Goal: Task Accomplishment & Management: Manage account settings

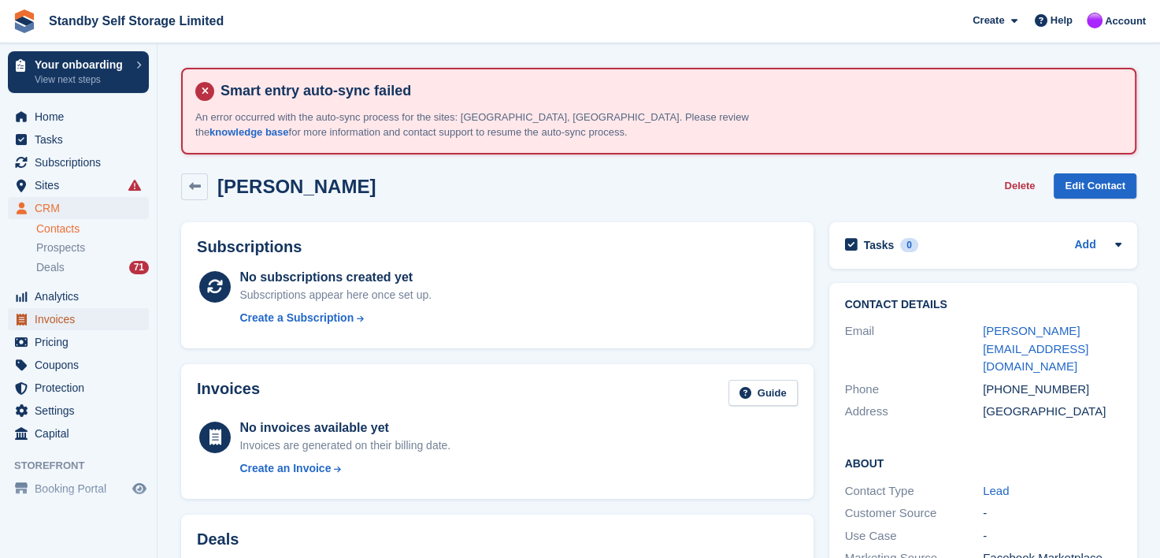
click at [44, 317] on span "Invoices" at bounding box center [82, 319] width 95 height 22
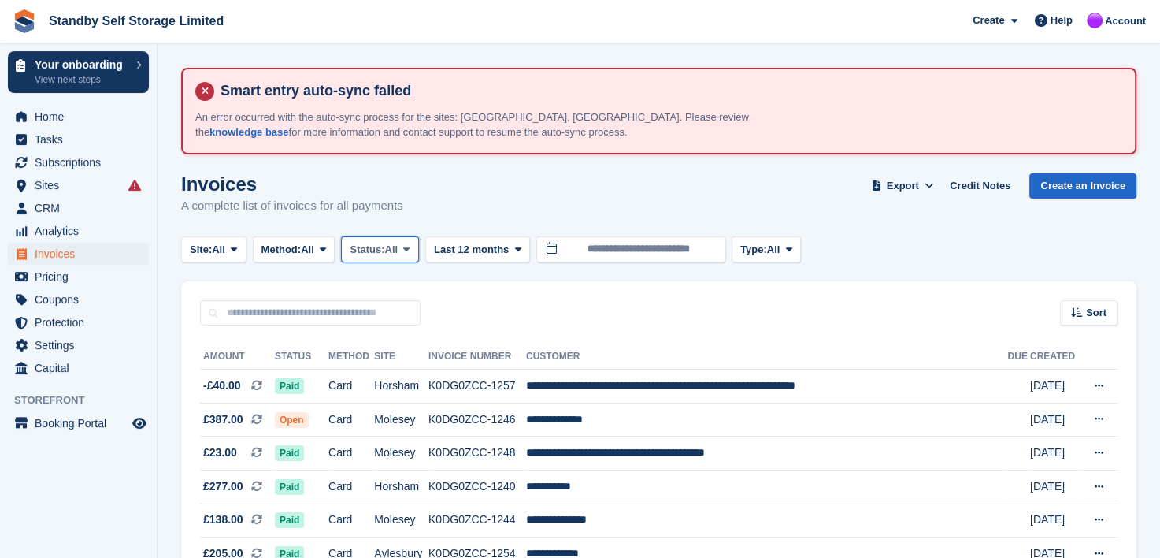
click at [410, 247] on icon at bounding box center [406, 249] width 6 height 10
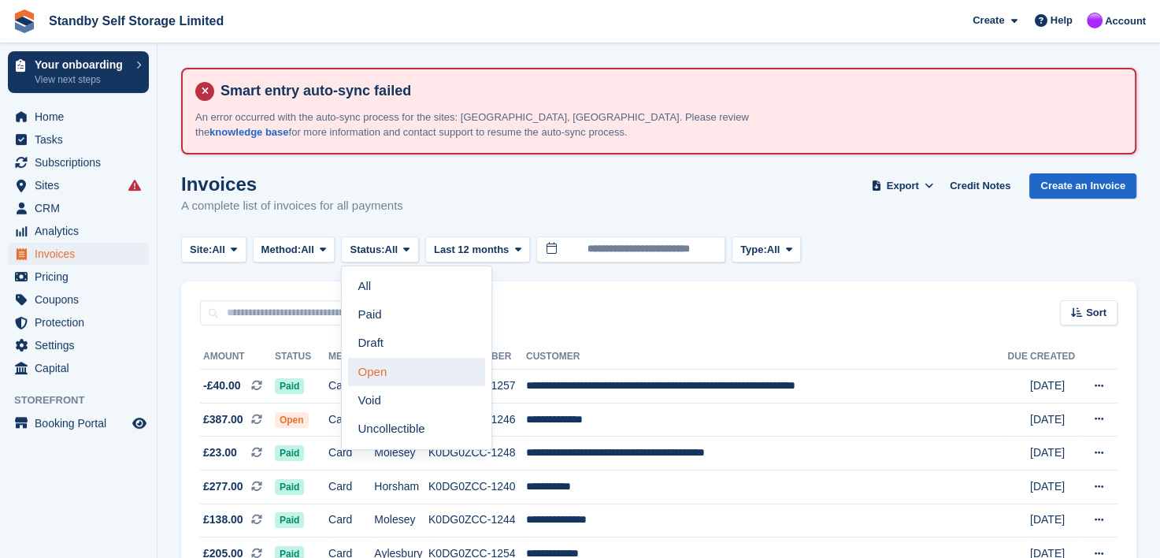
click at [372, 375] on link "Open" at bounding box center [416, 372] width 137 height 28
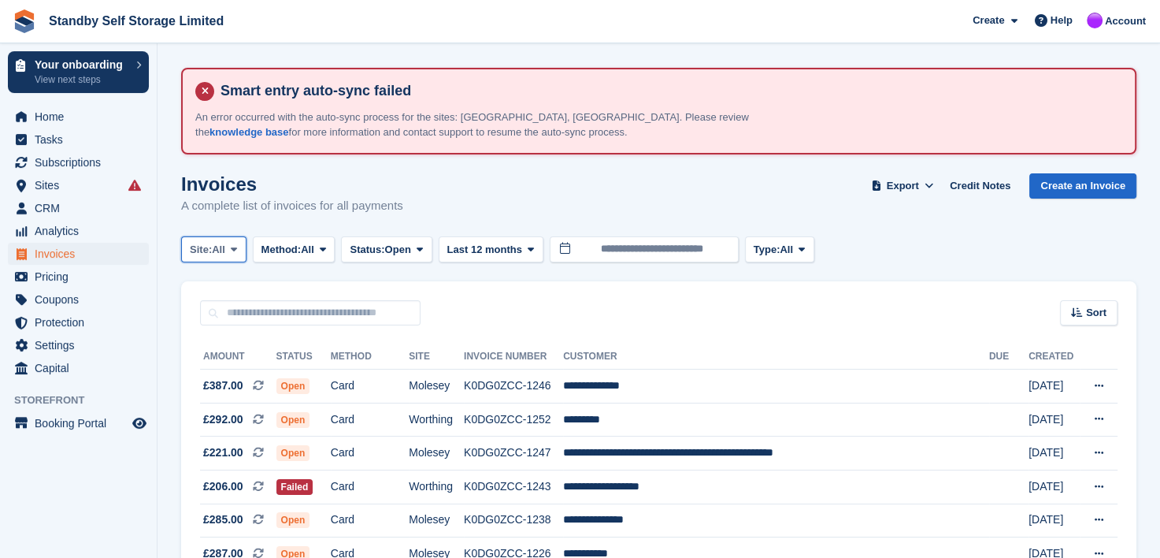
click at [237, 245] on icon at bounding box center [234, 249] width 6 height 10
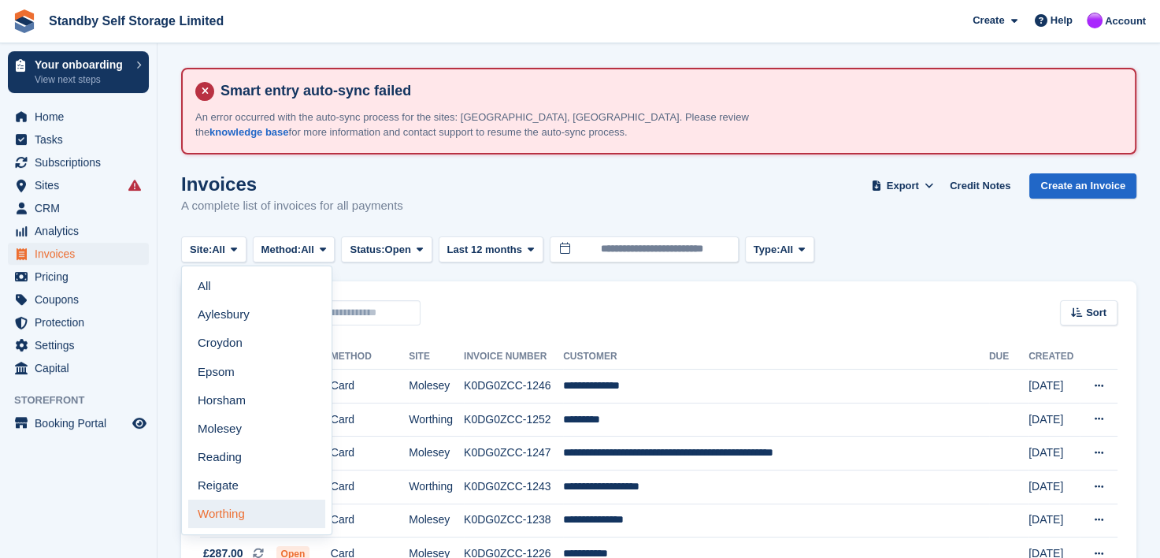
click at [212, 510] on link "Worthing" at bounding box center [256, 513] width 137 height 28
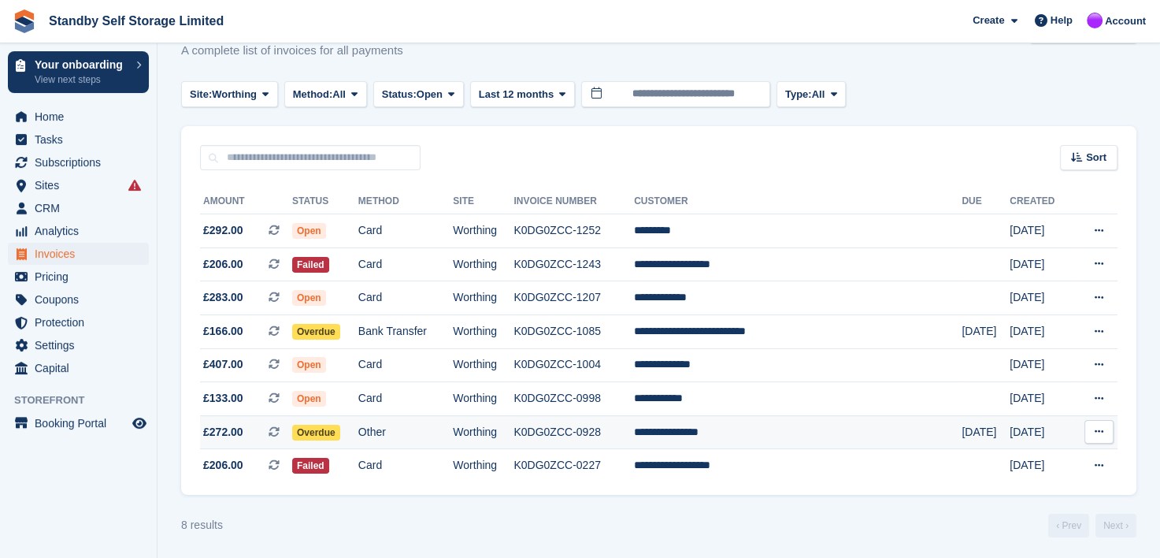
scroll to position [158, 0]
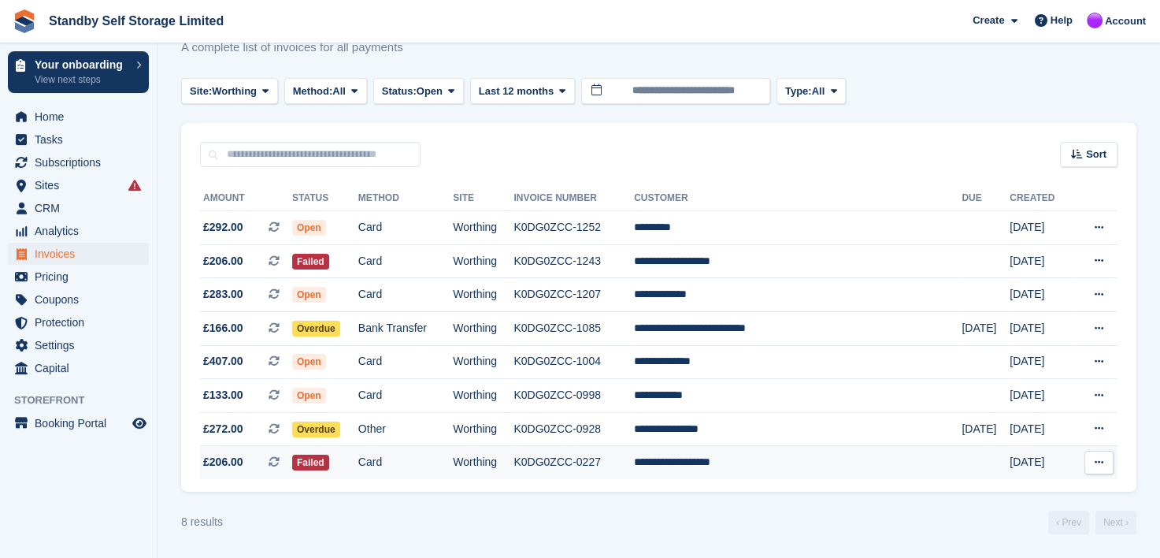
click at [734, 460] on td "**********" at bounding box center [798, 462] width 328 height 33
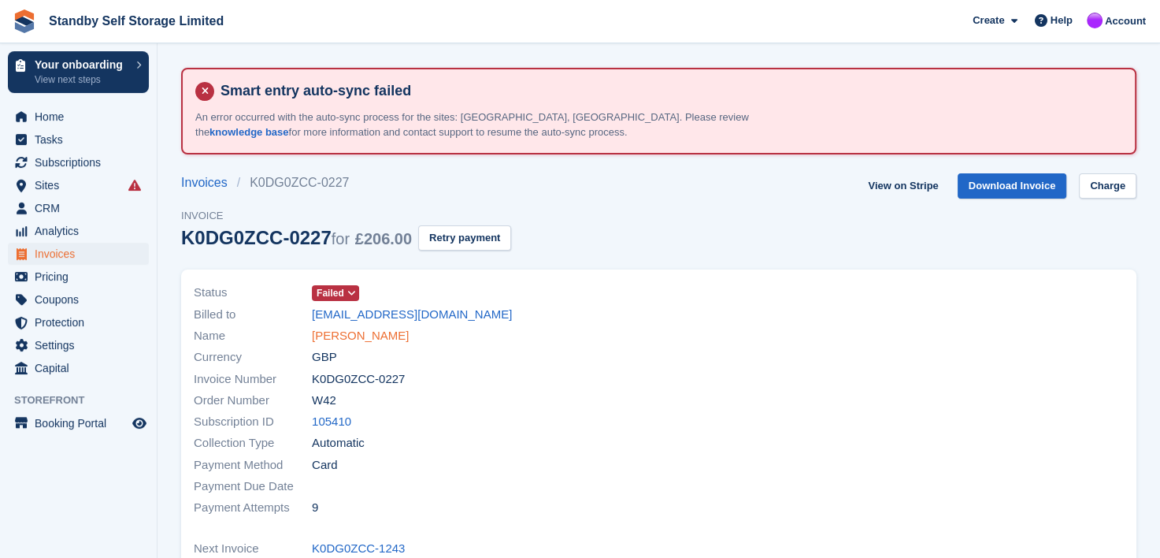
click at [345, 335] on link "Joshua Chislett-Fox" at bounding box center [360, 336] width 97 height 18
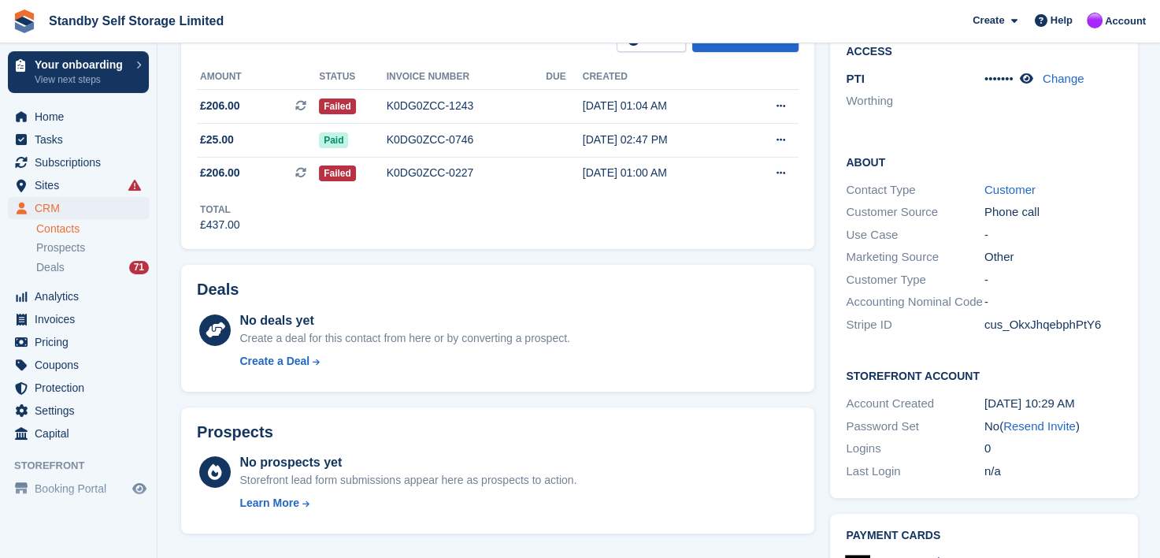
scroll to position [158, 0]
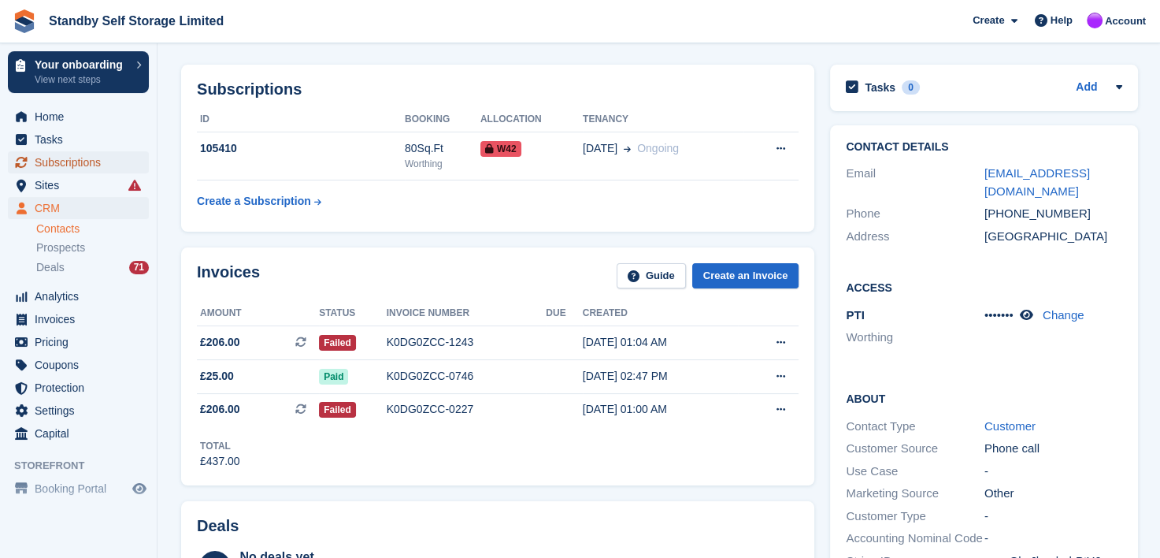
click at [63, 162] on span "Subscriptions" at bounding box center [82, 162] width 95 height 22
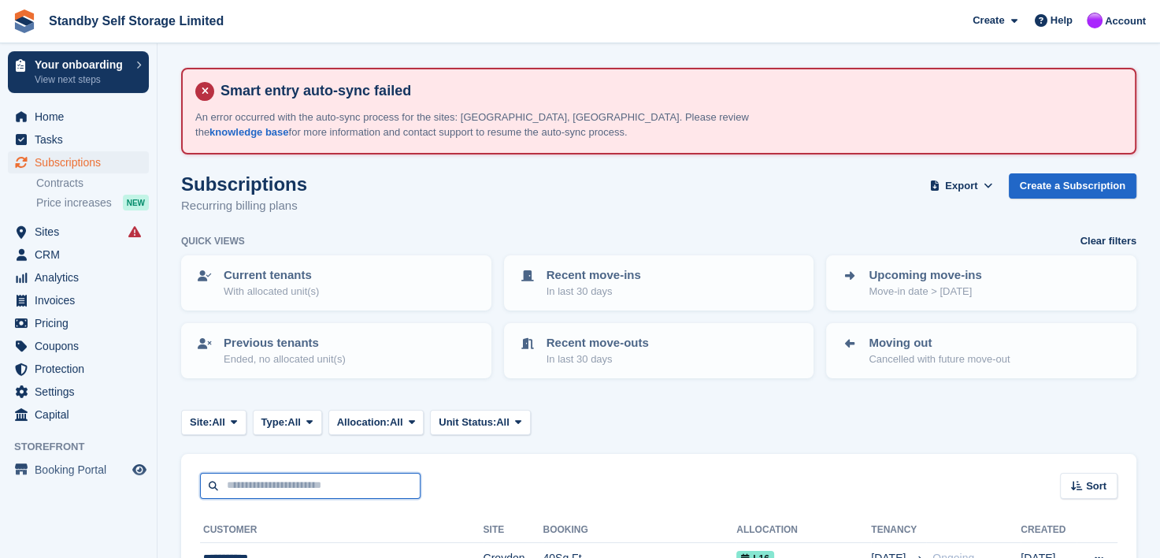
drag, startPoint x: 279, startPoint y: 479, endPoint x: 271, endPoint y: 480, distance: 7.9
click at [274, 480] on input "text" at bounding box center [310, 486] width 221 height 26
type input "******"
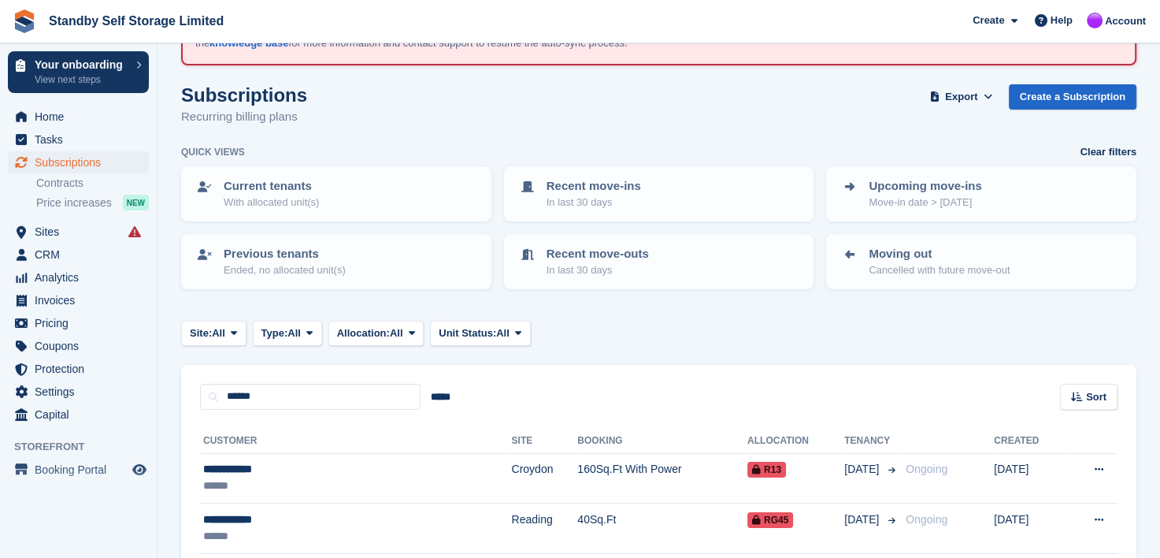
scroll to position [211, 0]
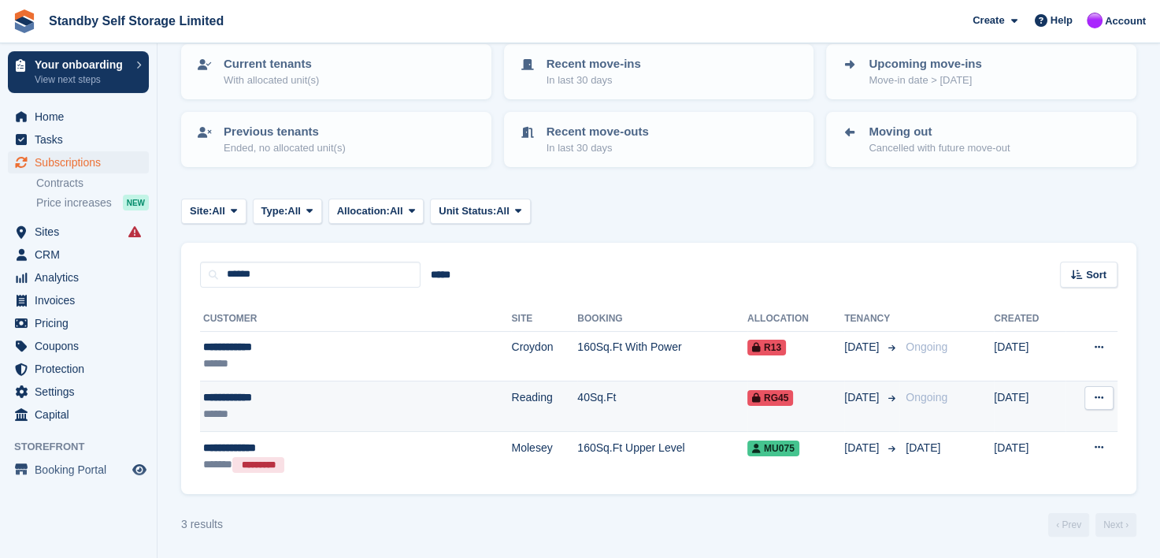
click at [221, 395] on div "**********" at bounding box center [300, 397] width 194 height 17
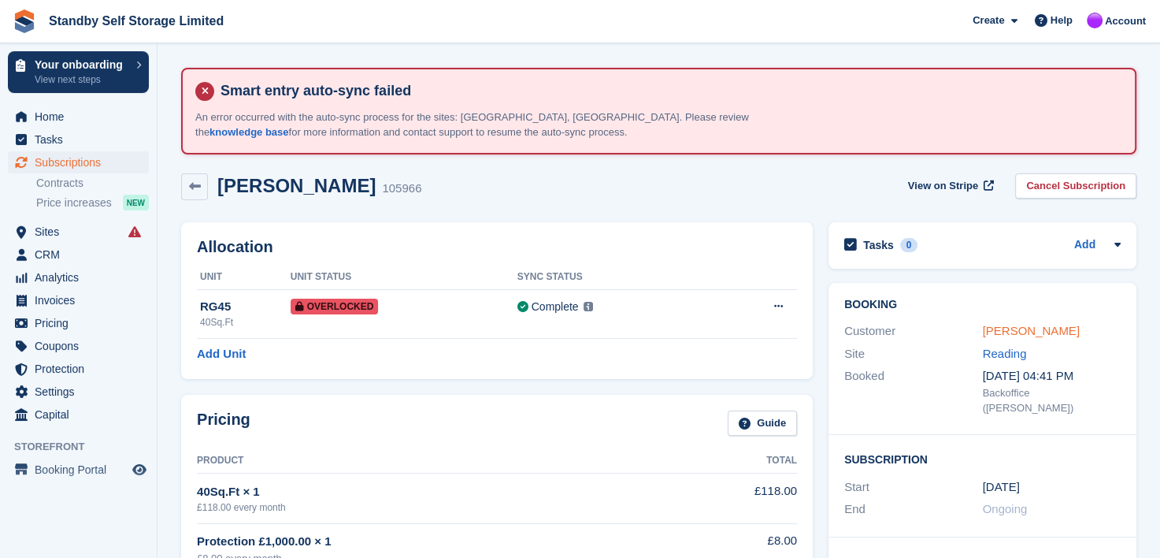
click at [1021, 324] on link "[PERSON_NAME]" at bounding box center [1031, 330] width 97 height 13
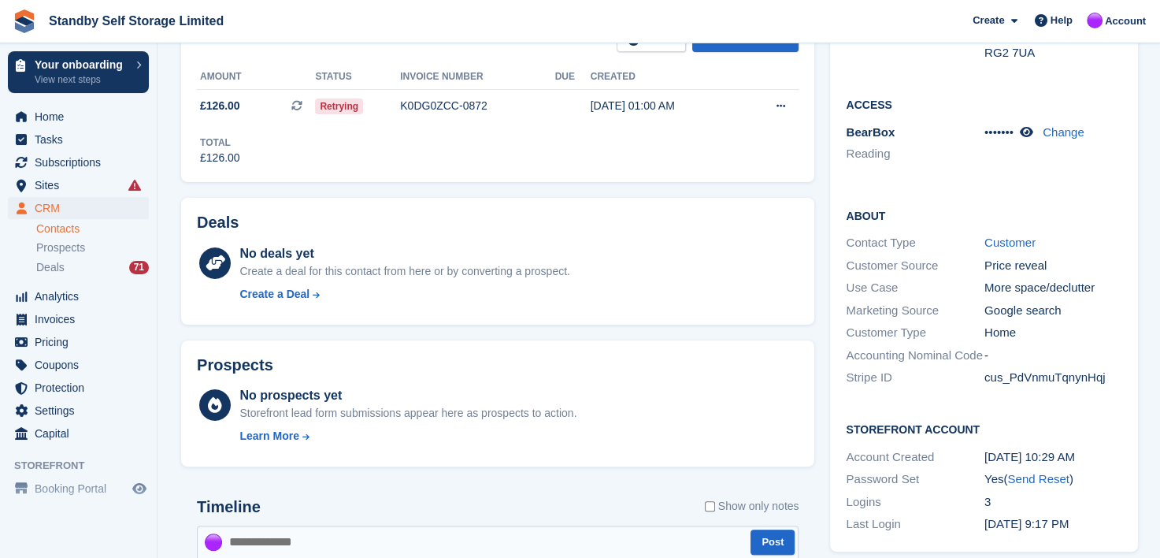
scroll to position [158, 0]
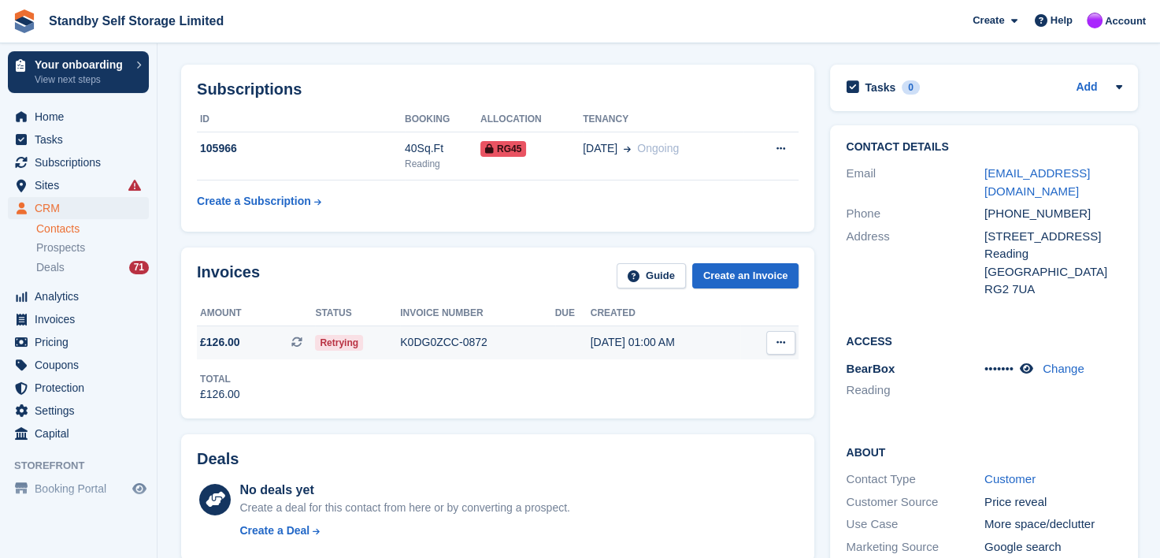
click at [421, 341] on div "K0DG0ZCC-0872" at bounding box center [477, 342] width 154 height 17
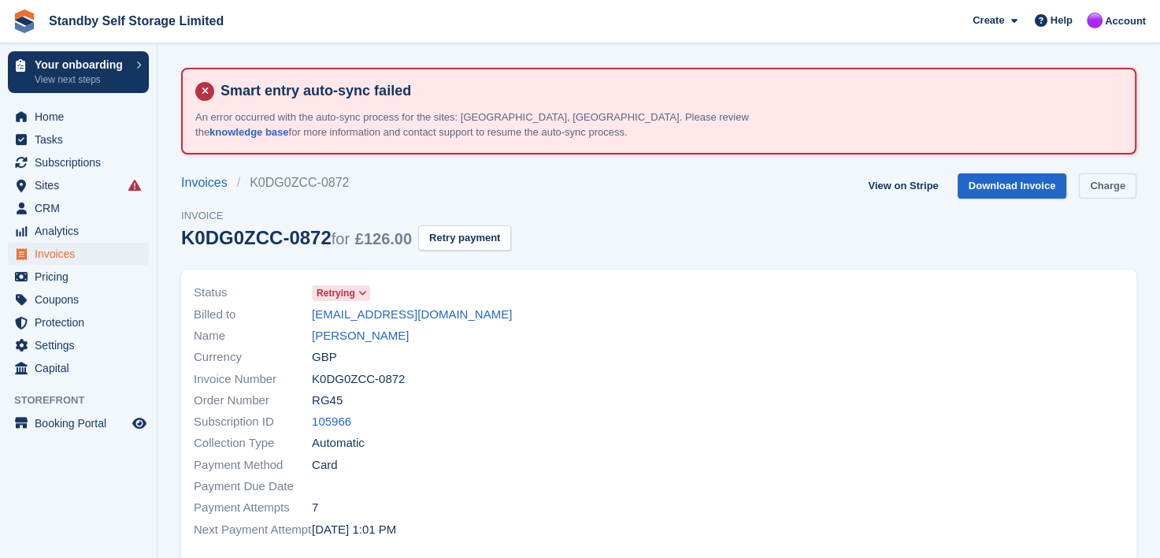
click at [1110, 185] on link "Charge" at bounding box center [1107, 186] width 57 height 26
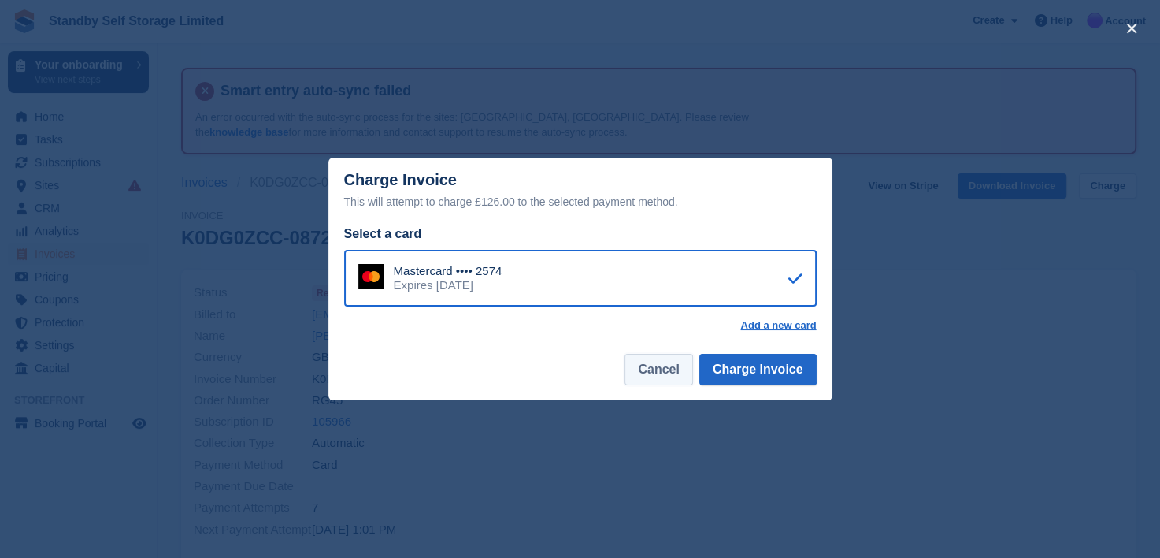
click at [687, 369] on button "Cancel" at bounding box center [659, 370] width 68 height 32
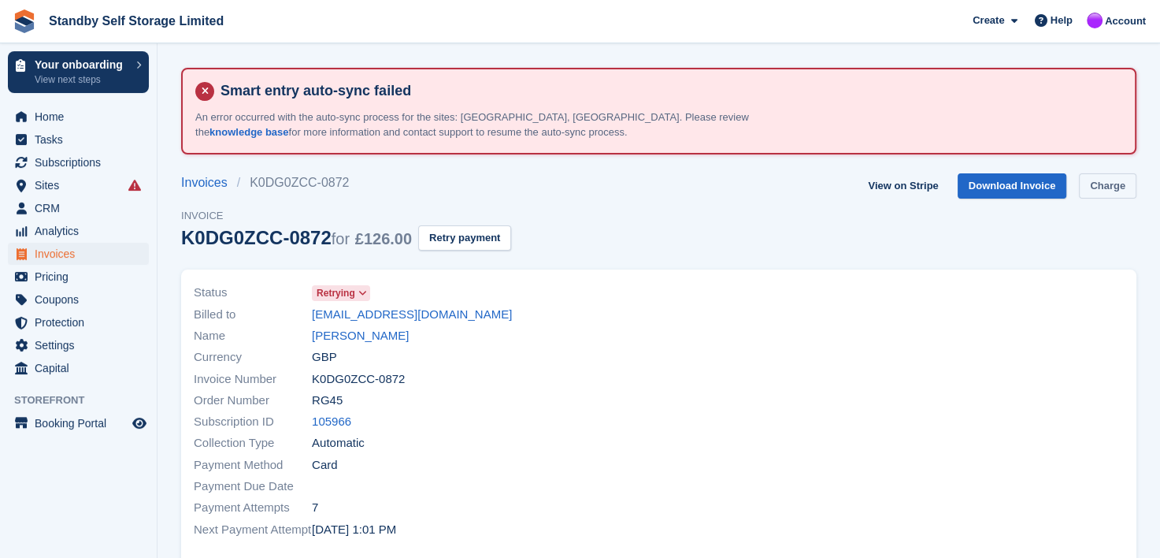
drag, startPoint x: 1111, startPoint y: 186, endPoint x: 961, endPoint y: 279, distance: 176.8
click at [1110, 186] on link "Charge" at bounding box center [1107, 186] width 57 height 26
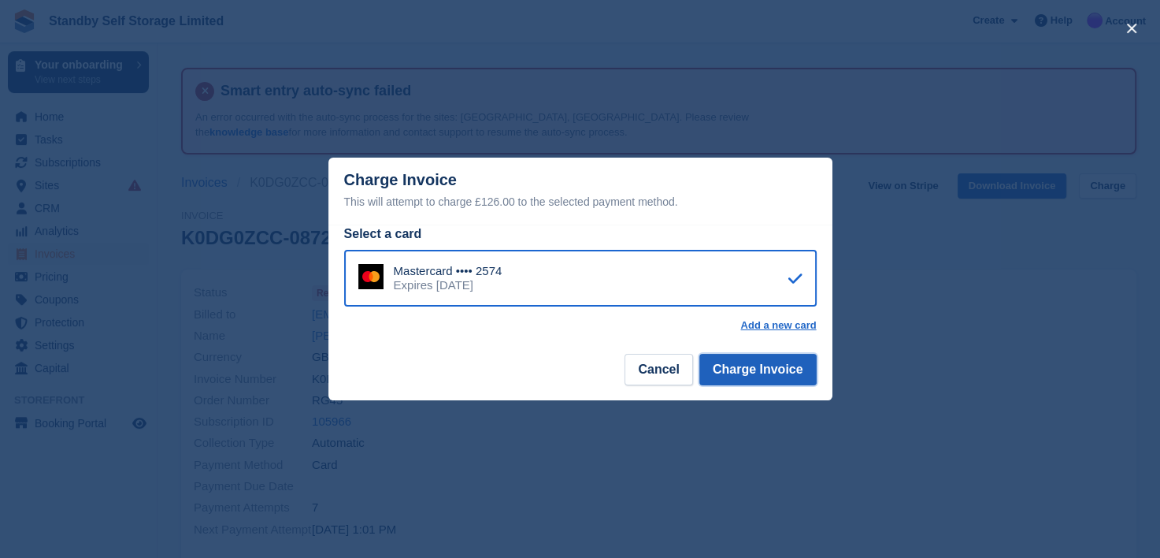
click at [770, 372] on button "Charge Invoice" at bounding box center [757, 370] width 117 height 32
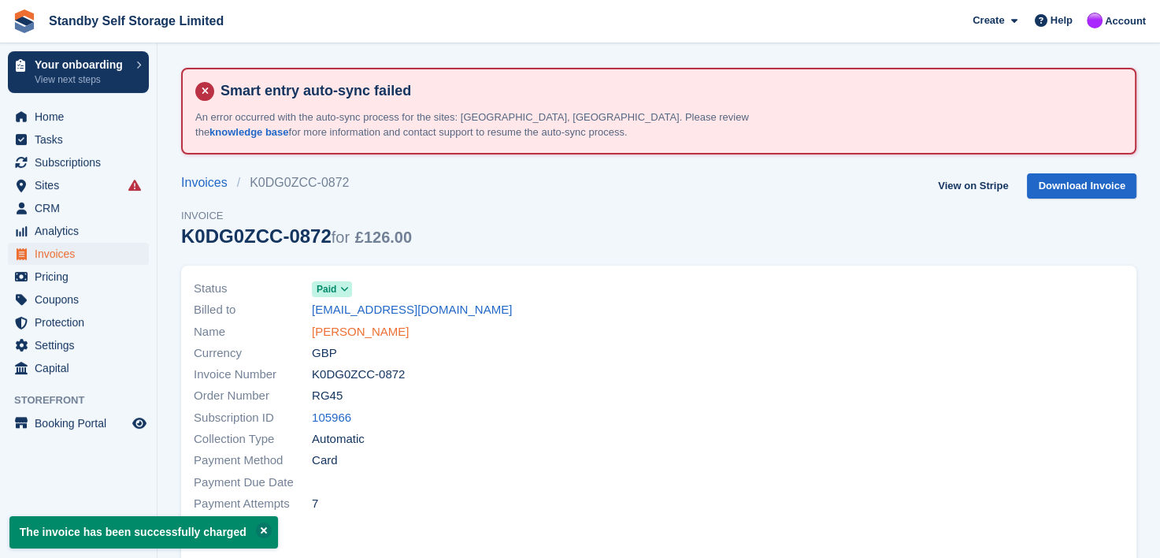
click at [332, 330] on link "[PERSON_NAME]" at bounding box center [360, 332] width 97 height 18
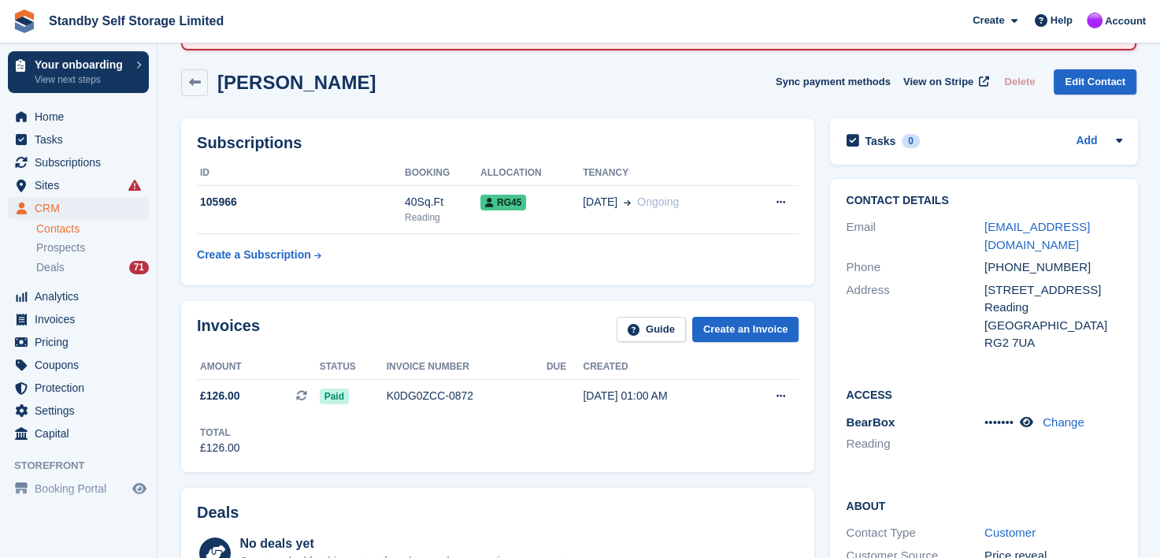
scroll to position [79, 0]
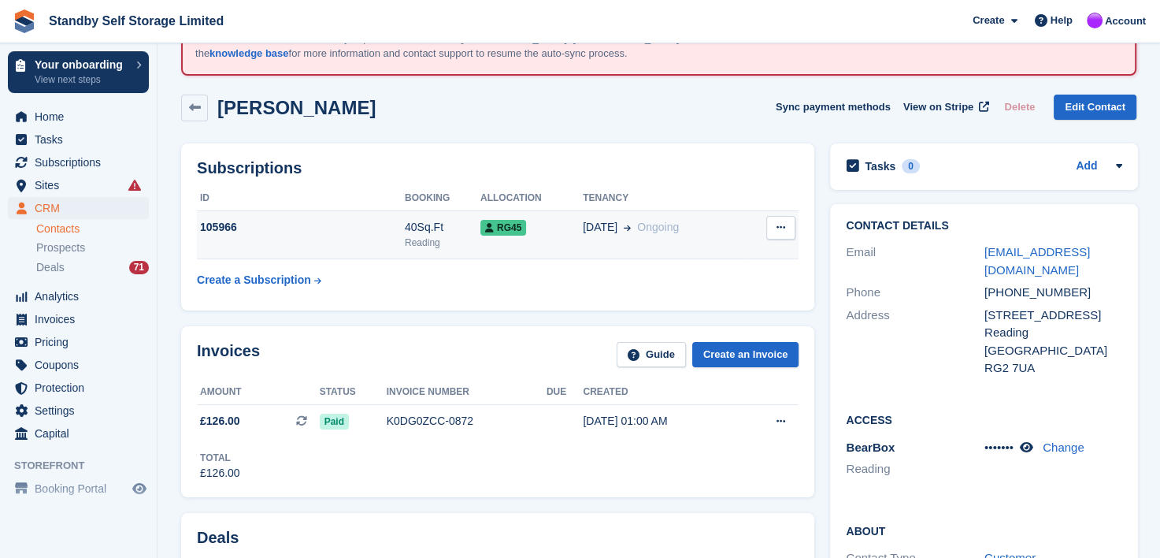
click at [337, 228] on div "105966" at bounding box center [301, 227] width 208 height 17
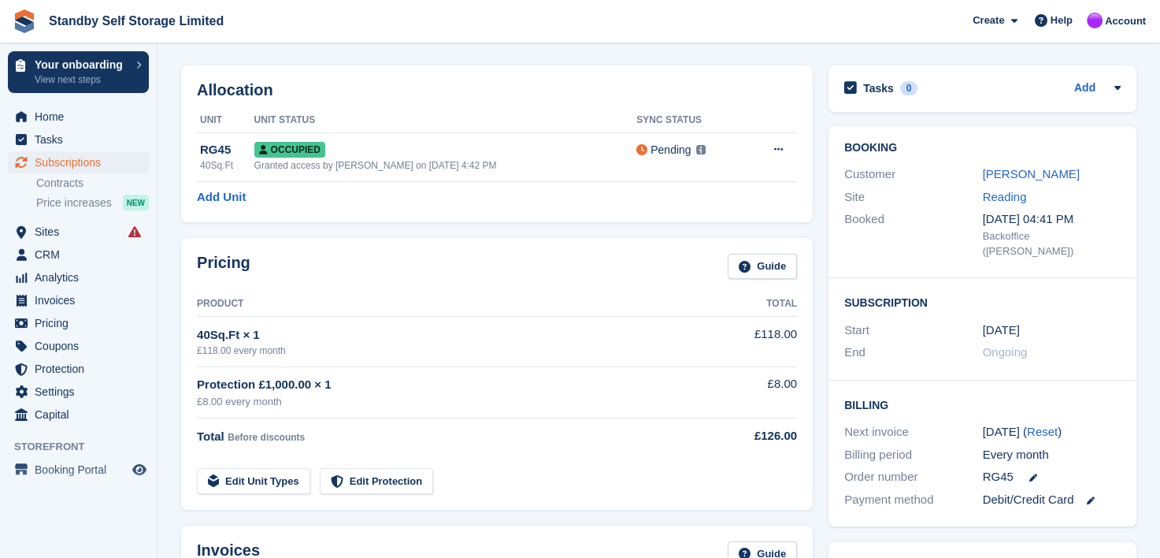
scroll to position [158, 0]
click at [993, 175] on link "[PERSON_NAME]" at bounding box center [1031, 172] width 97 height 13
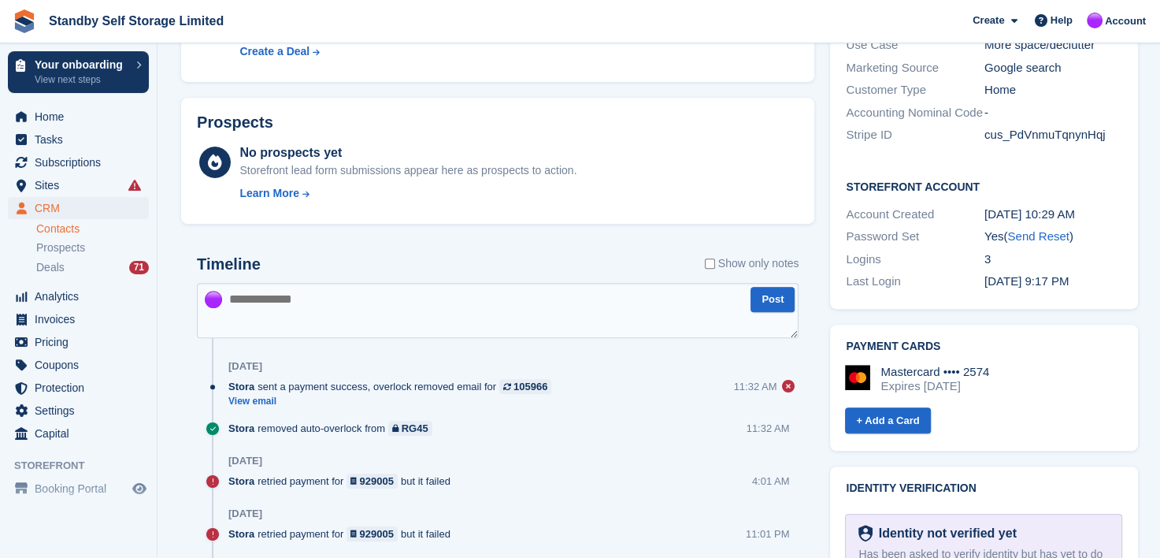
scroll to position [164, 0]
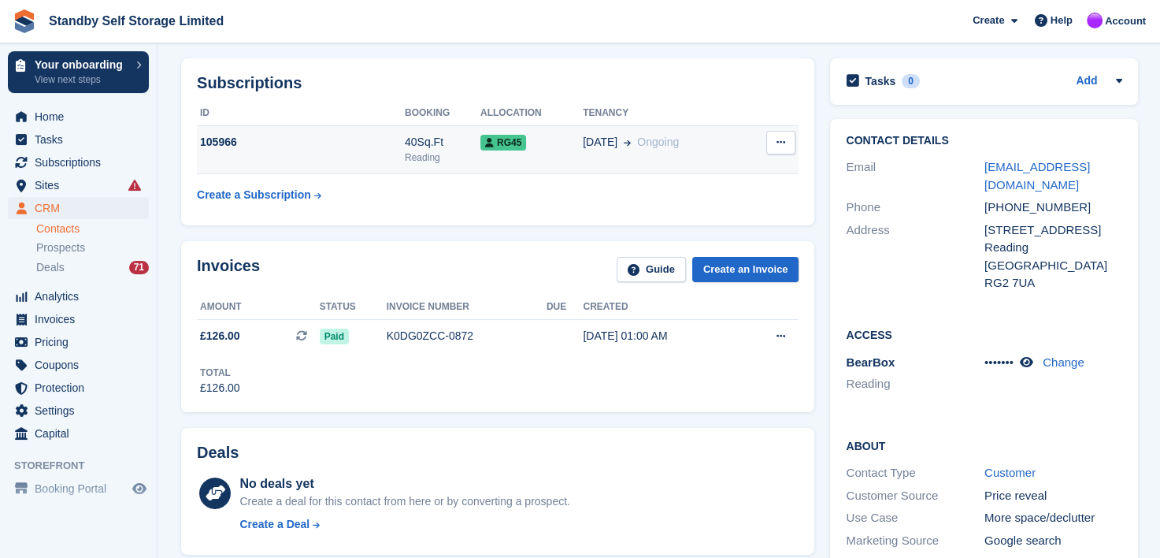
click at [495, 142] on span "RG45" at bounding box center [503, 143] width 46 height 16
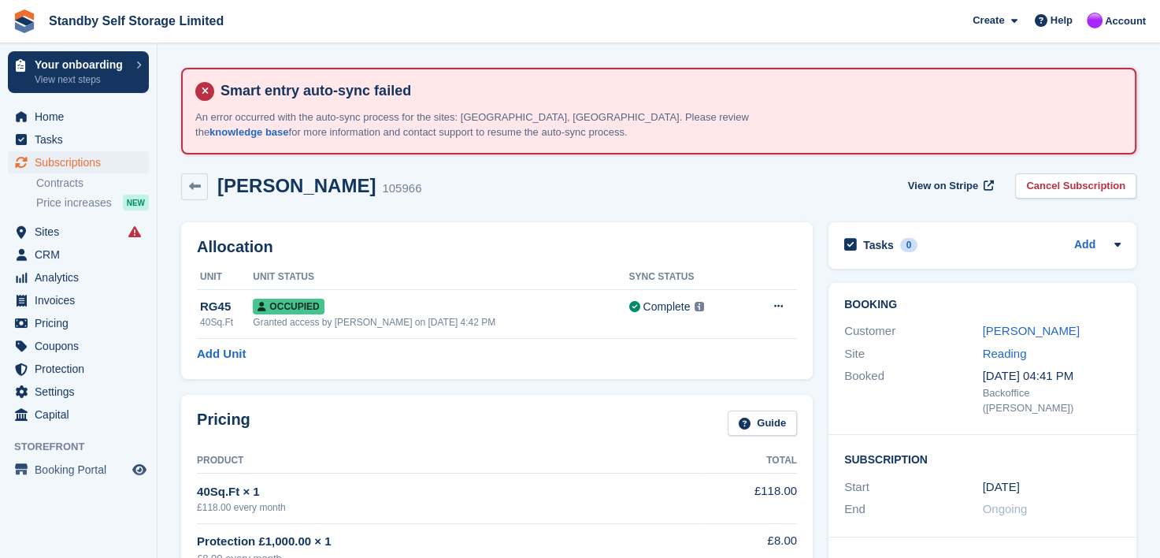
drag, startPoint x: 1002, startPoint y: 332, endPoint x: 951, endPoint y: 353, distance: 54.4
click at [1002, 332] on link "Jamie Jordan" at bounding box center [1031, 330] width 97 height 13
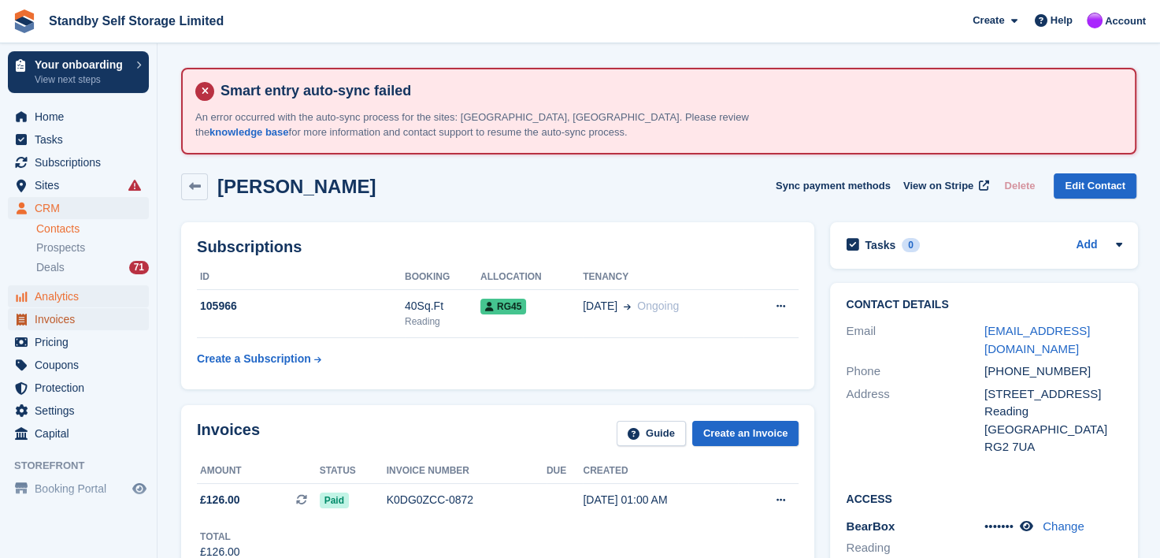
drag, startPoint x: 49, startPoint y: 320, endPoint x: 124, endPoint y: 299, distance: 77.6
click at [49, 320] on span "Invoices" at bounding box center [82, 319] width 95 height 22
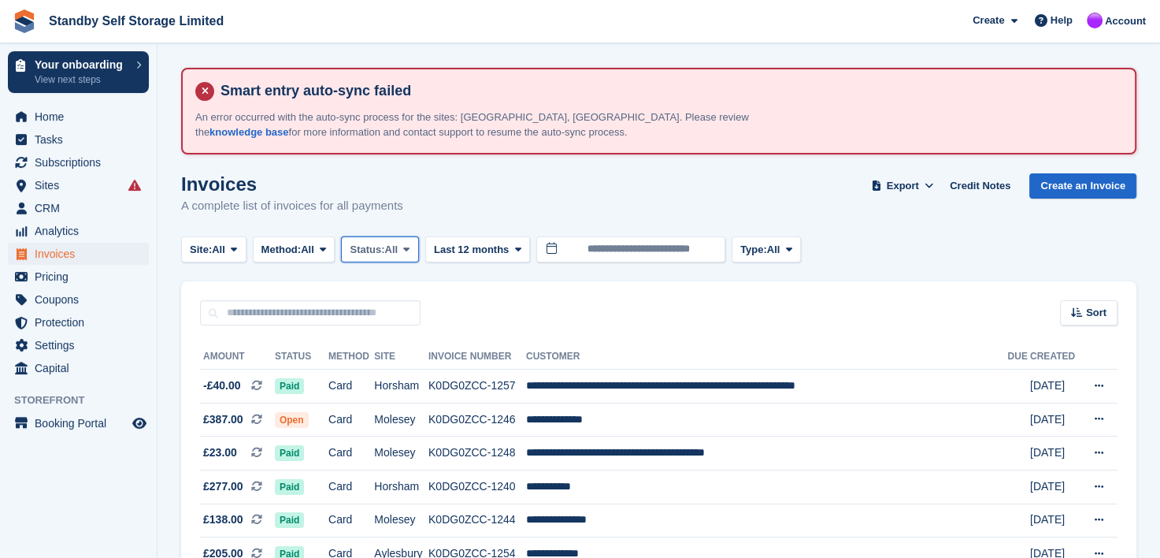
click at [410, 246] on icon at bounding box center [406, 249] width 6 height 10
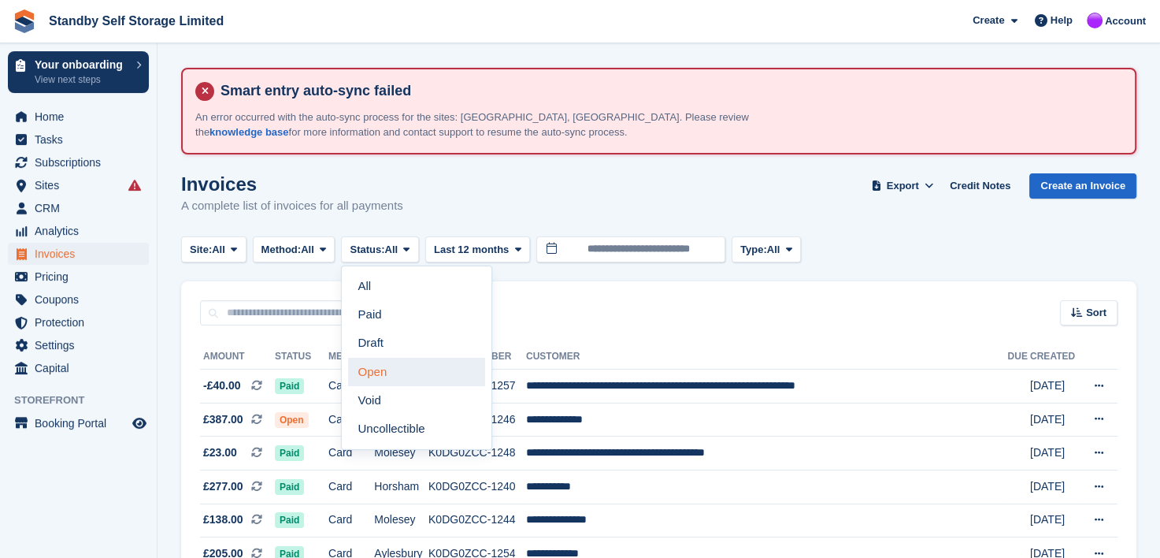
click at [378, 376] on link "Open" at bounding box center [416, 372] width 137 height 28
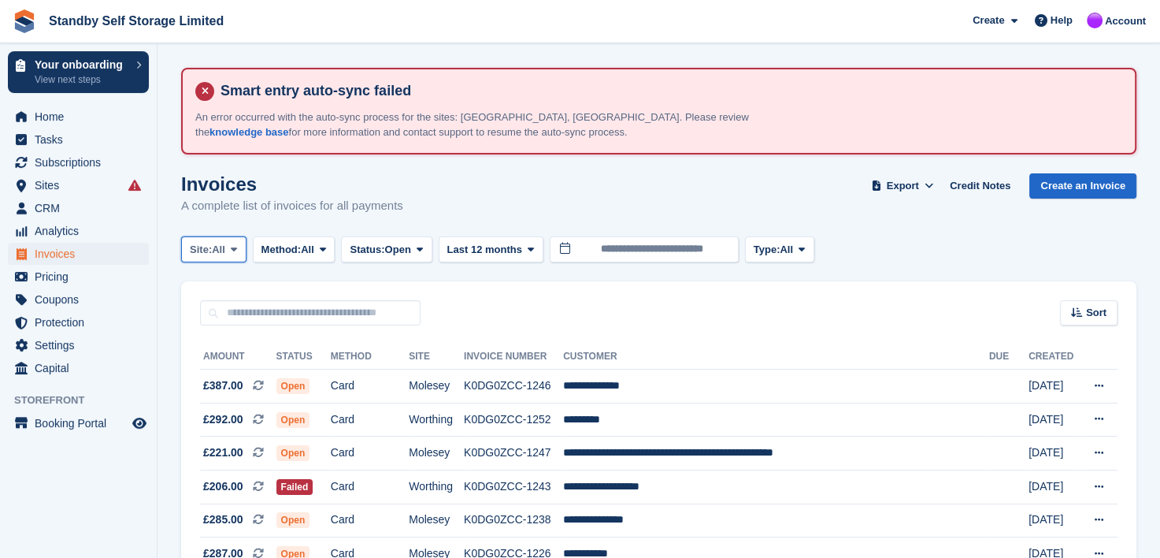
click at [234, 249] on icon at bounding box center [234, 249] width 6 height 10
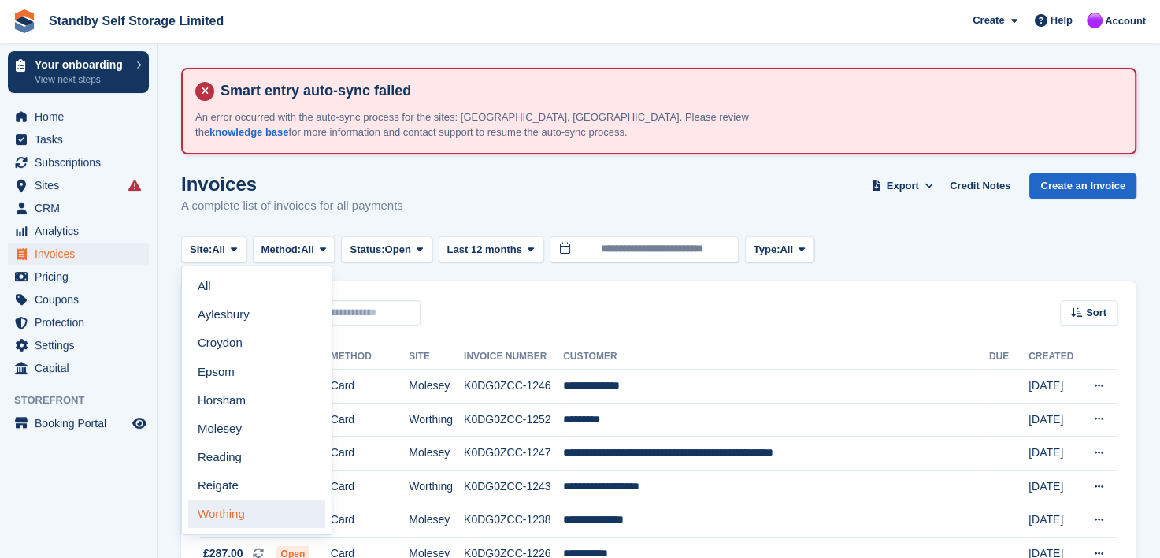
click at [212, 511] on link "Worthing" at bounding box center [256, 513] width 137 height 28
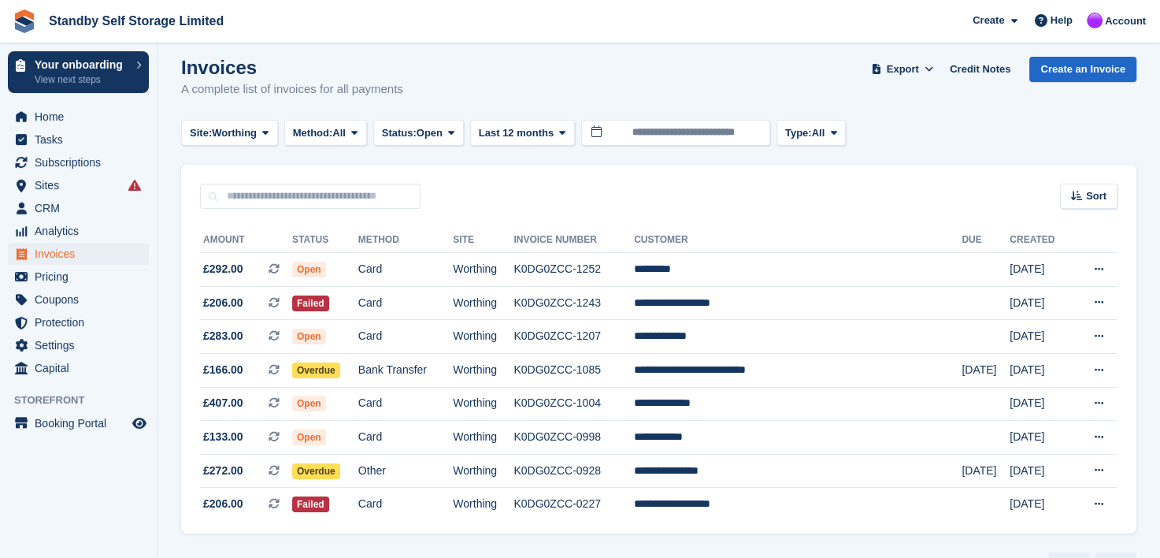
scroll to position [158, 0]
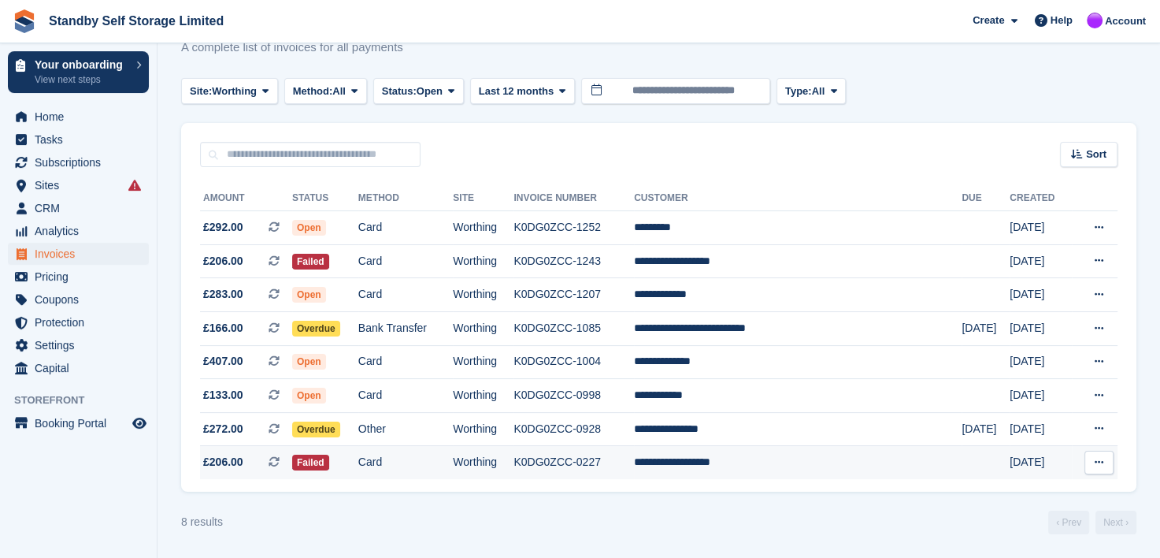
click at [724, 458] on td "**********" at bounding box center [798, 462] width 328 height 33
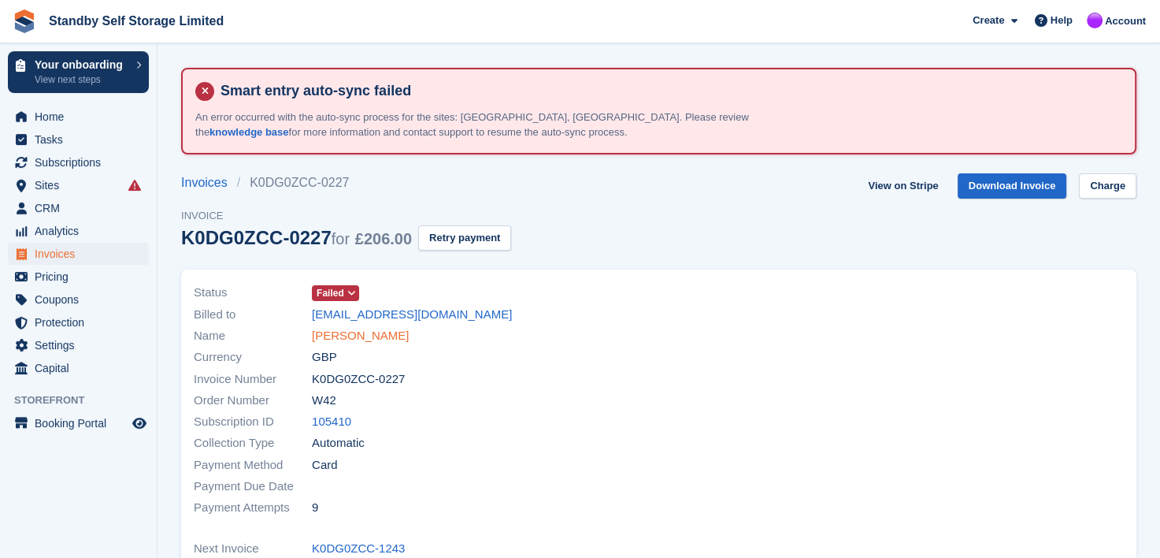
click at [377, 335] on link "Joshua Chislett-Fox" at bounding box center [360, 336] width 97 height 18
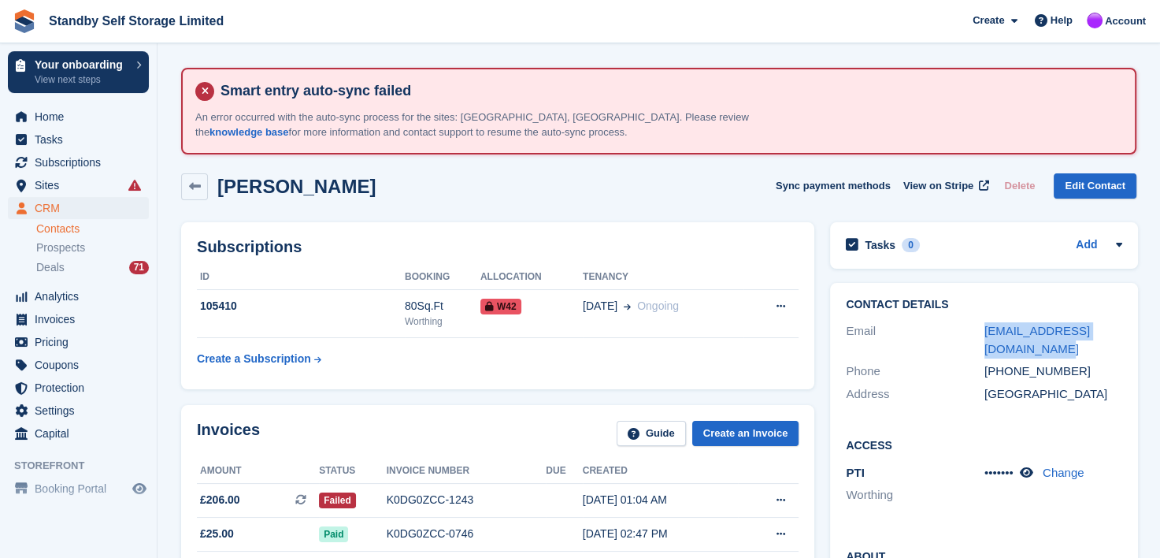
drag, startPoint x: 1008, startPoint y: 350, endPoint x: 968, endPoint y: 339, distance: 41.6
click at [968, 339] on div "Email joshchislettfox@hotmail.com" at bounding box center [984, 340] width 276 height 40
copy div "joshchislettfox@hotmail.com"
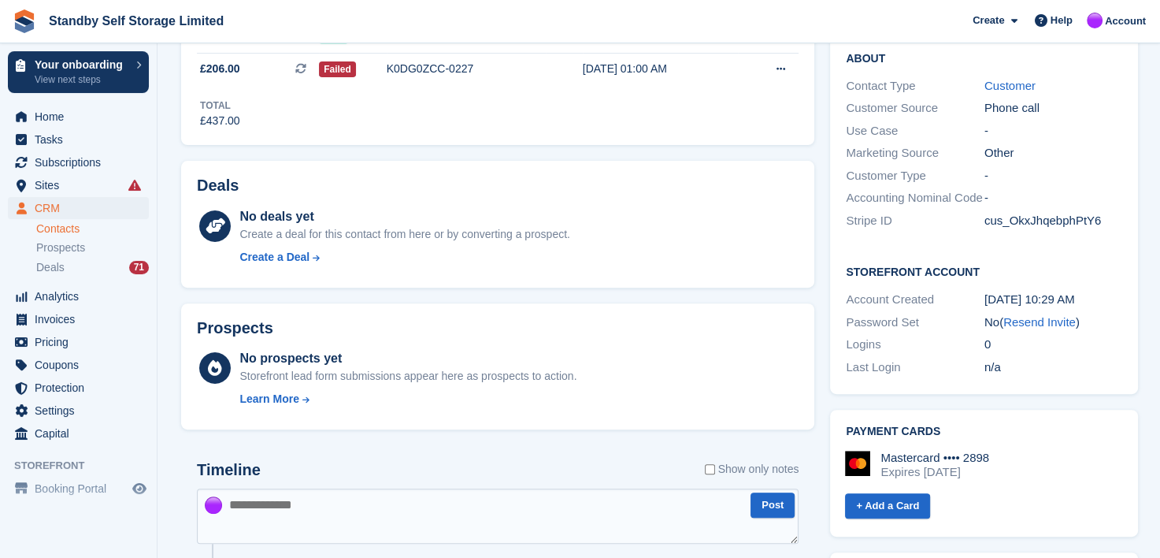
scroll to position [630, 0]
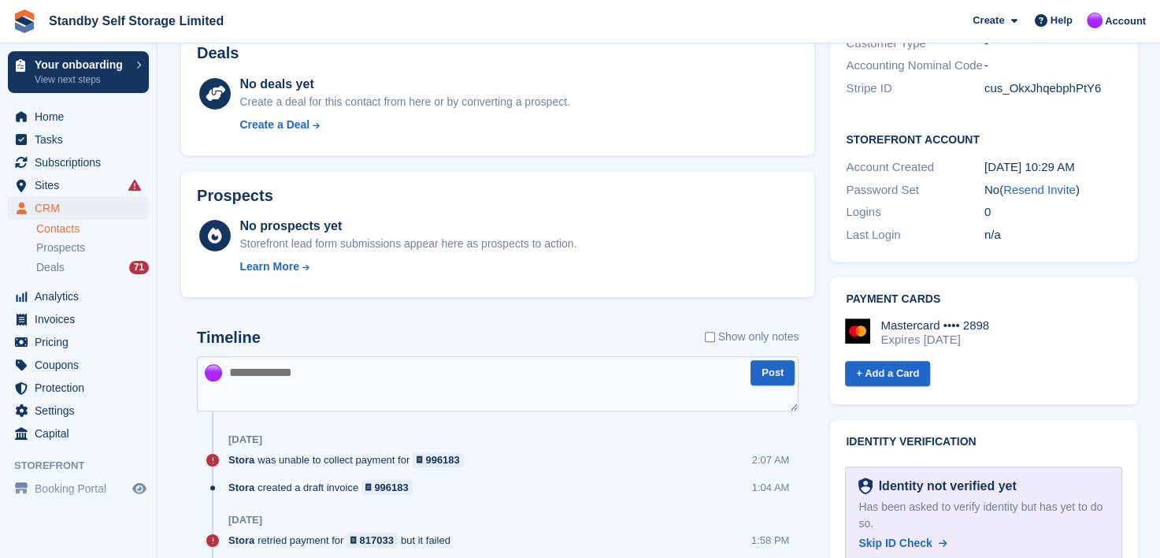
click at [364, 387] on textarea at bounding box center [498, 383] width 602 height 55
paste textarea "**********"
type textarea "**********"
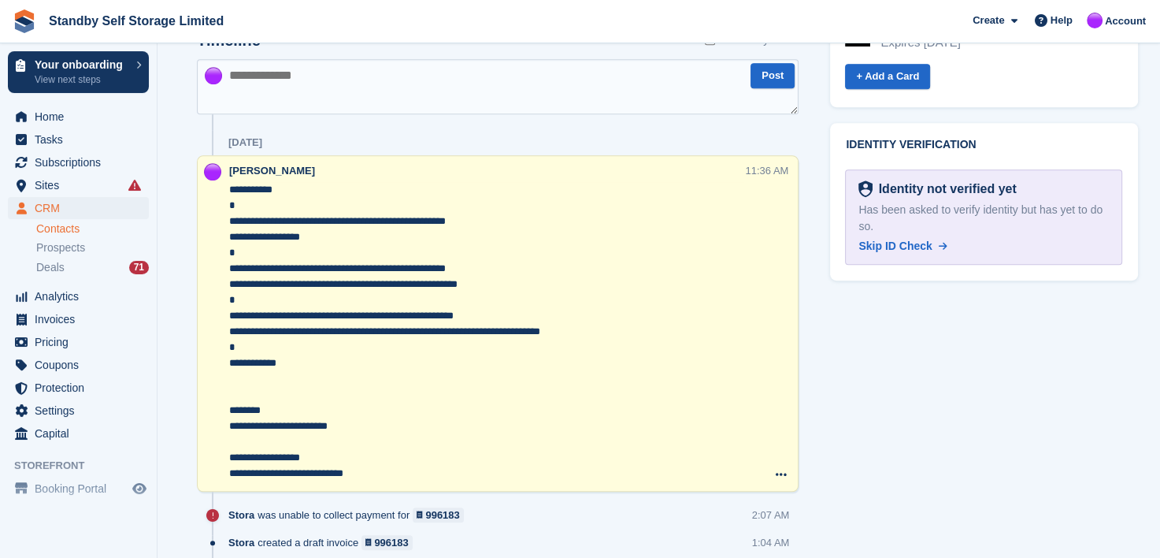
scroll to position [945, 0]
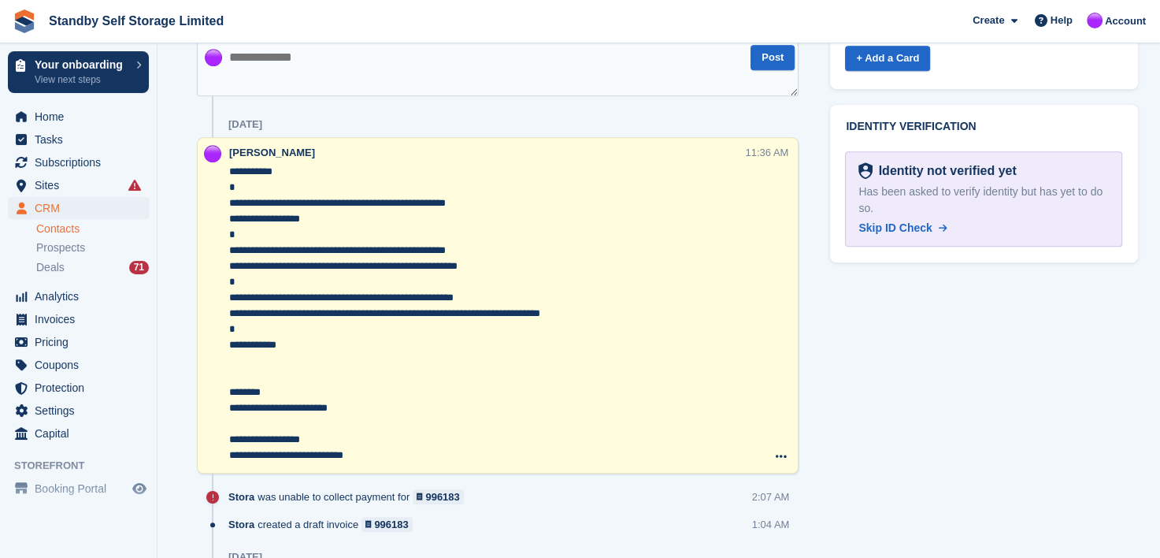
click at [230, 221] on textarea "**********" at bounding box center [486, 313] width 515 height 299
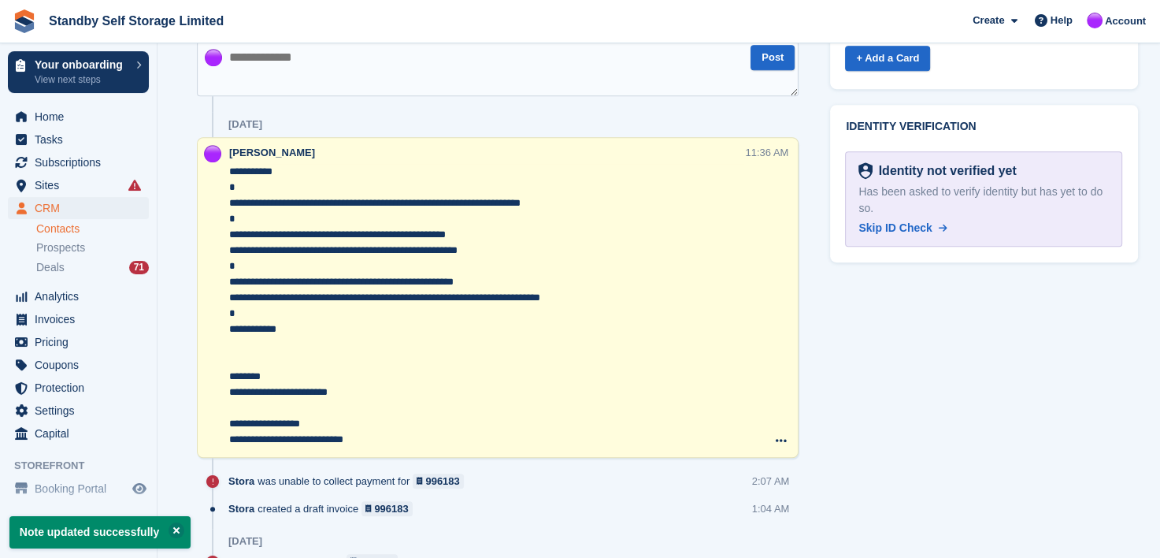
click at [230, 250] on textarea "**********" at bounding box center [486, 306] width 515 height 284
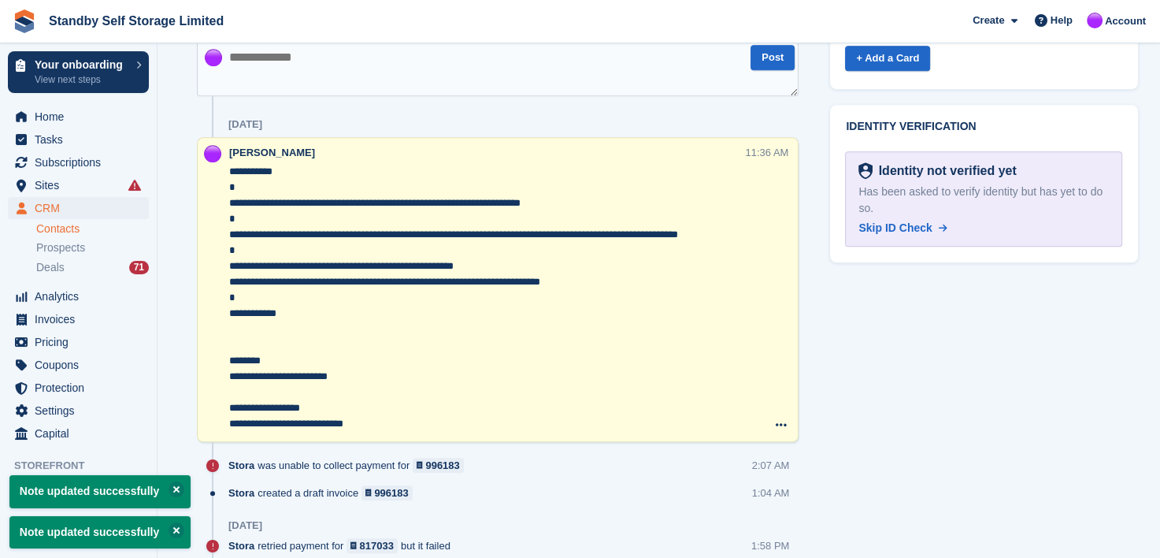
click at [232, 281] on textarea "**********" at bounding box center [486, 298] width 515 height 268
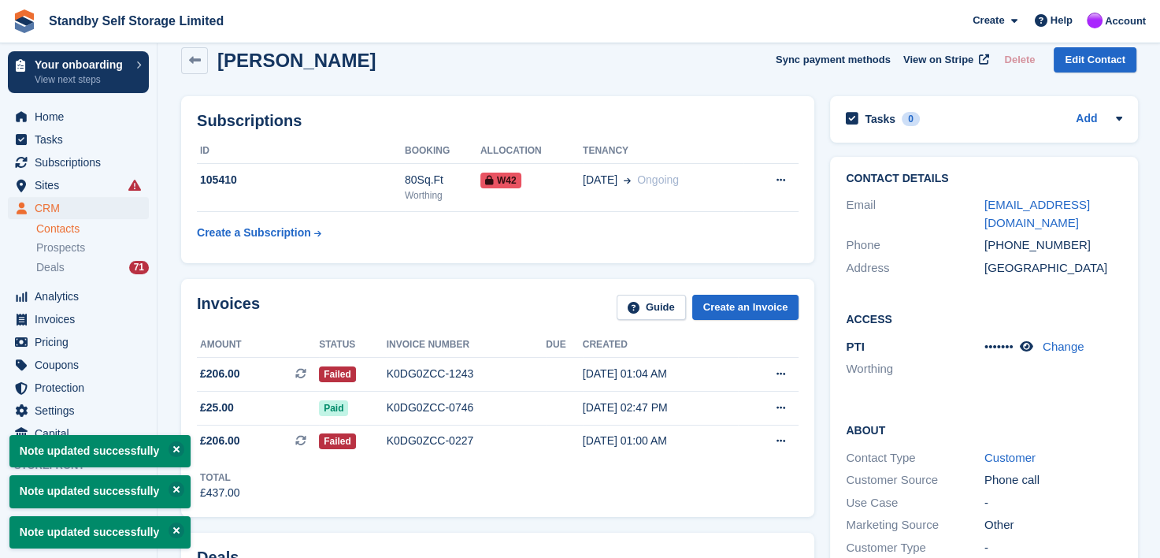
scroll to position [79, 0]
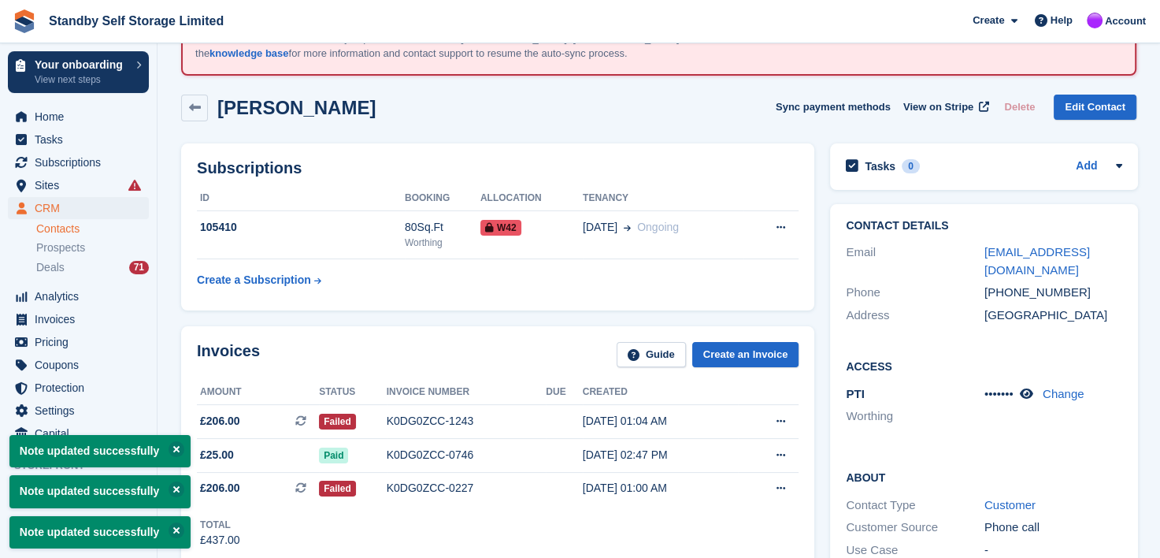
type textarea "**********"
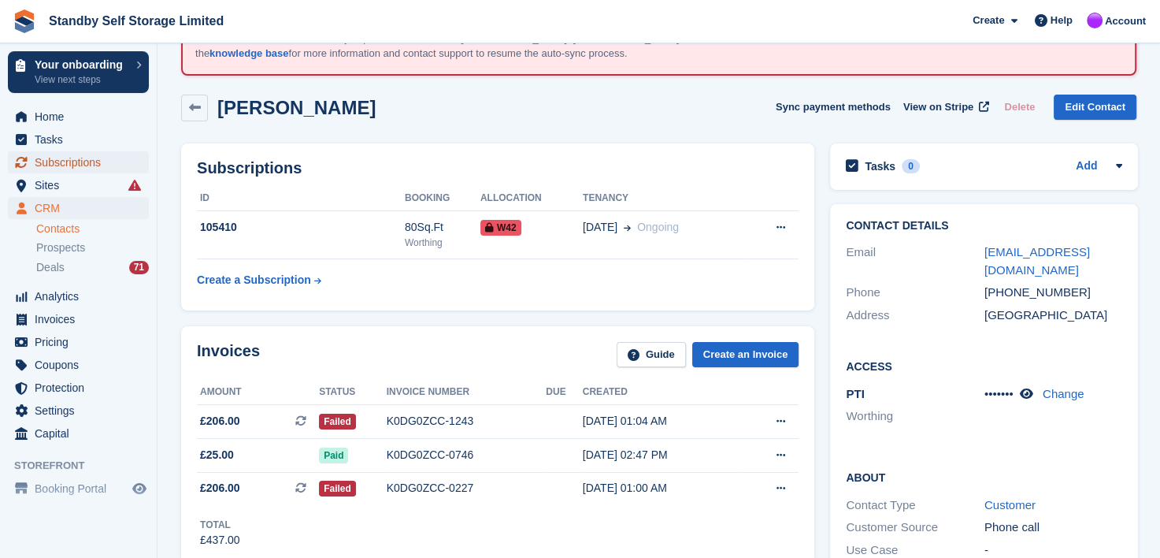
click at [50, 158] on span "Subscriptions" at bounding box center [82, 162] width 95 height 22
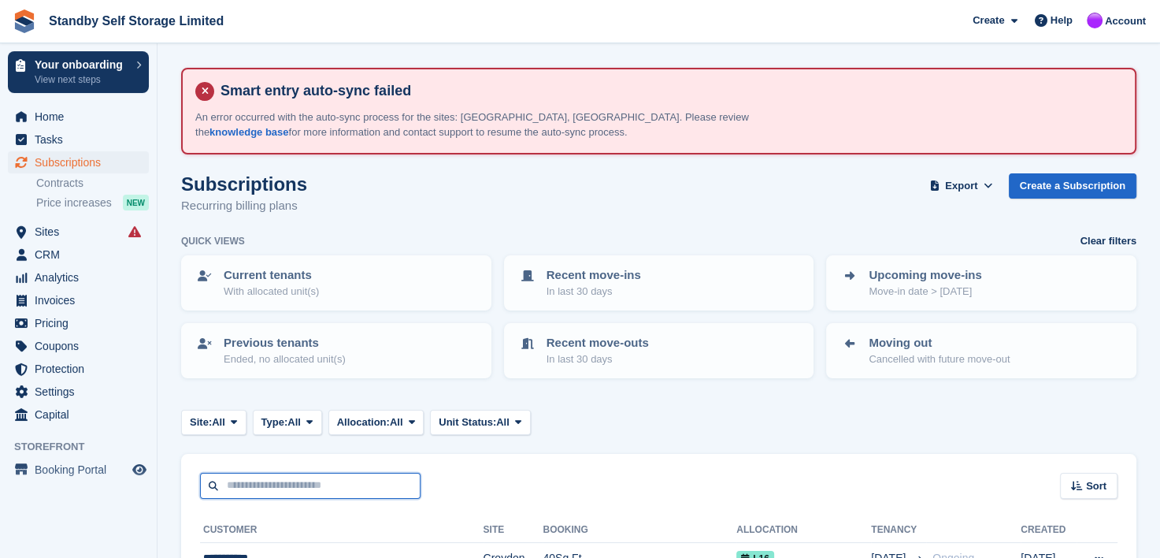
click at [286, 480] on input "text" at bounding box center [310, 486] width 221 height 26
type input "******"
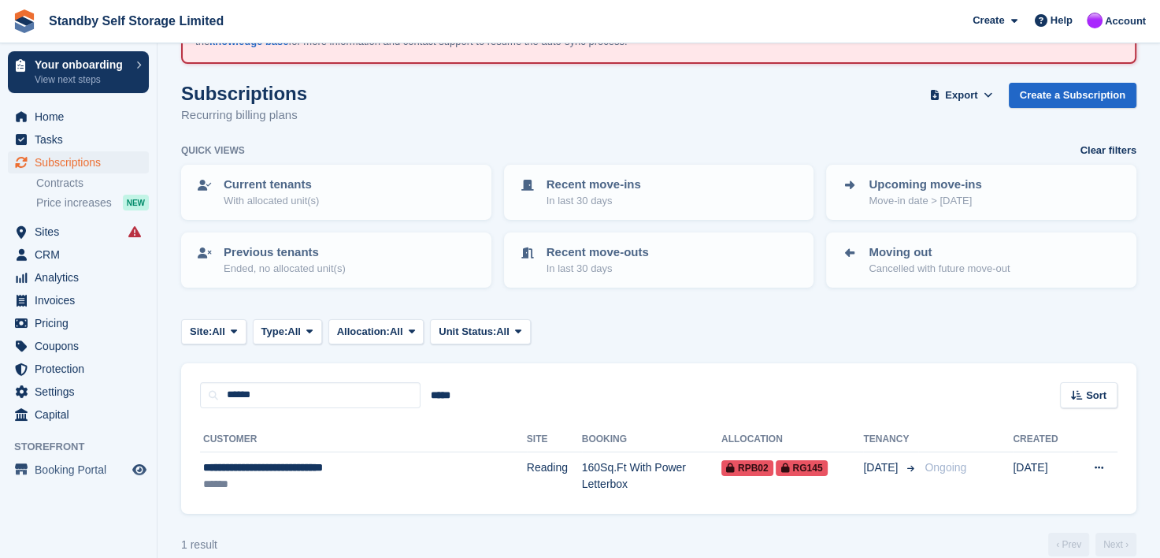
scroll to position [110, 0]
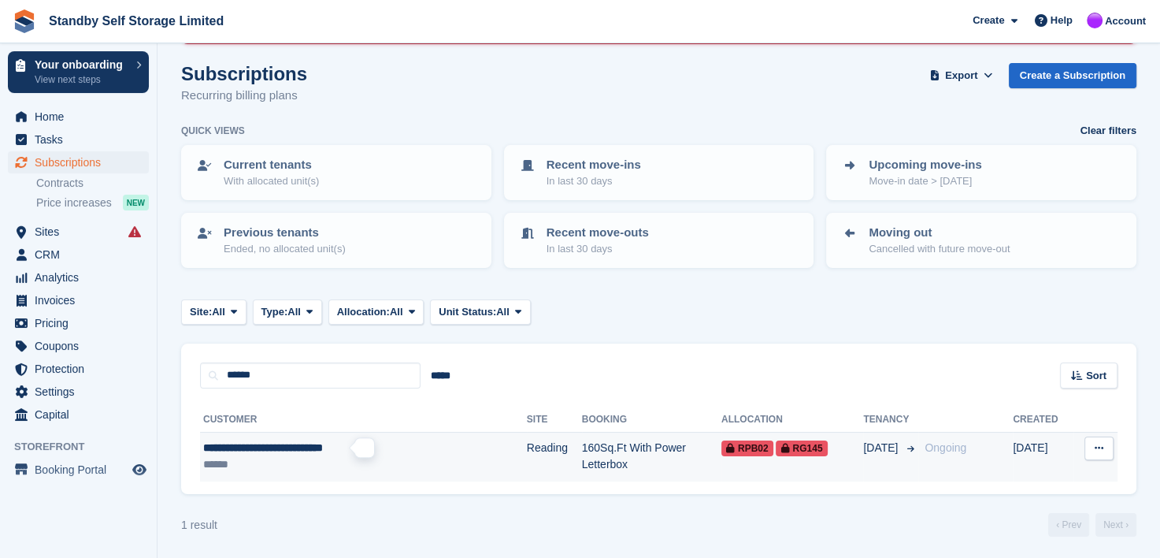
click at [239, 447] on span "**********" at bounding box center [263, 447] width 120 height 11
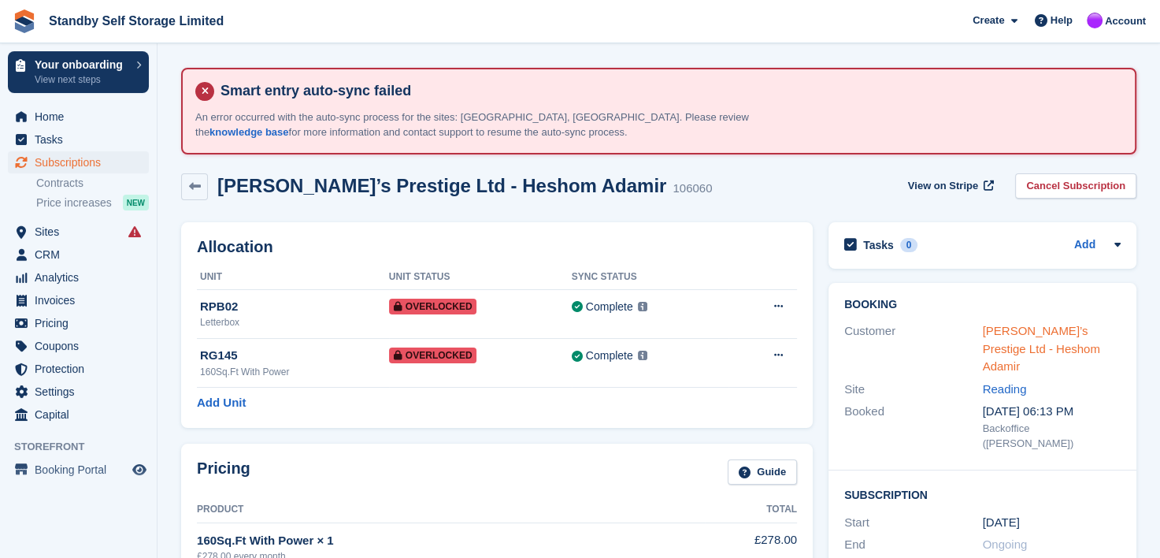
click at [1046, 331] on link "Adamir’s Prestige Ltd - Heshom Adamir" at bounding box center [1041, 348] width 117 height 49
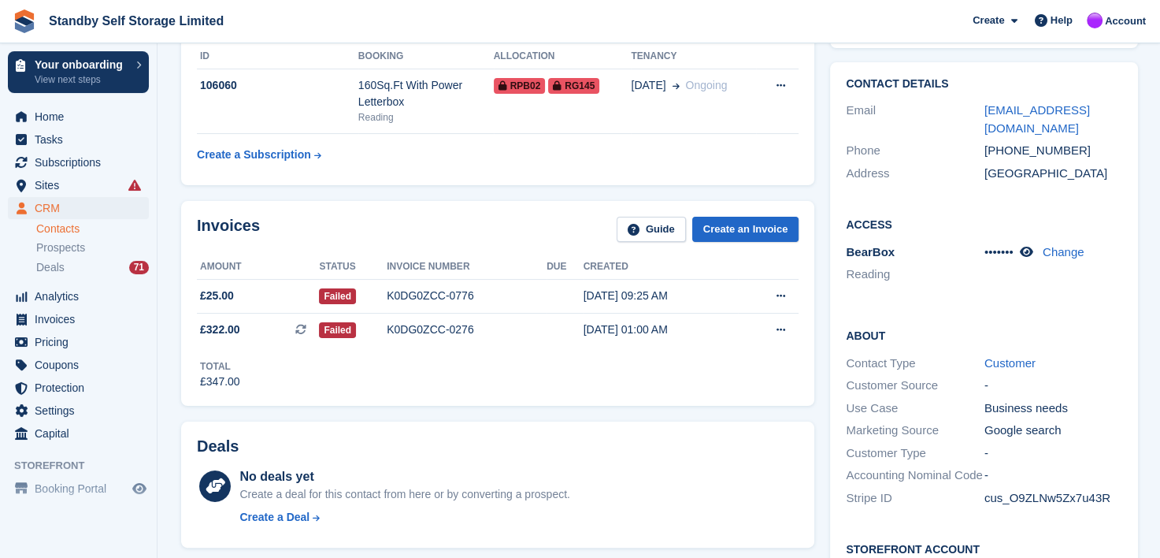
scroll to position [79, 0]
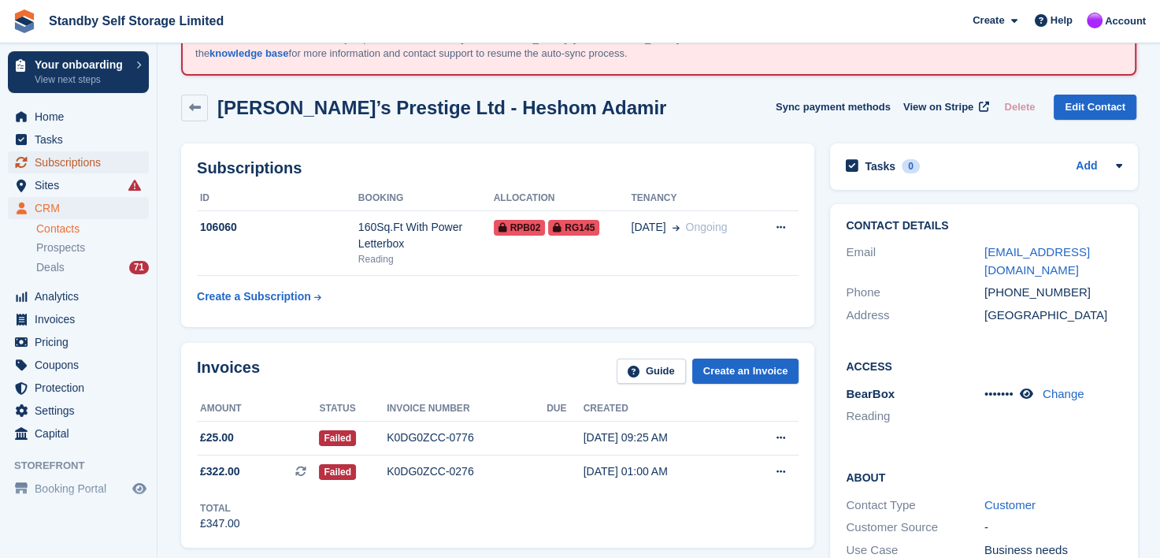
drag, startPoint x: 67, startPoint y: 161, endPoint x: 237, endPoint y: 183, distance: 171.6
click at [67, 161] on span "Subscriptions" at bounding box center [82, 162] width 95 height 22
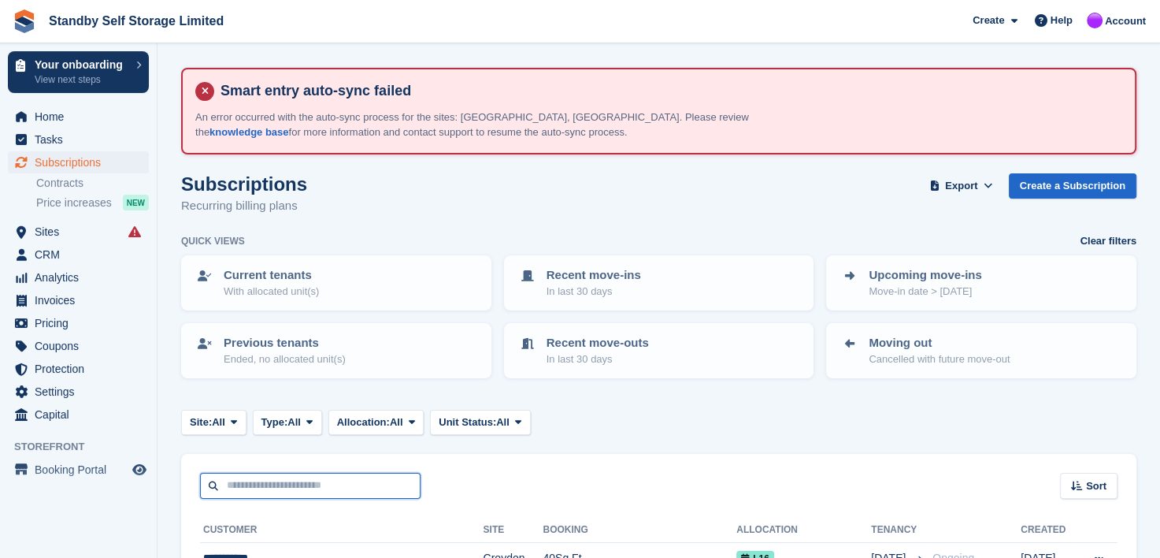
click at [284, 485] on input "text" at bounding box center [310, 486] width 221 height 26
type input "*"
type input "*****"
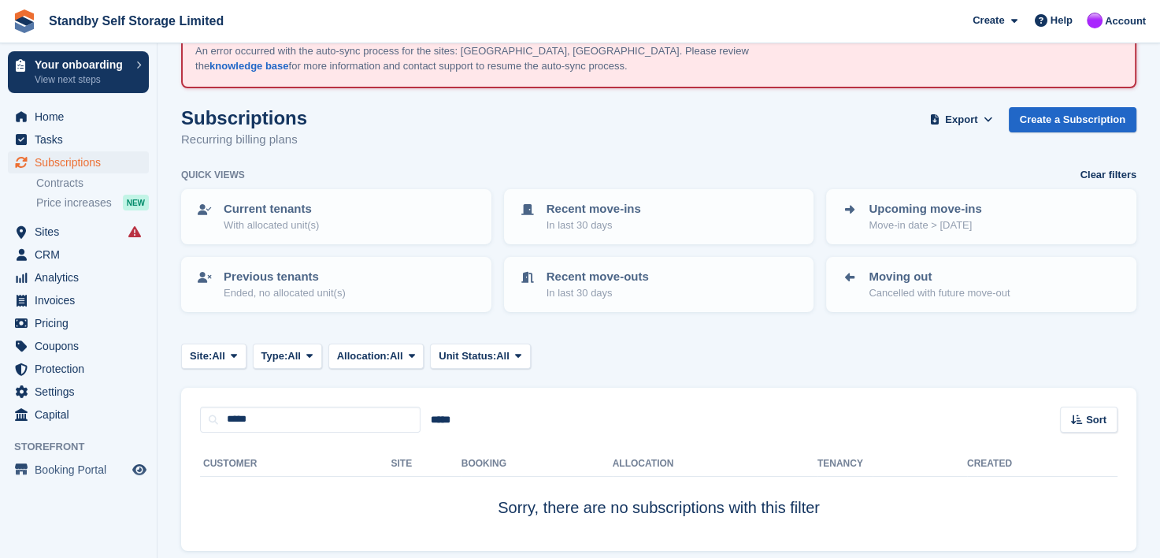
scroll to position [123, 0]
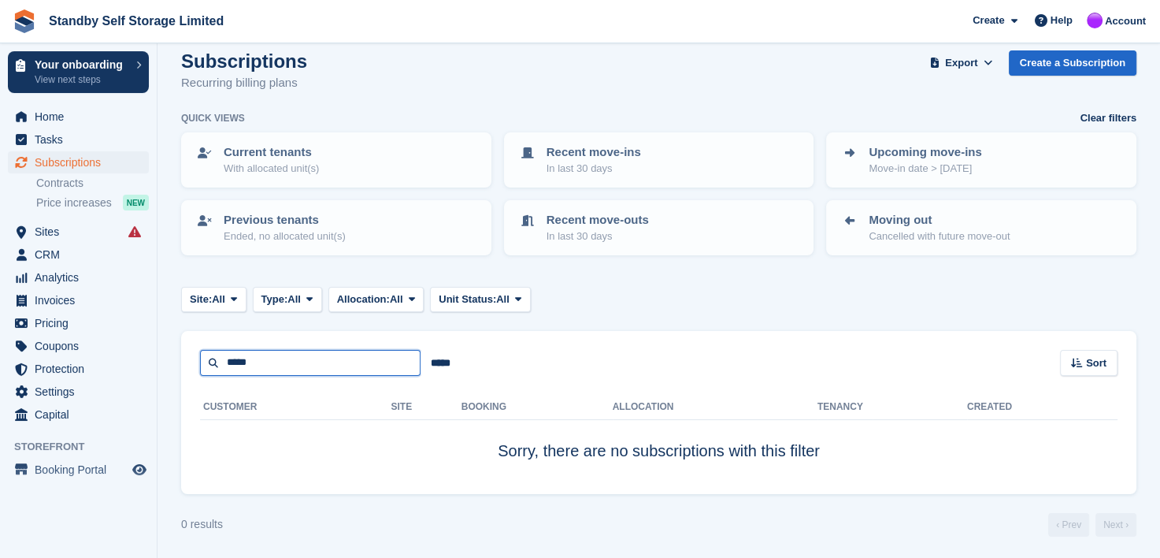
click at [257, 361] on input "*****" at bounding box center [310, 363] width 221 height 26
type input "*****"
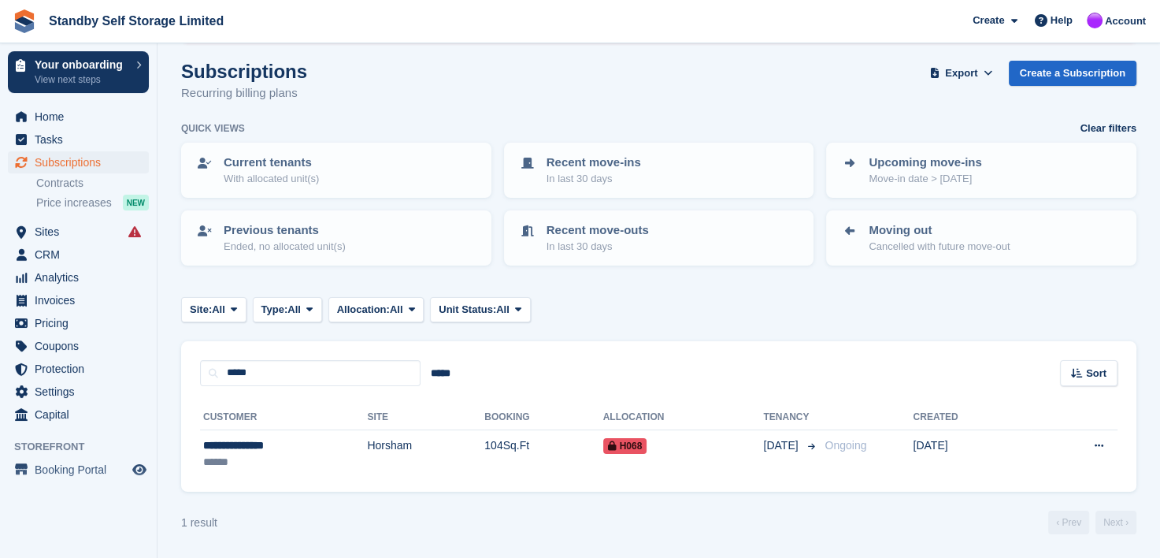
scroll to position [110, 0]
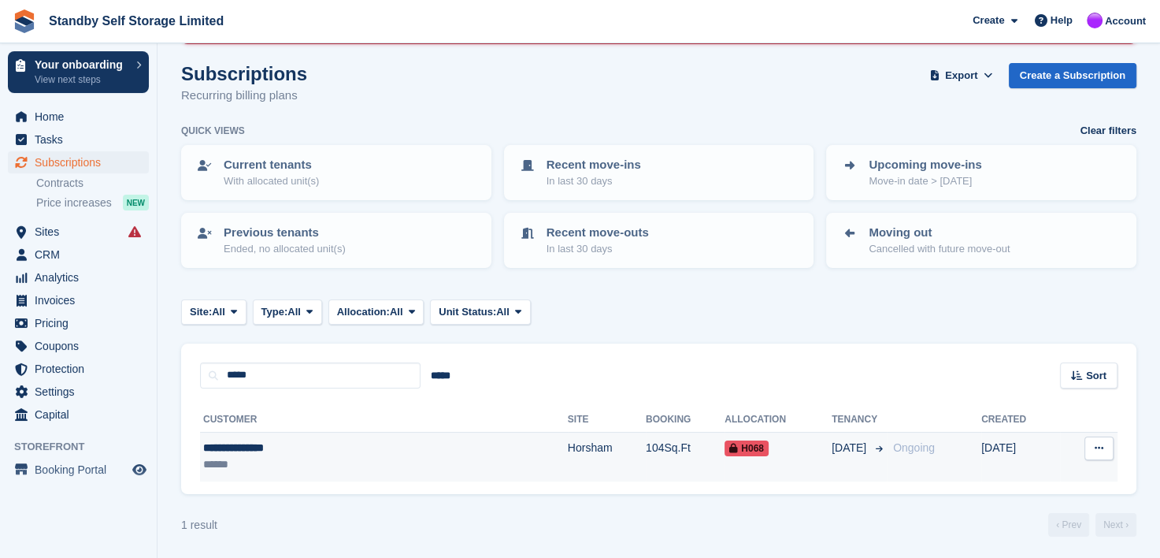
click at [252, 447] on div "**********" at bounding box center [306, 447] width 207 height 17
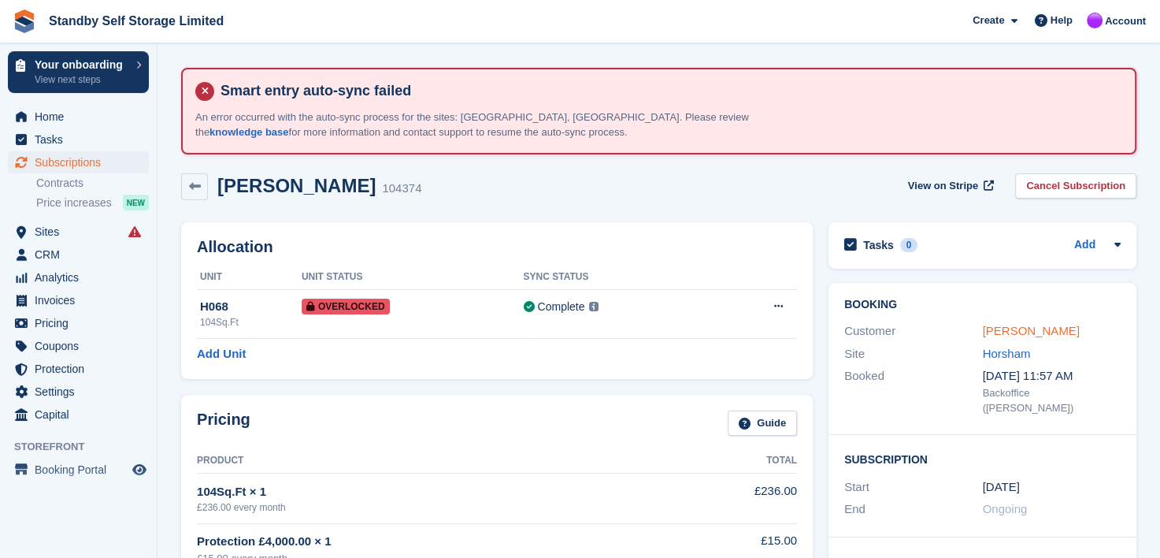
click at [1017, 329] on link "[PERSON_NAME]" at bounding box center [1031, 330] width 97 height 13
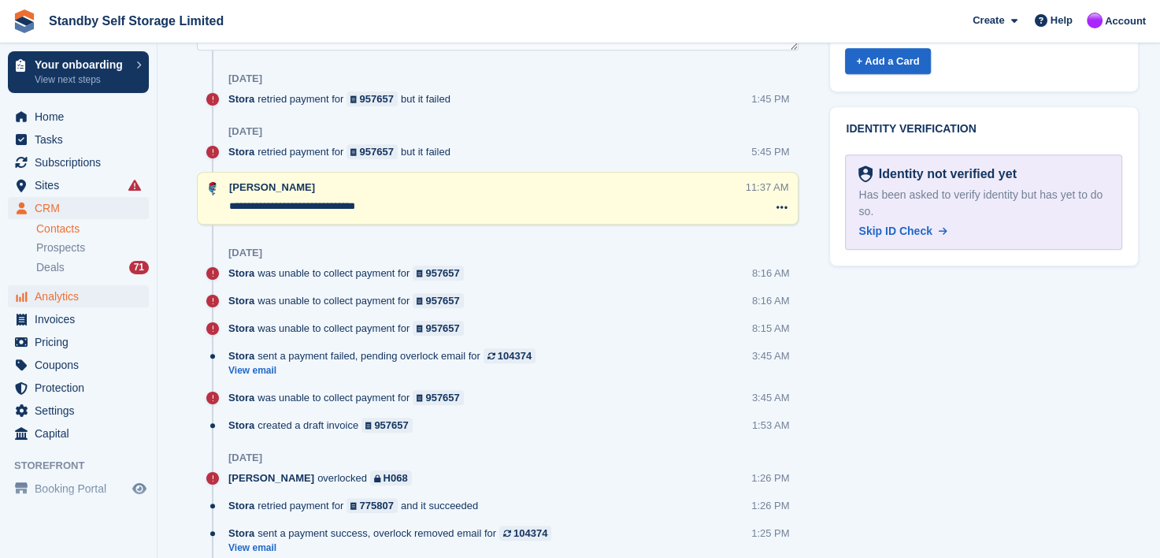
scroll to position [551, 0]
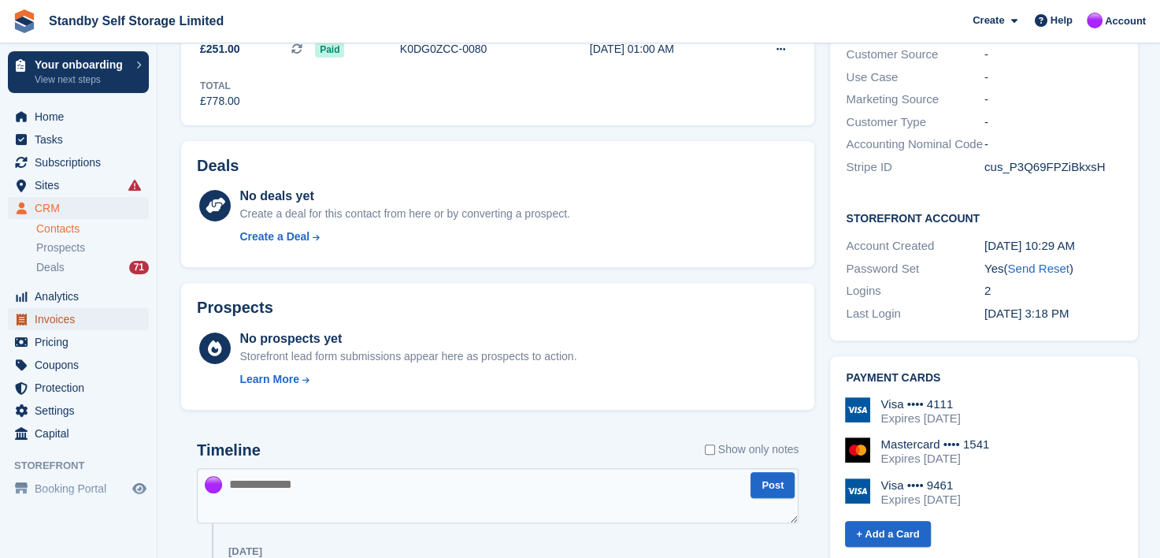
click at [41, 318] on span "Invoices" at bounding box center [82, 319] width 95 height 22
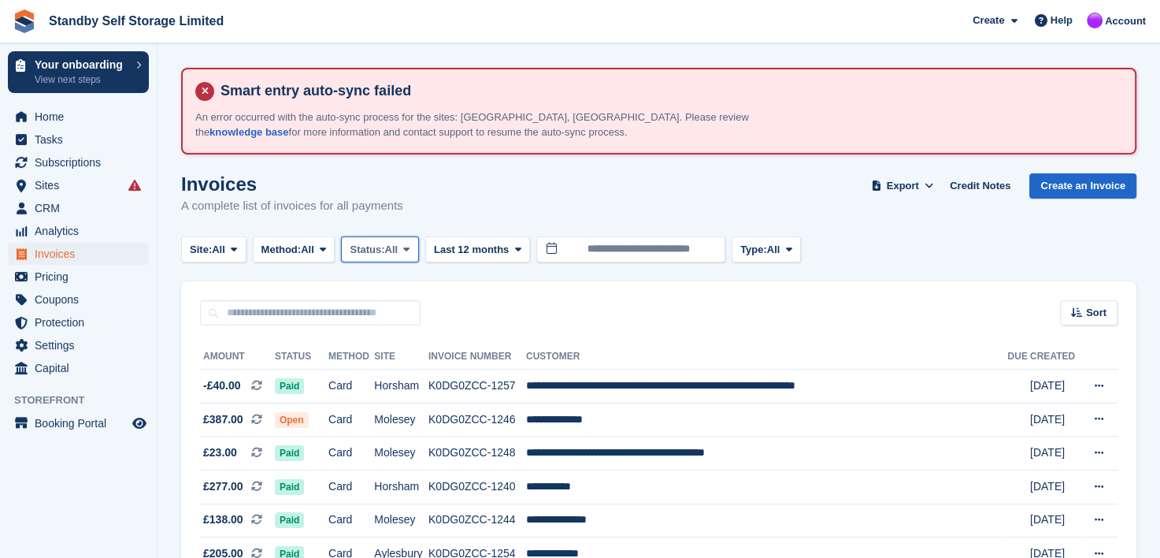
click at [410, 252] on icon at bounding box center [406, 249] width 6 height 10
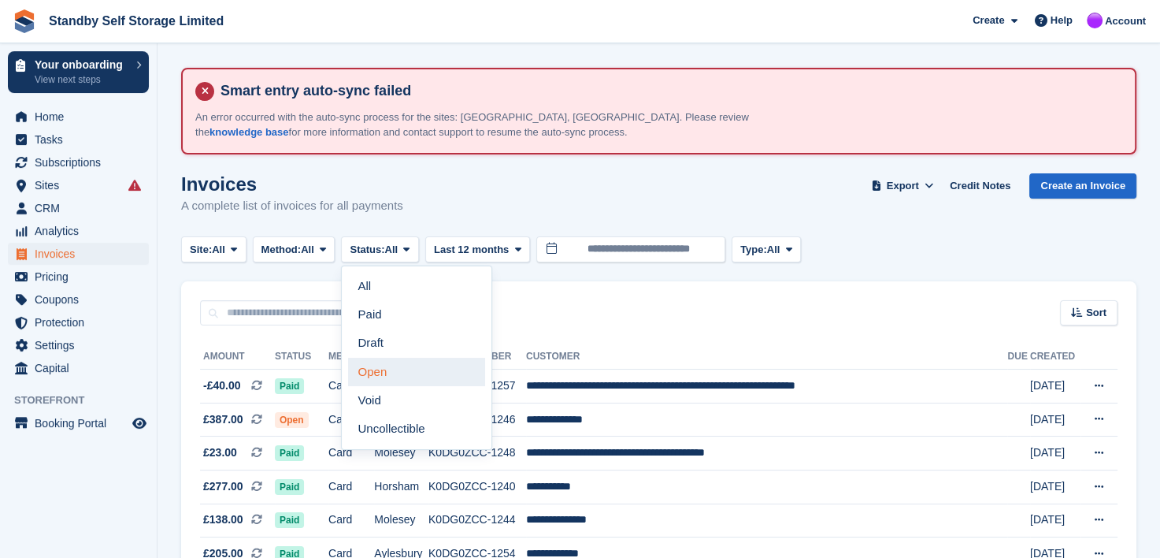
click at [370, 373] on link "Open" at bounding box center [416, 372] width 137 height 28
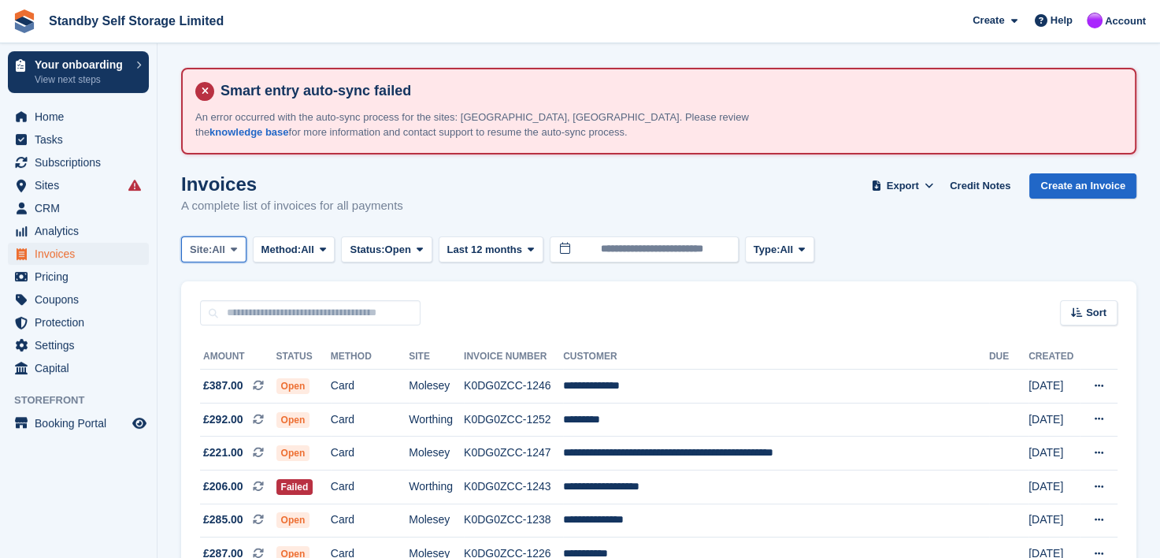
click at [233, 247] on icon at bounding box center [234, 249] width 6 height 10
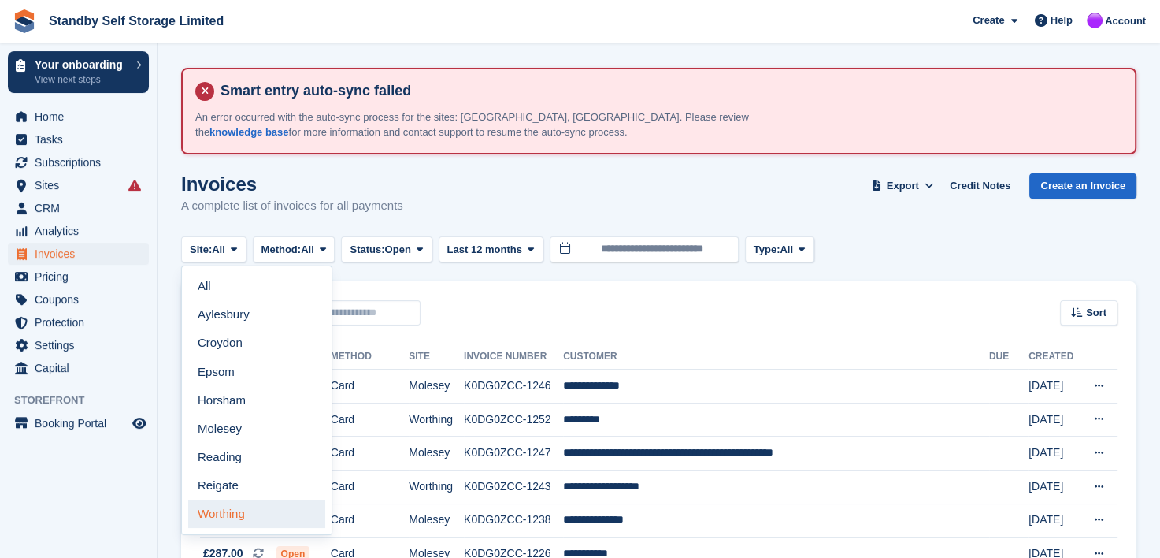
click at [208, 507] on link "Worthing" at bounding box center [256, 513] width 137 height 28
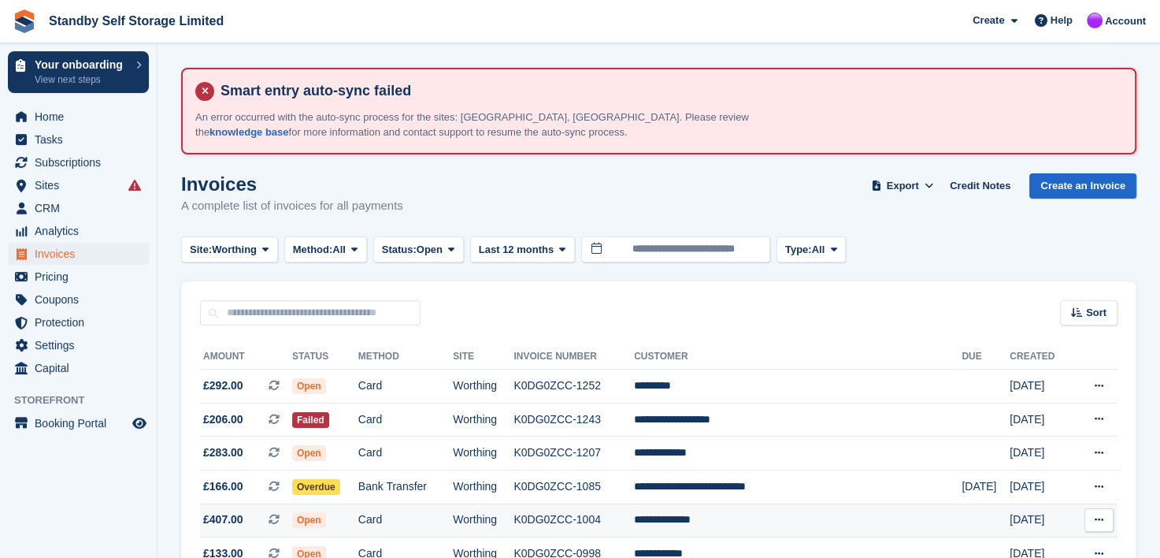
scroll to position [158, 0]
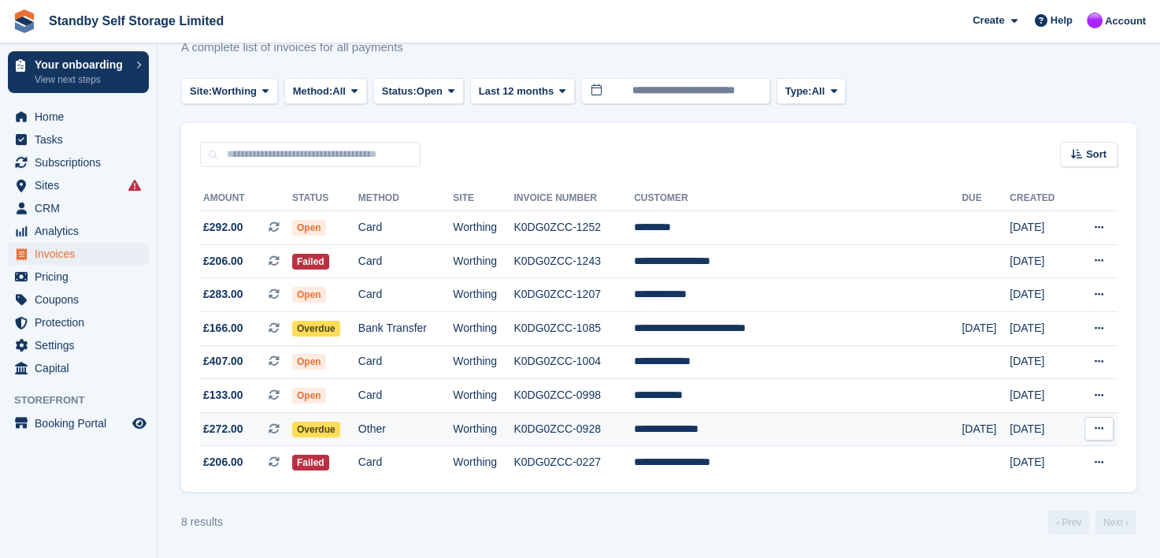
click at [727, 426] on td "**********" at bounding box center [798, 429] width 328 height 34
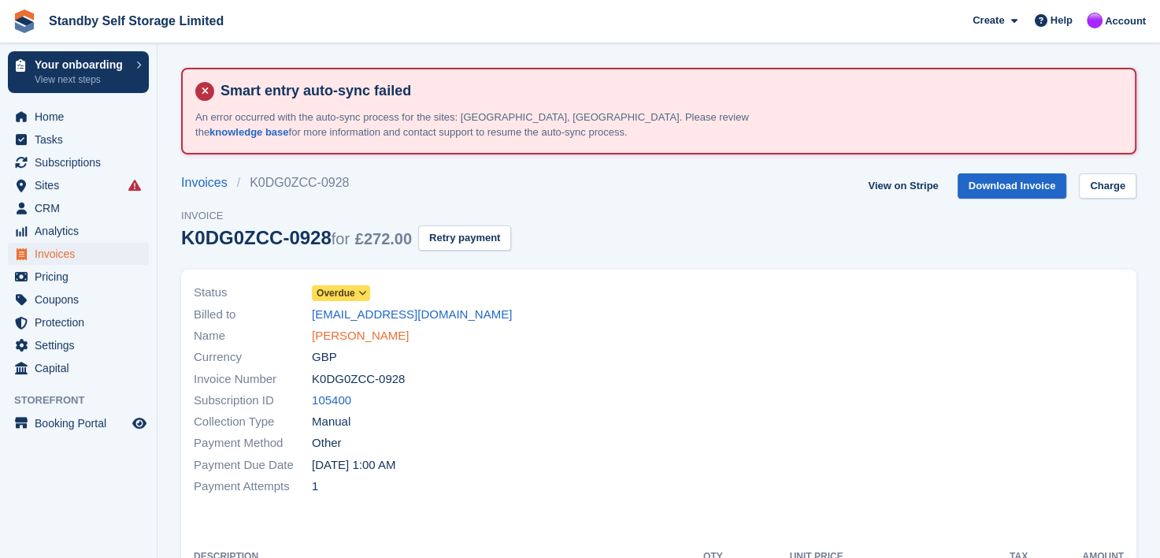
click at [356, 334] on link "[PERSON_NAME]" at bounding box center [360, 336] width 97 height 18
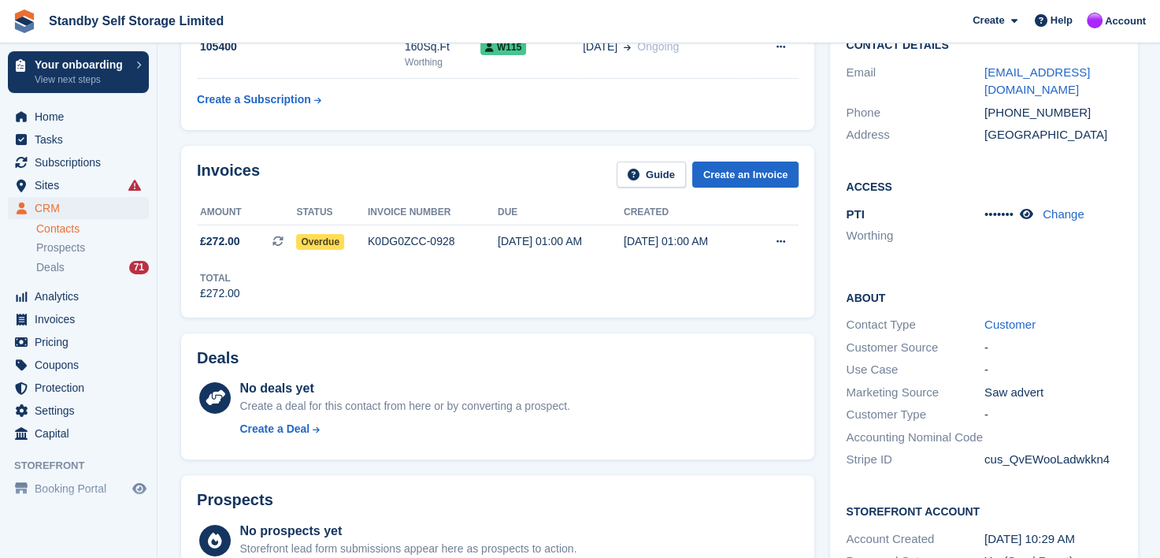
scroll to position [394, 0]
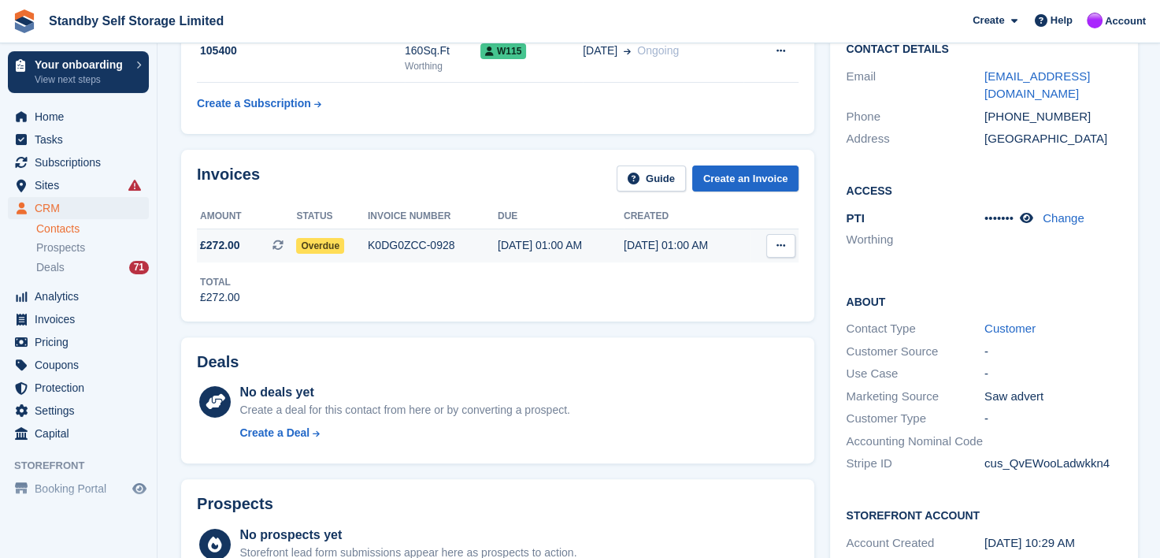
click at [401, 239] on div "K0DG0ZCC-0928" at bounding box center [433, 245] width 130 height 17
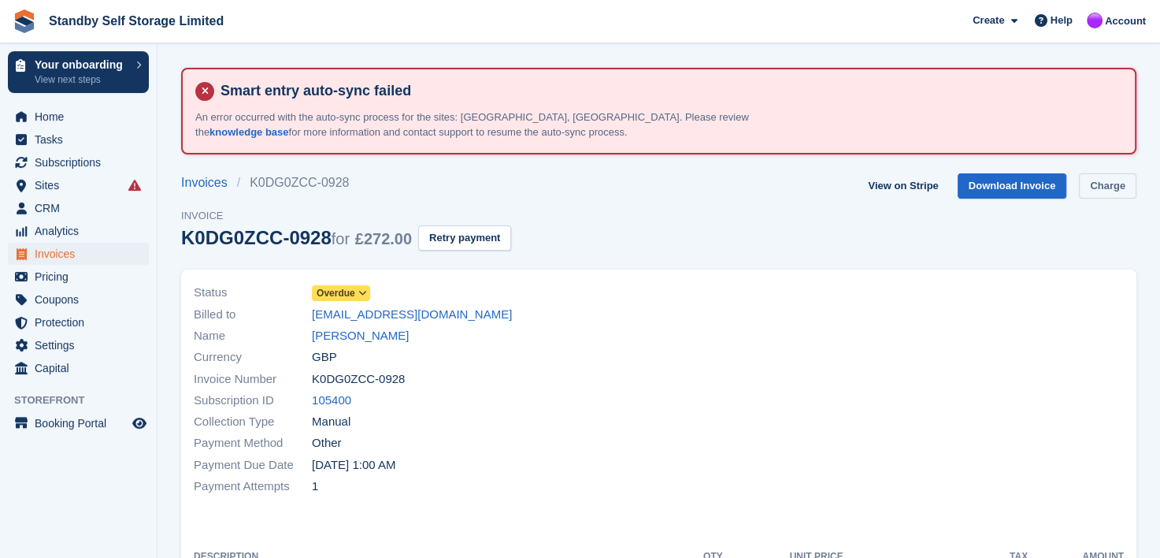
click at [1099, 183] on link "Charge" at bounding box center [1107, 186] width 57 height 26
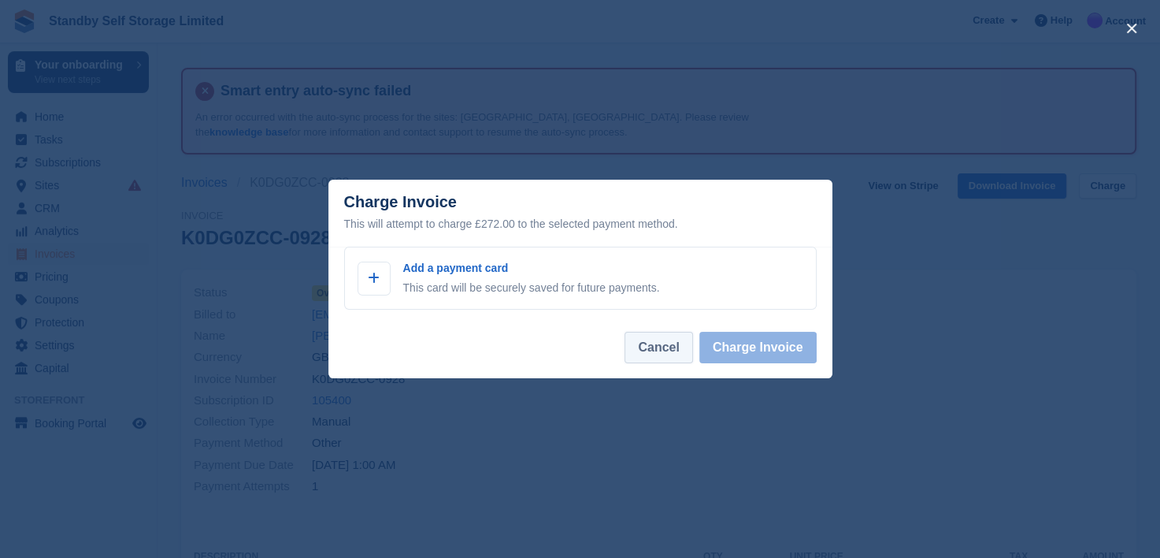
click at [651, 354] on button "Cancel" at bounding box center [659, 348] width 68 height 32
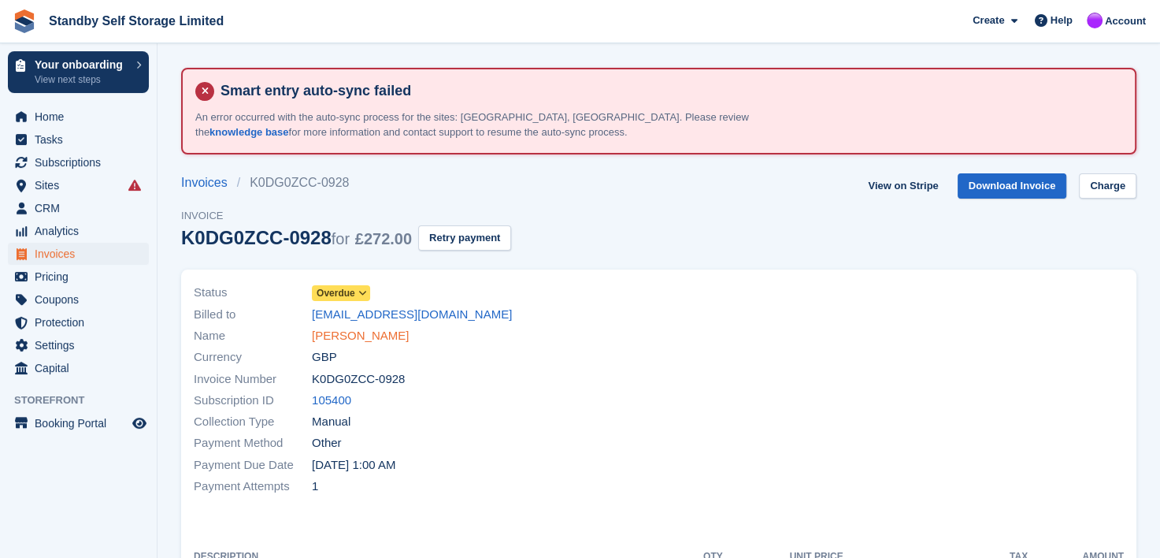
click at [359, 332] on link "George Brockwitz" at bounding box center [360, 336] width 97 height 18
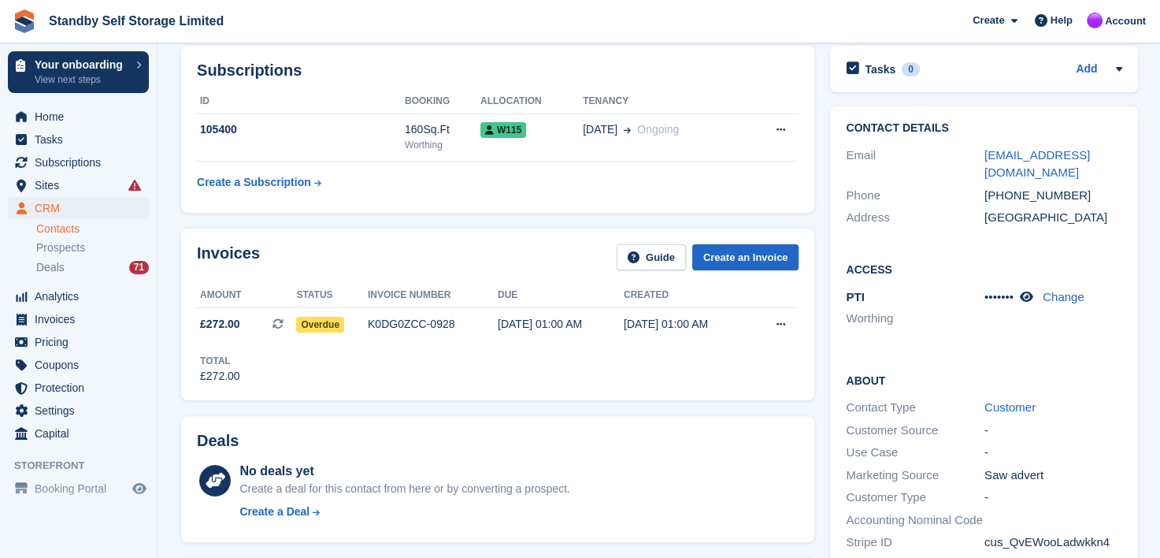
scroll to position [158, 0]
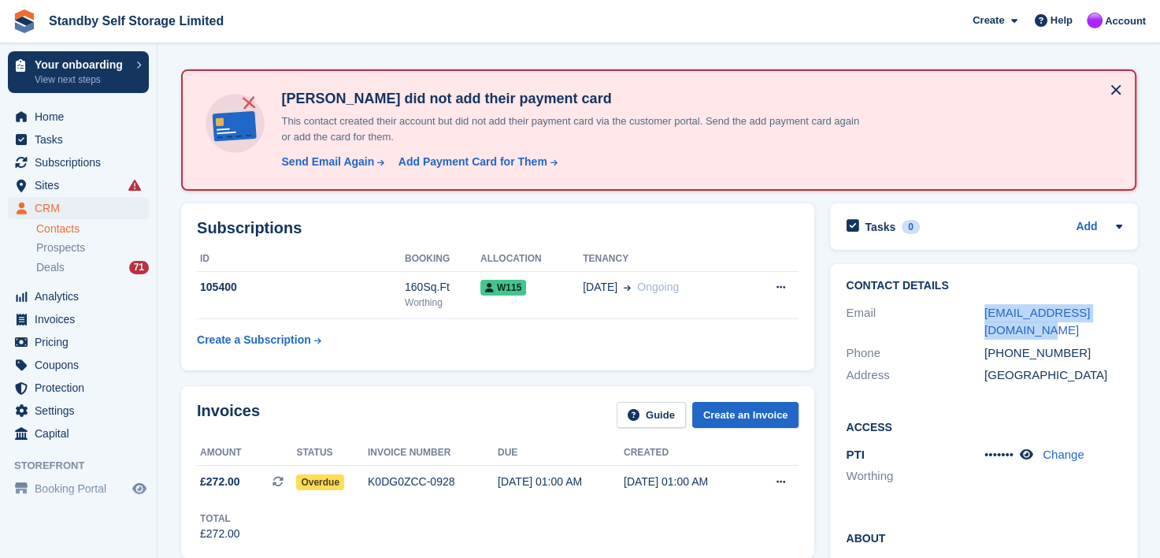
drag, startPoint x: 1003, startPoint y: 329, endPoint x: 960, endPoint y: 318, distance: 43.9
click at [960, 318] on div "Email georgebrockwitz@gmail.com" at bounding box center [984, 322] width 276 height 40
copy div "georgebrockwitz@gmail.com"
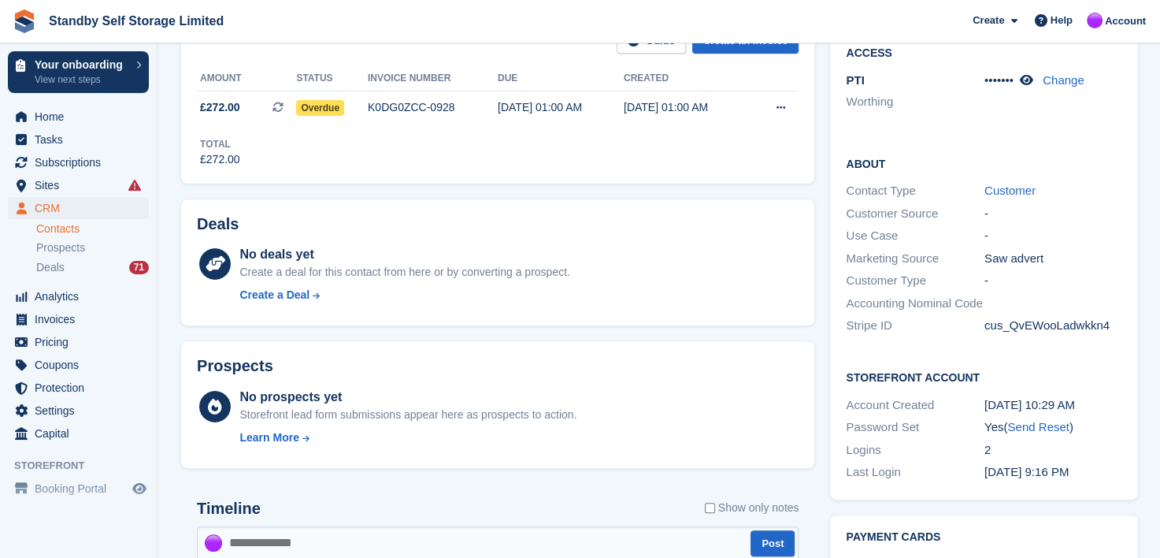
scroll to position [630, 0]
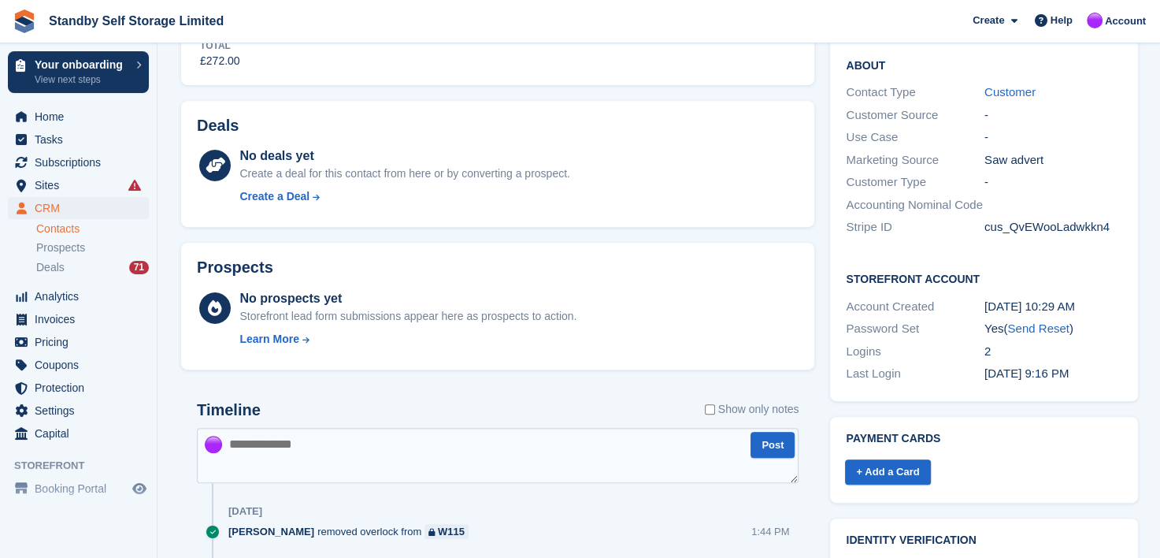
click at [282, 461] on textarea at bounding box center [498, 455] width 602 height 55
type textarea "**********"
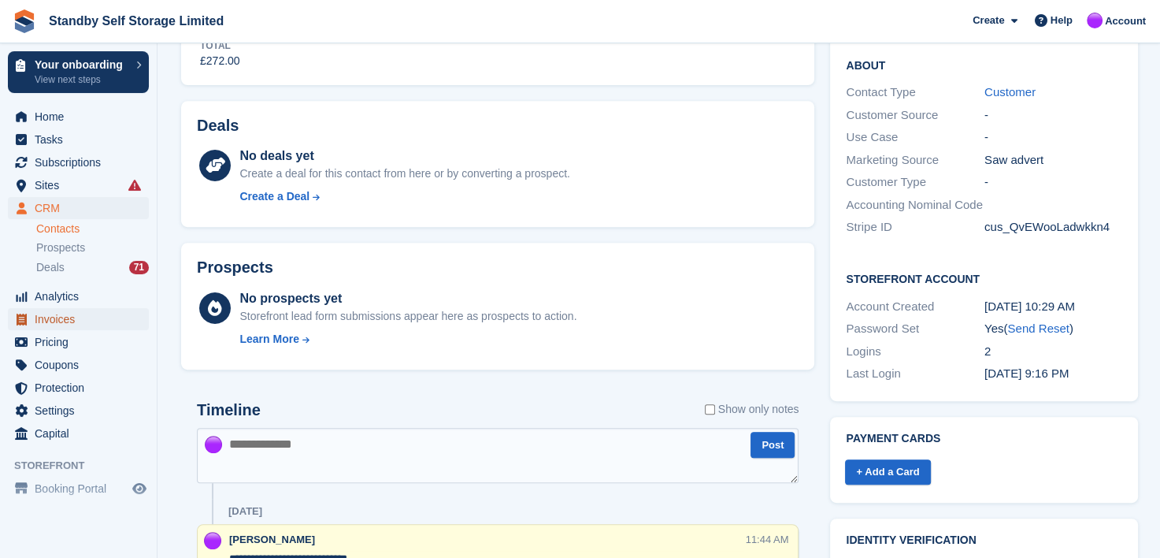
click at [46, 318] on span "Invoices" at bounding box center [82, 319] width 95 height 22
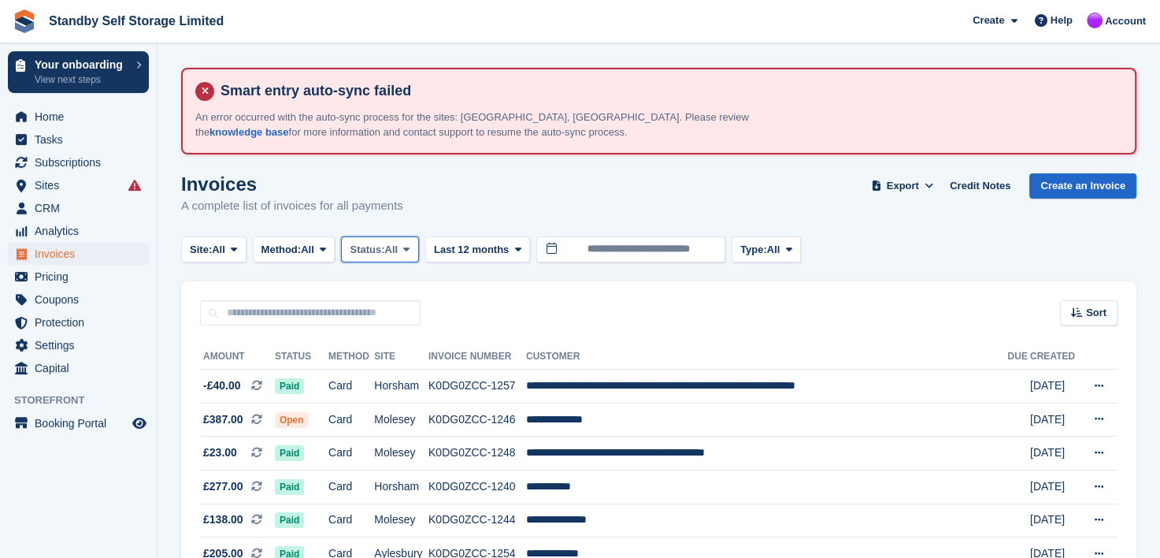
click at [410, 249] on icon at bounding box center [406, 249] width 6 height 10
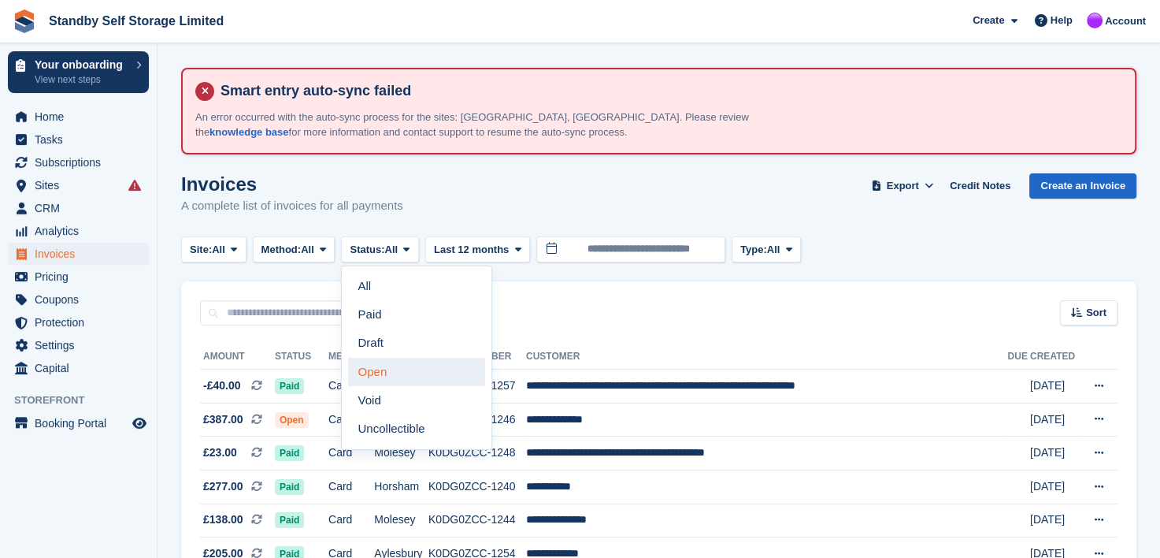
click at [388, 364] on link "Open" at bounding box center [416, 372] width 137 height 28
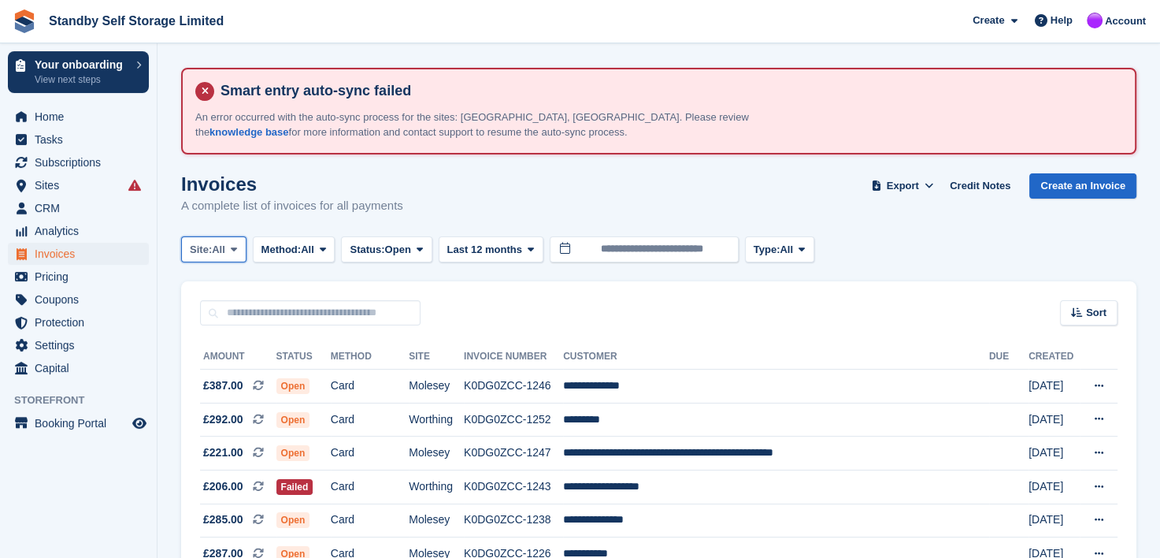
click at [235, 244] on icon at bounding box center [234, 249] width 6 height 10
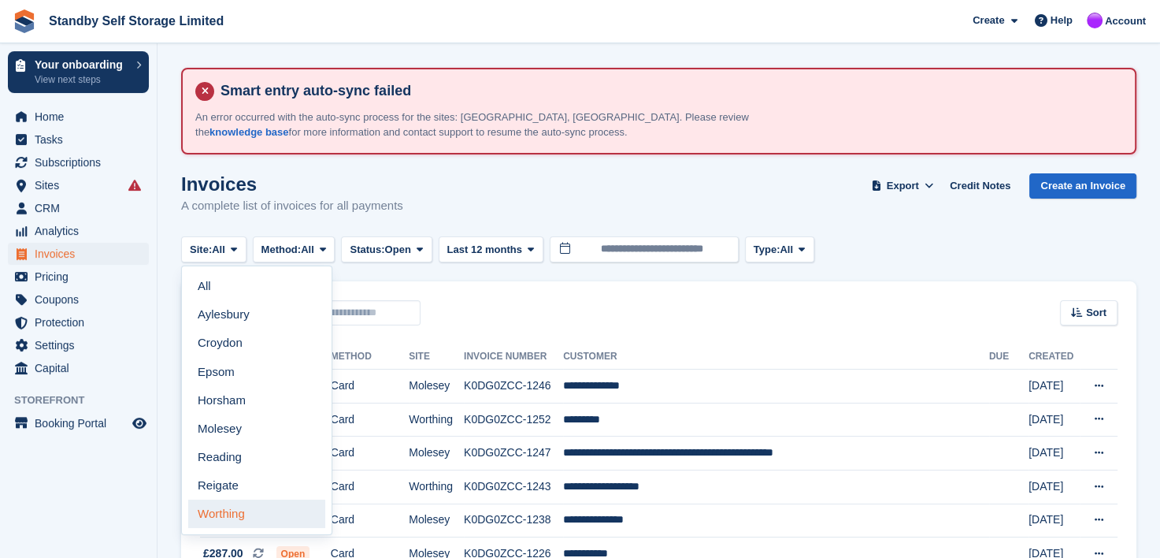
click at [209, 513] on link "Worthing" at bounding box center [256, 513] width 137 height 28
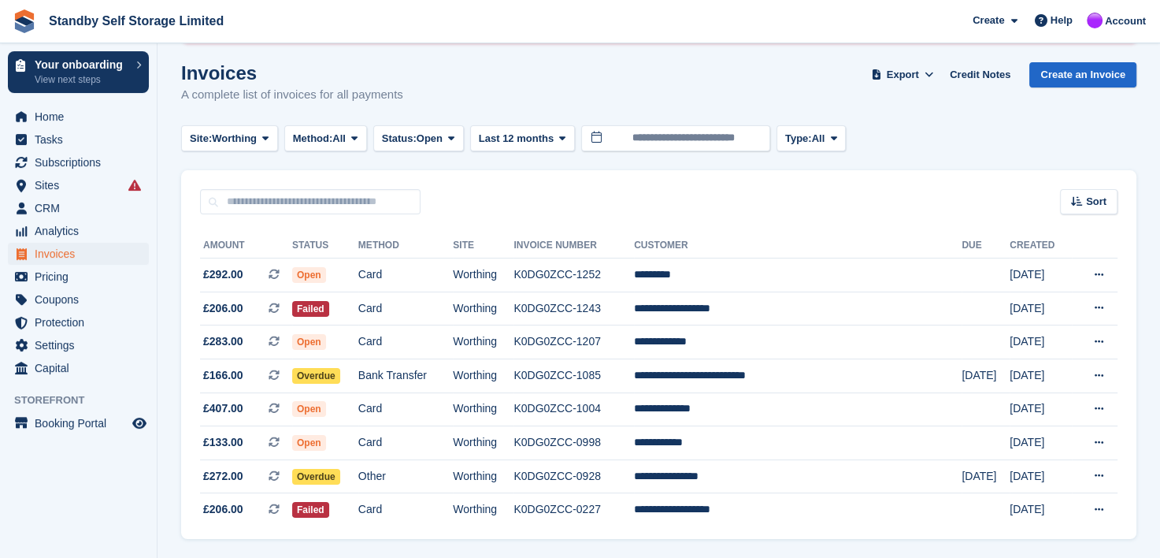
scroll to position [158, 0]
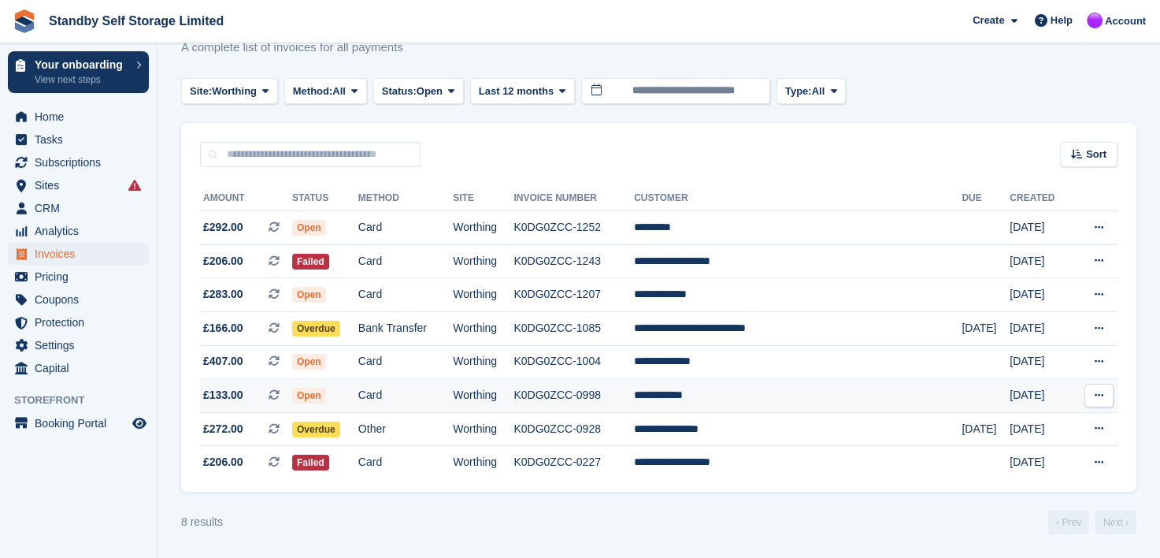
click at [728, 391] on td "**********" at bounding box center [798, 396] width 328 height 34
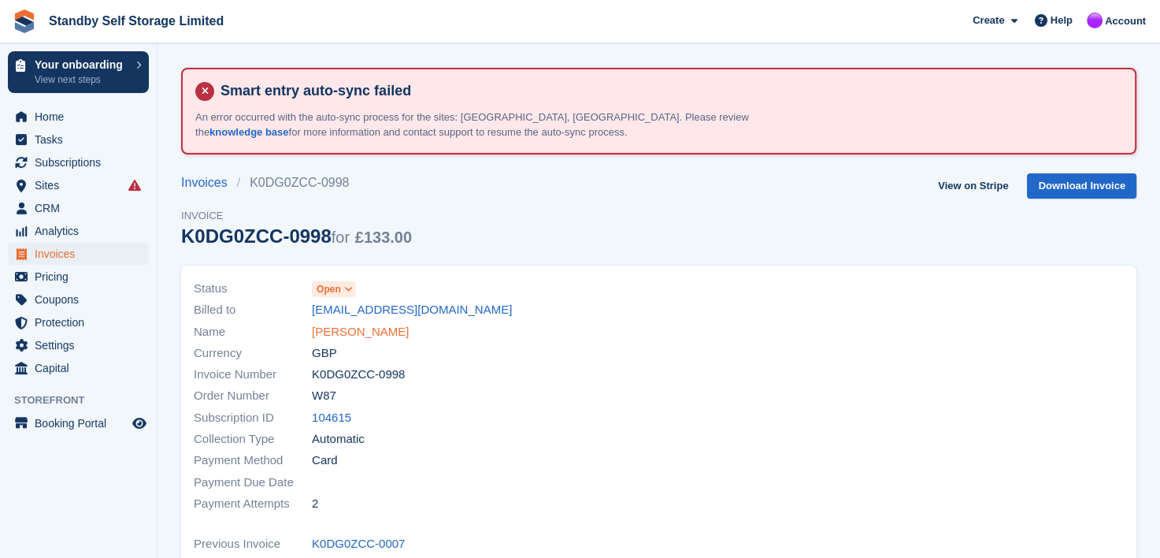
click at [334, 328] on link "[PERSON_NAME]" at bounding box center [360, 332] width 97 height 18
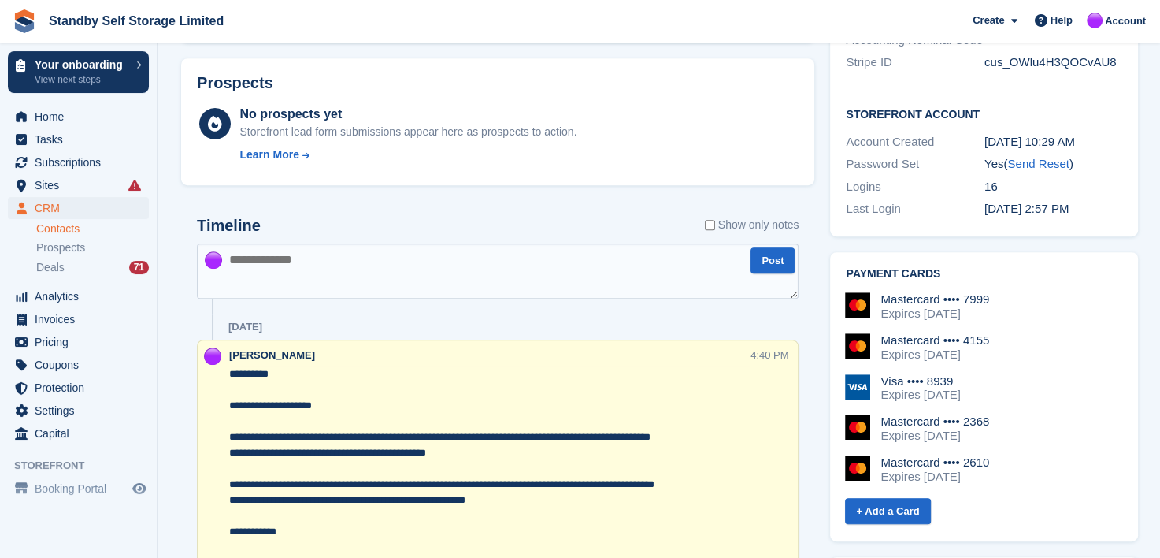
scroll to position [158, 0]
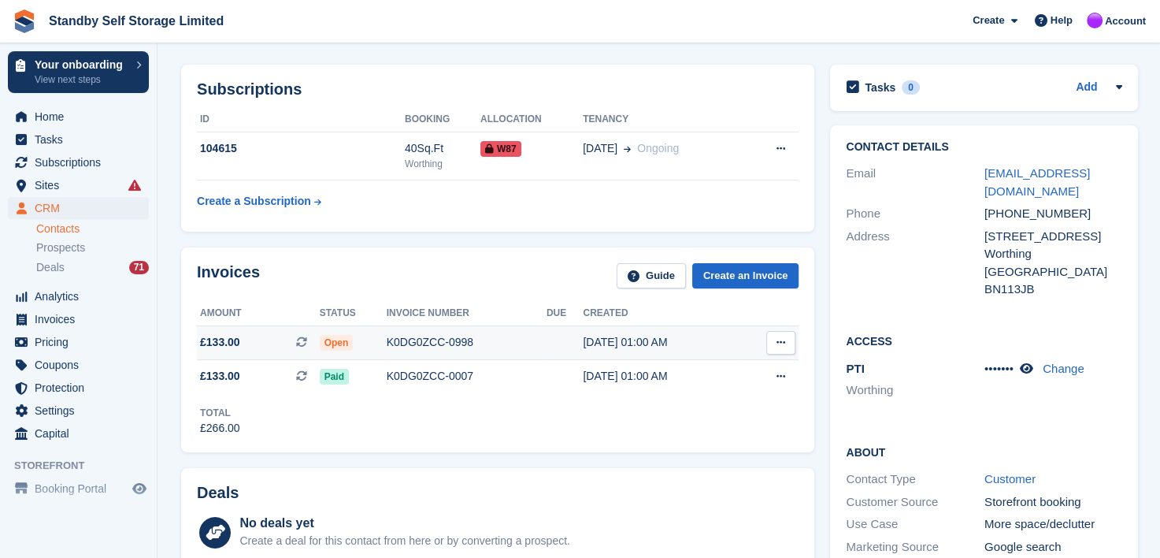
click at [413, 339] on div "K0DG0ZCC-0998" at bounding box center [467, 342] width 160 height 17
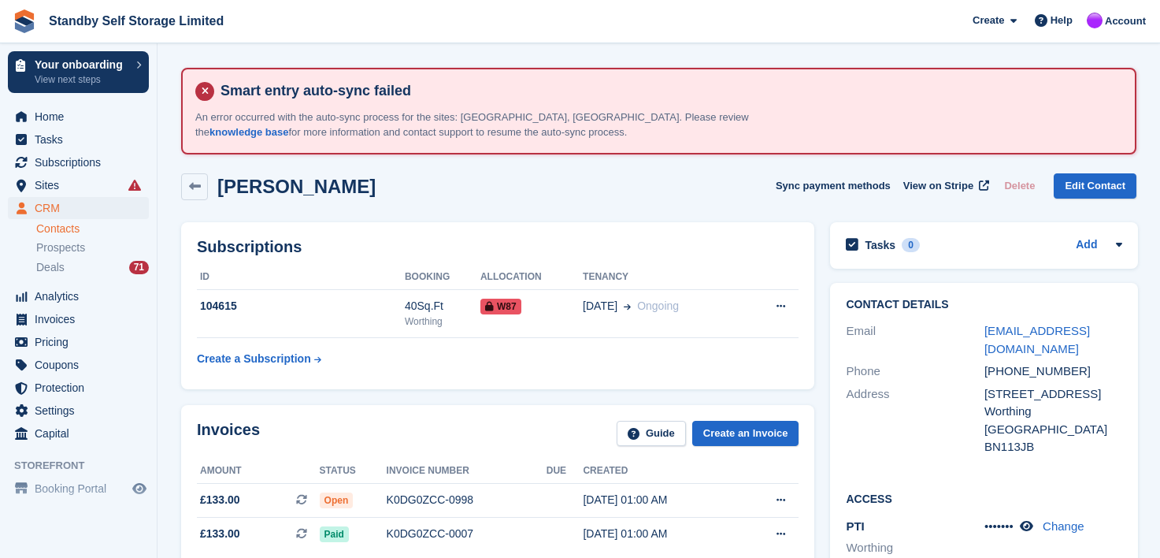
scroll to position [158, 0]
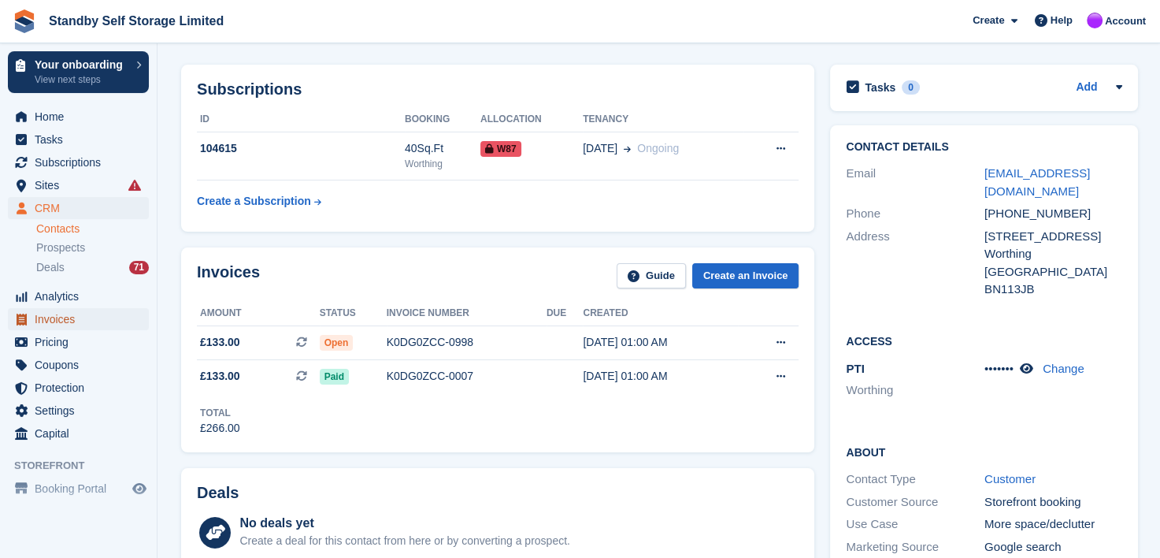
click at [43, 317] on span "Invoices" at bounding box center [82, 319] width 95 height 22
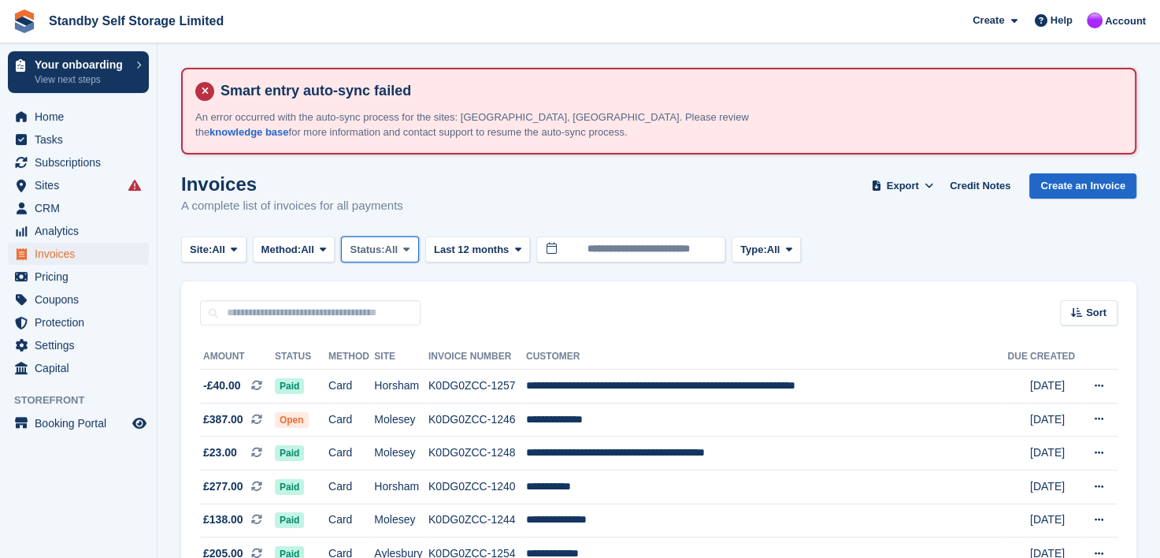
click at [410, 246] on icon at bounding box center [406, 249] width 6 height 10
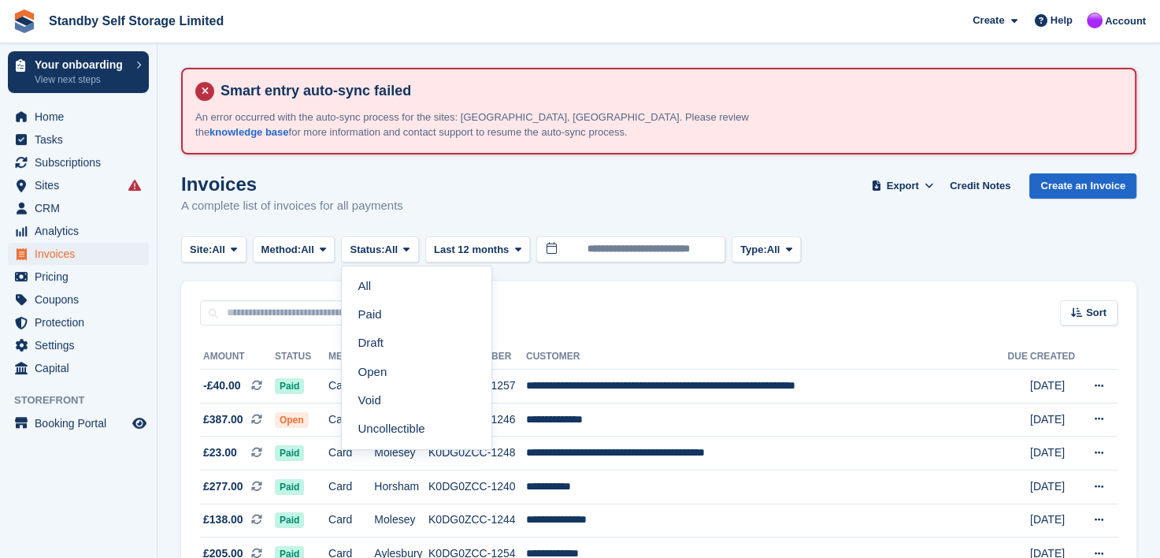
click at [365, 375] on link "Open" at bounding box center [416, 372] width 137 height 28
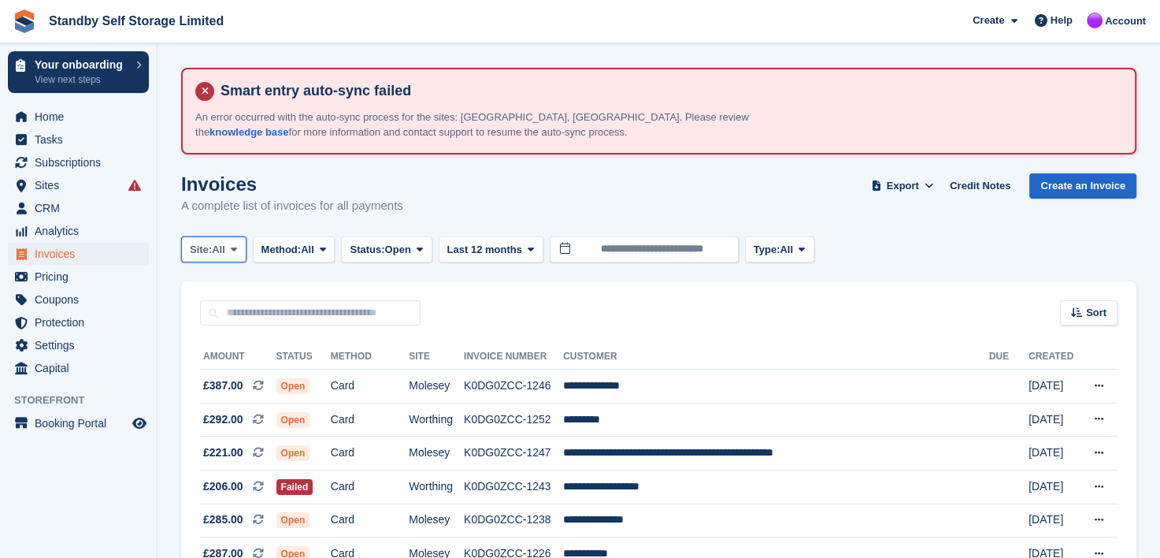
click at [236, 245] on icon at bounding box center [234, 249] width 6 height 10
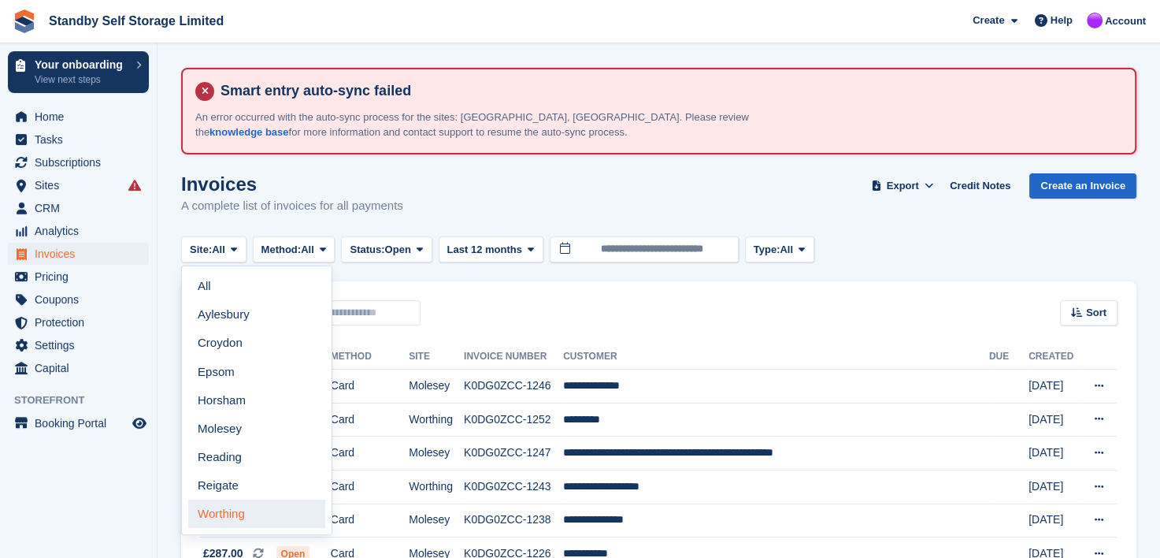
click at [227, 514] on link "Worthing" at bounding box center [256, 513] width 137 height 28
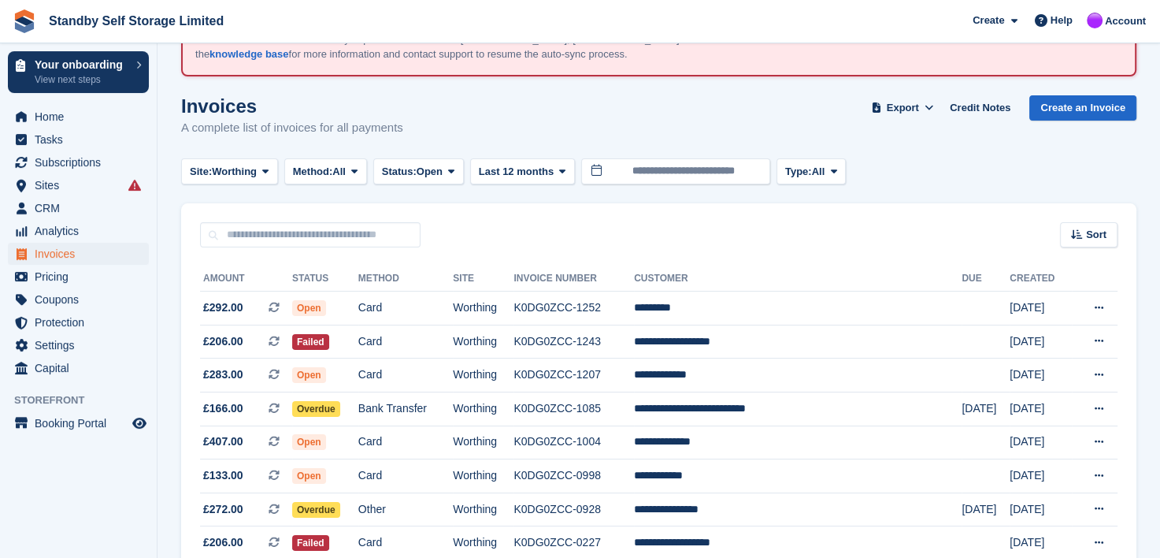
scroll to position [158, 0]
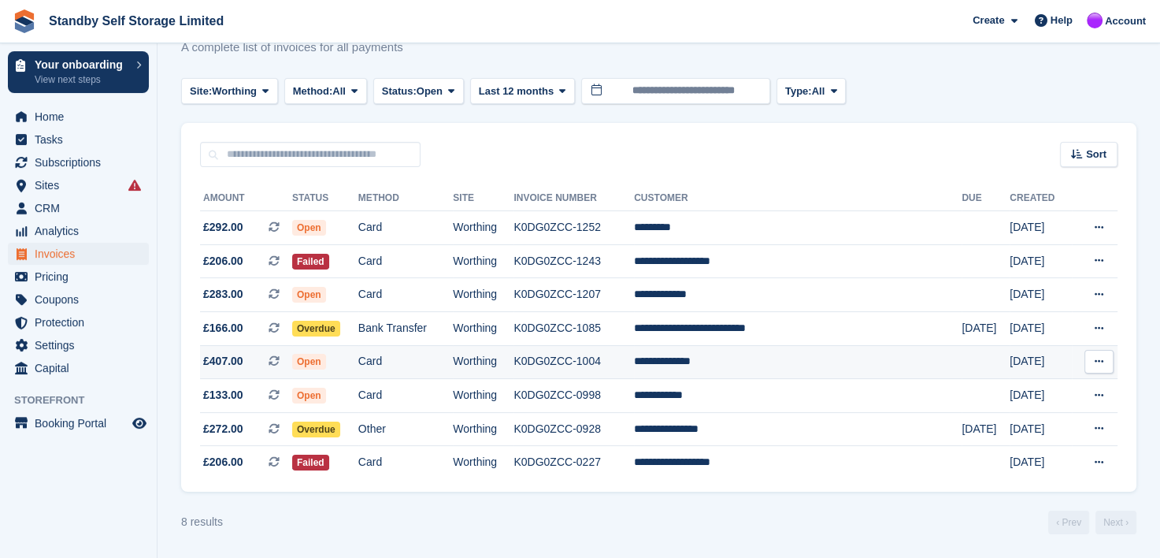
click at [610, 359] on td "K0DG0ZCC-1004" at bounding box center [573, 362] width 120 height 34
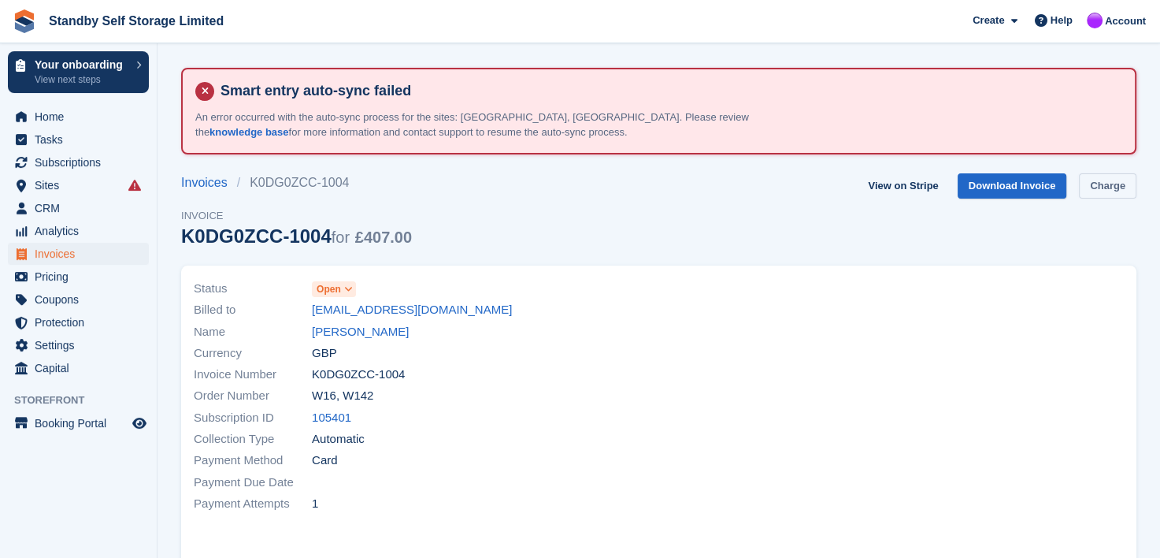
click at [1134, 186] on link "Charge" at bounding box center [1107, 186] width 57 height 26
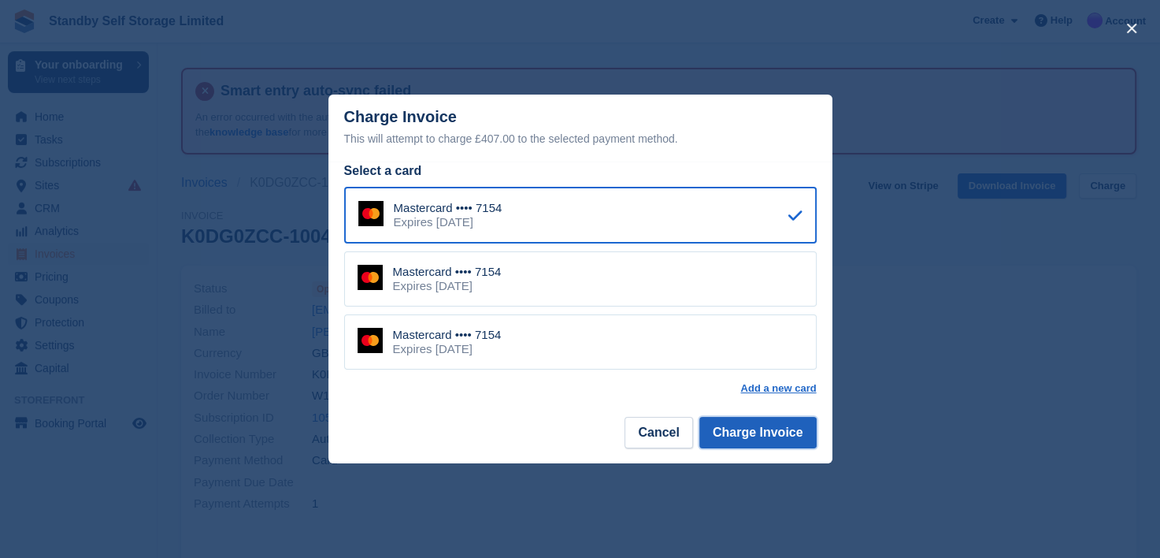
click at [737, 432] on button "Charge Invoice" at bounding box center [757, 433] width 117 height 32
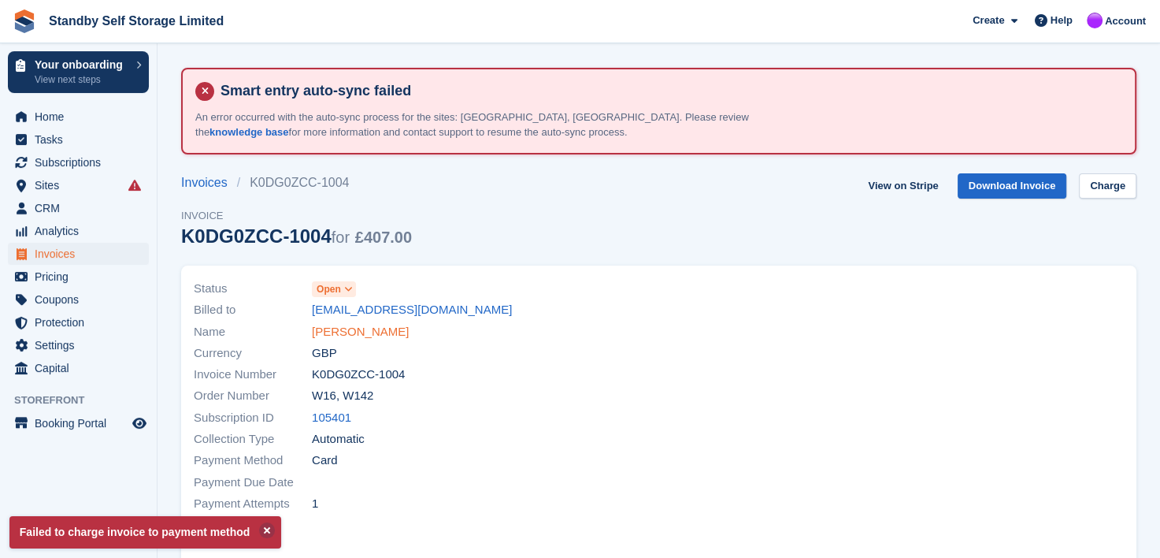
click at [334, 331] on link "[PERSON_NAME]" at bounding box center [360, 332] width 97 height 18
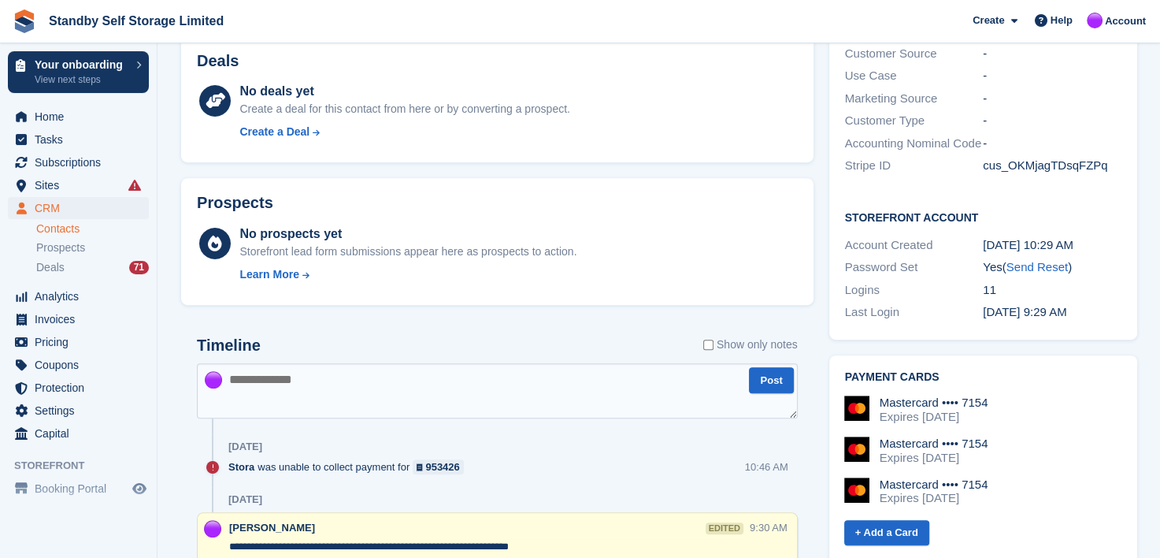
scroll to position [473, 0]
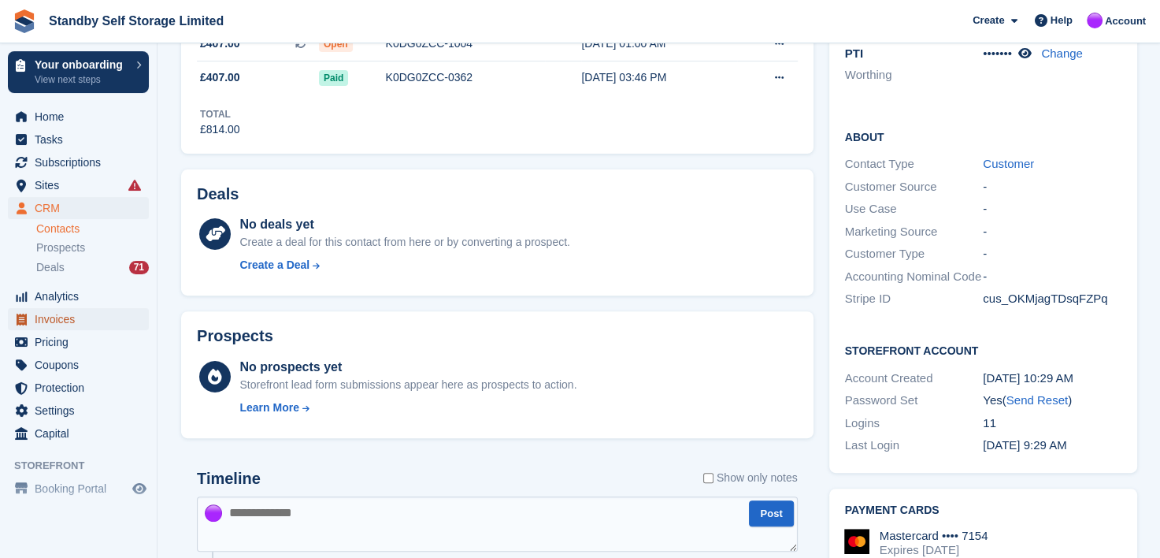
click at [57, 321] on span "Invoices" at bounding box center [82, 319] width 95 height 22
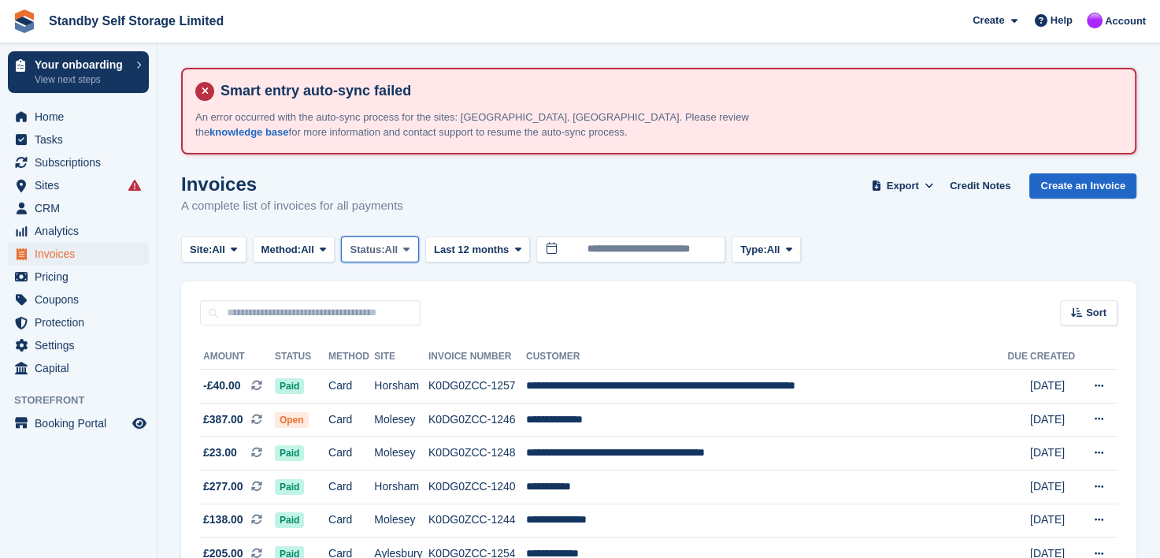
click at [410, 248] on icon at bounding box center [406, 249] width 6 height 10
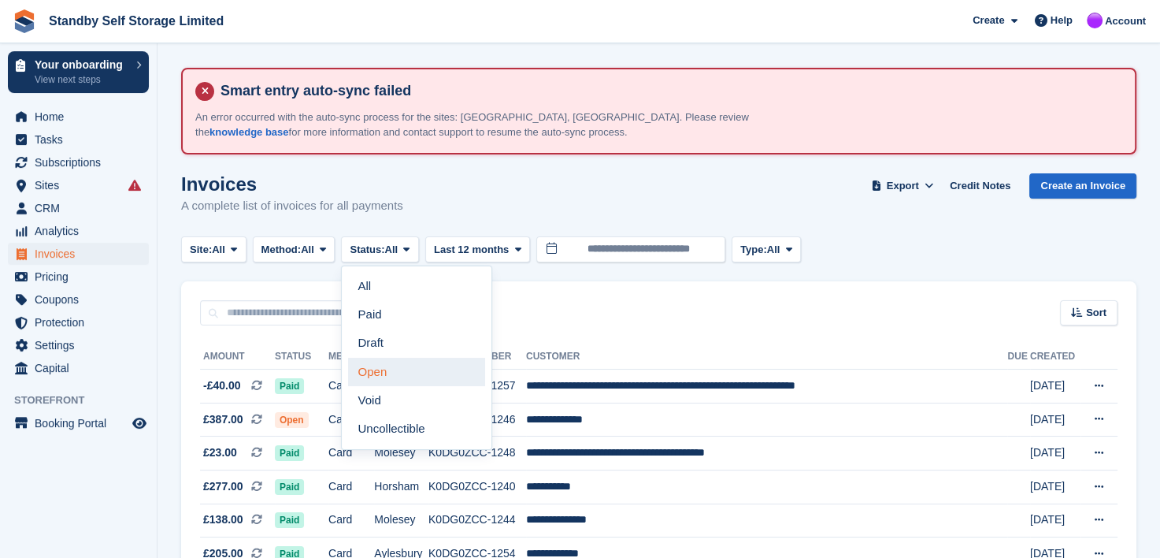
click at [380, 371] on link "Open" at bounding box center [416, 372] width 137 height 28
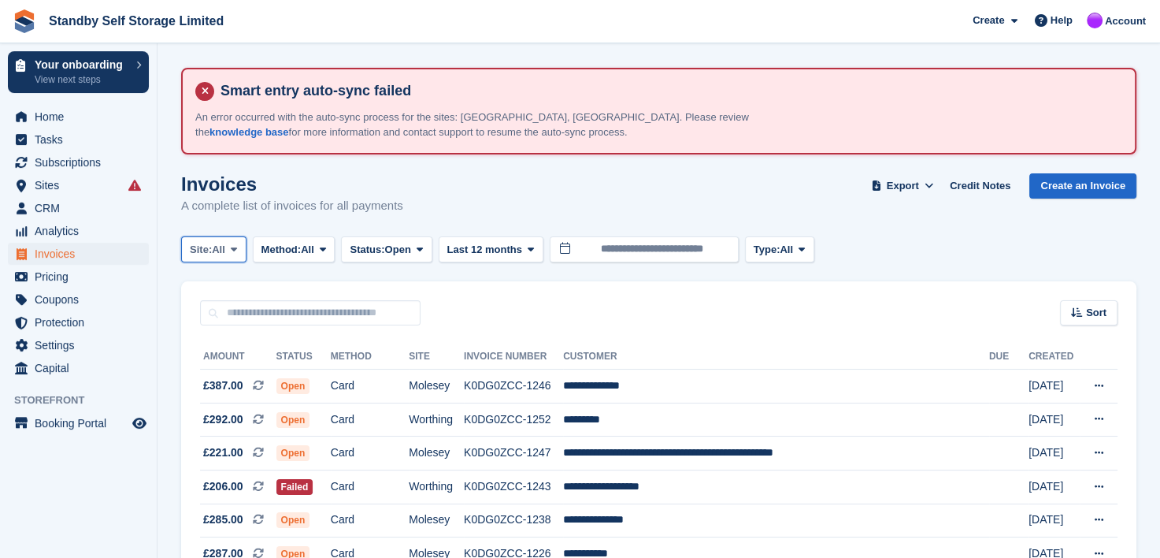
click at [234, 249] on icon at bounding box center [234, 249] width 6 height 10
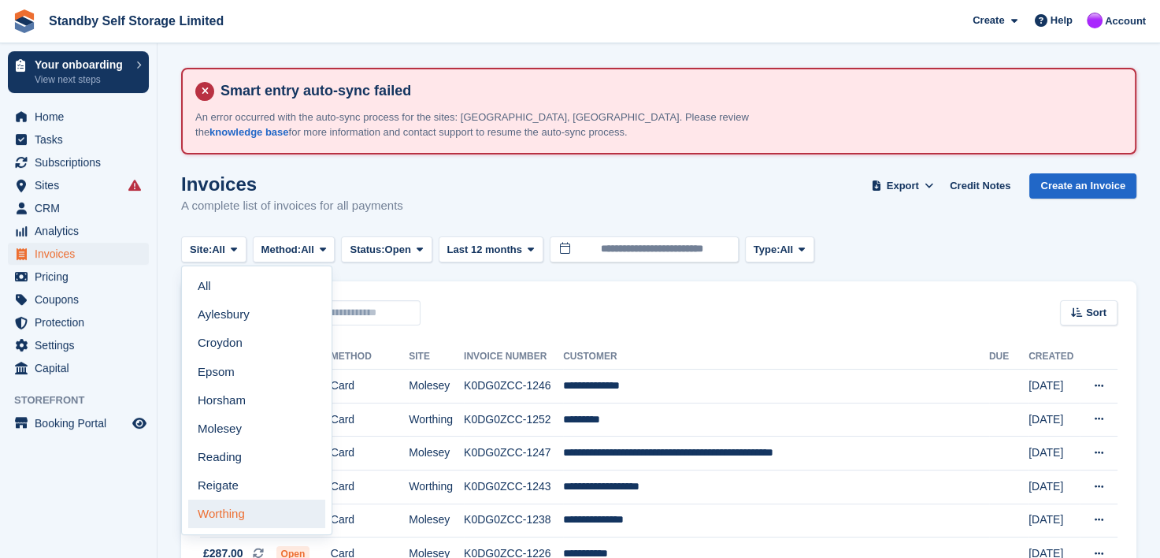
click at [219, 518] on link "Worthing" at bounding box center [256, 513] width 137 height 28
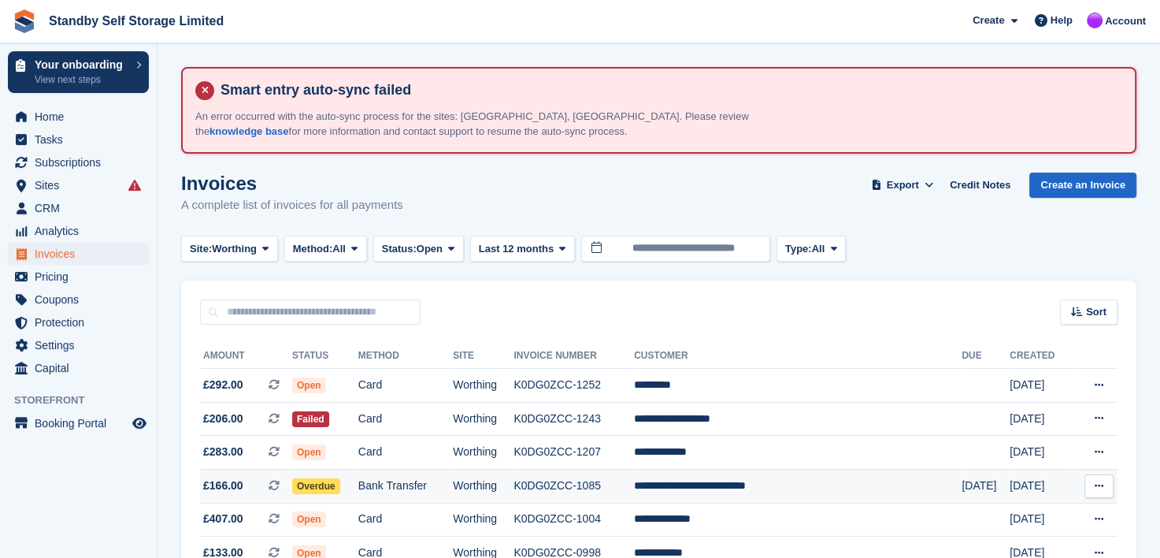
scroll to position [158, 0]
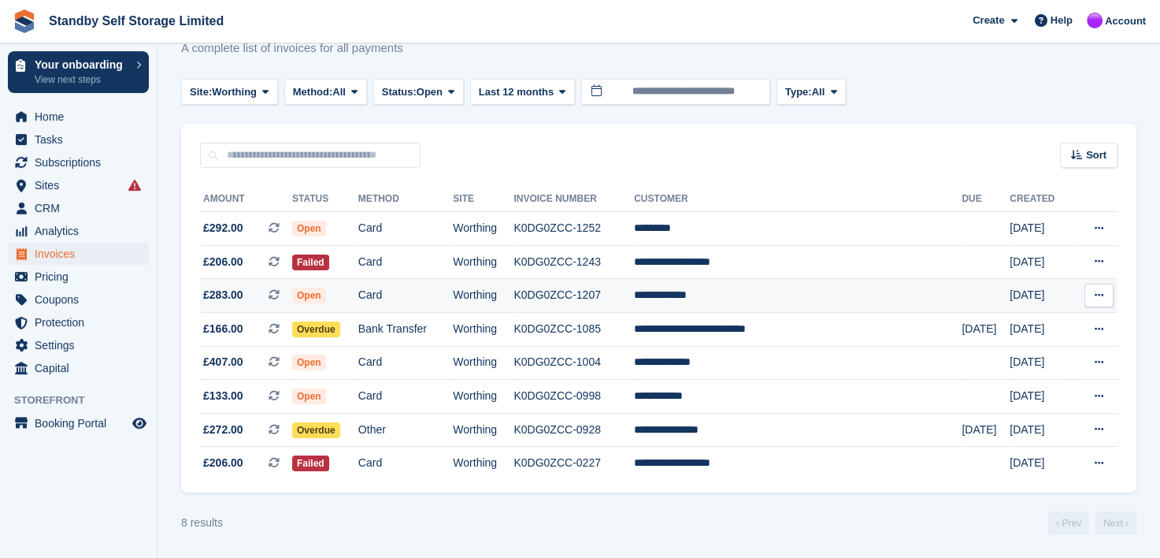
click at [623, 293] on td "K0DG0ZCC-1207" at bounding box center [573, 296] width 120 height 34
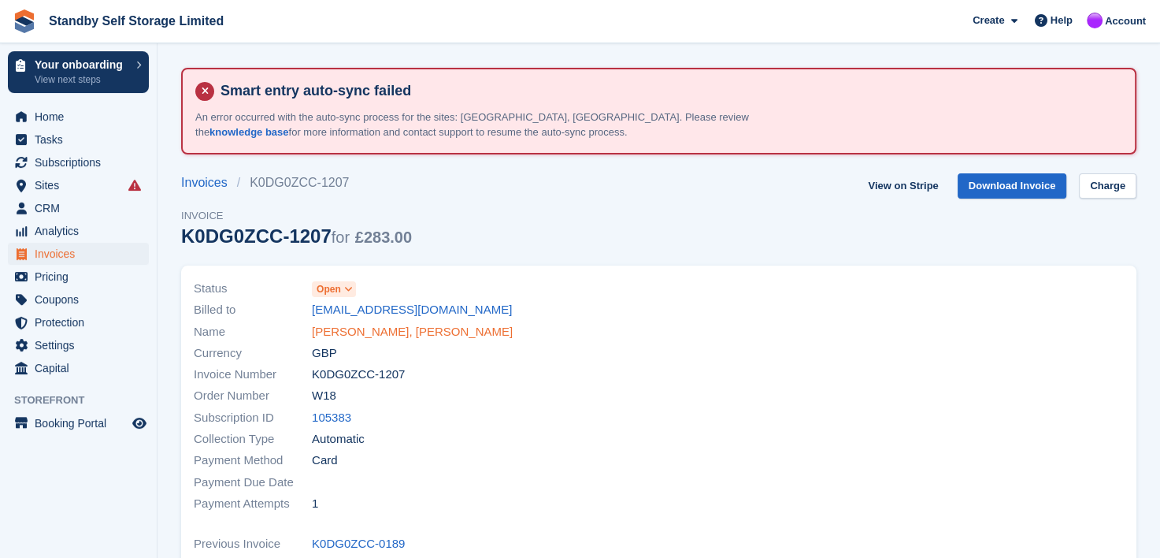
click at [370, 332] on link "[PERSON_NAME], [PERSON_NAME]" at bounding box center [412, 332] width 201 height 18
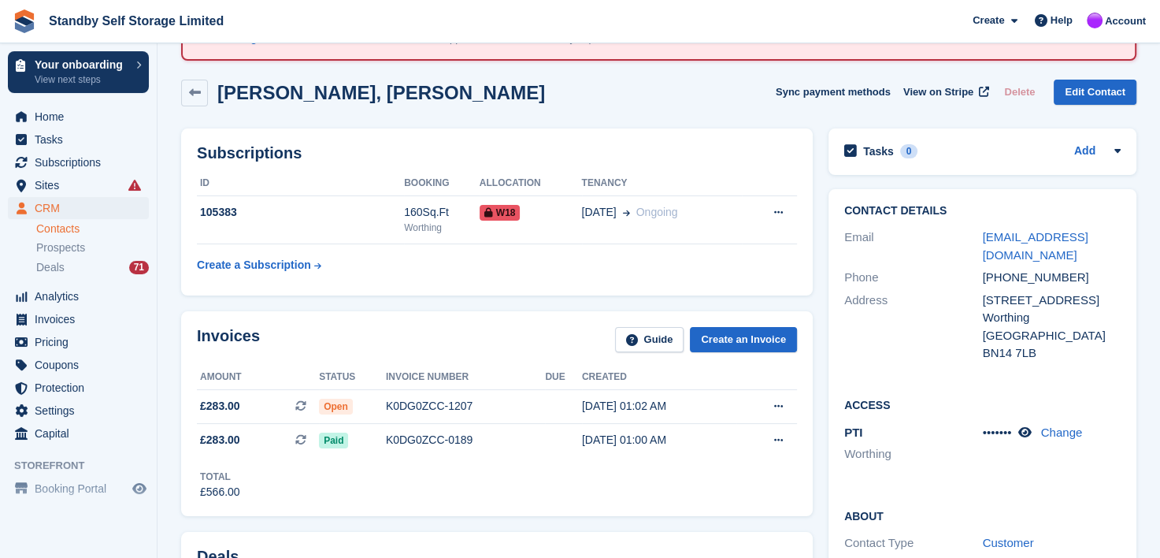
scroll to position [32, 0]
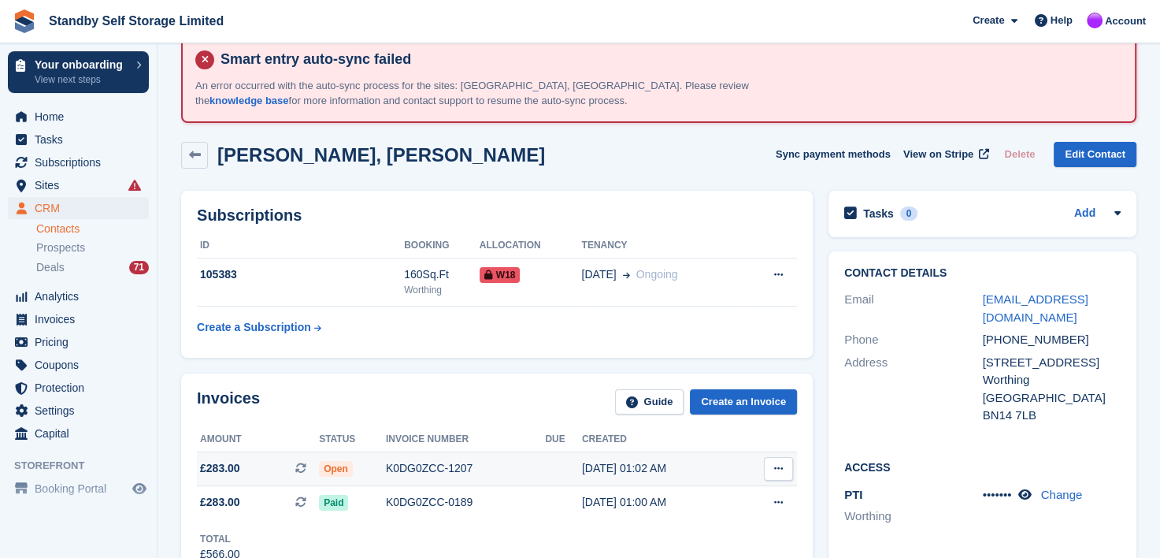
click at [398, 466] on div "K0DG0ZCC-1207" at bounding box center [466, 468] width 160 height 17
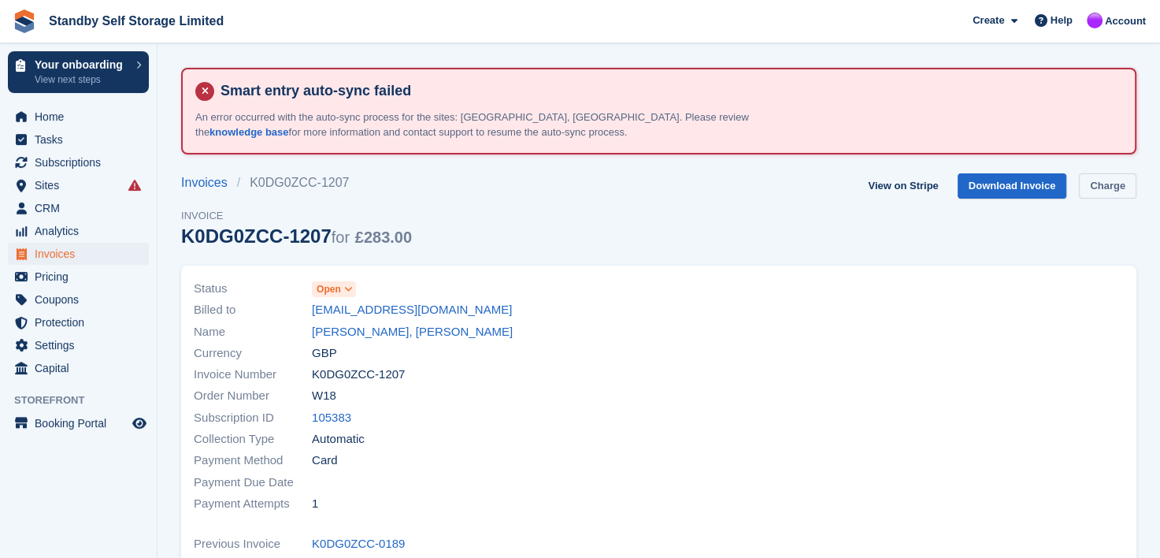
click at [1097, 189] on link "Charge" at bounding box center [1107, 186] width 57 height 26
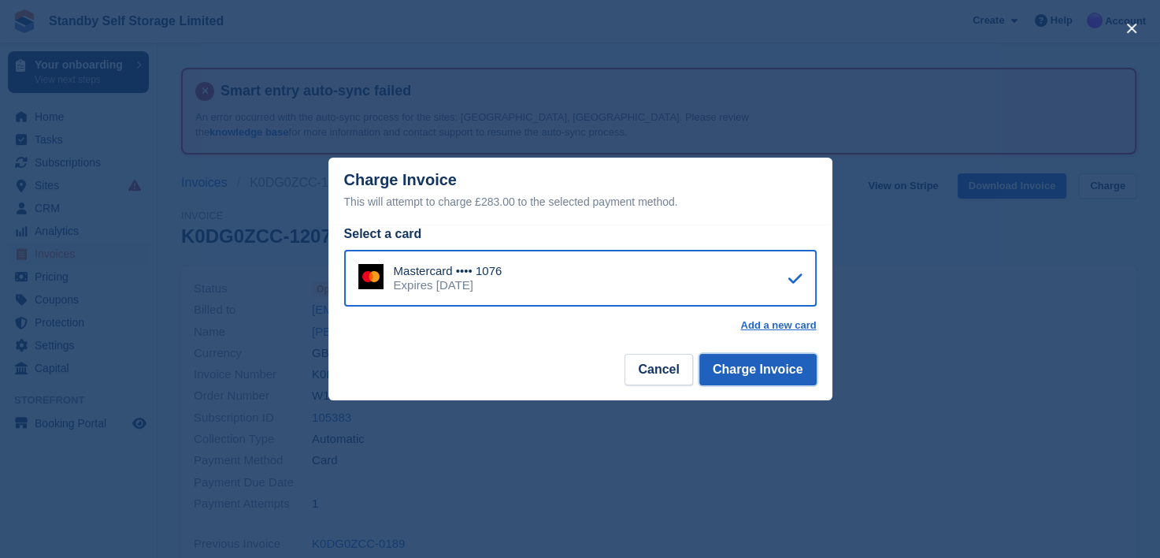
click at [726, 378] on button "Charge Invoice" at bounding box center [757, 370] width 117 height 32
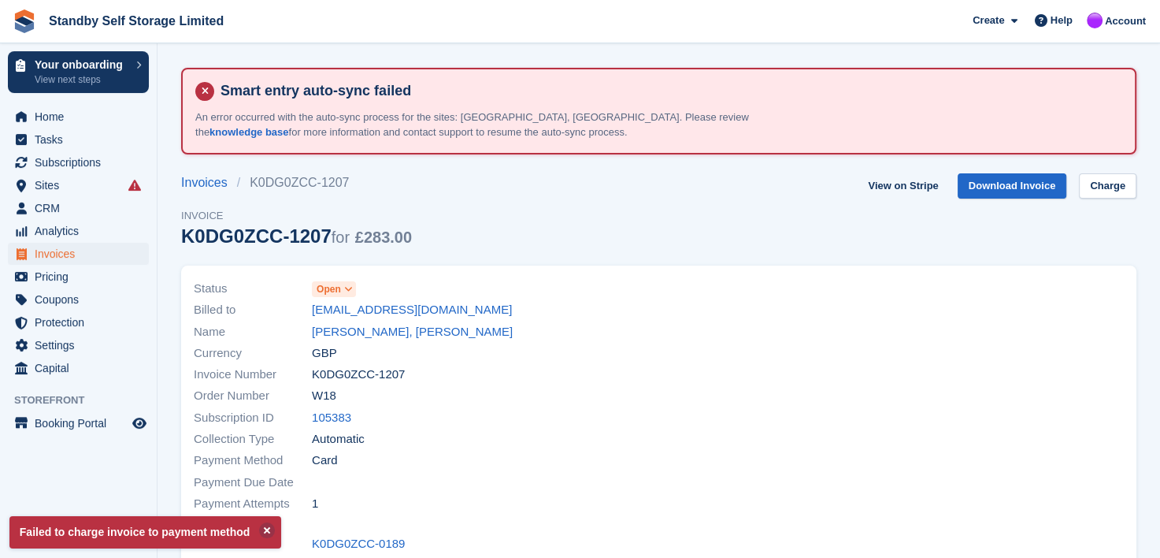
drag, startPoint x: 291, startPoint y: 308, endPoint x: 487, endPoint y: 313, distance: 196.9
click at [487, 313] on div "Billed to l333ana40@yahoo.co.uk" at bounding box center [422, 309] width 456 height 21
copy div "l333ana40@yahoo.co.uk"
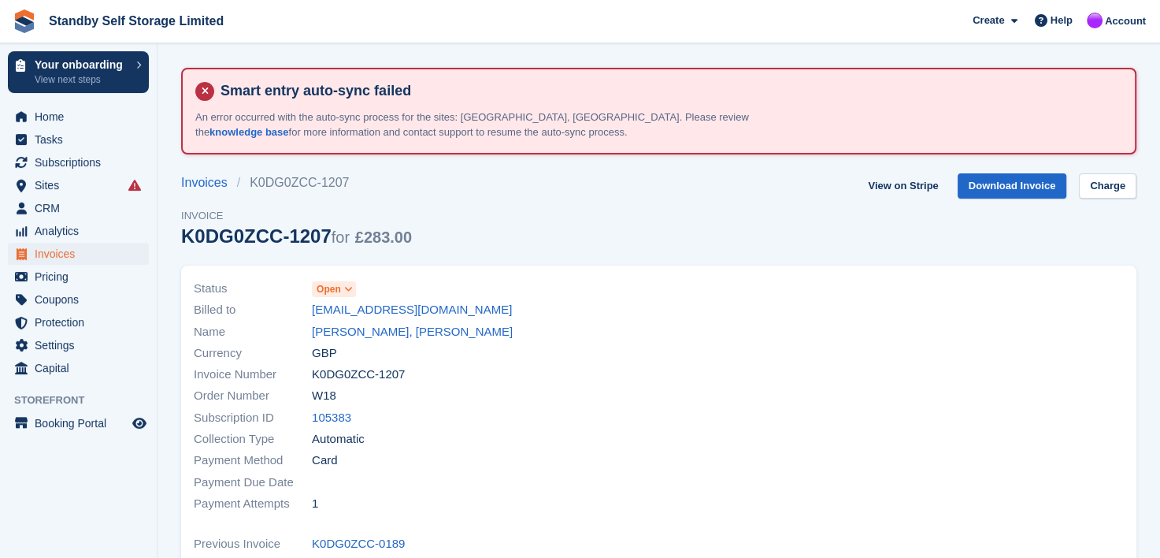
drag, startPoint x: 458, startPoint y: 391, endPoint x: 339, endPoint y: 370, distance: 120.7
click at [455, 391] on div "Order Number W18" at bounding box center [422, 395] width 456 height 21
drag, startPoint x: 313, startPoint y: 316, endPoint x: 519, endPoint y: 309, distance: 206.5
click at [519, 309] on div "Billed to l333ana40@yahoo.co.uk" at bounding box center [422, 309] width 456 height 21
copy div "l333ana40@yahoo.co.uk"
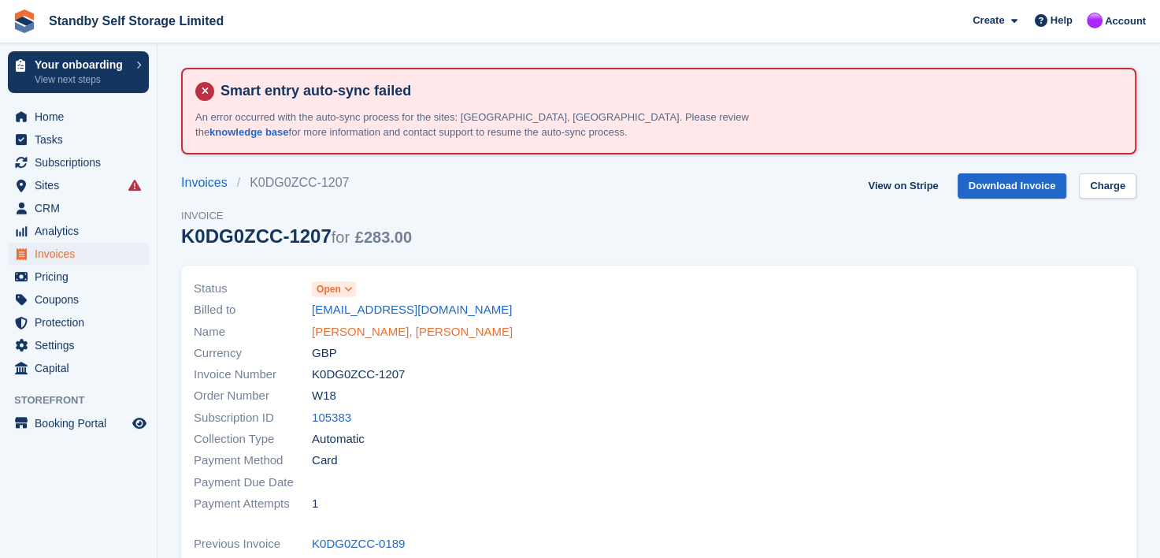
drag, startPoint x: 342, startPoint y: 333, endPoint x: 373, endPoint y: 337, distance: 31.0
click at [342, 333] on link "Leanne, Moore" at bounding box center [412, 332] width 201 height 18
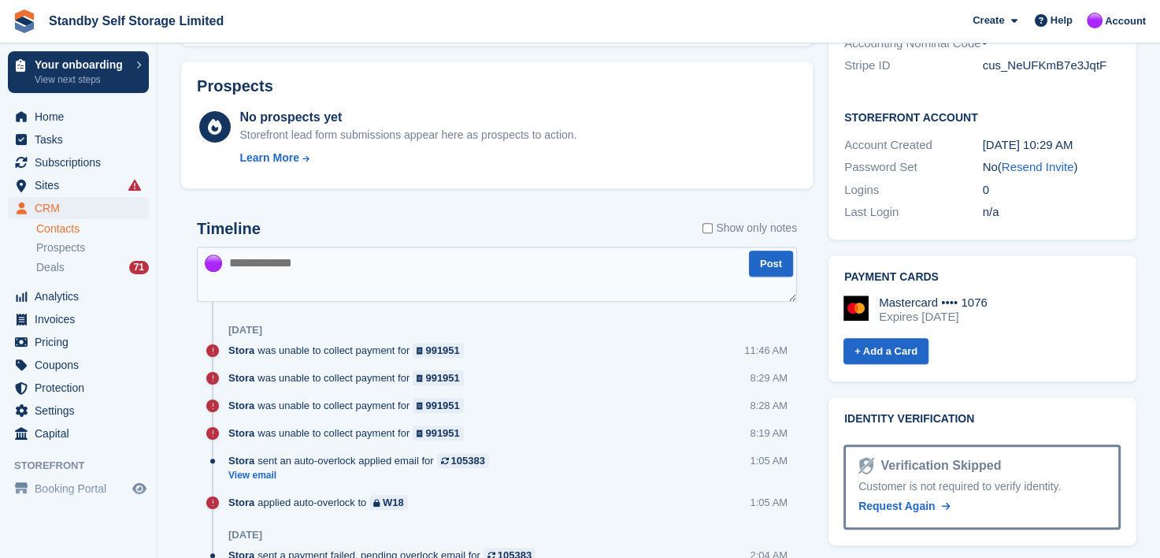
scroll to position [788, 0]
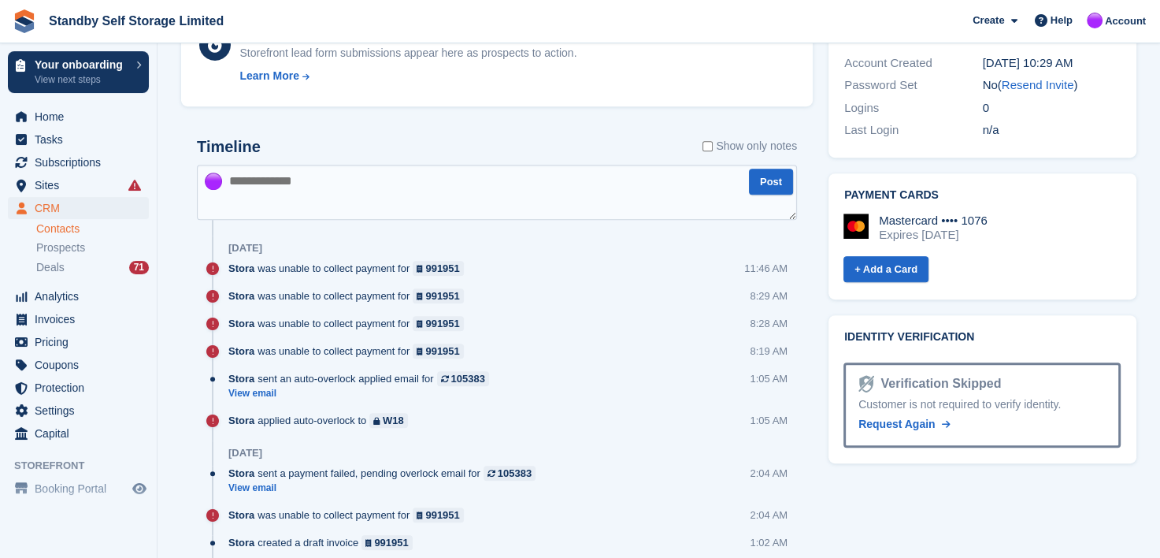
click at [271, 180] on textarea at bounding box center [497, 192] width 600 height 55
paste textarea "**********"
type textarea "**********"
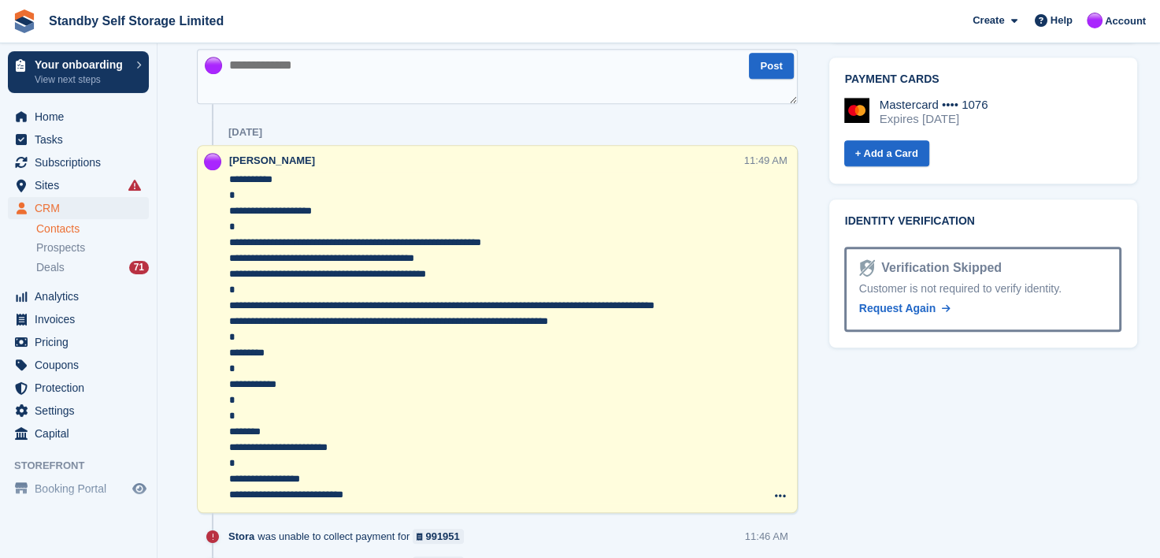
scroll to position [945, 0]
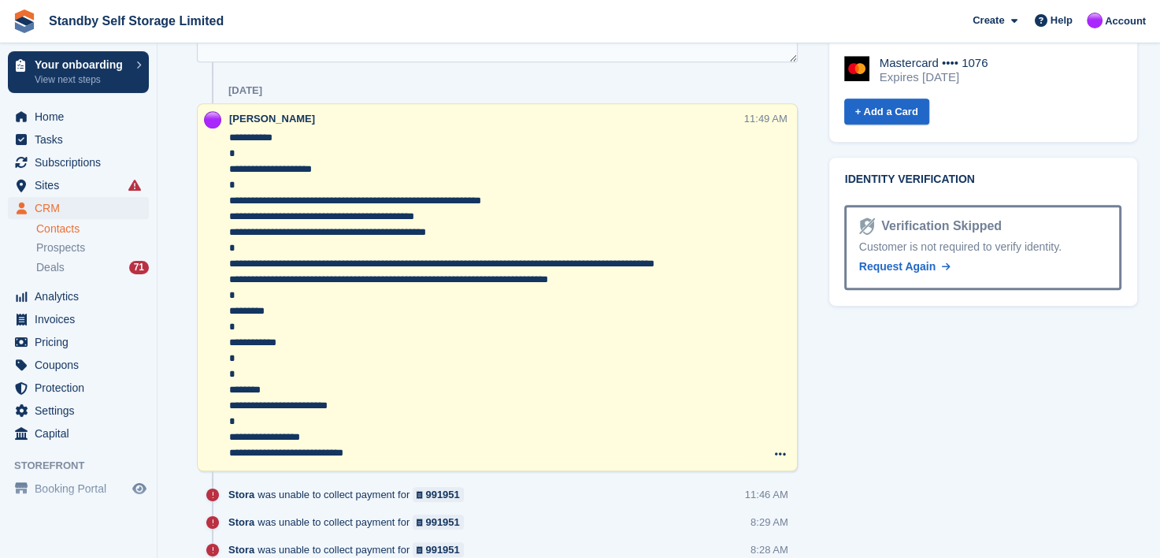
click at [230, 213] on textarea "**********" at bounding box center [486, 295] width 515 height 331
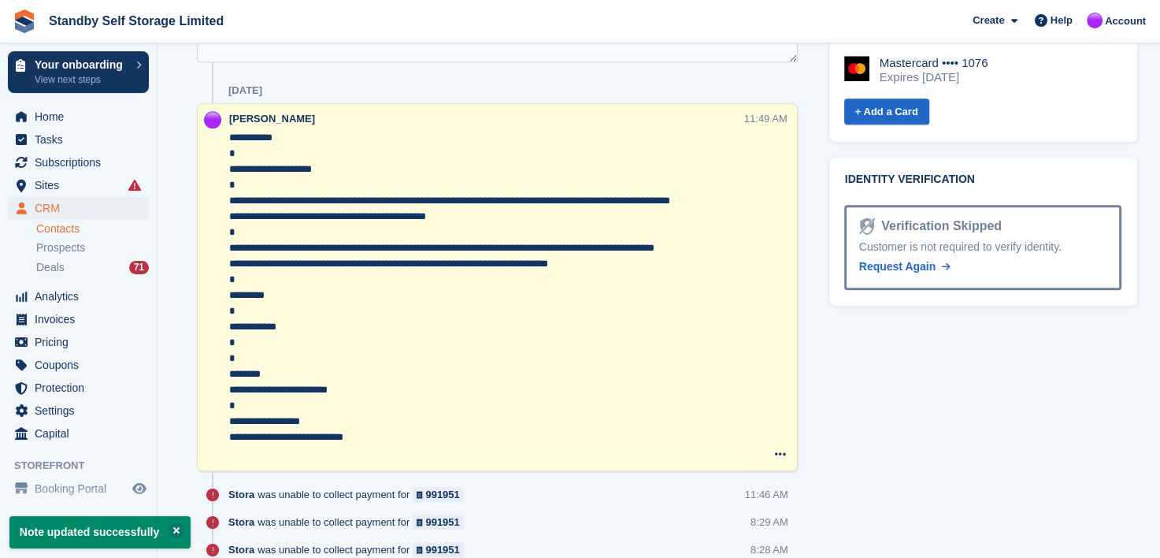
click at [230, 230] on textarea "**********" at bounding box center [486, 295] width 515 height 331
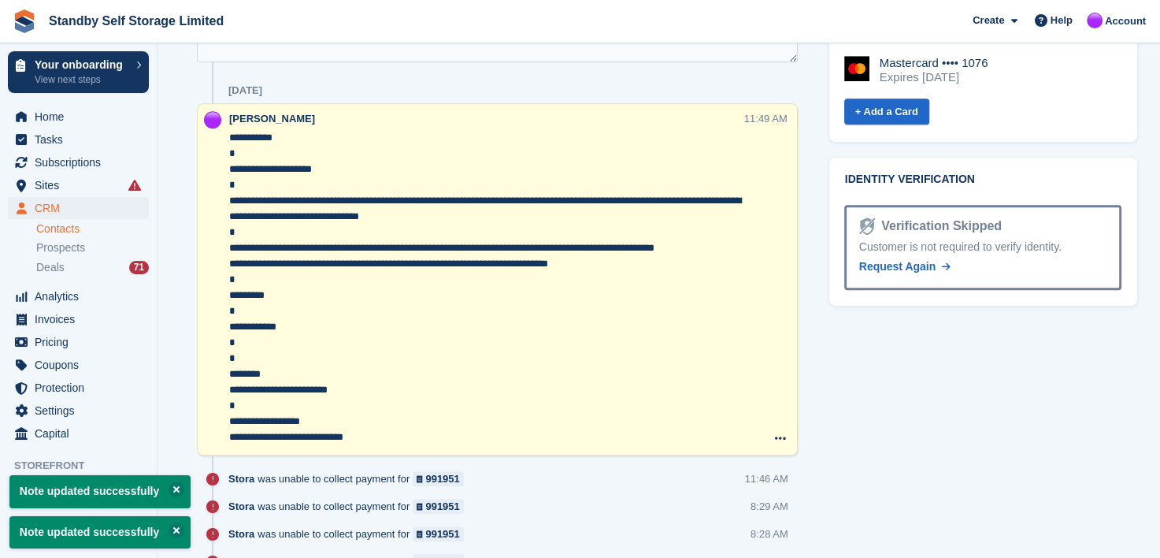
click at [229, 261] on textarea "**********" at bounding box center [486, 287] width 515 height 315
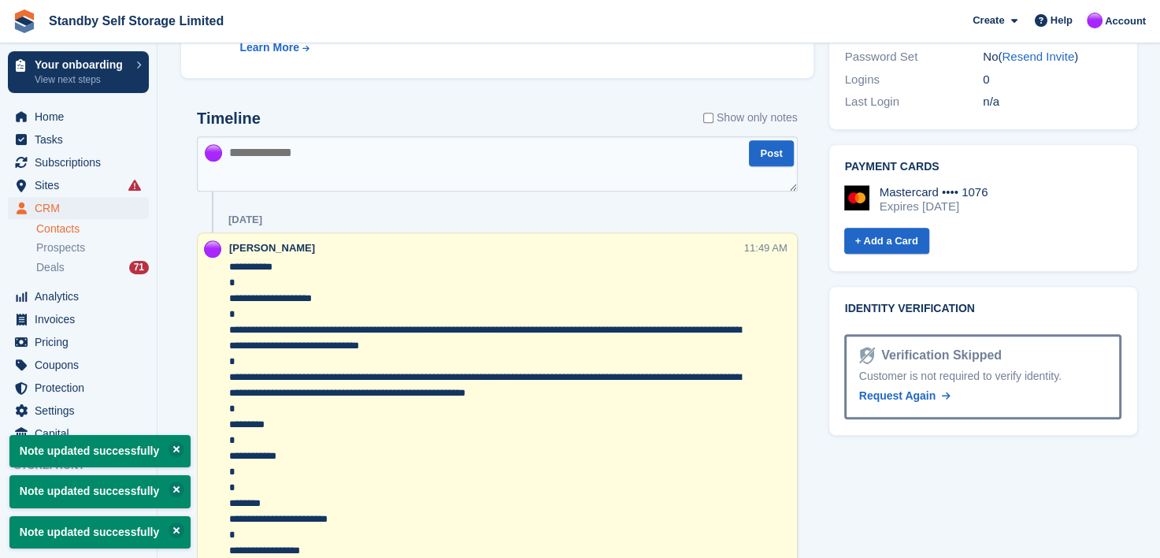
scroll to position [788, 0]
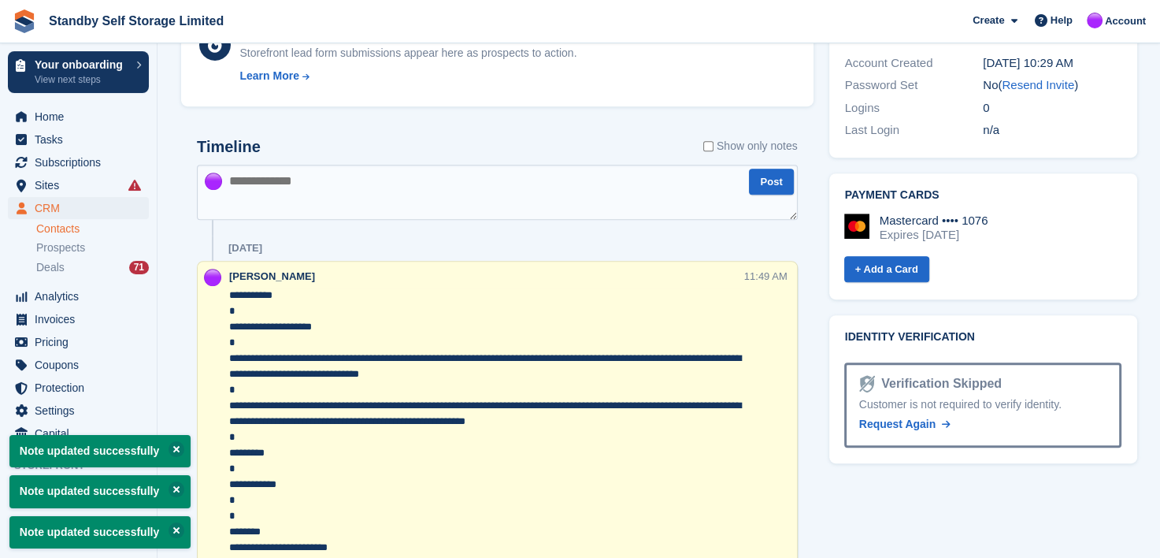
type textarea "**********"
click at [328, 176] on textarea at bounding box center [497, 192] width 601 height 55
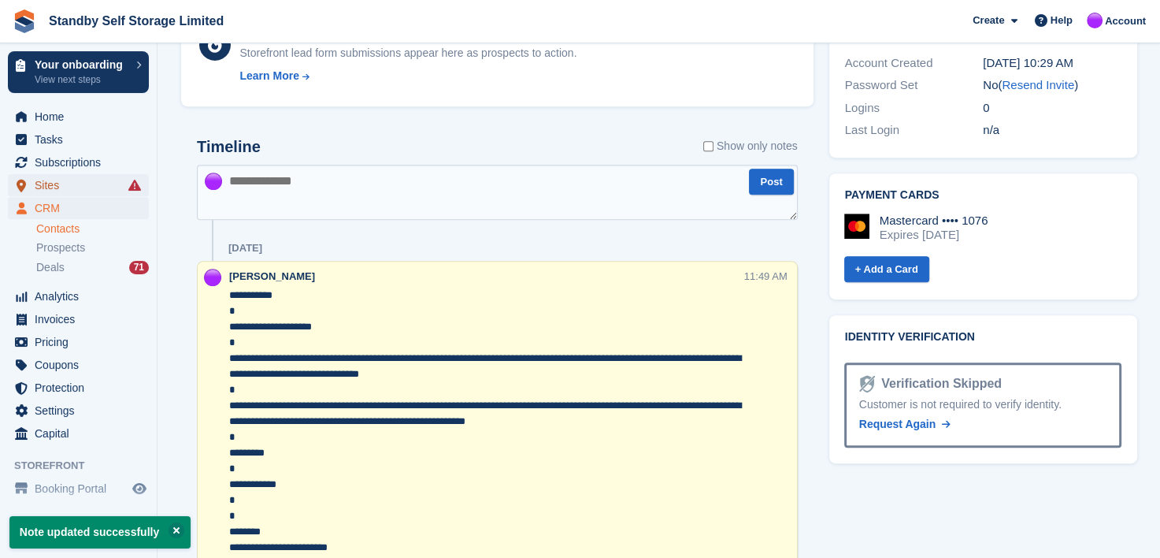
click at [41, 183] on span "Sites" at bounding box center [82, 185] width 95 height 22
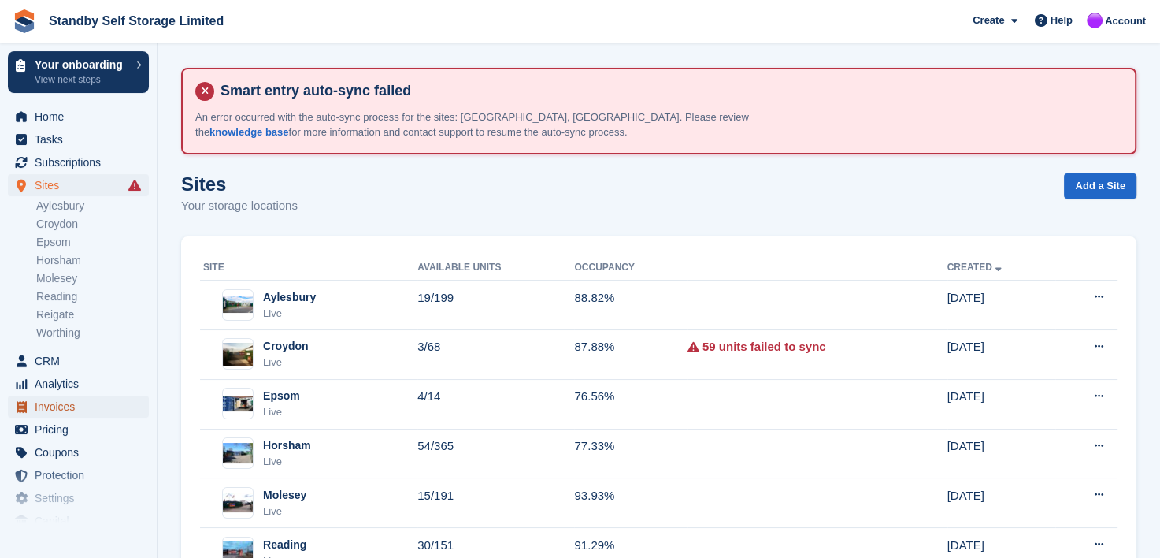
click at [44, 410] on span "Invoices" at bounding box center [82, 406] width 95 height 22
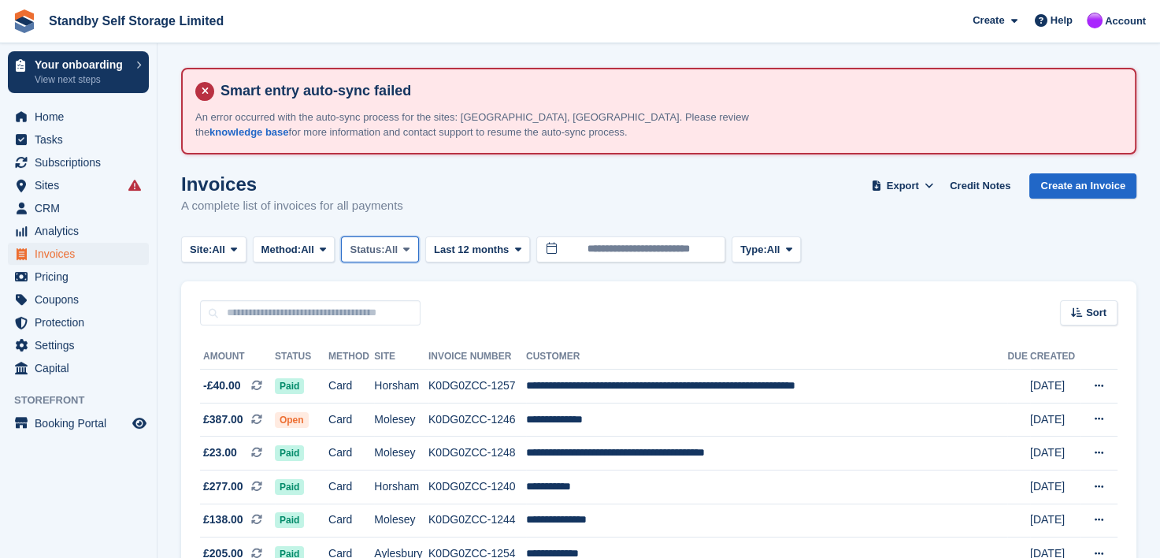
drag, startPoint x: 410, startPoint y: 249, endPoint x: 406, endPoint y: 289, distance: 40.4
click at [410, 249] on icon at bounding box center [406, 249] width 6 height 10
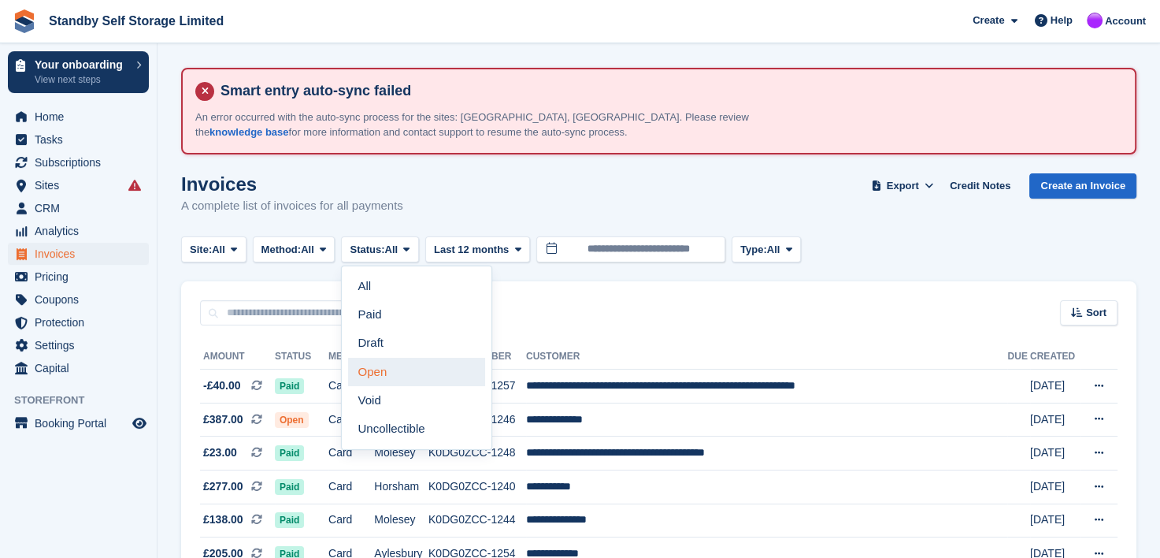
click at [384, 369] on link "Open" at bounding box center [416, 372] width 137 height 28
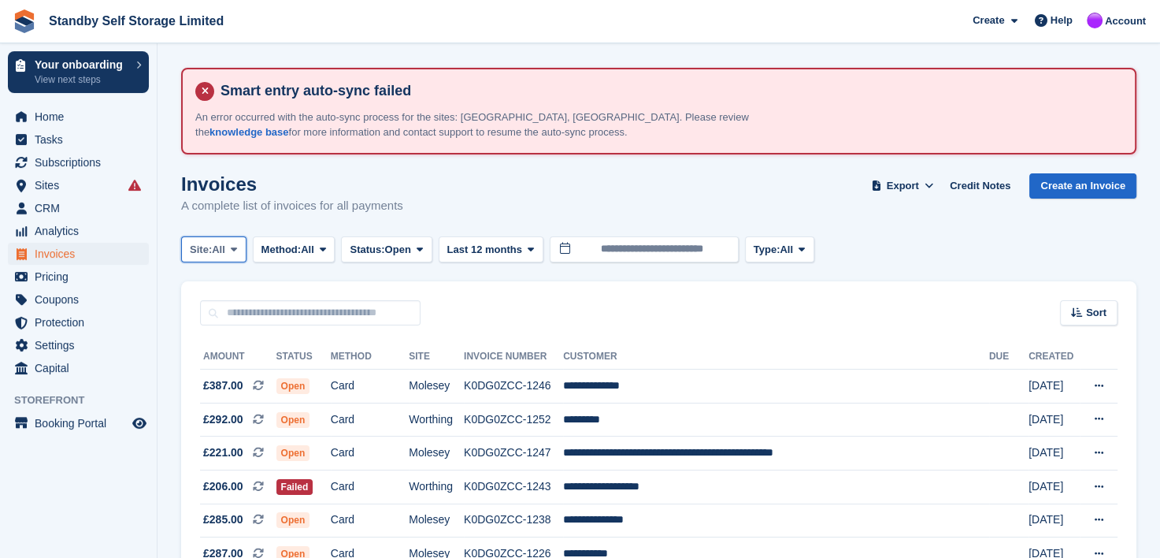
click at [235, 249] on icon at bounding box center [234, 249] width 6 height 10
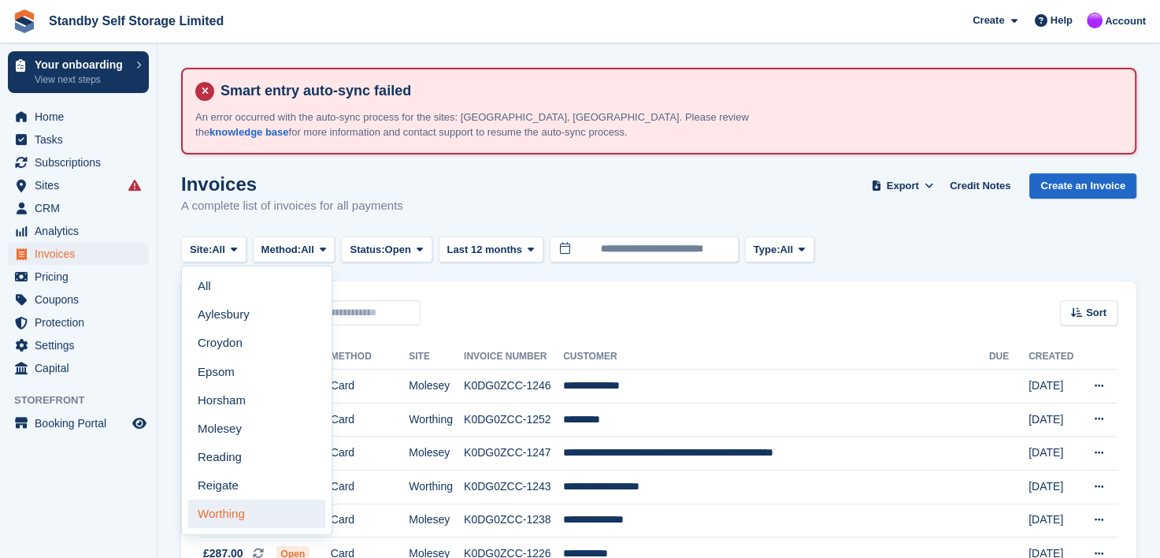
click at [214, 518] on link "Worthing" at bounding box center [256, 513] width 137 height 28
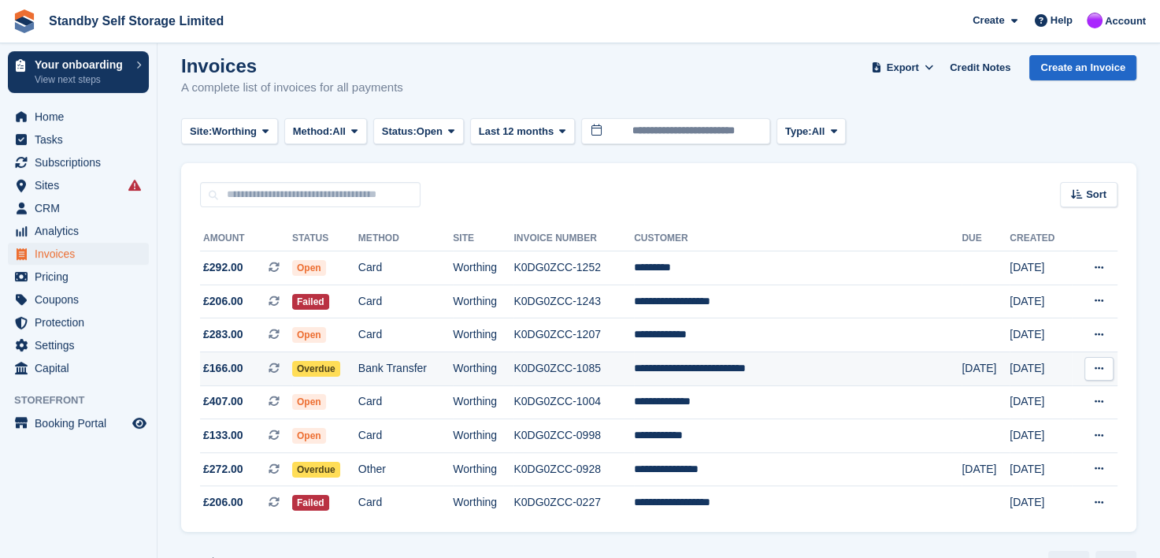
scroll to position [80, 0]
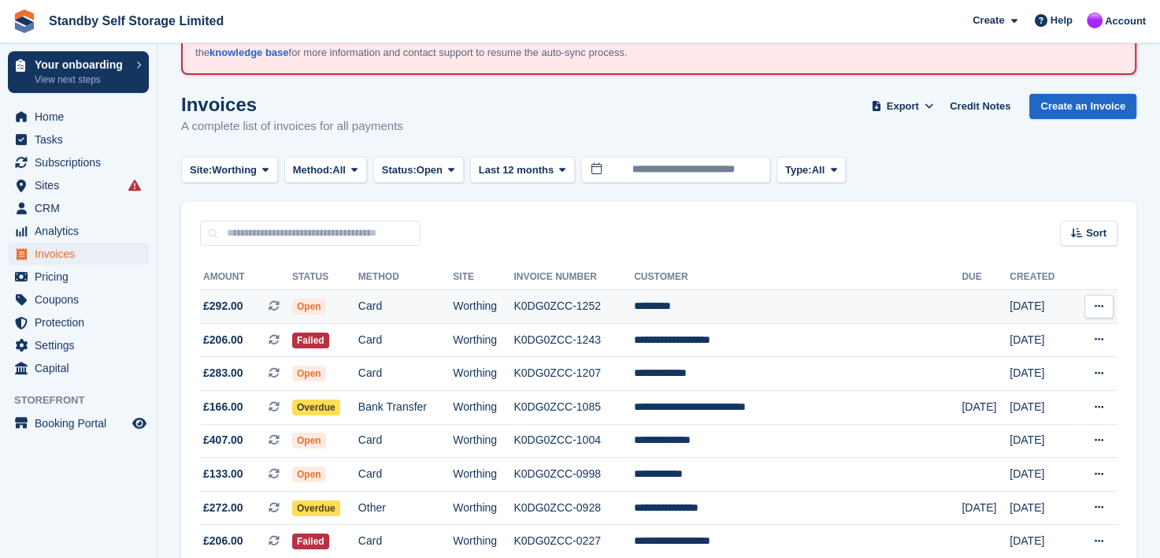
click at [598, 307] on td "K0DG0ZCC-1252" at bounding box center [573, 307] width 120 height 34
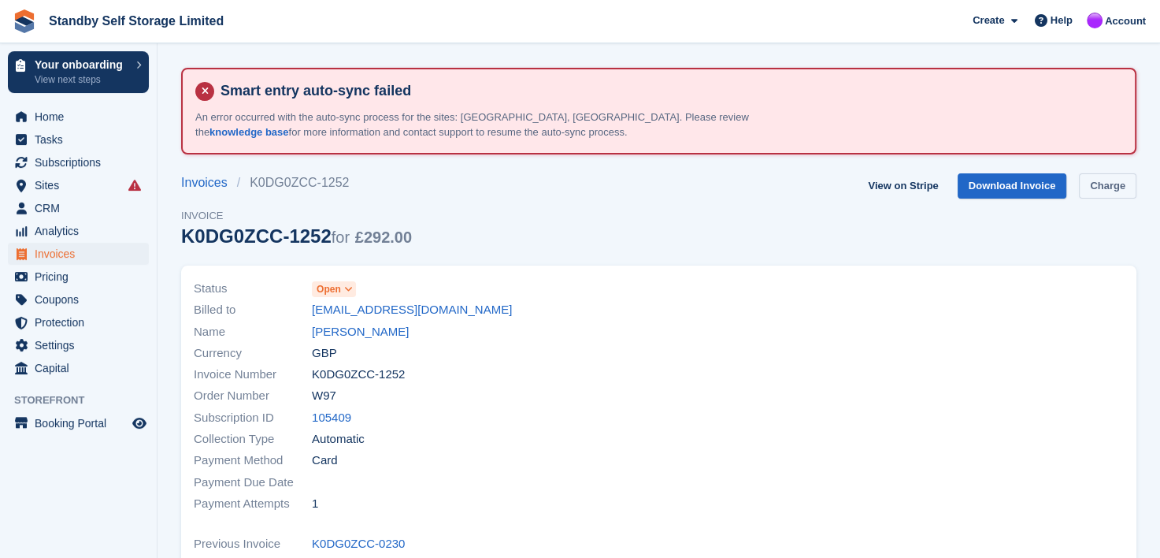
click at [1109, 176] on link "Charge" at bounding box center [1107, 186] width 57 height 26
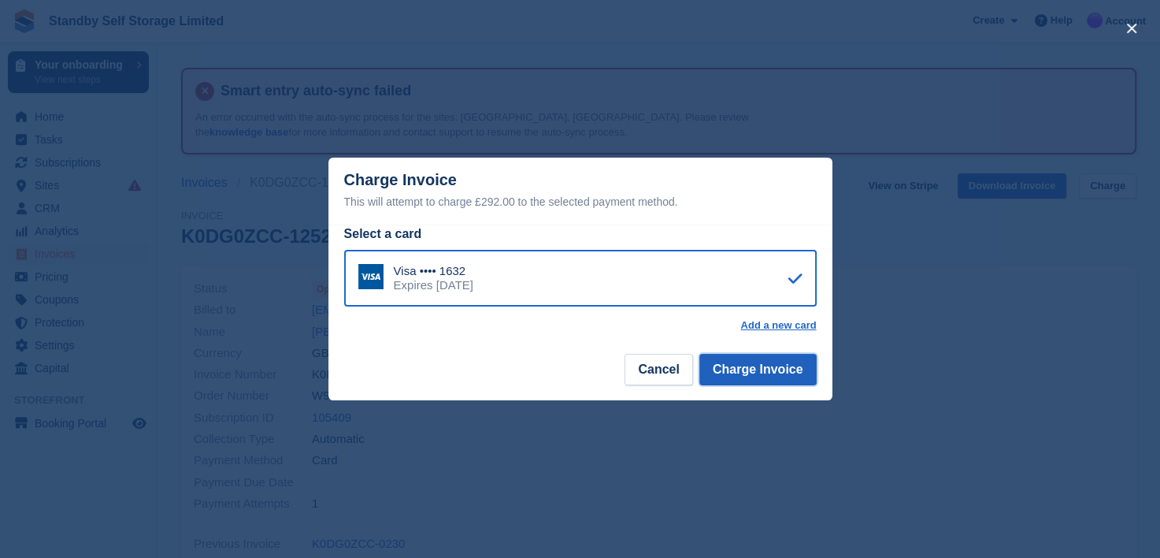
click at [753, 374] on button "Charge Invoice" at bounding box center [757, 370] width 117 height 32
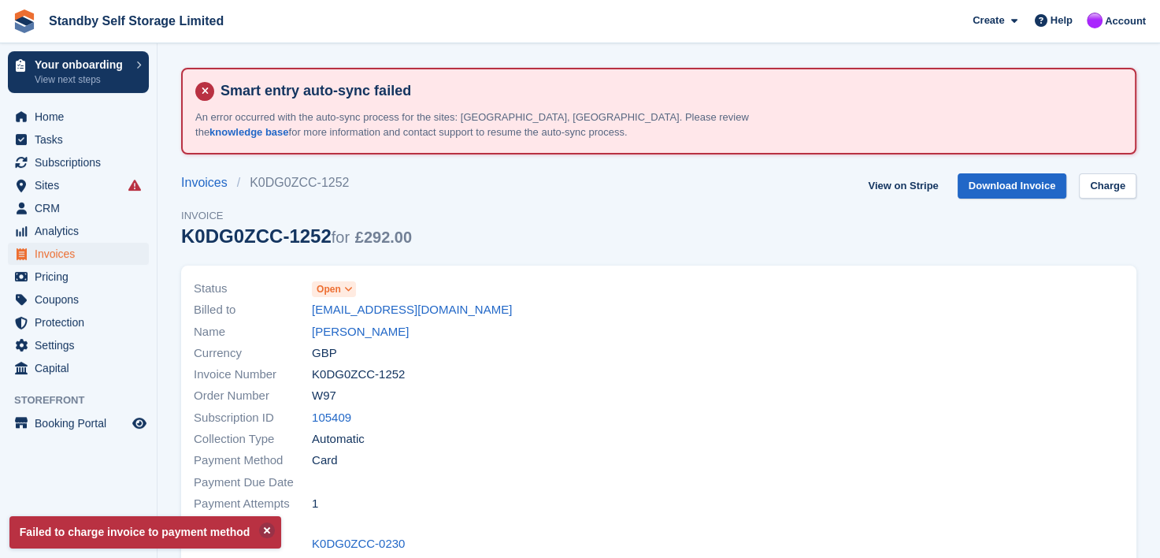
drag, startPoint x: 297, startPoint y: 309, endPoint x: 498, endPoint y: 309, distance: 200.8
click at [498, 309] on div "Billed to [EMAIL_ADDRESS][DOMAIN_NAME]" at bounding box center [422, 309] width 456 height 21
copy div "[EMAIL_ADDRESS][DOMAIN_NAME]"
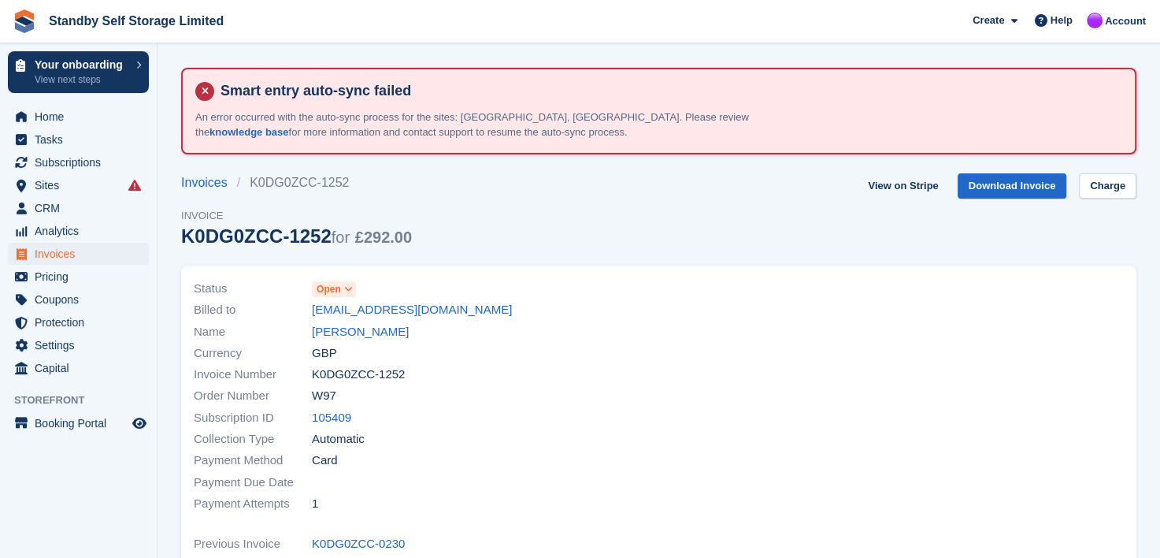
drag, startPoint x: 324, startPoint y: 329, endPoint x: 446, endPoint y: 320, distance: 121.6
click at [324, 329] on link "[PERSON_NAME]" at bounding box center [360, 332] width 97 height 18
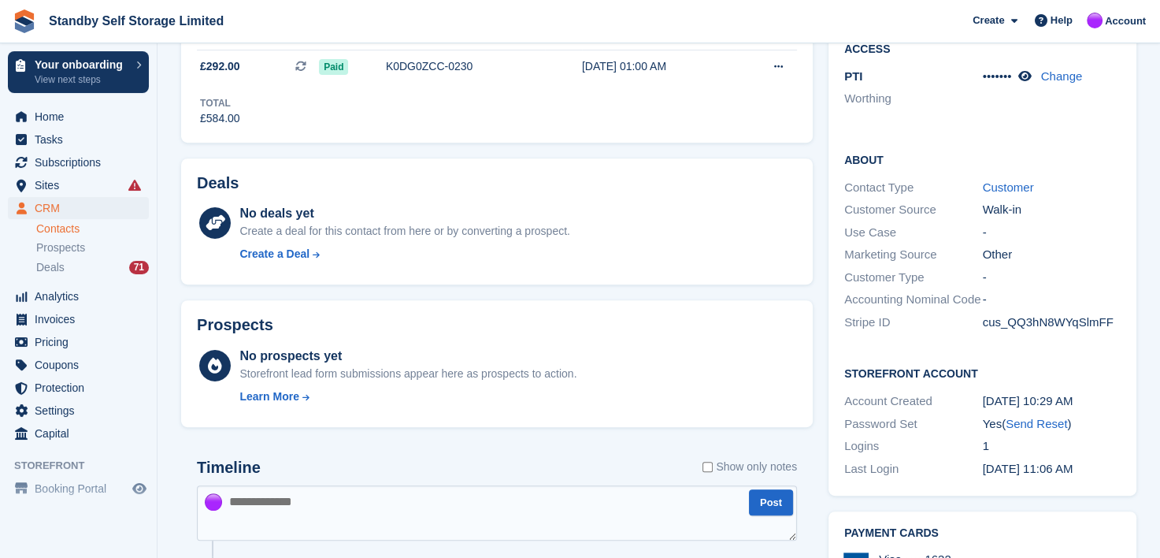
scroll to position [709, 0]
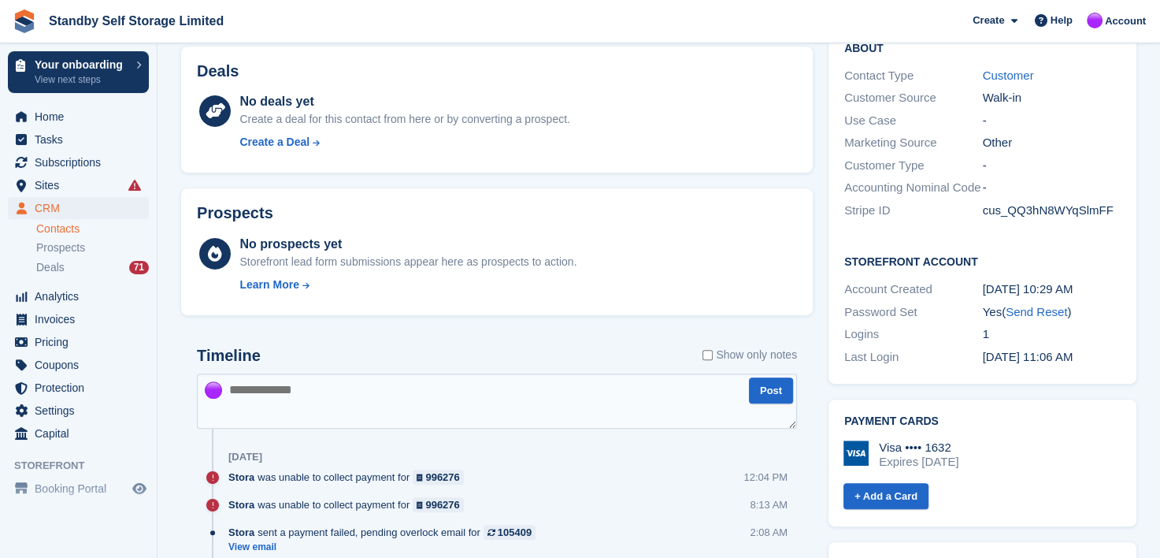
click at [272, 391] on textarea at bounding box center [497, 400] width 600 height 55
paste textarea "**********"
type textarea "**********"
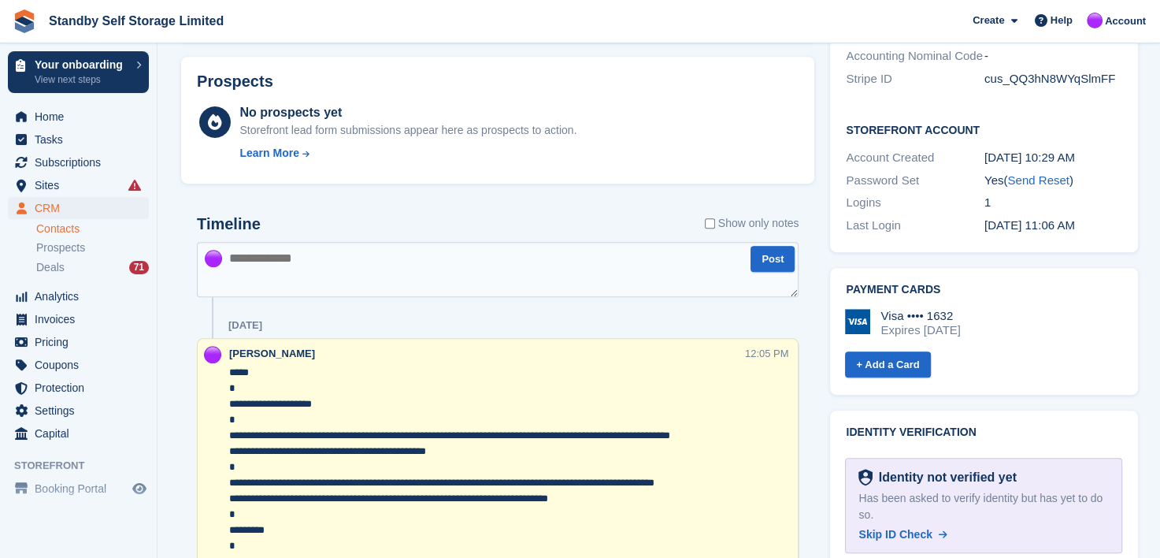
scroll to position [945, 0]
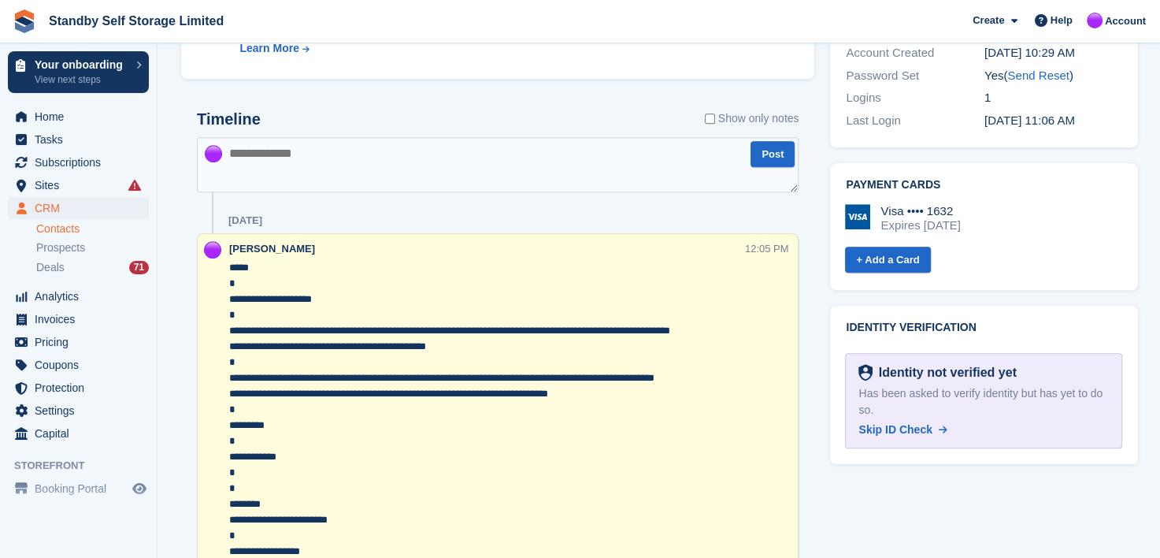
click at [280, 268] on textarea "**********" at bounding box center [487, 441] width 516 height 362
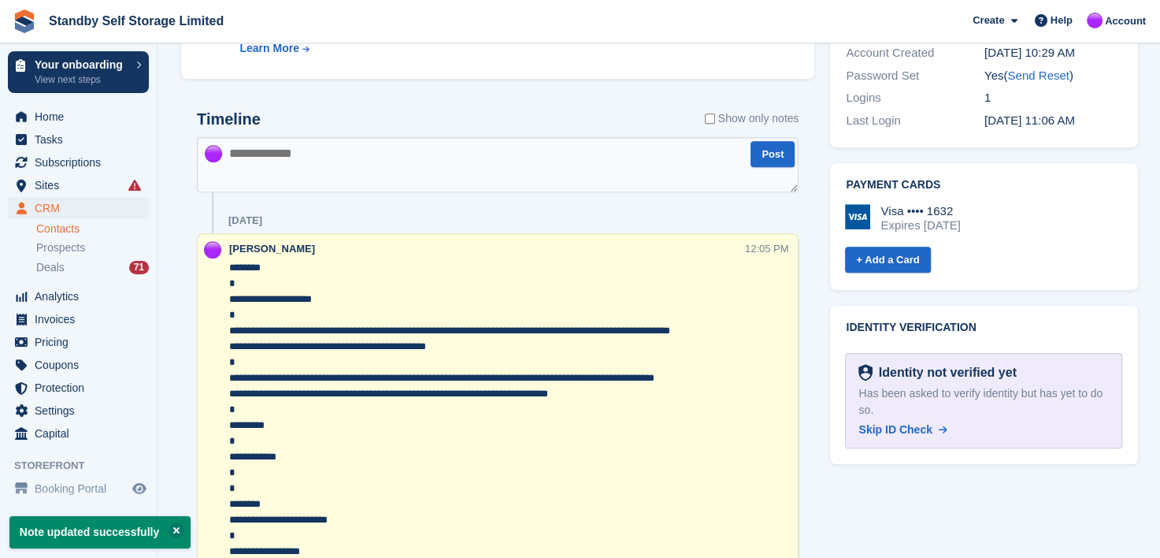
click at [229, 359] on textarea "**********" at bounding box center [487, 441] width 516 height 362
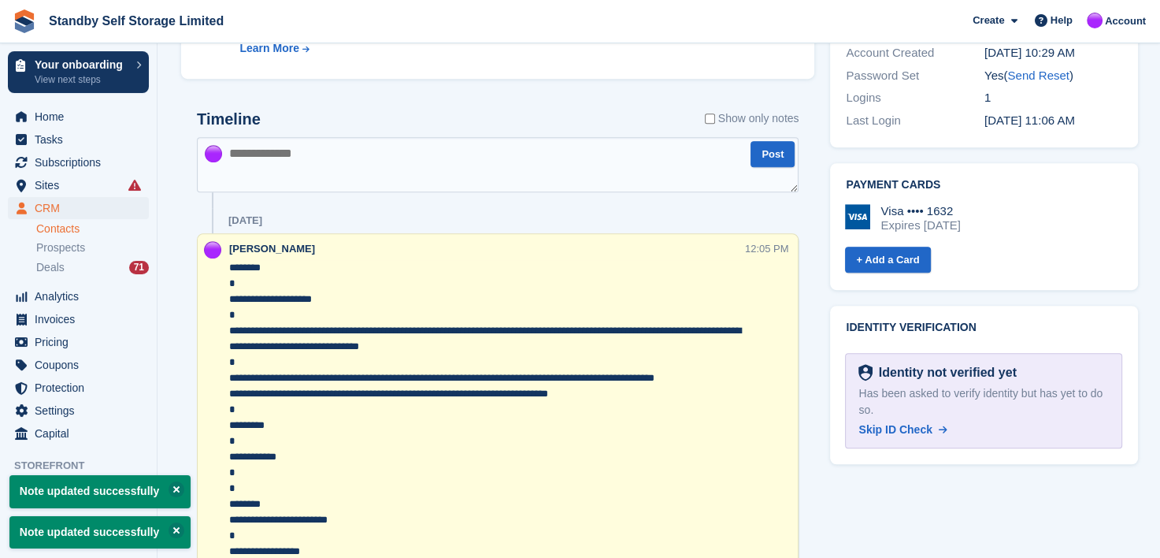
click at [406, 346] on textarea "**********" at bounding box center [487, 433] width 516 height 347
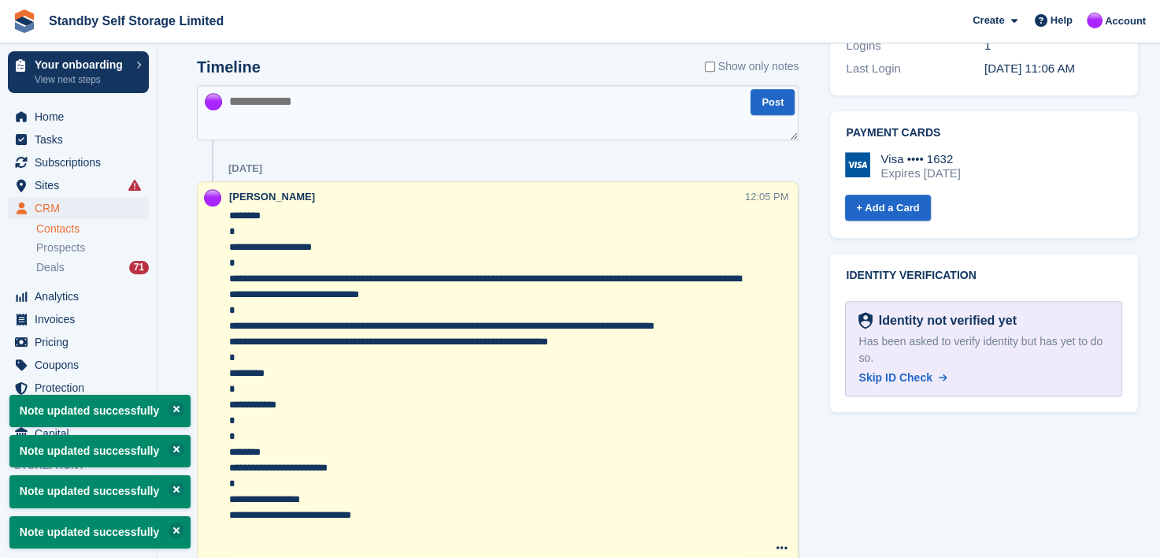
scroll to position [1024, 0]
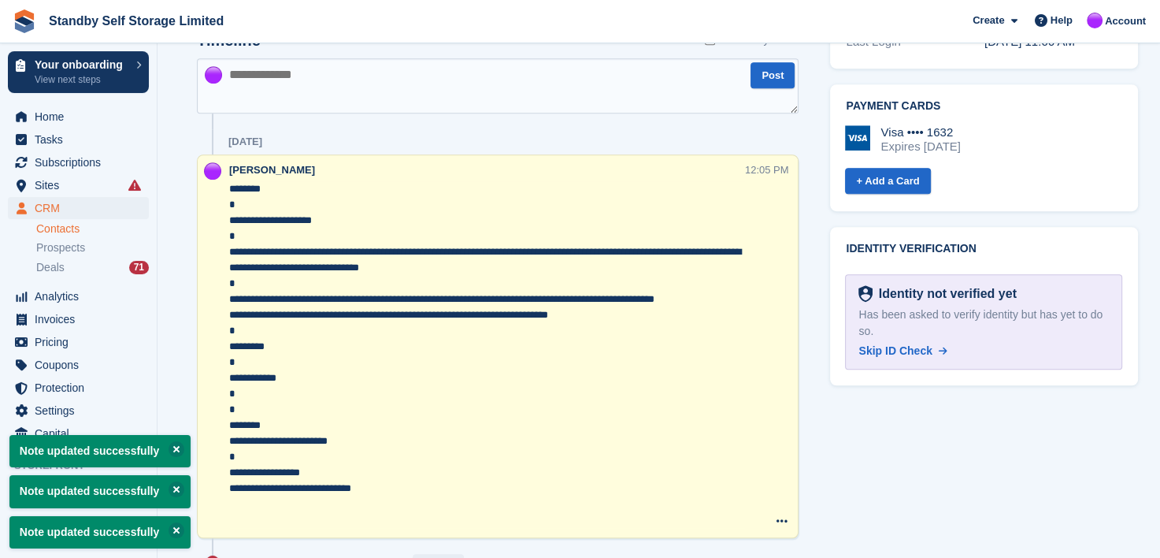
type textarea "**********"
click at [317, 92] on textarea at bounding box center [498, 85] width 602 height 55
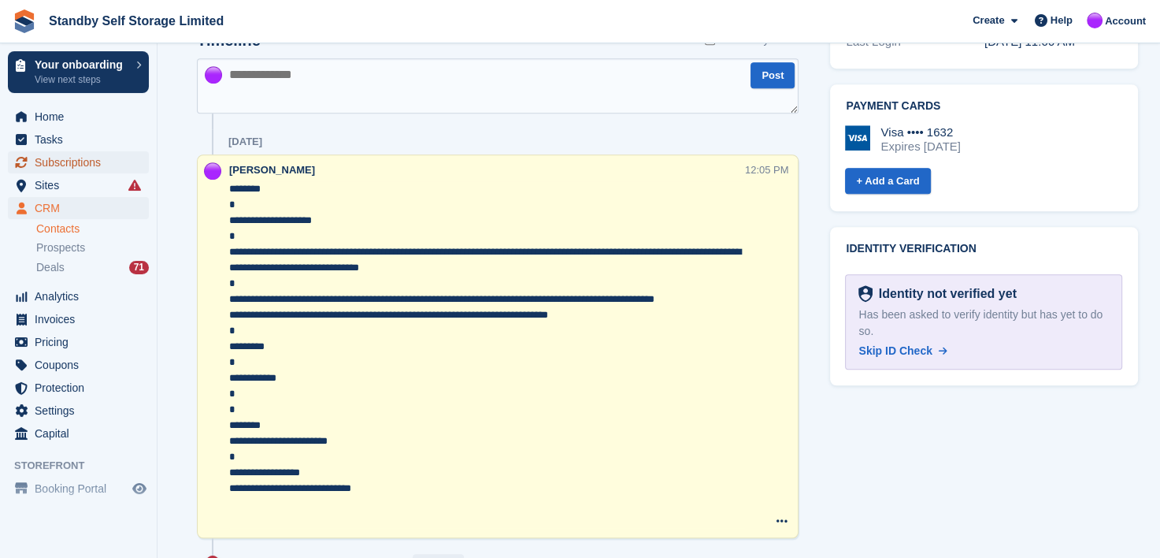
click at [46, 165] on span "Subscriptions" at bounding box center [82, 162] width 95 height 22
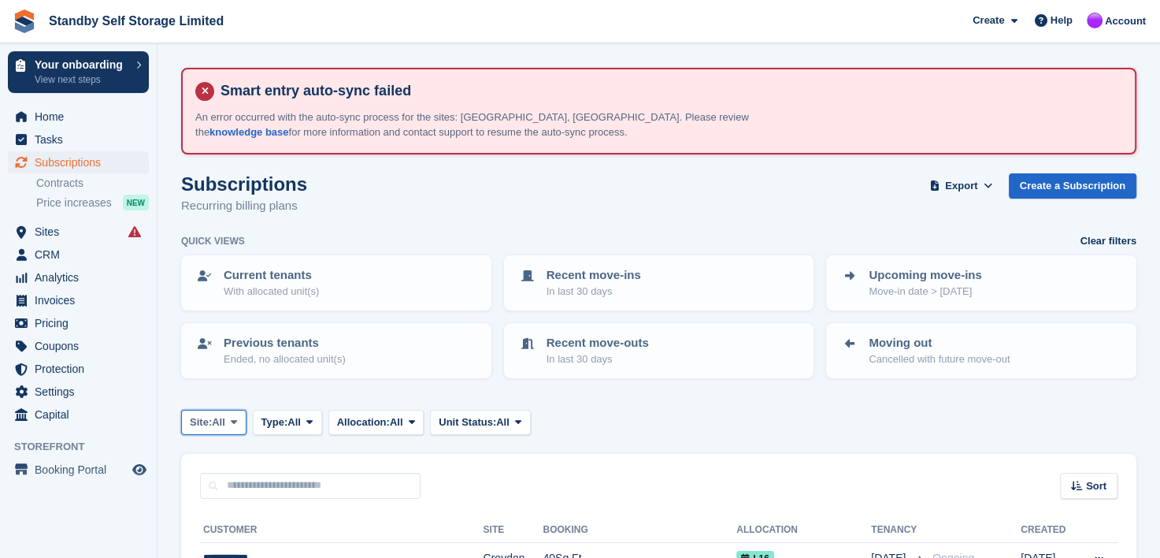
drag, startPoint x: 236, startPoint y: 416, endPoint x: 234, endPoint y: 441, distance: 25.3
click at [236, 417] on icon at bounding box center [234, 422] width 6 height 10
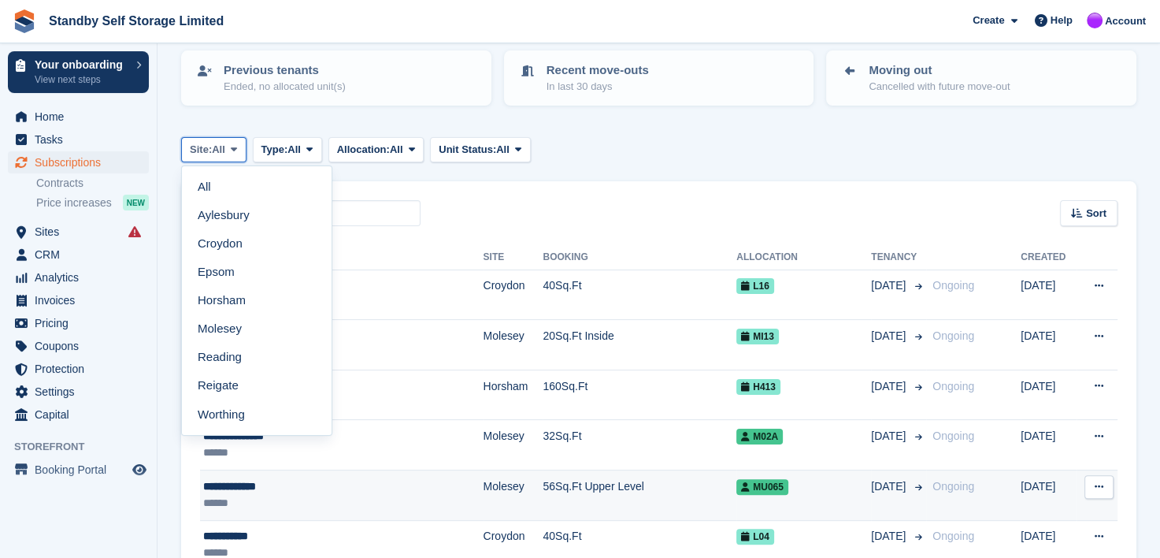
scroll to position [315, 0]
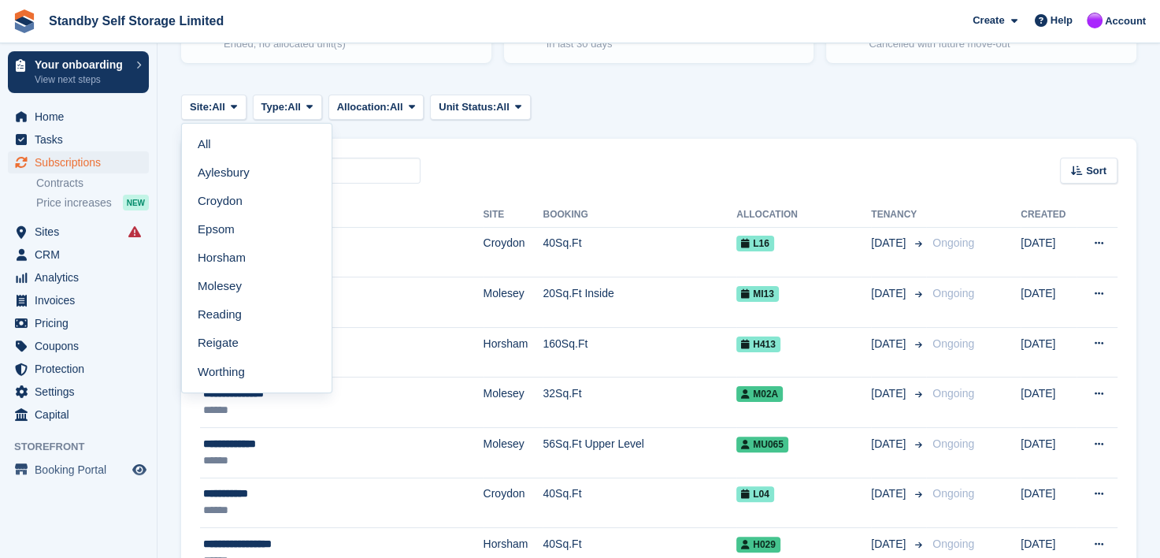
click at [214, 174] on link "Aylesbury" at bounding box center [256, 172] width 137 height 28
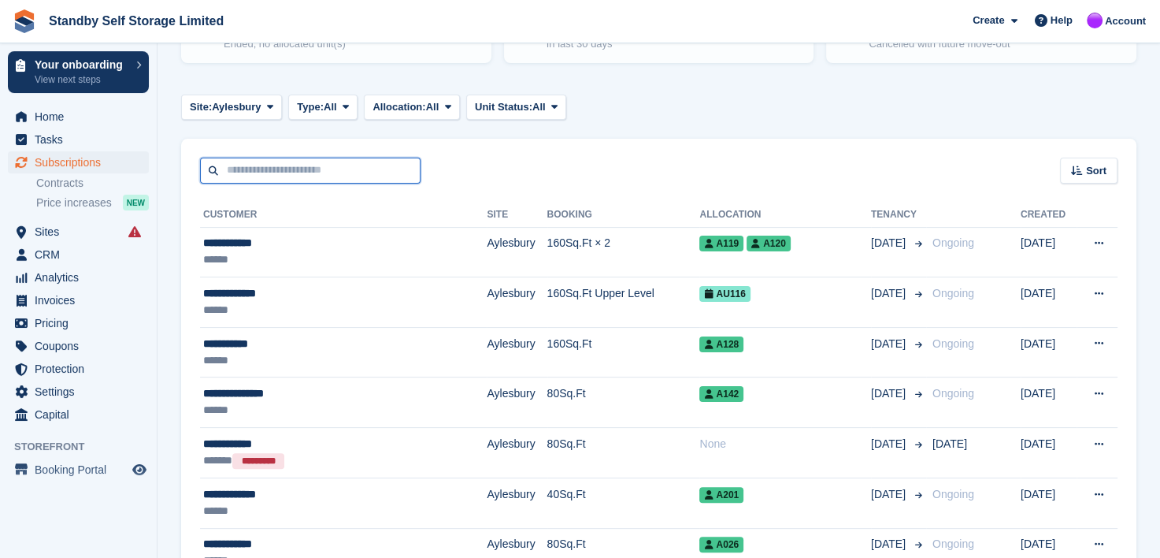
click at [255, 170] on input "text" at bounding box center [310, 171] width 221 height 26
click at [273, 164] on input "text" at bounding box center [310, 171] width 221 height 26
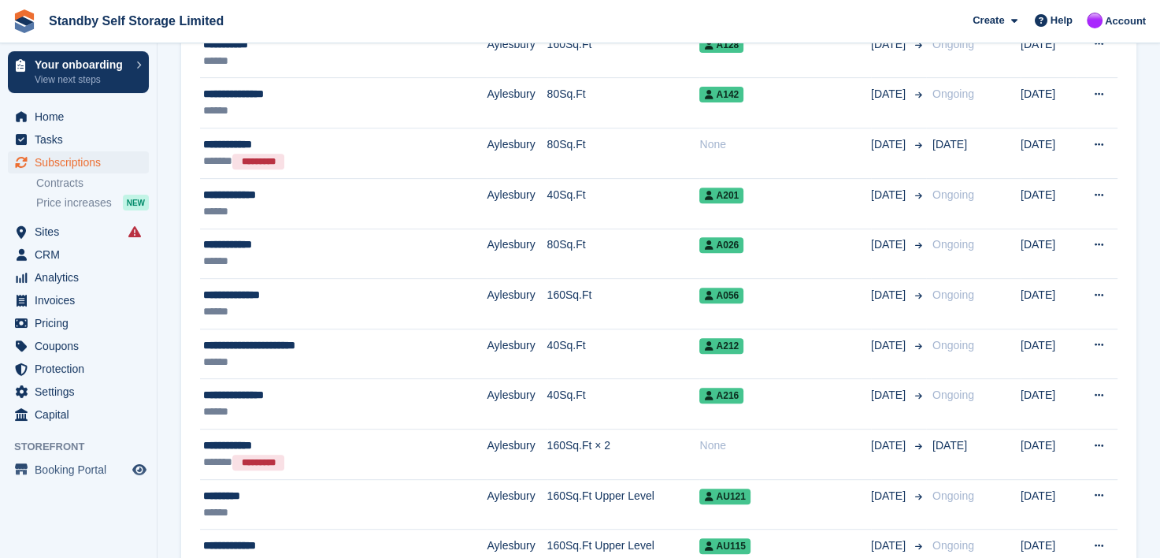
scroll to position [236, 0]
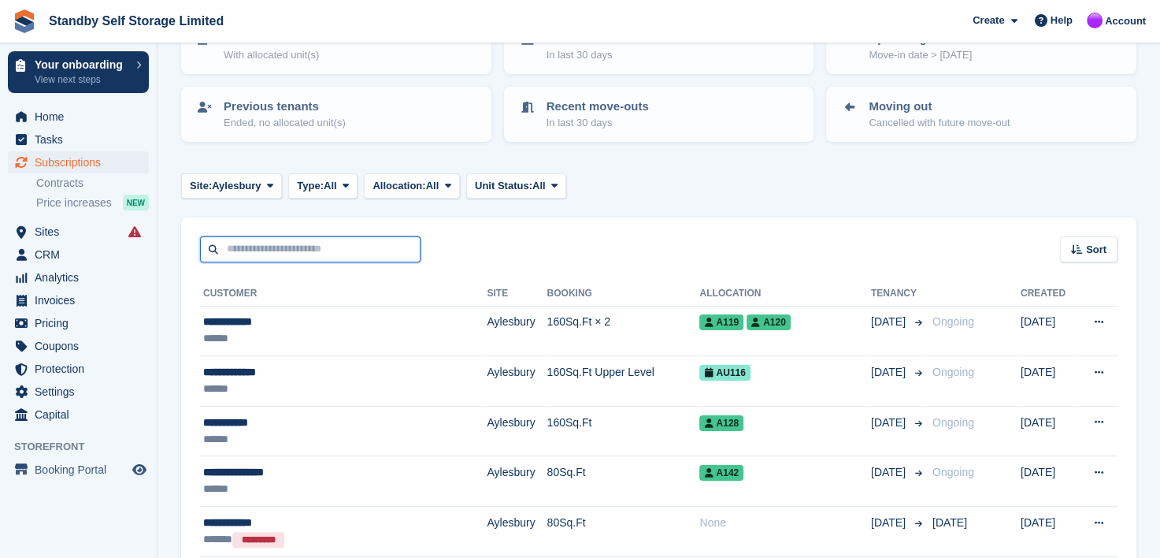
click at [246, 251] on input "text" at bounding box center [310, 249] width 221 height 26
type input "******"
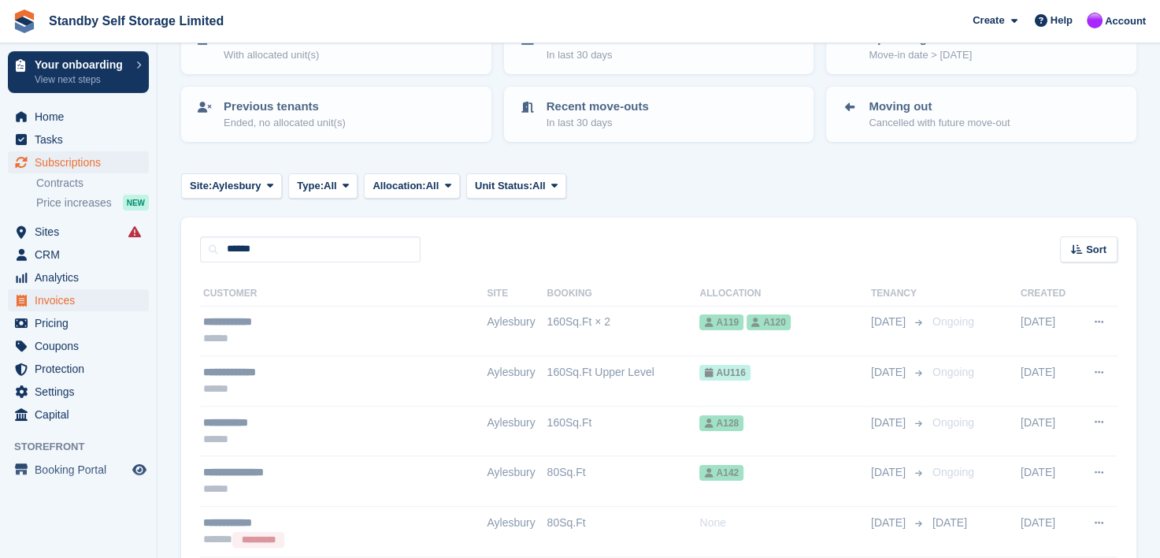
scroll to position [123, 0]
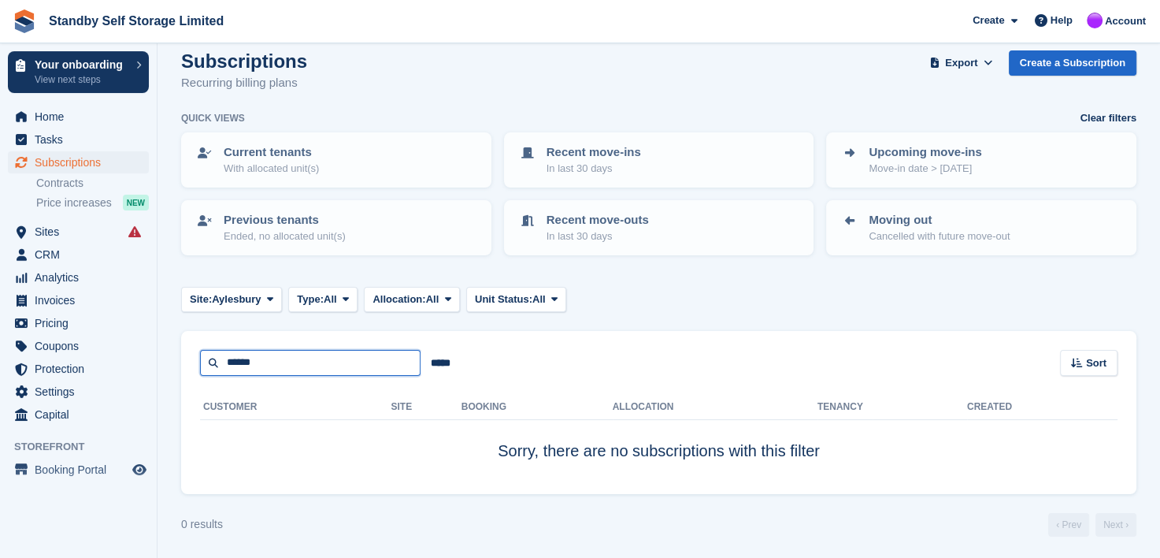
click at [235, 359] on input "******" at bounding box center [310, 363] width 221 height 26
type input "******"
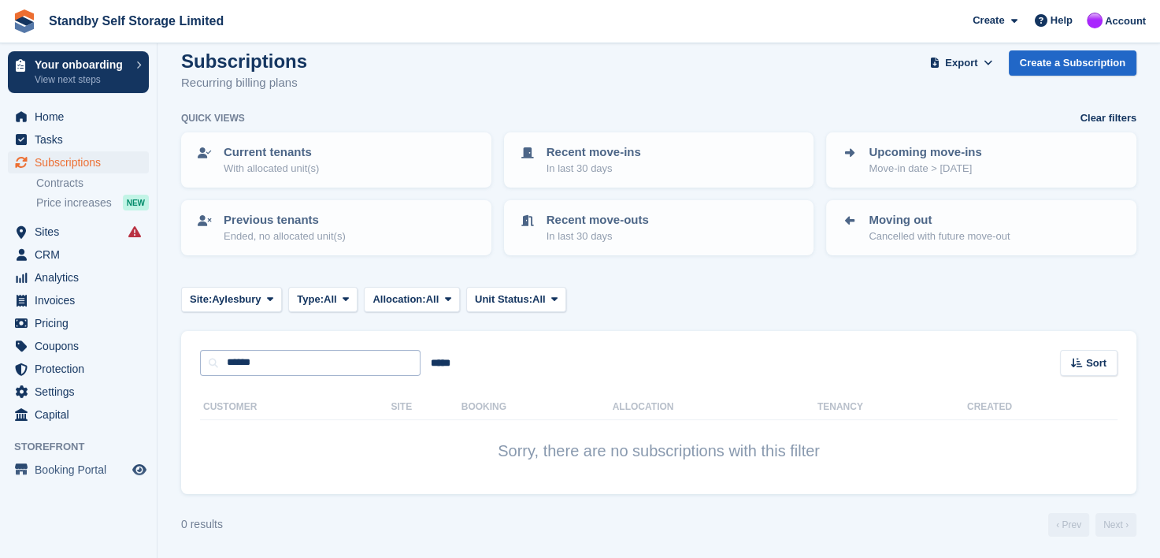
scroll to position [110, 0]
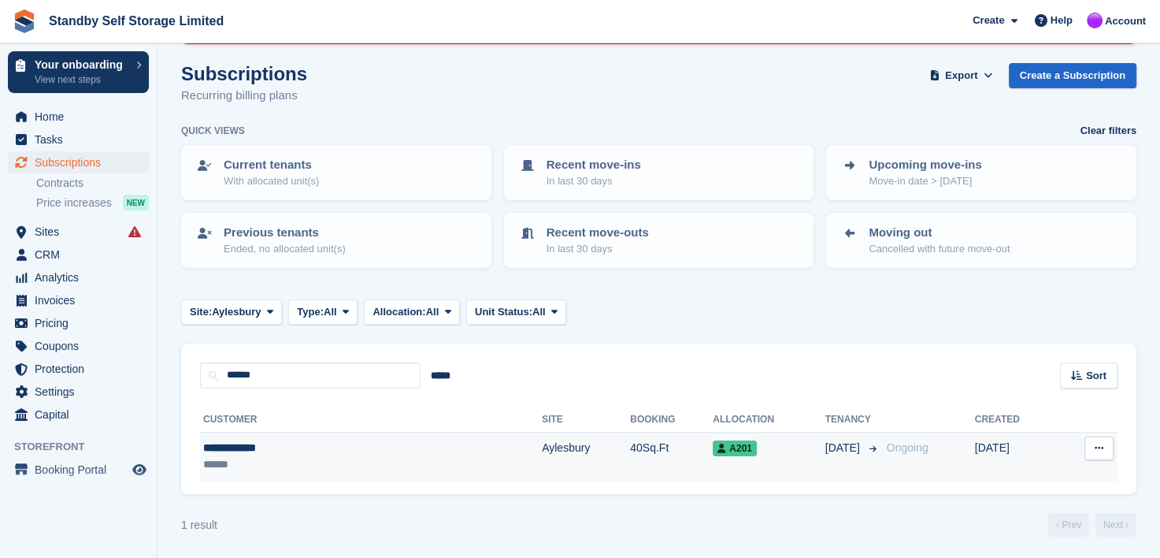
click at [225, 444] on div "**********" at bounding box center [294, 447] width 183 height 17
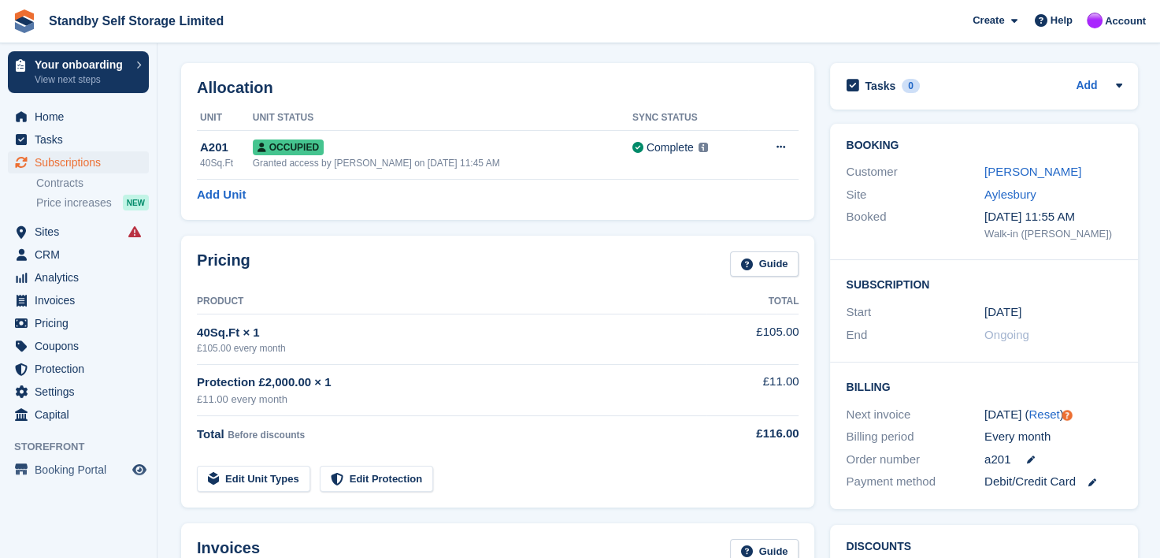
scroll to position [158, 0]
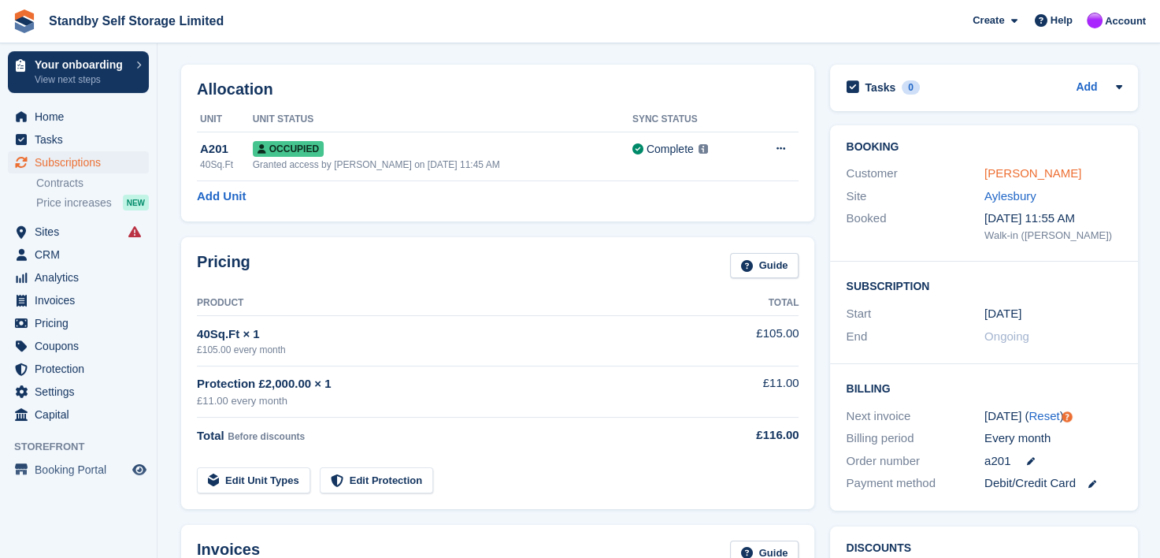
click at [1005, 175] on link "Ashley Clarke" at bounding box center [1032, 172] width 97 height 13
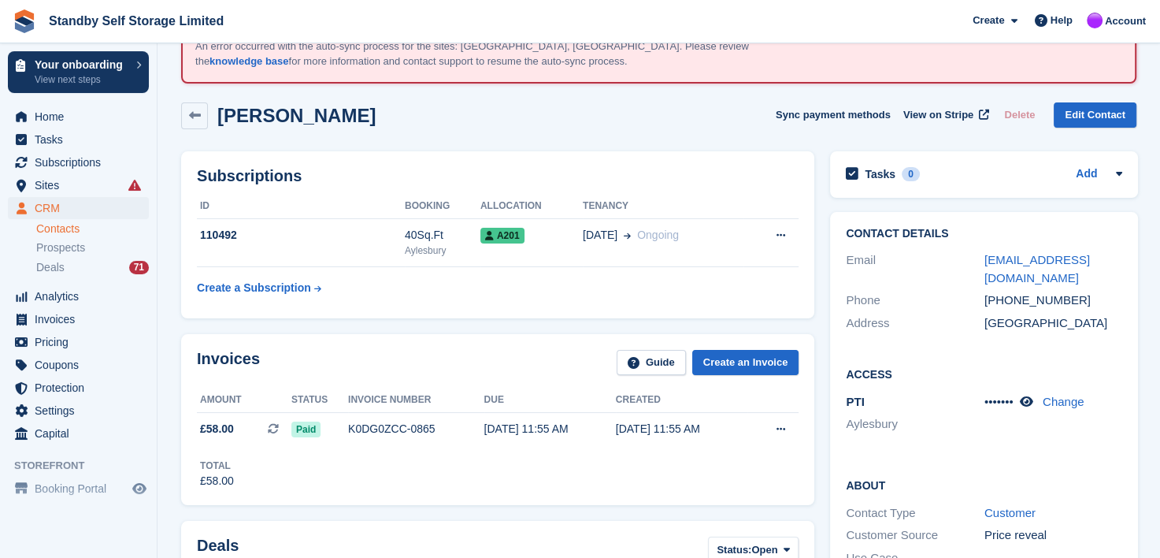
scroll to position [315, 0]
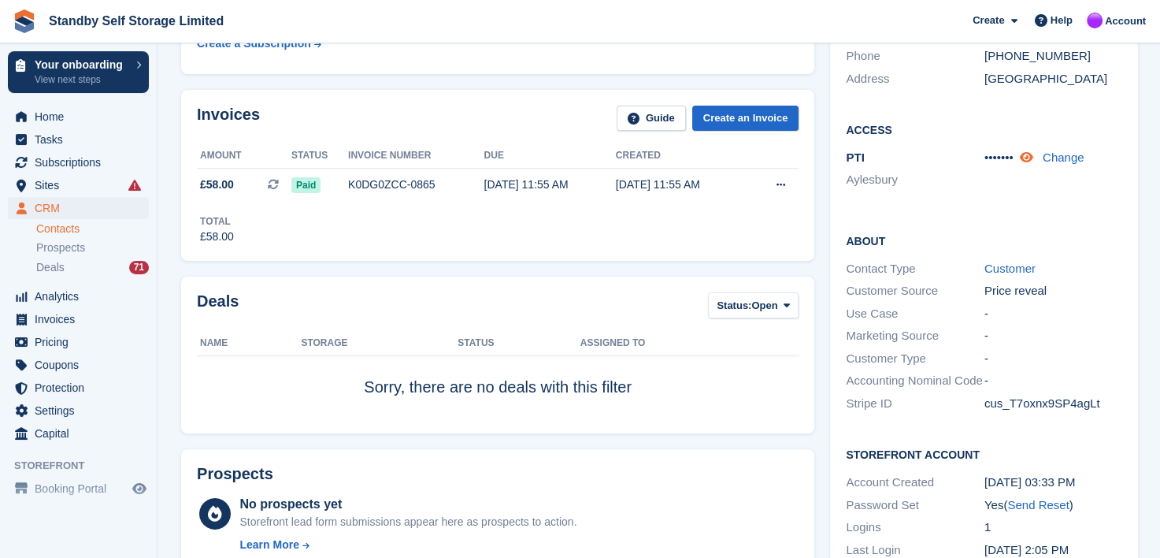
click at [1032, 156] on icon at bounding box center [1026, 157] width 13 height 12
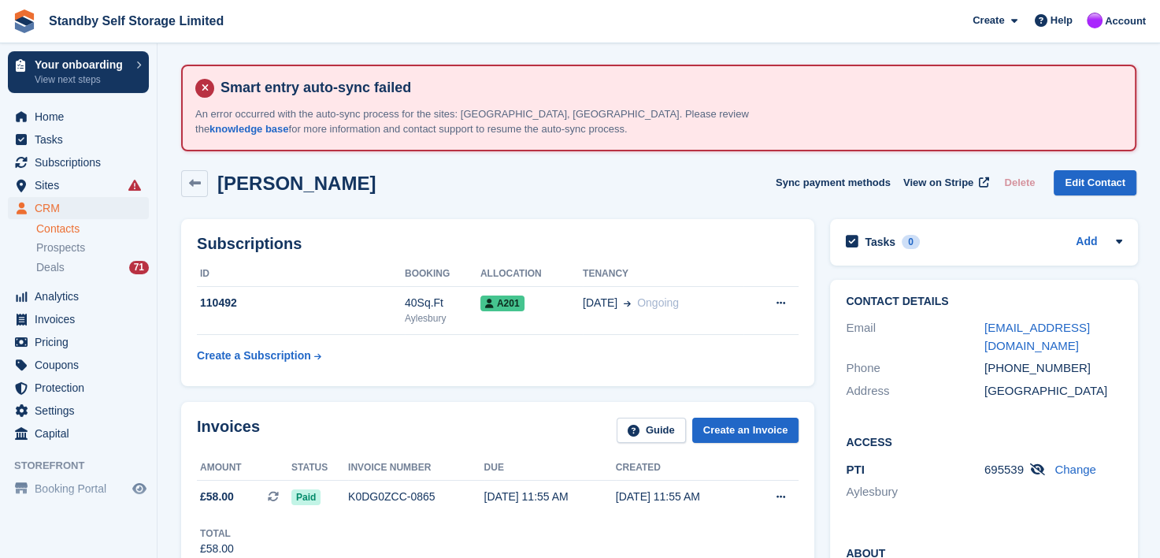
scroll to position [0, 0]
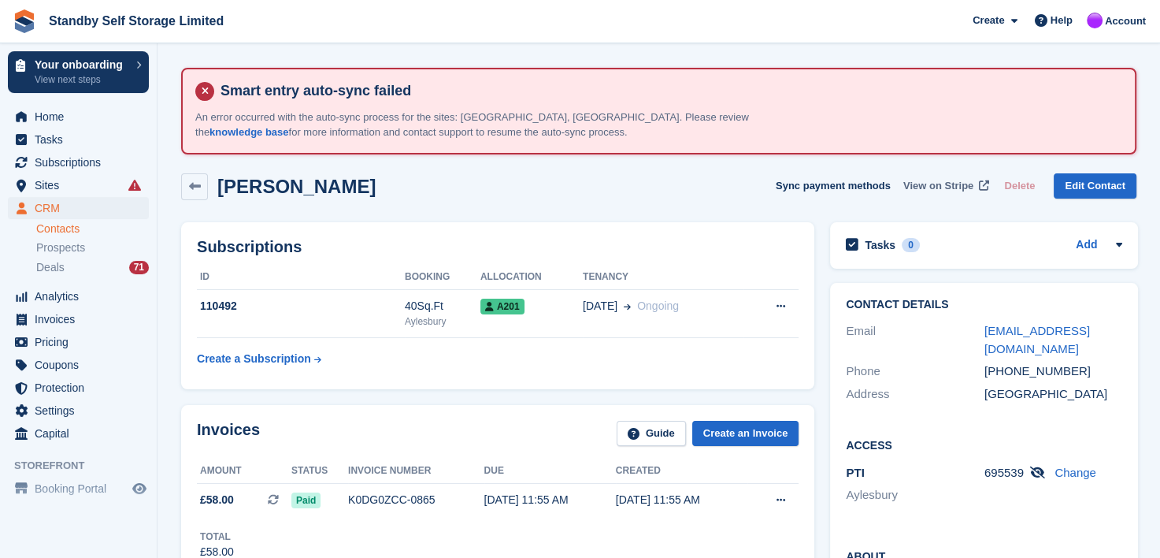
click at [959, 183] on span "View on Stripe" at bounding box center [938, 186] width 70 height 16
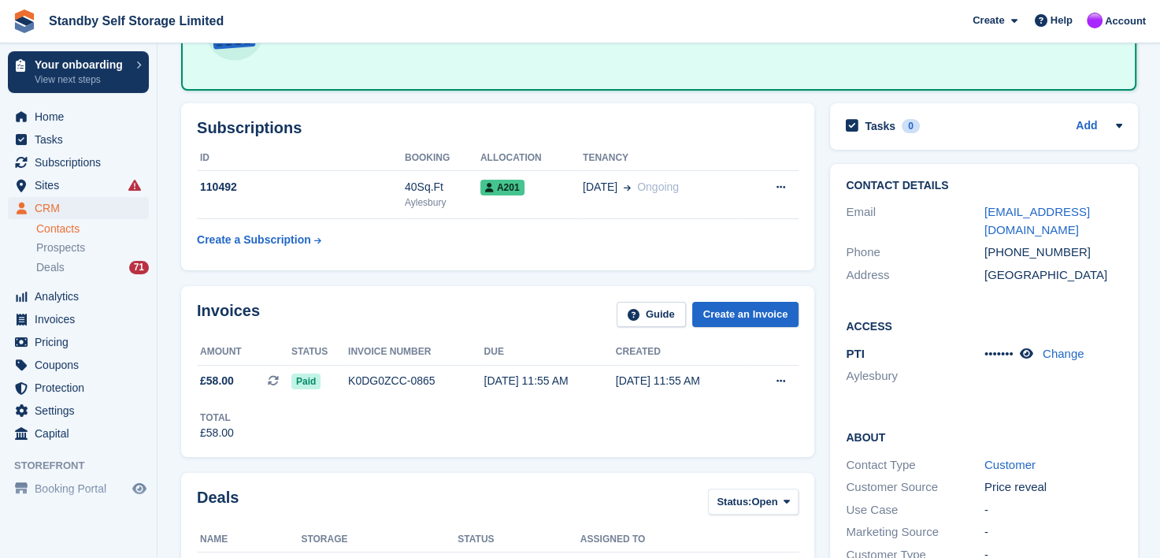
scroll to position [236, 0]
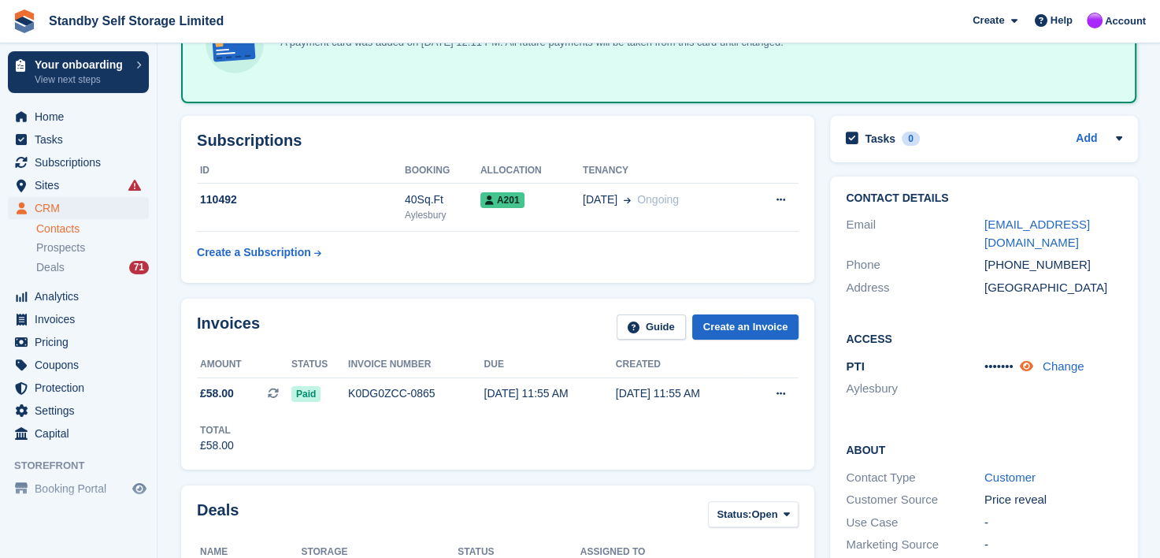
click at [1032, 361] on icon at bounding box center [1026, 366] width 13 height 12
click at [50, 319] on span "Invoices" at bounding box center [82, 319] width 95 height 22
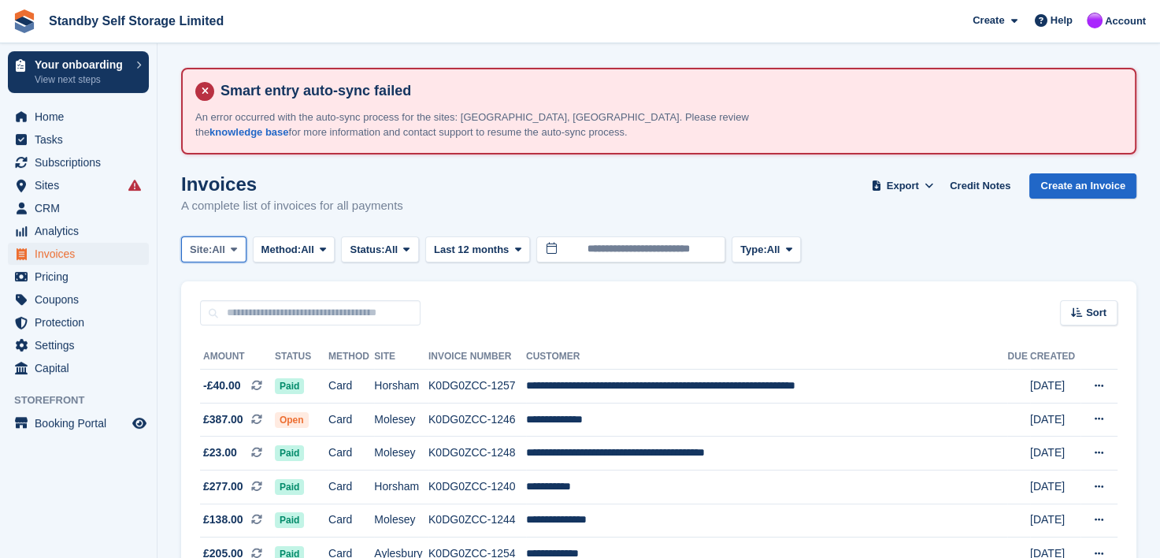
click at [236, 245] on icon at bounding box center [234, 249] width 6 height 10
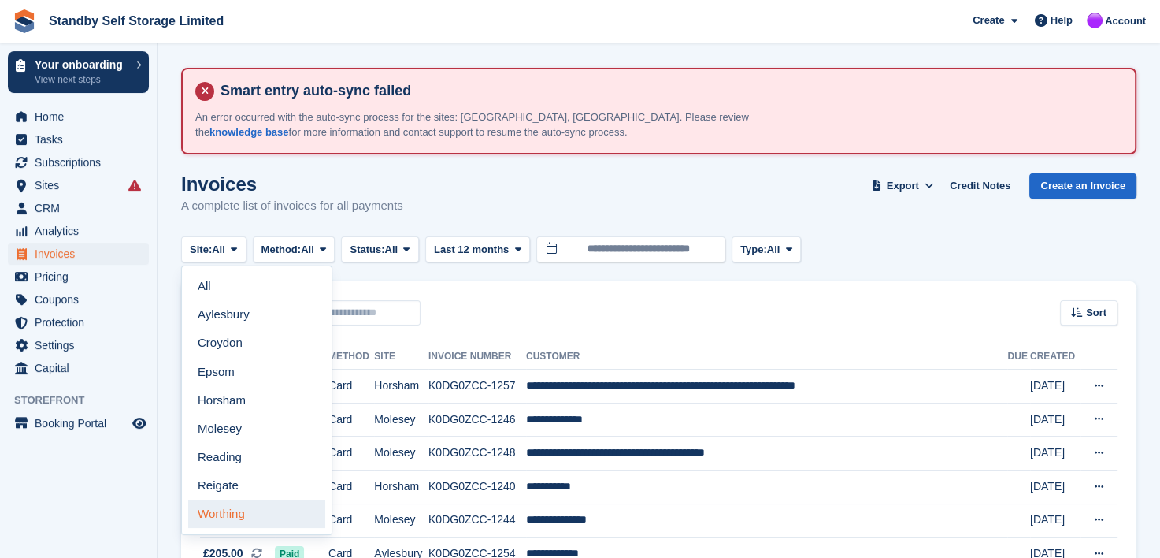
click at [226, 513] on link "Worthing" at bounding box center [256, 513] width 137 height 28
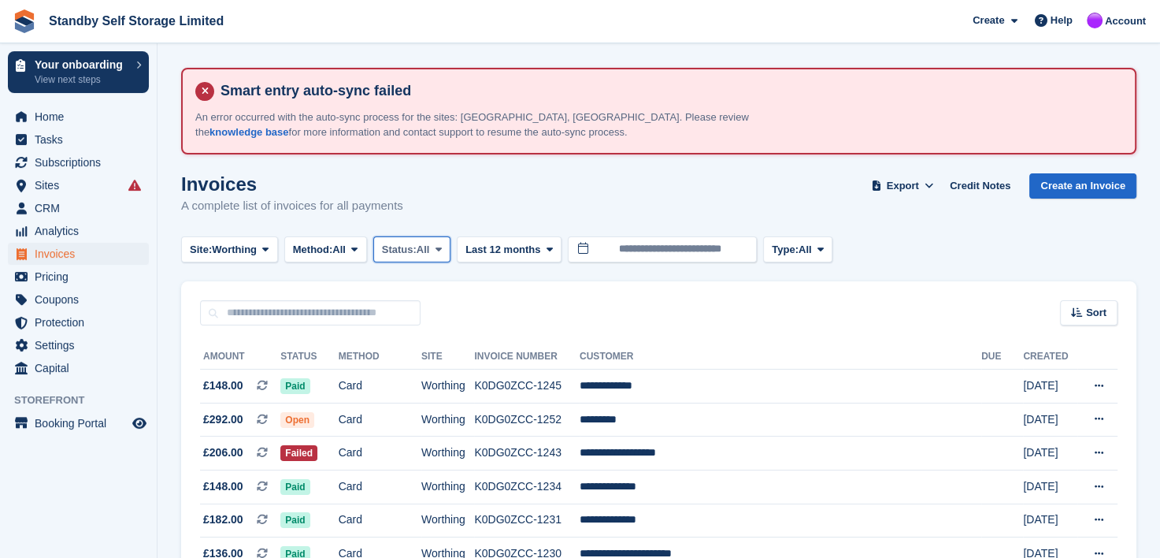
click at [442, 246] on icon at bounding box center [439, 249] width 6 height 10
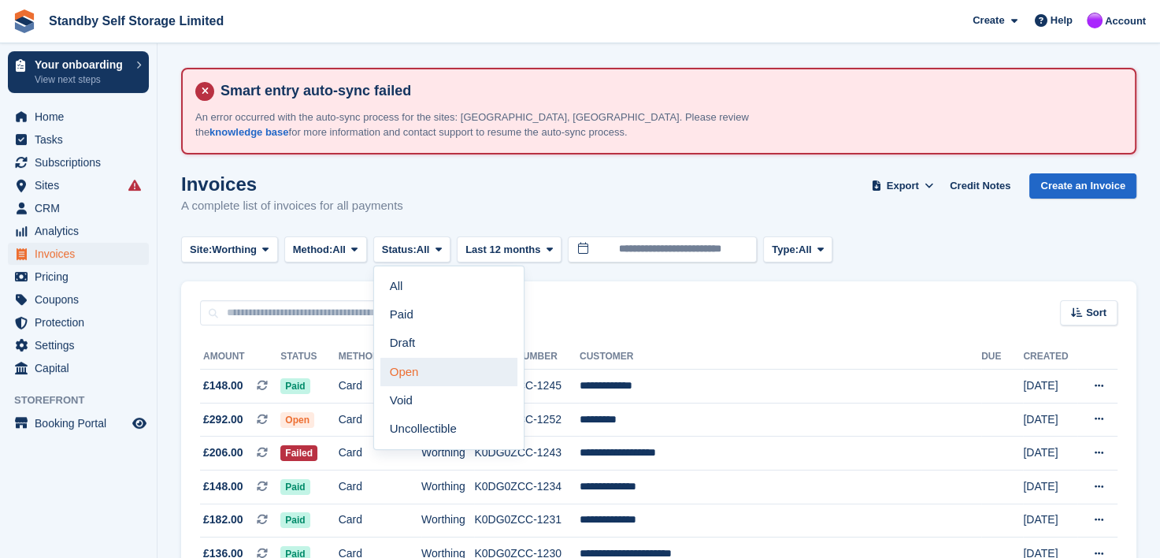
click at [414, 374] on link "Open" at bounding box center [448, 372] width 137 height 28
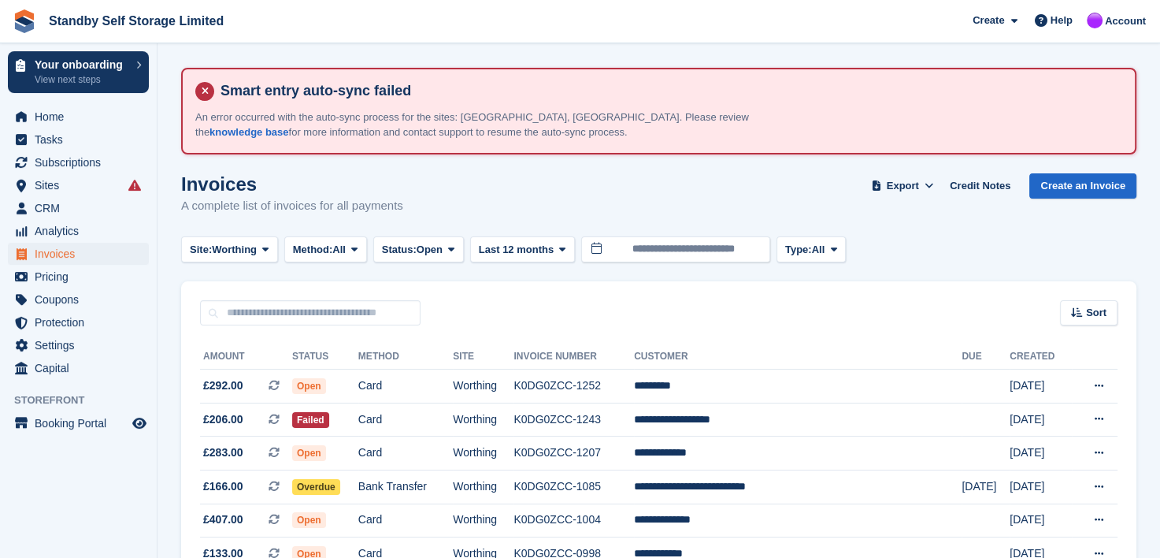
scroll to position [79, 0]
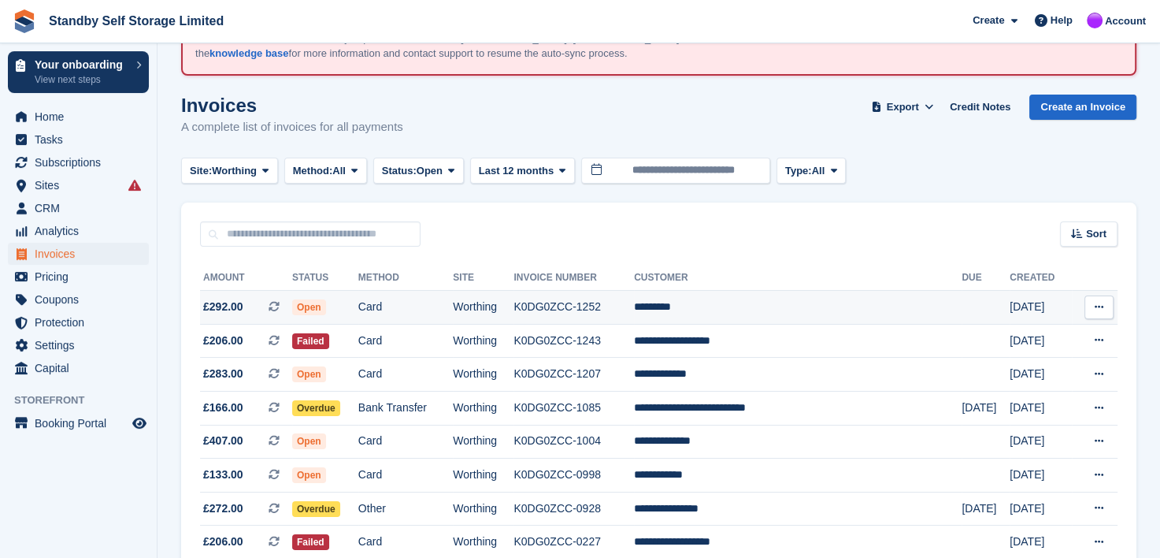
click at [737, 306] on td "*********" at bounding box center [798, 308] width 328 height 34
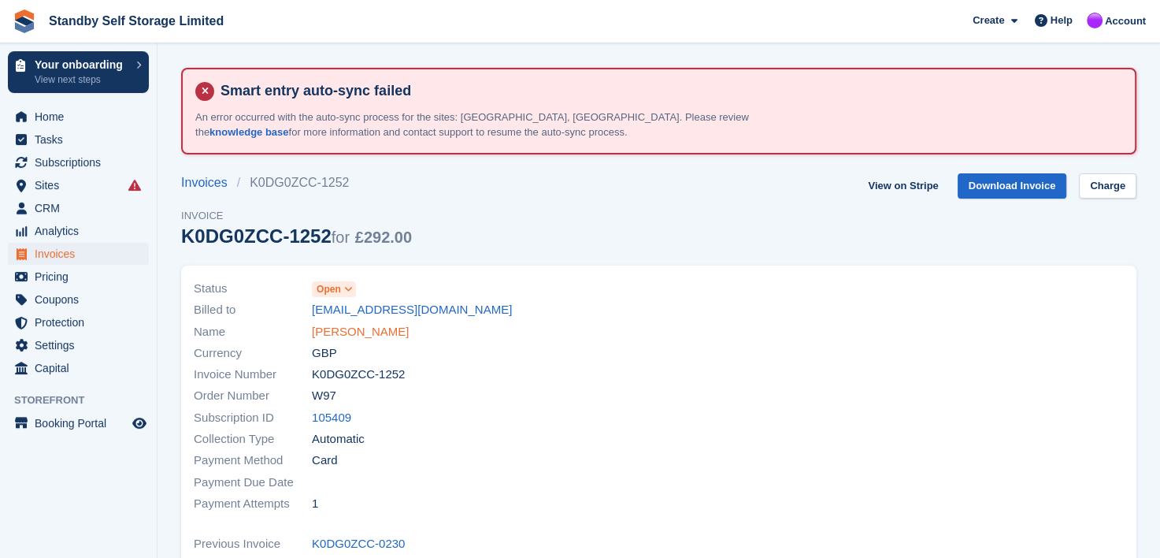
click at [330, 325] on link "[PERSON_NAME]" at bounding box center [360, 332] width 97 height 18
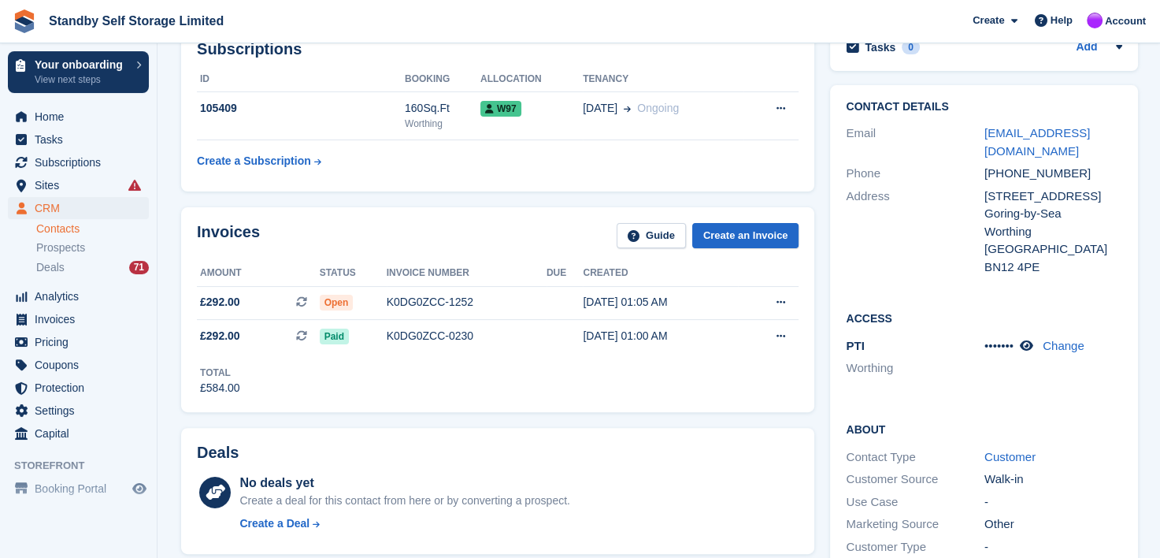
scroll to position [315, 0]
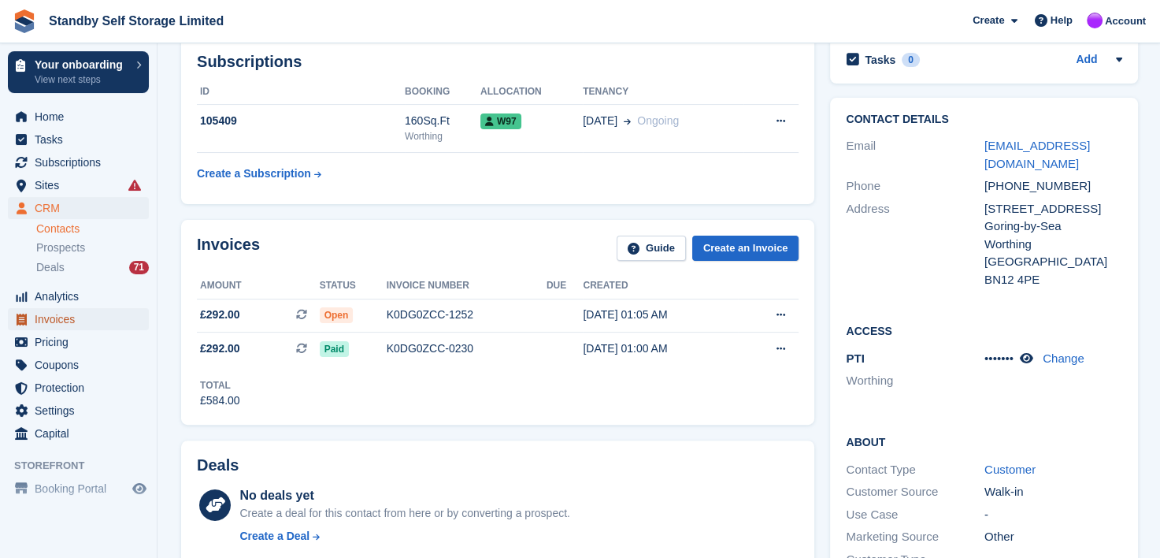
click at [44, 317] on span "Invoices" at bounding box center [82, 319] width 95 height 22
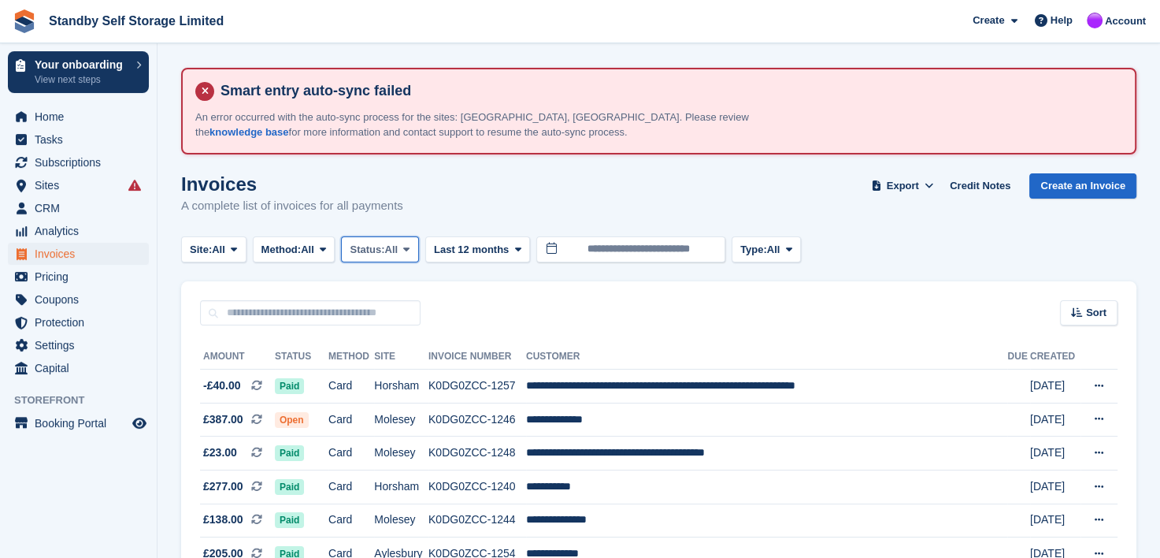
click at [410, 246] on icon at bounding box center [406, 249] width 6 height 10
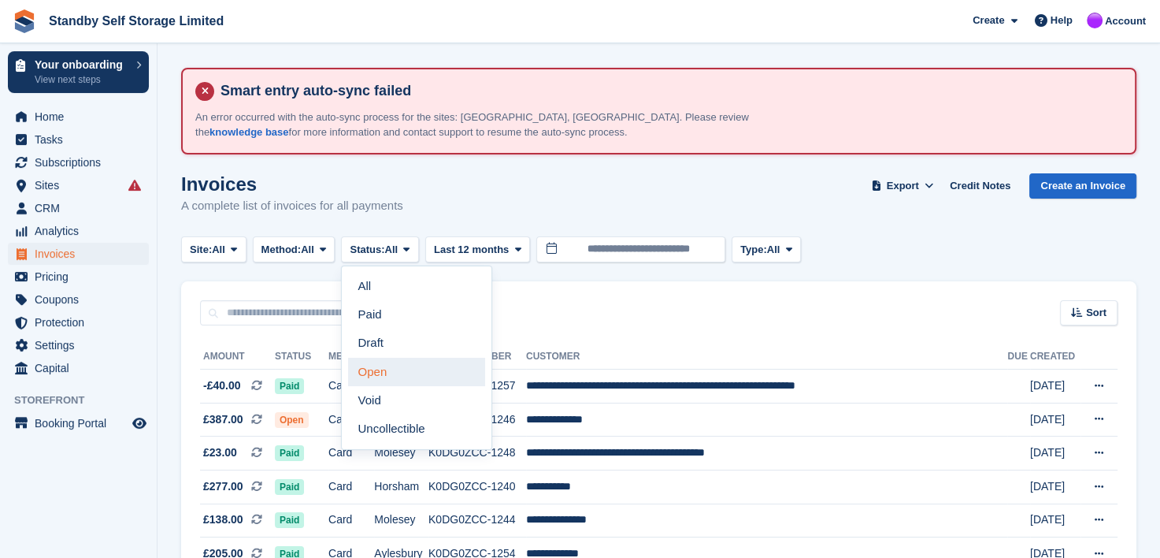
click at [386, 371] on link "Open" at bounding box center [416, 372] width 137 height 28
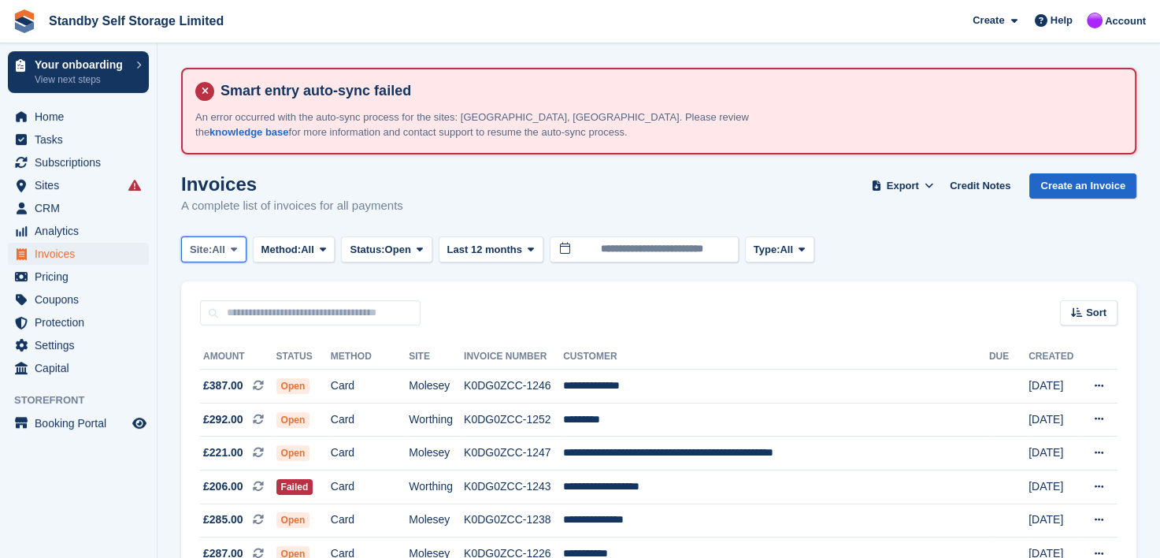
click at [235, 246] on icon at bounding box center [234, 249] width 6 height 10
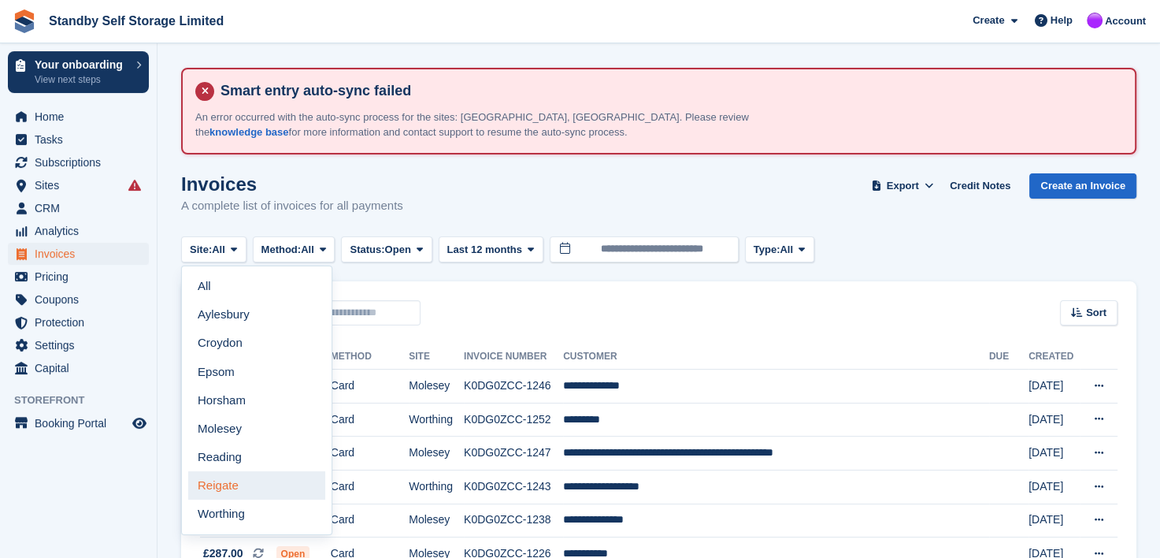
click at [248, 487] on link "Reigate" at bounding box center [256, 485] width 137 height 28
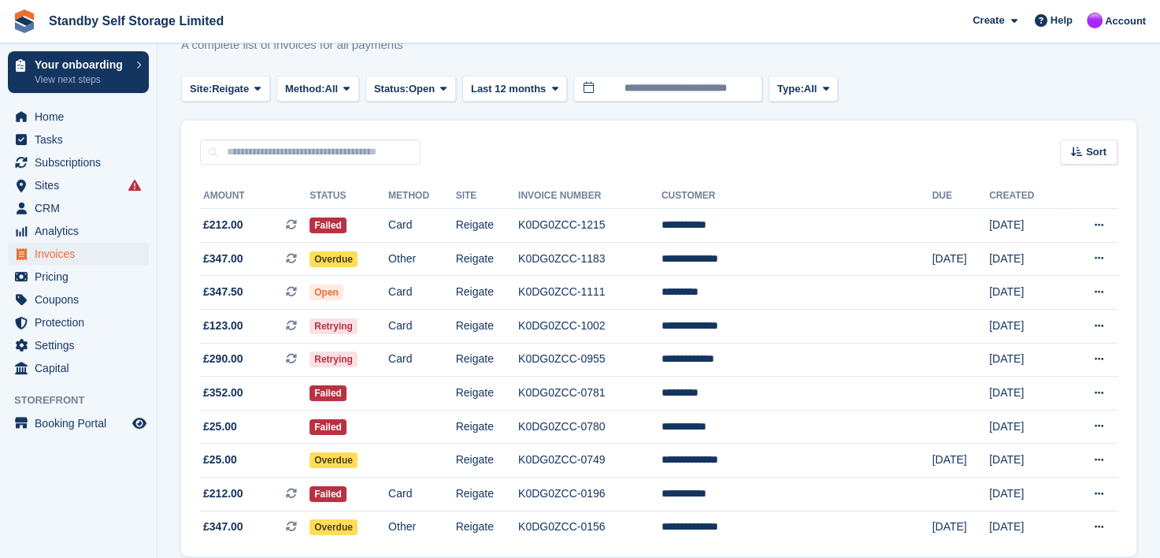
scroll to position [226, 0]
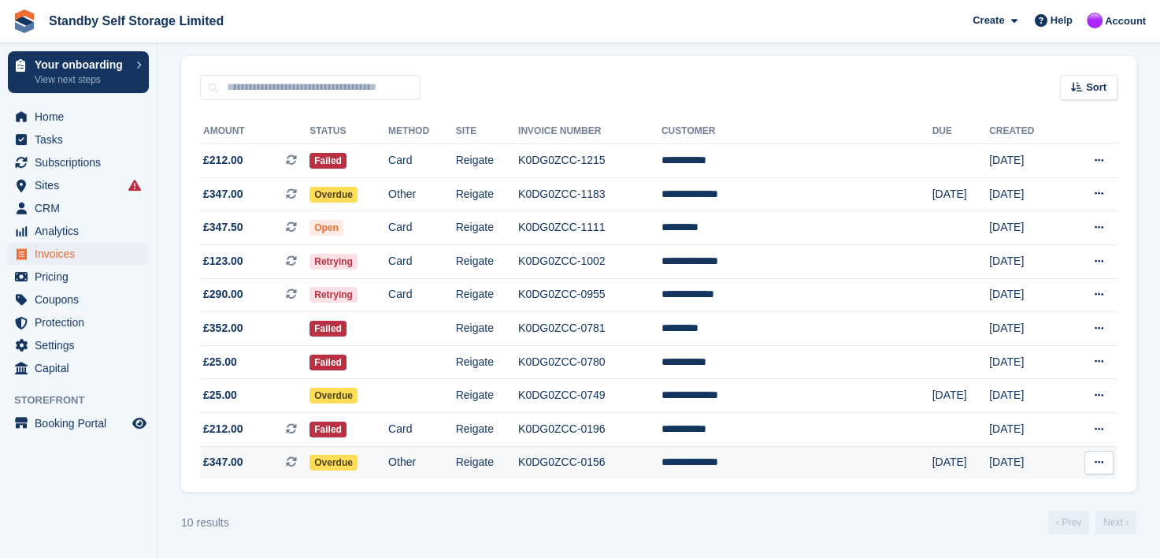
click at [759, 463] on td "**********" at bounding box center [797, 462] width 271 height 33
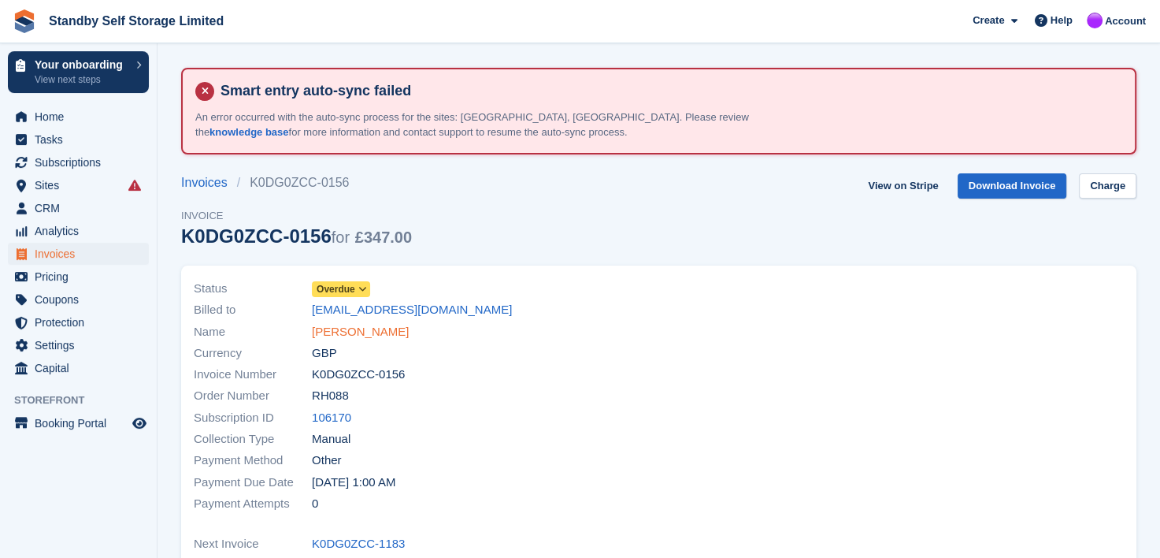
click at [326, 332] on link "[PERSON_NAME]" at bounding box center [360, 332] width 97 height 18
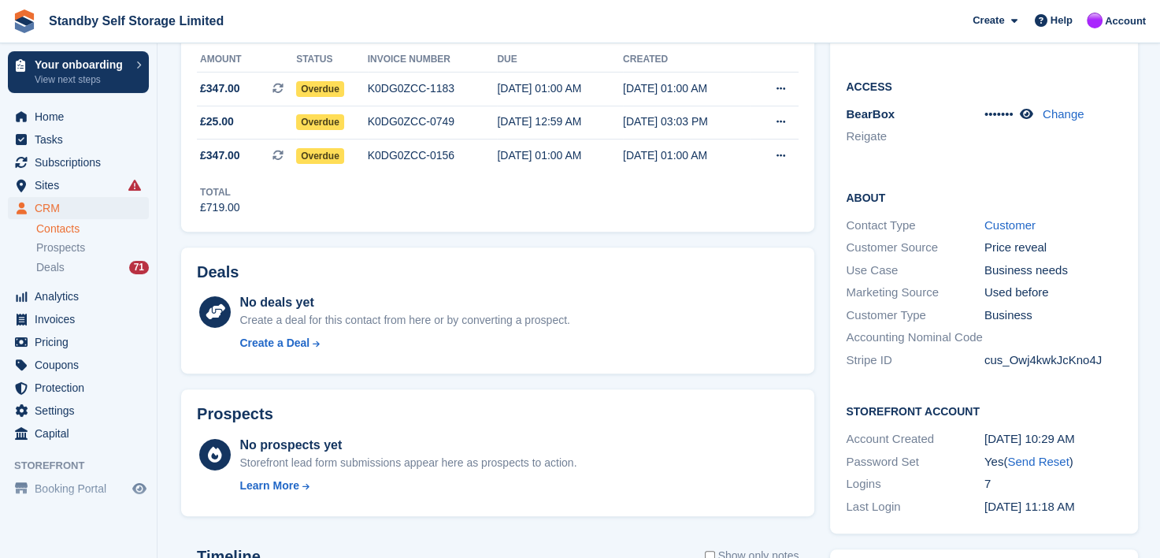
scroll to position [454, 0]
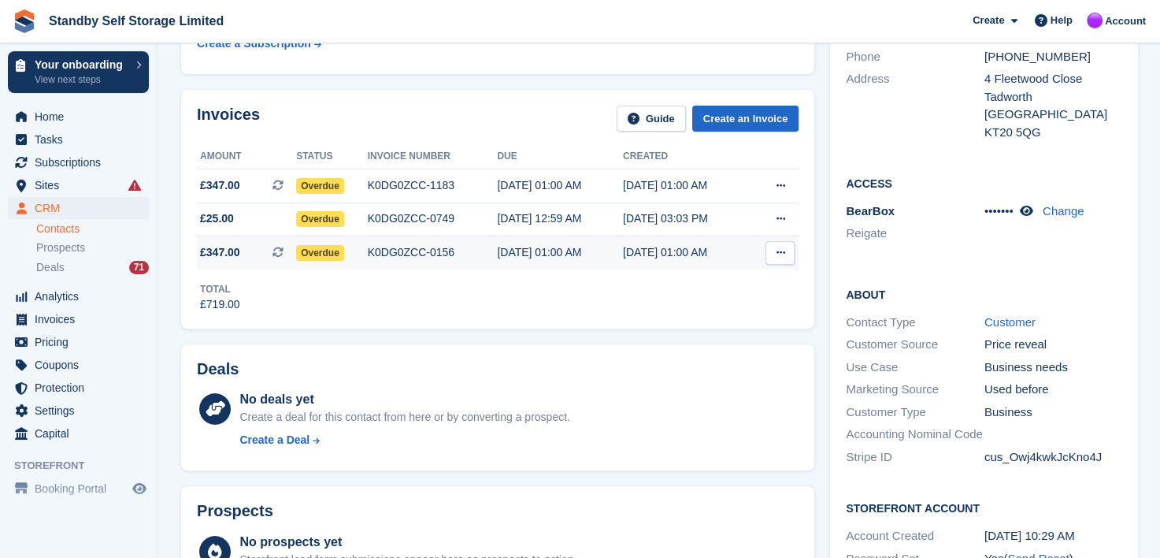
click at [419, 250] on div "K0DG0ZCC-0156" at bounding box center [433, 252] width 130 height 17
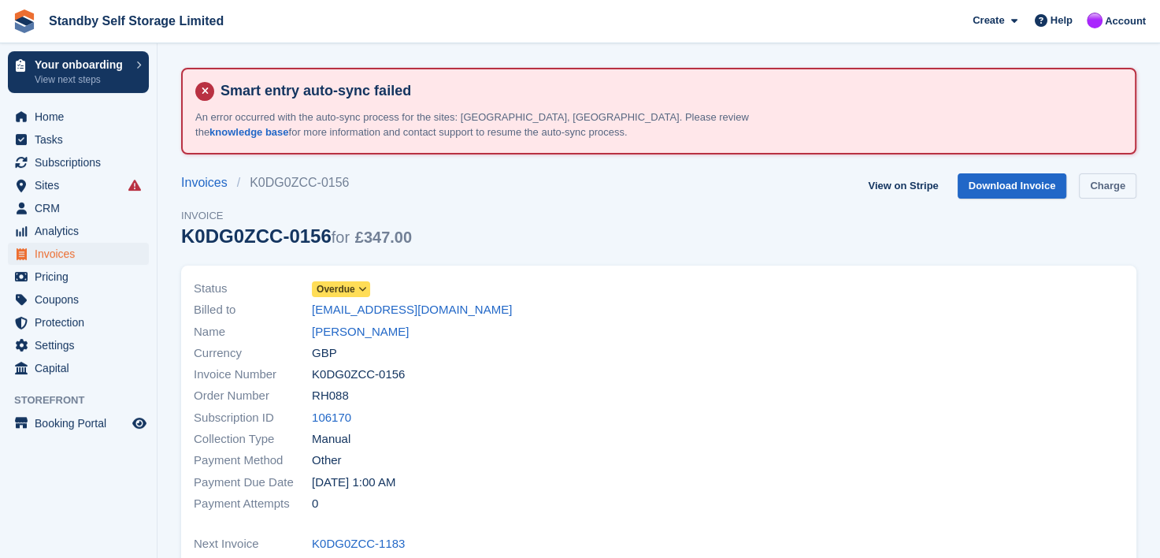
drag, startPoint x: 1111, startPoint y: 184, endPoint x: 1081, endPoint y: 217, distance: 44.6
click at [1110, 185] on link "Charge" at bounding box center [1107, 186] width 57 height 26
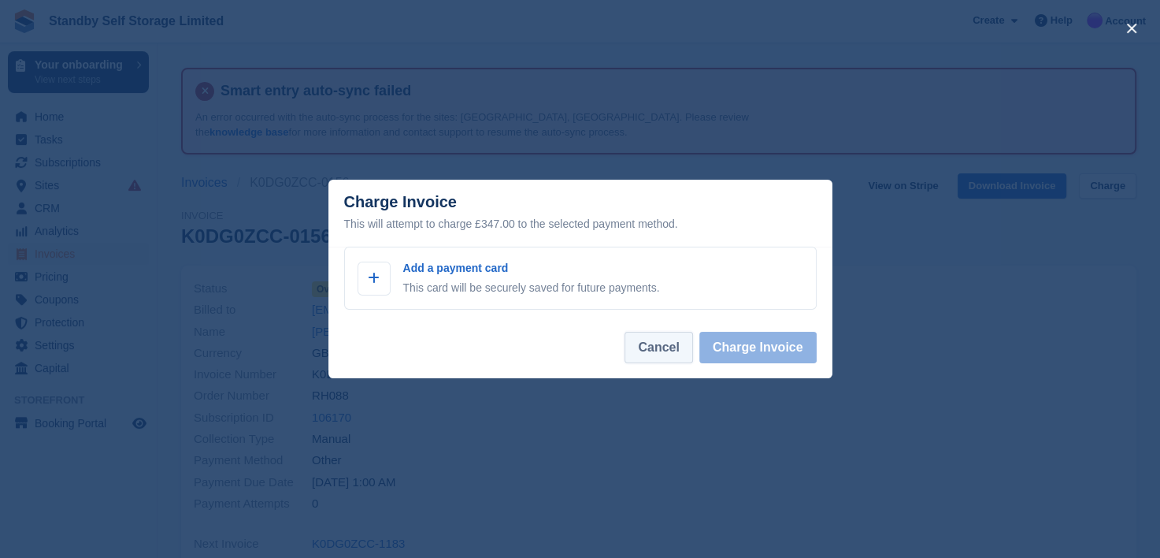
click at [652, 356] on button "Cancel" at bounding box center [659, 348] width 68 height 32
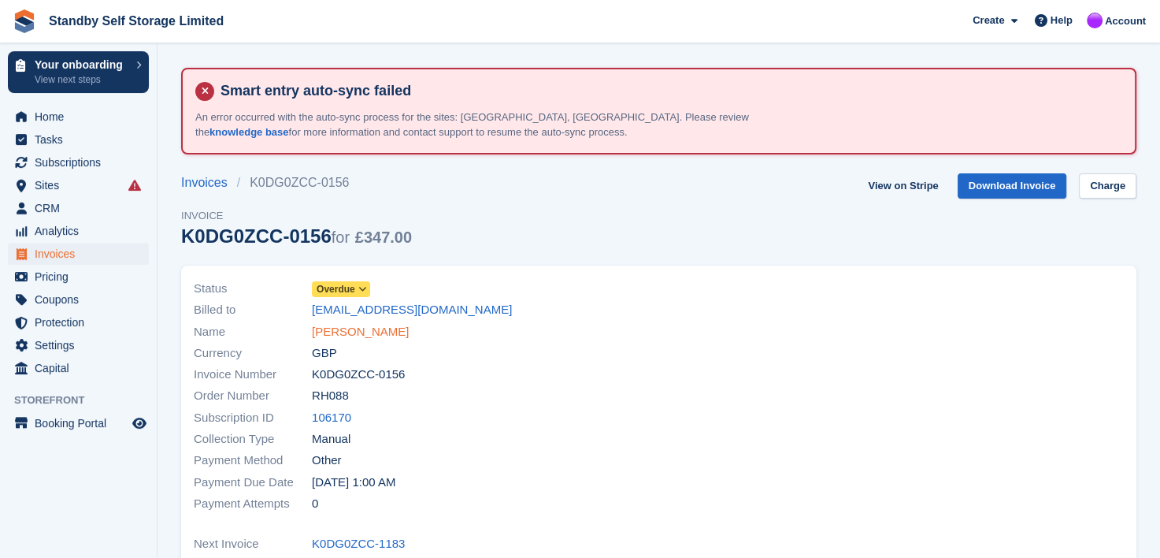
click at [387, 331] on link "Symone Dubison" at bounding box center [360, 332] width 97 height 18
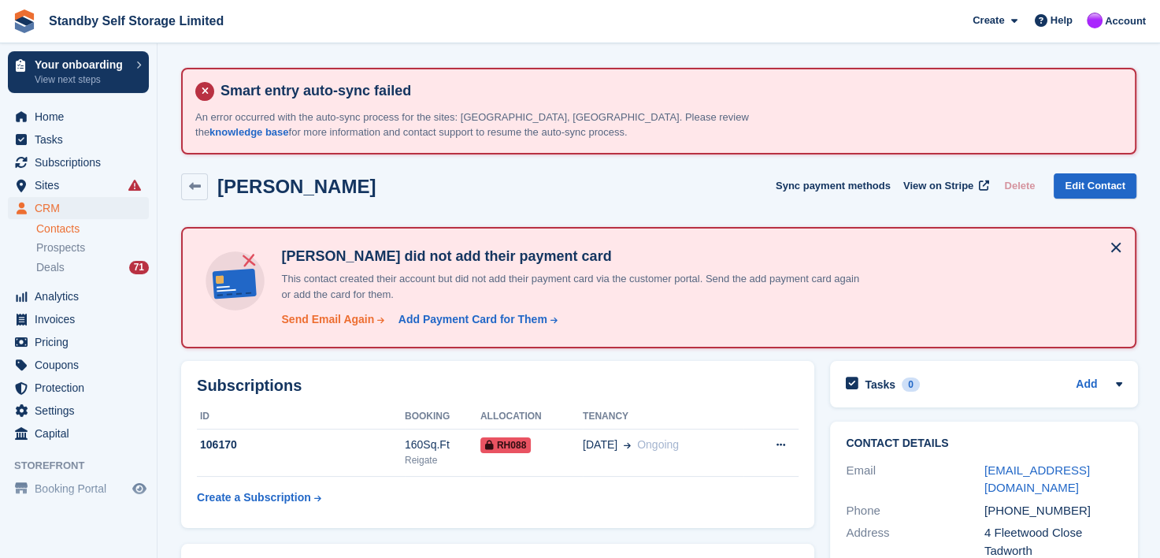
click at [313, 323] on div "Send Email Again" at bounding box center [327, 319] width 93 height 17
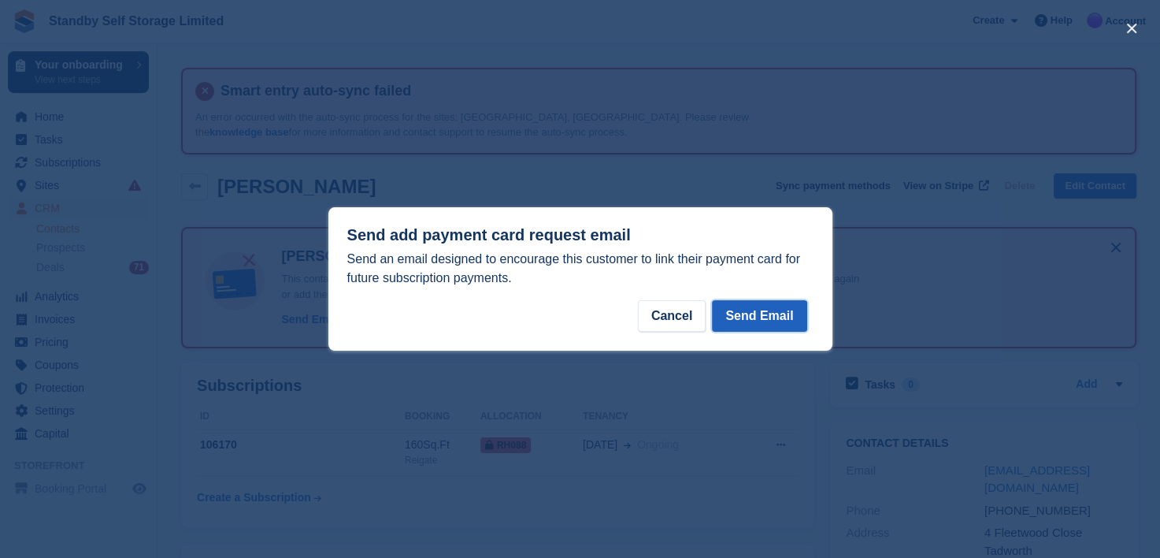
click at [759, 314] on button "Send Email" at bounding box center [759, 316] width 95 height 32
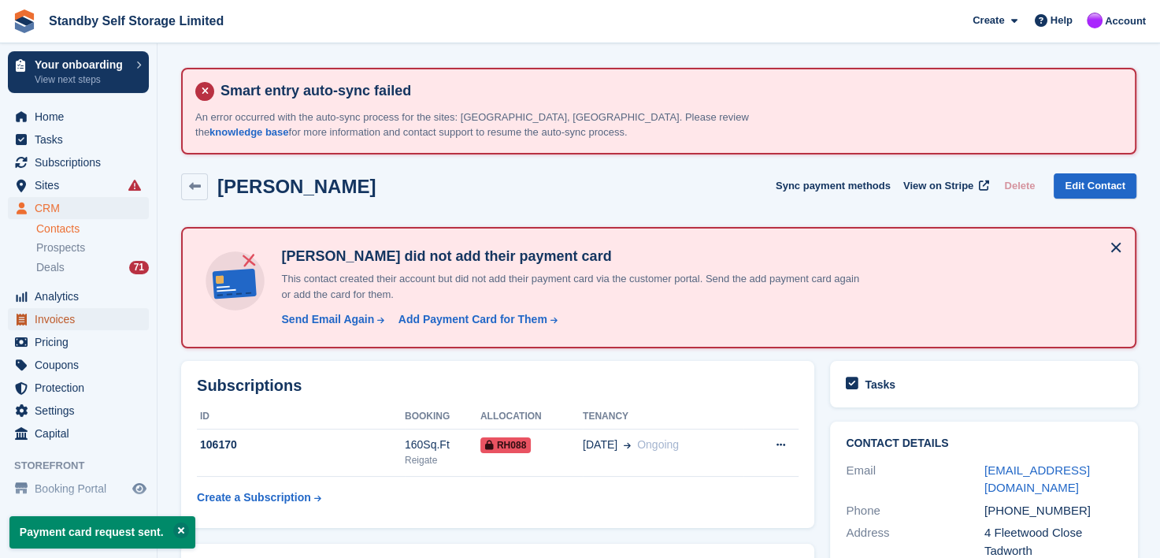
click at [50, 322] on span "Invoices" at bounding box center [82, 319] width 95 height 22
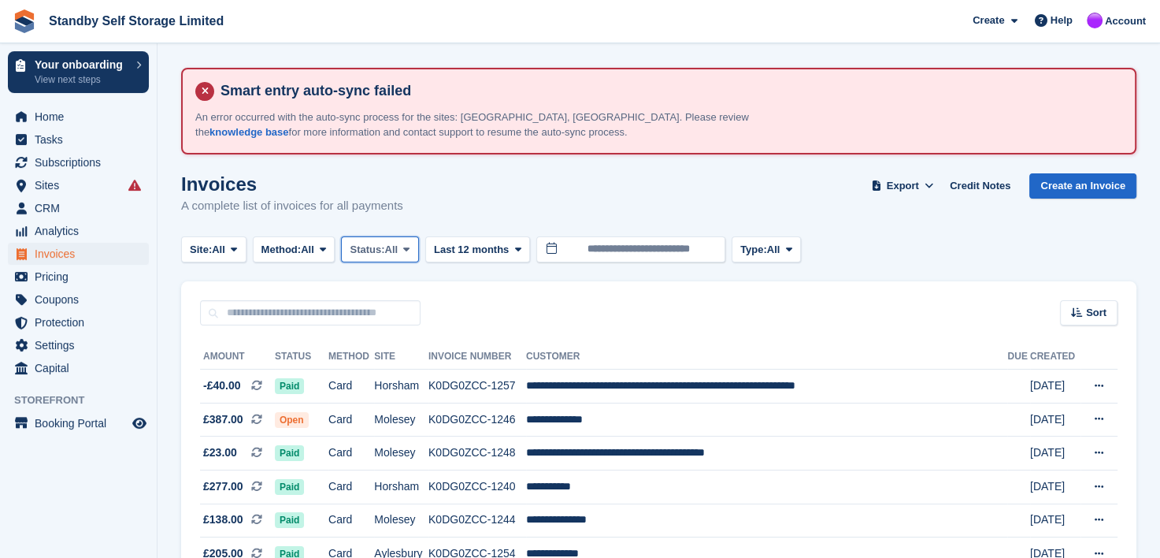
drag, startPoint x: 408, startPoint y: 251, endPoint x: 410, endPoint y: 261, distance: 10.4
click at [408, 250] on span at bounding box center [406, 249] width 13 height 13
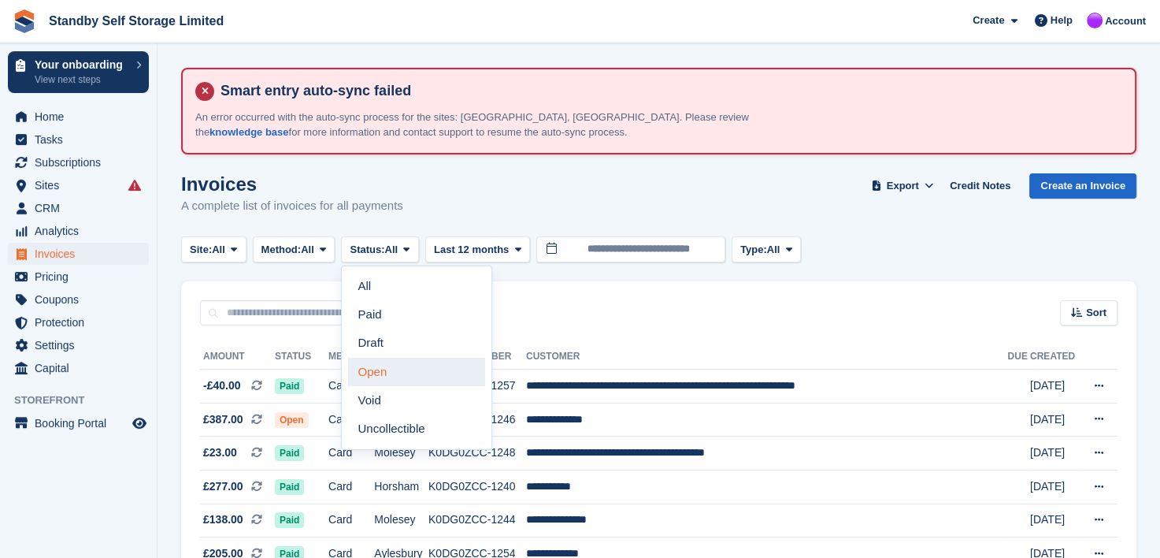
click at [375, 366] on link "Open" at bounding box center [416, 372] width 137 height 28
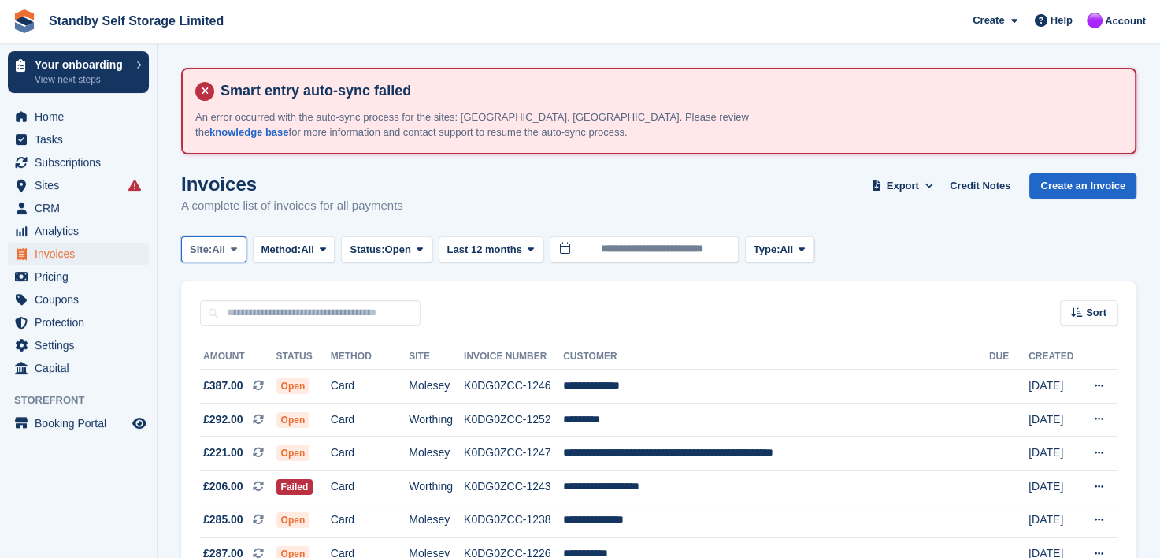
click at [235, 250] on icon at bounding box center [234, 249] width 6 height 10
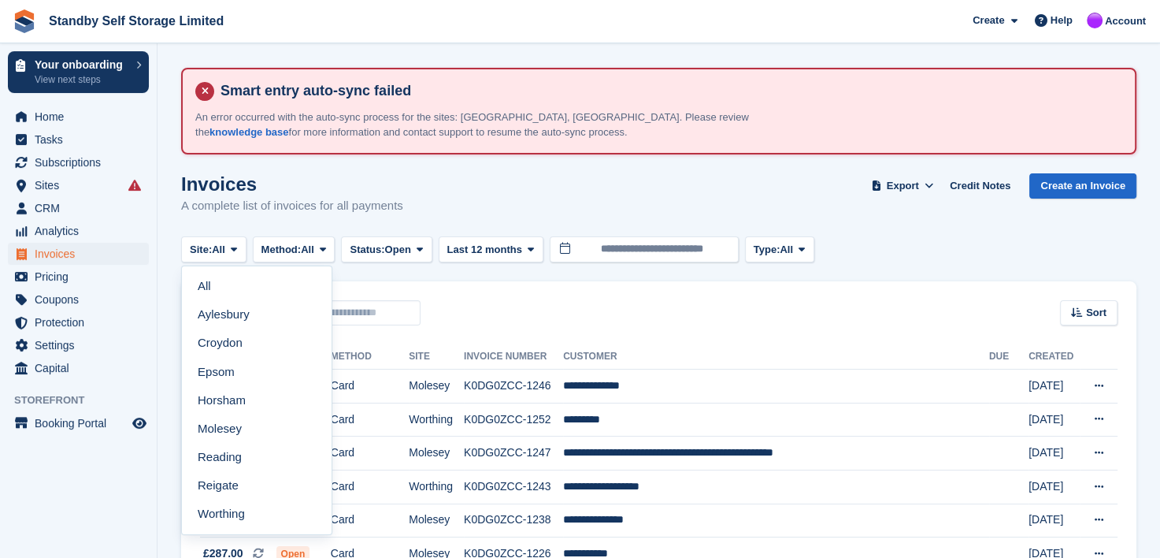
click at [239, 489] on link "Reigate" at bounding box center [256, 485] width 137 height 28
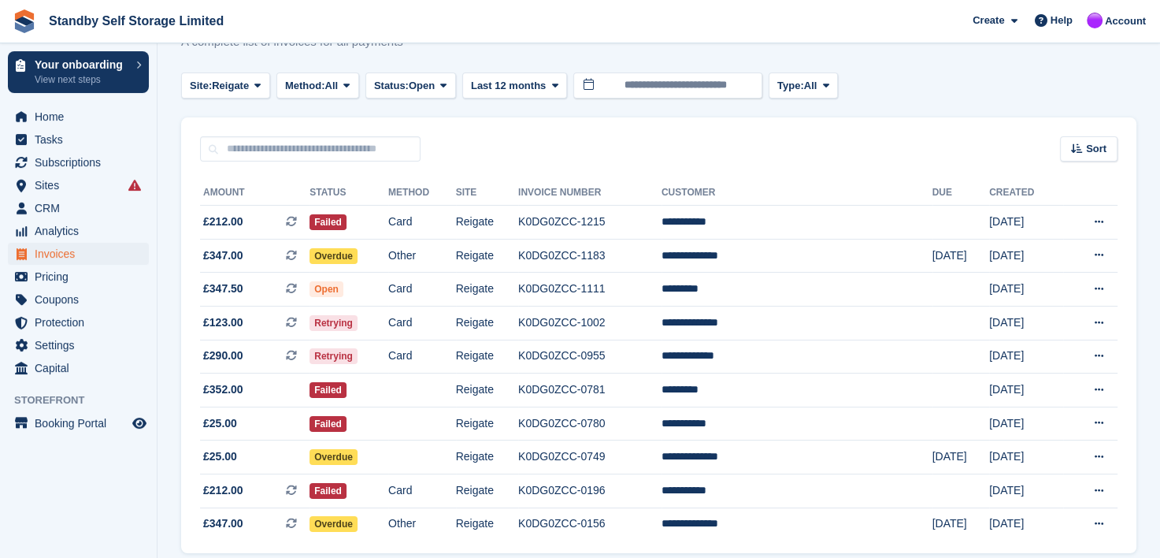
scroll to position [226, 0]
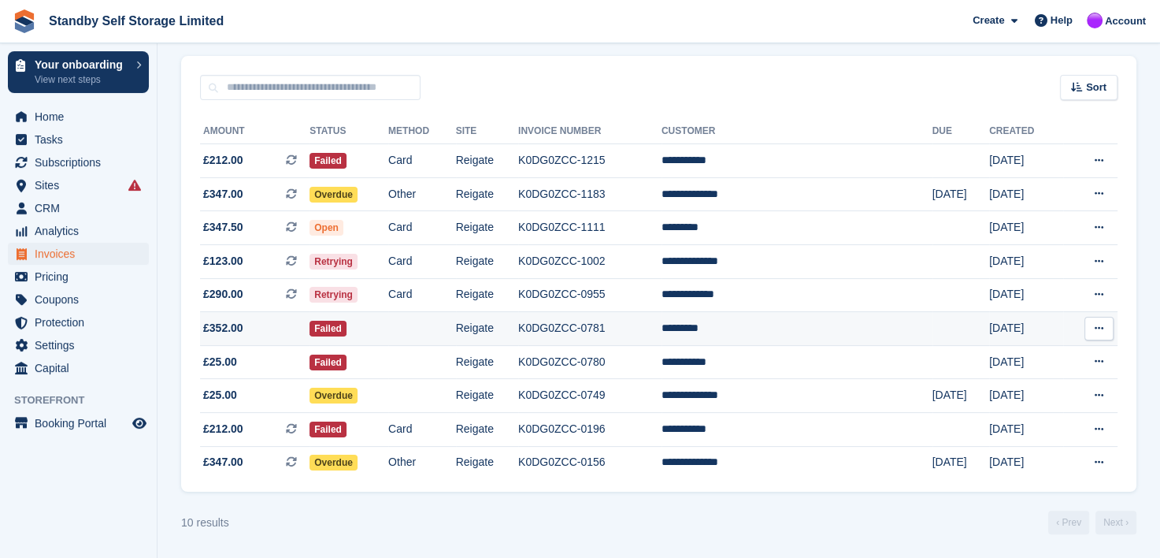
click at [760, 326] on td "*********" at bounding box center [797, 329] width 271 height 34
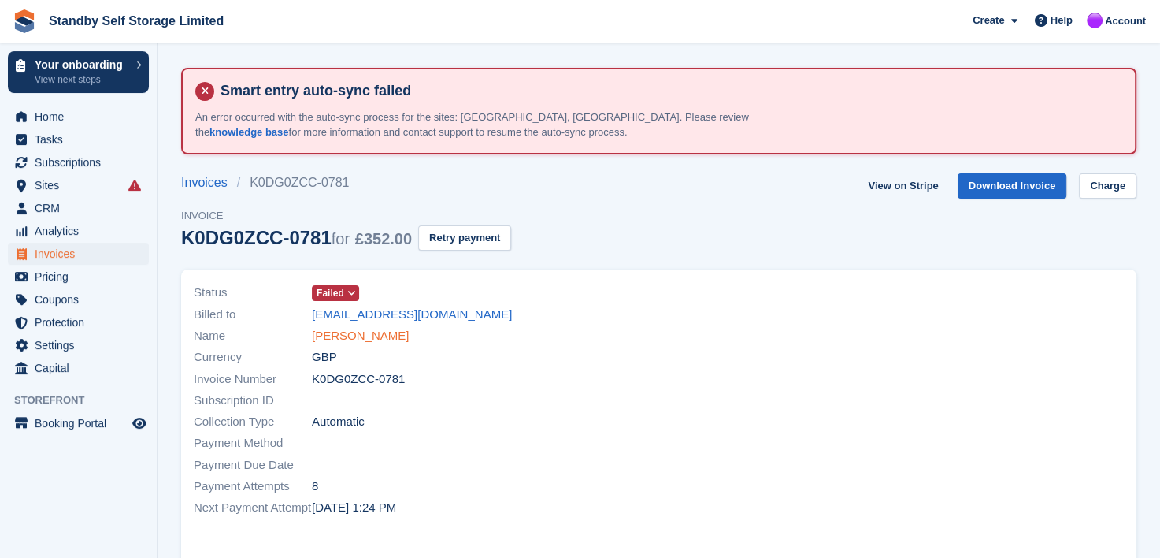
click at [334, 334] on link "[PERSON_NAME]" at bounding box center [360, 336] width 97 height 18
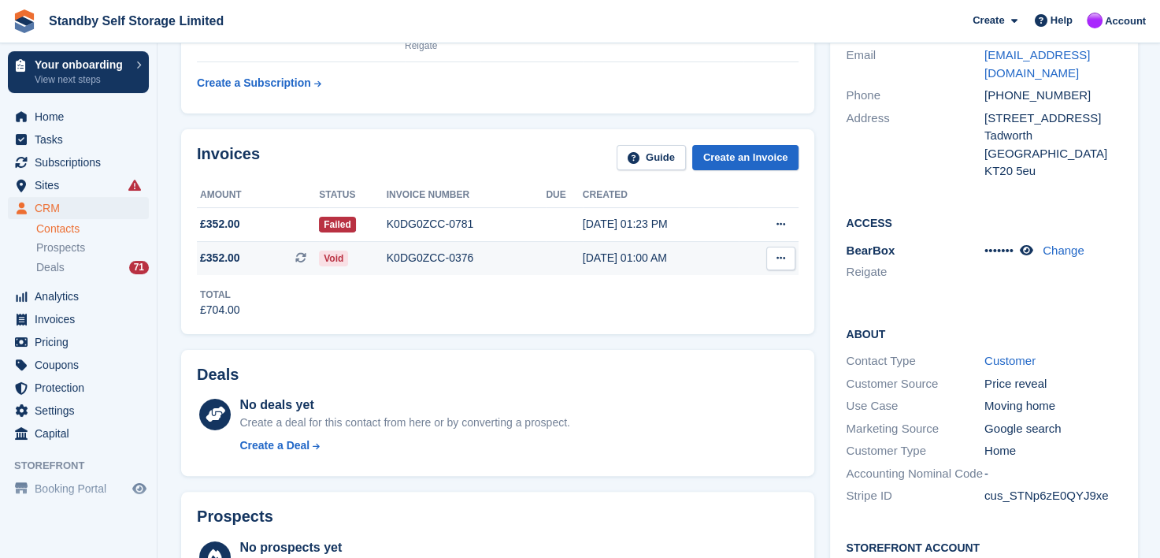
scroll to position [236, 0]
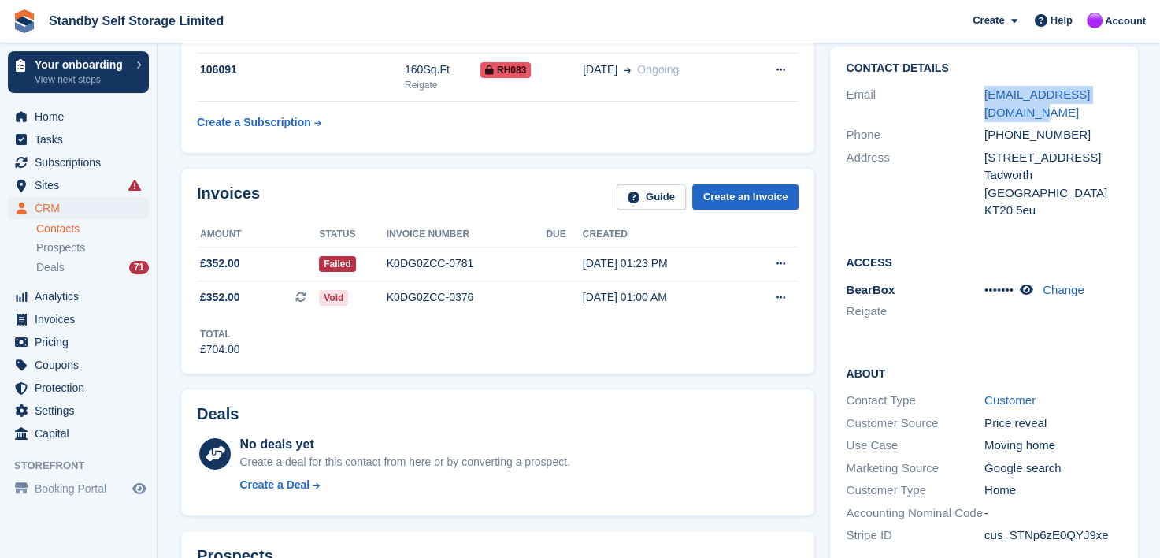
drag, startPoint x: 961, startPoint y: 95, endPoint x: 1144, endPoint y: 76, distance: 184.4
copy div "[EMAIL_ADDRESS][DOMAIN_NAME]"
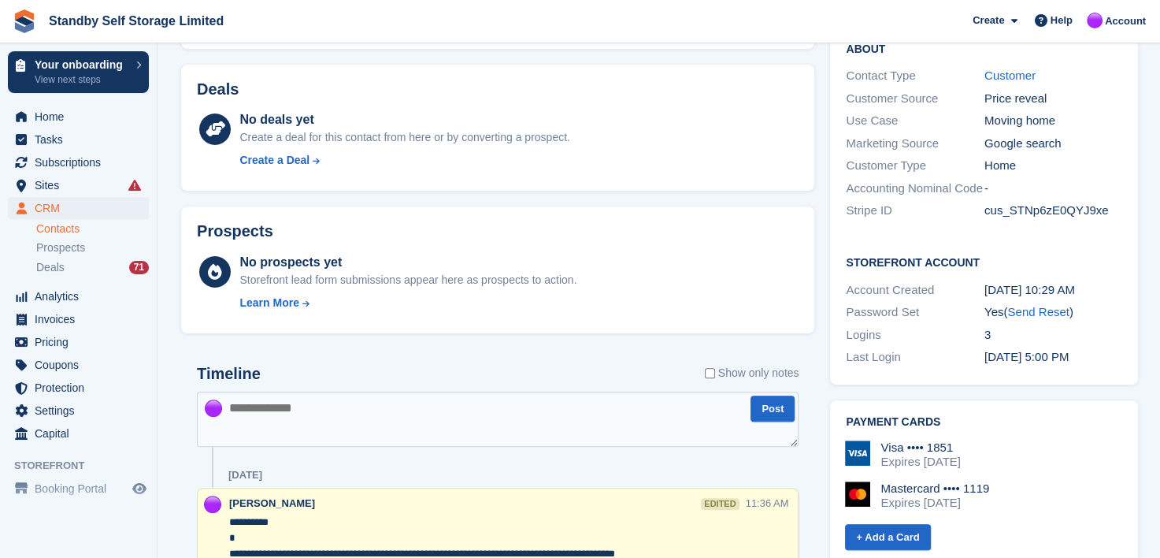
scroll to position [630, 0]
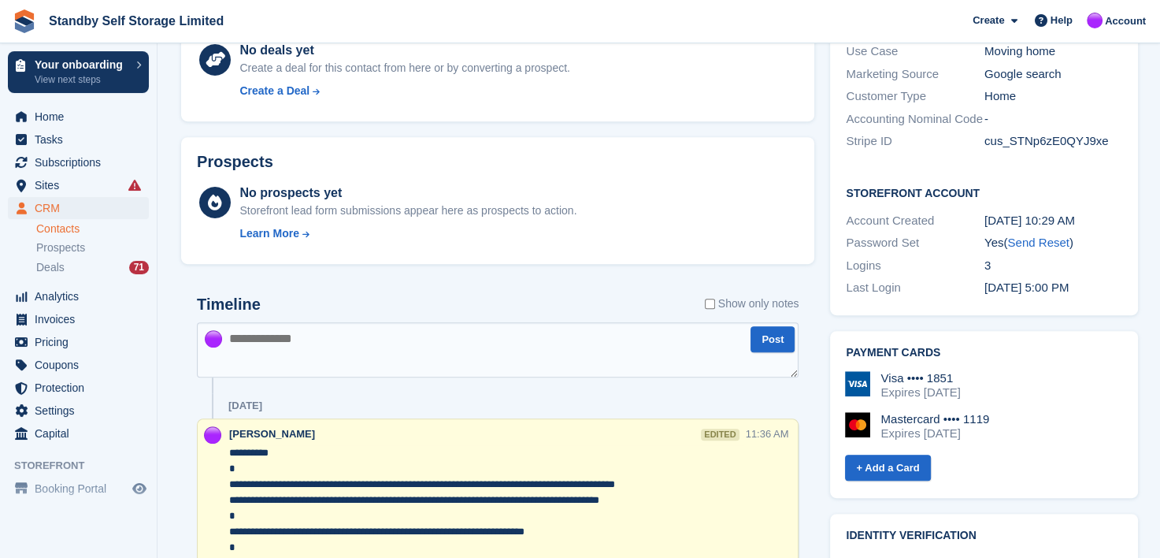
click at [318, 349] on textarea at bounding box center [498, 349] width 602 height 55
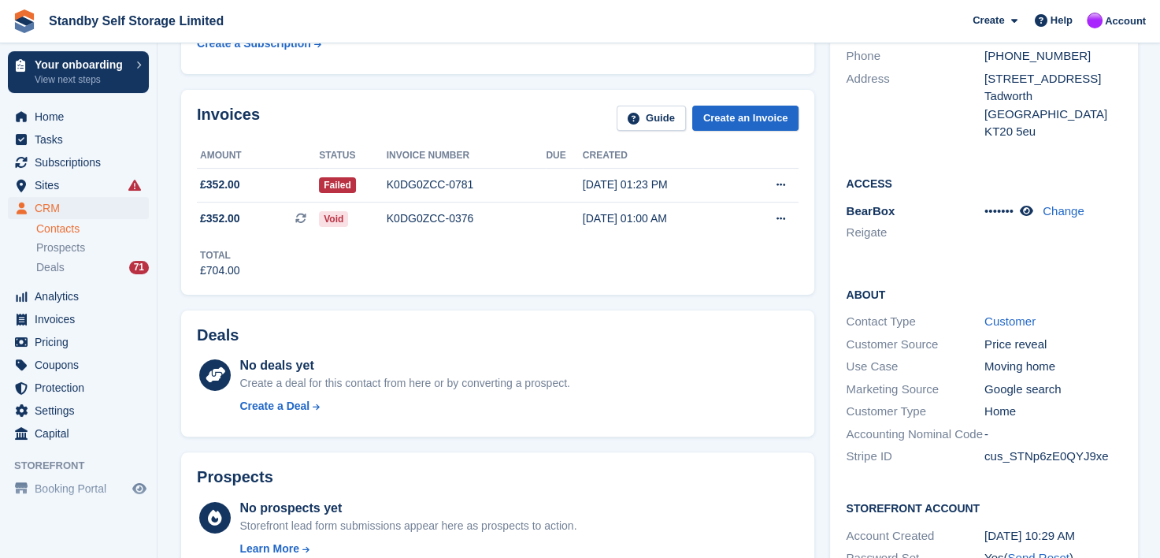
type textarea "*******"
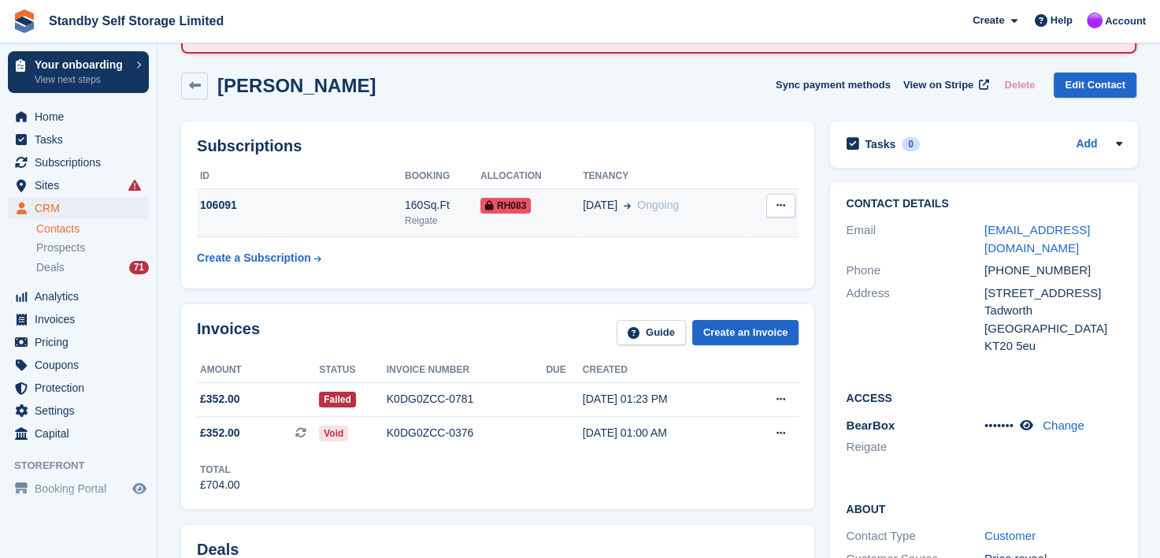
scroll to position [79, 0]
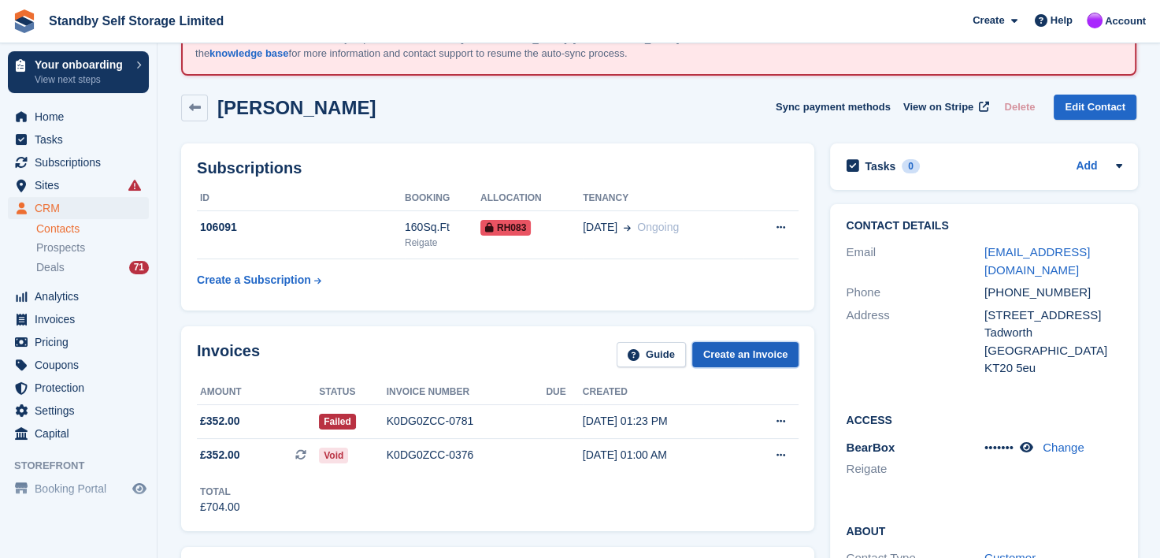
click at [740, 353] on link "Create an Invoice" at bounding box center [745, 355] width 107 height 26
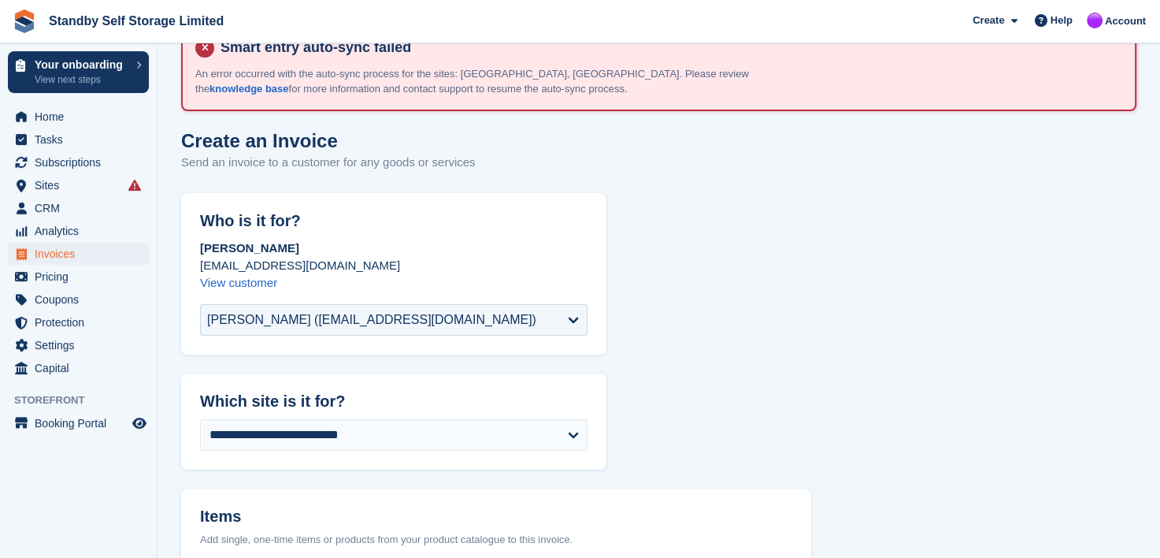
scroll to position [79, 0]
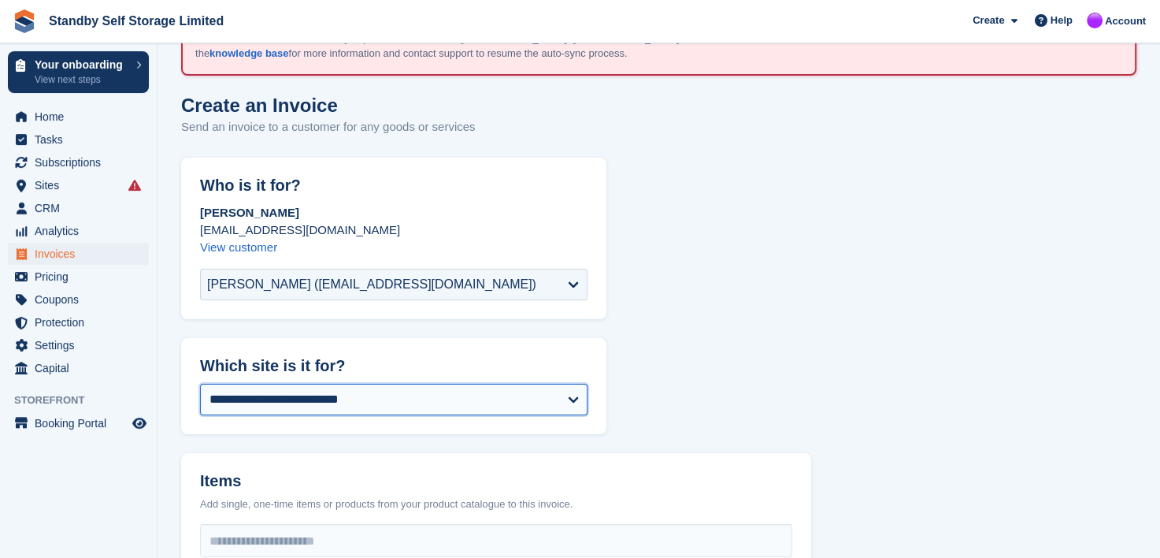
click at [284, 402] on select "**********" at bounding box center [393, 400] width 387 height 32
select select "****"
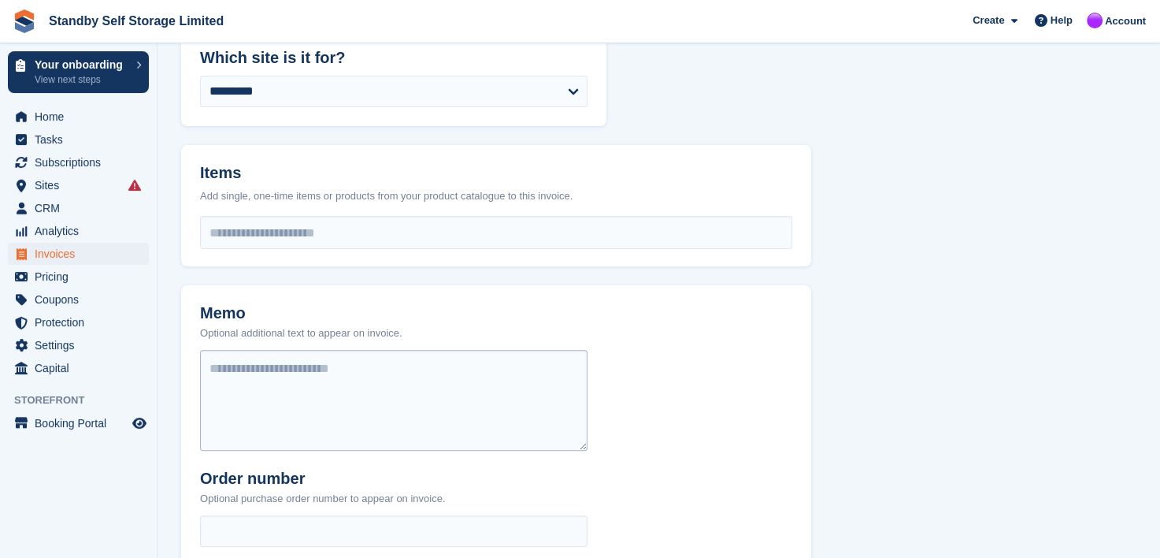
scroll to position [473, 0]
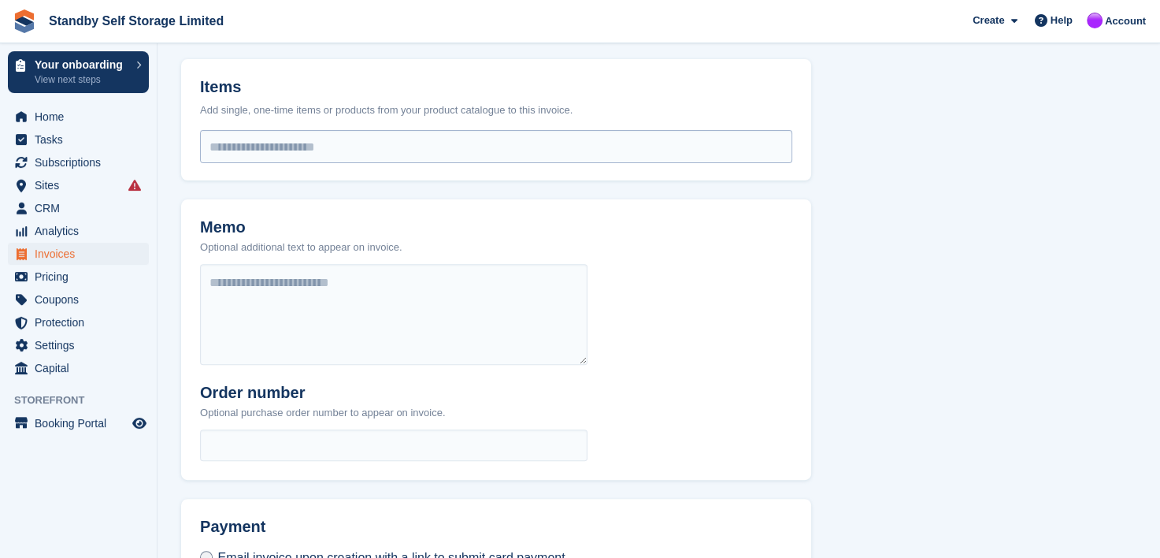
click at [268, 146] on input "select-one" at bounding box center [496, 147] width 591 height 32
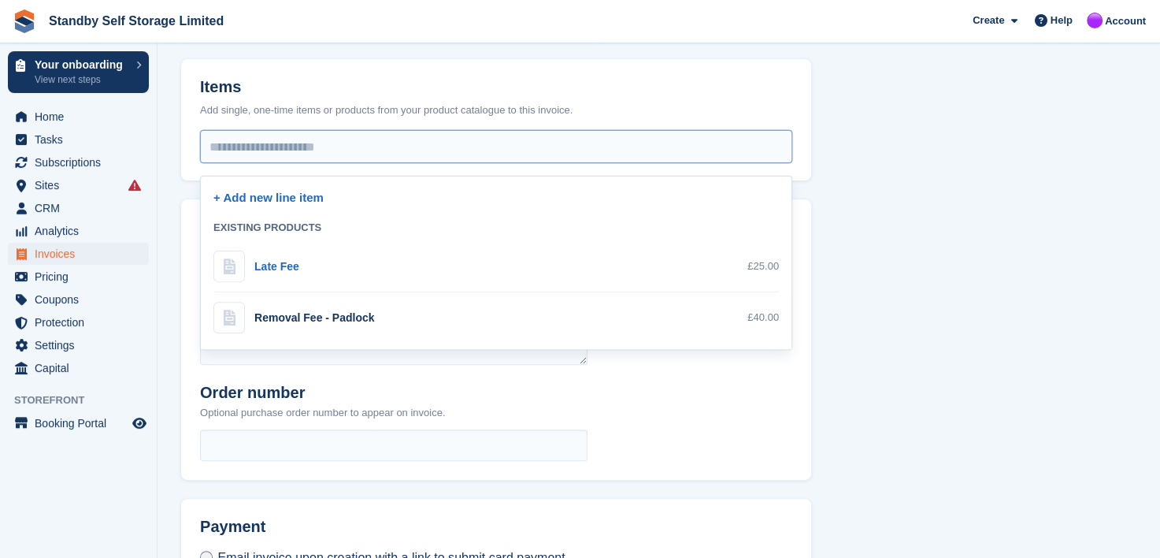
type input "*"
click at [271, 254] on div "L ate Fee" at bounding box center [256, 266] width 86 height 32
select select "***"
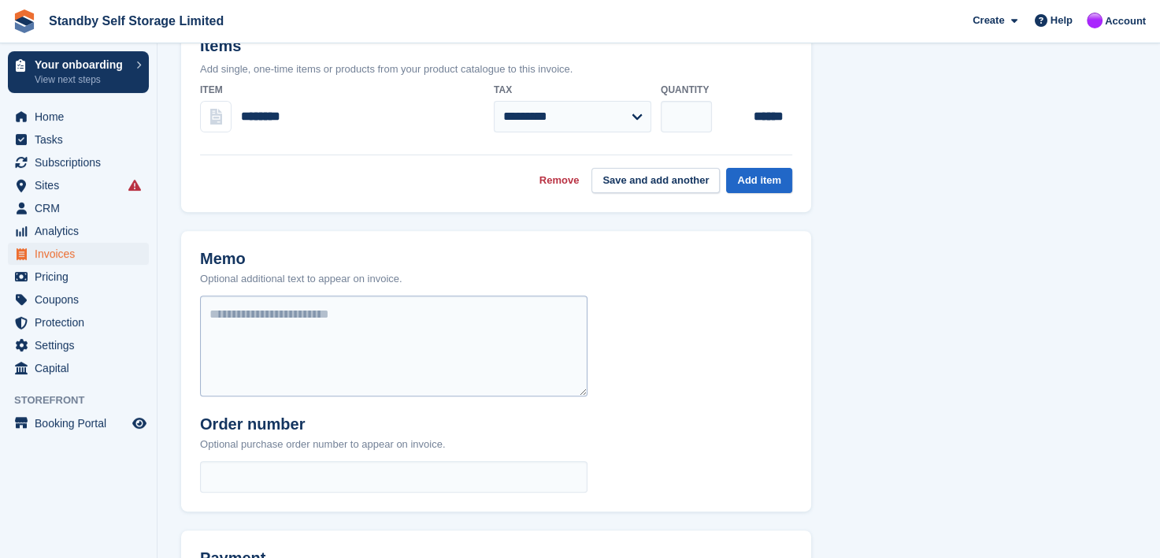
scroll to position [551, 0]
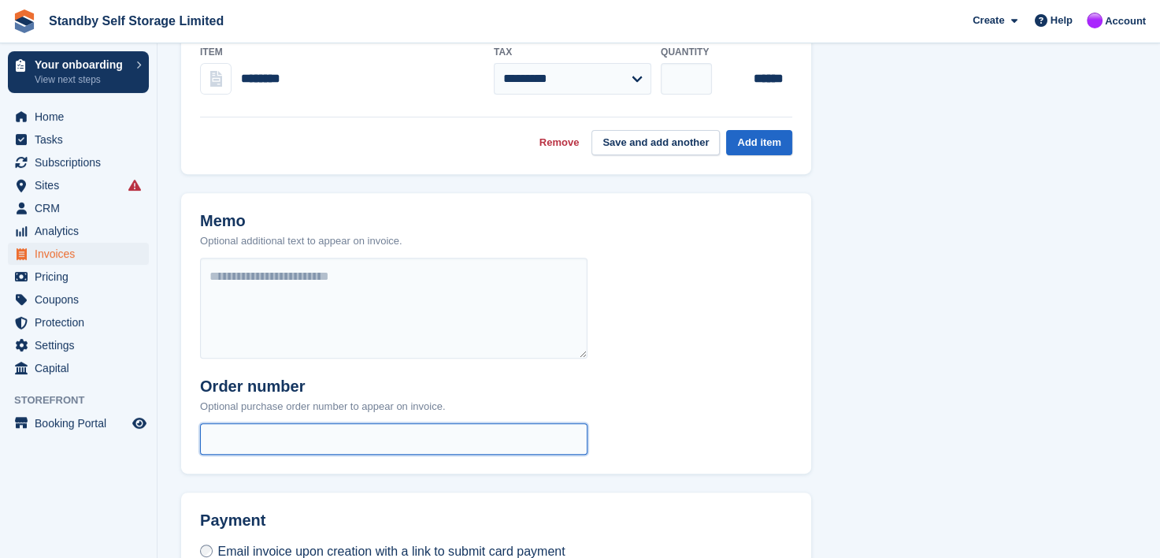
click at [284, 430] on input "text" at bounding box center [393, 439] width 387 height 32
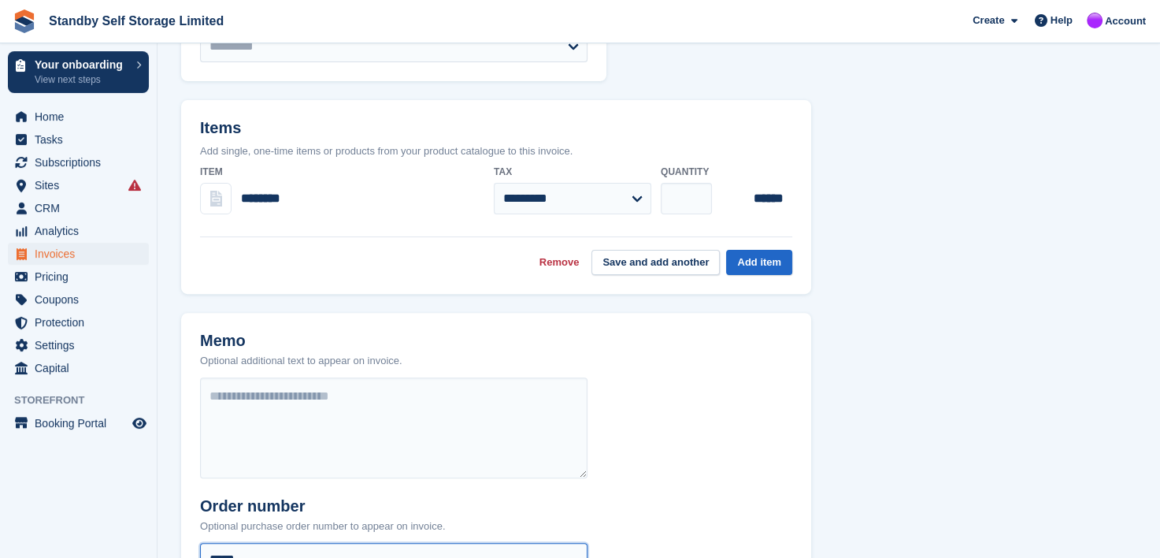
scroll to position [394, 0]
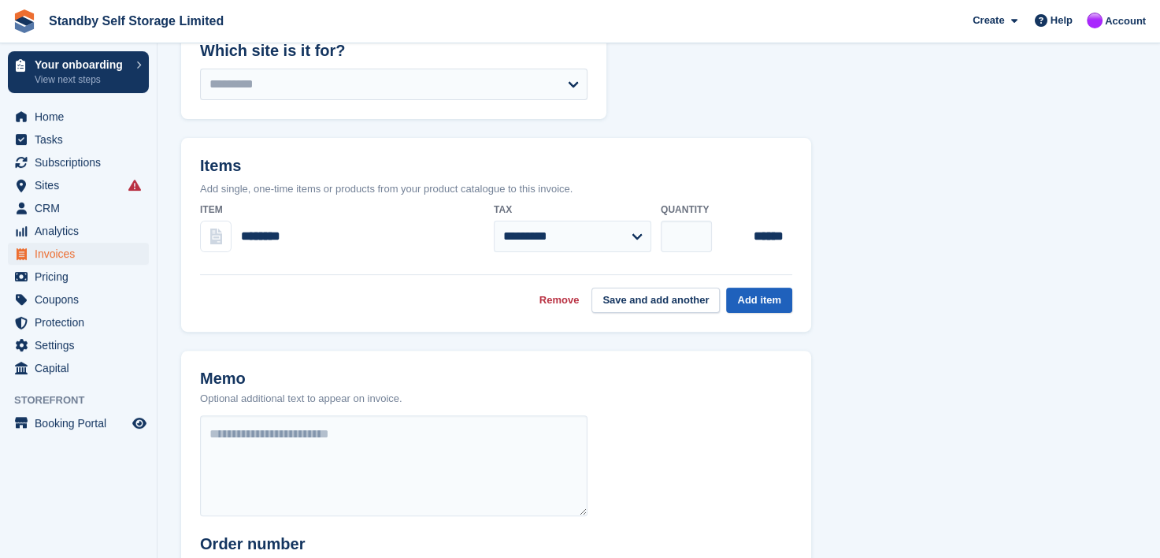
type input "*****"
click at [745, 301] on button "Add item" at bounding box center [759, 300] width 66 height 26
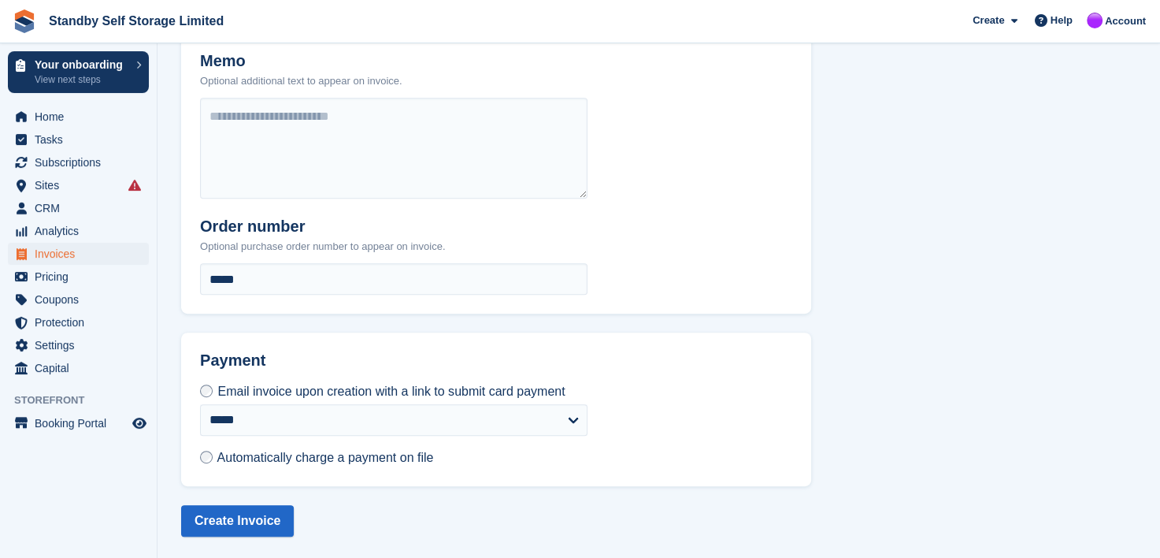
scroll to position [710, 0]
click at [214, 454] on label "Automatically charge a payment on file" at bounding box center [316, 456] width 233 height 17
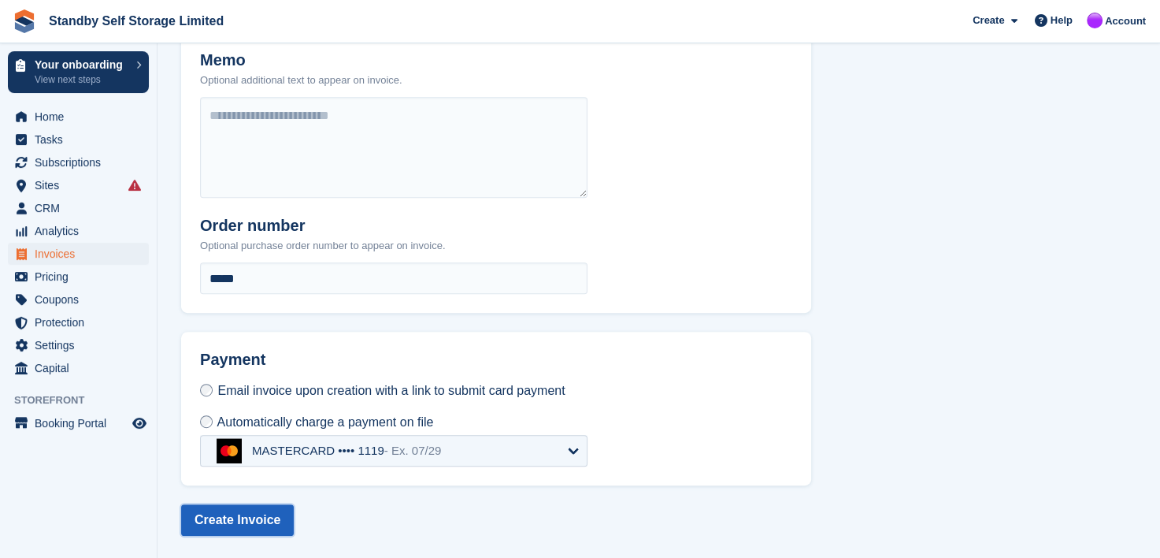
click at [221, 517] on button "Create Invoice" at bounding box center [237, 520] width 113 height 32
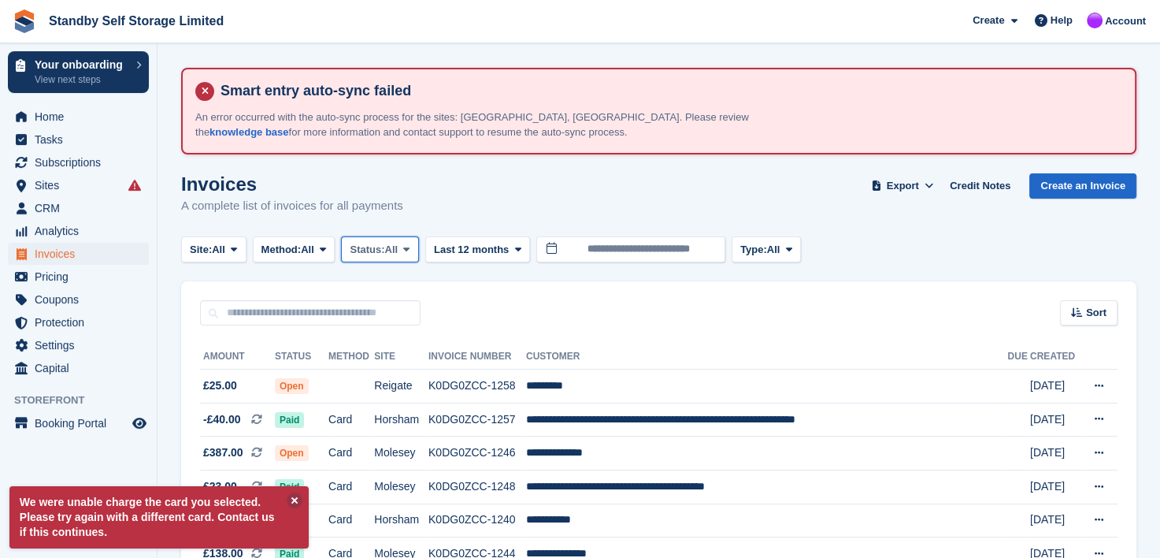
click at [413, 247] on span at bounding box center [406, 249] width 13 height 13
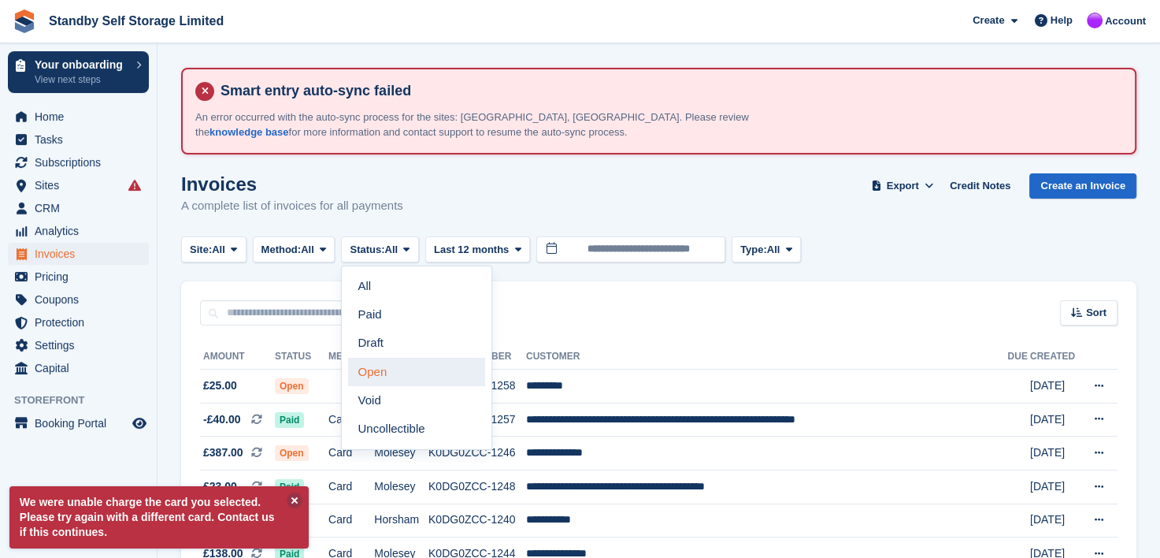
click at [369, 372] on link "Open" at bounding box center [416, 372] width 137 height 28
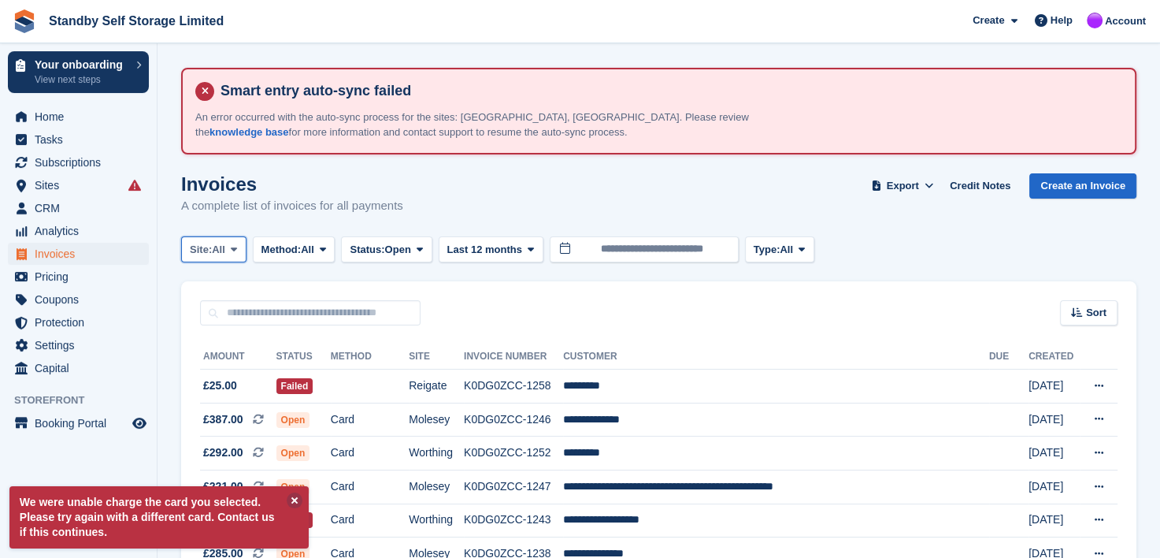
click at [236, 246] on icon at bounding box center [234, 249] width 6 height 10
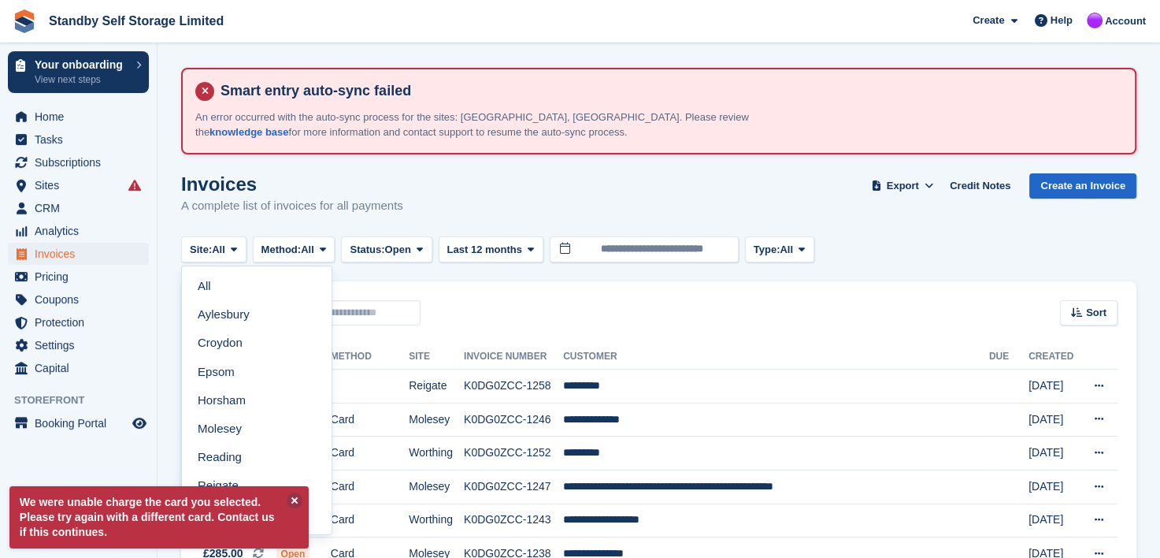
click at [205, 479] on div "We were unable charge the card you selected. Please try again with a different …" at bounding box center [158, 513] width 299 height 70
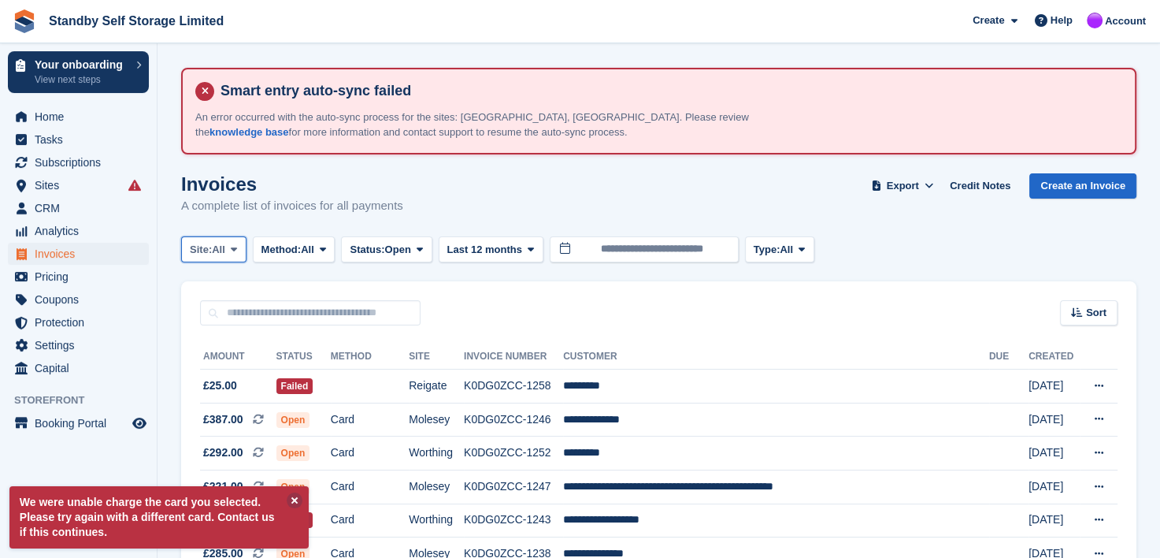
click at [233, 244] on icon at bounding box center [234, 249] width 6 height 10
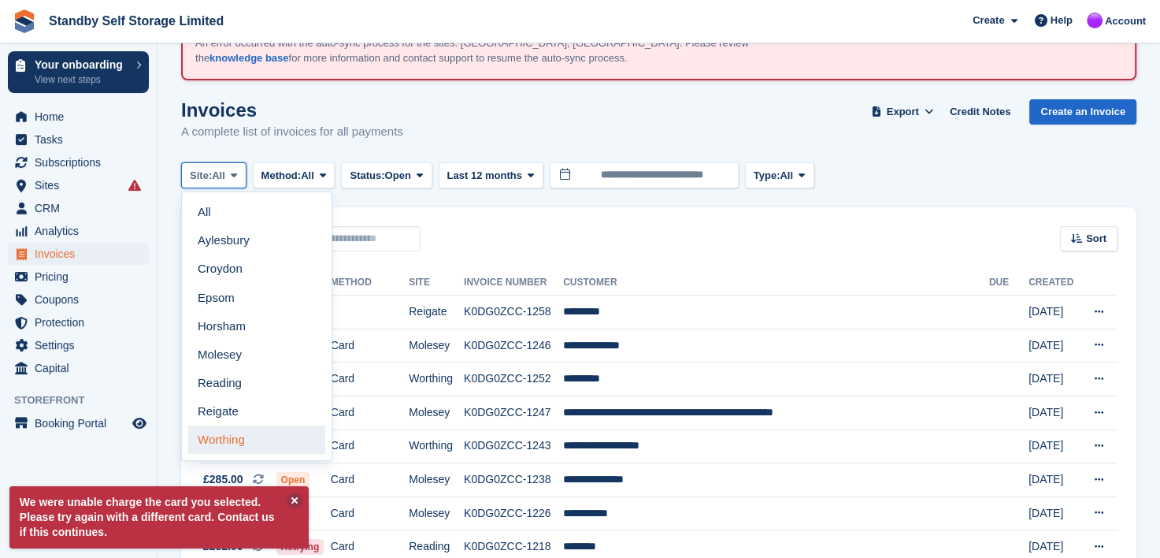
scroll to position [158, 0]
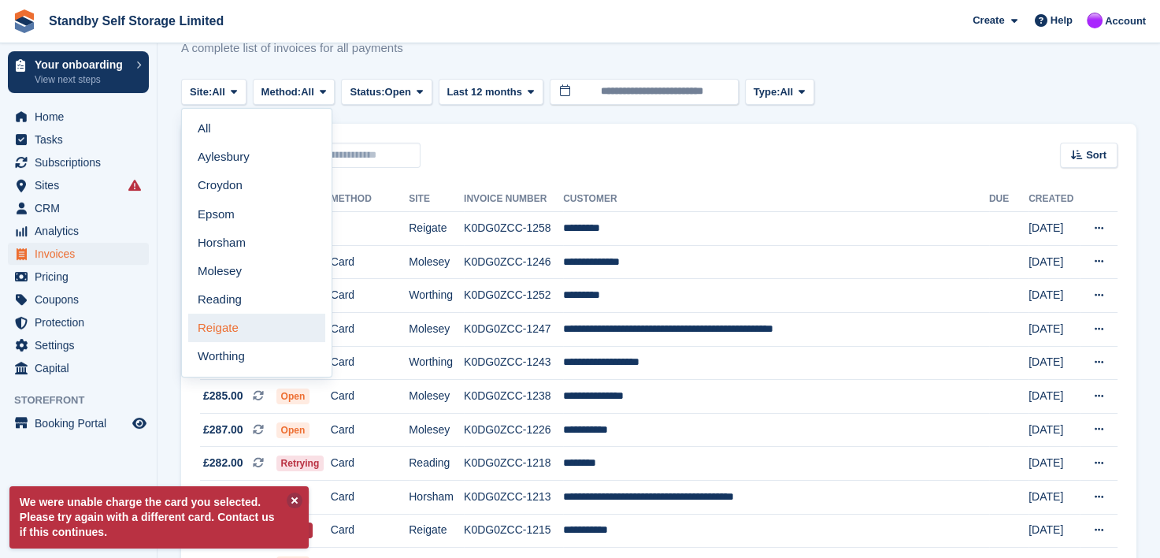
click at [226, 329] on link "Reigate" at bounding box center [256, 327] width 137 height 28
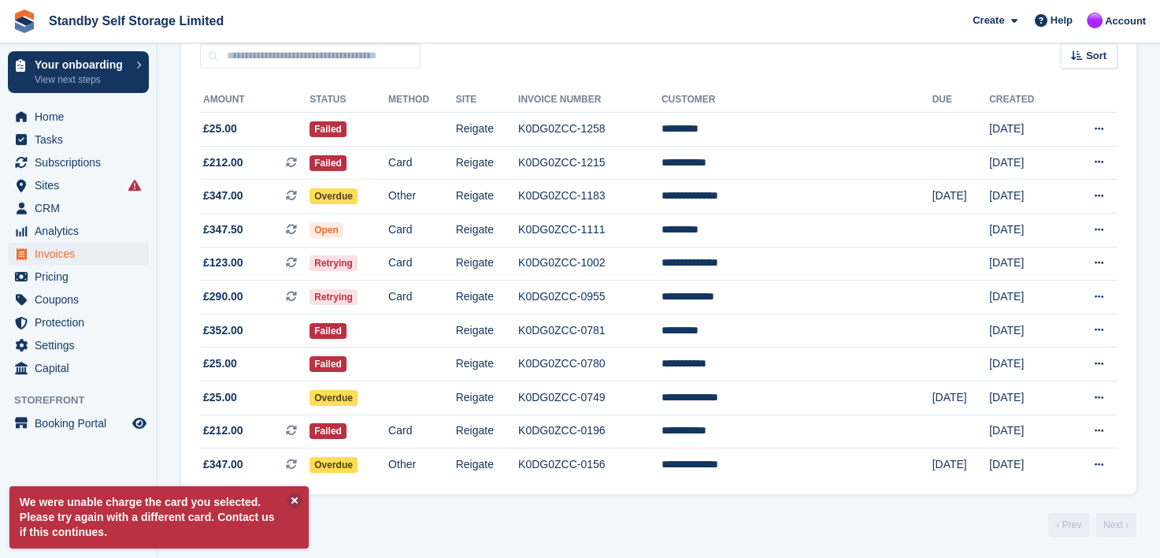
scroll to position [260, 0]
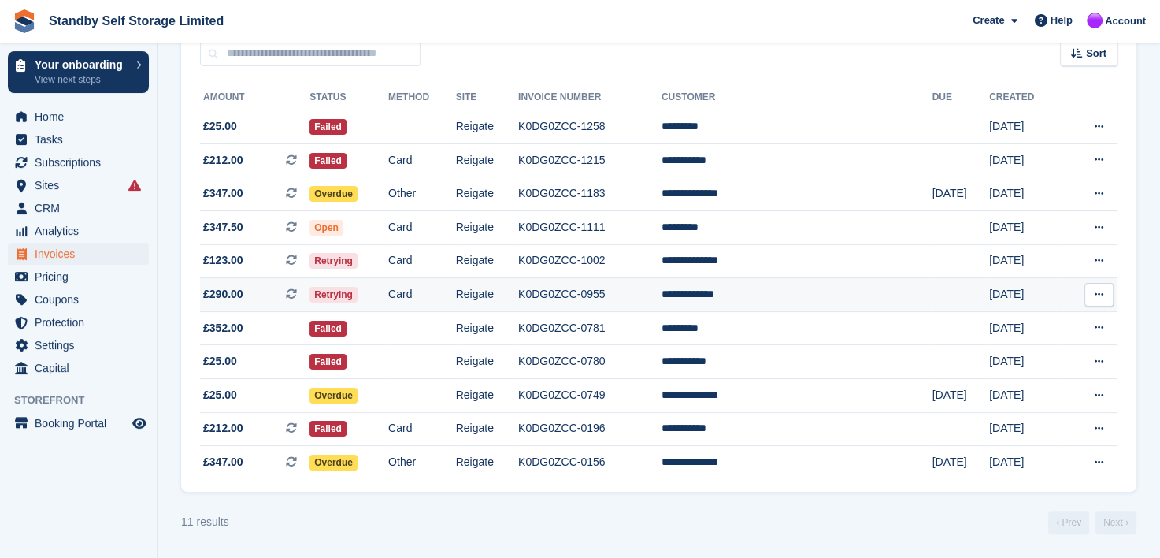
click at [759, 293] on td "**********" at bounding box center [797, 295] width 271 height 34
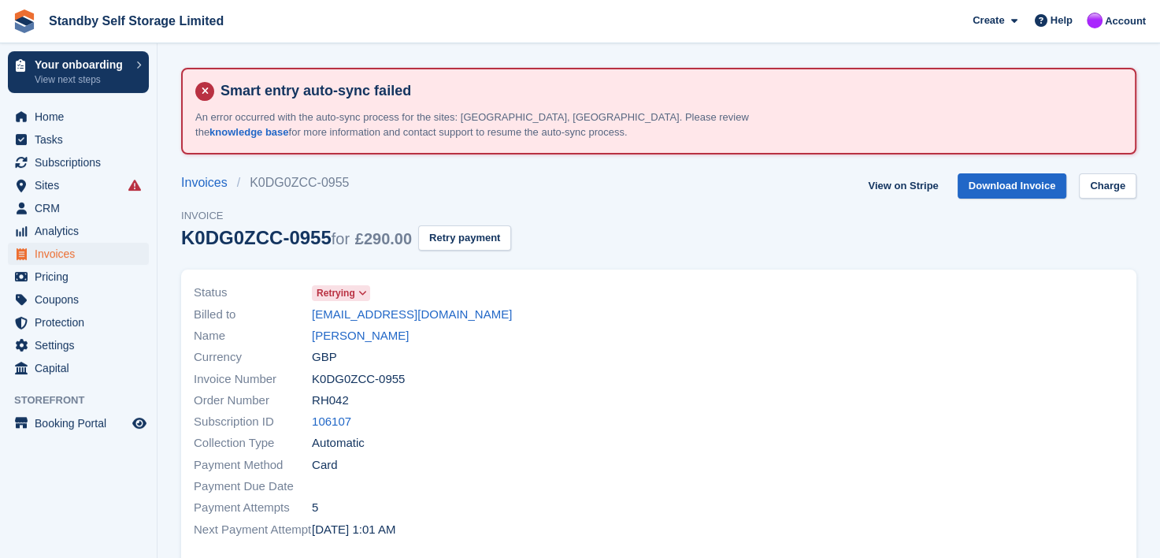
drag, startPoint x: 296, startPoint y: 312, endPoint x: 485, endPoint y: 309, distance: 189.0
click at [485, 309] on div "Billed to [EMAIL_ADDRESS][DOMAIN_NAME]" at bounding box center [422, 313] width 456 height 21
copy div "[EMAIL_ADDRESS][DOMAIN_NAME]"
drag, startPoint x: 357, startPoint y: 339, endPoint x: 381, endPoint y: 344, distance: 25.0
click at [358, 339] on link "[PERSON_NAME]" at bounding box center [360, 336] width 97 height 18
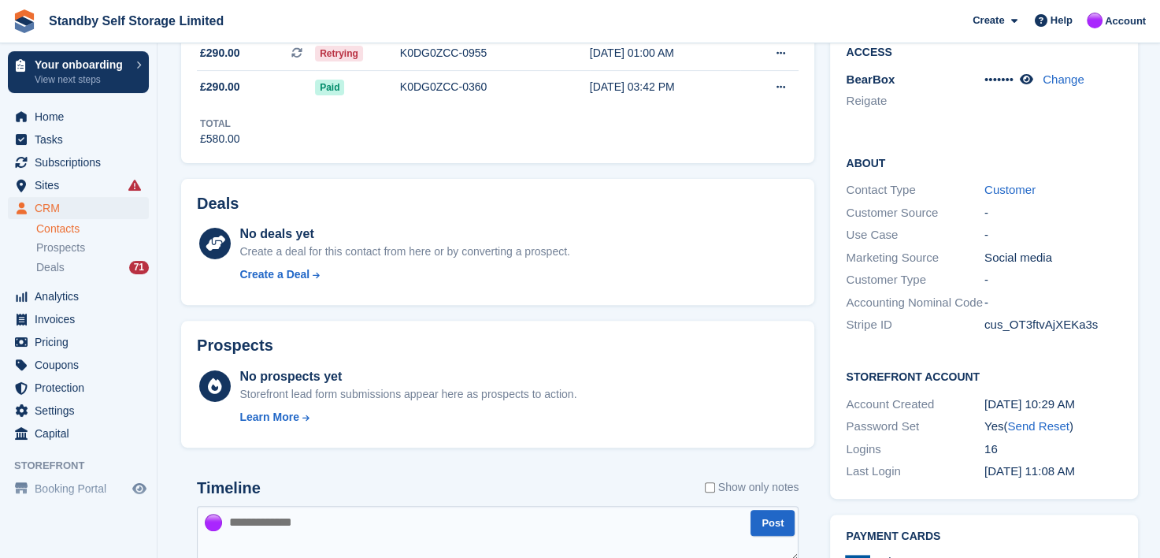
scroll to position [473, 0]
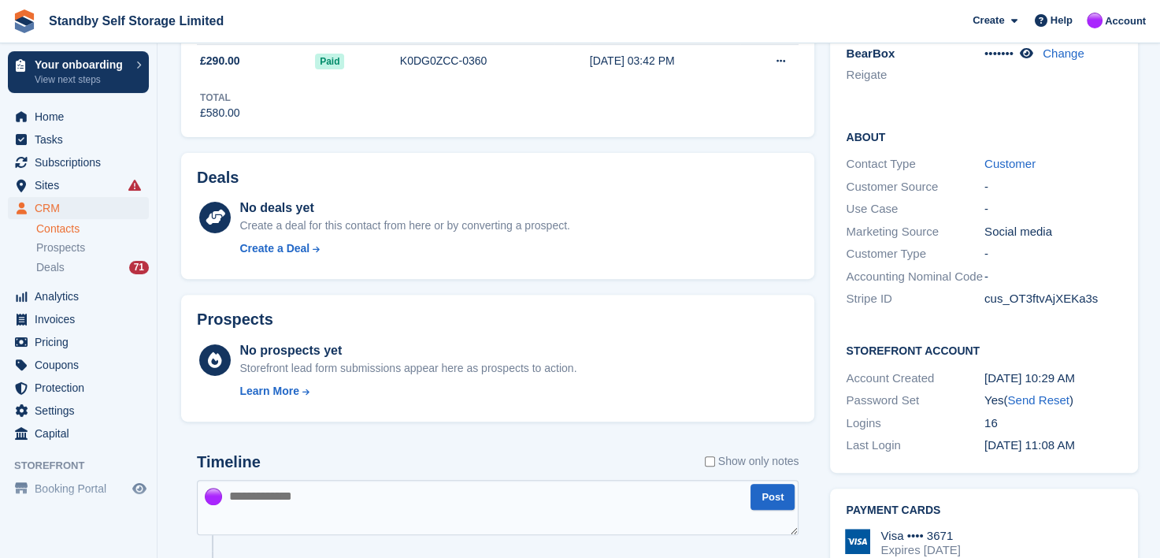
click at [299, 499] on textarea at bounding box center [498, 507] width 602 height 55
type textarea "**********"
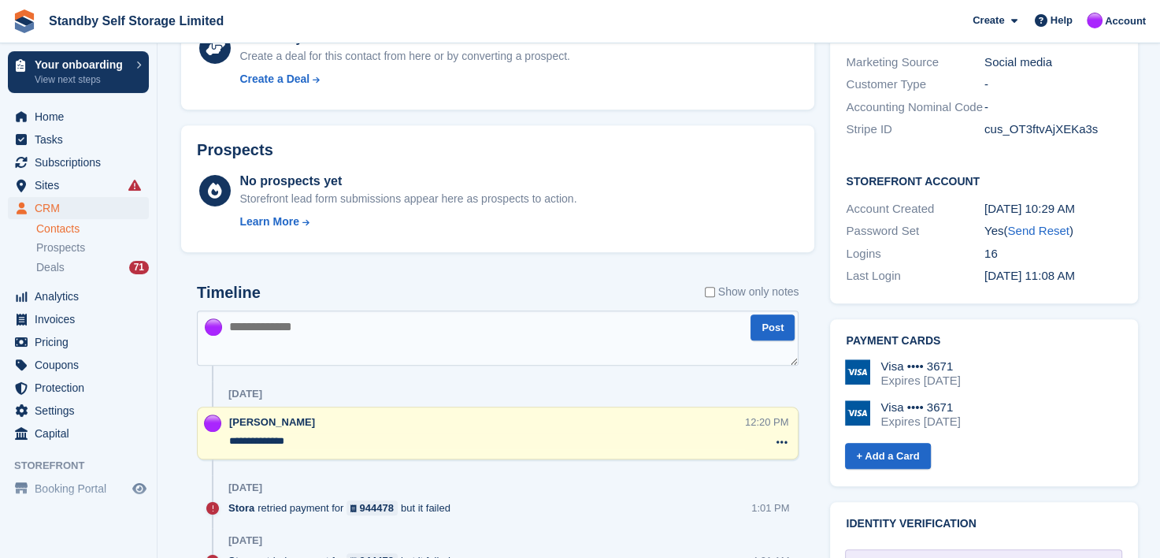
scroll to position [709, 0]
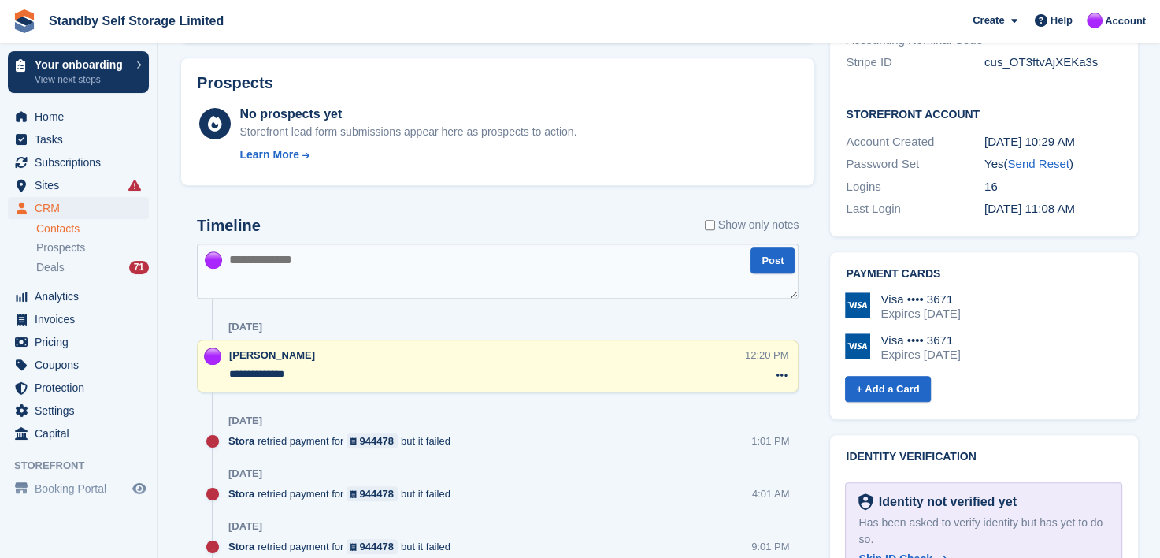
click at [341, 370] on textarea "**********" at bounding box center [487, 374] width 516 height 16
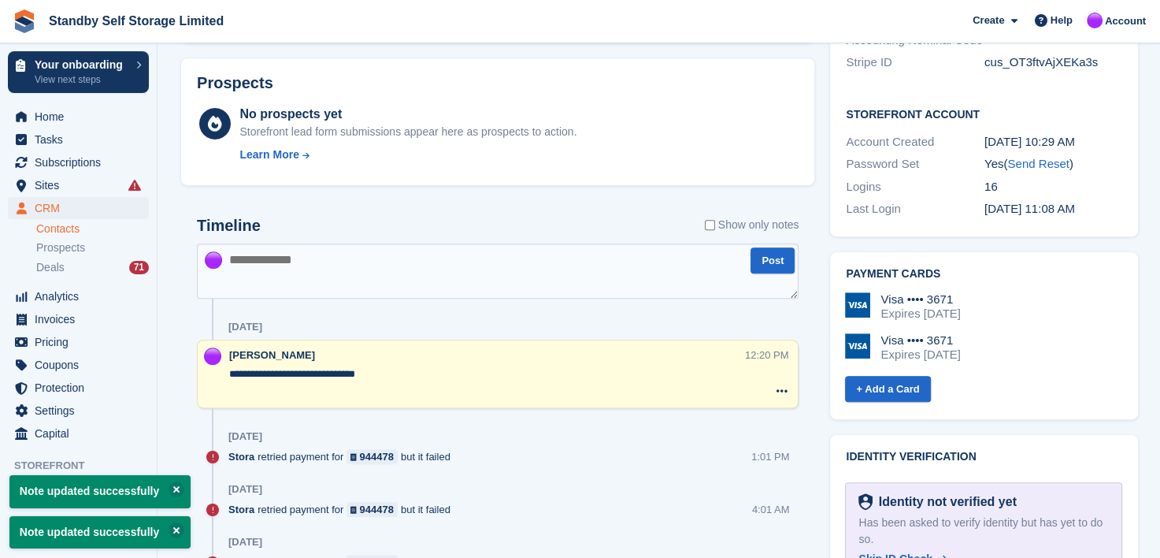
click at [418, 248] on textarea at bounding box center [498, 270] width 602 height 55
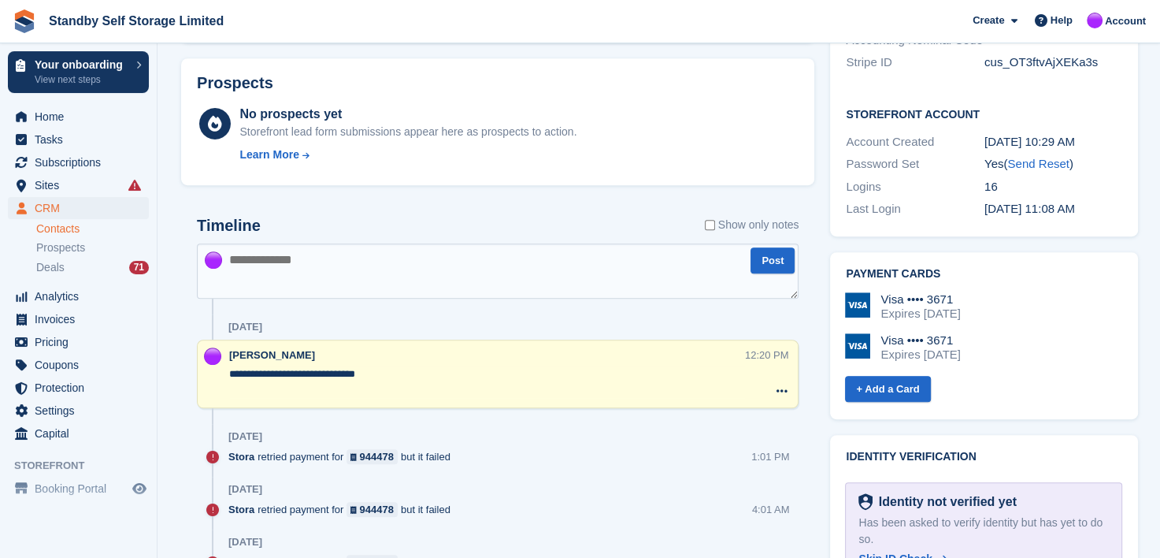
click at [240, 394] on textarea "**********" at bounding box center [487, 382] width 516 height 32
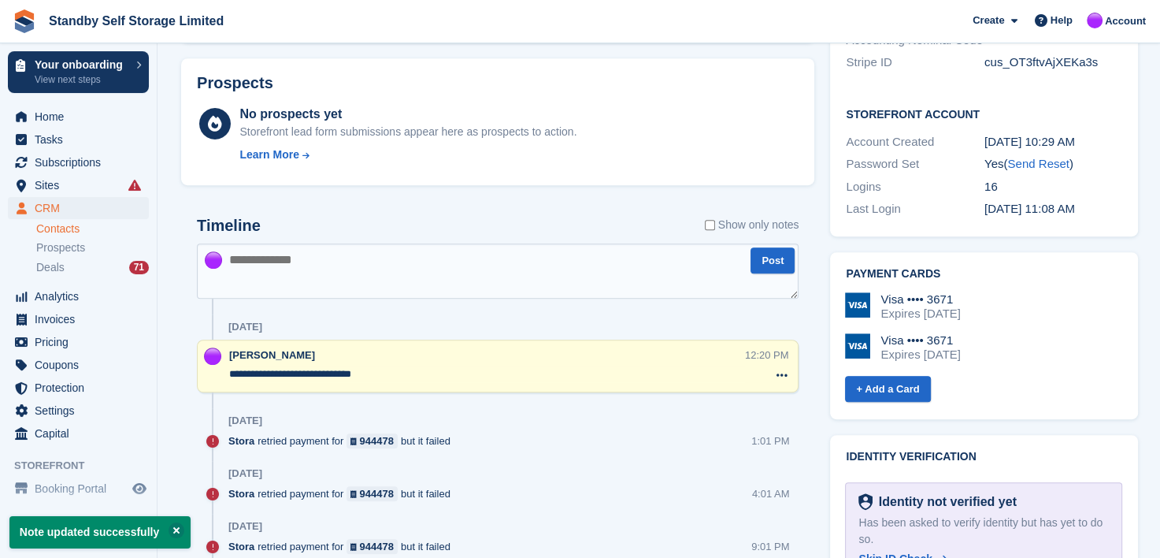
type textarea "**********"
click at [292, 273] on textarea at bounding box center [498, 270] width 602 height 55
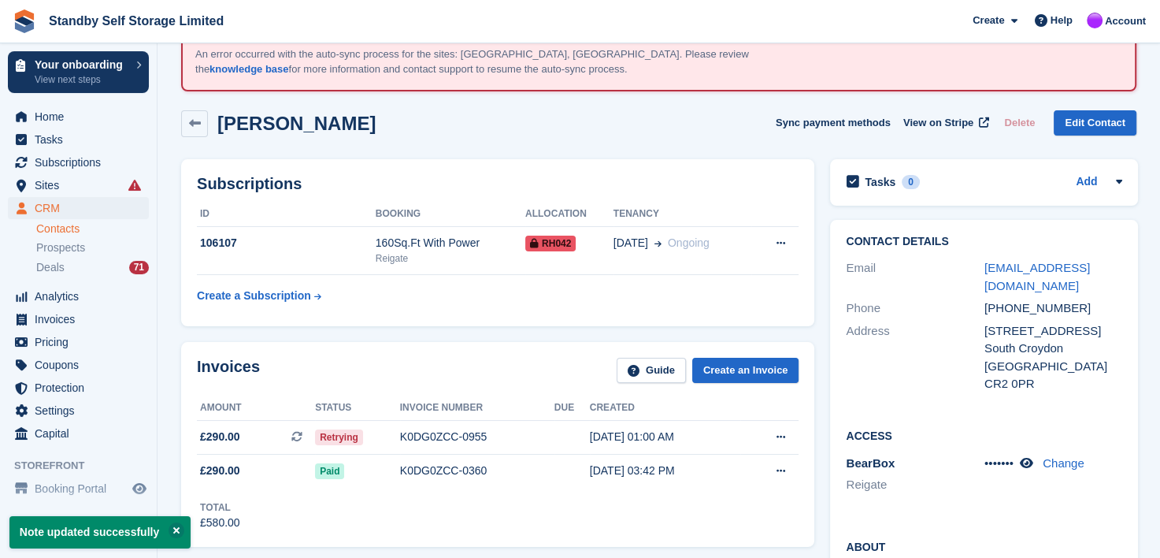
scroll to position [158, 0]
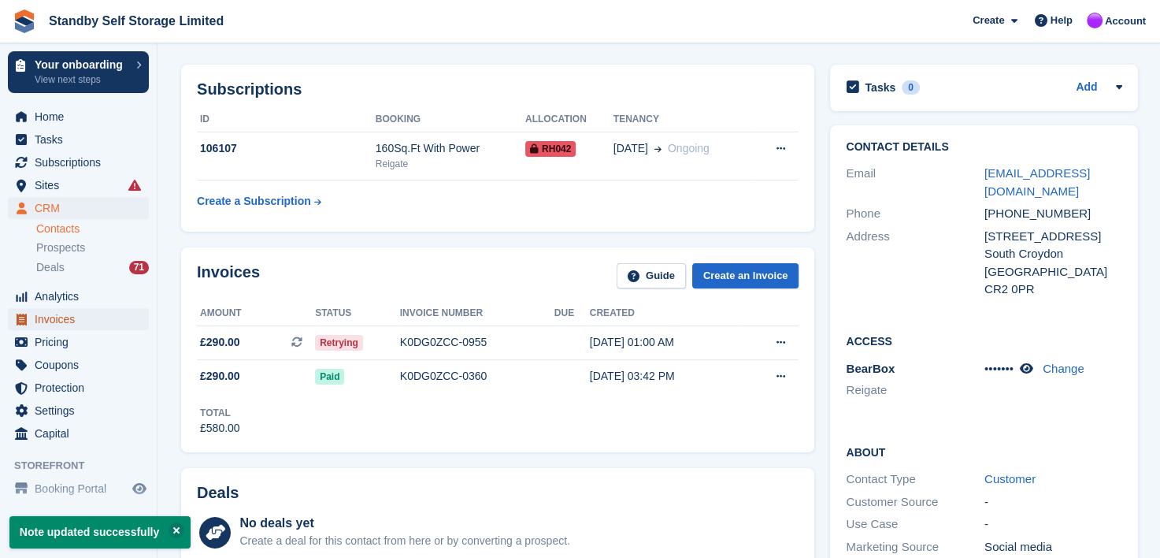
click at [50, 318] on span "Invoices" at bounding box center [82, 319] width 95 height 22
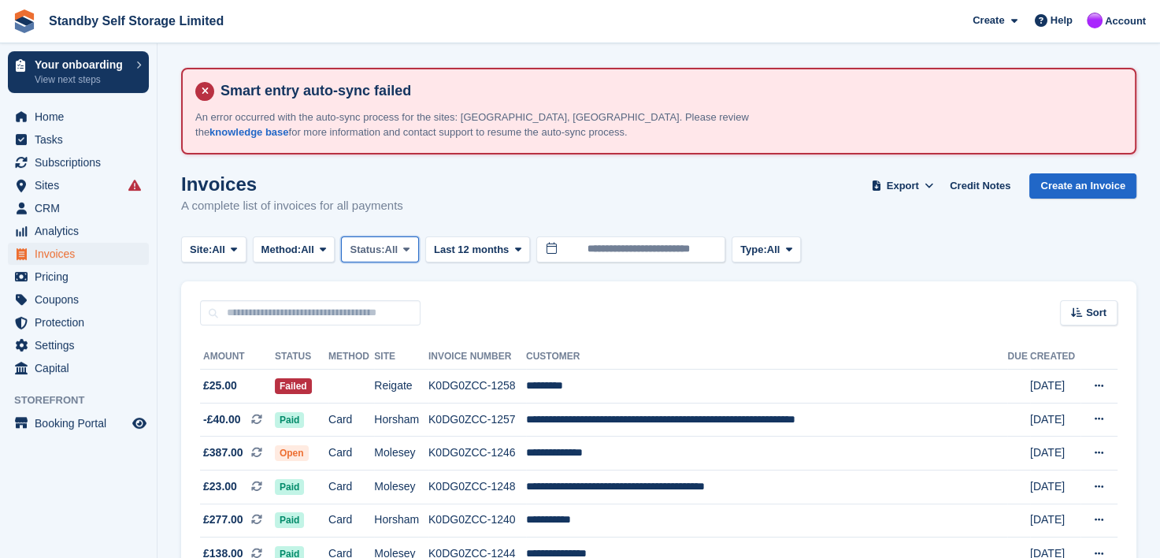
click at [410, 246] on icon at bounding box center [406, 249] width 6 height 10
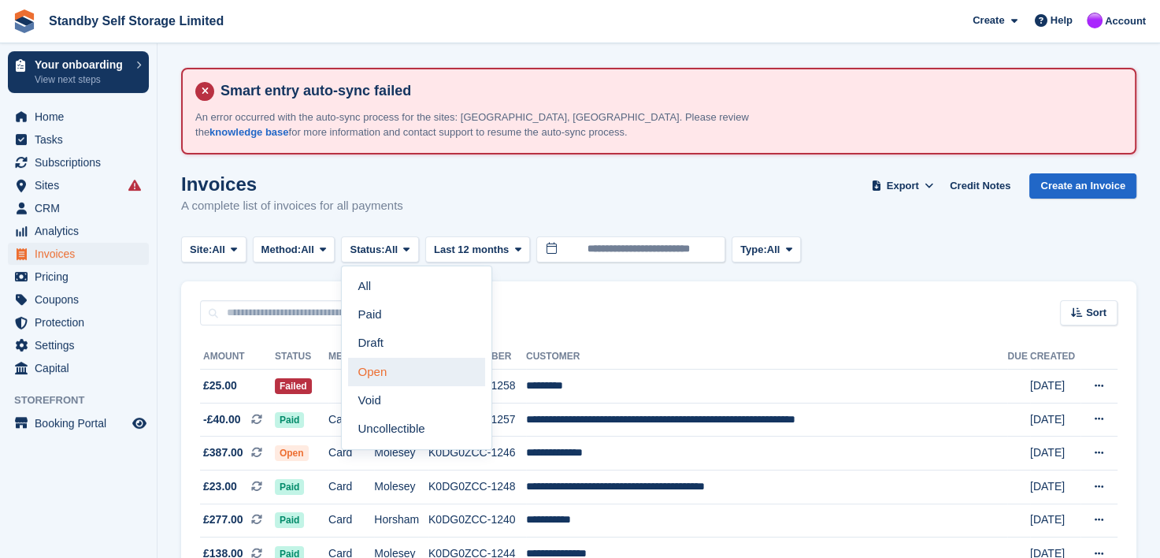
click at [395, 371] on link "Open" at bounding box center [416, 372] width 137 height 28
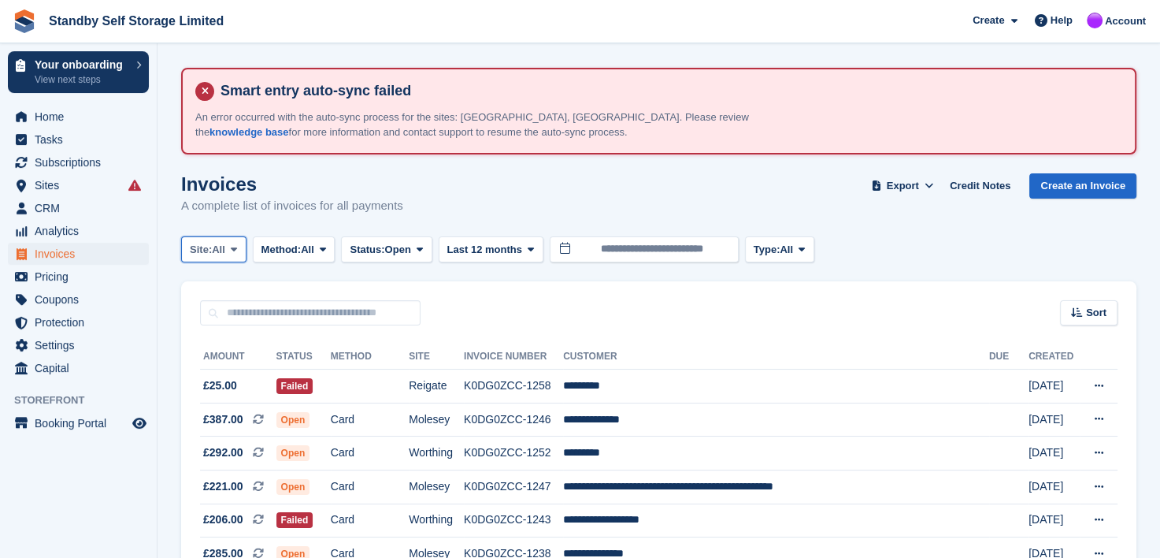
drag, startPoint x: 234, startPoint y: 249, endPoint x: 250, endPoint y: 273, distance: 29.5
click at [236, 250] on icon at bounding box center [234, 249] width 6 height 10
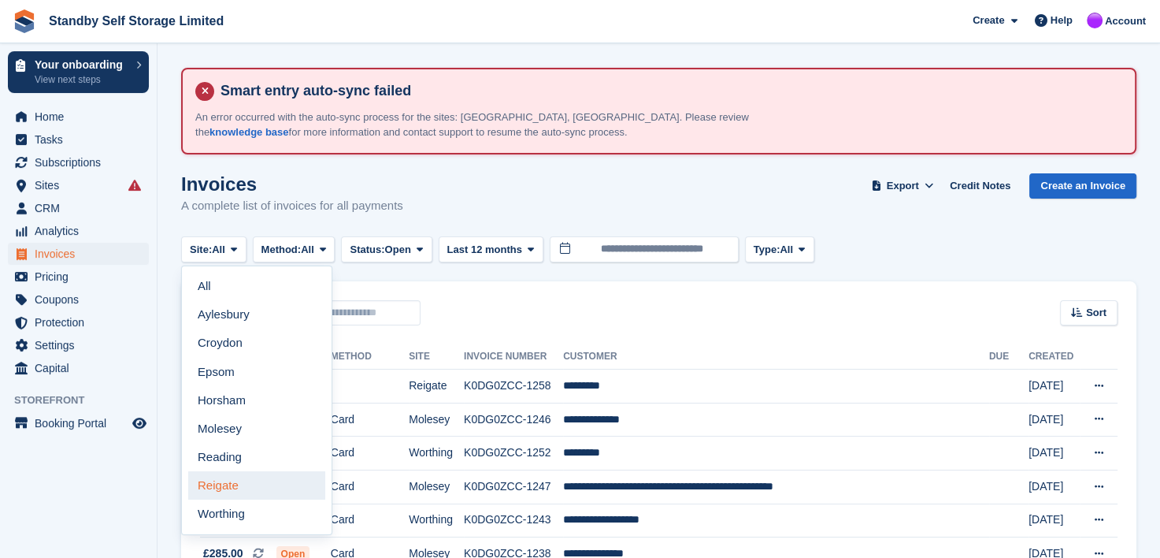
click at [224, 488] on link "Reigate" at bounding box center [256, 485] width 137 height 28
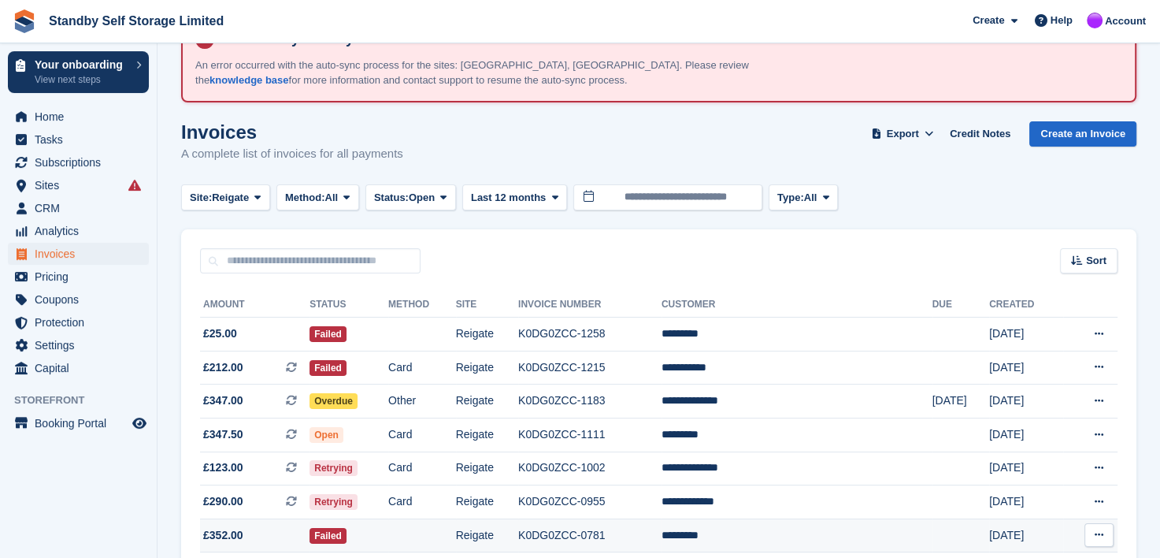
scroll to position [79, 0]
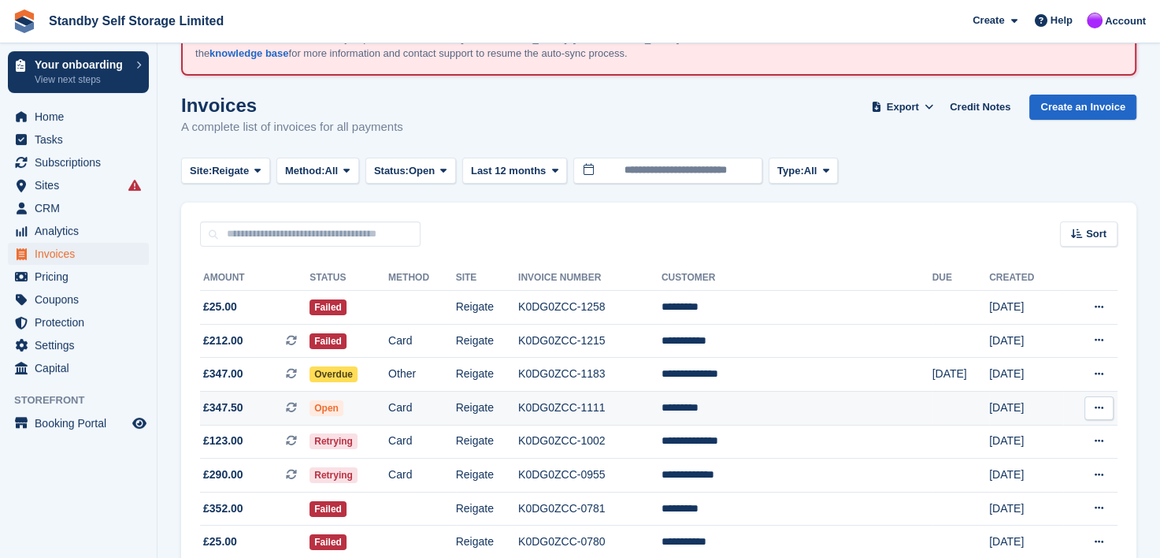
click at [602, 408] on td "K0DG0ZCC-1111" at bounding box center [589, 408] width 143 height 34
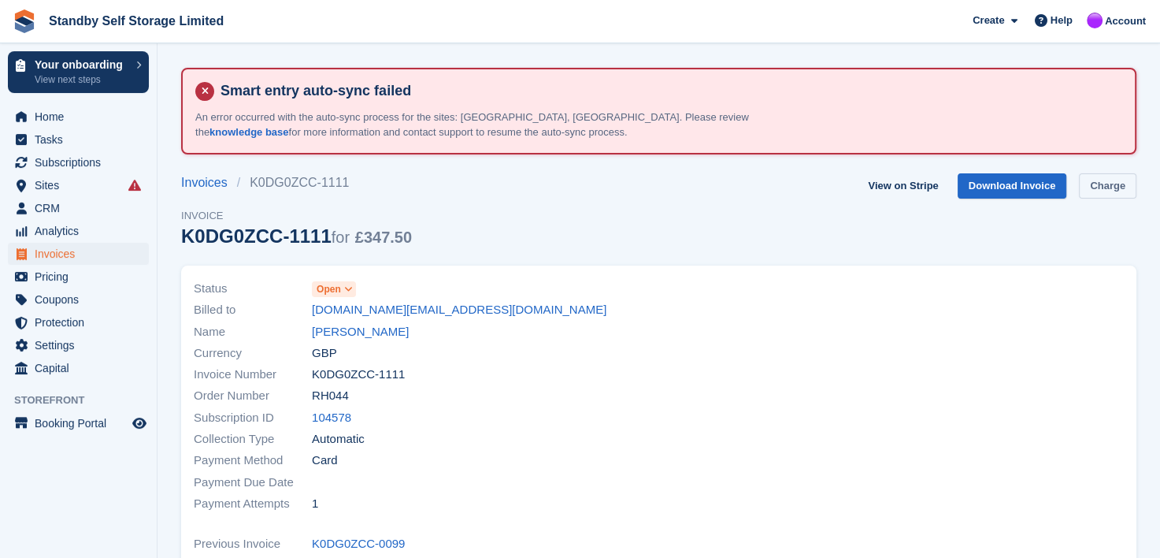
click at [1103, 186] on link "Charge" at bounding box center [1107, 186] width 57 height 26
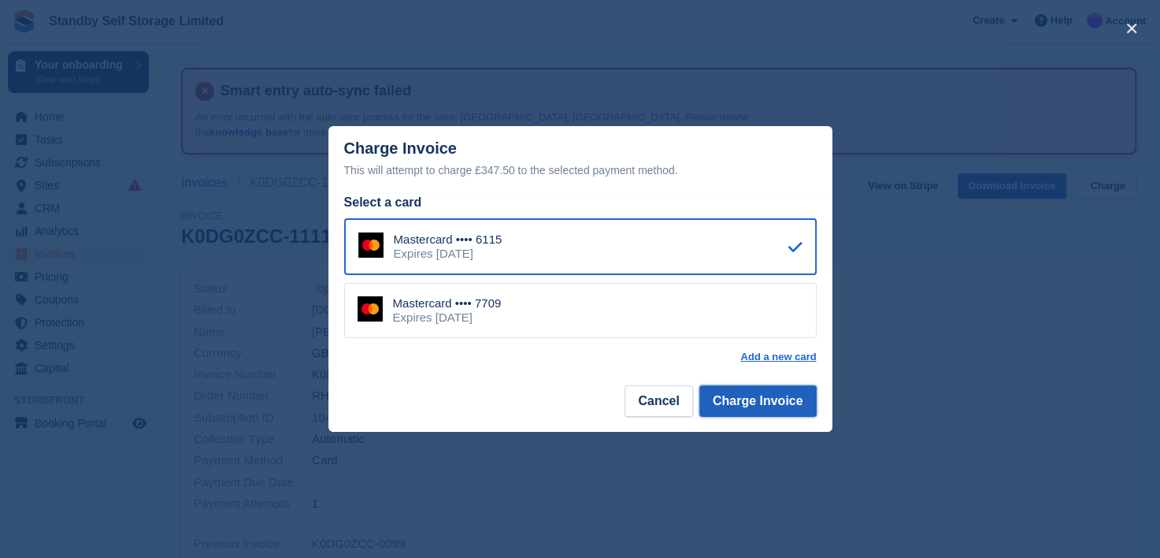
click at [740, 400] on button "Charge Invoice" at bounding box center [757, 401] width 117 height 32
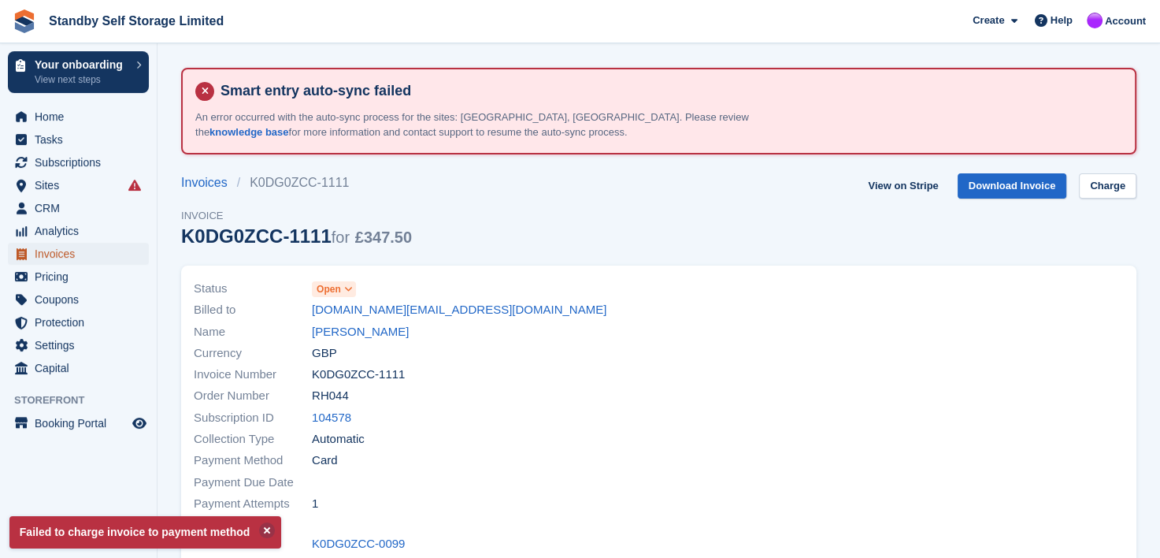
click at [43, 257] on span "Invoices" at bounding box center [82, 254] width 95 height 22
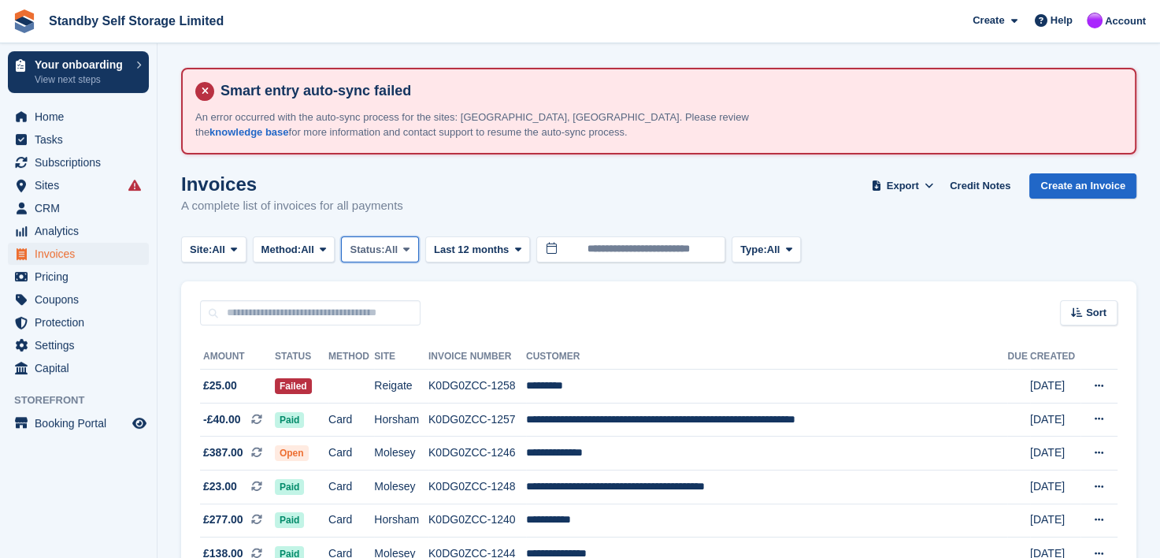
click at [410, 251] on icon at bounding box center [406, 249] width 6 height 10
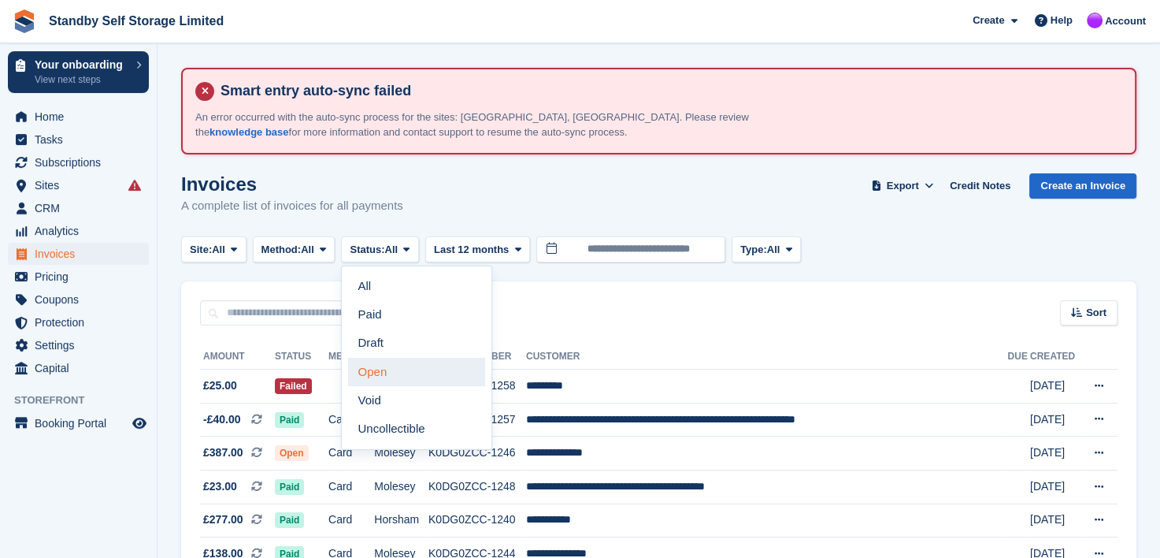
click at [378, 372] on link "Open" at bounding box center [416, 372] width 137 height 28
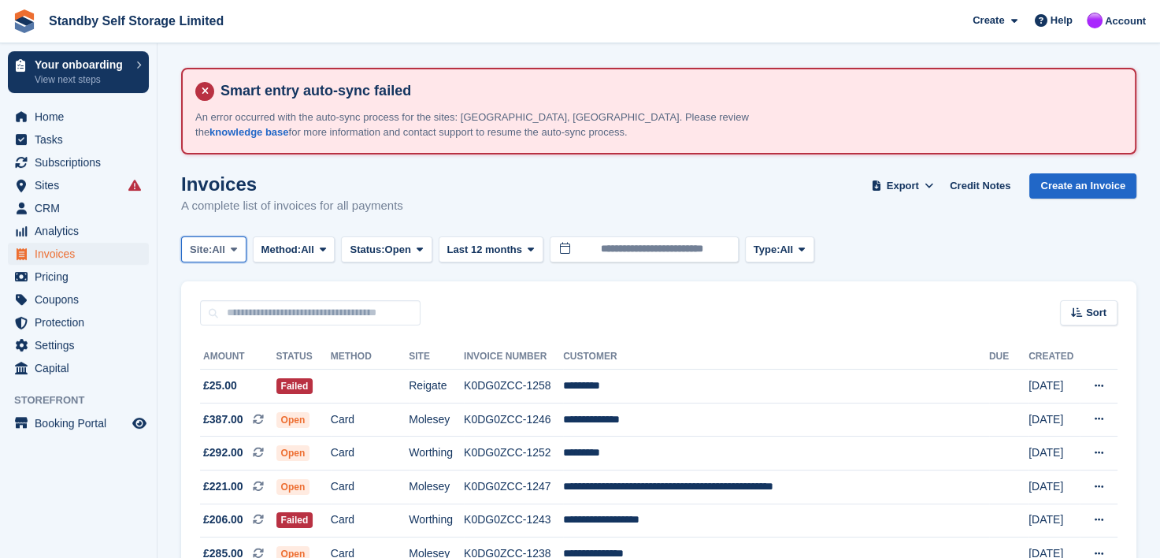
click at [235, 246] on icon at bounding box center [234, 249] width 6 height 10
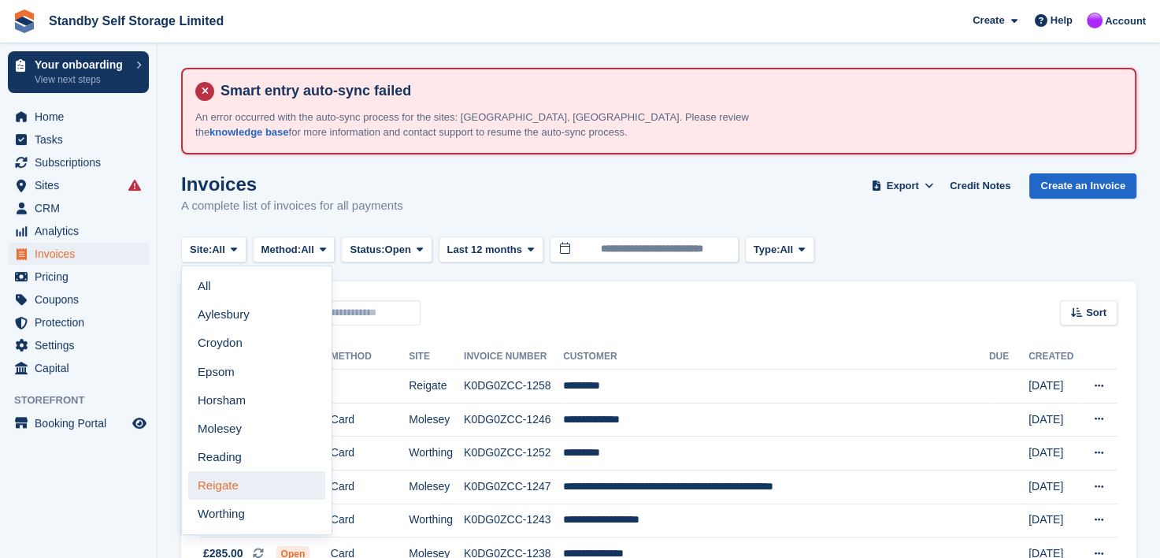
click at [222, 479] on link "Reigate" at bounding box center [256, 485] width 137 height 28
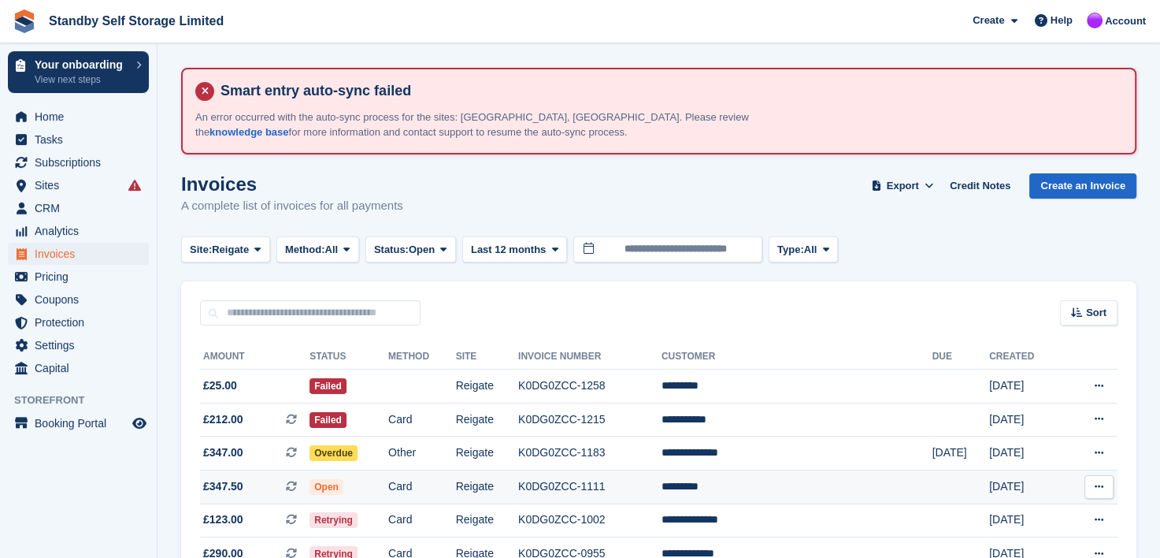
scroll to position [79, 0]
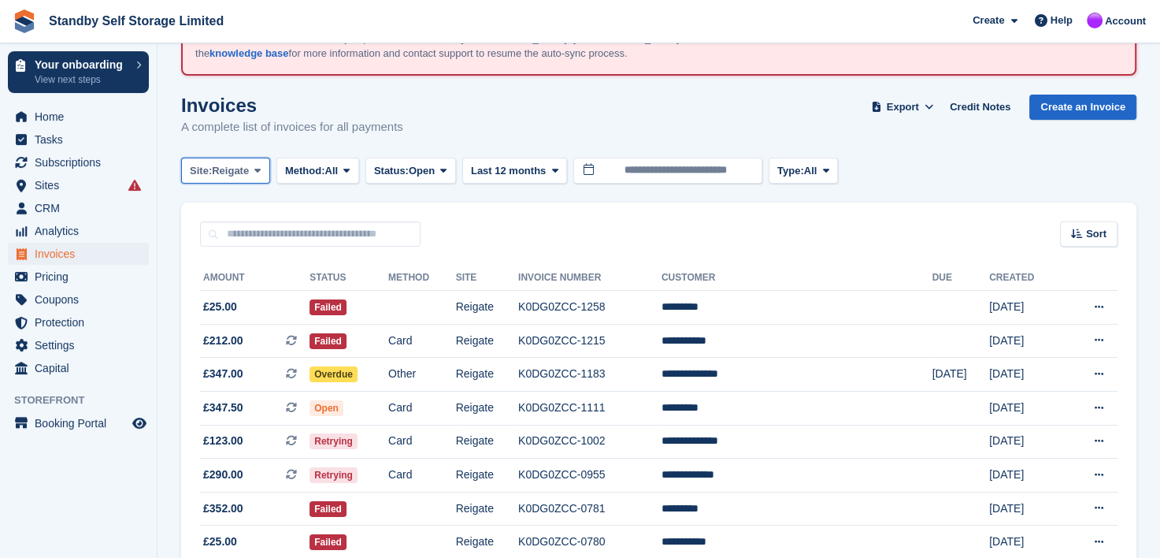
click at [257, 169] on icon at bounding box center [257, 170] width 6 height 10
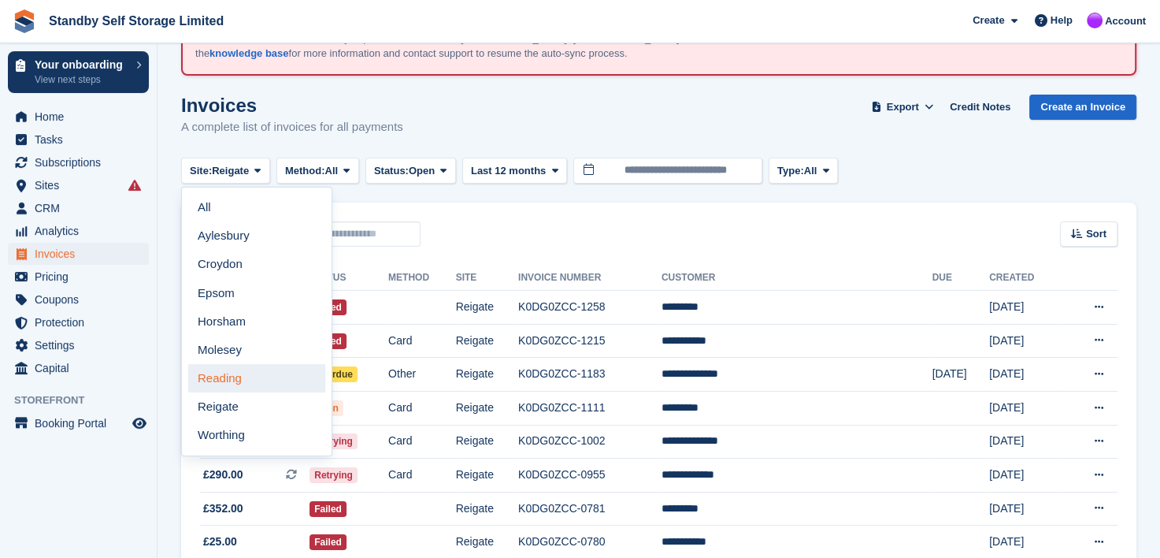
click at [217, 380] on link "Reading" at bounding box center [256, 378] width 137 height 28
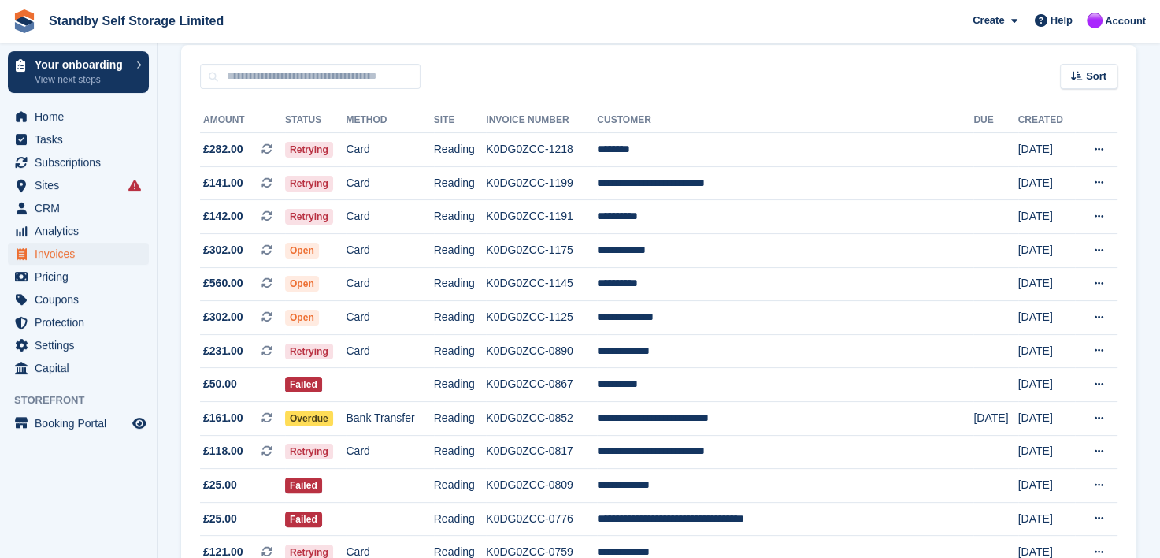
scroll to position [597, 0]
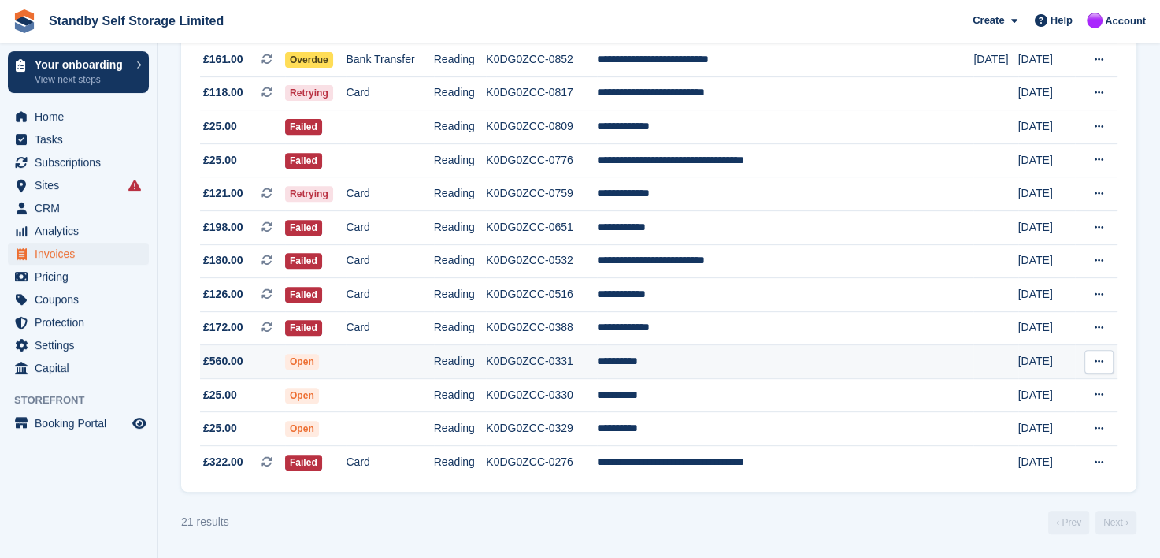
click at [671, 361] on td "**********" at bounding box center [785, 362] width 376 height 34
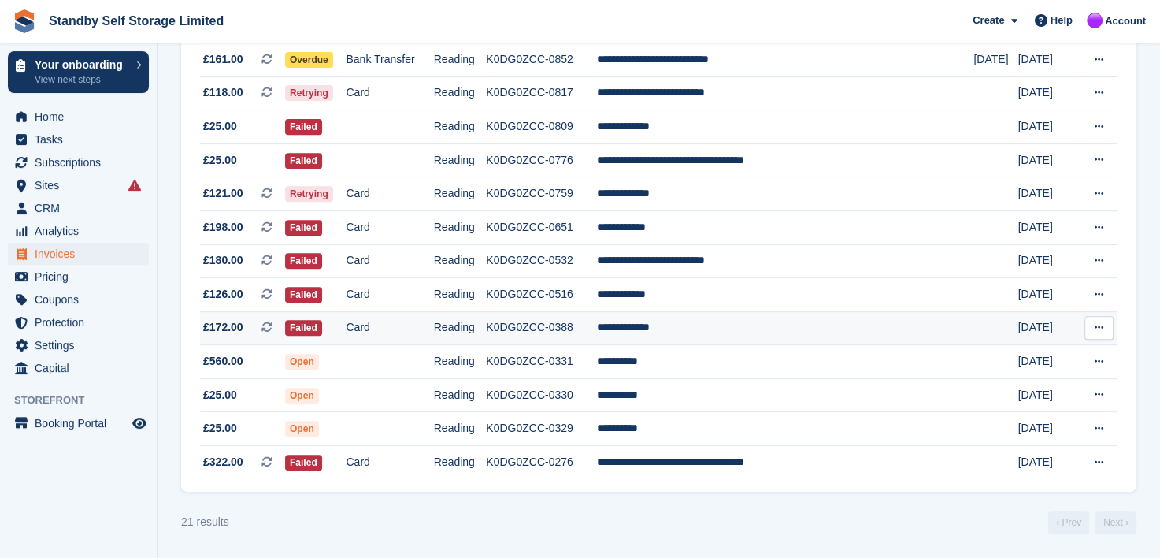
click at [688, 328] on td "**********" at bounding box center [785, 328] width 376 height 34
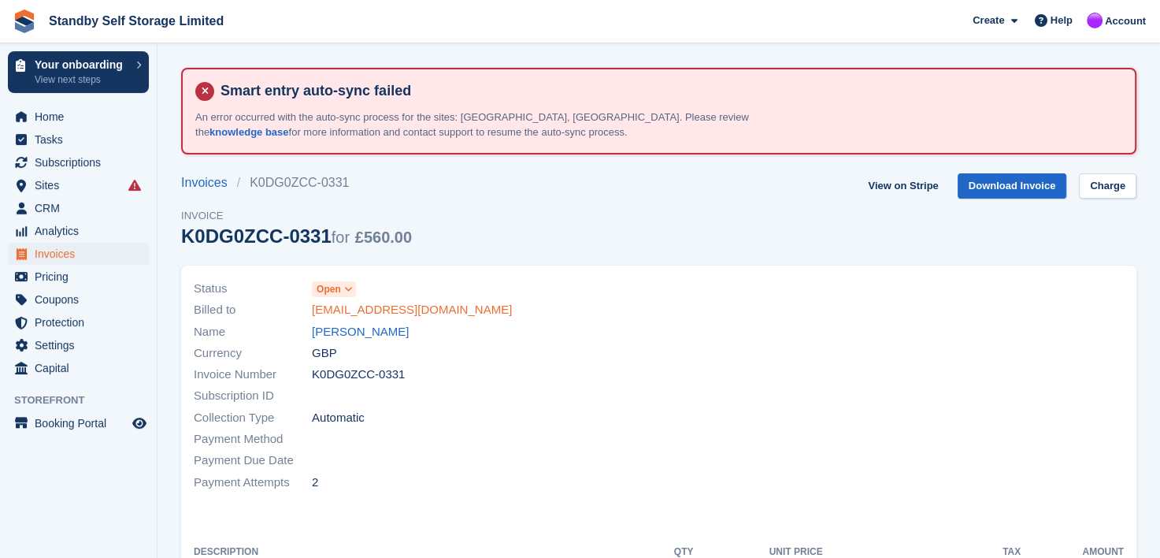
click at [380, 309] on link "[EMAIL_ADDRESS][DOMAIN_NAME]" at bounding box center [412, 310] width 200 height 18
click at [361, 334] on link "[PERSON_NAME]" at bounding box center [360, 332] width 97 height 18
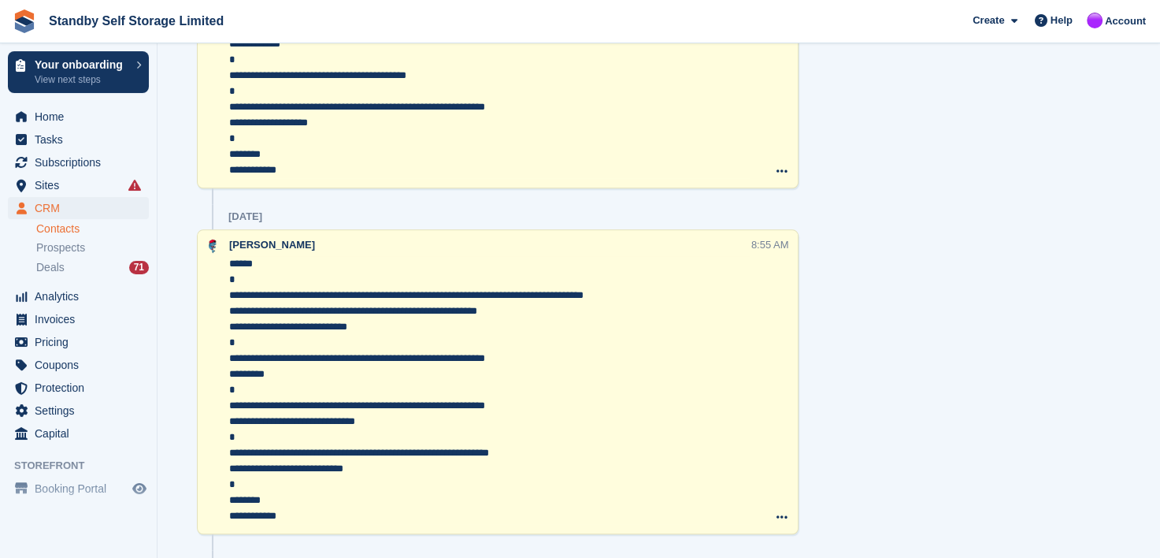
scroll to position [1103, 0]
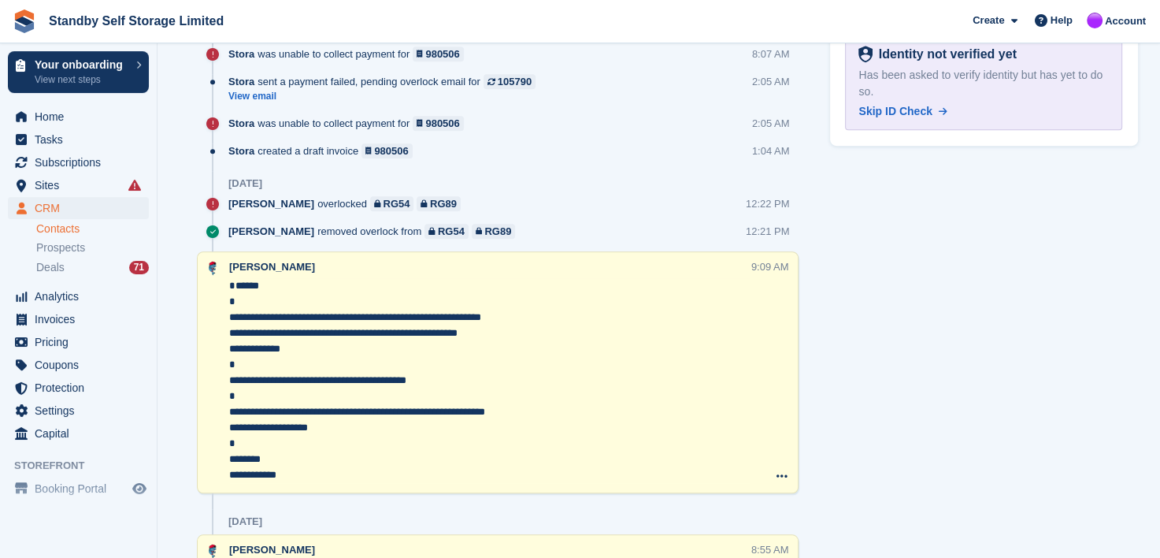
click at [229, 332] on textarea "**********" at bounding box center [489, 380] width 521 height 205
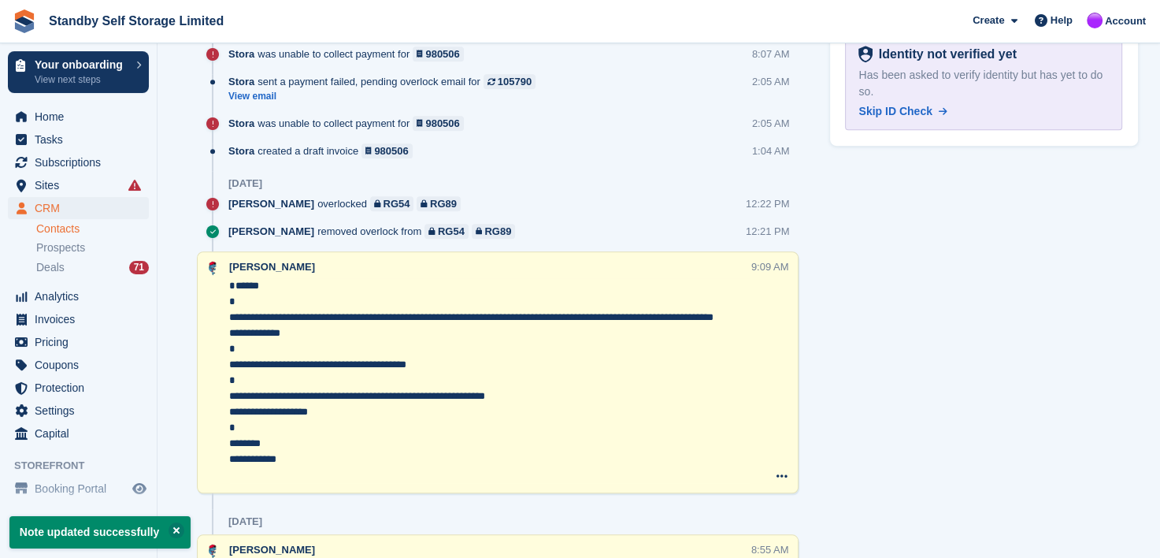
click at [229, 347] on textarea "**********" at bounding box center [489, 380] width 521 height 205
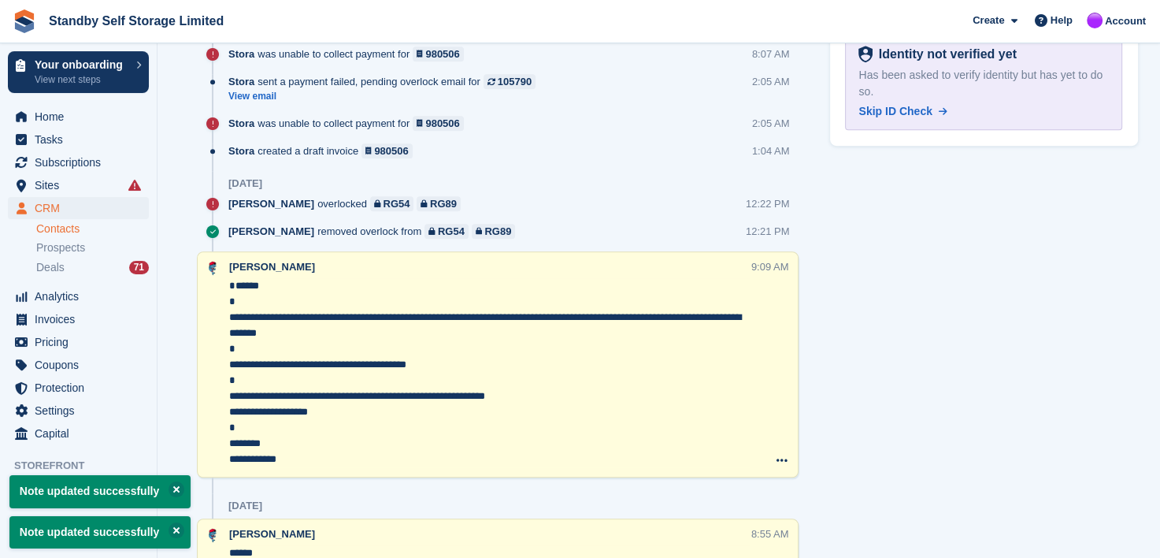
click at [230, 414] on textarea "**********" at bounding box center [489, 372] width 521 height 189
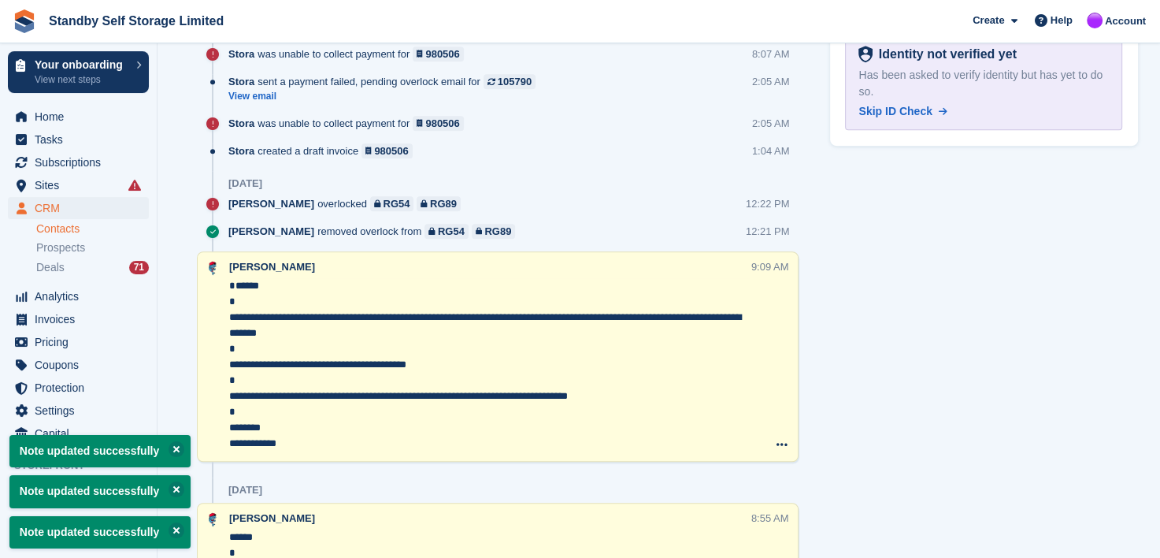
type textarea "**********"
click at [520, 176] on div "30 Sep" at bounding box center [513, 183] width 570 height 25
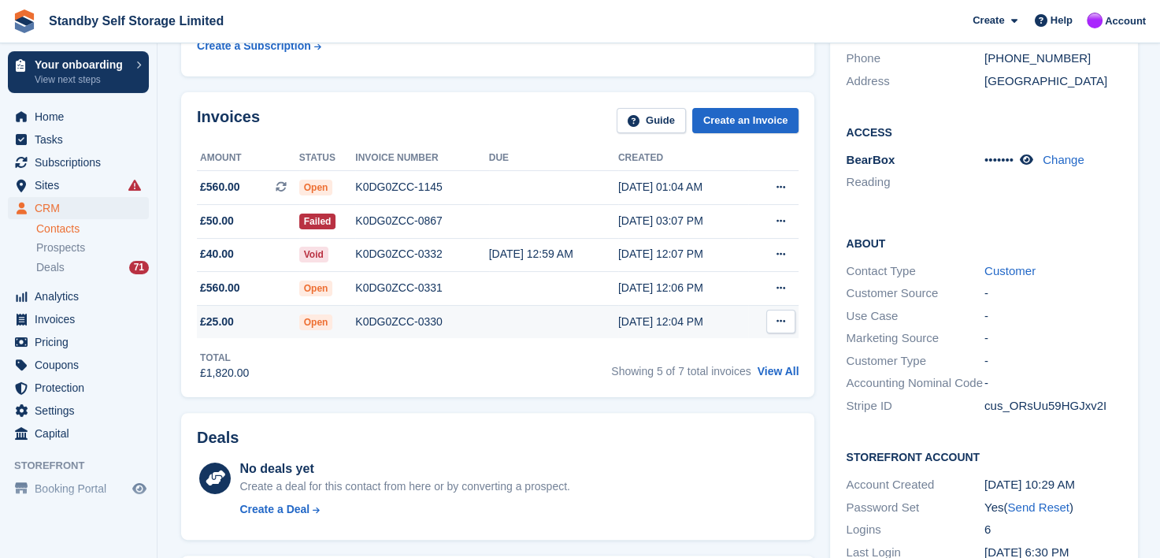
scroll to position [315, 0]
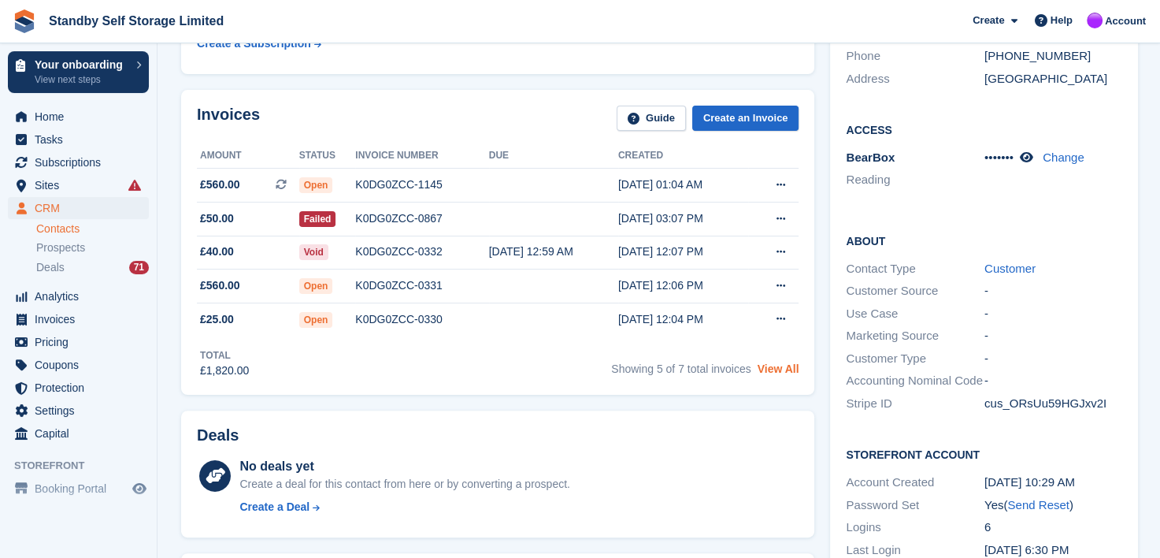
drag, startPoint x: 772, startPoint y: 366, endPoint x: 765, endPoint y: 373, distance: 8.9
click at [772, 366] on link "View All" at bounding box center [779, 368] width 42 height 13
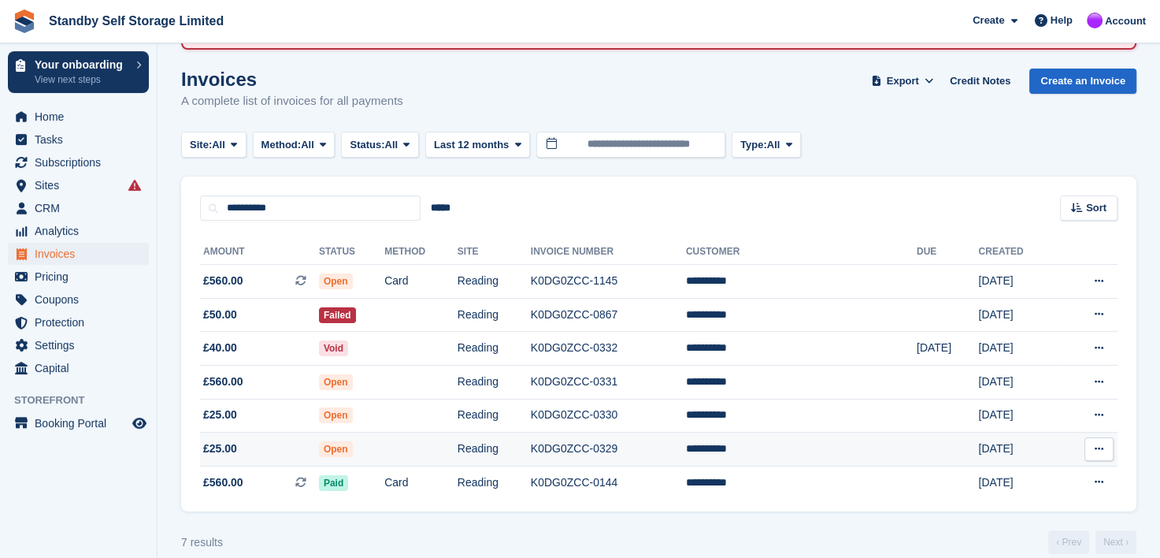
scroll to position [125, 0]
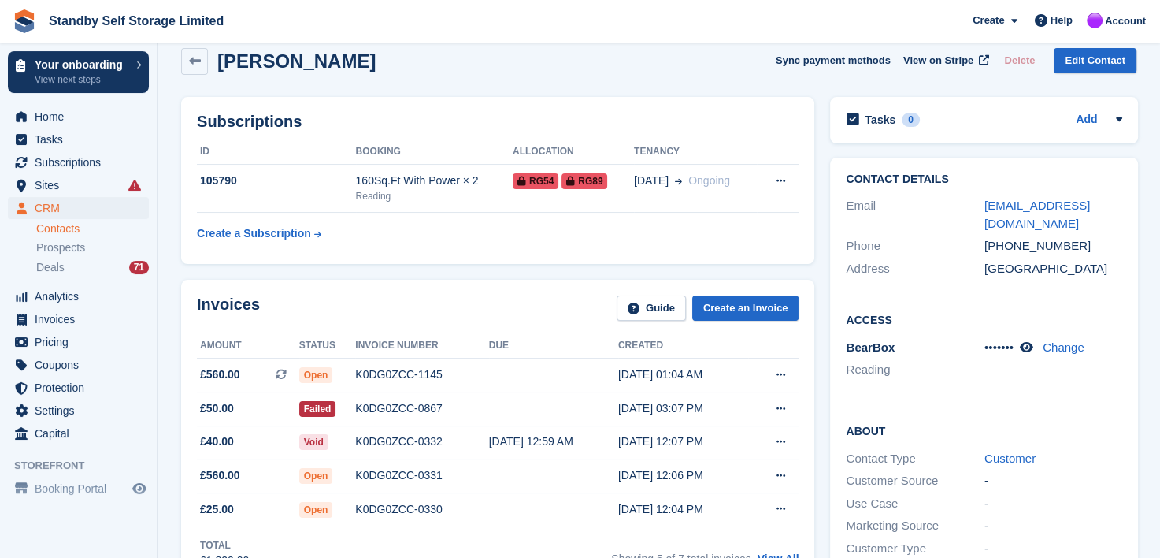
scroll to position [315, 0]
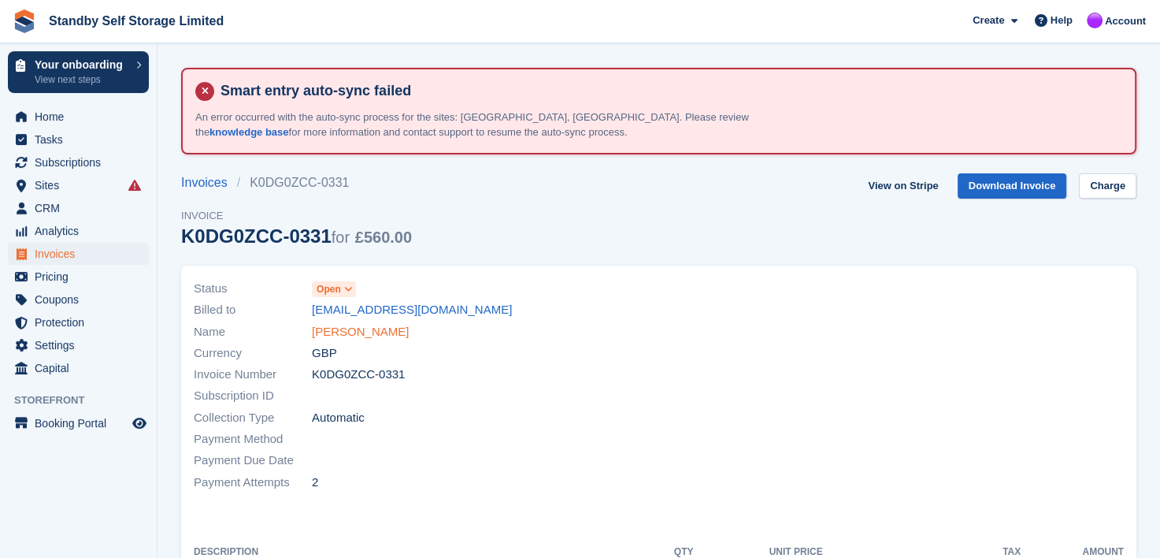
click at [343, 323] on link "Papa Ndong" at bounding box center [360, 332] width 97 height 18
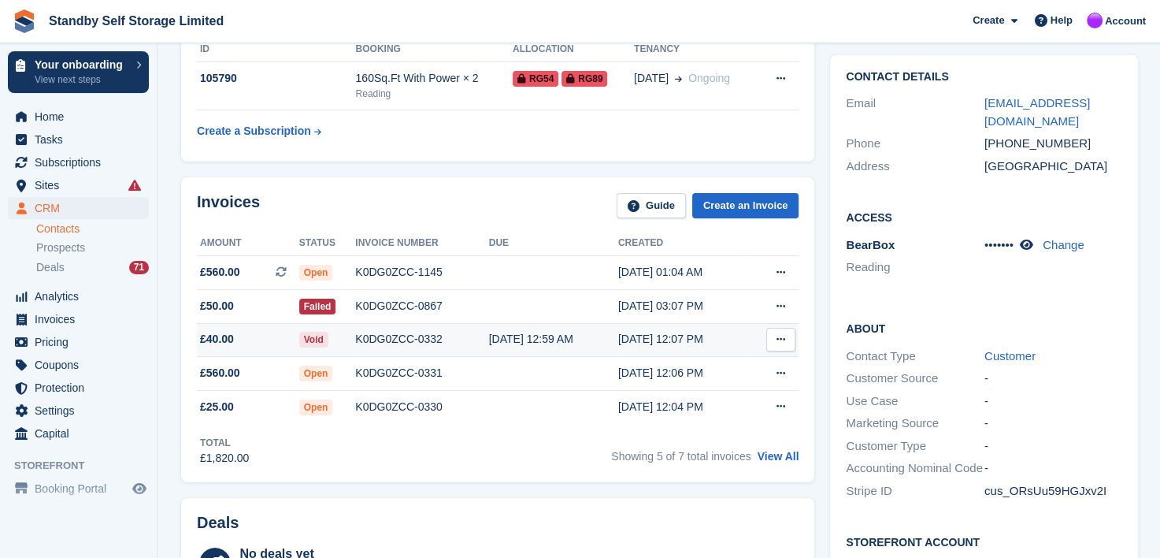
scroll to position [236, 0]
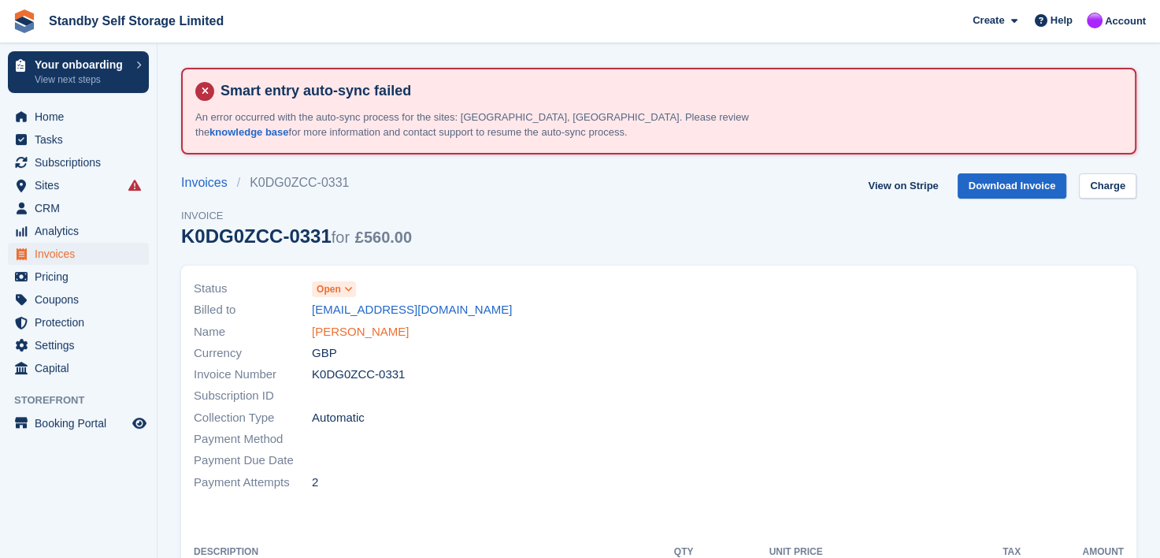
click at [359, 332] on link "Papa Ndong" at bounding box center [360, 332] width 97 height 18
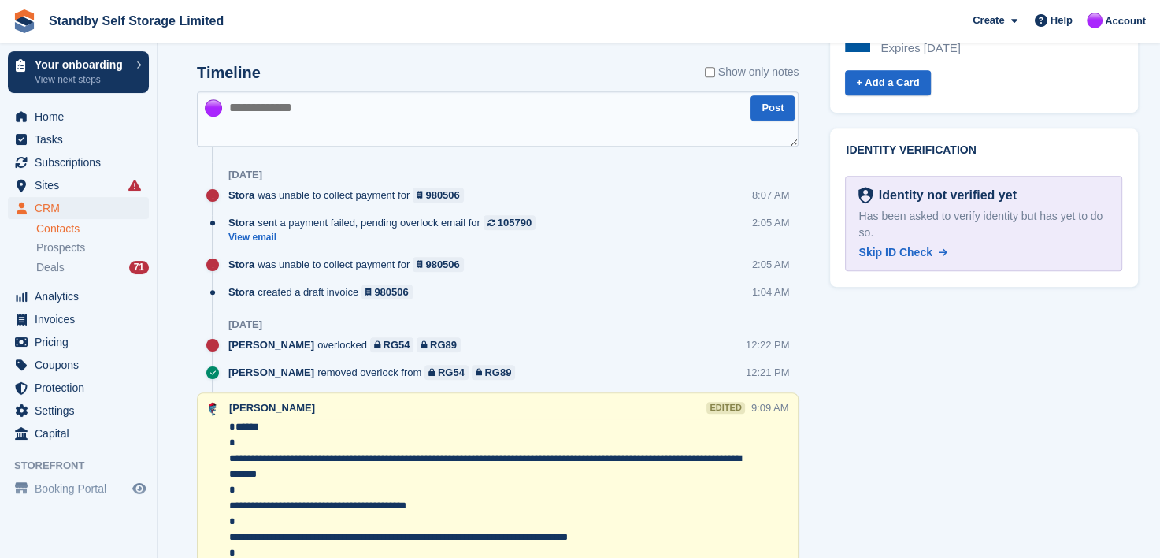
scroll to position [945, 0]
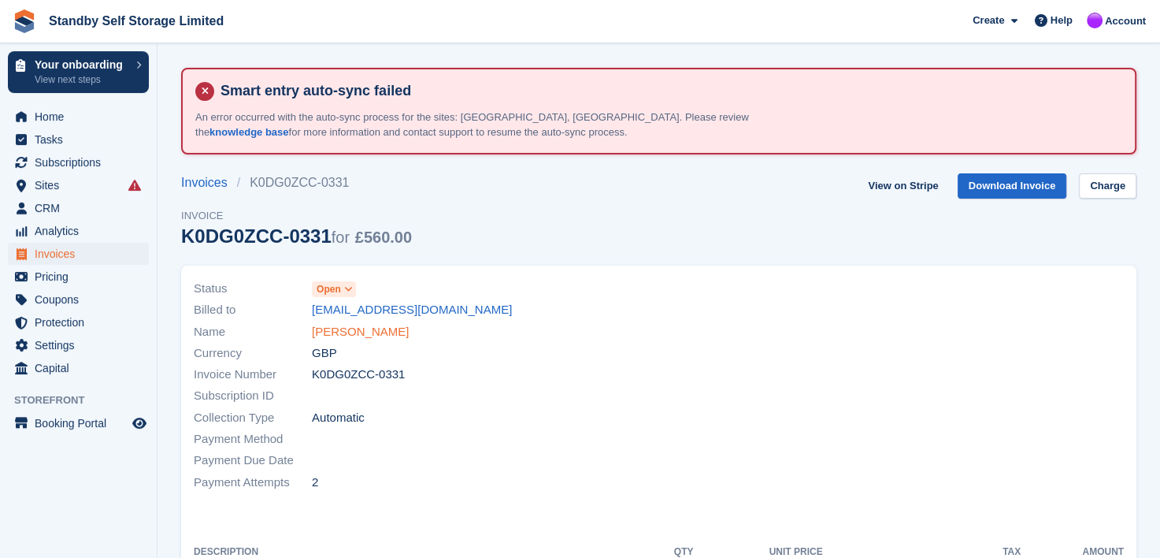
click at [365, 331] on link "Papa Ndong" at bounding box center [360, 332] width 97 height 18
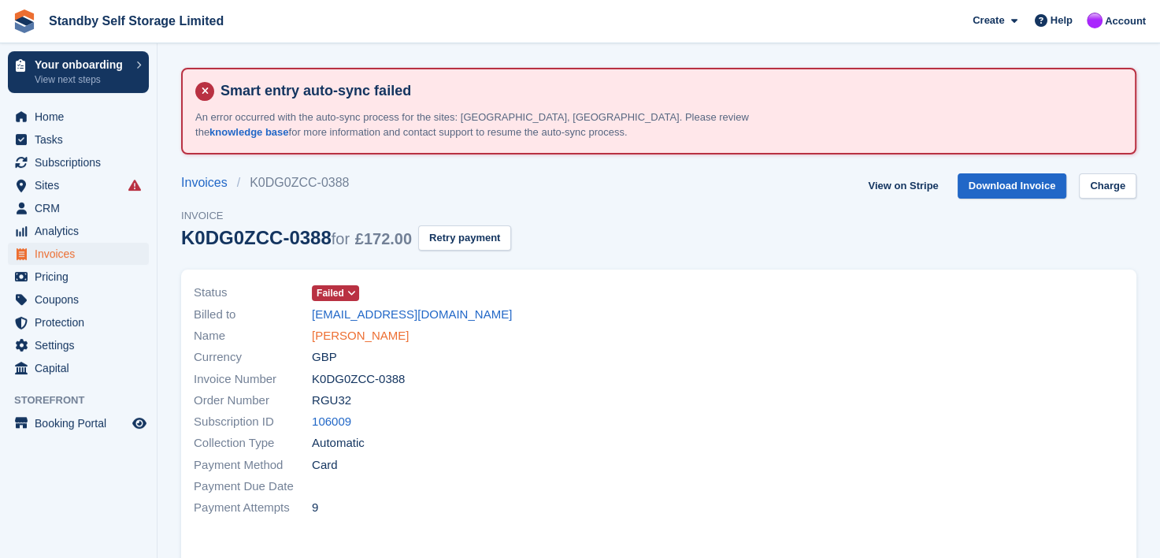
click at [360, 335] on link "[PERSON_NAME]" at bounding box center [360, 336] width 97 height 18
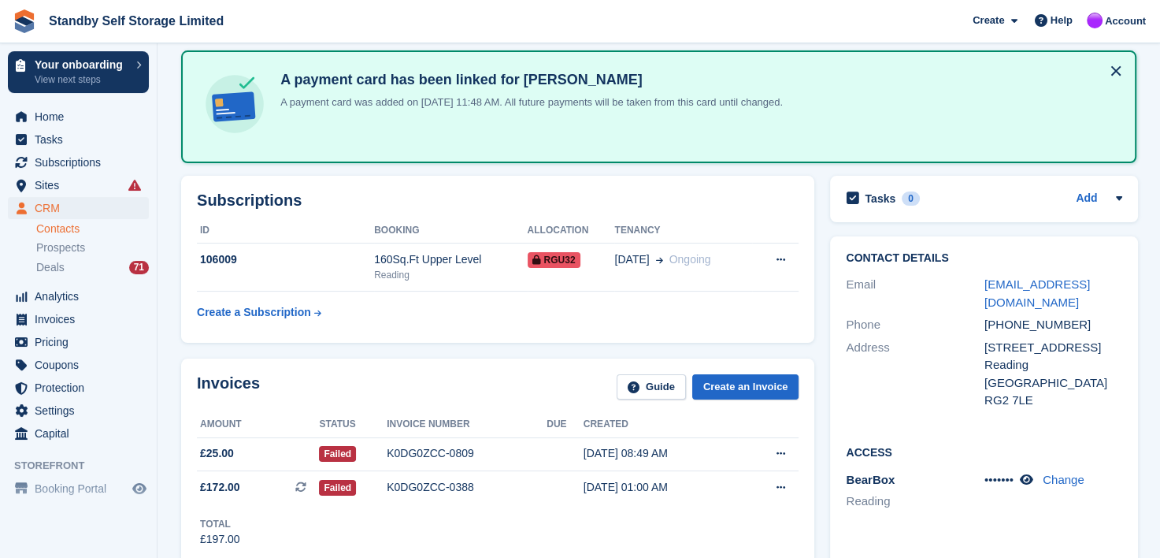
scroll to position [158, 0]
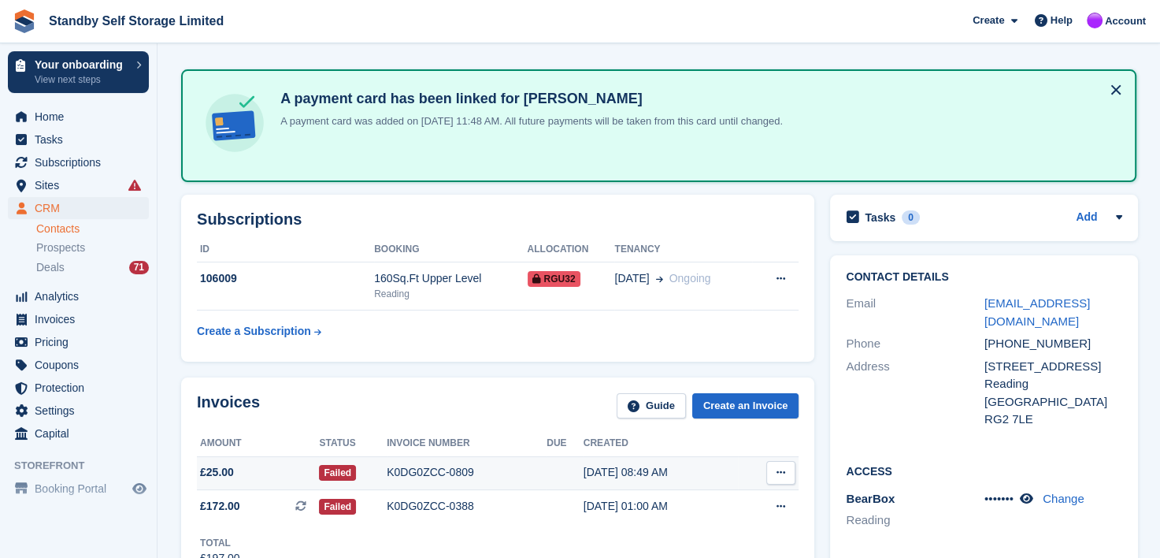
click at [394, 469] on div "K0DG0ZCC-0809" at bounding box center [467, 472] width 160 height 17
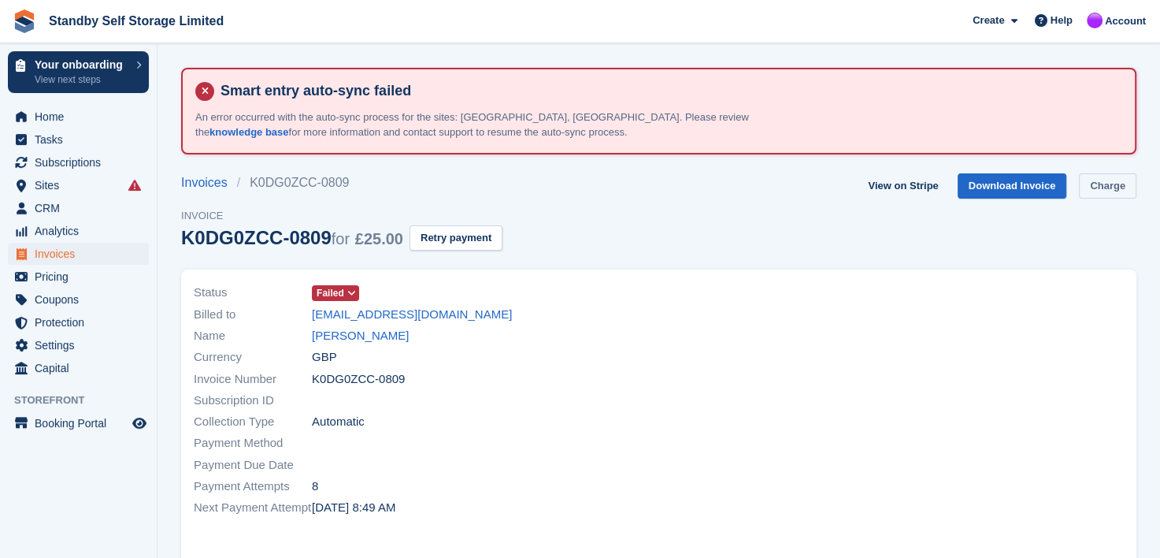
click at [1118, 180] on link "Charge" at bounding box center [1107, 186] width 57 height 26
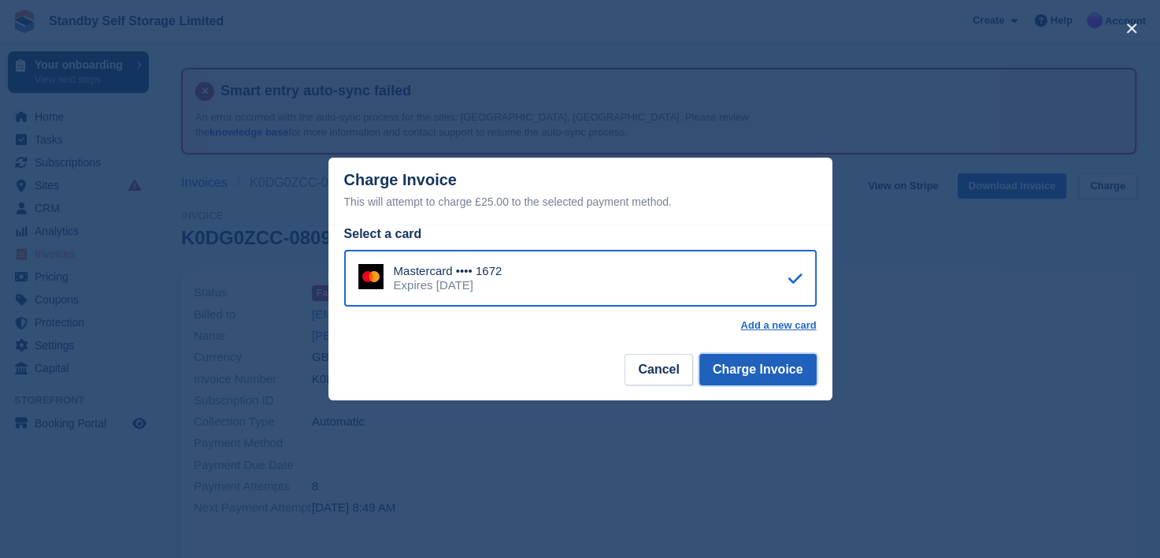
click at [785, 361] on button "Charge Invoice" at bounding box center [757, 370] width 117 height 32
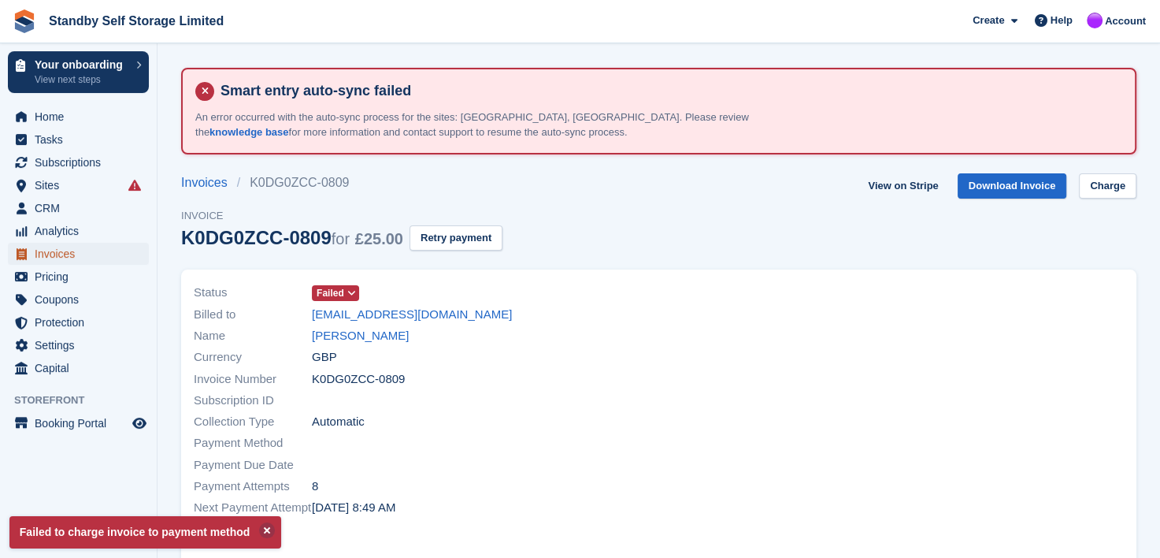
click at [43, 255] on span "Invoices" at bounding box center [82, 254] width 95 height 22
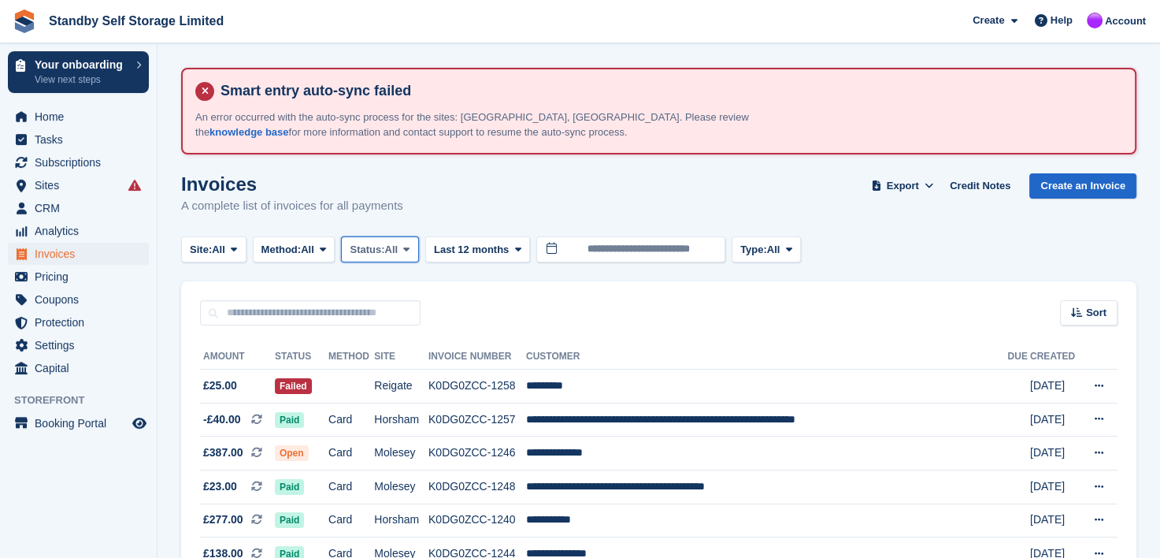
click at [410, 249] on icon at bounding box center [406, 249] width 6 height 10
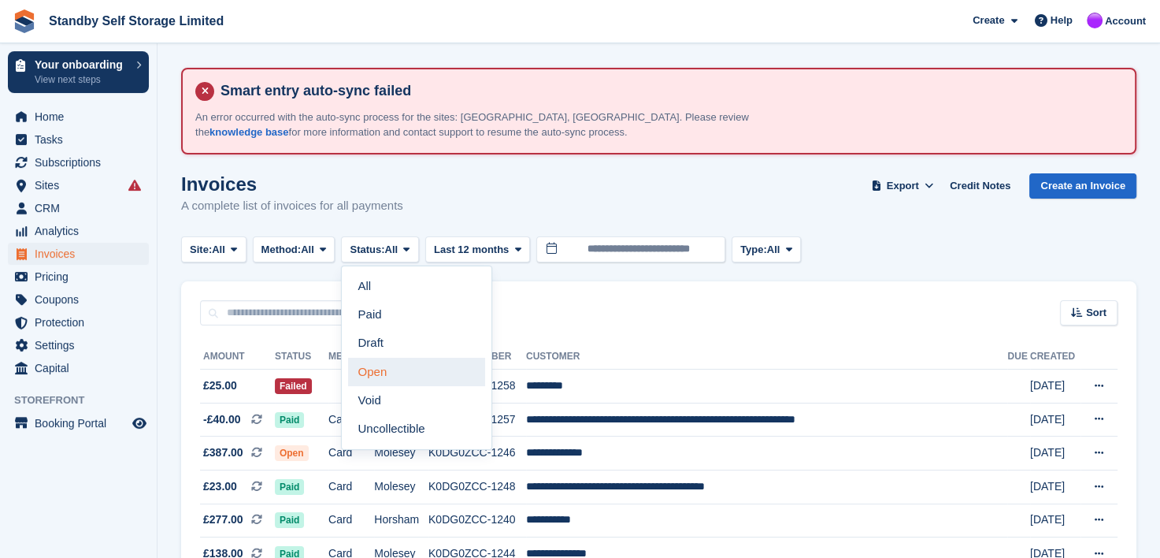
click at [399, 375] on link "Open" at bounding box center [416, 372] width 137 height 28
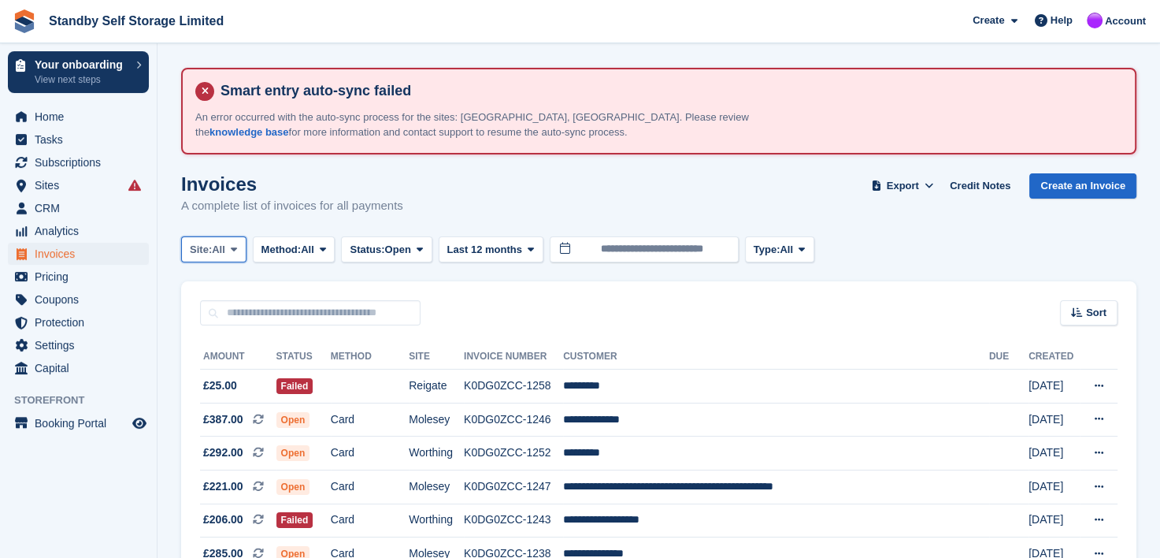
click at [236, 247] on icon at bounding box center [234, 249] width 6 height 10
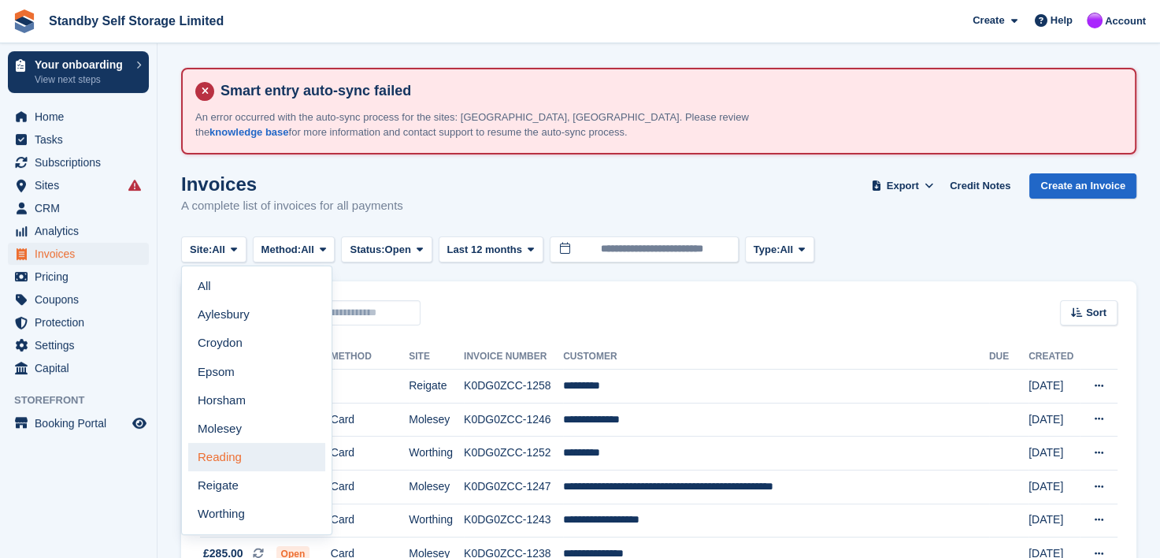
click at [228, 454] on link "Reading" at bounding box center [256, 457] width 137 height 28
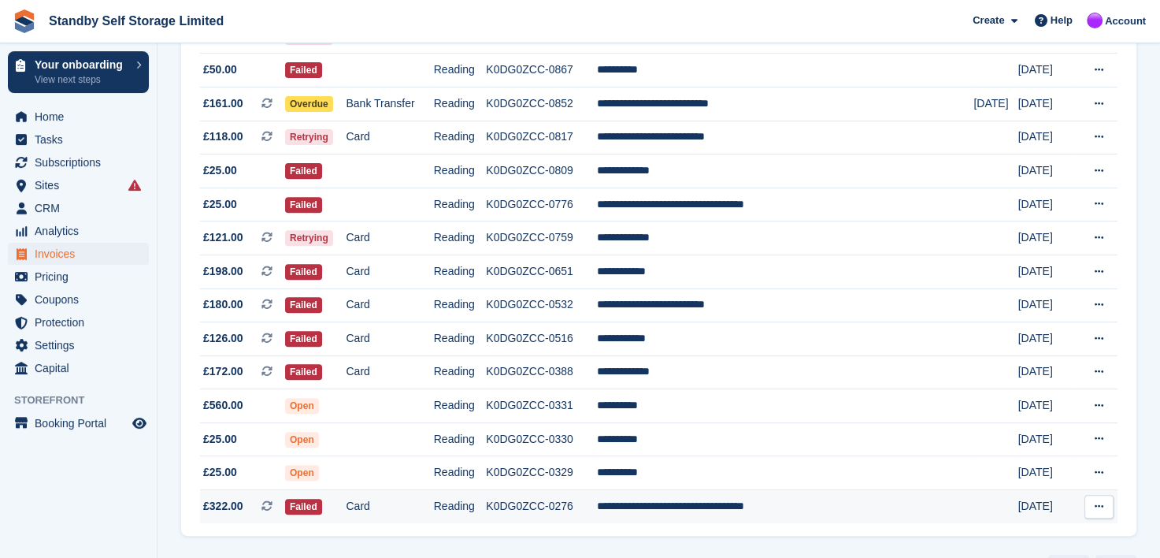
scroll to position [551, 0]
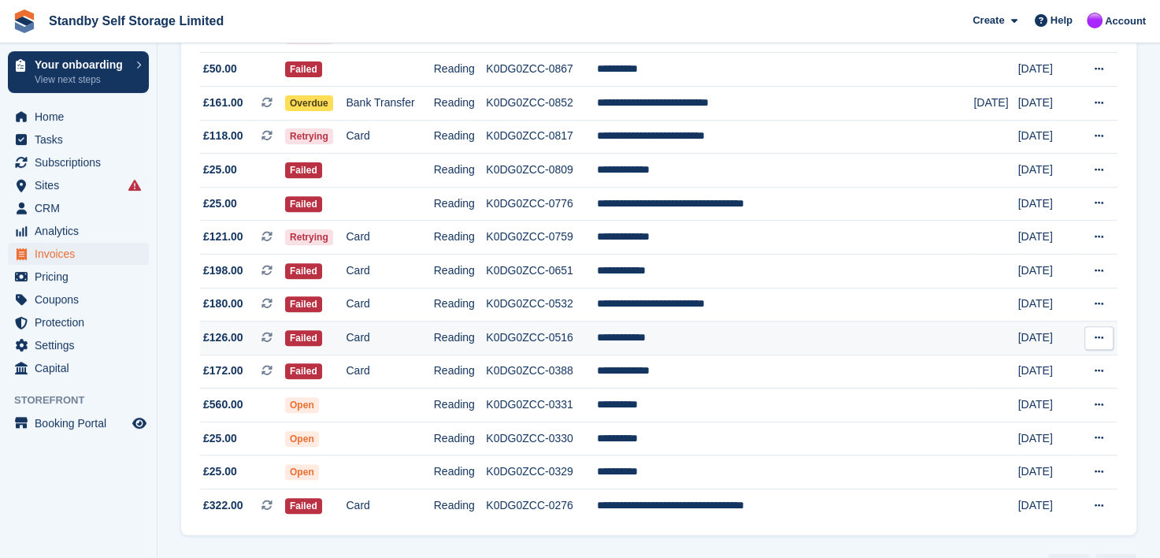
click at [676, 338] on td "**********" at bounding box center [785, 338] width 376 height 34
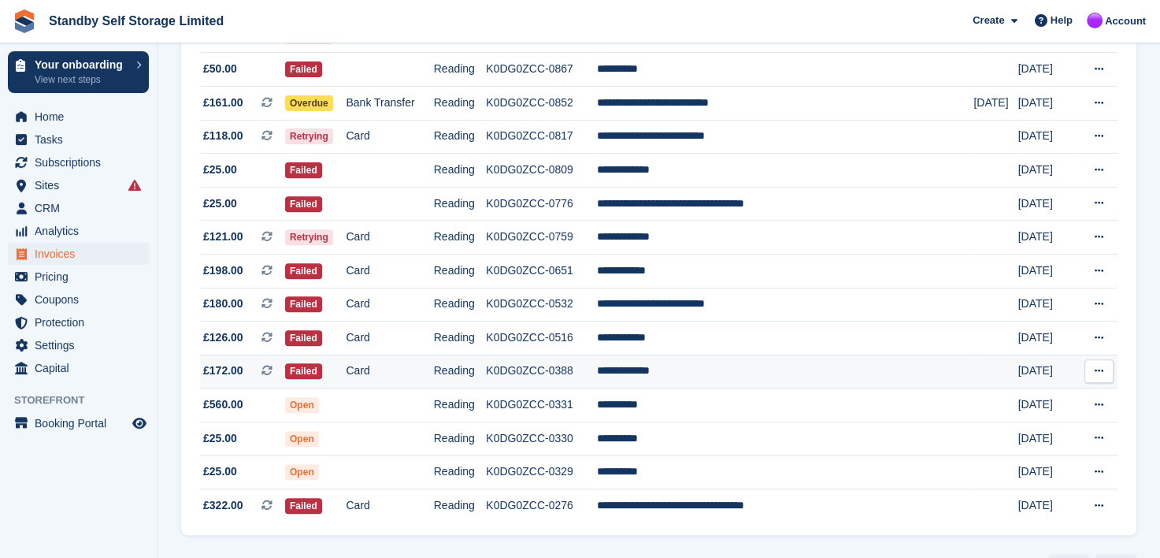
click at [676, 373] on td "**********" at bounding box center [785, 371] width 376 height 34
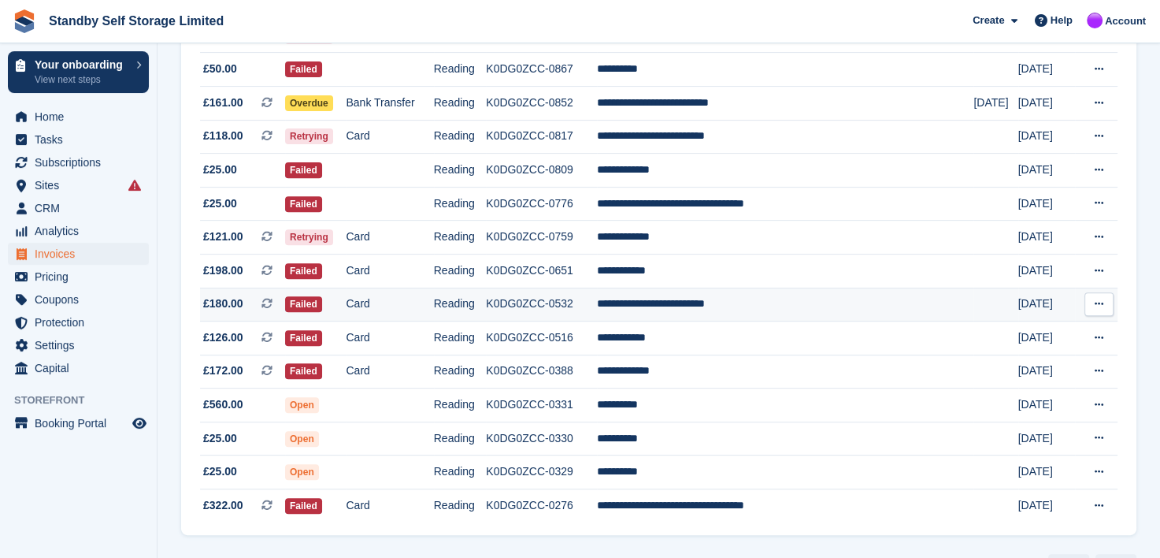
click at [683, 304] on td "**********" at bounding box center [785, 304] width 376 height 34
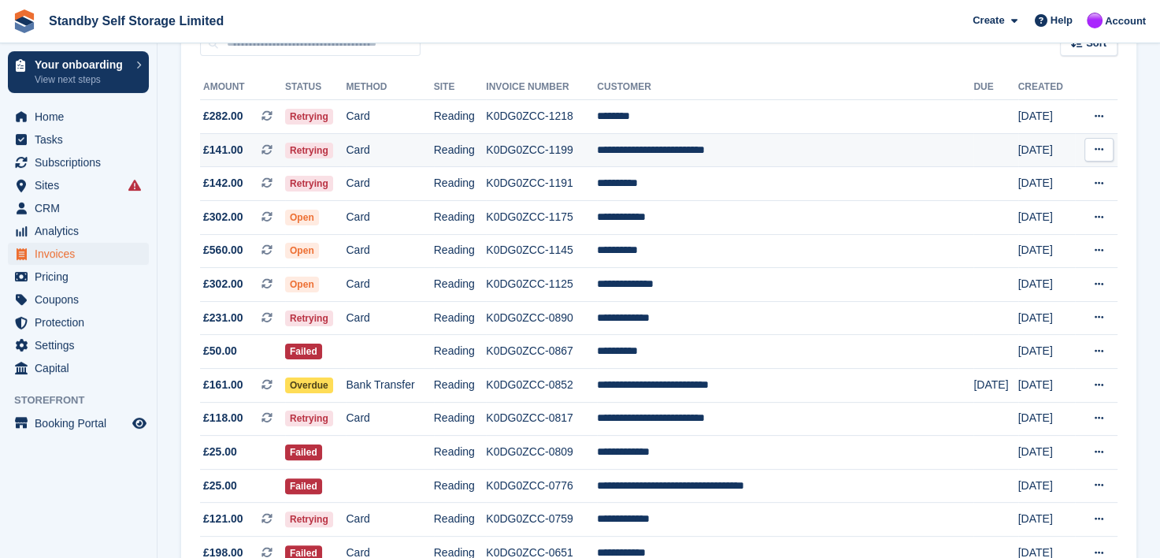
scroll to position [236, 0]
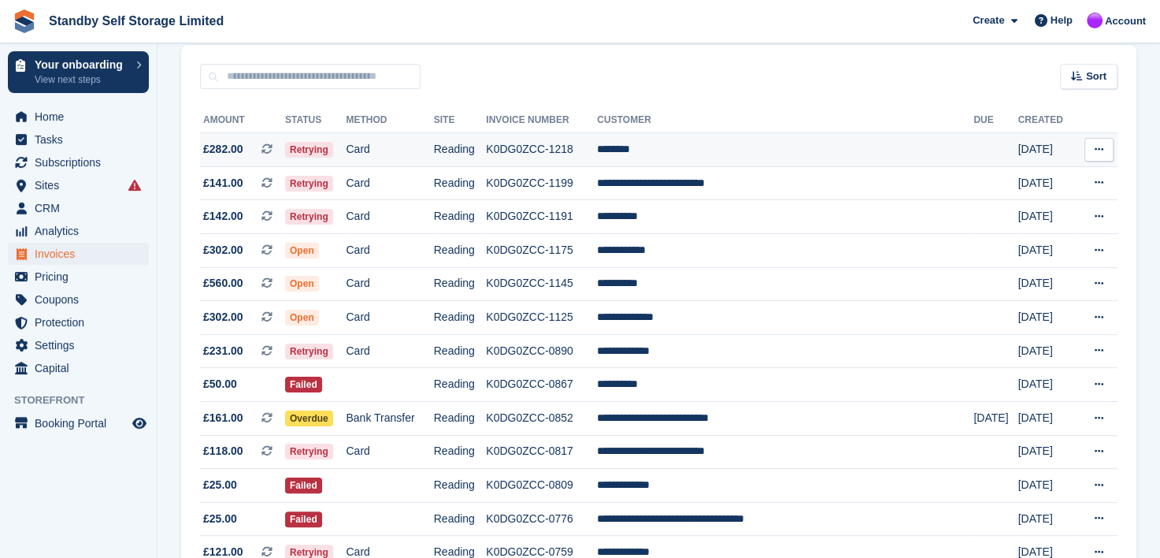
click at [576, 144] on td "K0DG0ZCC-1218" at bounding box center [541, 150] width 111 height 34
click at [55, 242] on ul "Analytics Analytics" at bounding box center [78, 231] width 157 height 23
click at [50, 249] on span "Invoices" at bounding box center [82, 254] width 95 height 22
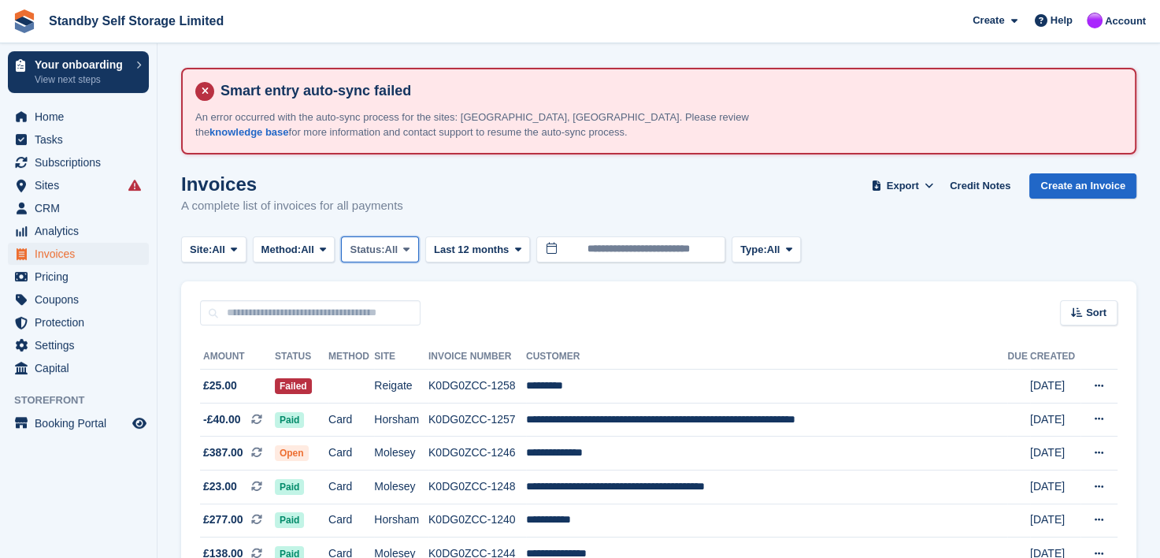
click at [410, 250] on icon at bounding box center [406, 249] width 6 height 10
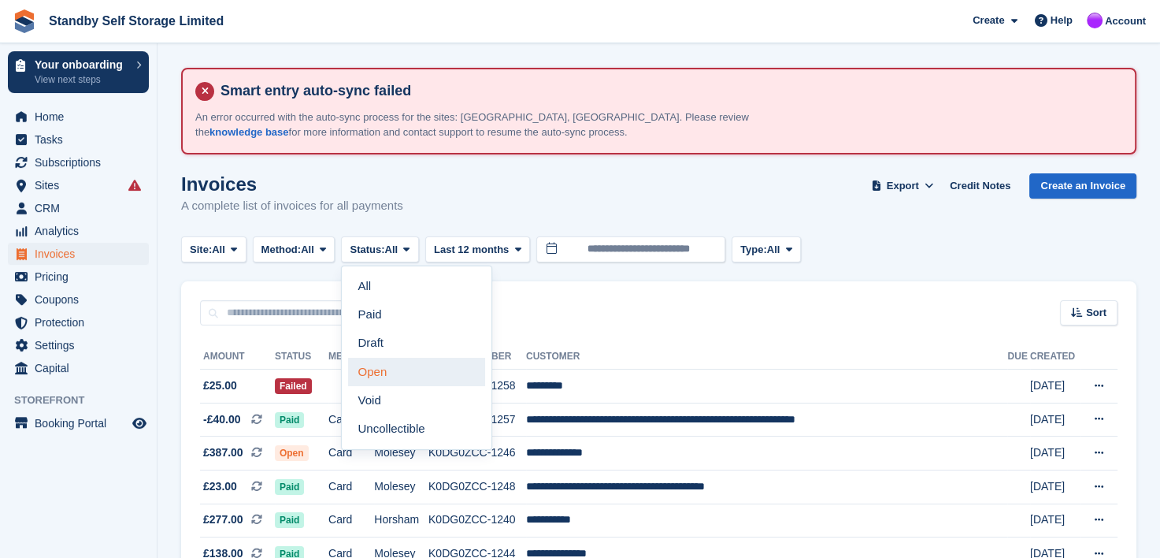
click at [365, 372] on link "Open" at bounding box center [416, 372] width 137 height 28
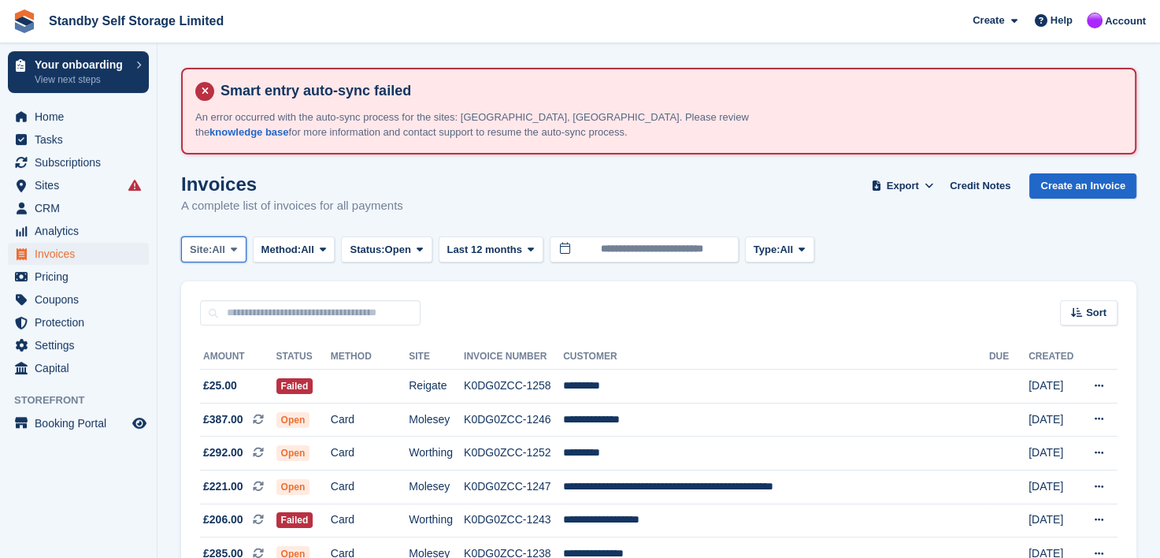
click at [239, 245] on span at bounding box center [234, 249] width 13 height 13
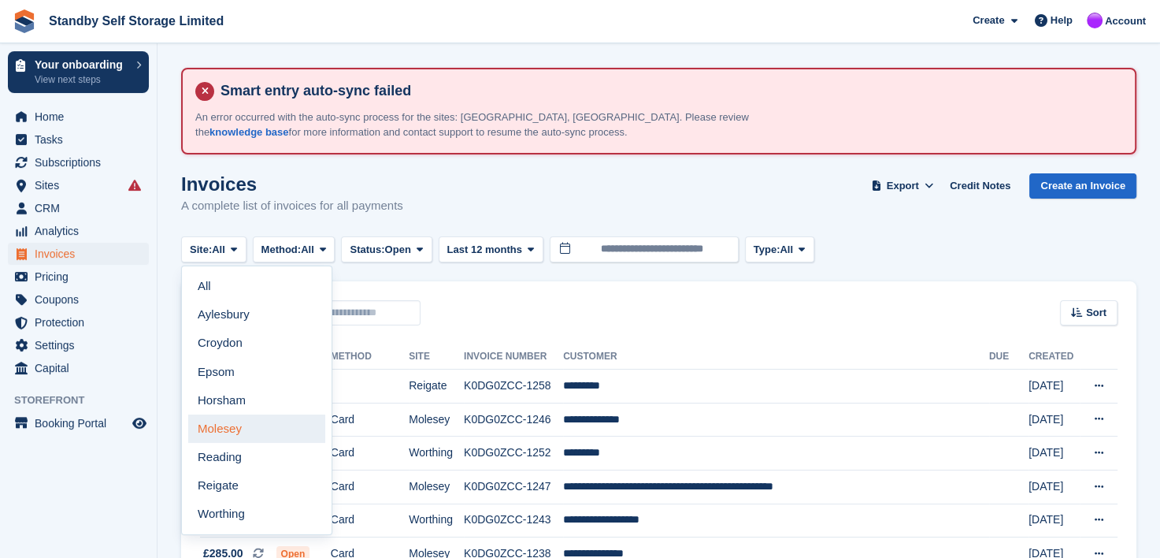
click at [216, 430] on link "Molesey" at bounding box center [256, 428] width 137 height 28
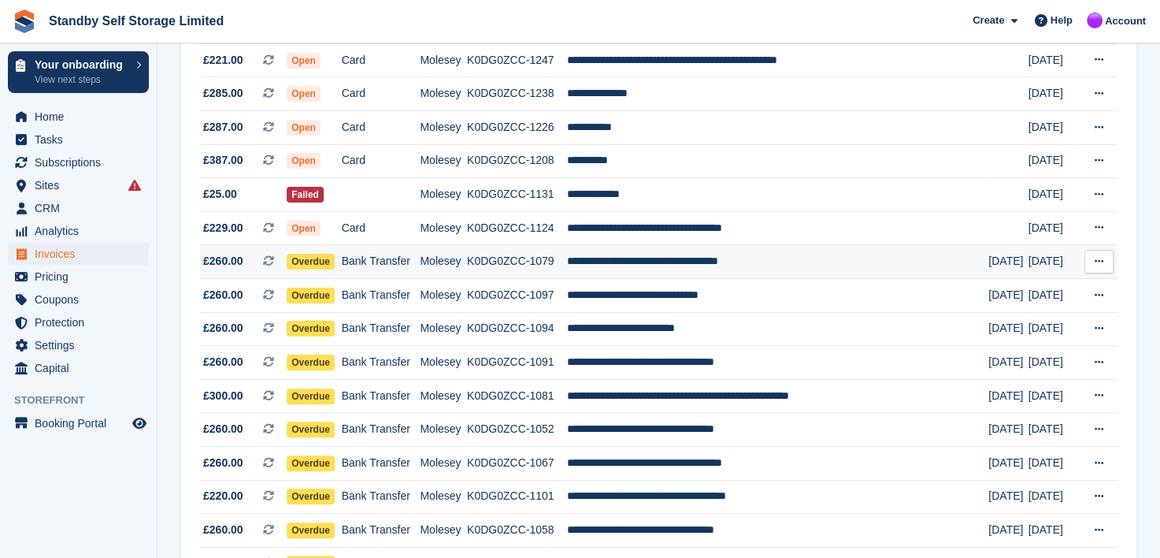
scroll to position [315, 0]
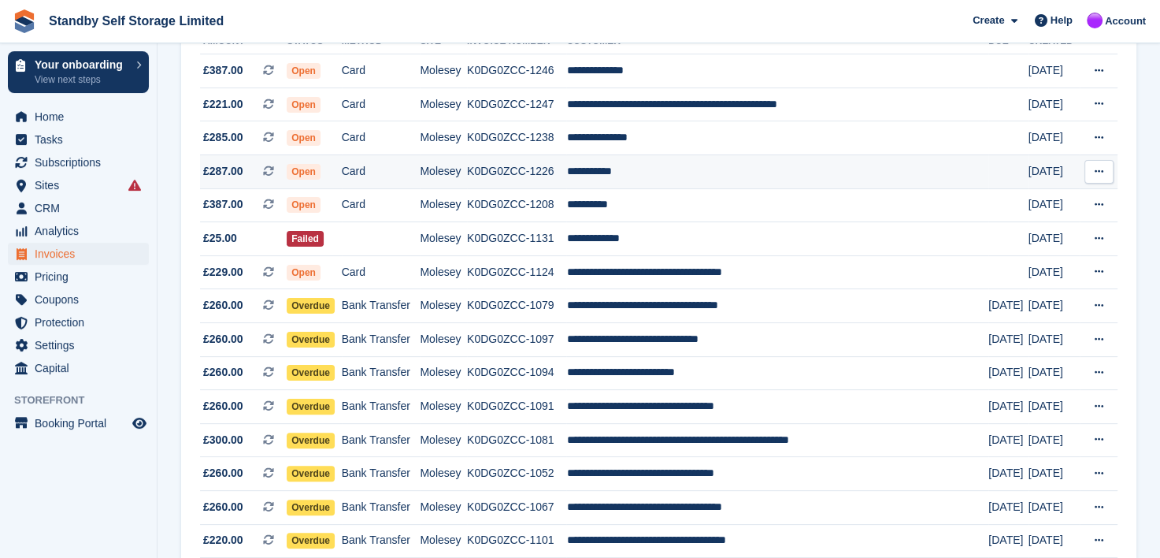
click at [628, 169] on td "**********" at bounding box center [777, 171] width 422 height 34
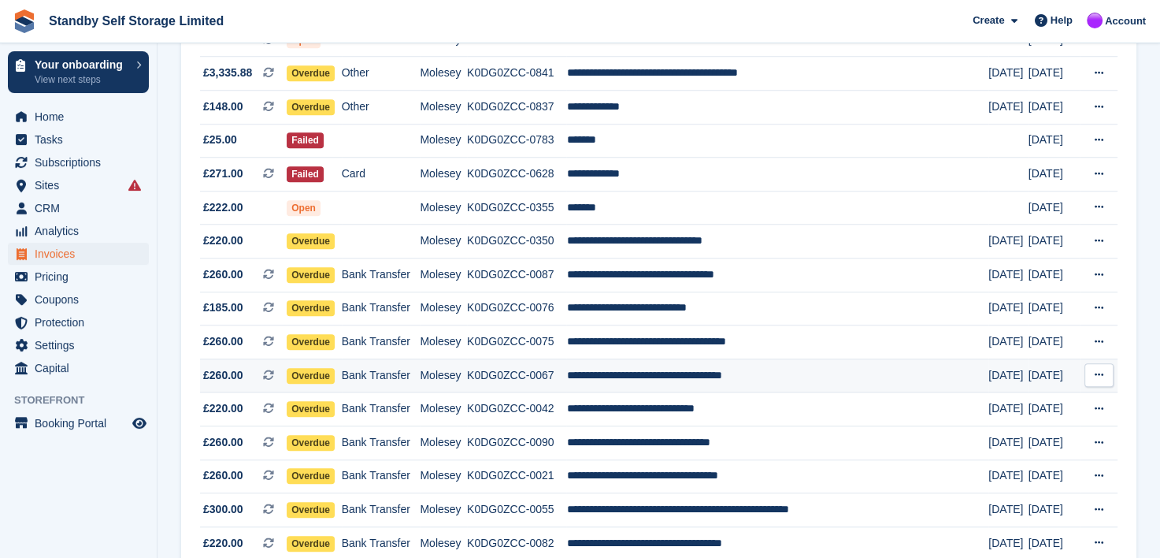
scroll to position [1259, 0]
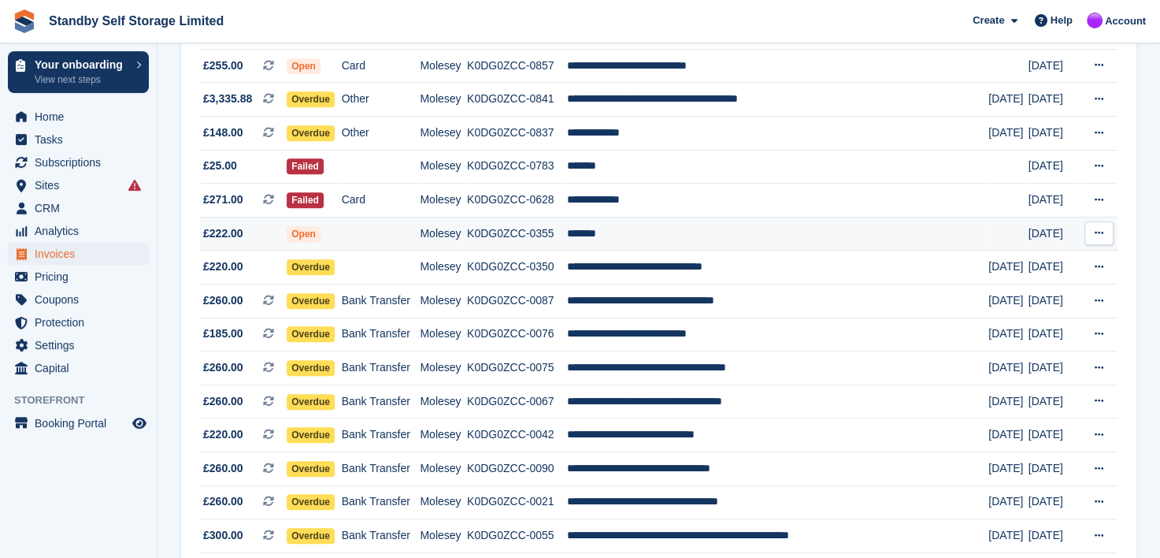
click at [626, 235] on td "*******" at bounding box center [777, 234] width 422 height 34
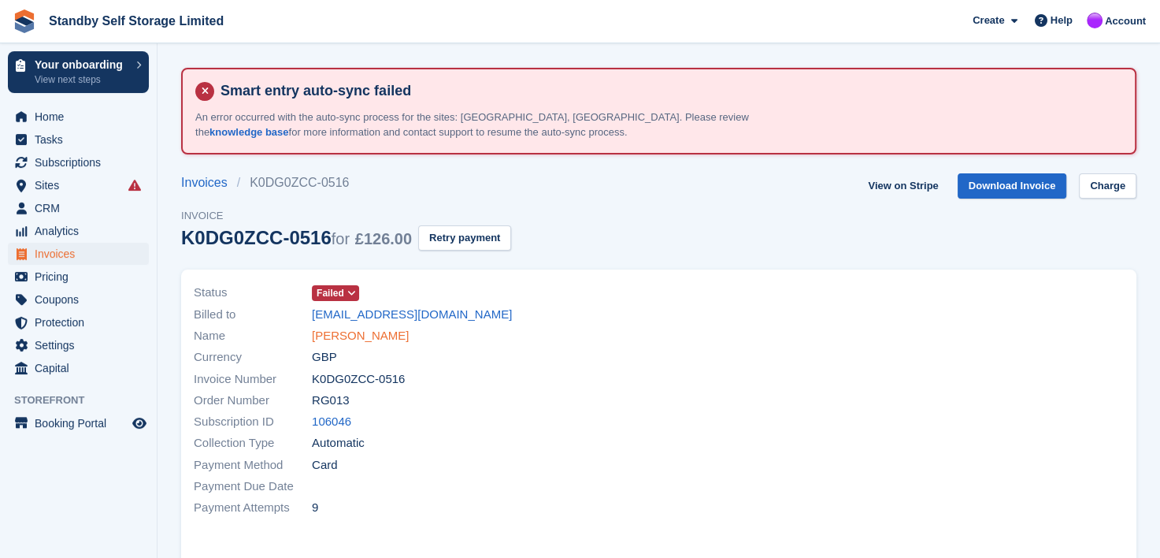
click at [370, 340] on link "[PERSON_NAME]" at bounding box center [360, 336] width 97 height 18
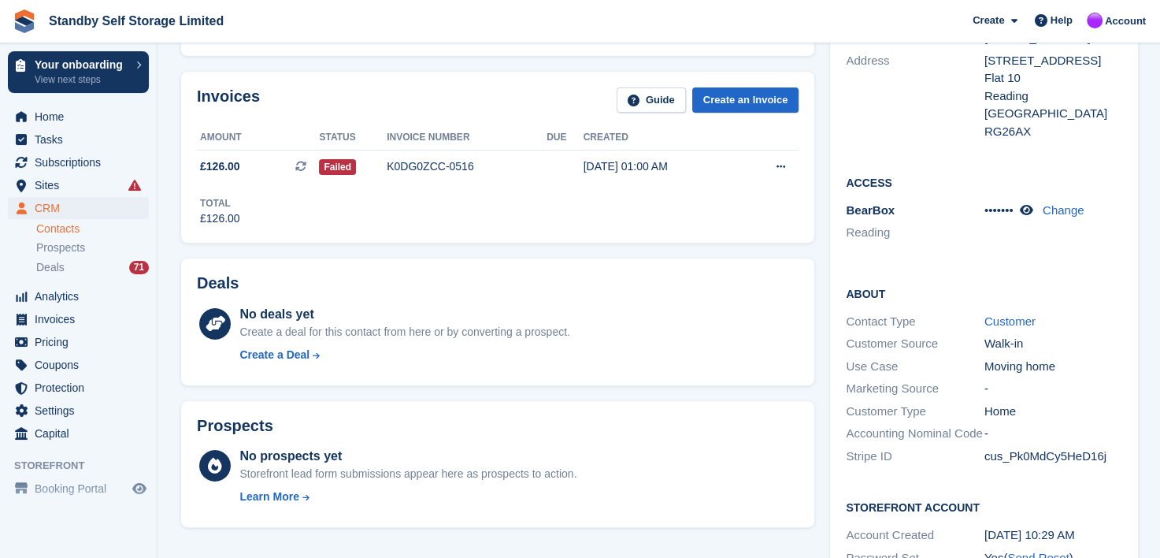
scroll to position [551, 0]
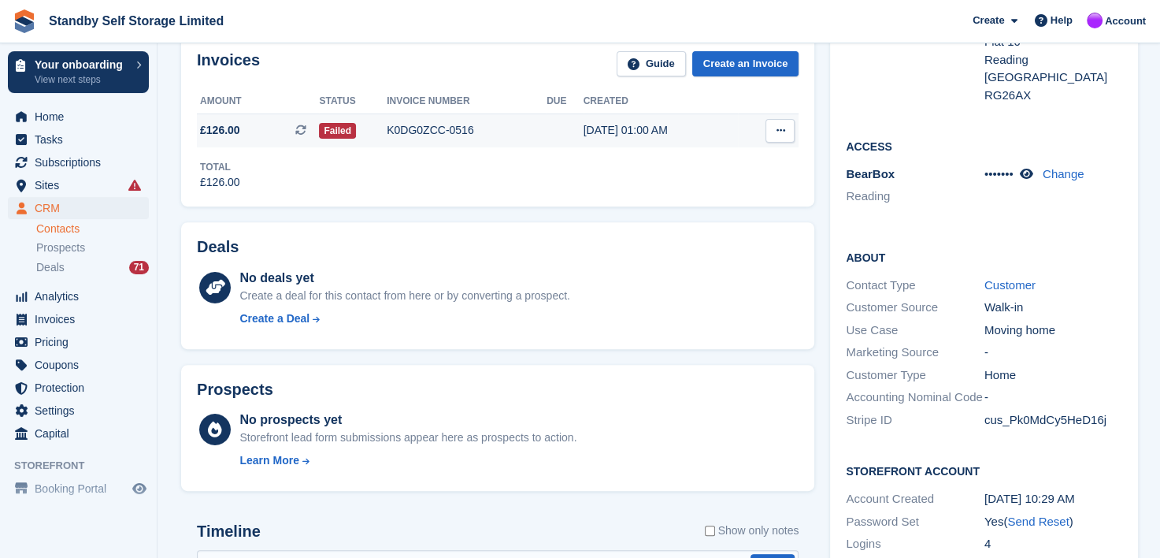
click at [400, 130] on div "K0DG0ZCC-0516" at bounding box center [467, 130] width 160 height 17
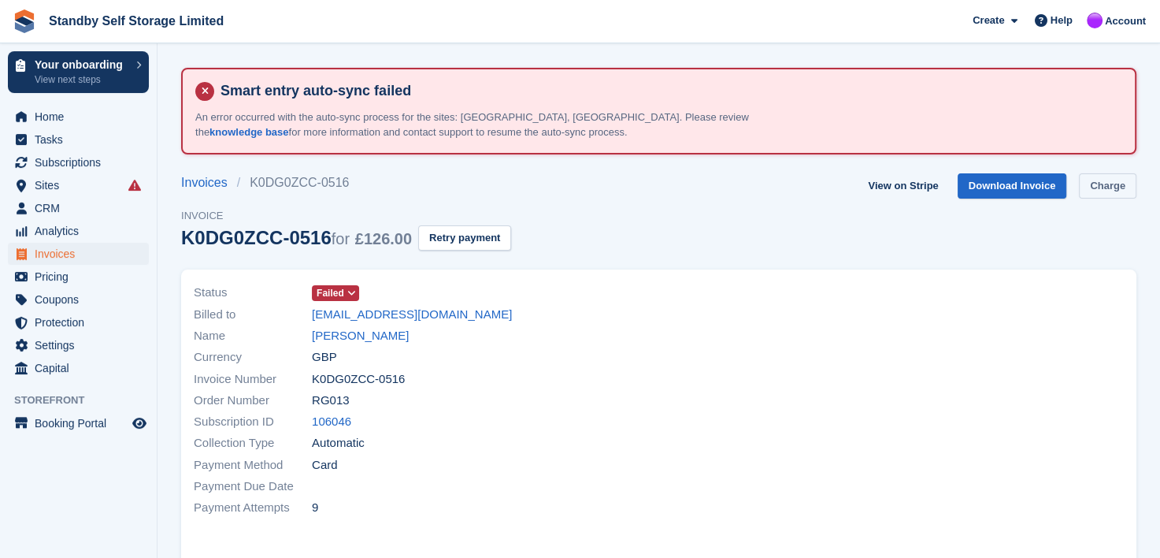
click at [1107, 187] on link "Charge" at bounding box center [1107, 186] width 57 height 26
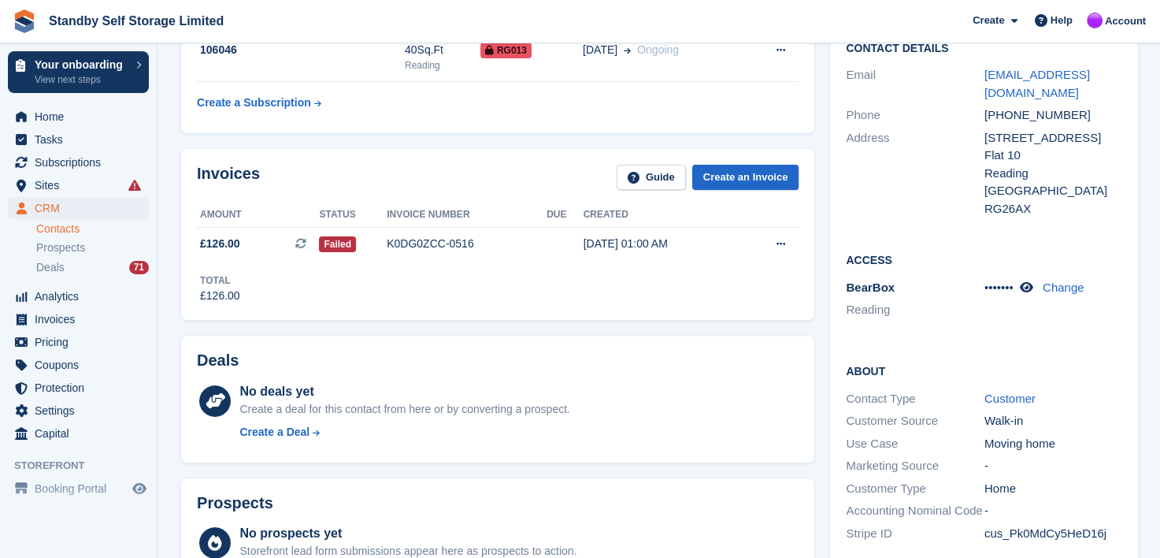
scroll to position [315, 0]
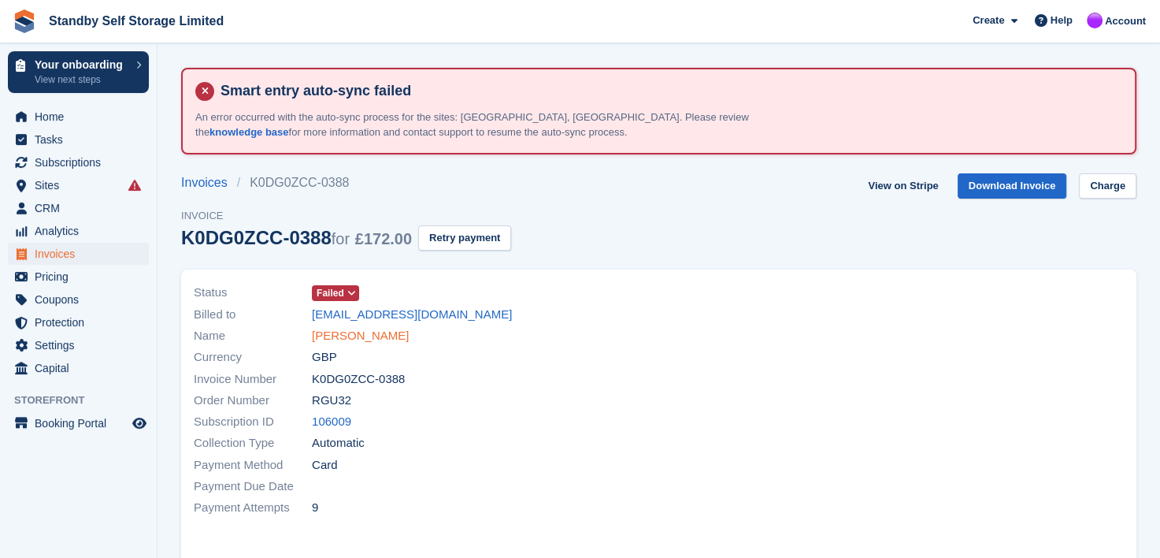
click at [360, 334] on link "Heather Simis" at bounding box center [360, 336] width 97 height 18
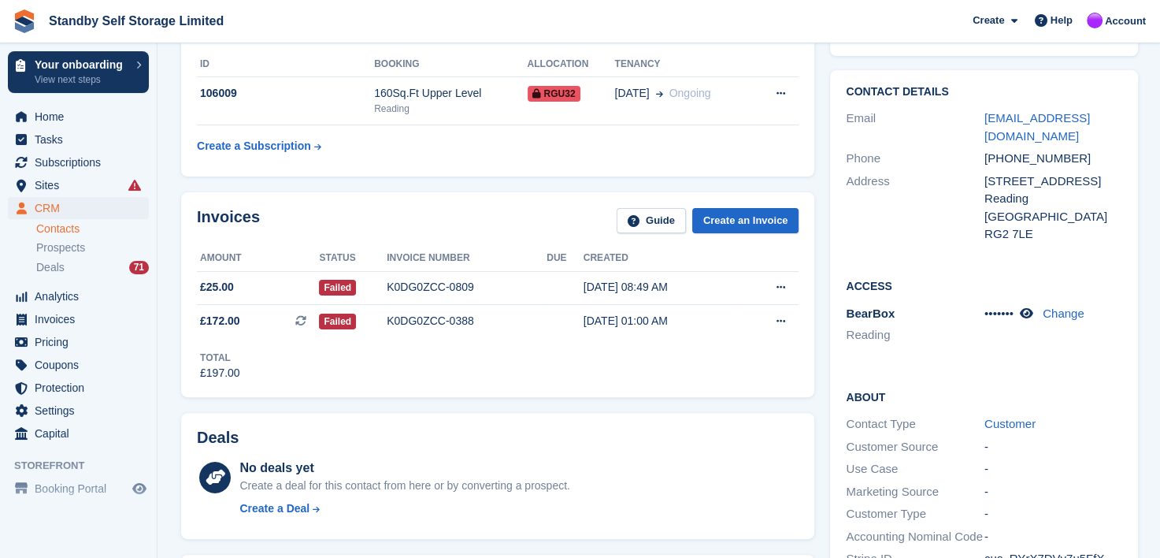
scroll to position [315, 0]
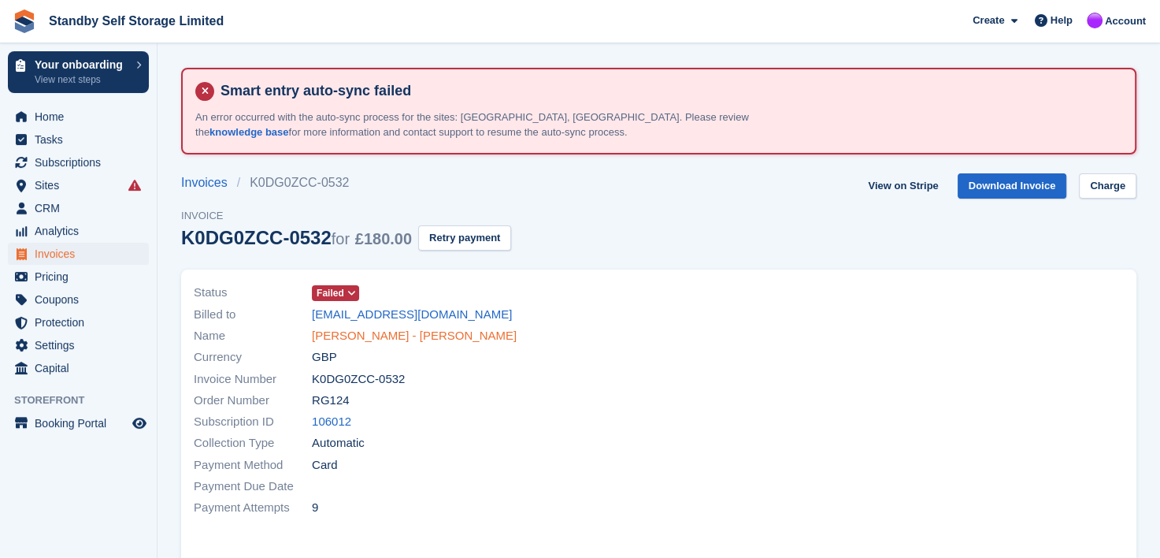
click at [339, 337] on link "[PERSON_NAME] - [PERSON_NAME]" at bounding box center [414, 336] width 205 height 18
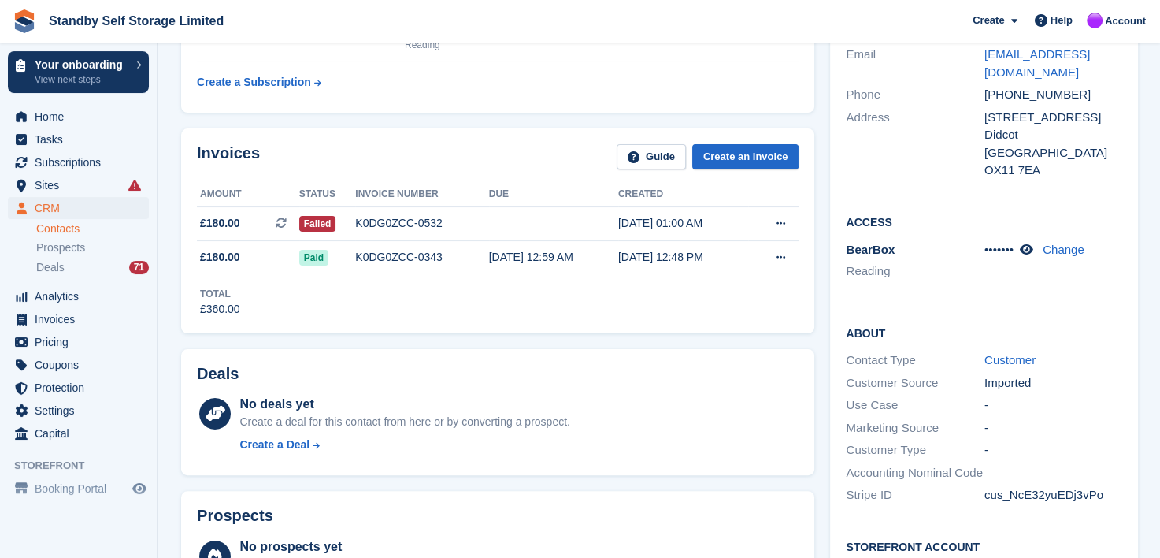
scroll to position [79, 0]
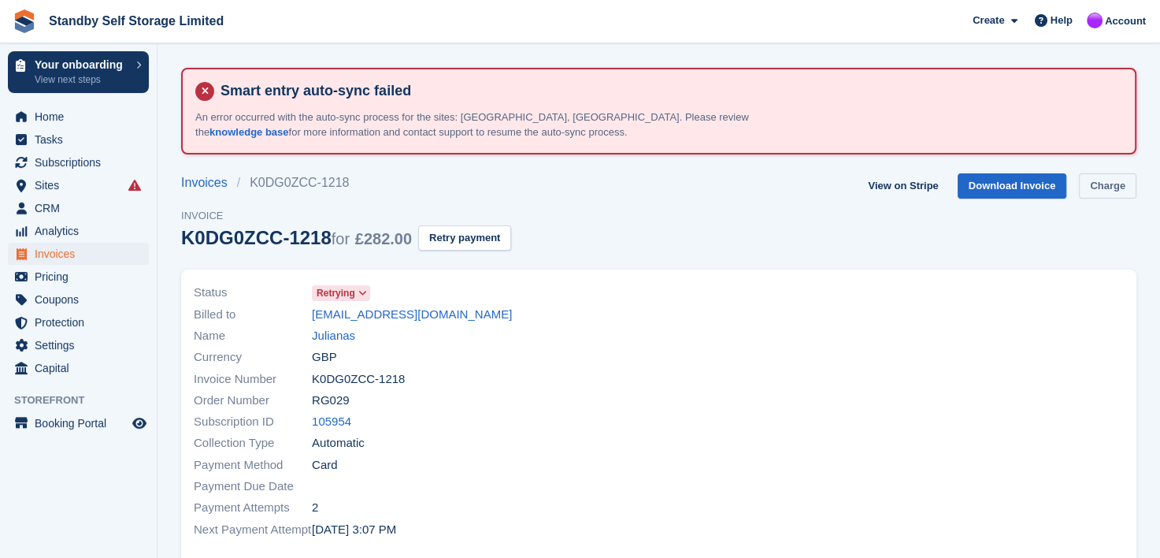
click at [1111, 183] on link "Charge" at bounding box center [1107, 186] width 57 height 26
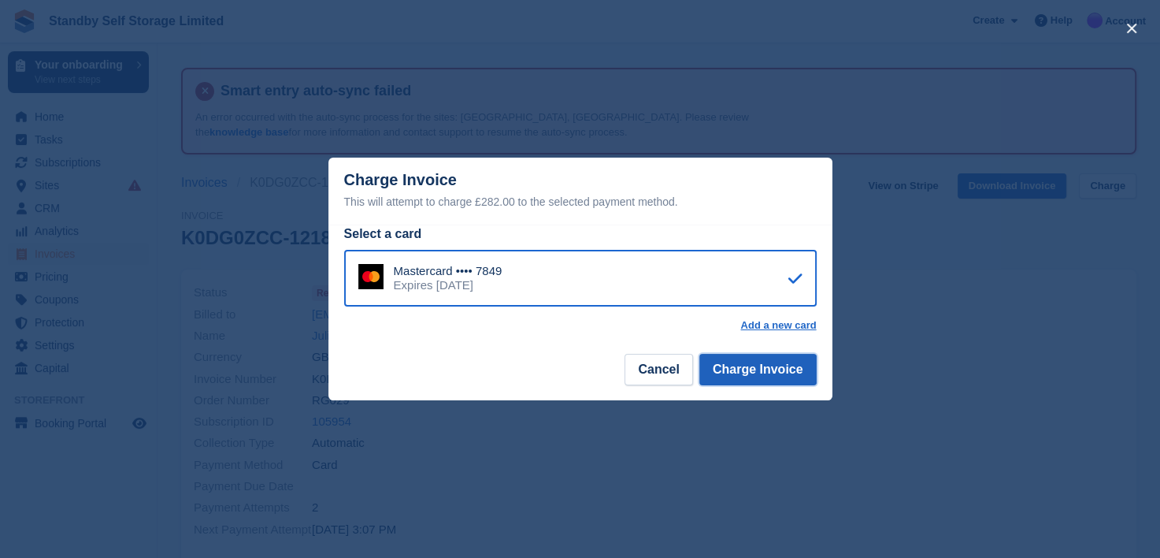
click at [732, 380] on button "Charge Invoice" at bounding box center [757, 370] width 117 height 32
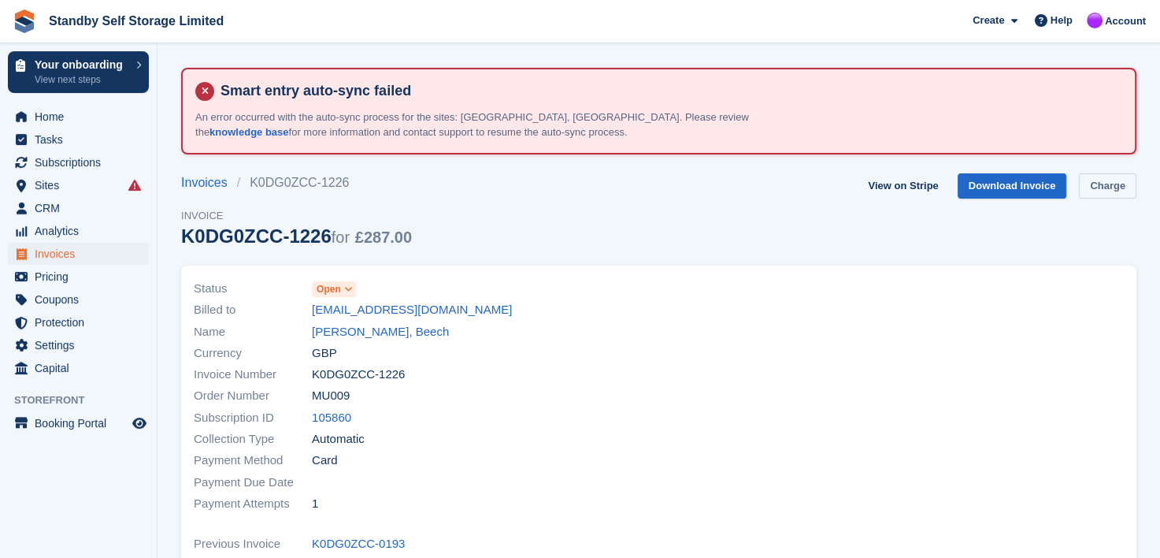
click at [1106, 173] on link "Charge" at bounding box center [1107, 186] width 57 height 26
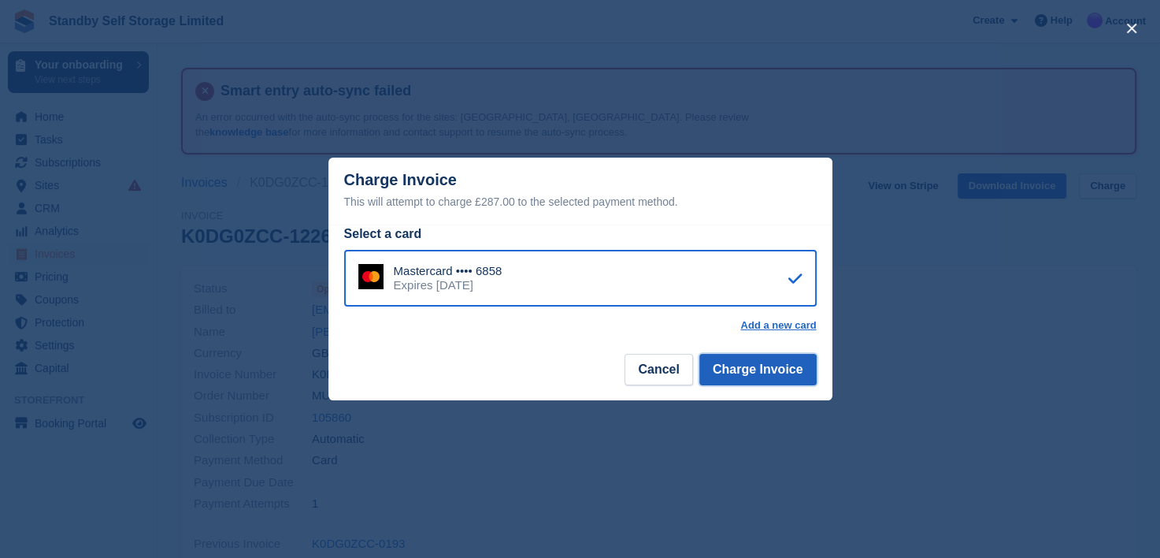
click at [759, 358] on button "Charge Invoice" at bounding box center [757, 370] width 117 height 32
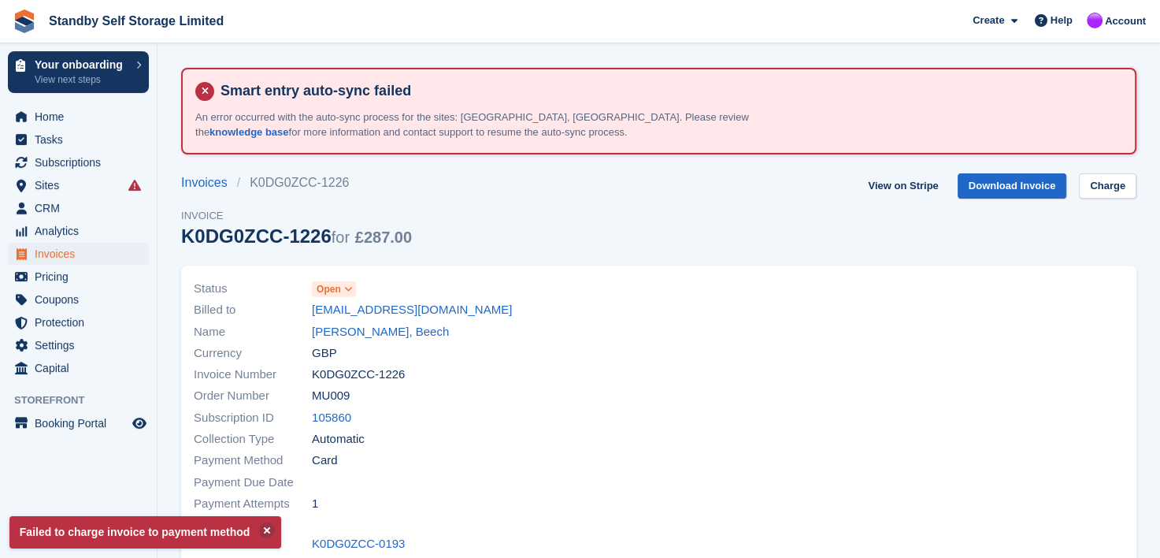
drag, startPoint x: 299, startPoint y: 309, endPoint x: 520, endPoint y: 318, distance: 220.7
click at [520, 318] on div "Billed to beechdave53@hotmail.co.uk" at bounding box center [422, 309] width 456 height 21
copy div "beechdave53@hotmail.co.uk"
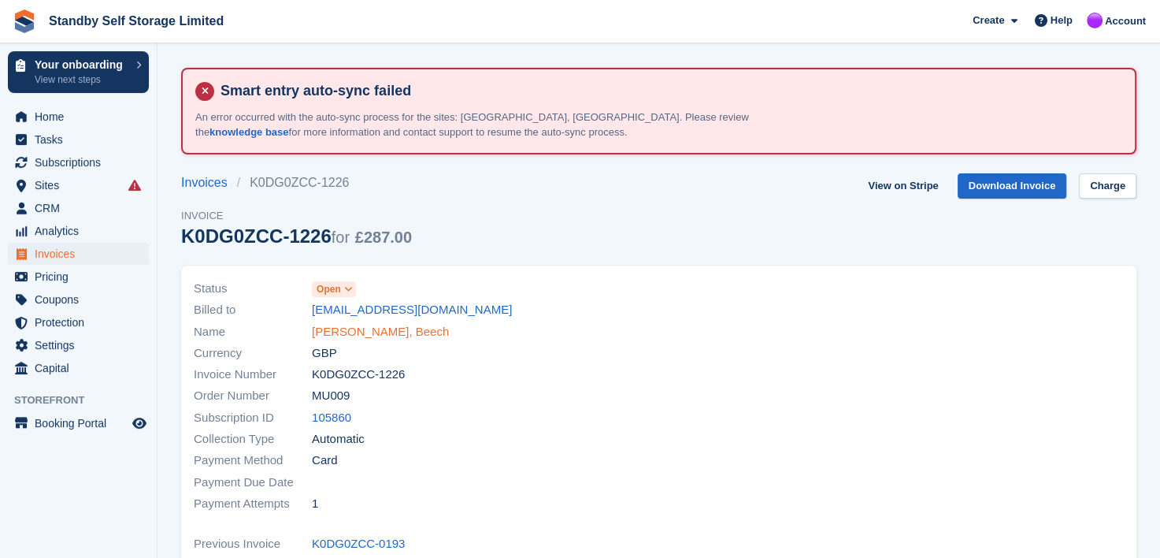
click at [331, 325] on link "Dave, Beech" at bounding box center [380, 332] width 137 height 18
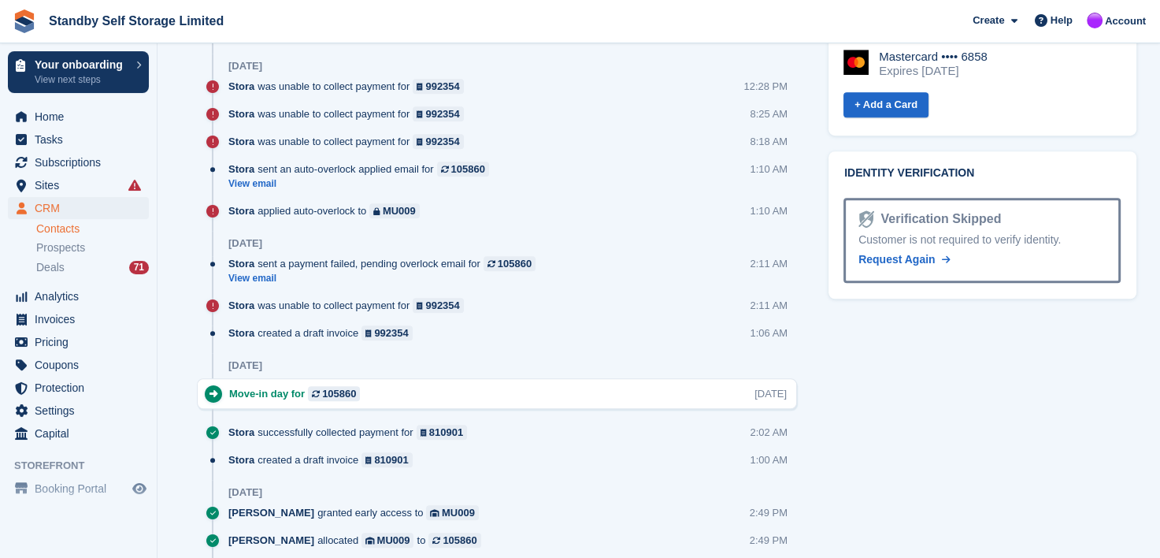
scroll to position [662, 0]
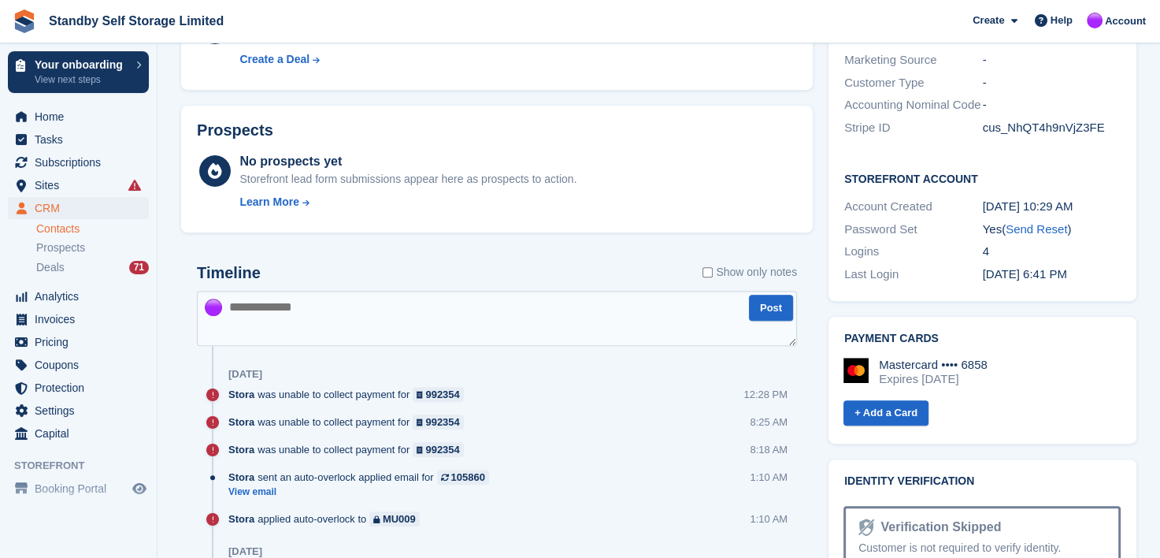
click at [286, 313] on textarea at bounding box center [497, 318] width 600 height 55
paste textarea "**********"
type textarea "**********"
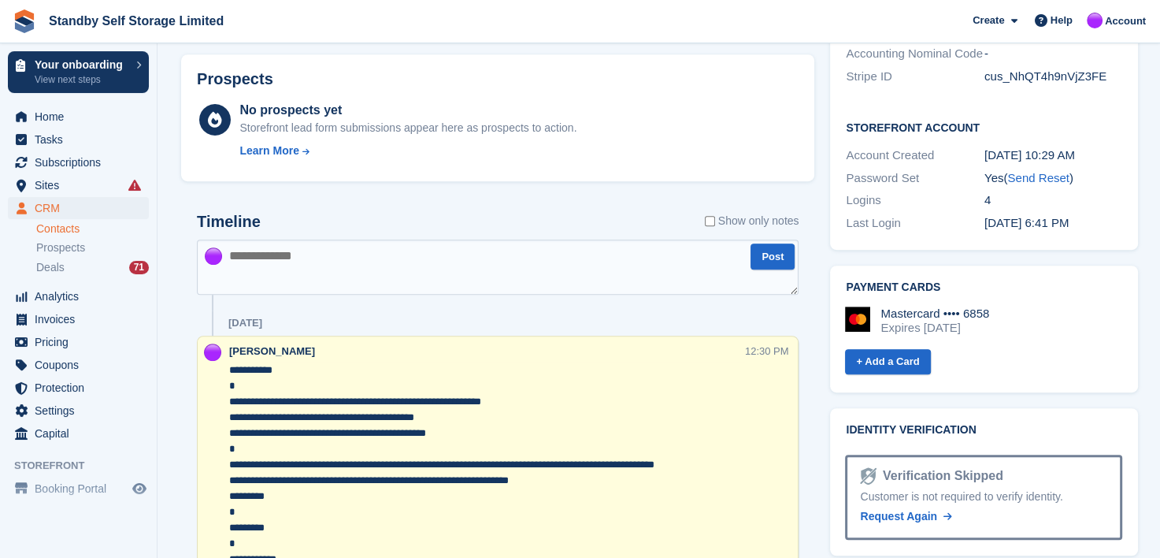
scroll to position [740, 0]
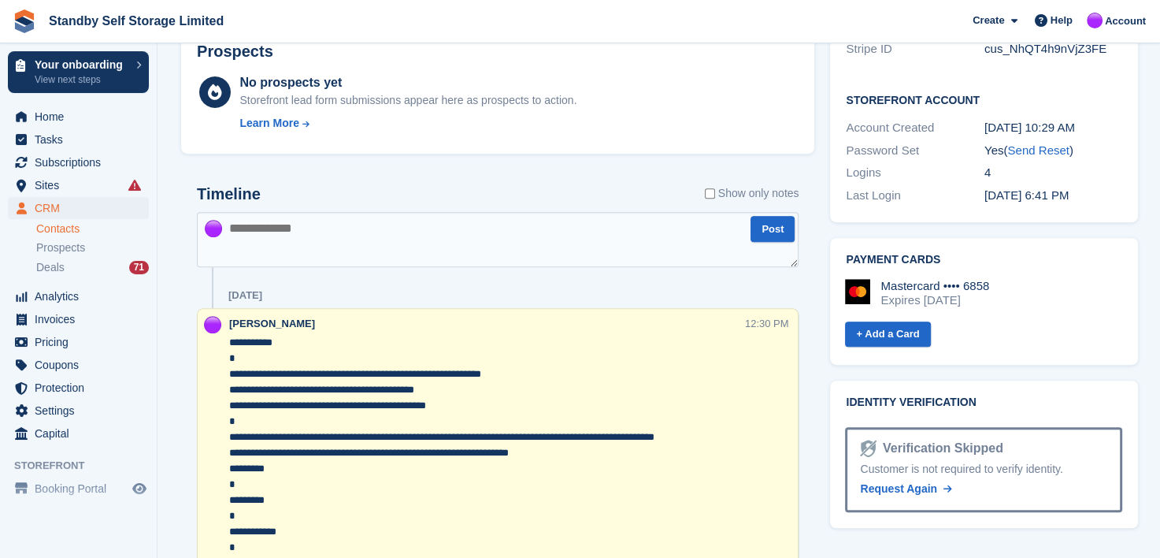
click at [230, 390] on textarea "**********" at bounding box center [487, 500] width 516 height 331
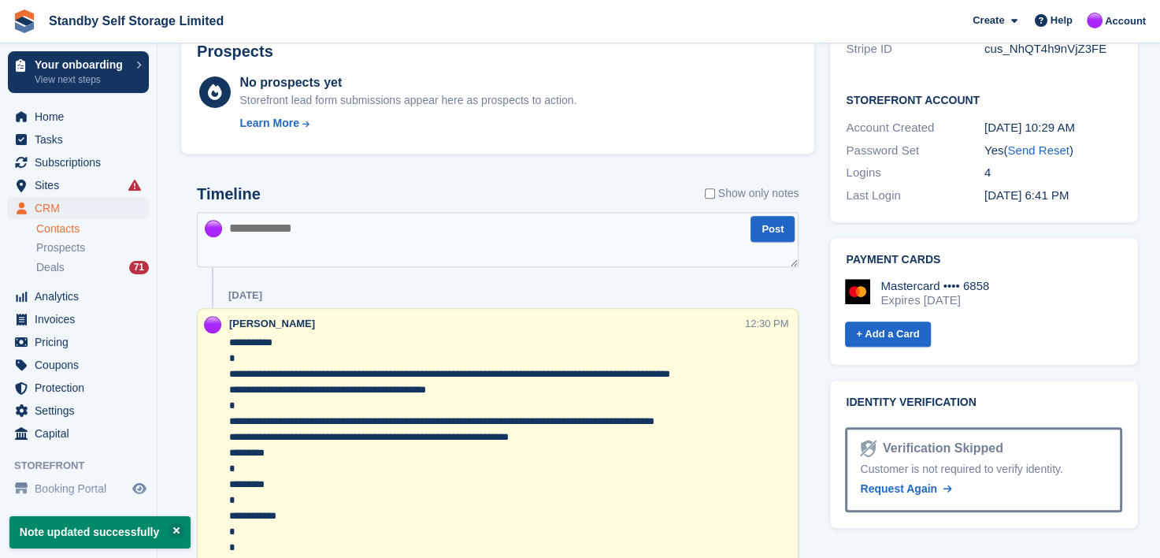
click at [229, 406] on textarea "**********" at bounding box center [487, 500] width 516 height 331
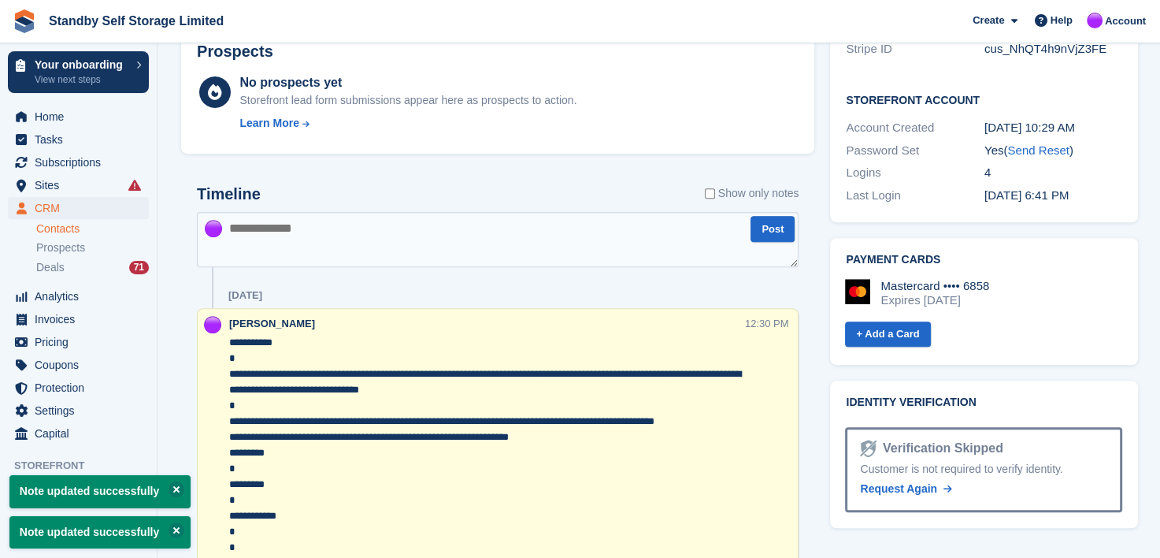
click at [230, 453] on textarea "**********" at bounding box center [487, 492] width 516 height 315
type textarea "**********"
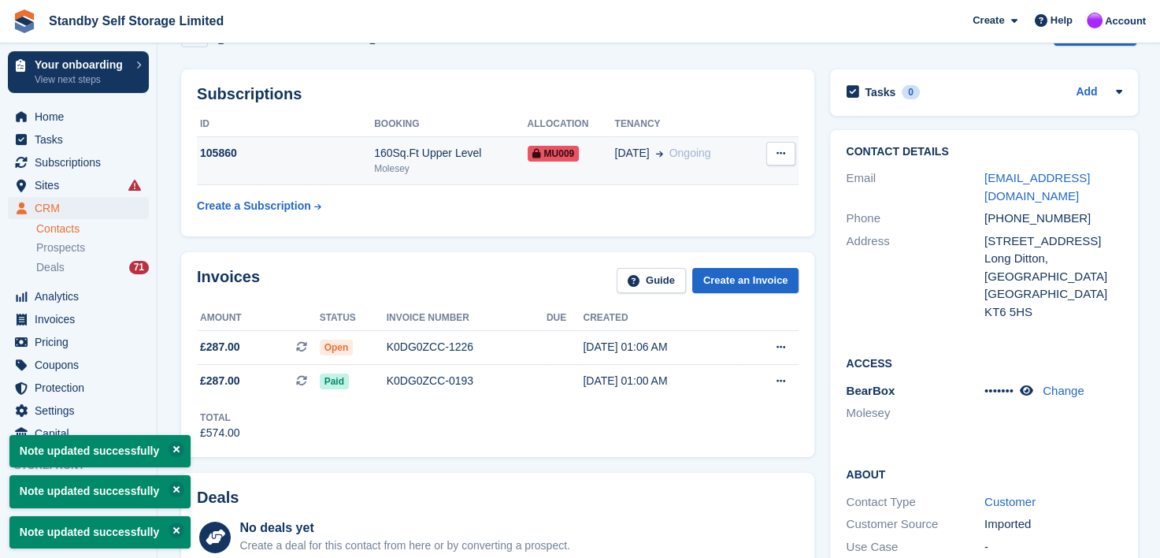
scroll to position [0, 0]
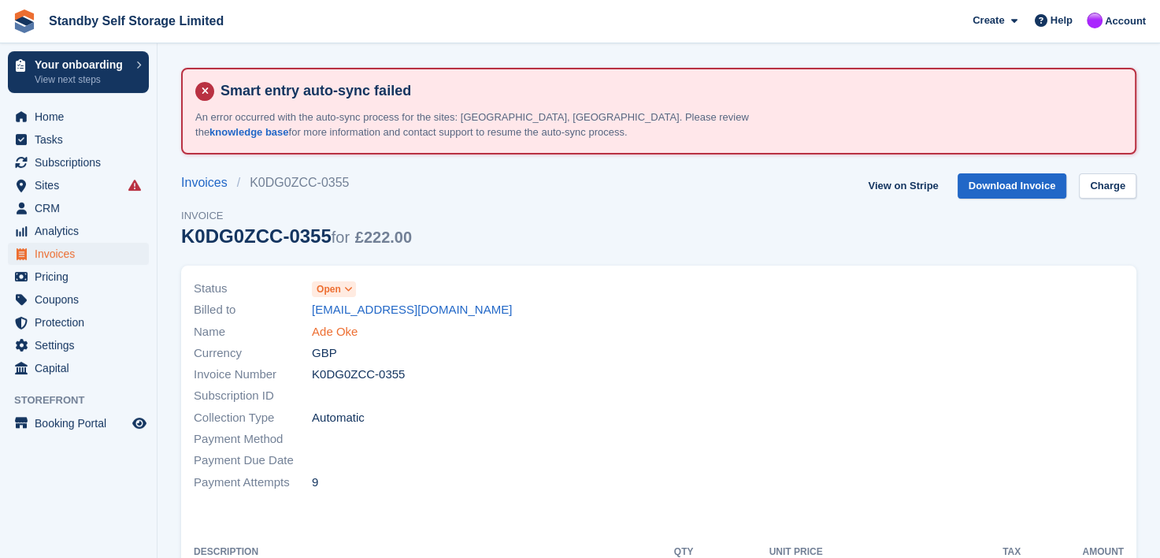
click at [334, 328] on link "Ade Oke" at bounding box center [335, 332] width 46 height 18
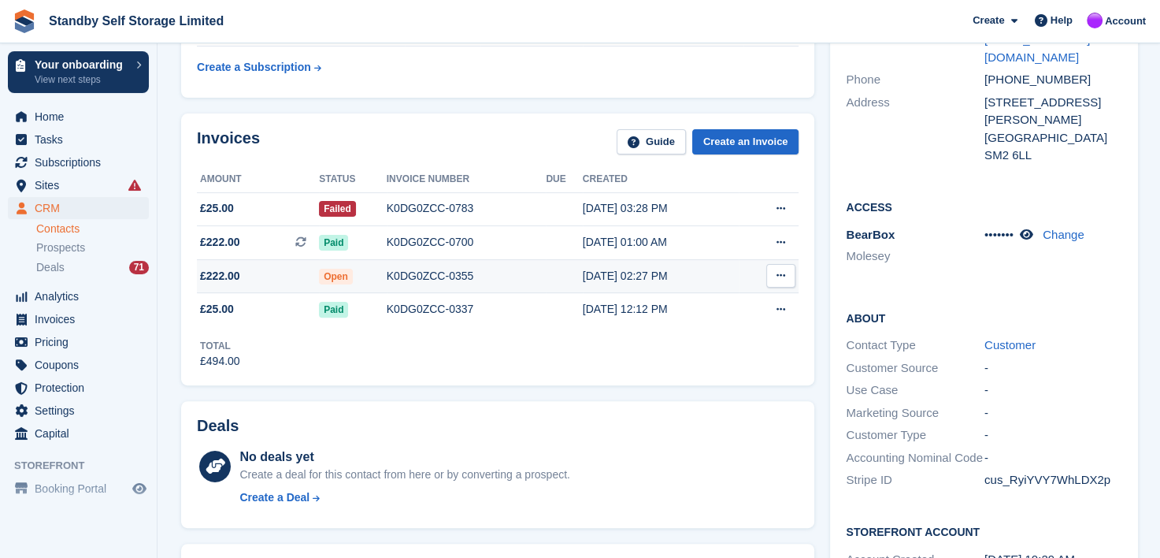
scroll to position [394, 0]
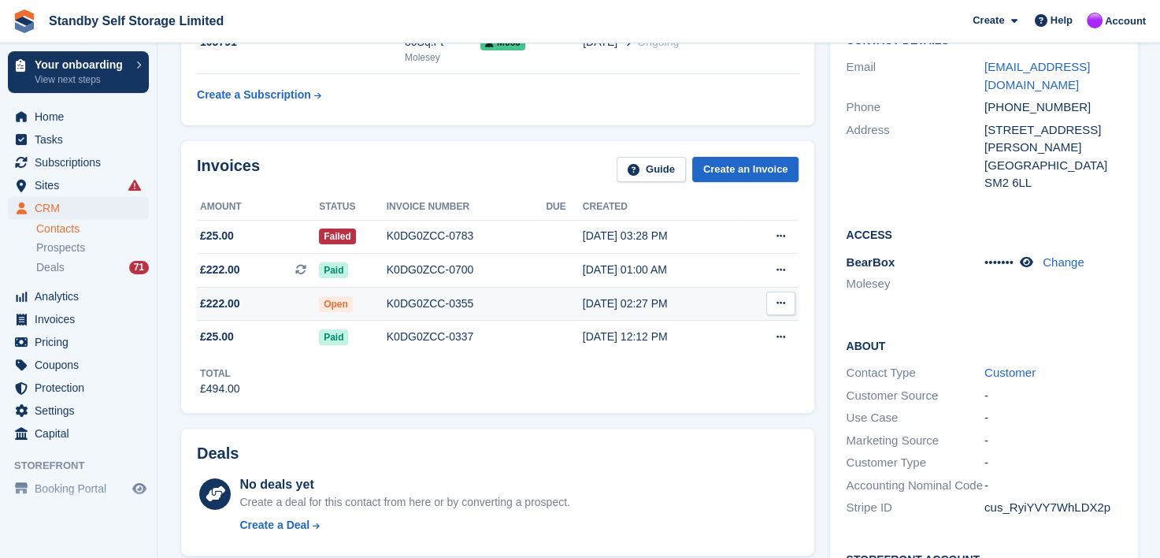
click at [432, 298] on div "K0DG0ZCC-0355" at bounding box center [467, 303] width 160 height 17
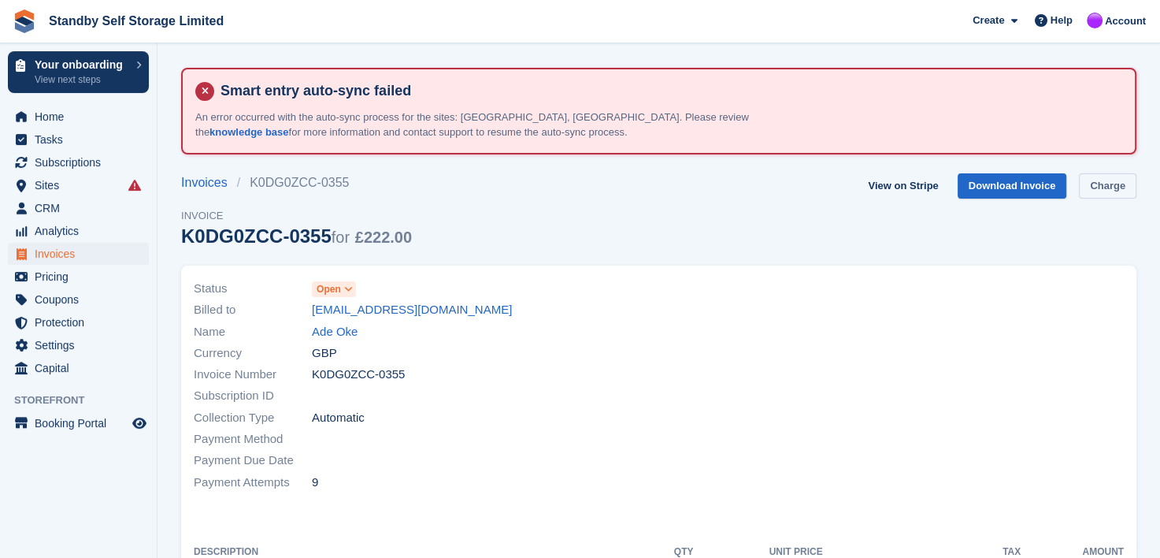
click at [1112, 189] on link "Charge" at bounding box center [1107, 186] width 57 height 26
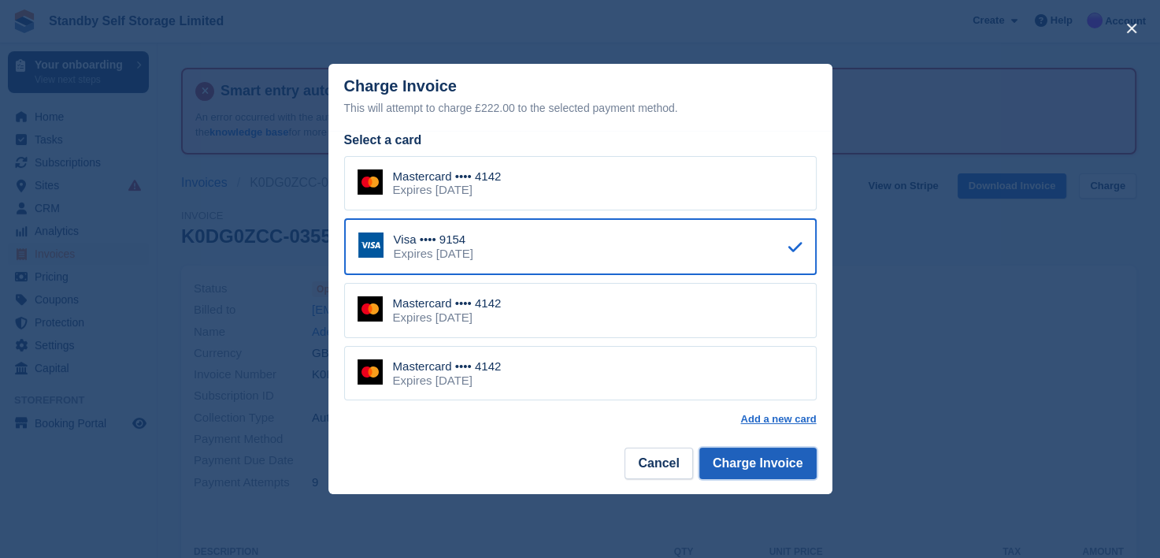
click at [737, 467] on button "Charge Invoice" at bounding box center [757, 463] width 117 height 32
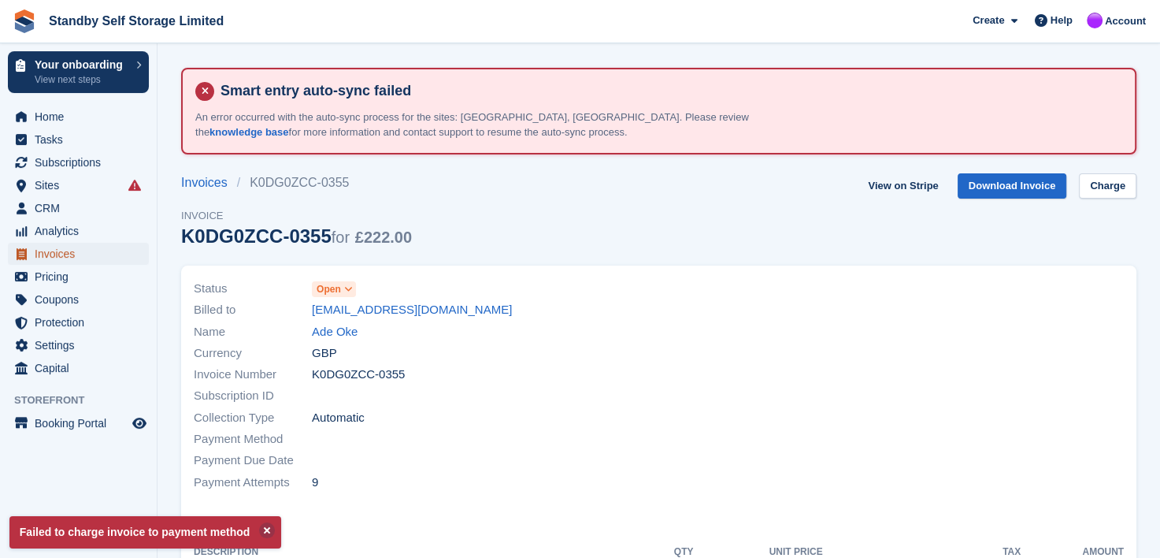
click at [47, 250] on span "Invoices" at bounding box center [82, 254] width 95 height 22
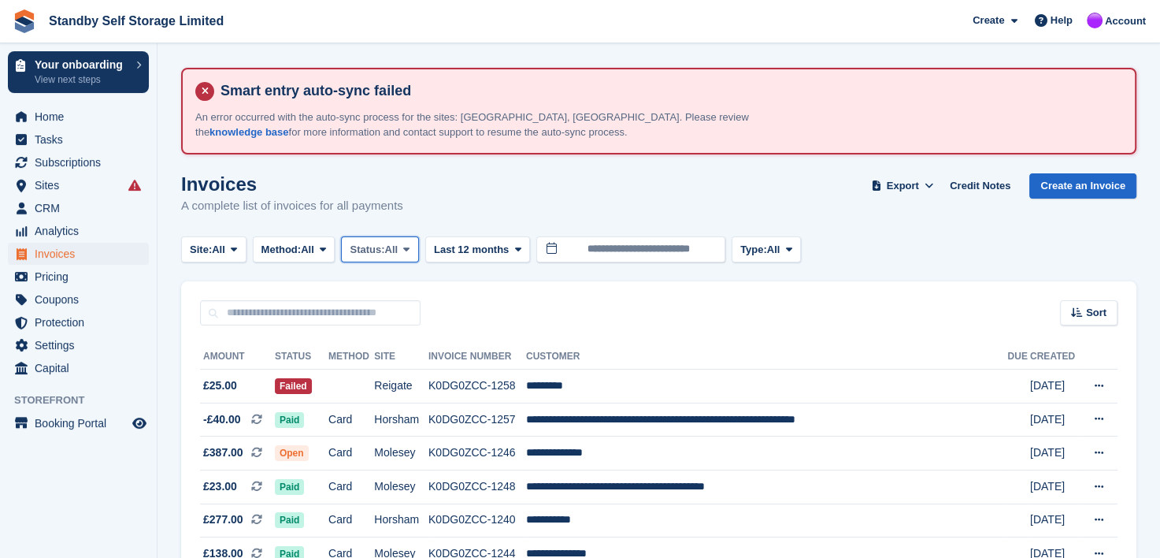
click at [410, 246] on icon at bounding box center [406, 249] width 6 height 10
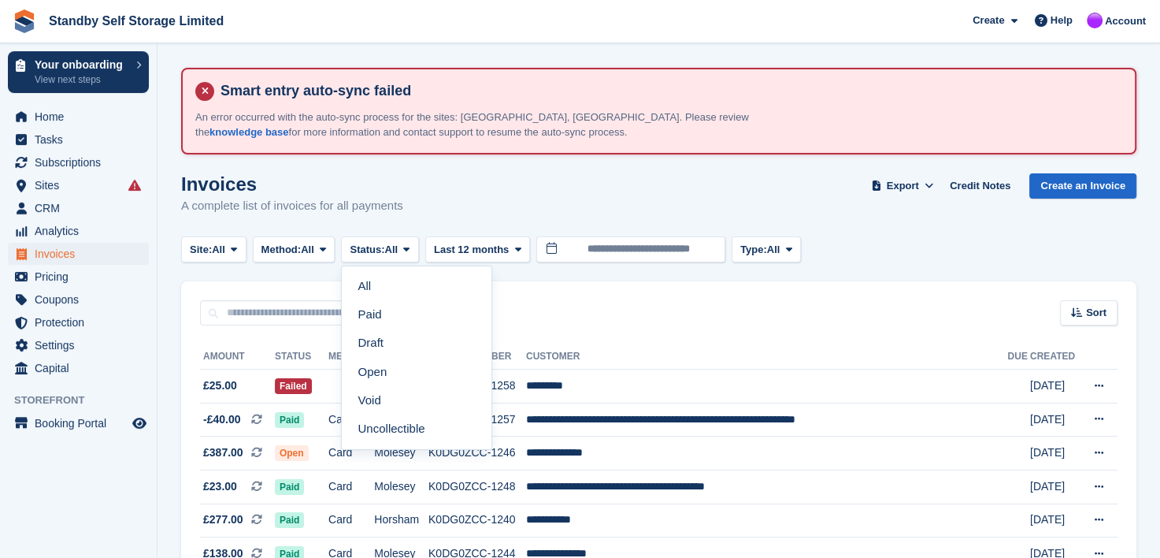
click at [371, 371] on link "Open" at bounding box center [416, 372] width 137 height 28
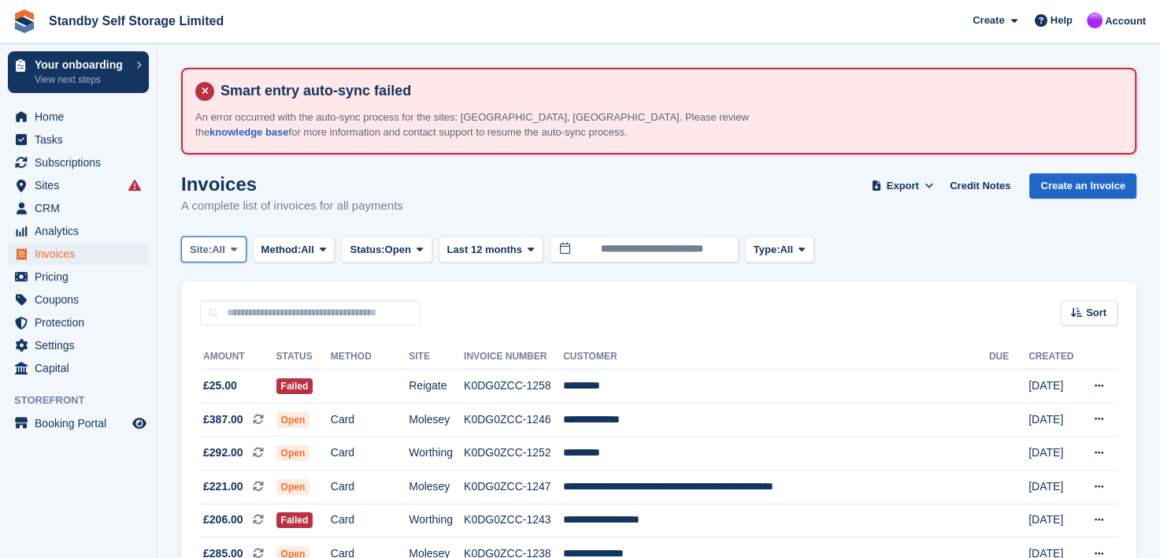
click at [236, 249] on icon at bounding box center [234, 249] width 6 height 10
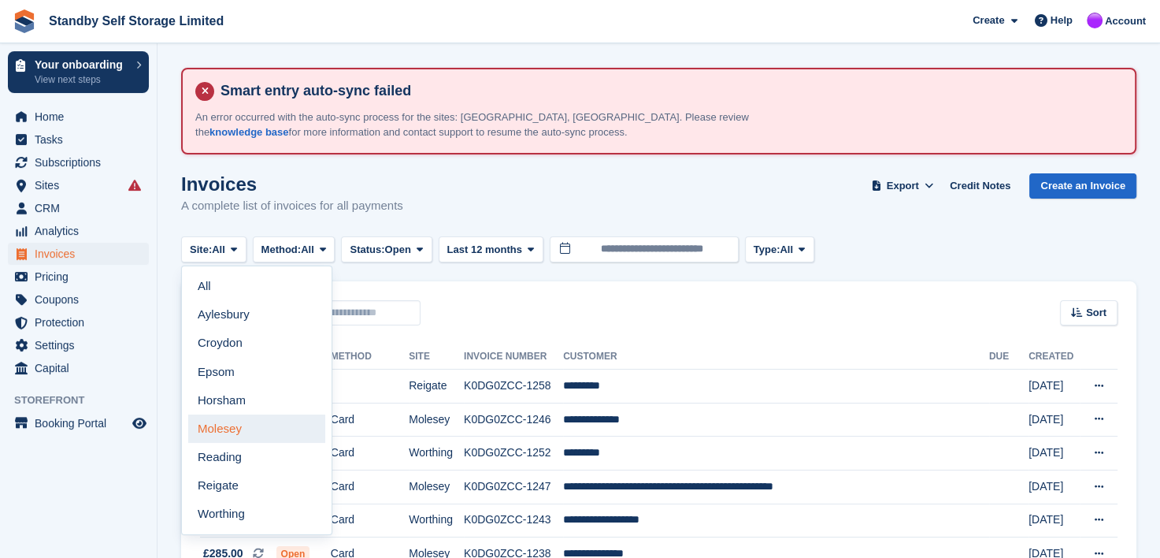
click at [209, 425] on link "Molesey" at bounding box center [256, 428] width 137 height 28
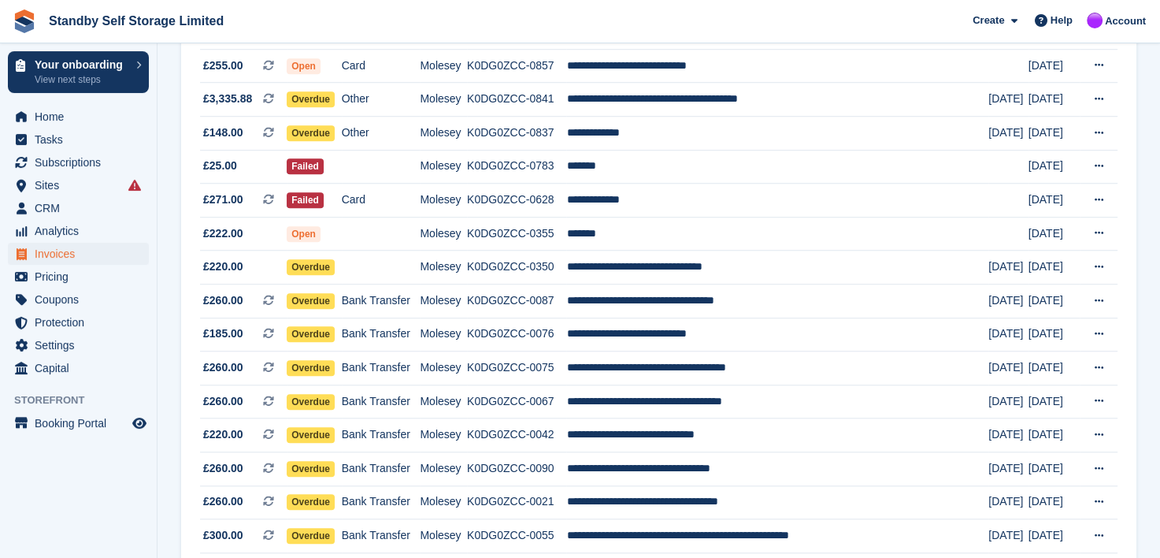
scroll to position [1181, 0]
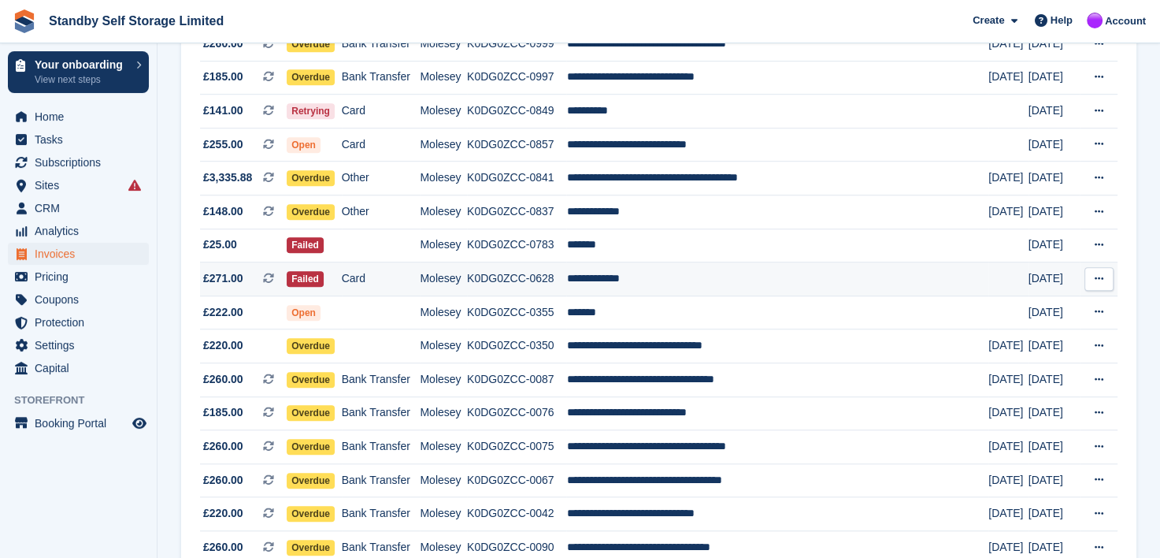
click at [628, 284] on td "**********" at bounding box center [777, 279] width 422 height 34
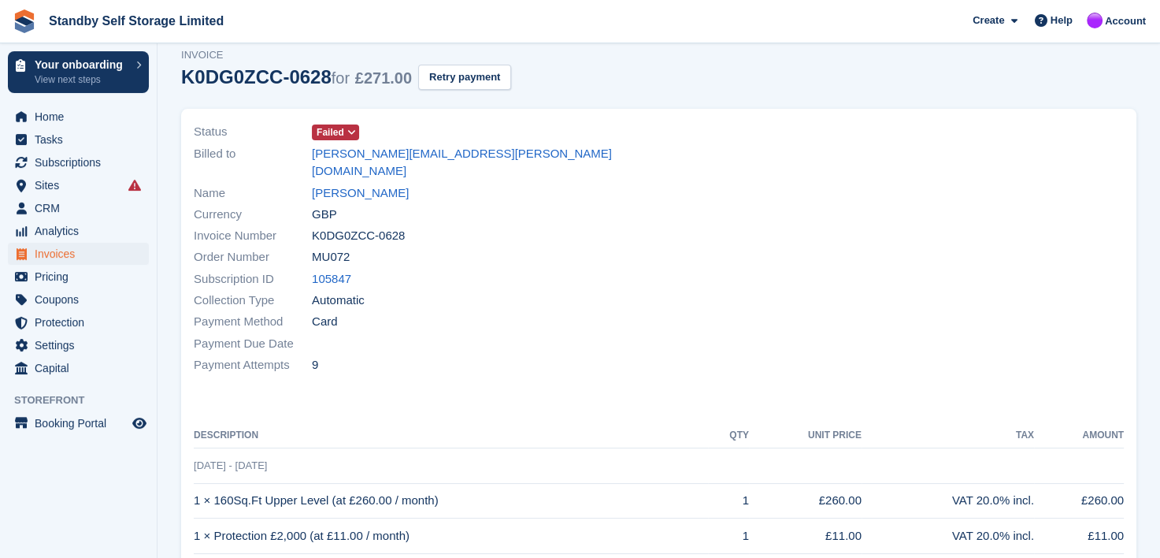
scroll to position [79, 0]
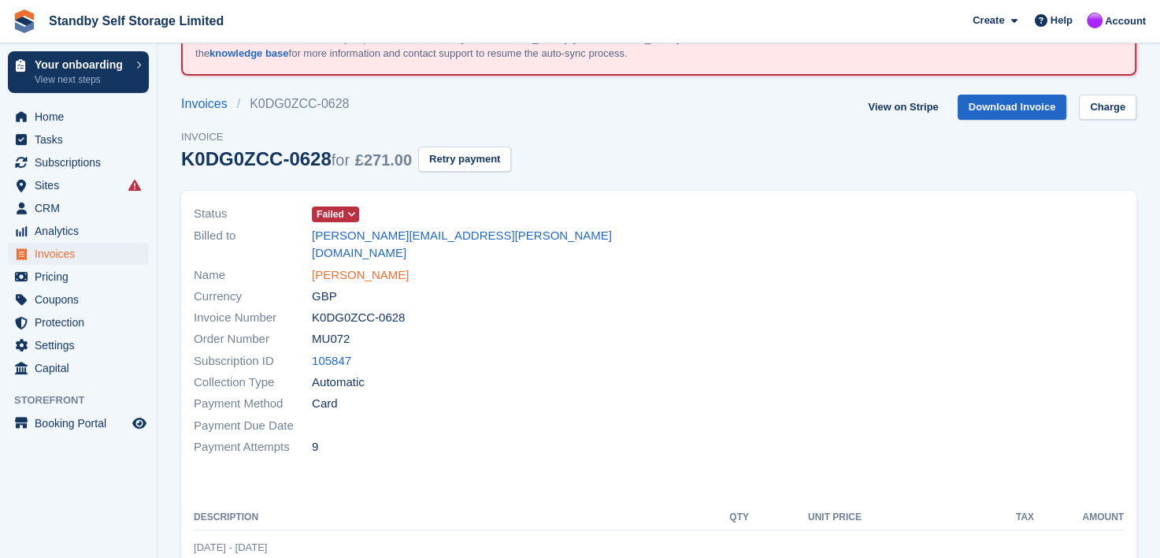
drag, startPoint x: 335, startPoint y: 255, endPoint x: 369, endPoint y: 257, distance: 33.9
click at [336, 266] on link "[PERSON_NAME]" at bounding box center [360, 275] width 97 height 18
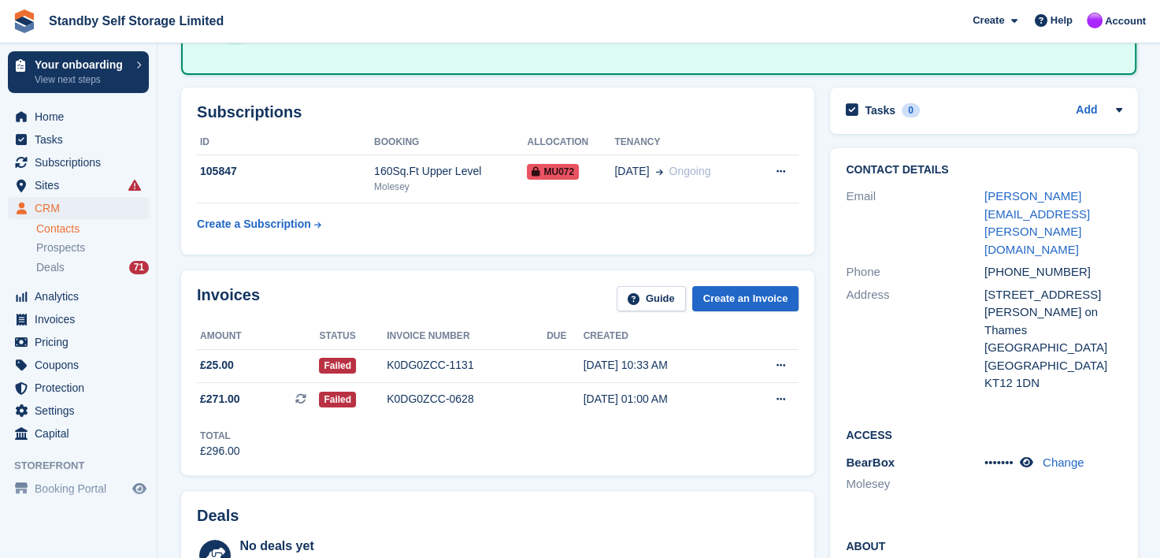
scroll to position [315, 0]
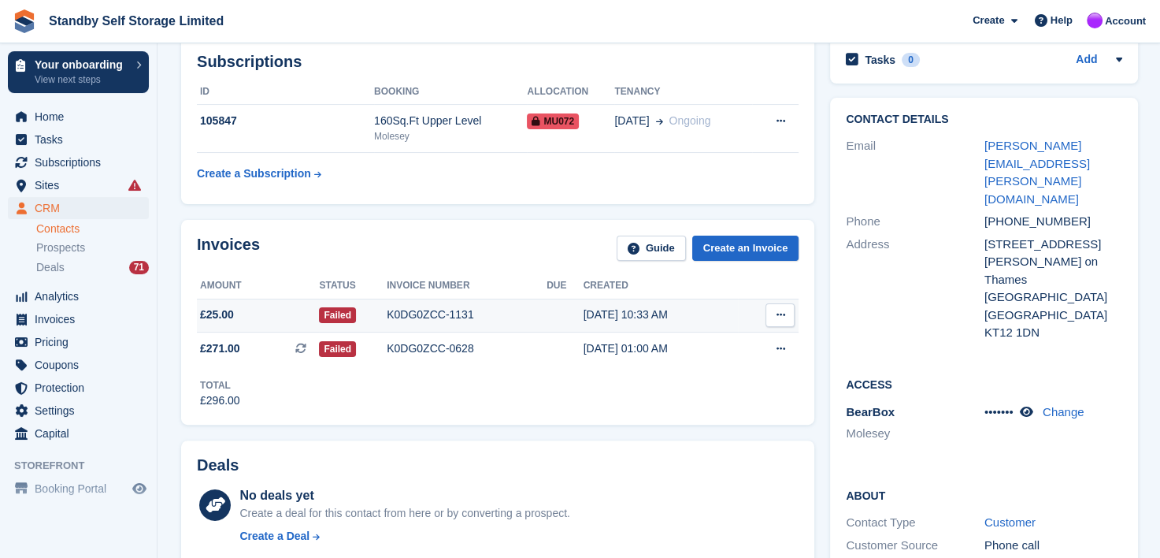
click at [426, 309] on div "K0DG0ZCC-1131" at bounding box center [467, 314] width 160 height 17
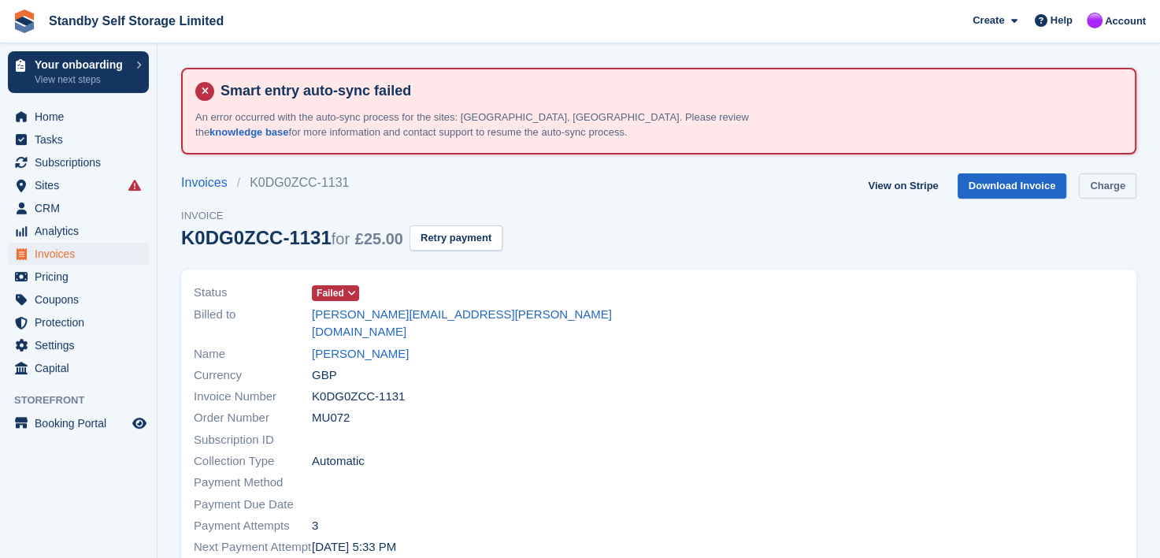
click at [1116, 176] on link "Charge" at bounding box center [1107, 186] width 57 height 26
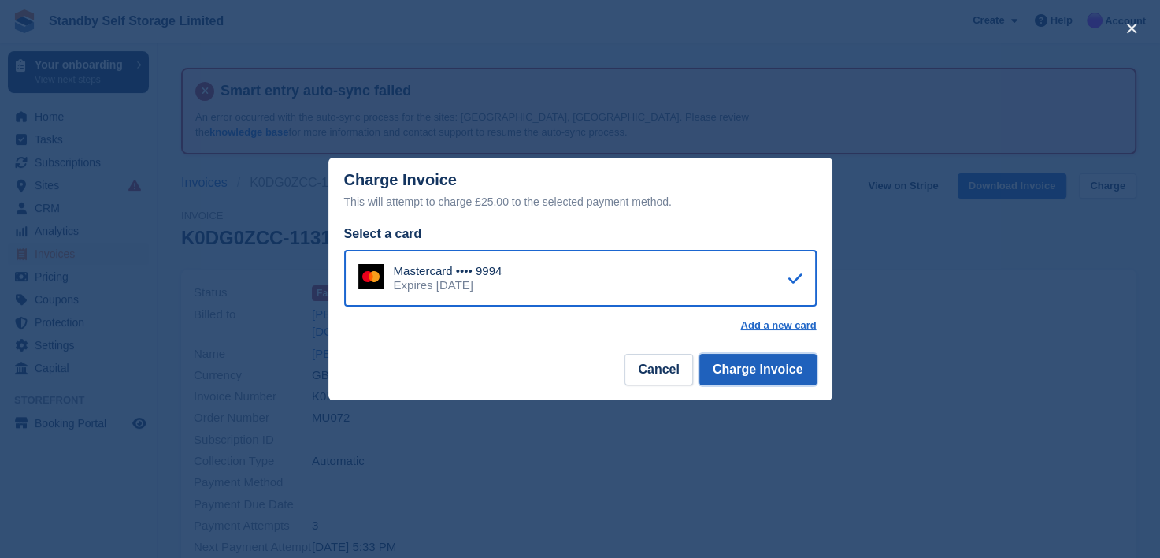
click at [748, 365] on button "Charge Invoice" at bounding box center [757, 370] width 117 height 32
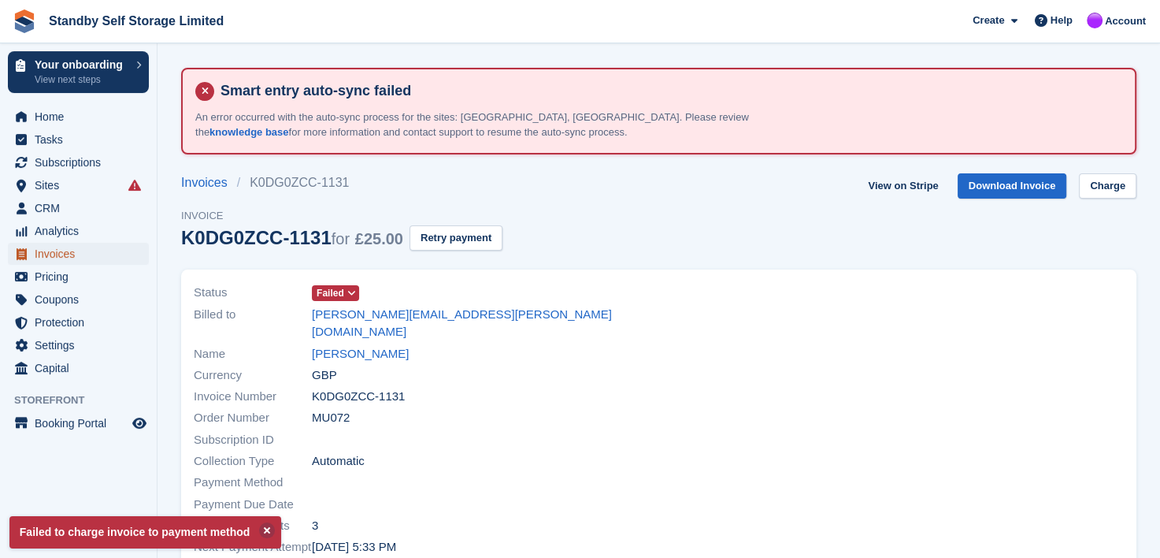
drag, startPoint x: 47, startPoint y: 252, endPoint x: 186, endPoint y: 228, distance: 140.6
click at [48, 251] on span "Invoices" at bounding box center [82, 254] width 95 height 22
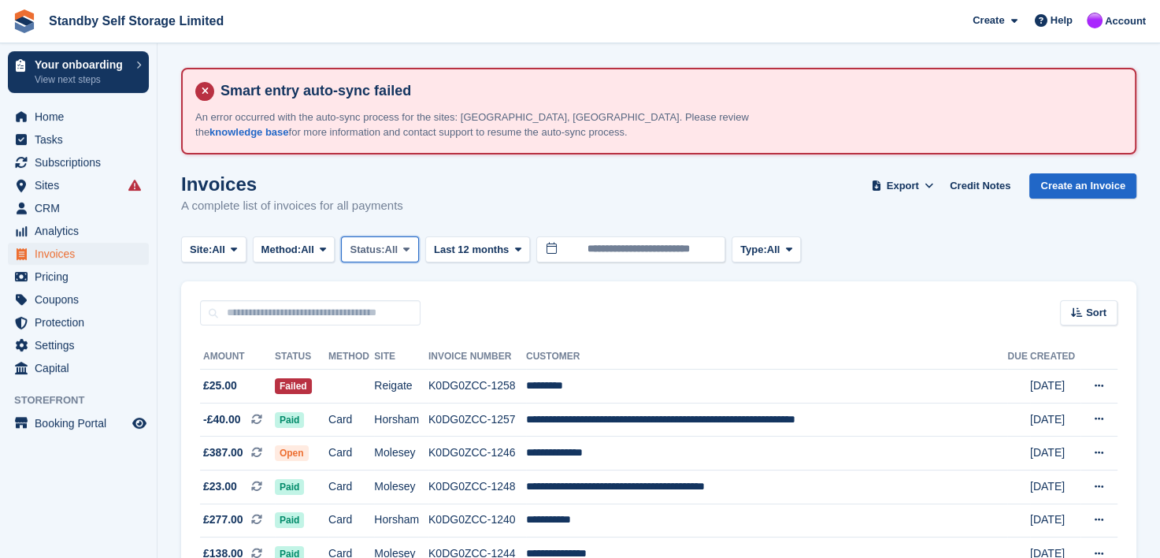
click at [410, 249] on icon at bounding box center [406, 249] width 6 height 10
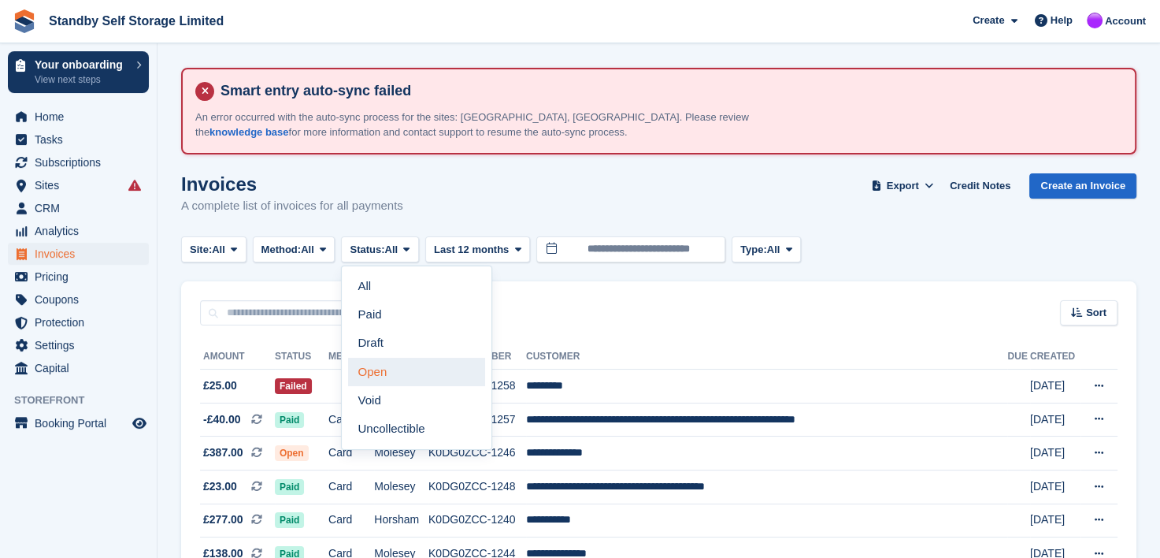
click at [369, 369] on link "Open" at bounding box center [416, 372] width 137 height 28
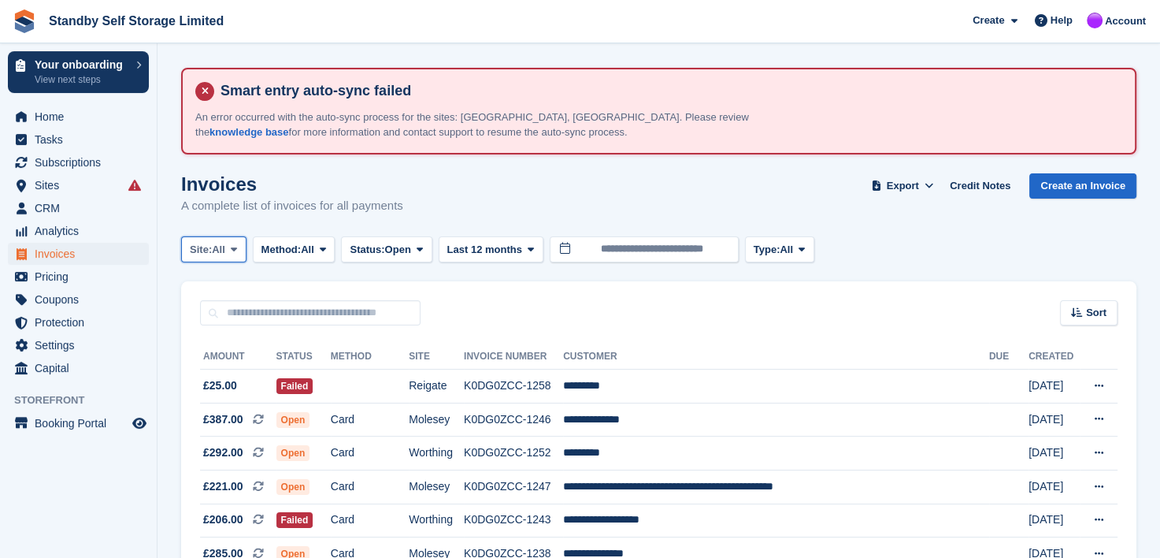
click at [235, 246] on icon at bounding box center [234, 249] width 6 height 10
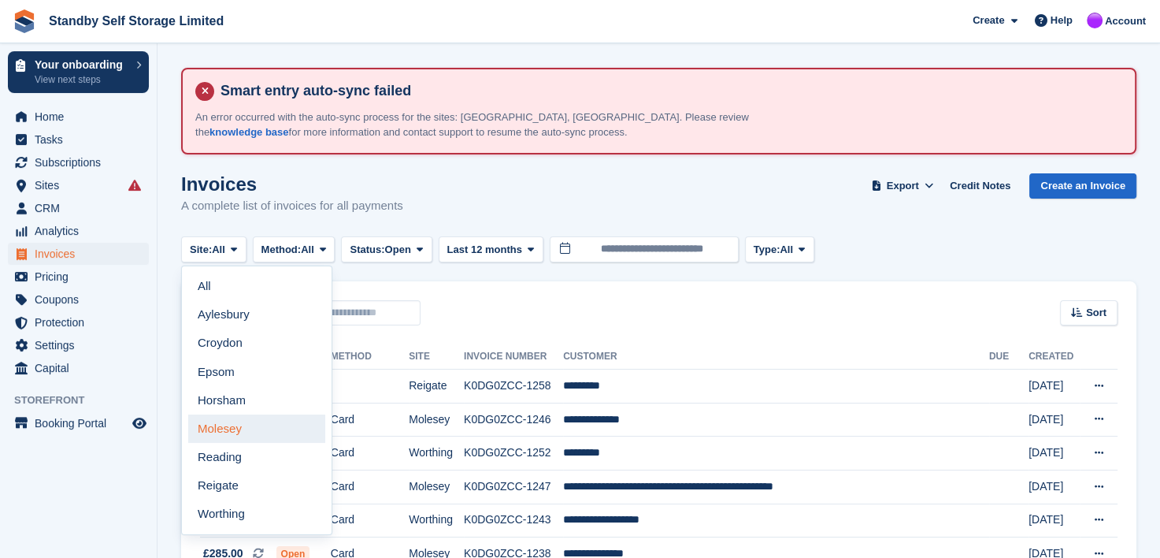
click at [218, 424] on link "Molesey" at bounding box center [256, 428] width 137 height 28
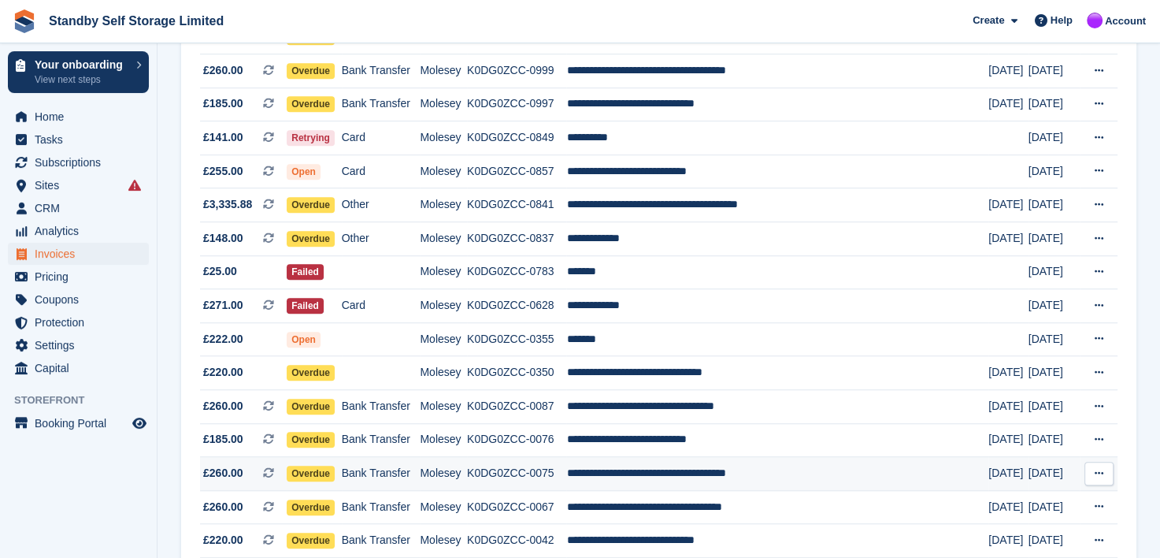
scroll to position [1181, 0]
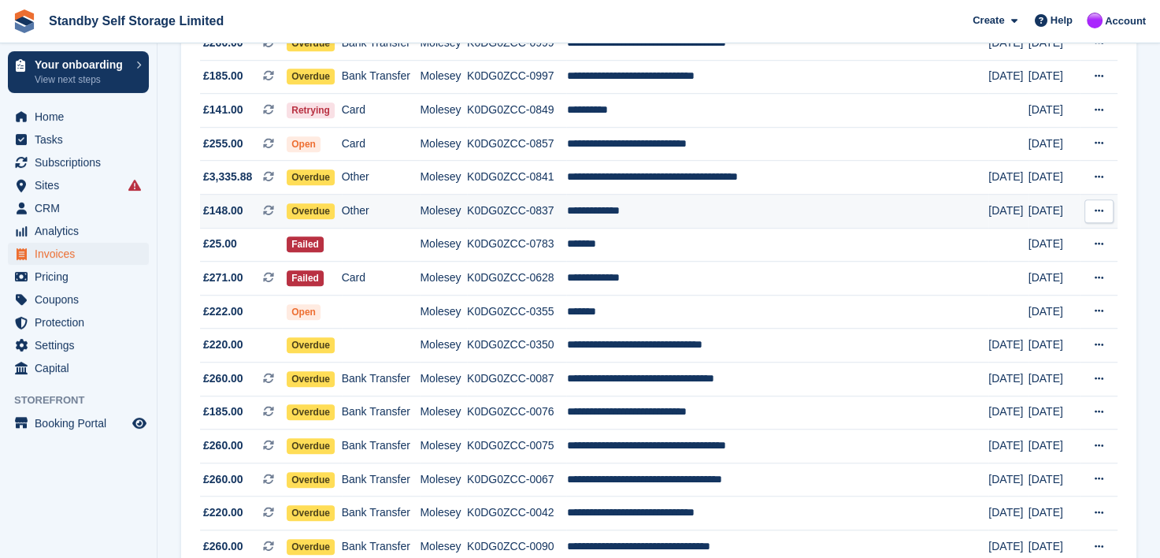
click at [621, 217] on td "**********" at bounding box center [777, 212] width 422 height 34
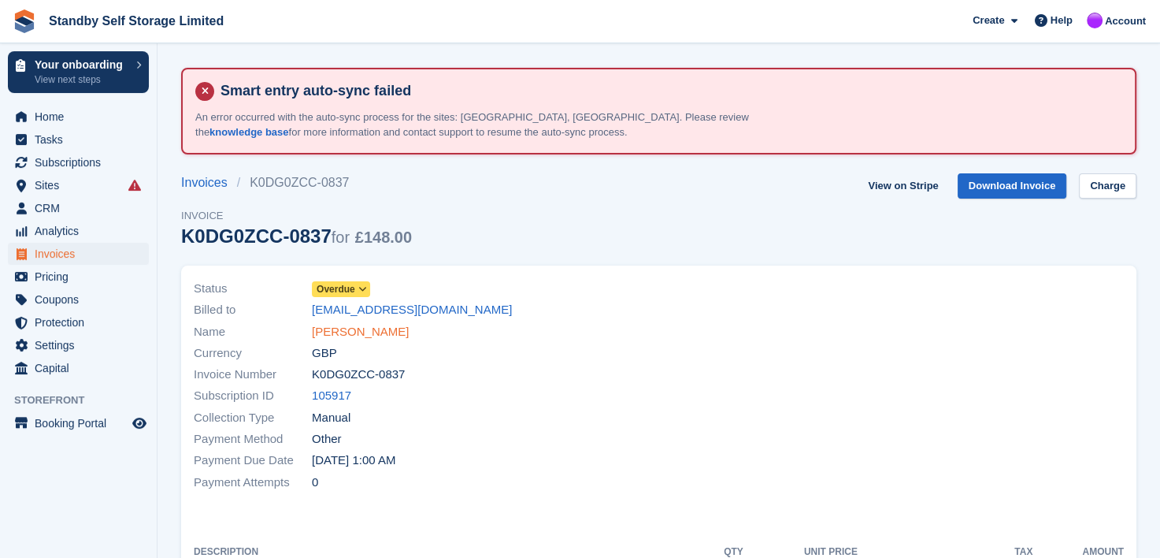
click at [356, 329] on link "[PERSON_NAME]" at bounding box center [360, 332] width 97 height 18
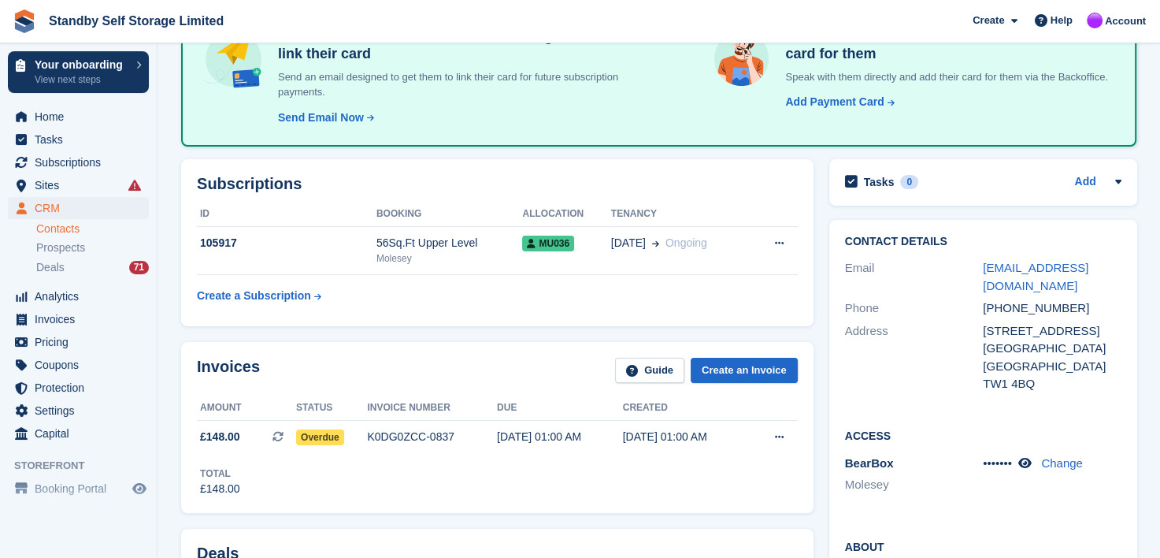
scroll to position [389, 0]
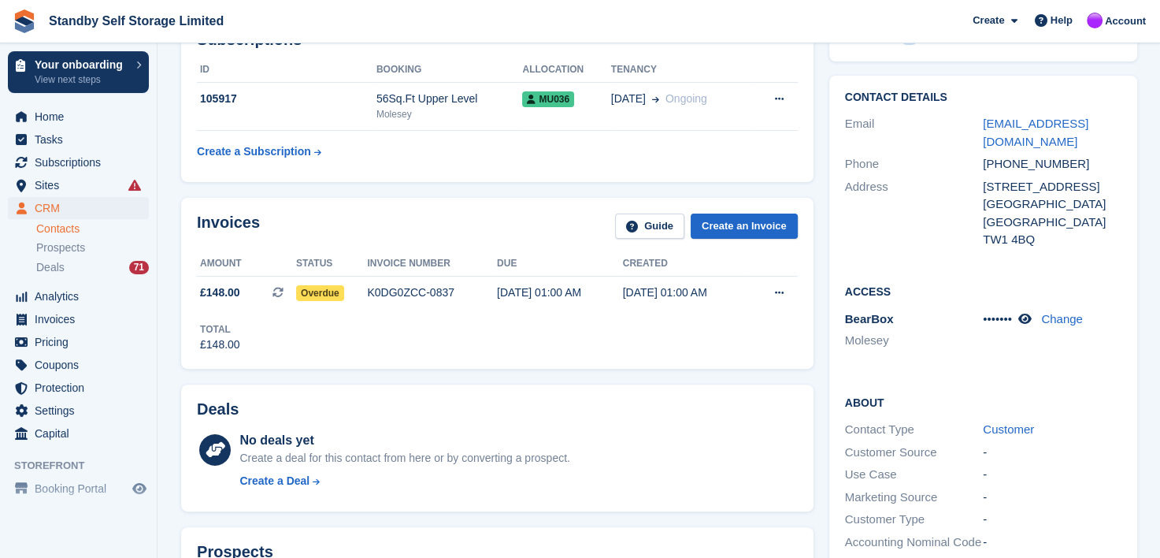
drag, startPoint x: 408, startPoint y: 290, endPoint x: 699, endPoint y: 258, distance: 292.3
click at [410, 290] on div "K0DG0ZCC-0837" at bounding box center [432, 292] width 130 height 17
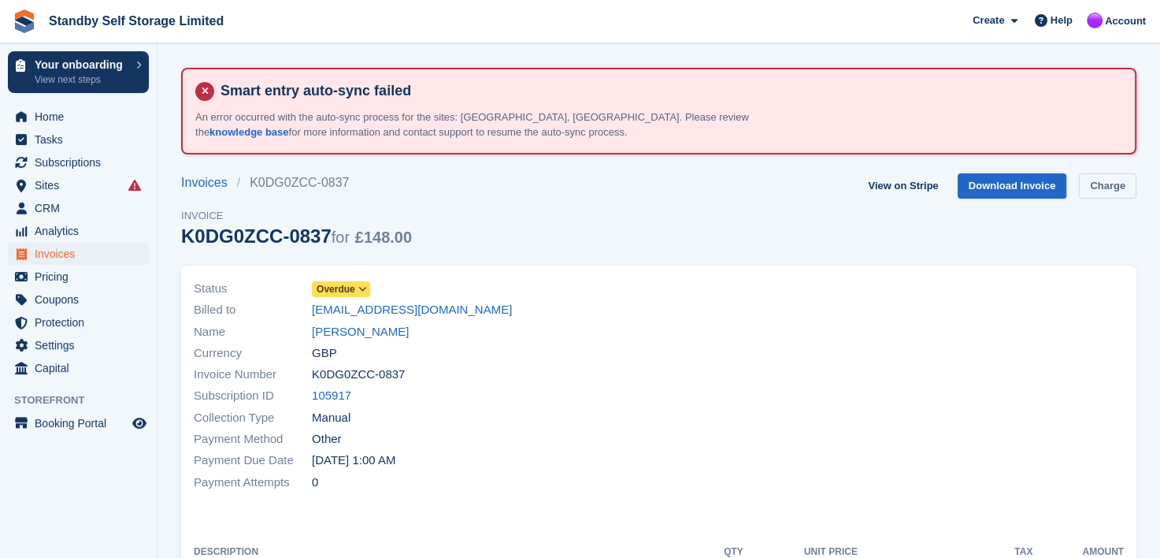
click at [1116, 186] on link "Charge" at bounding box center [1107, 186] width 57 height 26
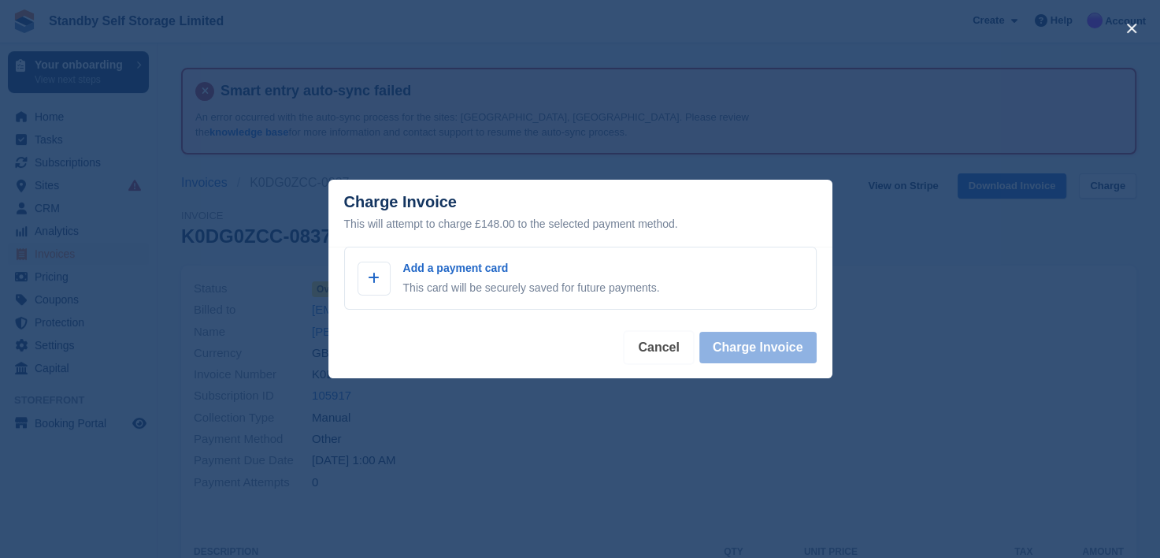
click at [651, 347] on button "Cancel" at bounding box center [659, 348] width 68 height 32
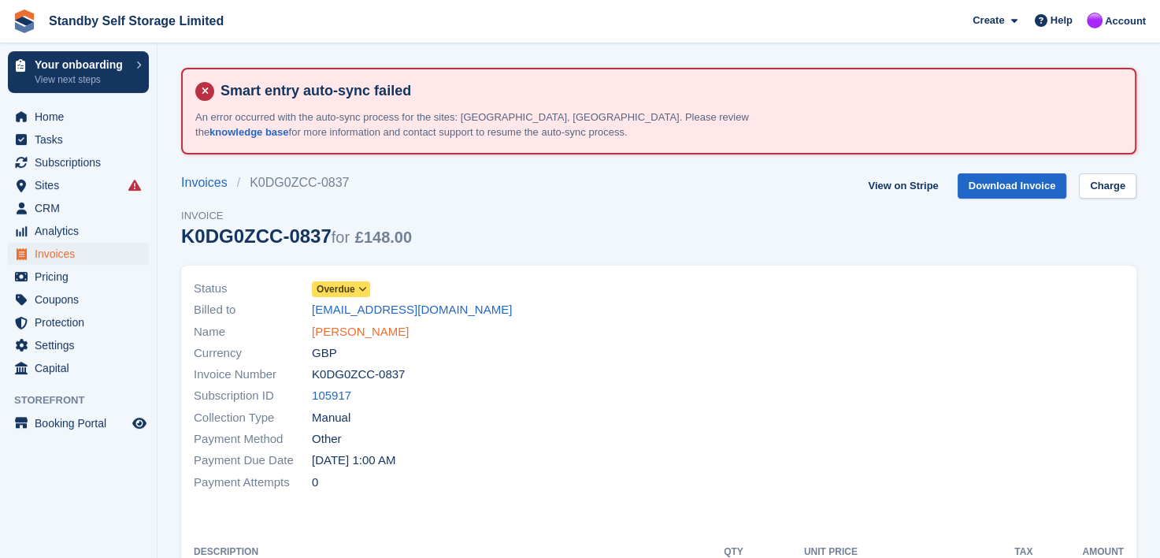
click at [344, 331] on link "Nicola Cowper" at bounding box center [360, 332] width 97 height 18
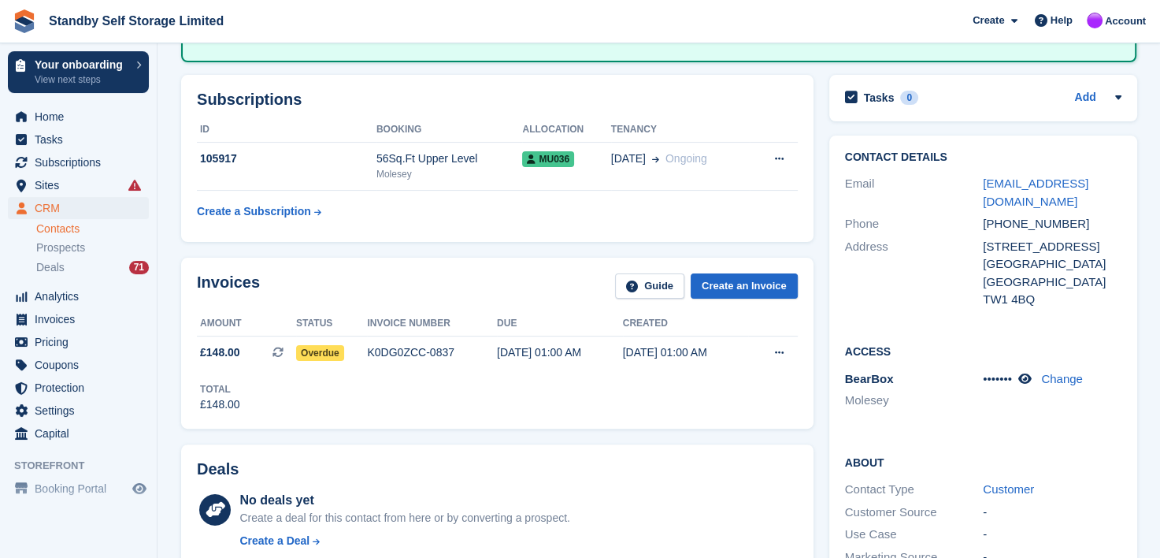
scroll to position [310, 0]
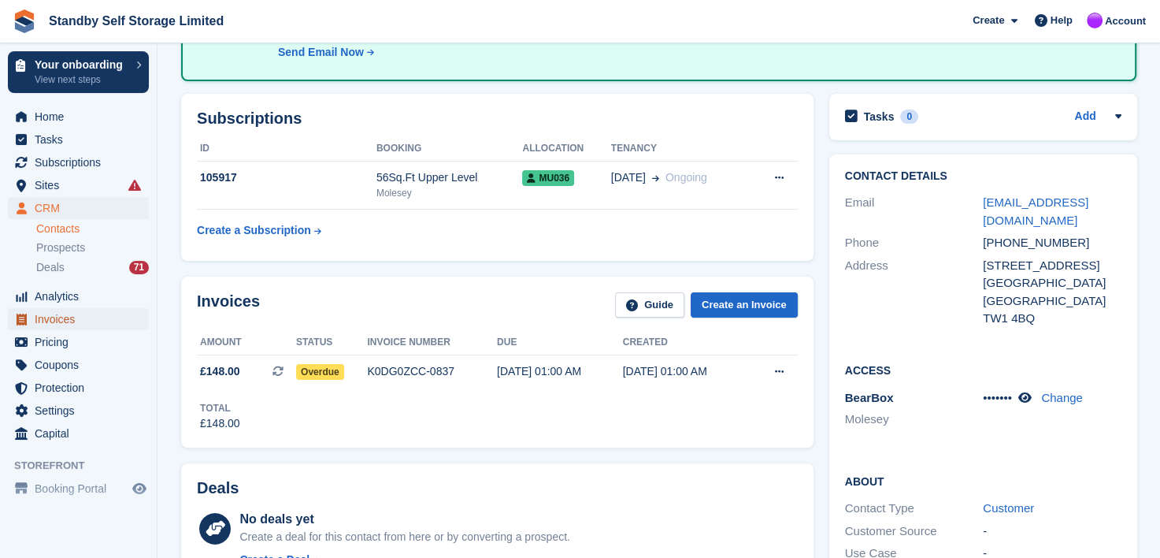
click at [52, 319] on span "Invoices" at bounding box center [82, 319] width 95 height 22
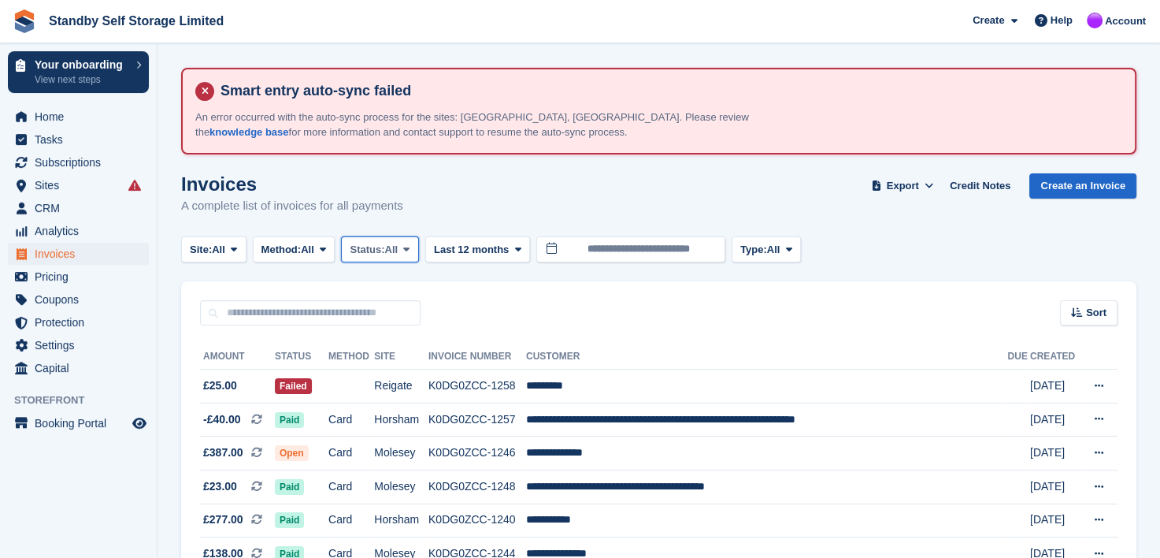
click at [410, 248] on icon at bounding box center [406, 249] width 6 height 10
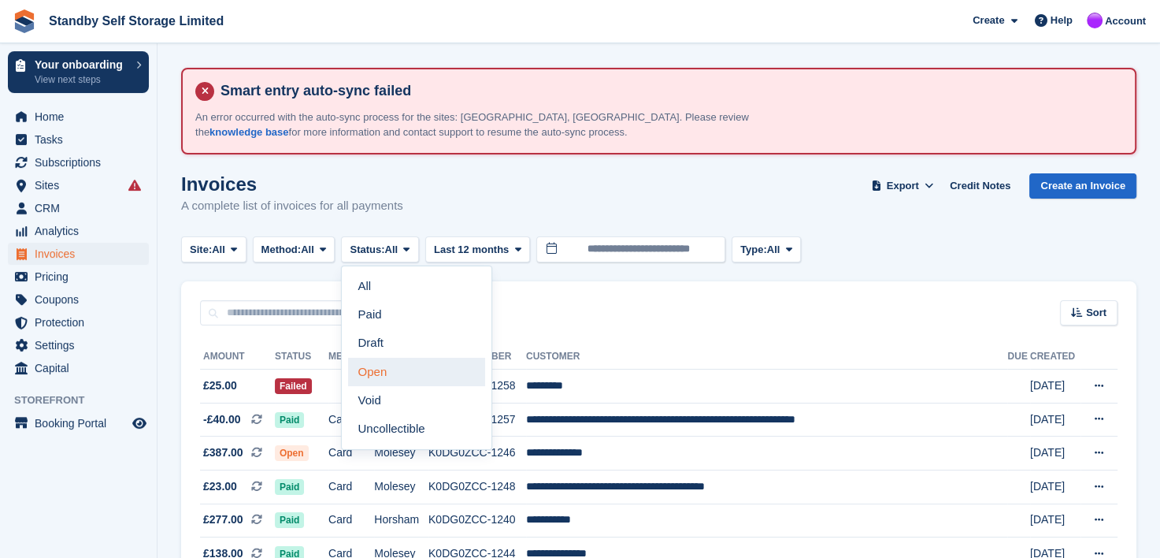
click at [369, 371] on link "Open" at bounding box center [416, 372] width 137 height 28
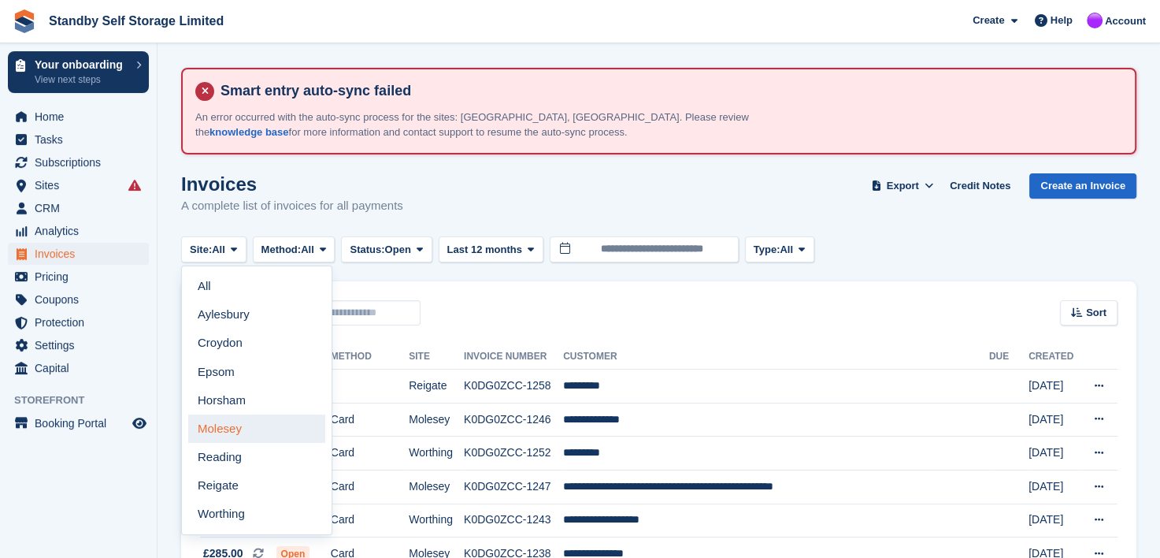
click at [221, 432] on link "Molesey" at bounding box center [256, 428] width 137 height 28
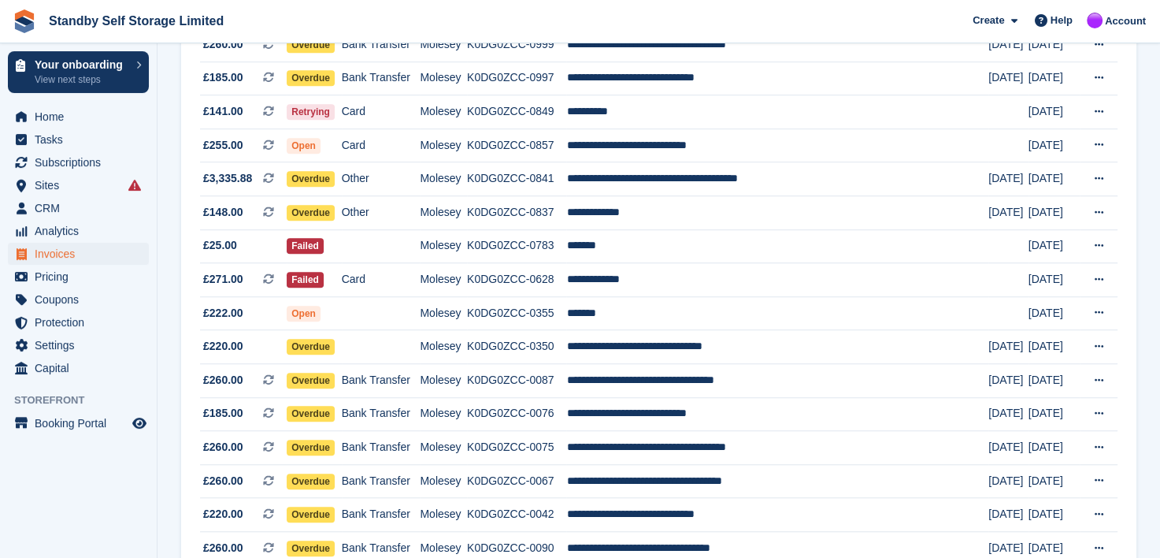
scroll to position [1181, 0]
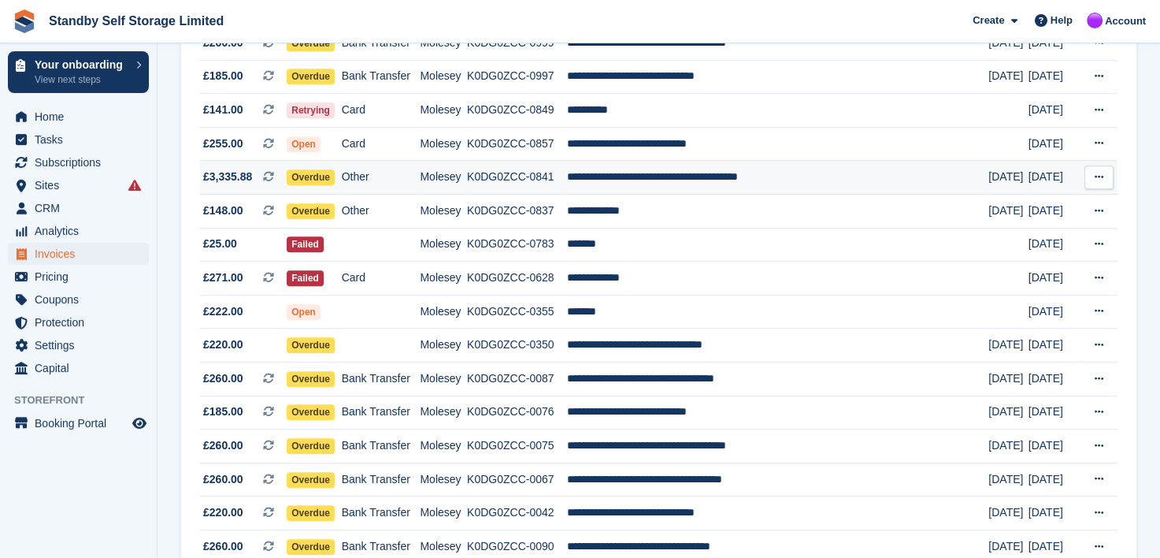
click at [634, 180] on td "**********" at bounding box center [777, 178] width 422 height 34
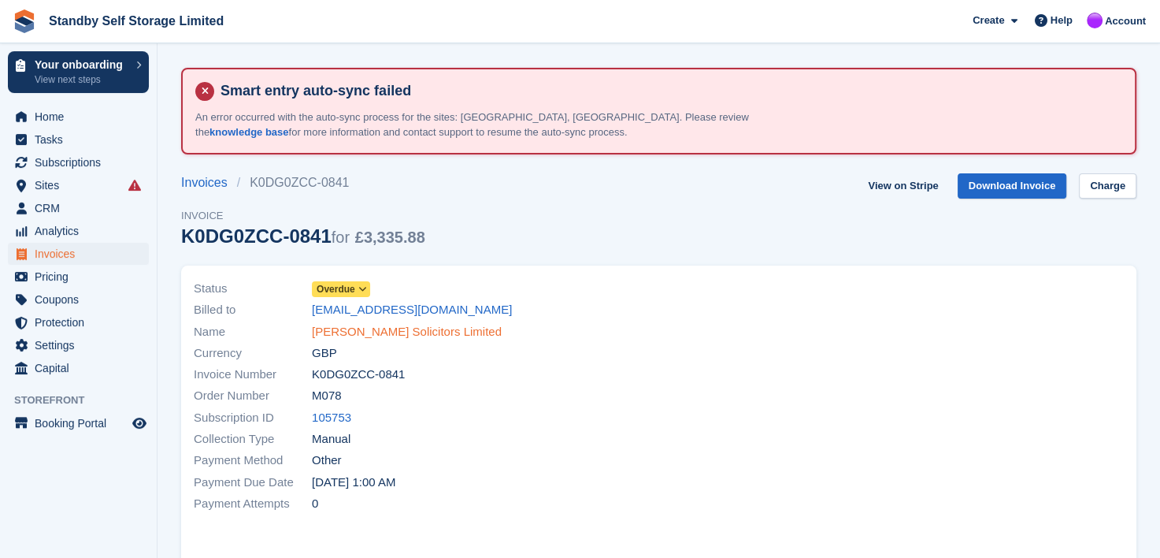
click at [356, 329] on link "Susan Ainge - Ashbournes Solicitors Limited" at bounding box center [407, 332] width 190 height 18
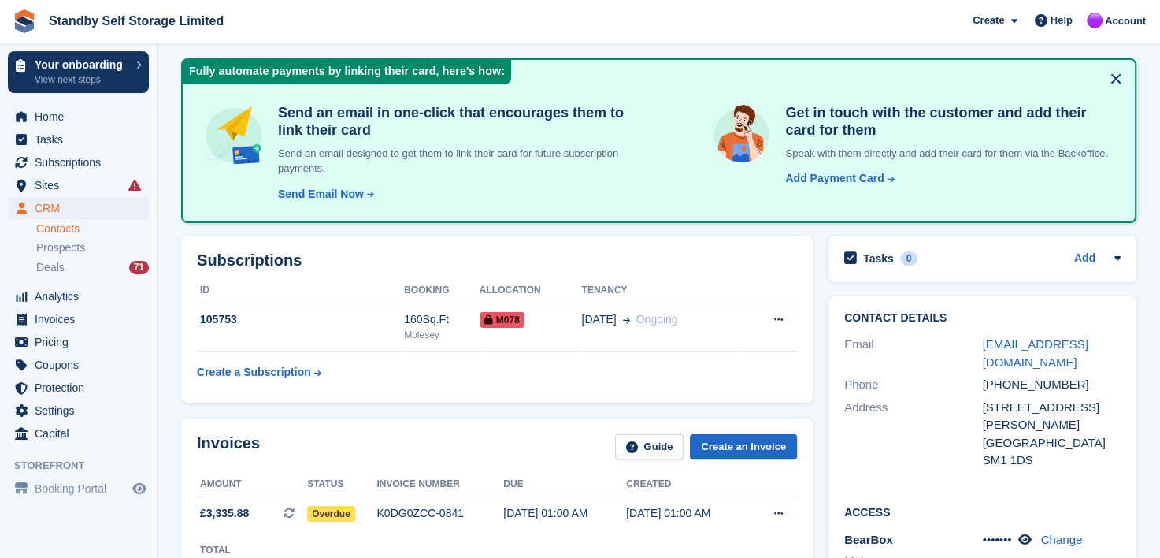
scroll to position [236, 0]
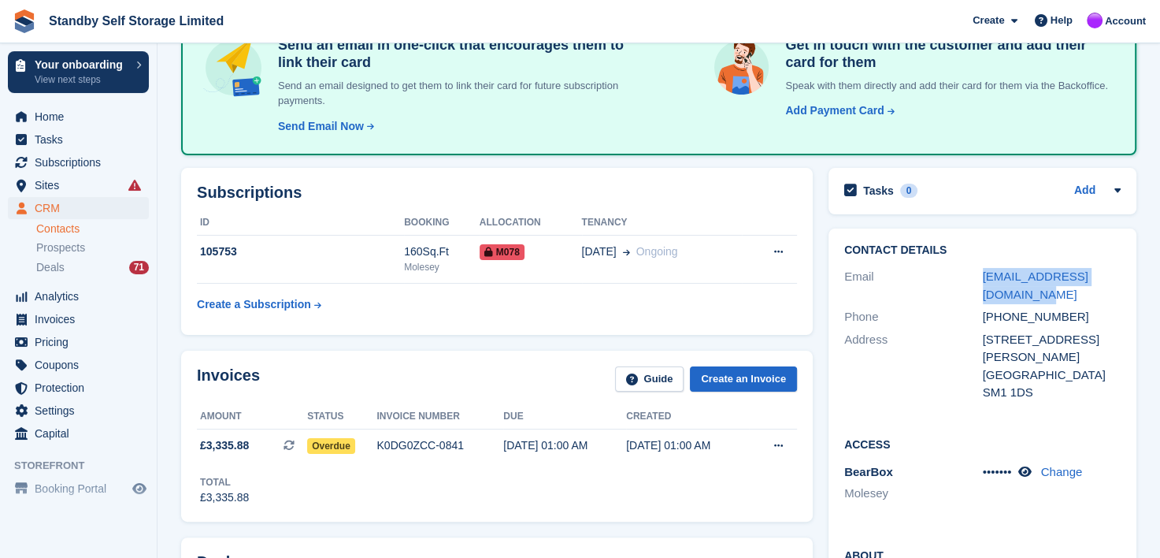
drag, startPoint x: 1014, startPoint y: 293, endPoint x: 954, endPoint y: 283, distance: 60.7
click at [954, 283] on div "Email susanainge@whmatthews.com" at bounding box center [982, 285] width 276 height 40
copy div "susanainge@whmatthews.com"
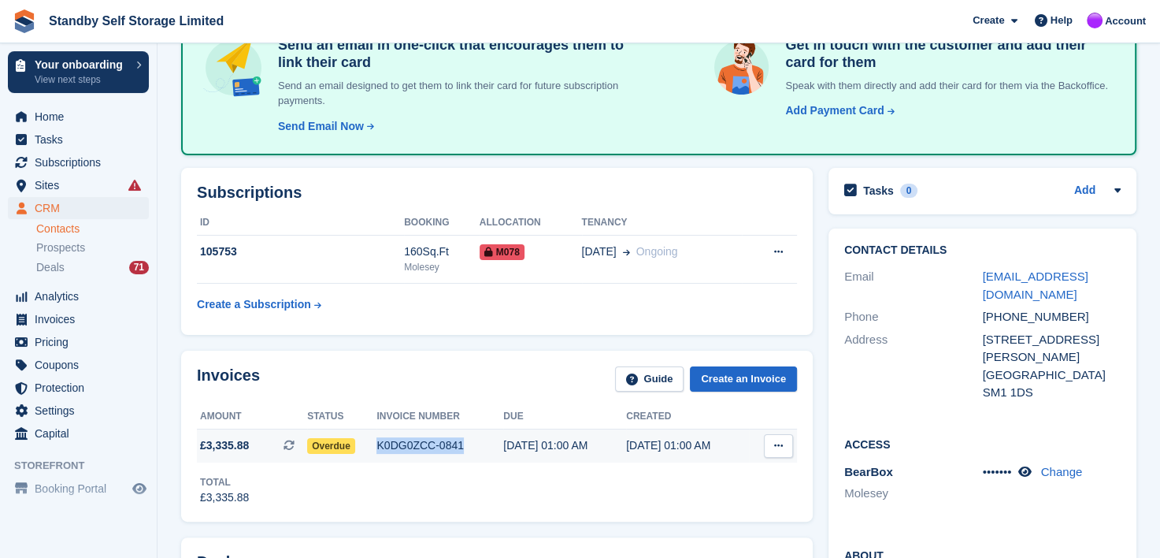
drag, startPoint x: 369, startPoint y: 443, endPoint x: 480, endPoint y: 448, distance: 112.0
click at [480, 448] on tr "£3,335.88 This is a recurring subscription invoice. Overdue K0DG0ZCC-0841 27 Se…" at bounding box center [497, 445] width 600 height 33
copy tr "K0DG0ZCC-0841"
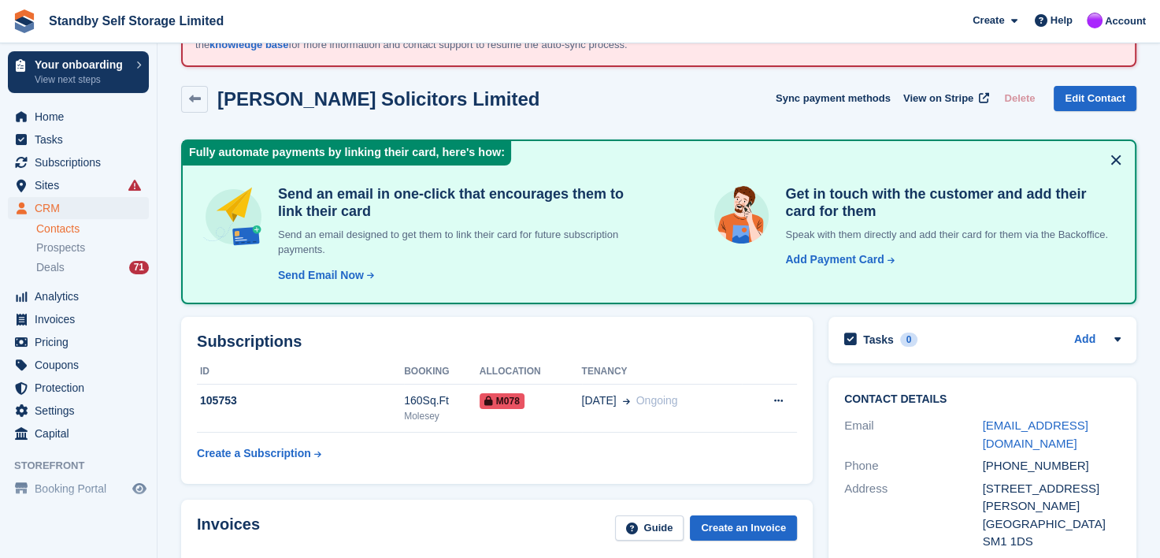
scroll to position [0, 0]
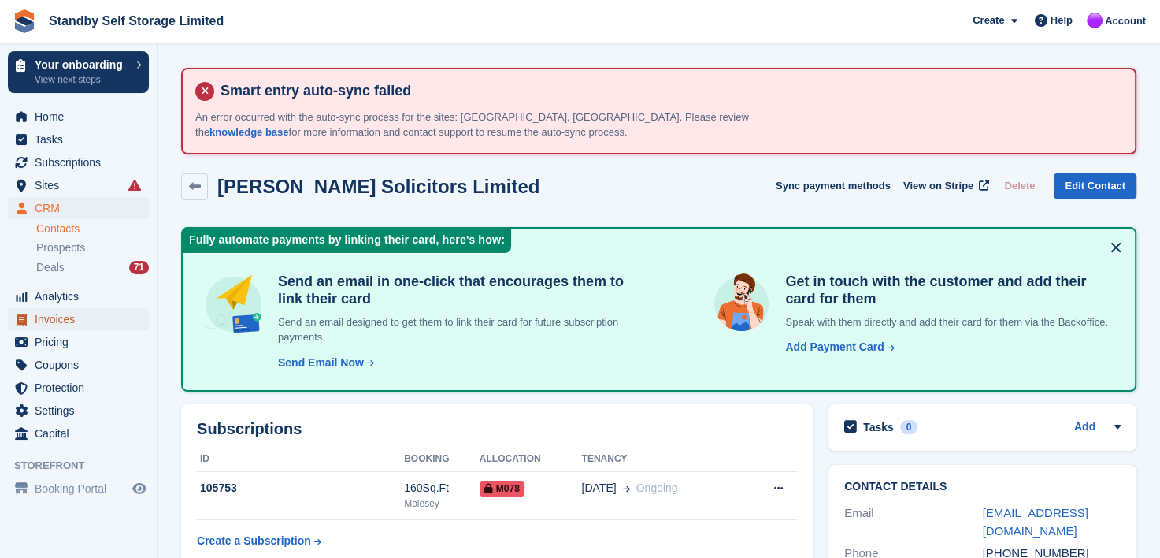
click at [45, 321] on span "Invoices" at bounding box center [82, 319] width 95 height 22
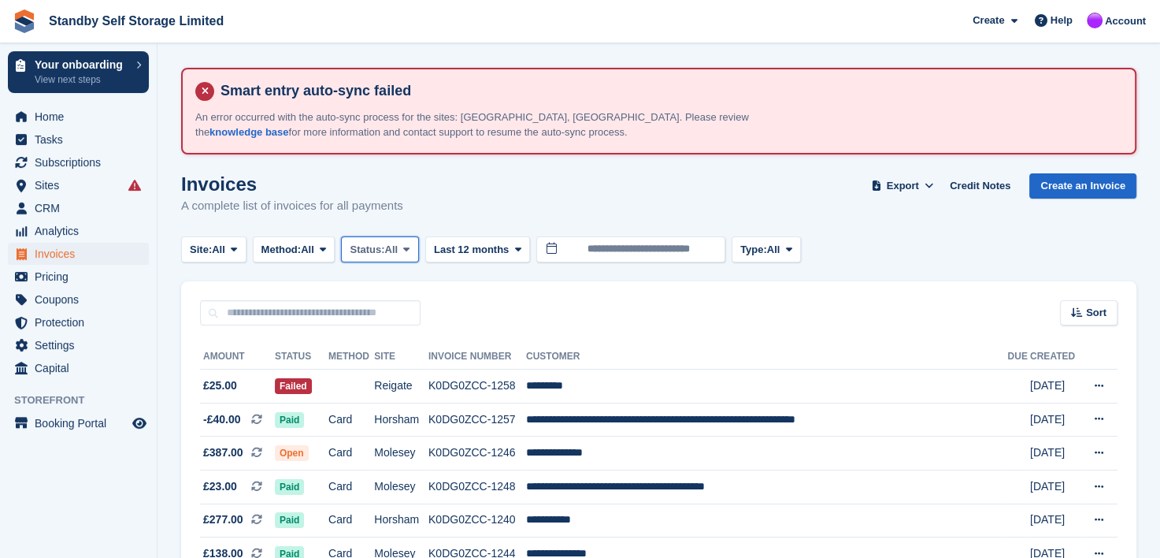
click at [410, 252] on icon at bounding box center [406, 249] width 6 height 10
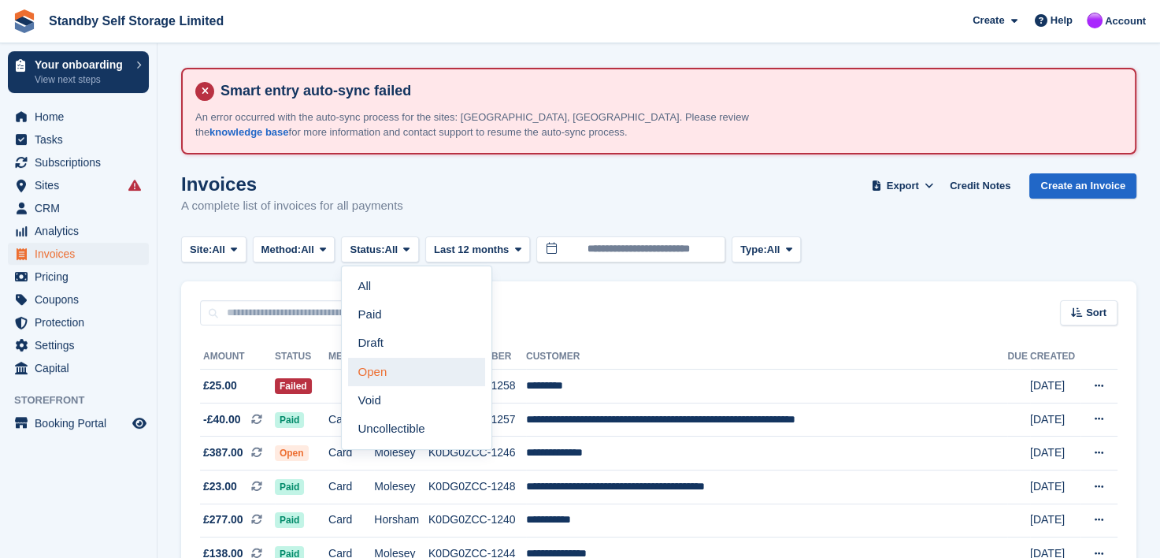
click at [380, 372] on link "Open" at bounding box center [416, 372] width 137 height 28
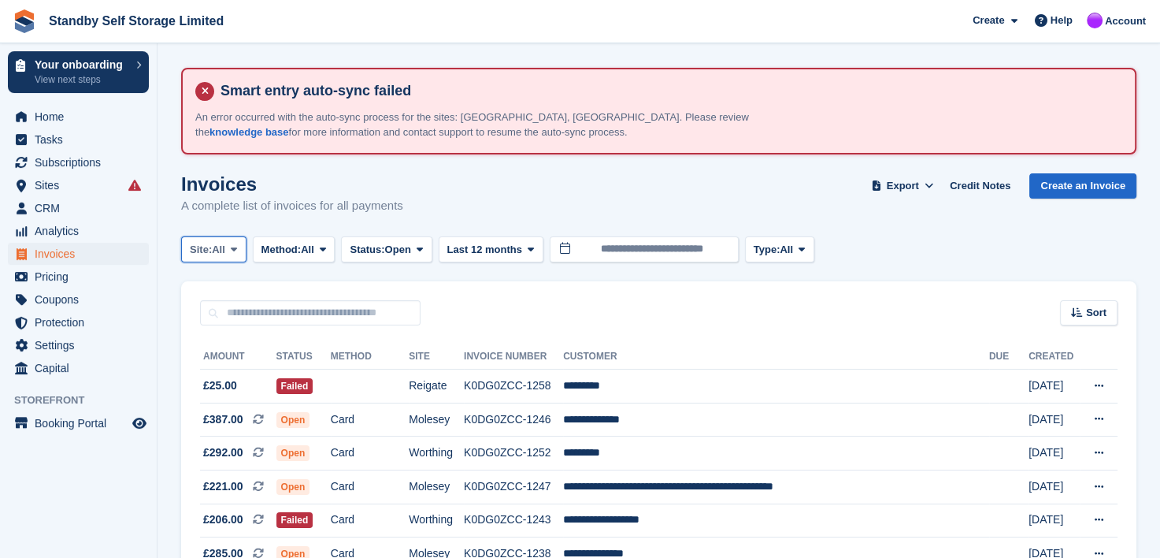
click at [236, 247] on icon at bounding box center [234, 249] width 6 height 10
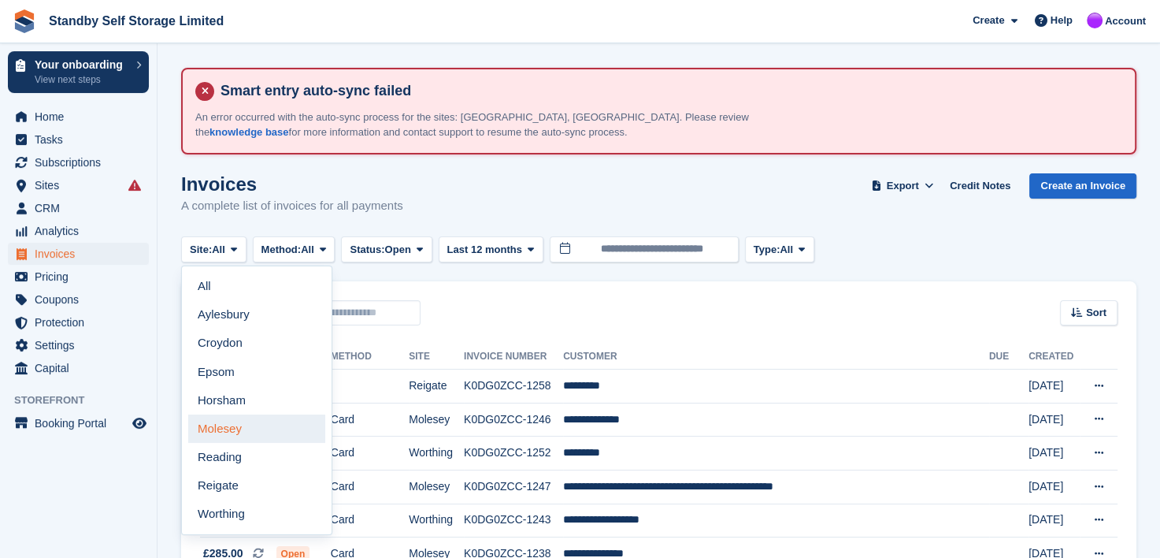
click at [213, 434] on link "Molesey" at bounding box center [256, 428] width 137 height 28
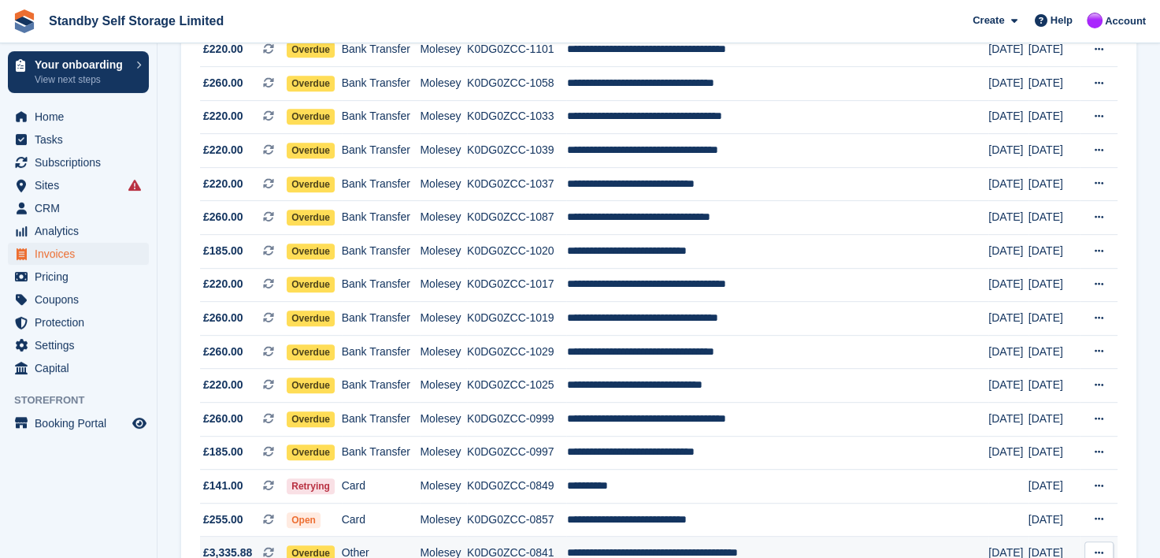
scroll to position [945, 0]
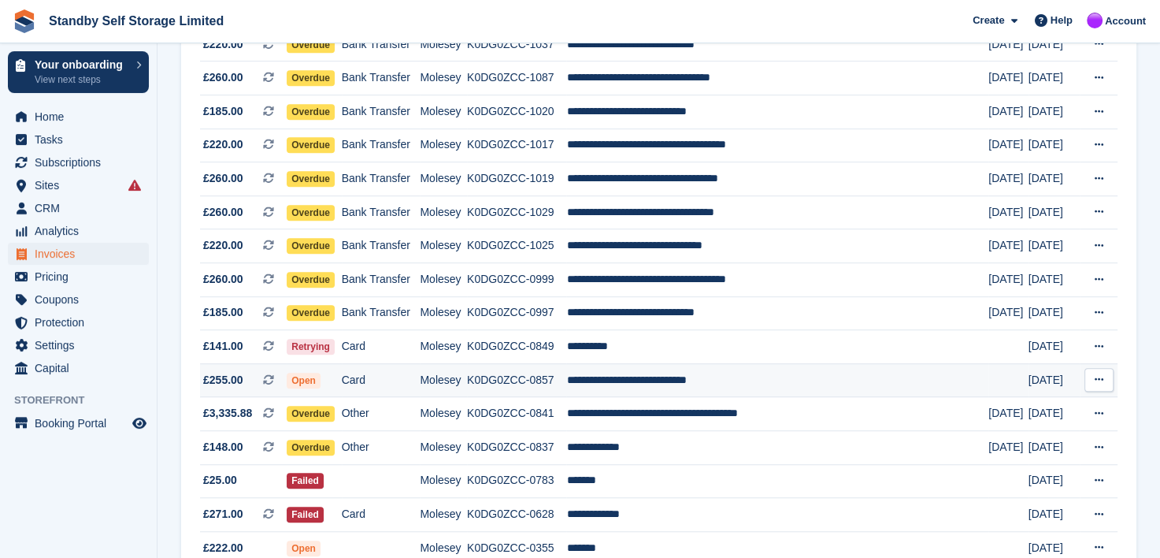
click at [631, 384] on td "**********" at bounding box center [777, 380] width 422 height 34
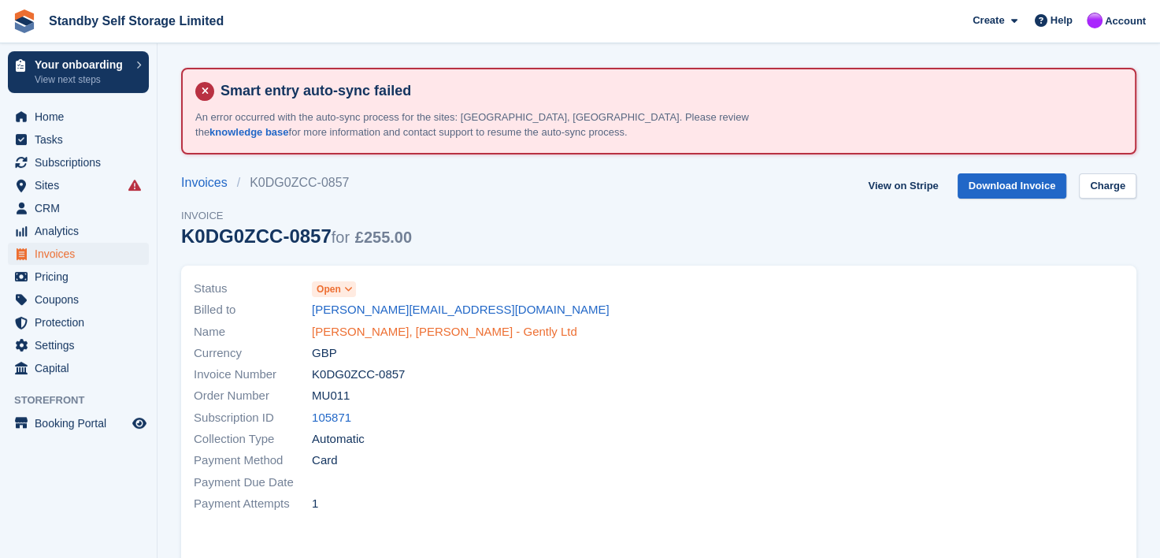
click at [355, 329] on link "[PERSON_NAME], [PERSON_NAME] - Gently Ltd" at bounding box center [444, 332] width 265 height 18
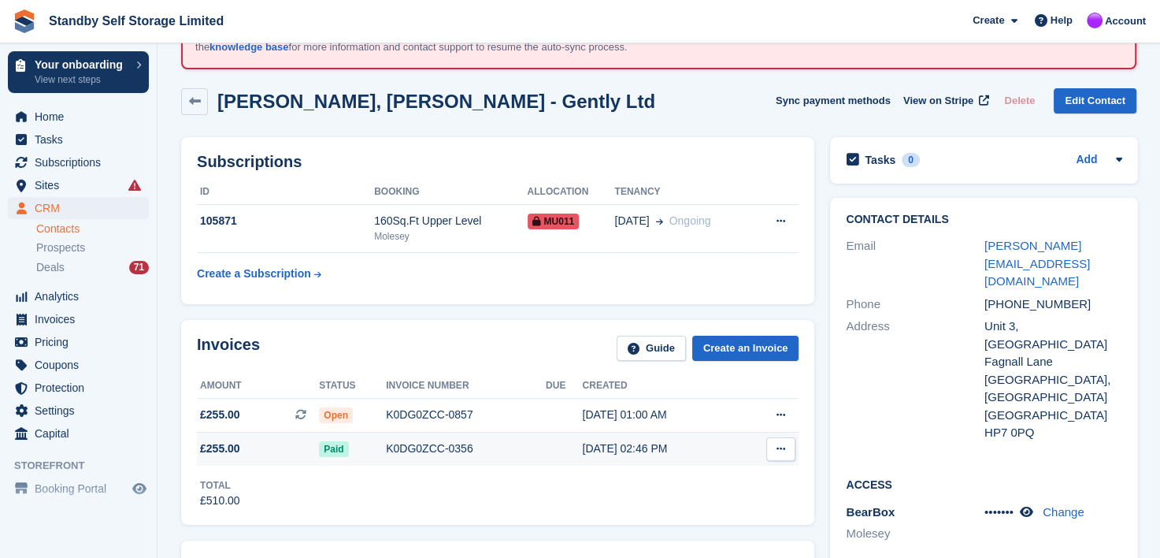
scroll to position [158, 0]
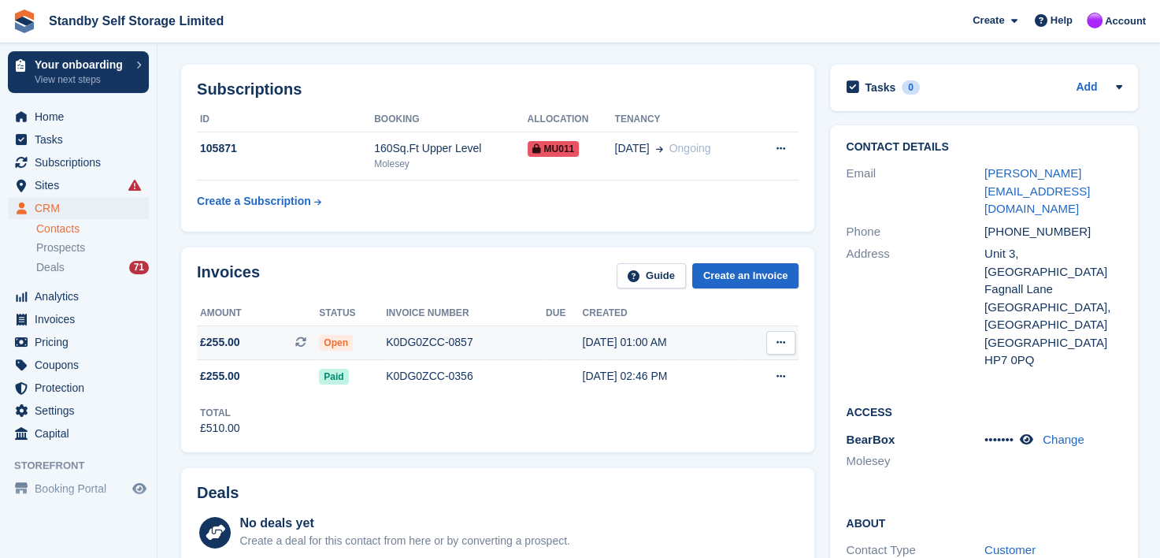
click at [420, 340] on div "K0DG0ZCC-0857" at bounding box center [466, 342] width 160 height 17
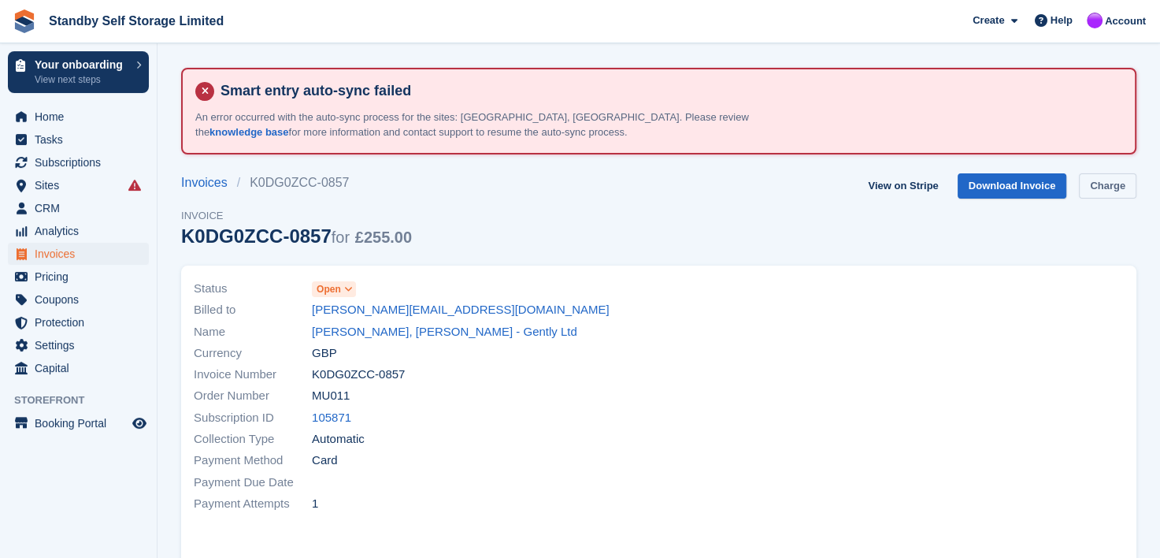
click at [1108, 186] on link "Charge" at bounding box center [1107, 186] width 57 height 26
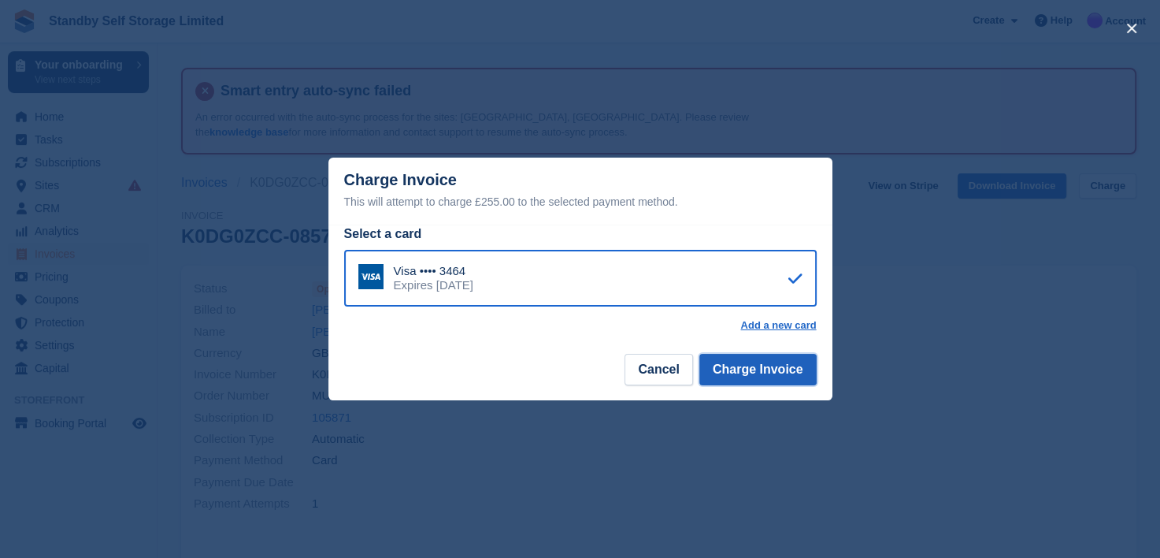
click at [737, 374] on button "Charge Invoice" at bounding box center [757, 370] width 117 height 32
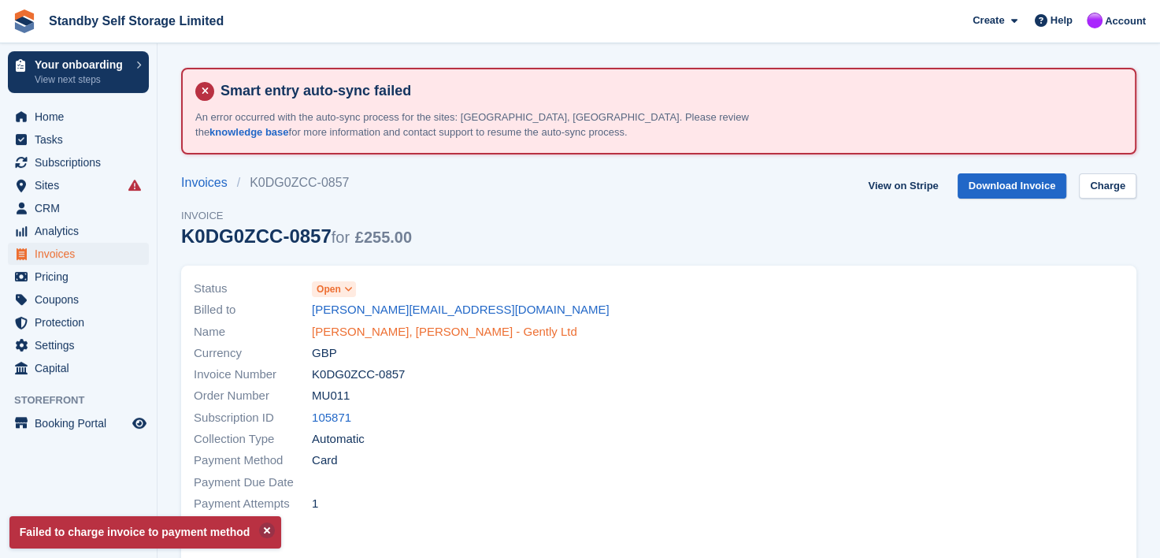
click at [338, 331] on link "[PERSON_NAME], [PERSON_NAME] - Gently Ltd" at bounding box center [444, 332] width 265 height 18
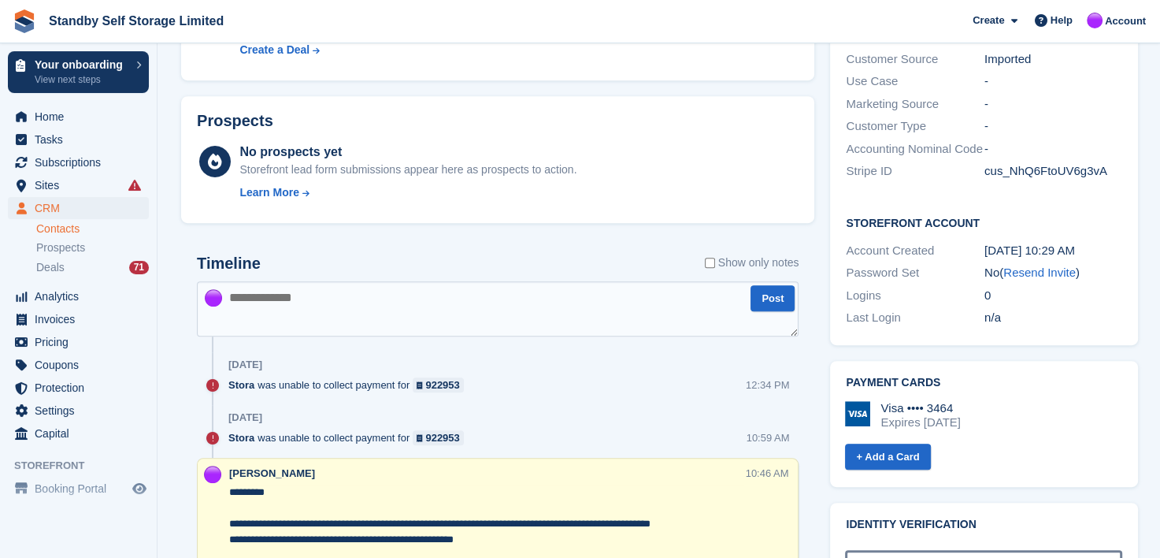
scroll to position [473, 0]
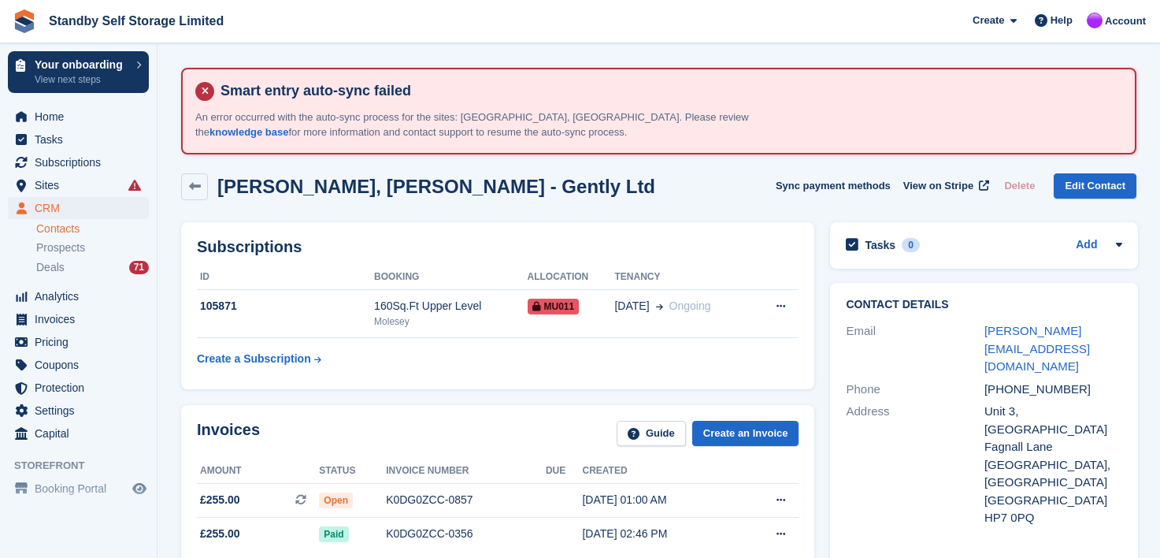
scroll to position [158, 0]
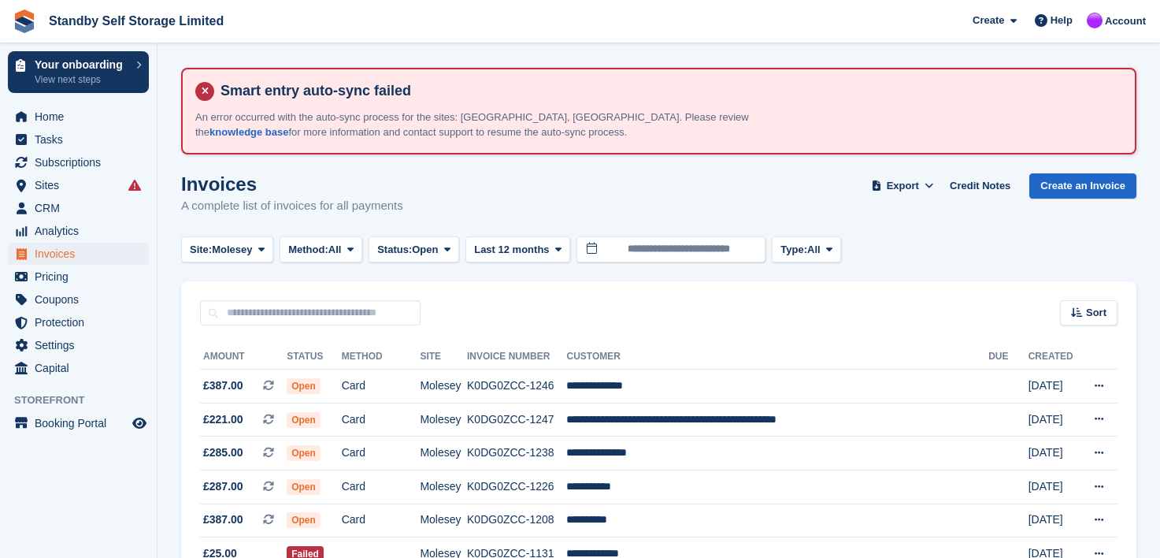
scroll to position [945, 0]
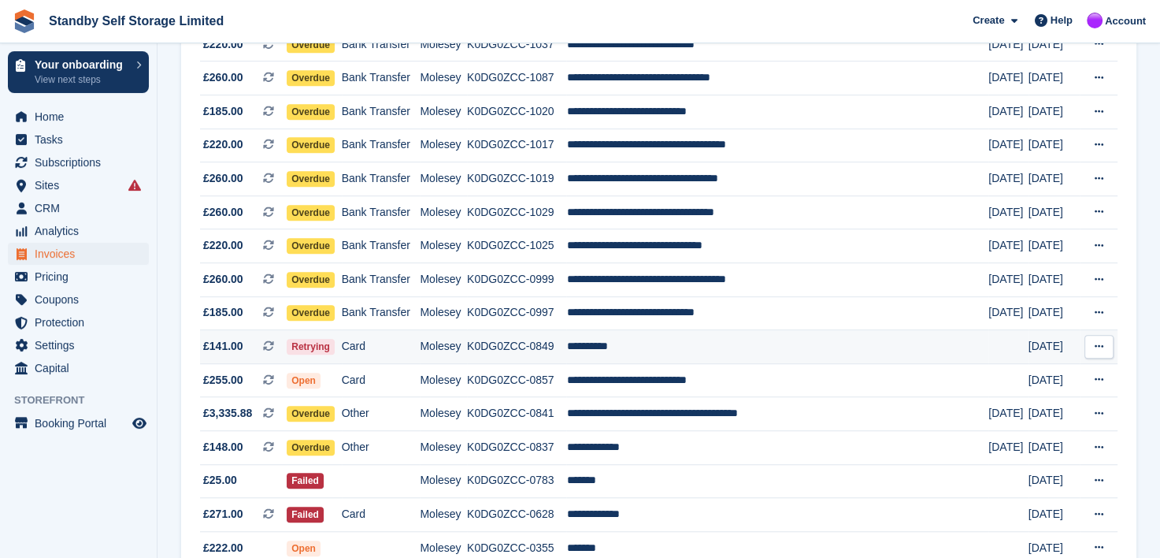
click at [624, 347] on td "**********" at bounding box center [777, 347] width 422 height 34
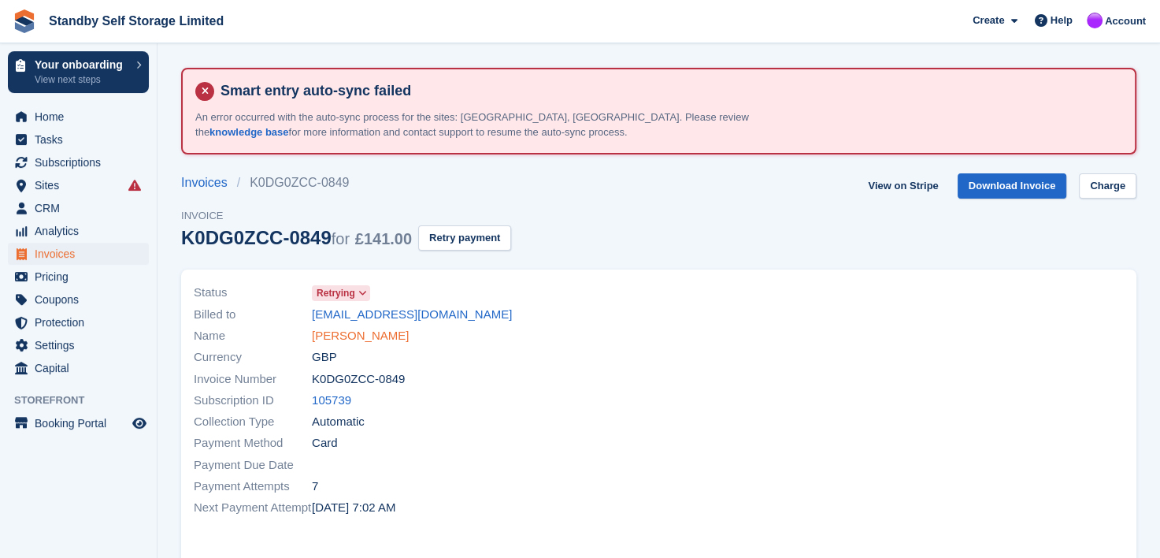
click at [356, 334] on link "Jake Brown" at bounding box center [360, 336] width 97 height 18
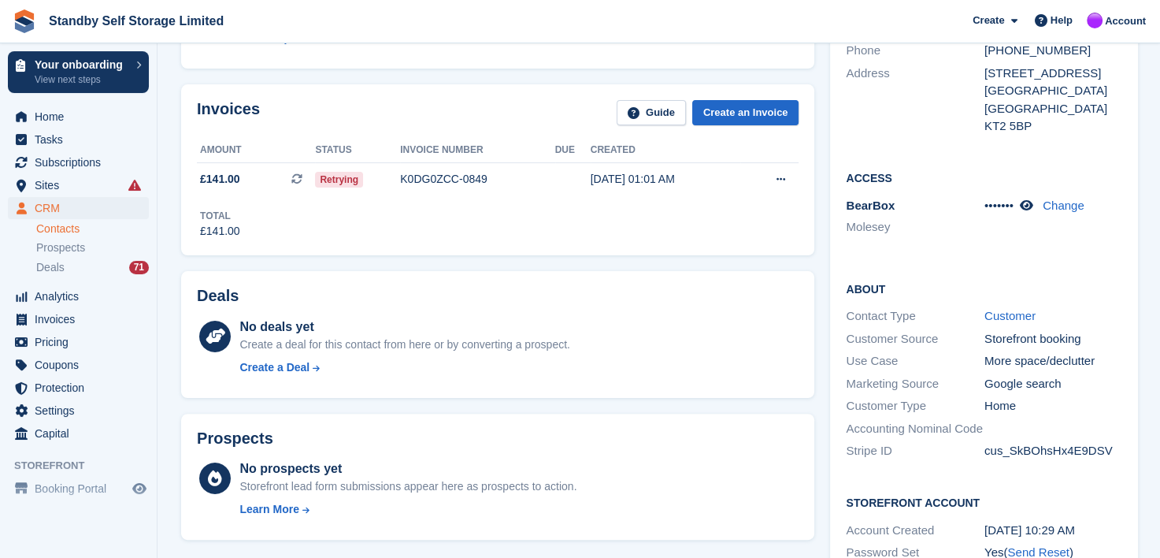
scroll to position [236, 0]
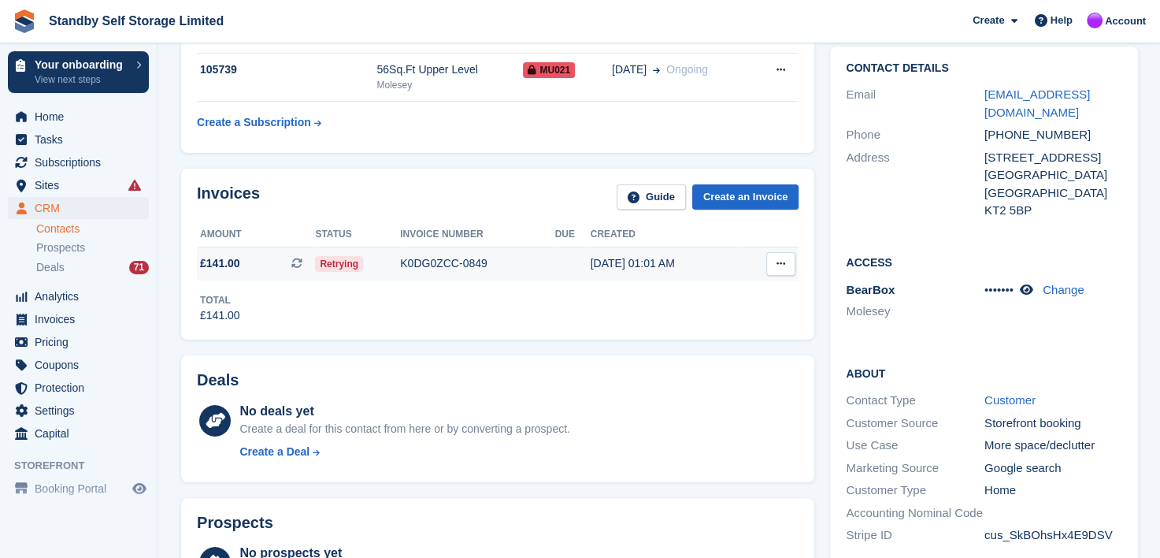
click at [447, 265] on div "K0DG0ZCC-0849" at bounding box center [477, 263] width 154 height 17
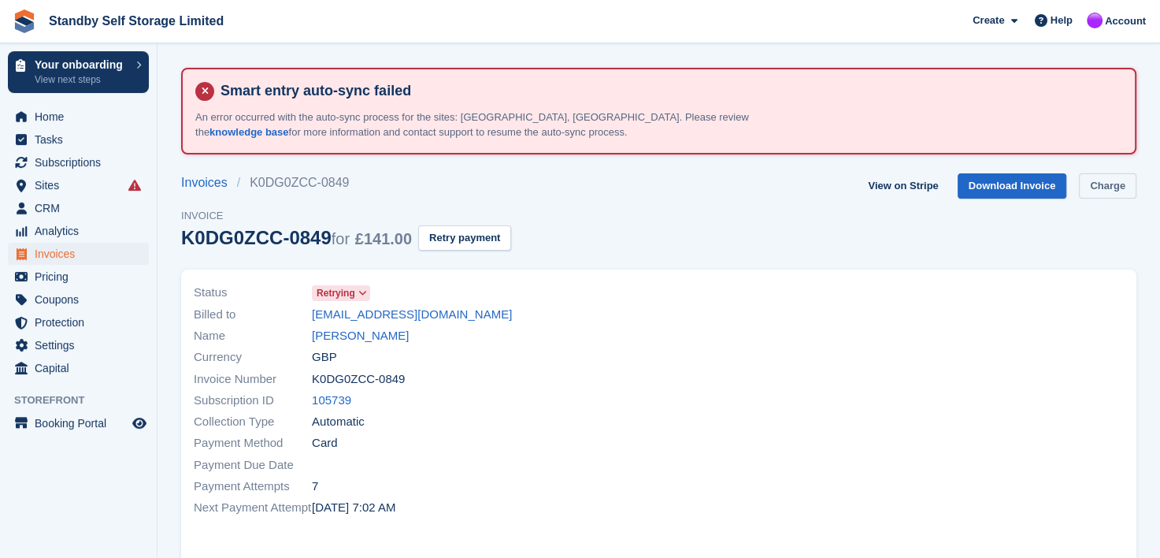
click at [1106, 192] on link "Charge" at bounding box center [1107, 186] width 57 height 26
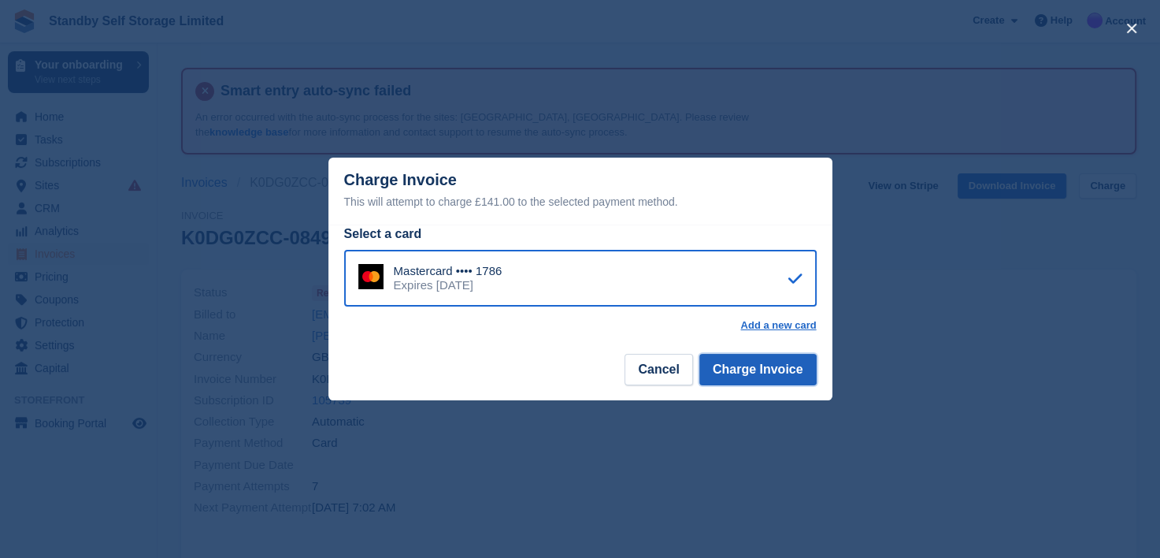
click at [743, 376] on button "Charge Invoice" at bounding box center [757, 370] width 117 height 32
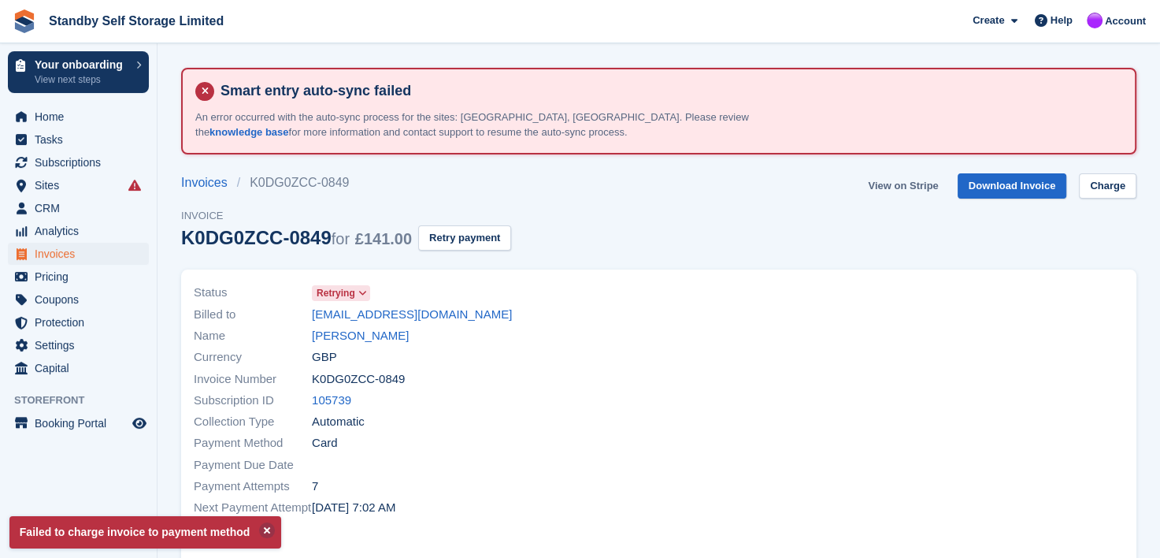
click at [910, 186] on link "View on Stripe" at bounding box center [903, 186] width 83 height 26
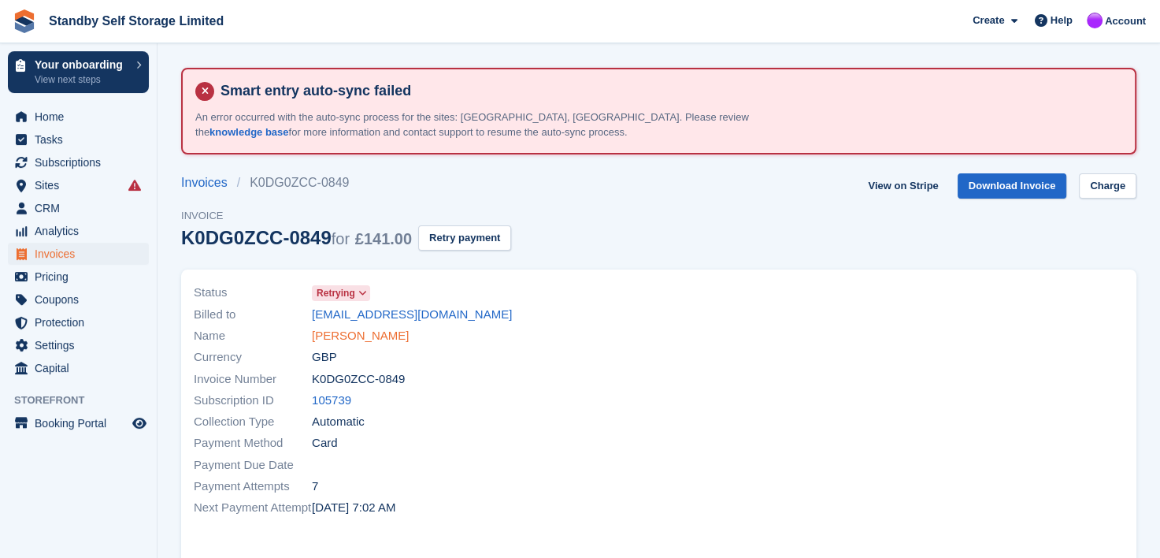
click at [331, 334] on link "Jake Brown" at bounding box center [360, 336] width 97 height 18
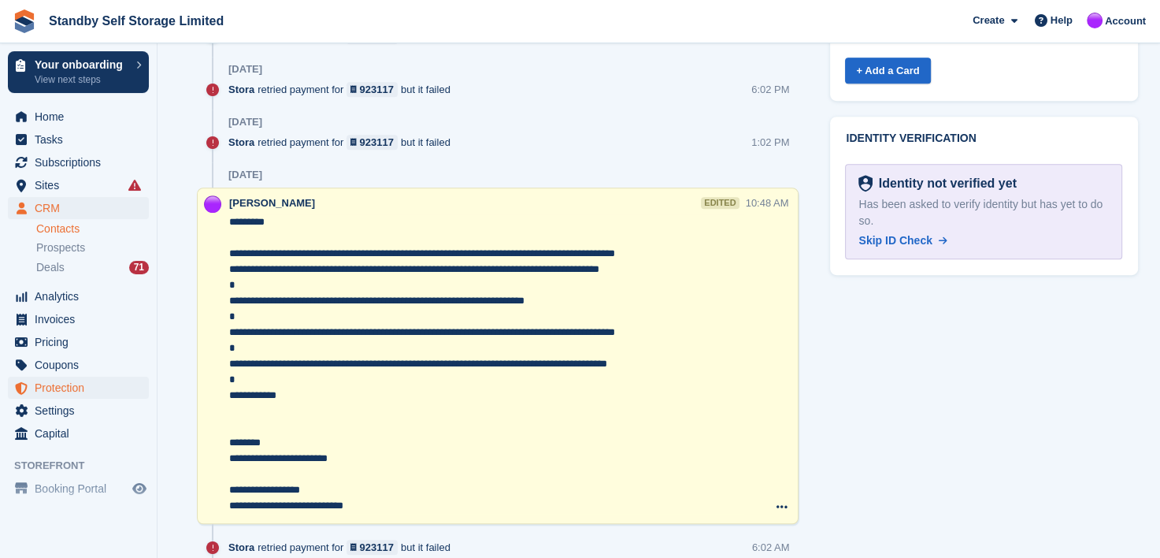
scroll to position [788, 0]
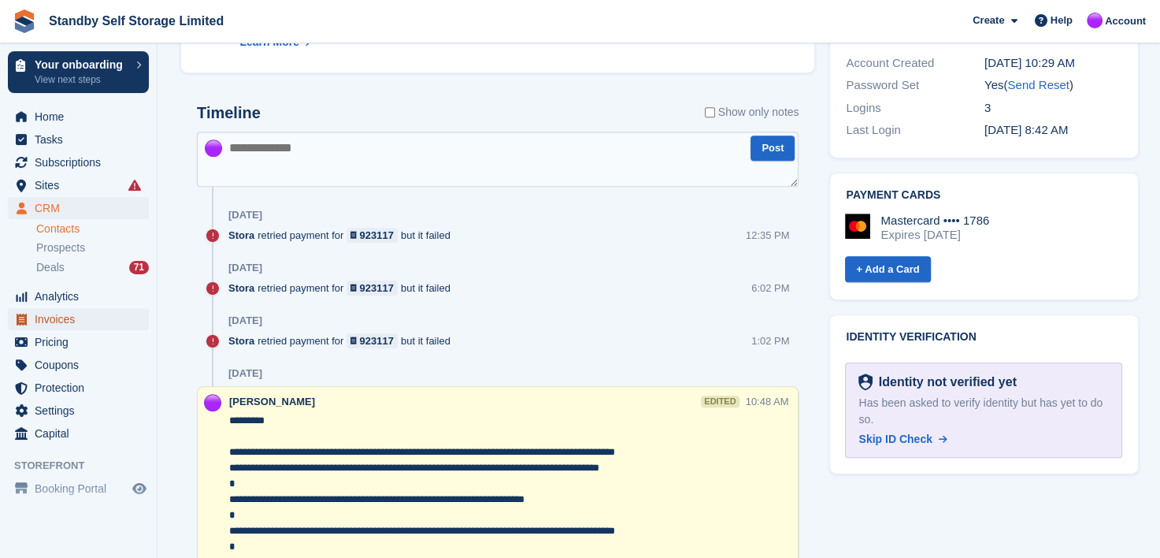
click at [66, 318] on span "Invoices" at bounding box center [82, 319] width 95 height 22
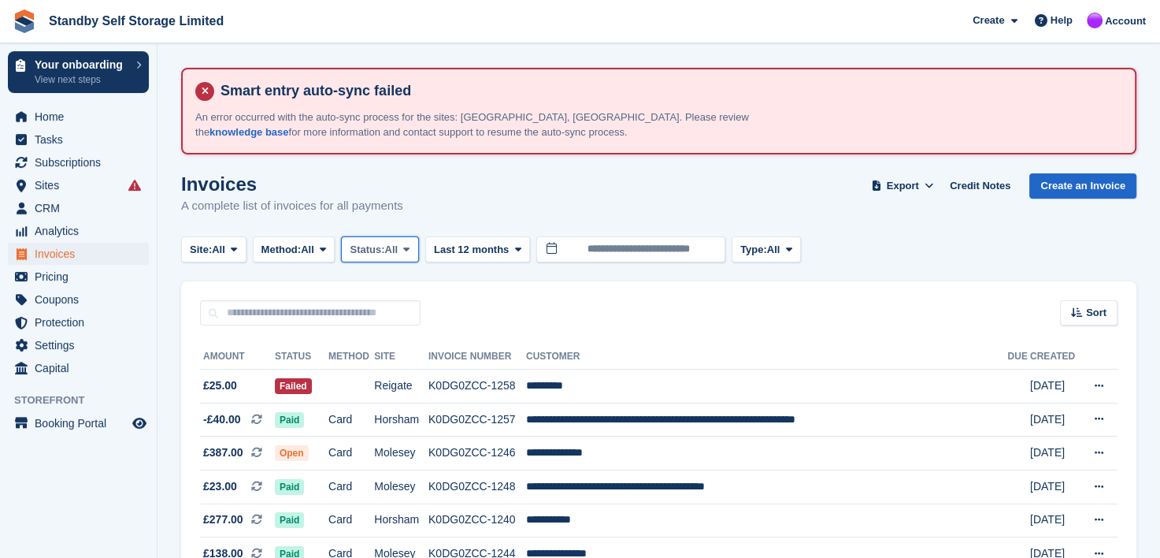
click at [410, 250] on icon at bounding box center [406, 249] width 6 height 10
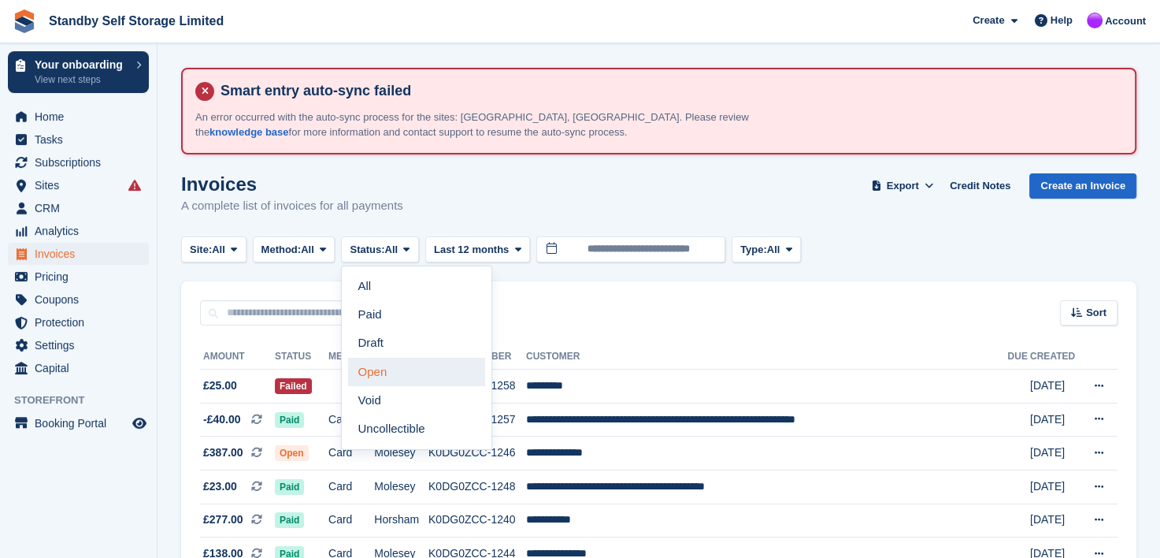
click at [389, 365] on link "Open" at bounding box center [416, 372] width 137 height 28
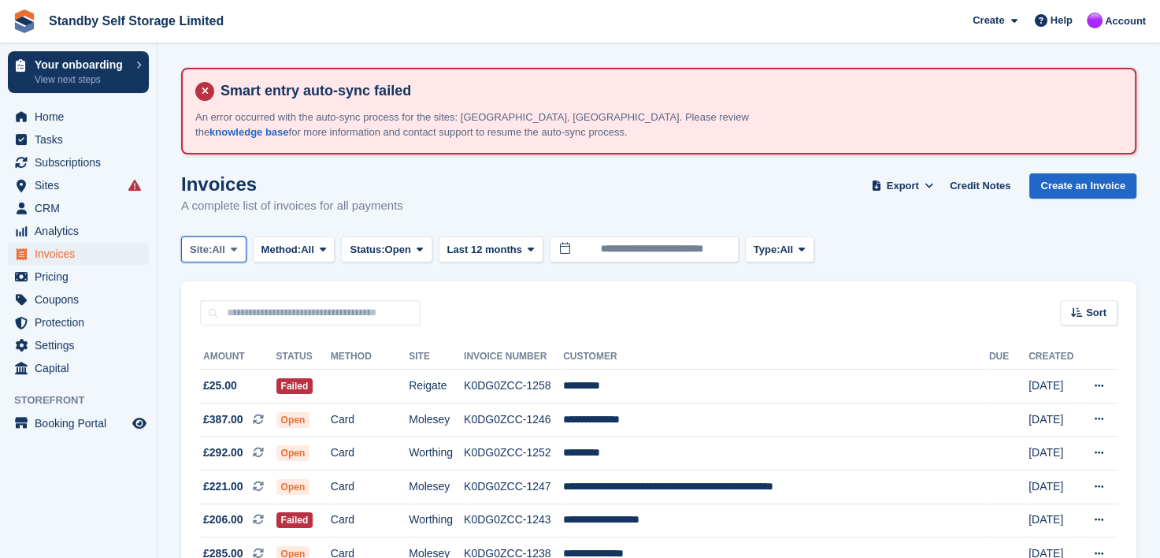
click at [235, 247] on icon at bounding box center [234, 249] width 6 height 10
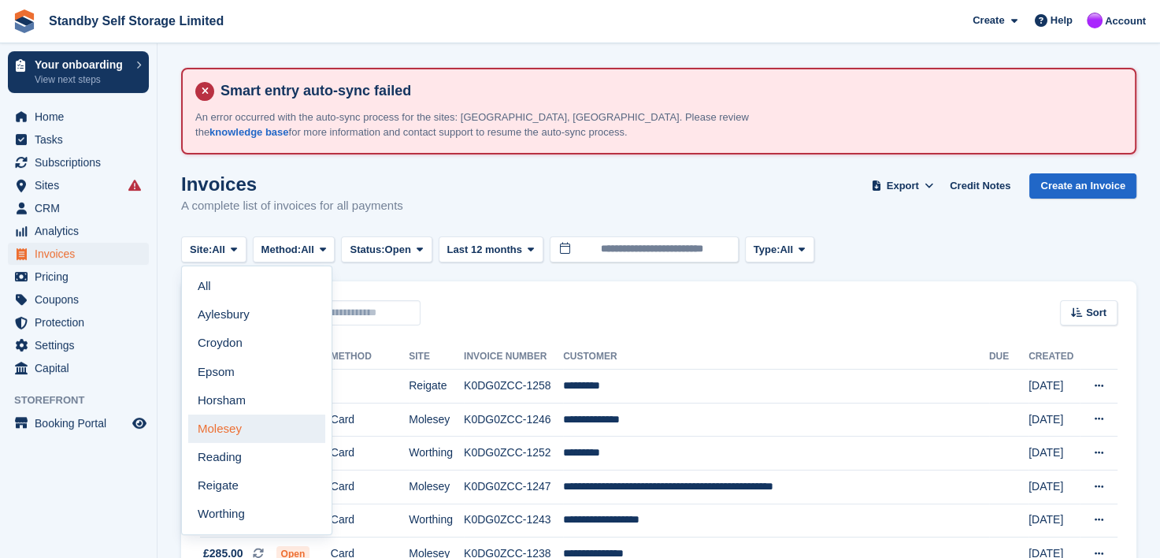
click at [205, 428] on link "Molesey" at bounding box center [256, 428] width 137 height 28
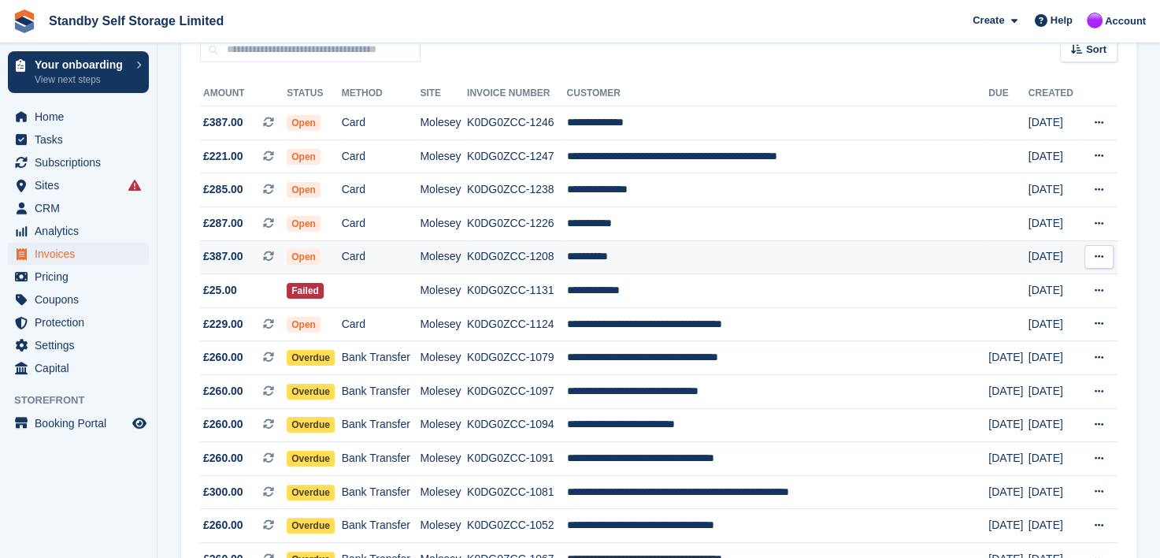
scroll to position [236, 0]
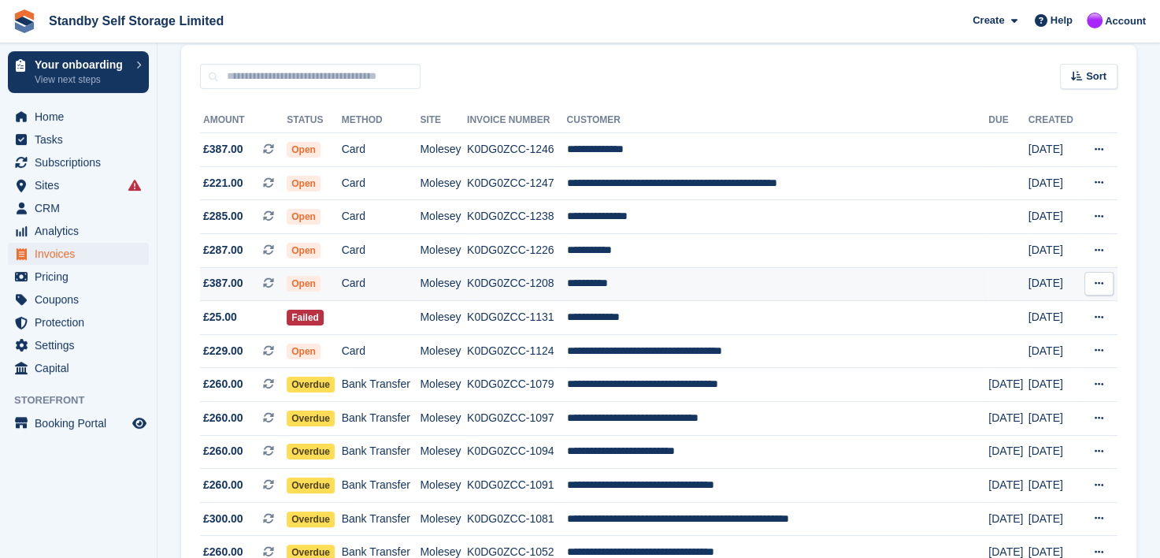
click at [616, 283] on td "**********" at bounding box center [777, 284] width 422 height 34
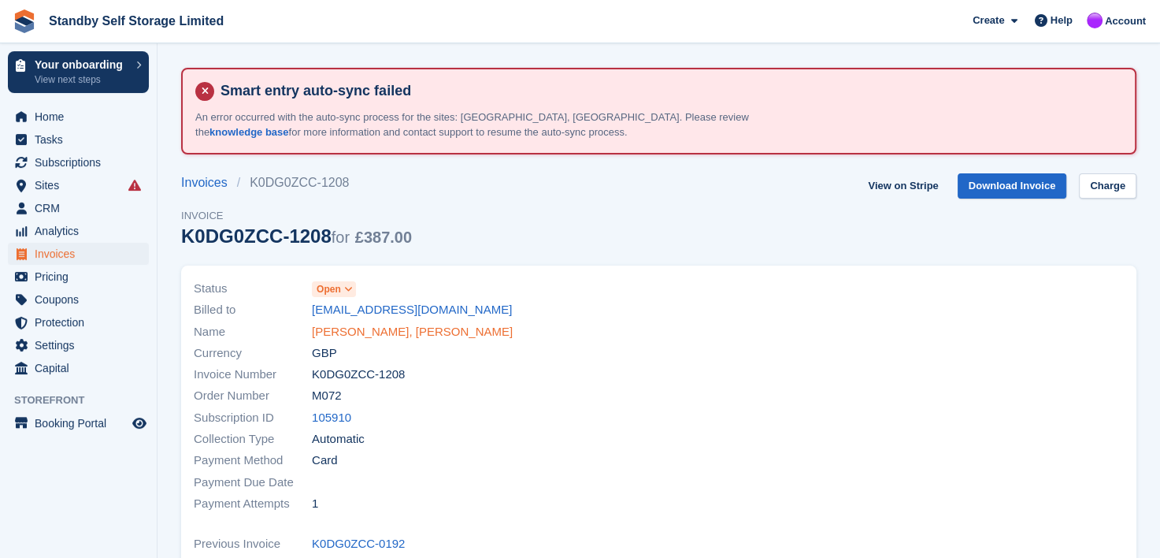
click at [346, 328] on link "Ian, Mills" at bounding box center [412, 332] width 201 height 18
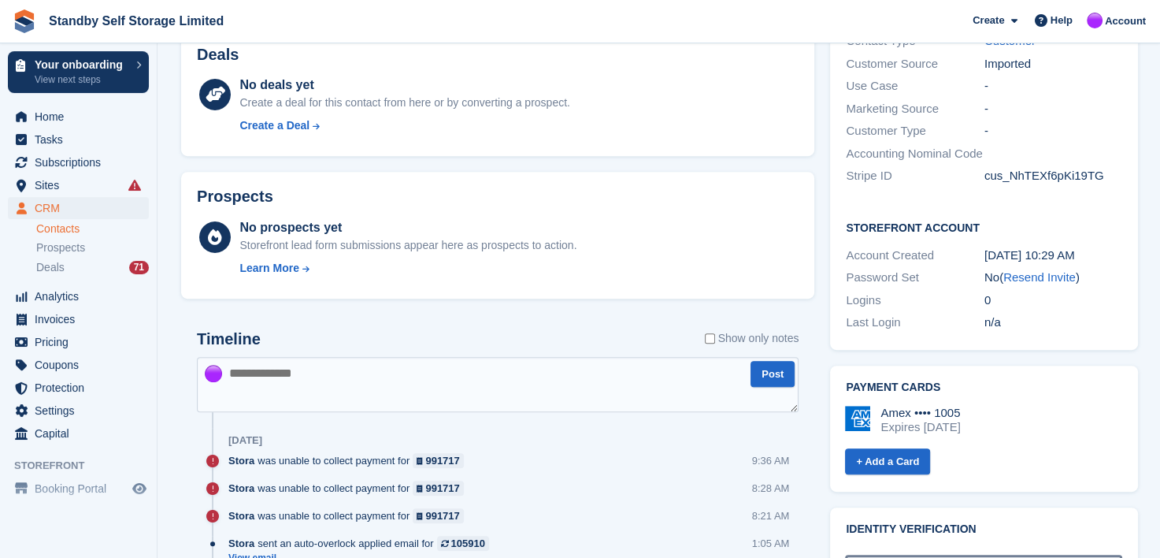
scroll to position [709, 0]
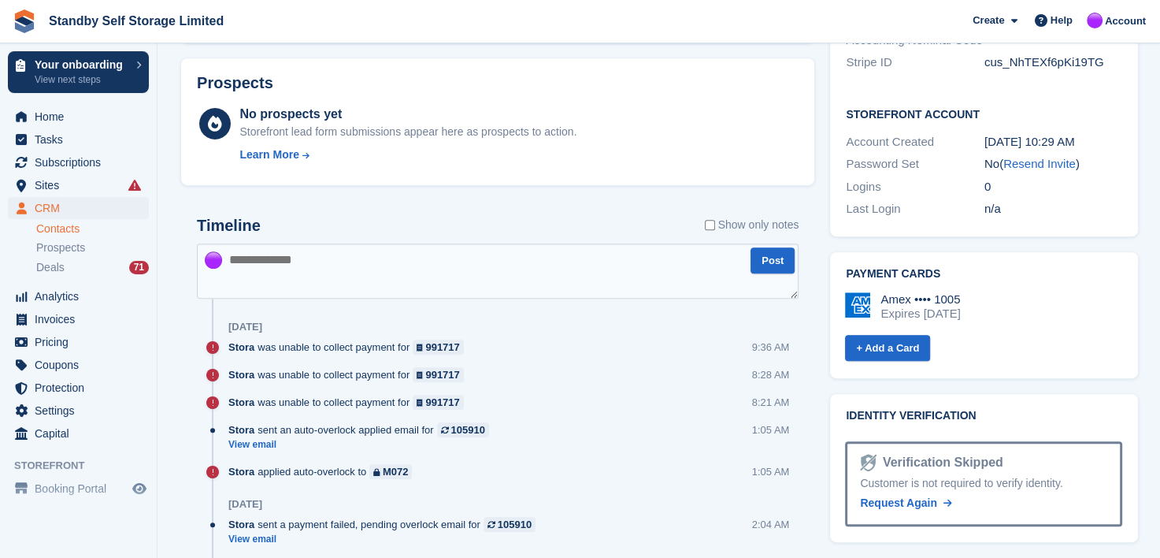
click at [284, 272] on textarea at bounding box center [498, 270] width 602 height 55
type textarea "**********"
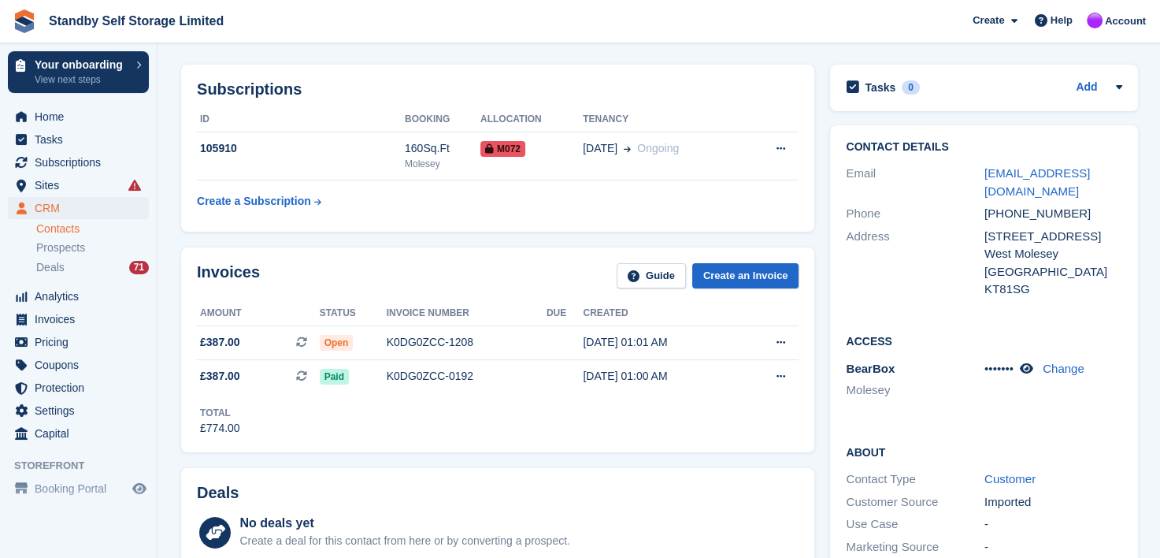
scroll to position [236, 0]
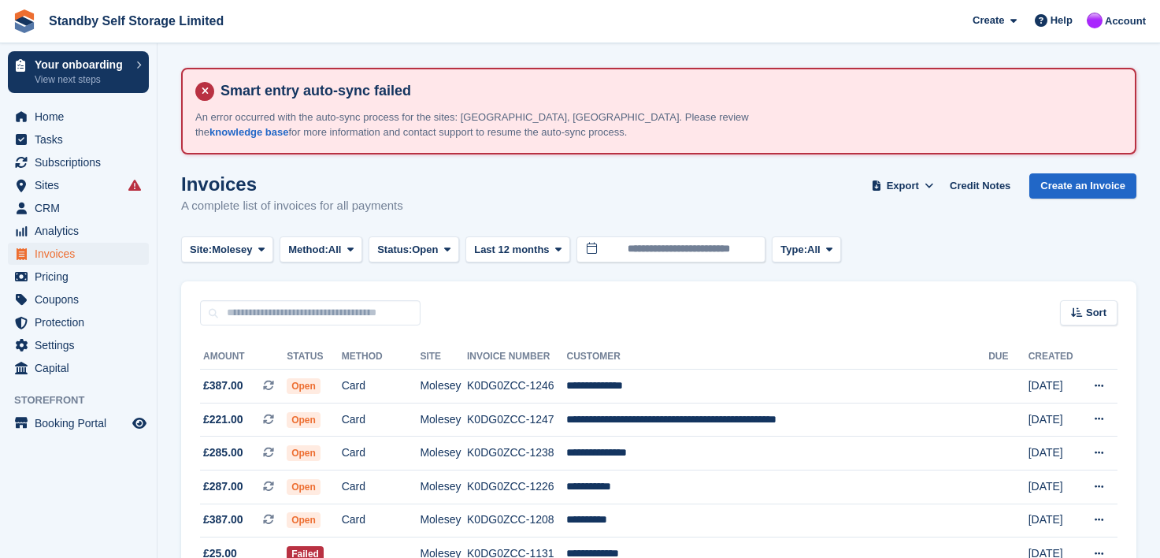
scroll to position [236, 0]
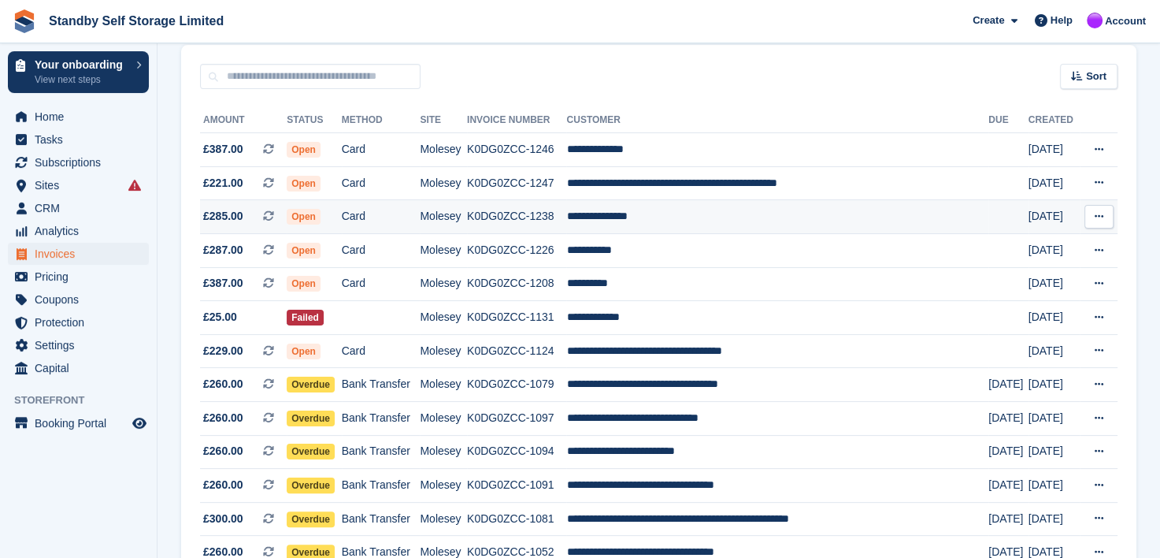
drag, startPoint x: 521, startPoint y: 217, endPoint x: 565, endPoint y: 220, distance: 44.2
click at [521, 217] on td "K0DG0ZCC-1238" at bounding box center [516, 217] width 99 height 34
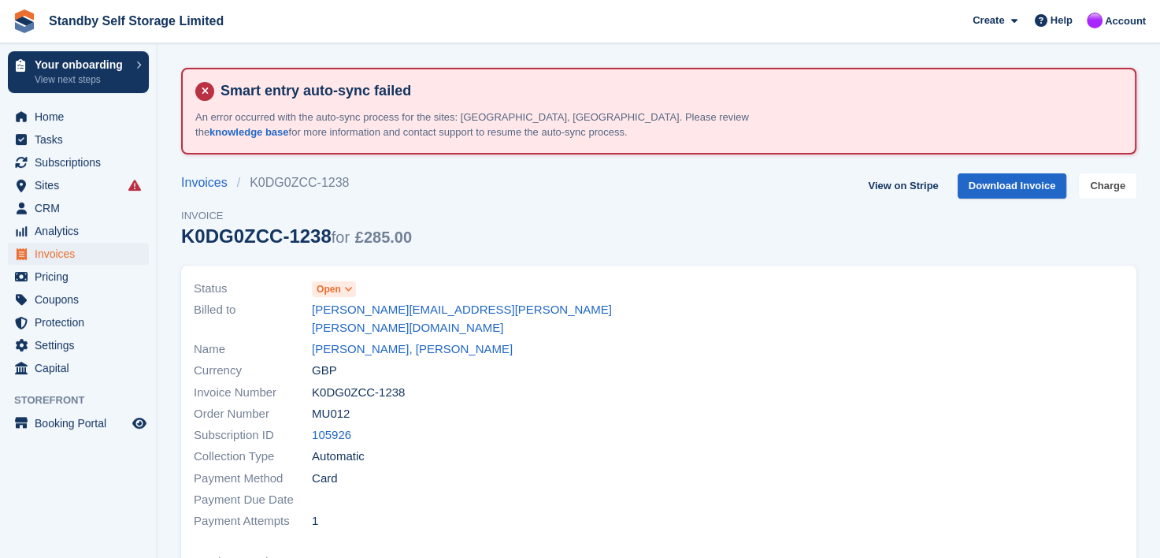
drag, startPoint x: 1102, startPoint y: 187, endPoint x: 954, endPoint y: 287, distance: 178.0
click at [1103, 187] on link "Charge" at bounding box center [1107, 186] width 57 height 26
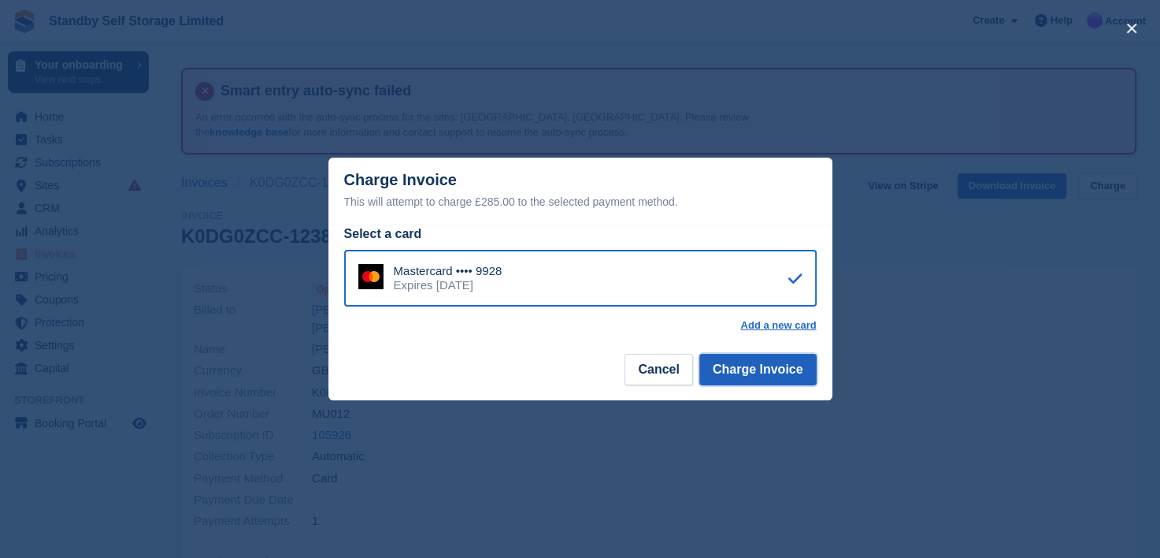
drag, startPoint x: 753, startPoint y: 372, endPoint x: 725, endPoint y: 377, distance: 28.9
click at [753, 372] on button "Charge Invoice" at bounding box center [757, 370] width 117 height 32
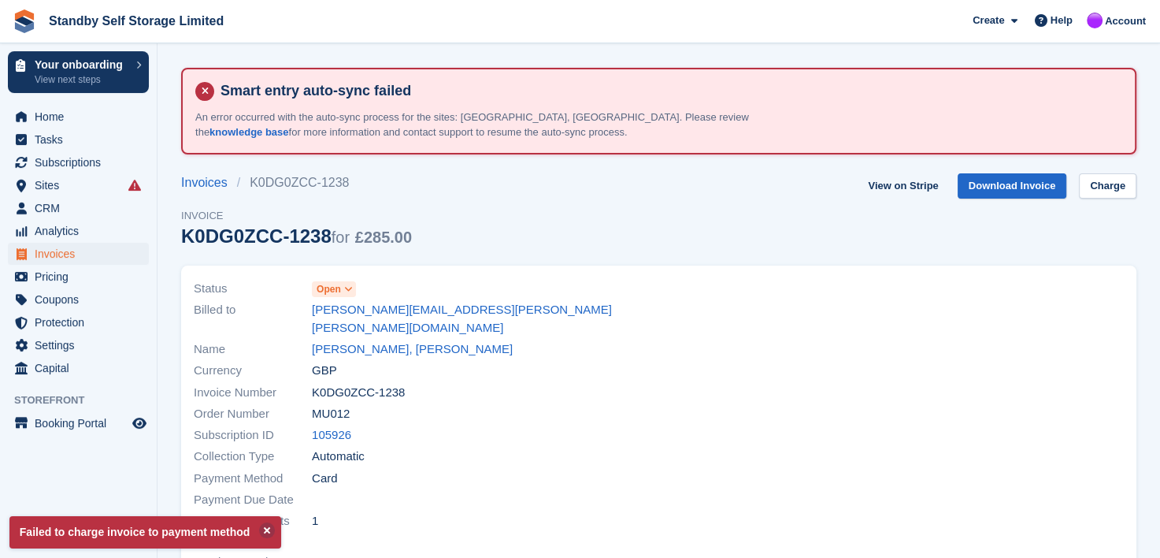
drag, startPoint x: 334, startPoint y: 334, endPoint x: 395, endPoint y: 340, distance: 61.0
click at [335, 340] on link "[PERSON_NAME], [PERSON_NAME]" at bounding box center [412, 349] width 201 height 18
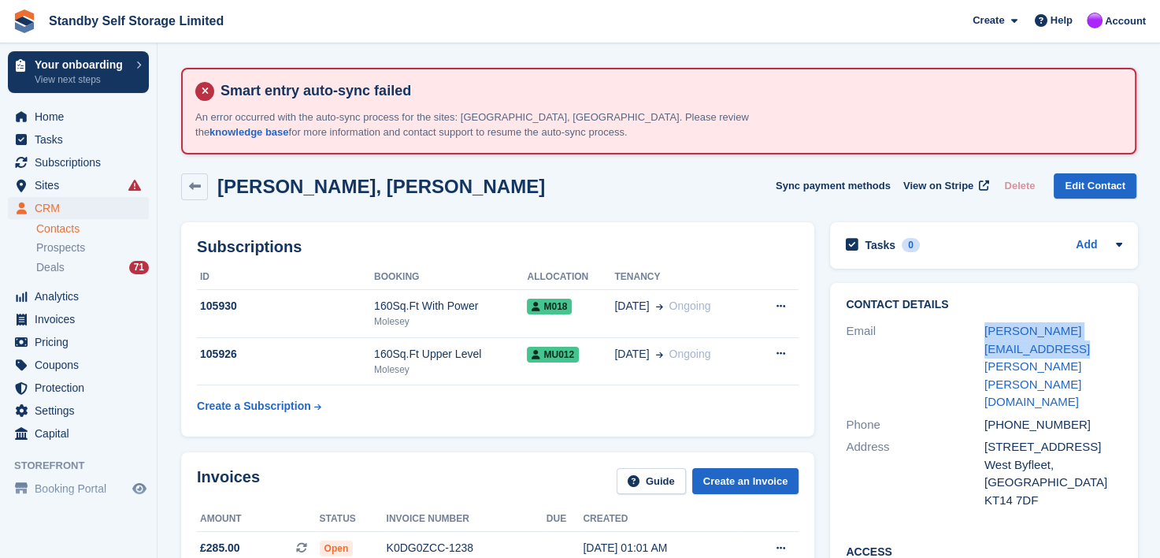
drag, startPoint x: 1019, startPoint y: 343, endPoint x: 970, endPoint y: 334, distance: 49.6
click at [970, 334] on div "Email donna.louise.marie@gmail.com" at bounding box center [984, 367] width 276 height 94
copy div "donna.louise.marie@gmail.com"
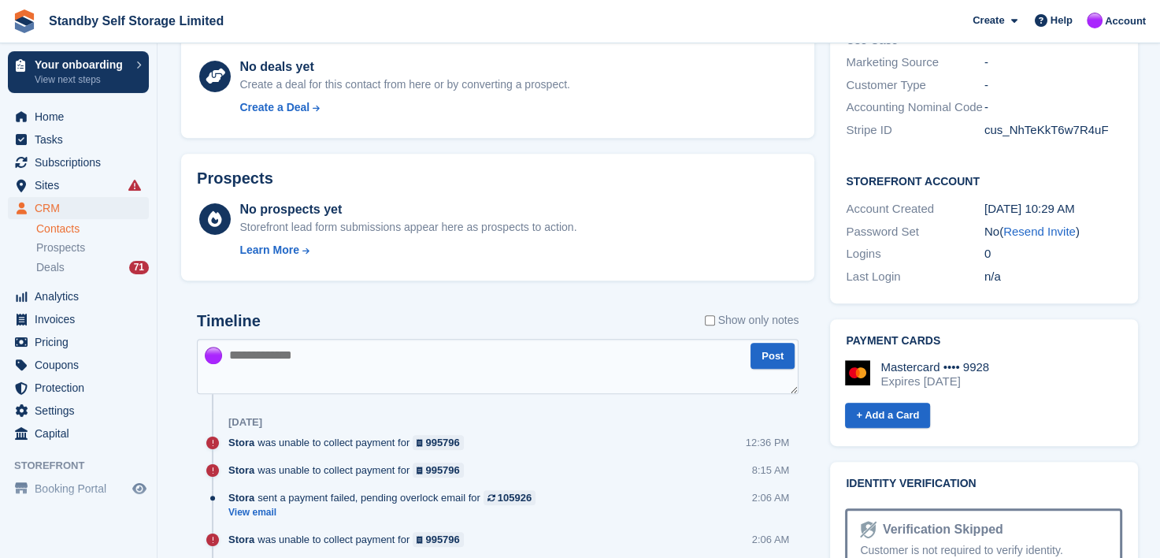
scroll to position [709, 0]
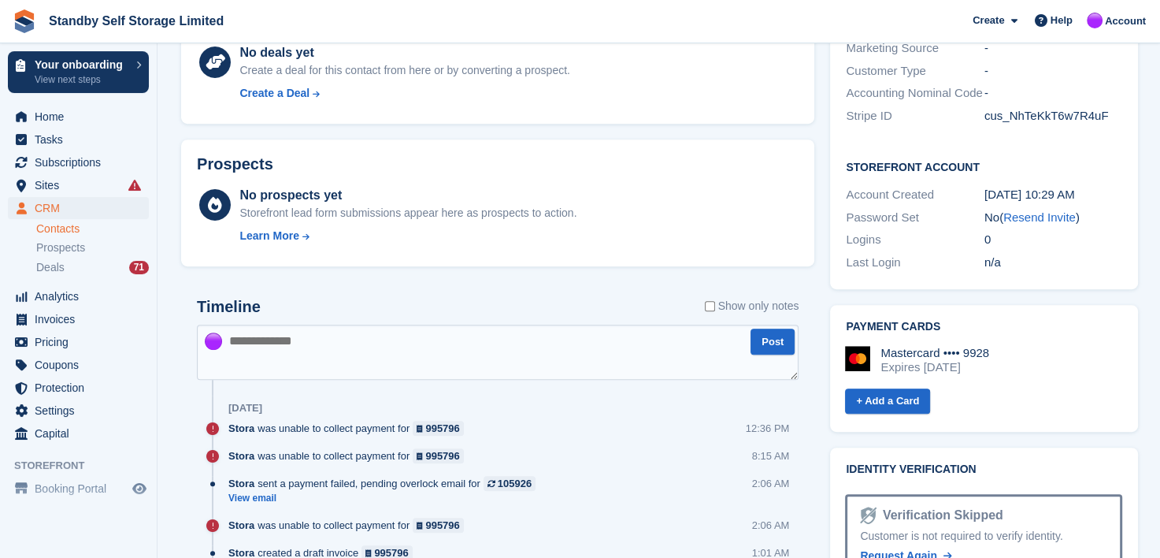
click at [314, 347] on textarea at bounding box center [498, 351] width 602 height 55
paste textarea "**********"
type textarea "**********"
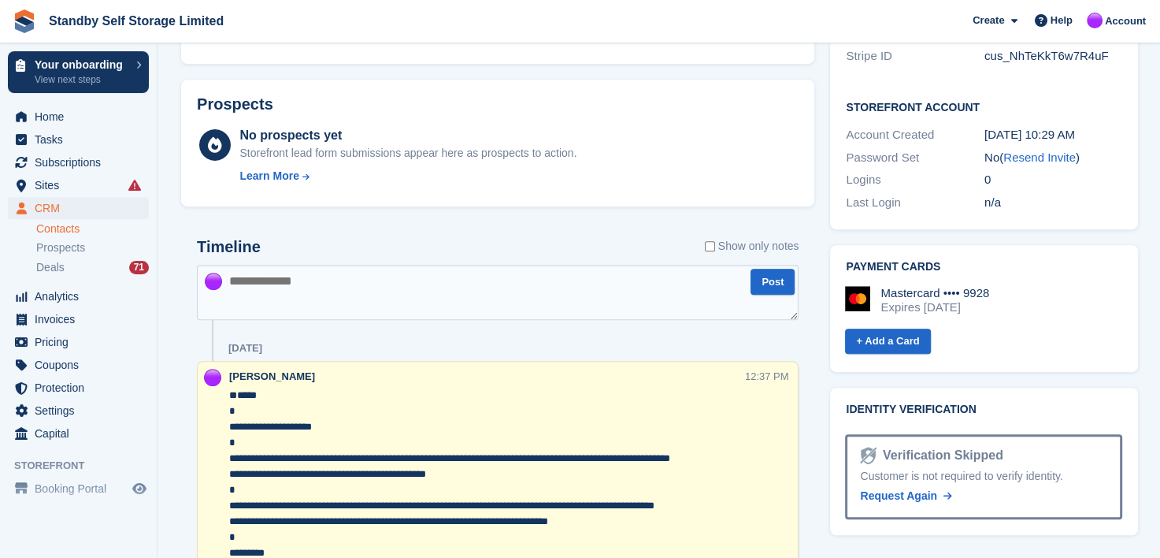
scroll to position [866, 0]
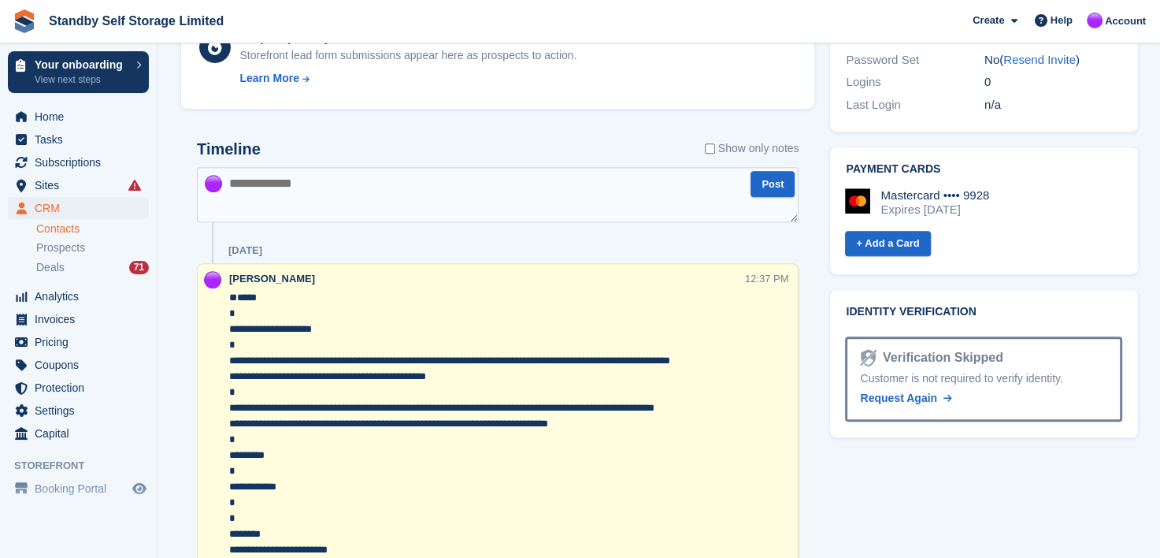
click at [262, 326] on textarea "**********" at bounding box center [487, 479] width 516 height 378
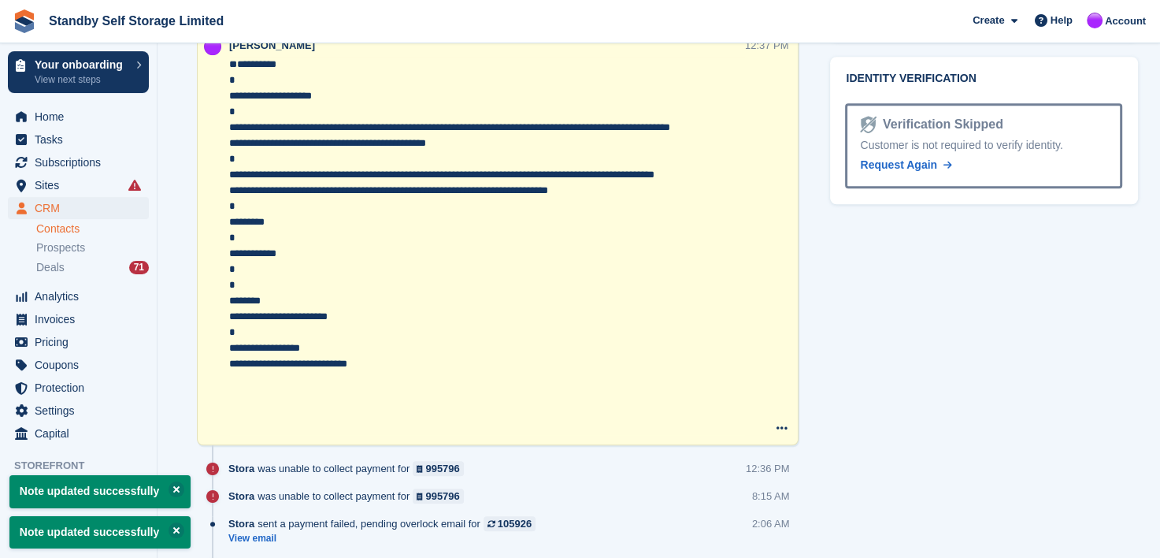
scroll to position [1103, 0]
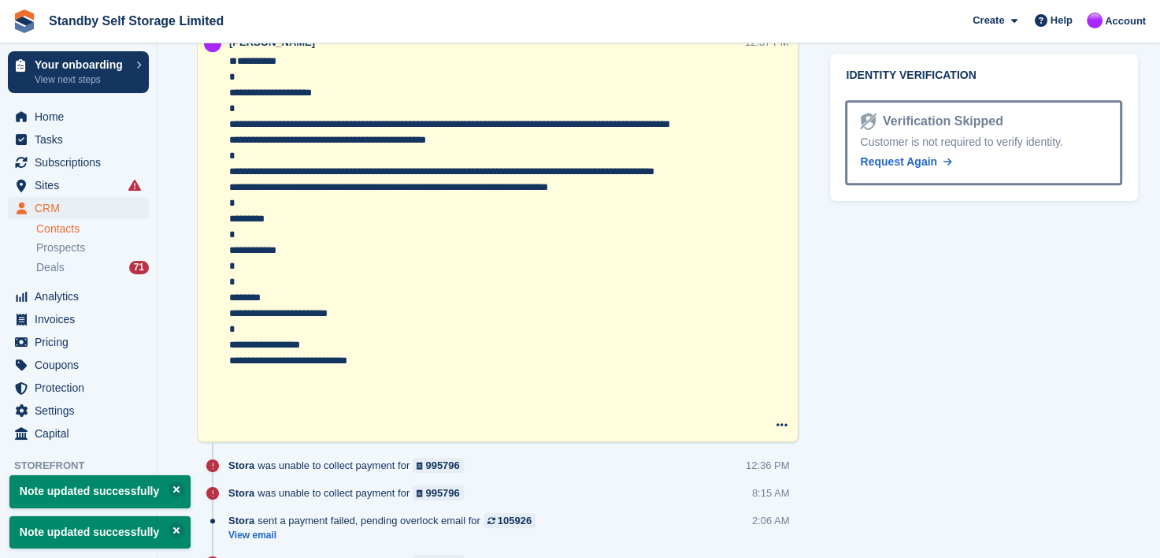
click at [229, 186] on textarea "**********" at bounding box center [487, 243] width 516 height 378
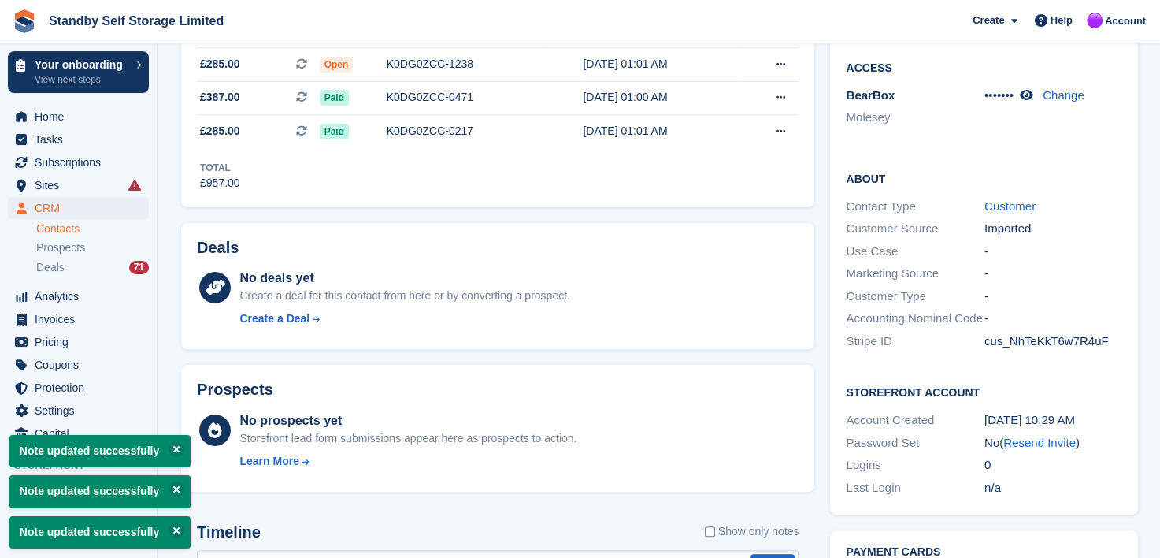
scroll to position [709, 0]
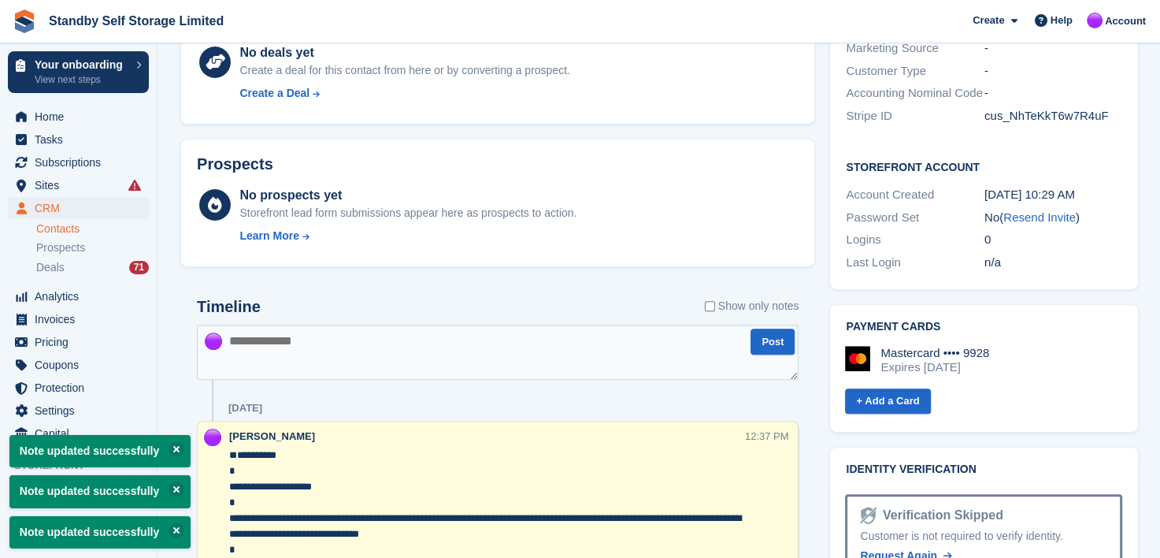
type textarea "**********"
click at [313, 350] on textarea at bounding box center [498, 351] width 602 height 55
click at [46, 324] on span "Invoices" at bounding box center [82, 319] width 95 height 22
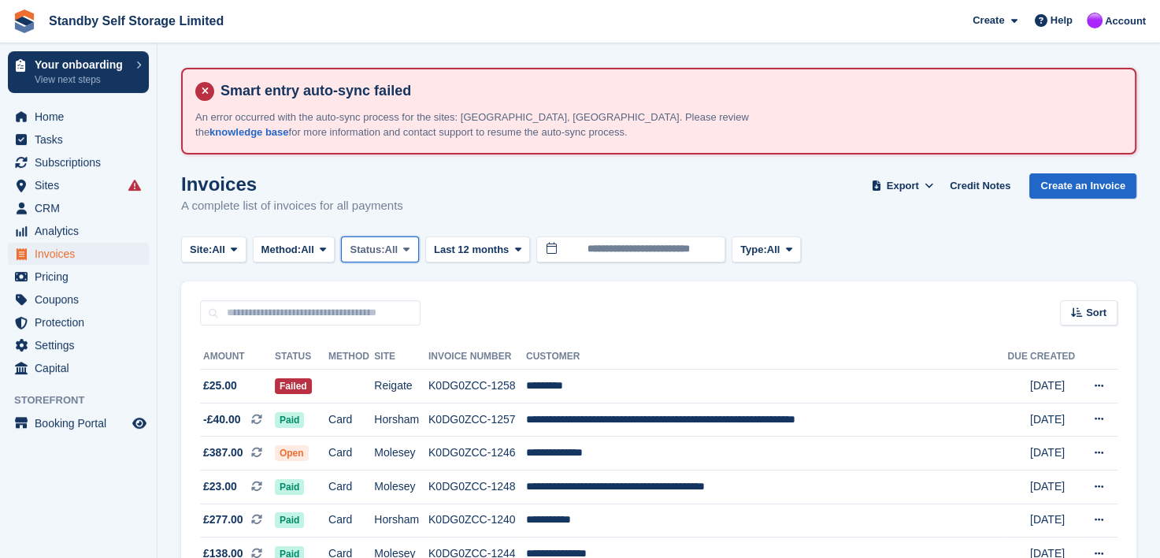
click at [410, 245] on icon at bounding box center [406, 249] width 6 height 10
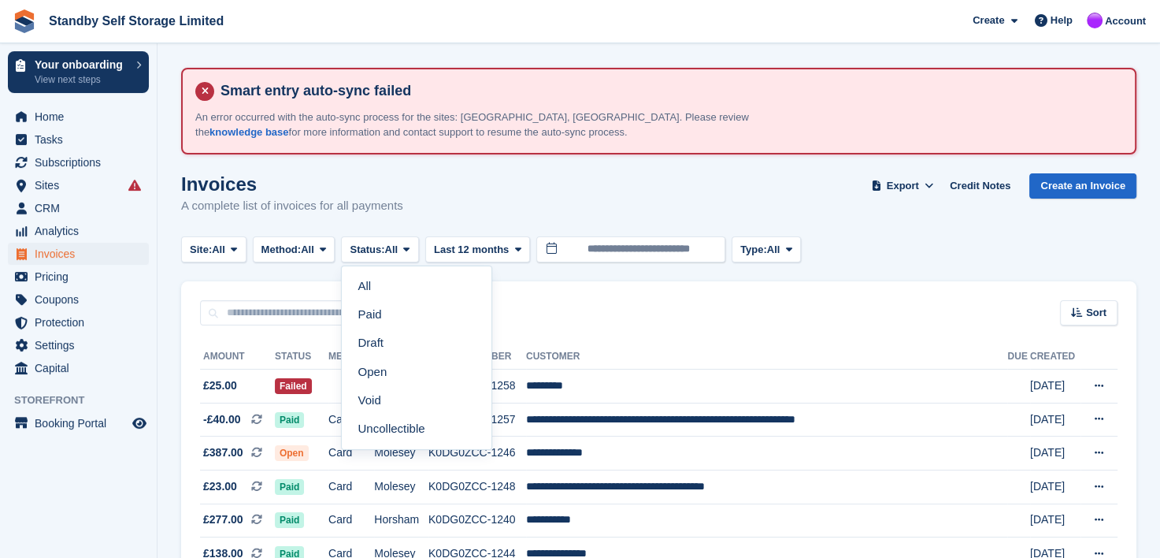
click at [386, 366] on link "Open" at bounding box center [416, 372] width 137 height 28
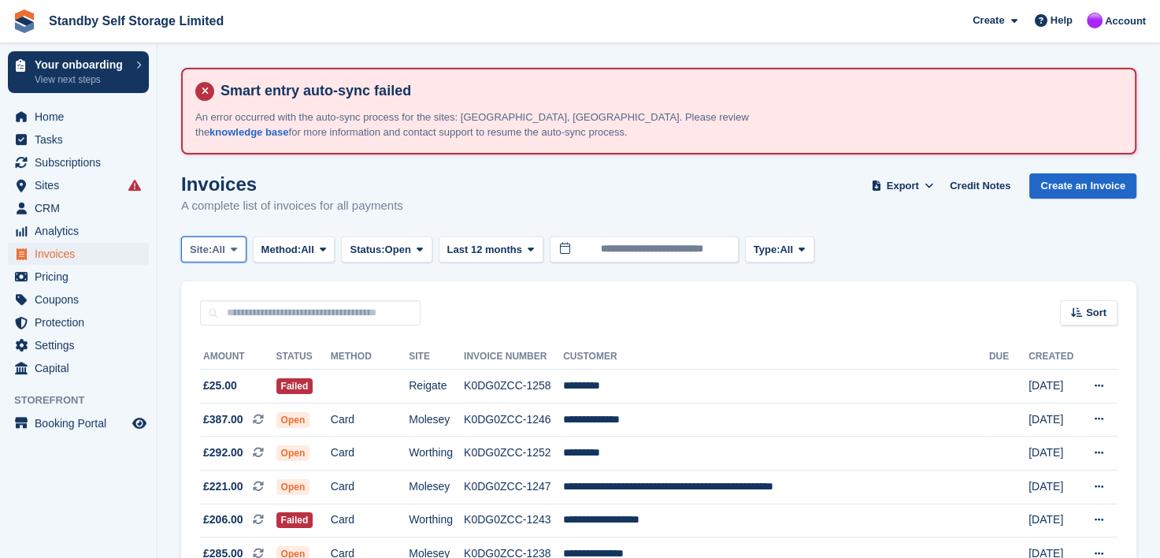
click at [239, 246] on span at bounding box center [234, 249] width 13 height 13
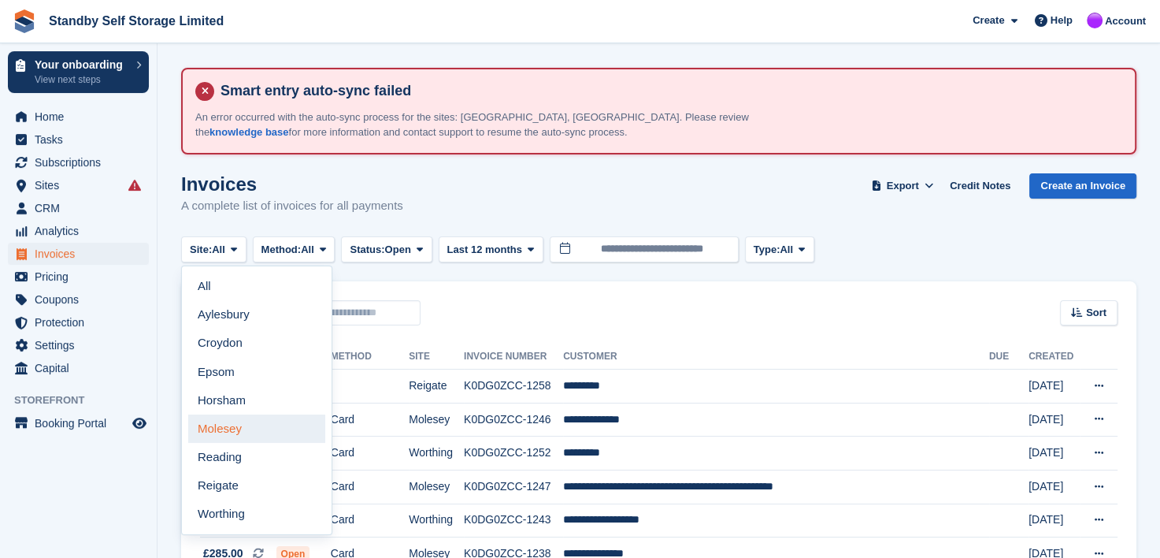
click at [227, 424] on link "Molesey" at bounding box center [256, 428] width 137 height 28
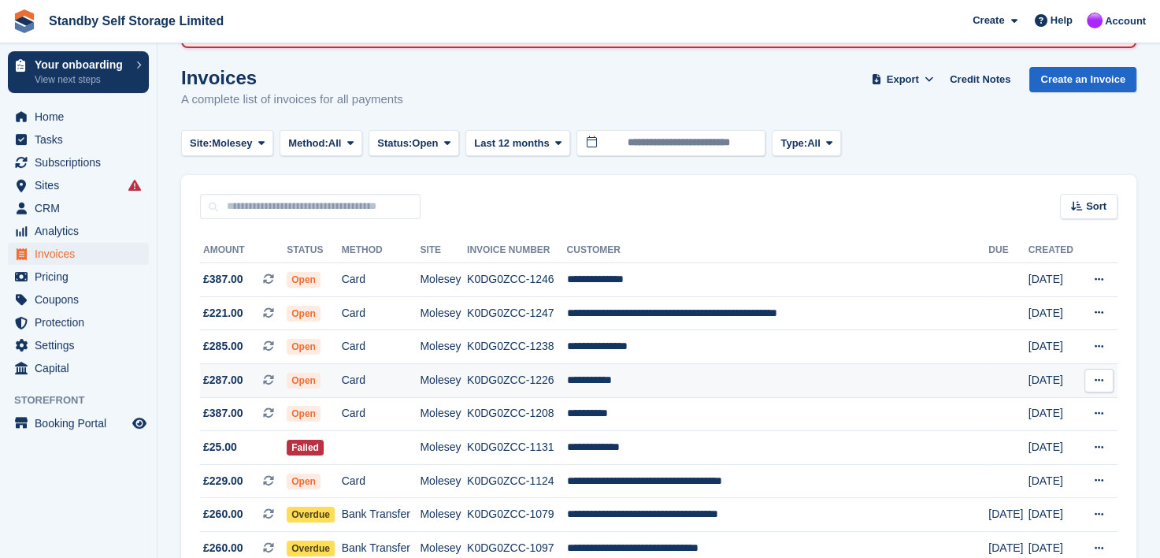
scroll to position [79, 0]
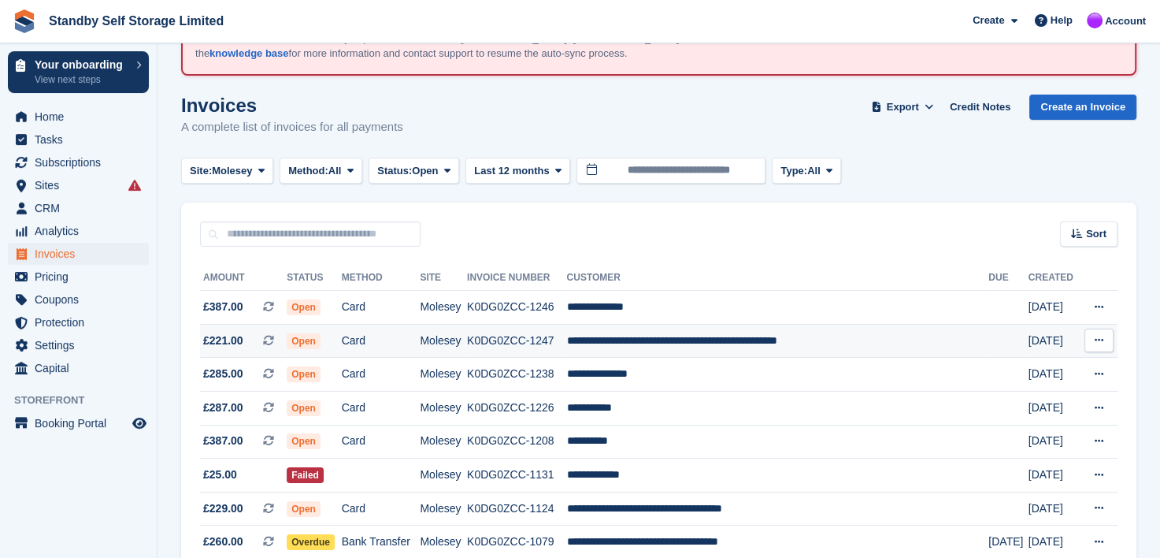
click at [519, 374] on td "K0DG0ZCC-1238" at bounding box center [516, 375] width 99 height 34
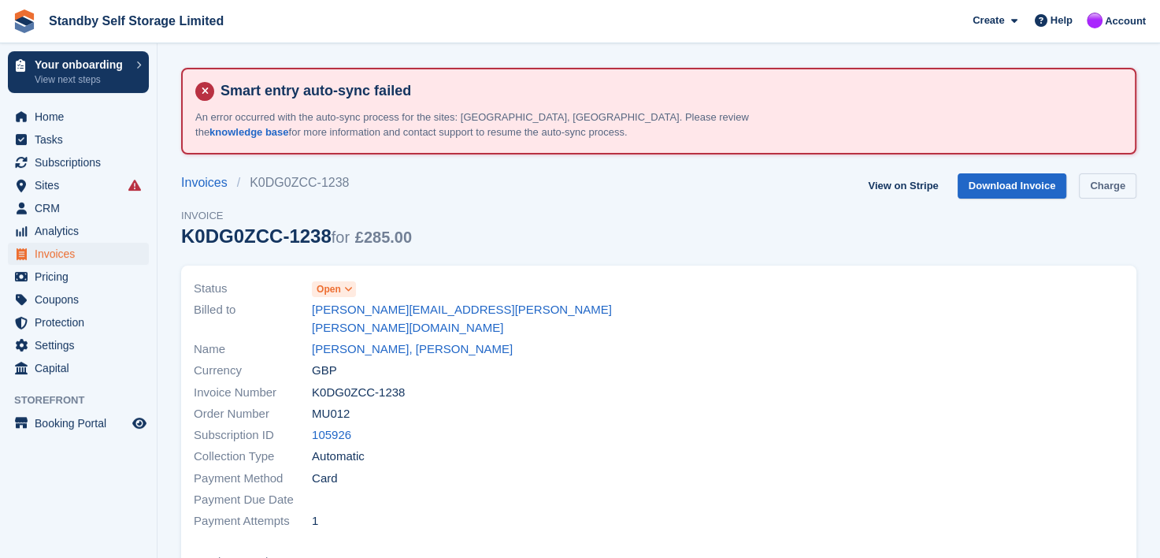
click at [1101, 183] on link "Charge" at bounding box center [1107, 186] width 57 height 26
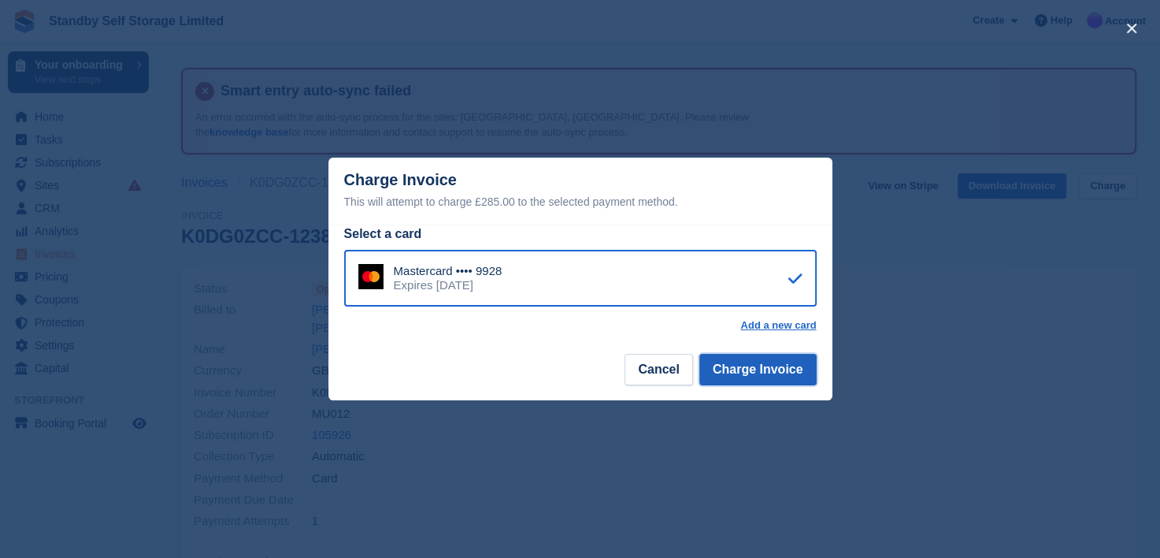
click at [732, 366] on button "Charge Invoice" at bounding box center [757, 370] width 117 height 32
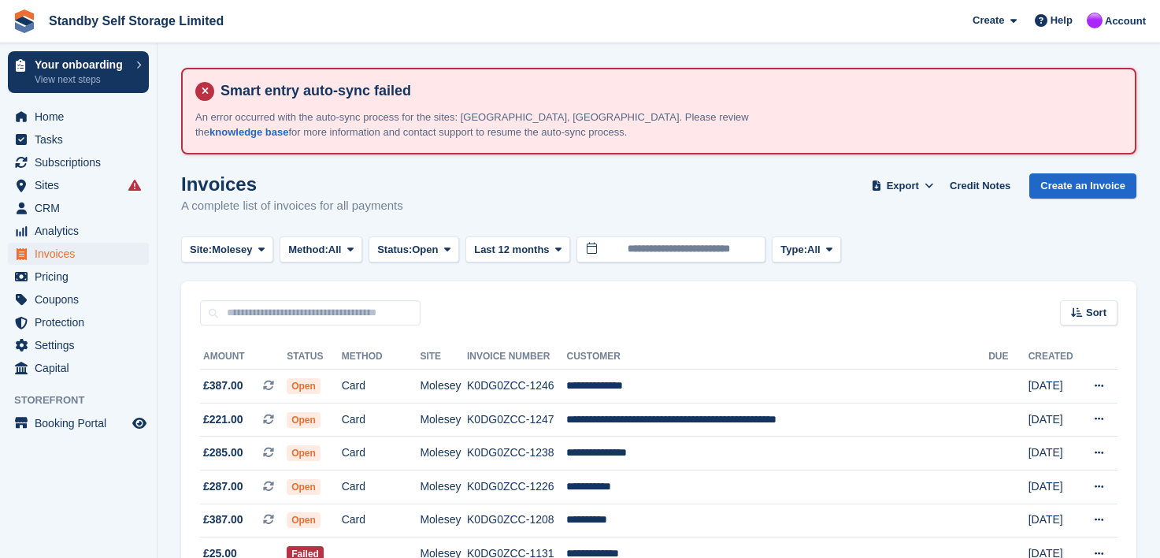
scroll to position [79, 0]
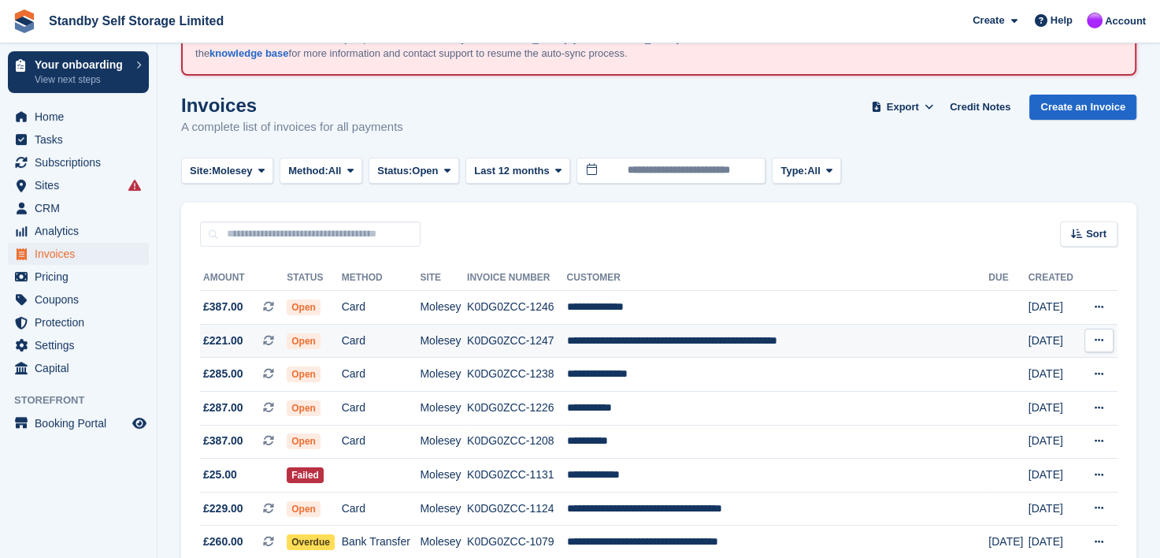
click at [652, 343] on td "**********" at bounding box center [777, 341] width 422 height 34
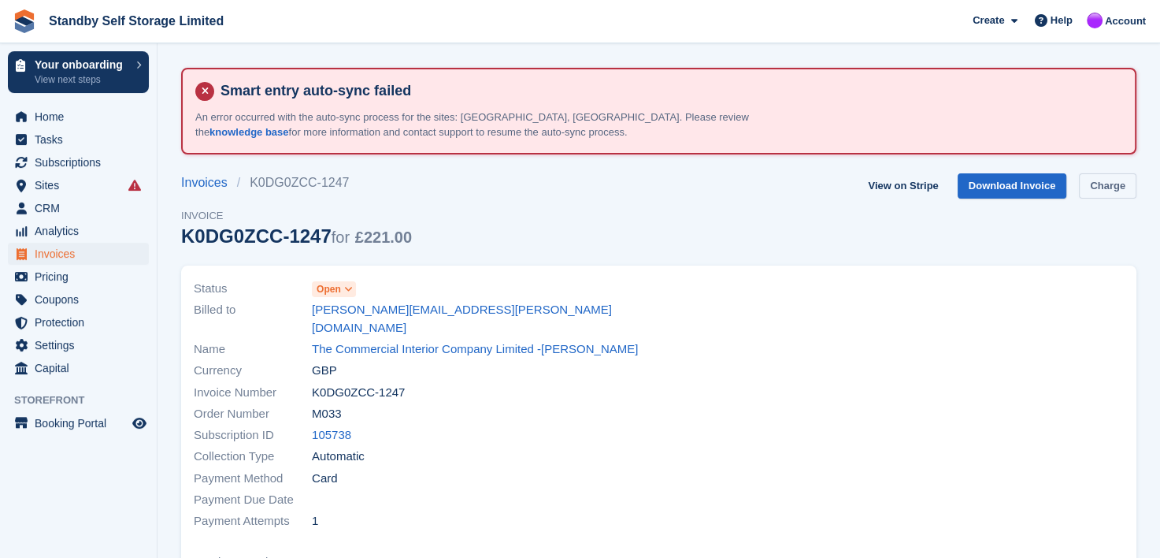
click at [1103, 184] on link "Charge" at bounding box center [1107, 186] width 57 height 26
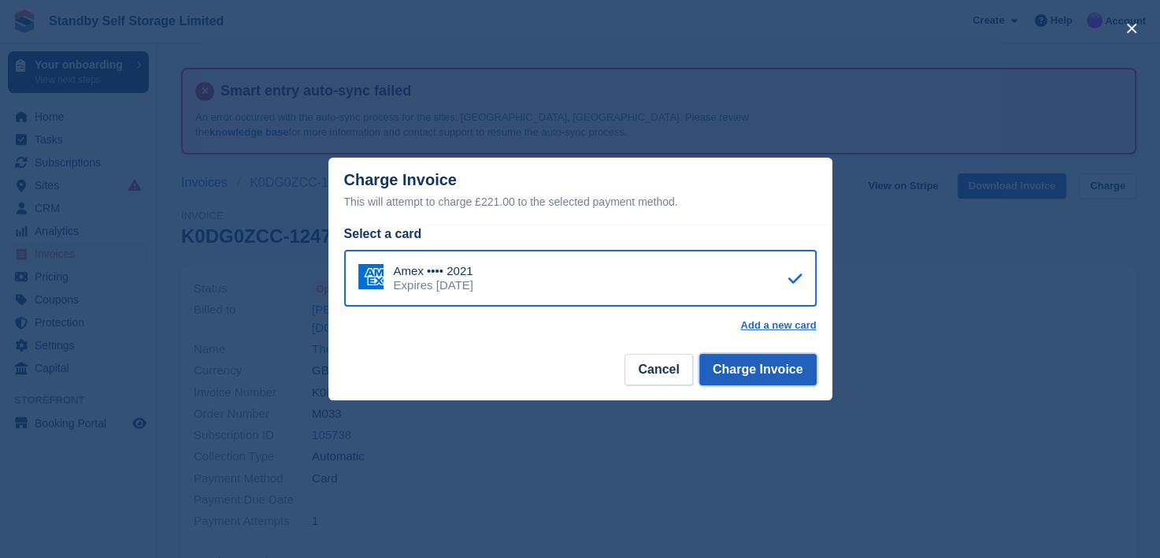
click at [773, 362] on button "Charge Invoice" at bounding box center [757, 370] width 117 height 32
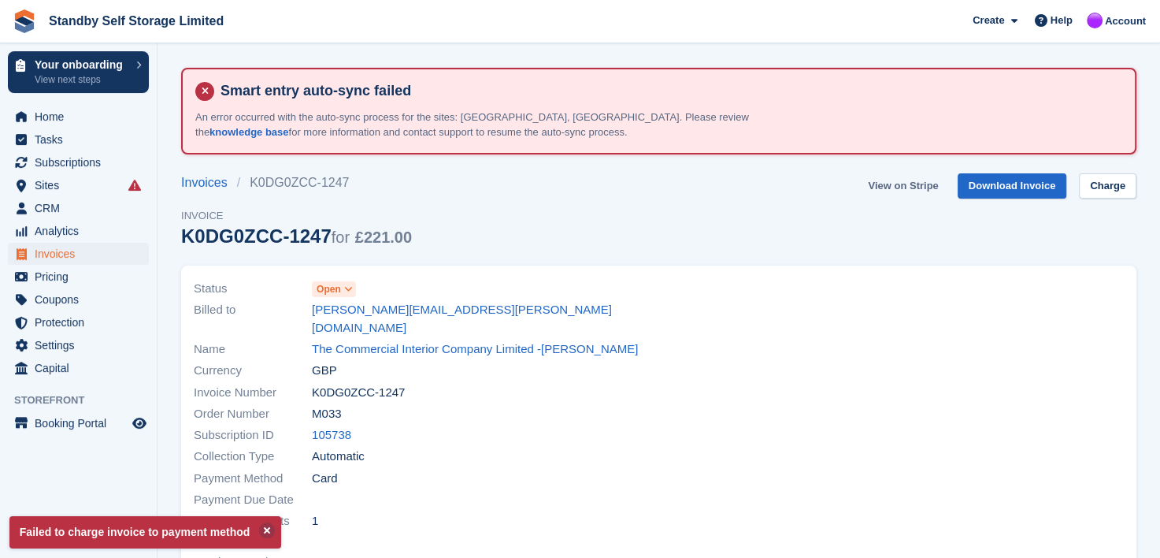
click at [904, 187] on link "View on Stripe" at bounding box center [903, 186] width 83 height 26
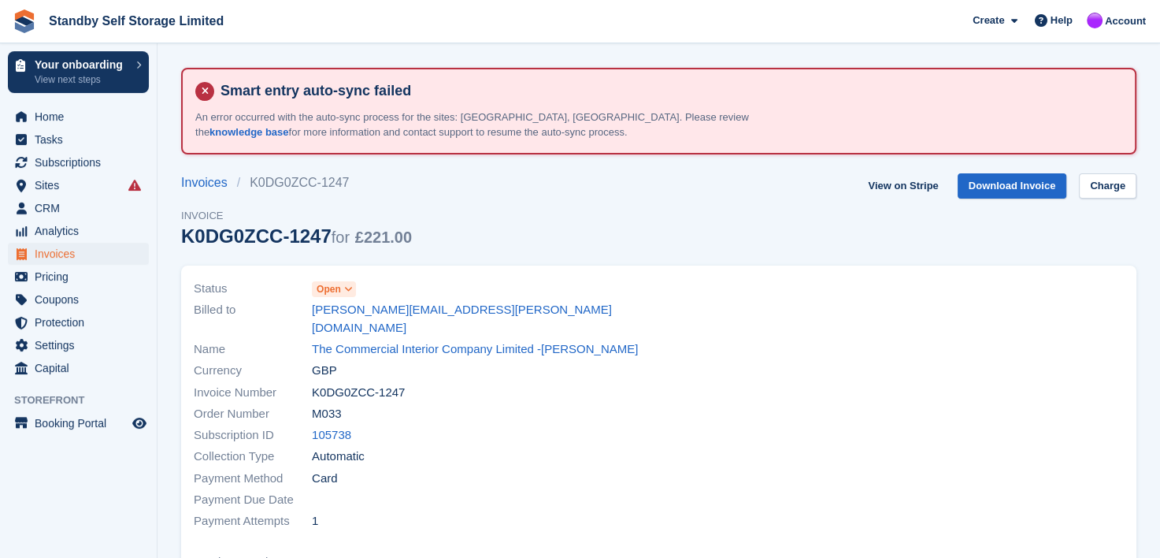
drag, startPoint x: 290, startPoint y: 306, endPoint x: 517, endPoint y: 309, distance: 226.8
click at [517, 309] on div "Billed to henry.ricks@icloud.com" at bounding box center [422, 318] width 456 height 39
copy div "henry.ricks@icloud.com"
click at [334, 309] on link "henry.ricks@icloud.com" at bounding box center [481, 318] width 338 height 35
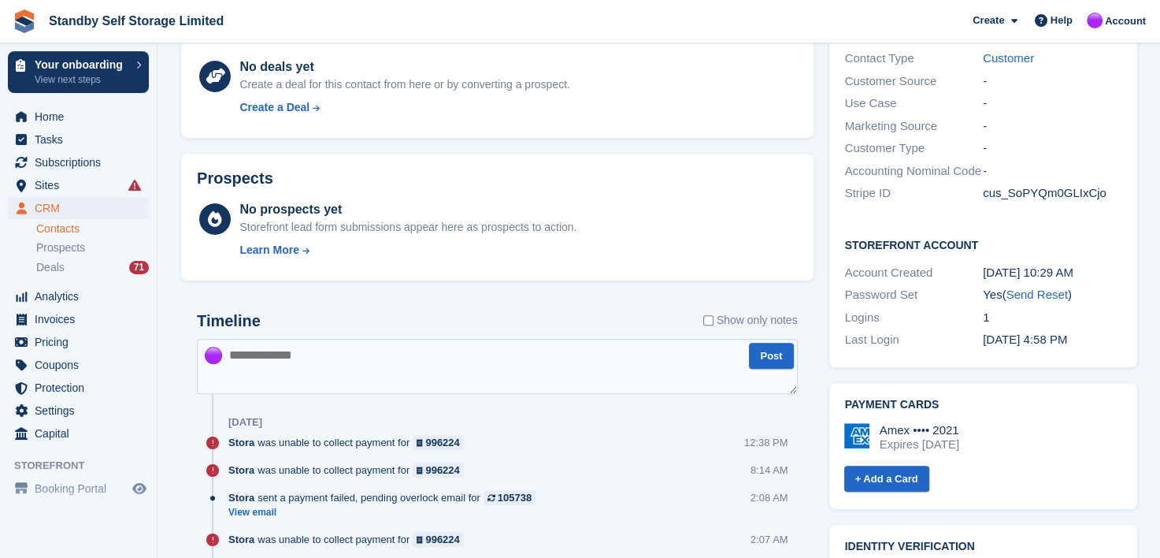
scroll to position [709, 0]
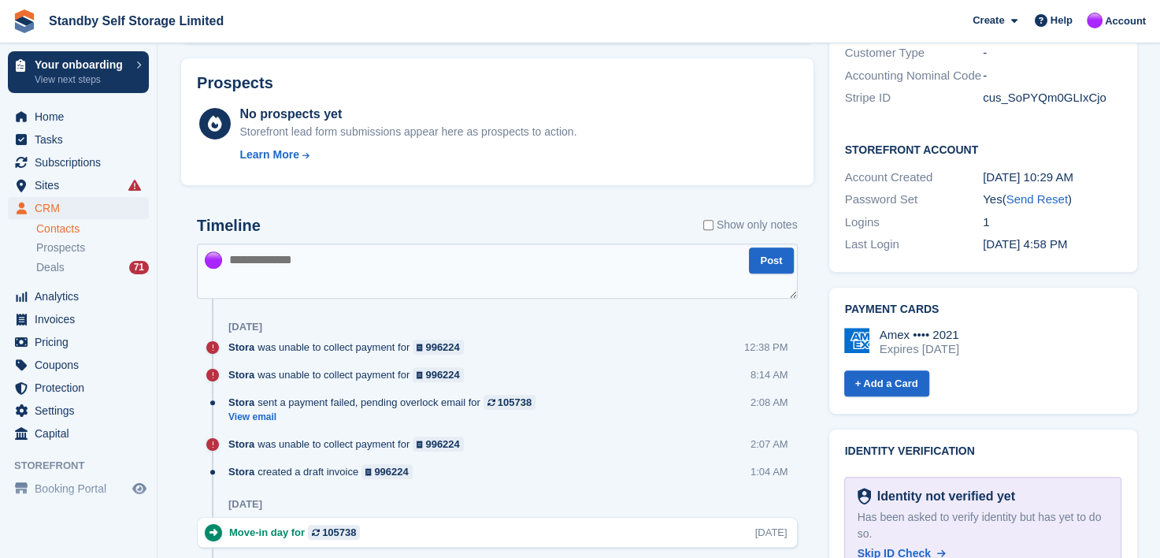
click at [292, 268] on textarea at bounding box center [497, 270] width 601 height 55
paste textarea "**********"
type textarea "**********"
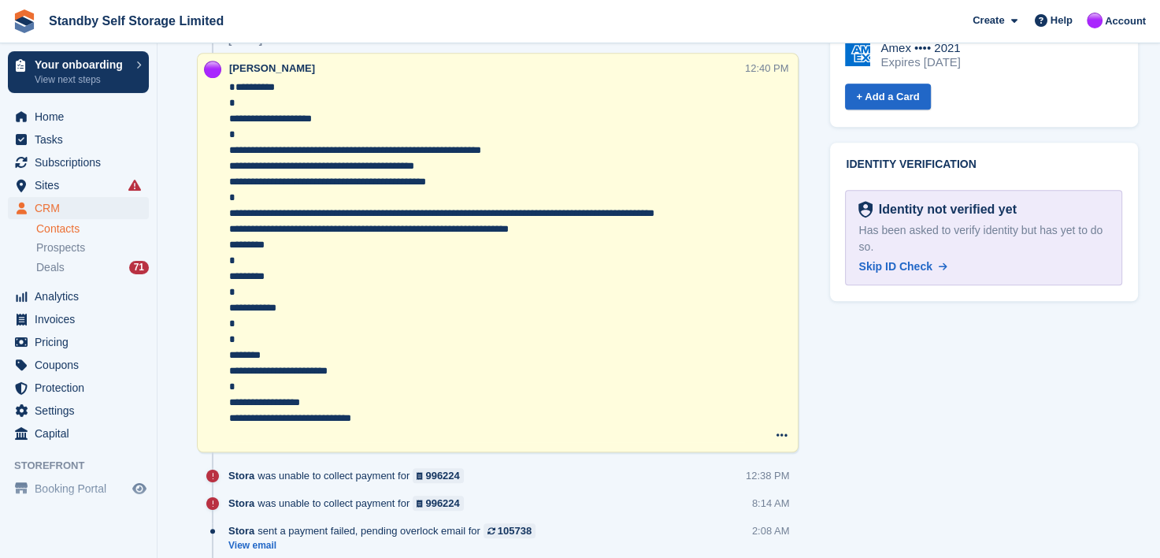
scroll to position [1024, 0]
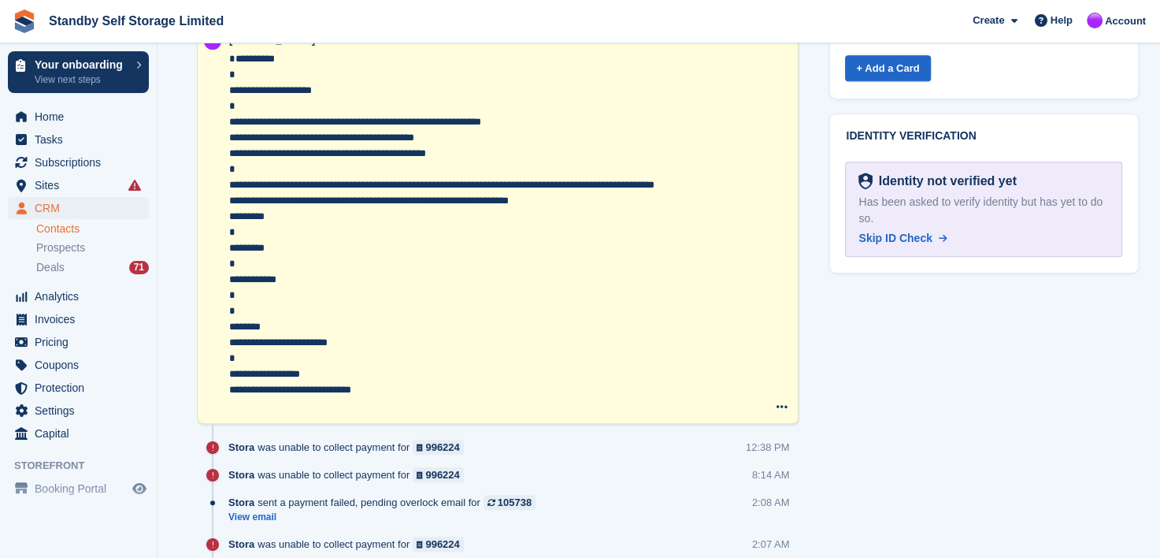
click at [229, 135] on textarea "**********" at bounding box center [487, 232] width 516 height 362
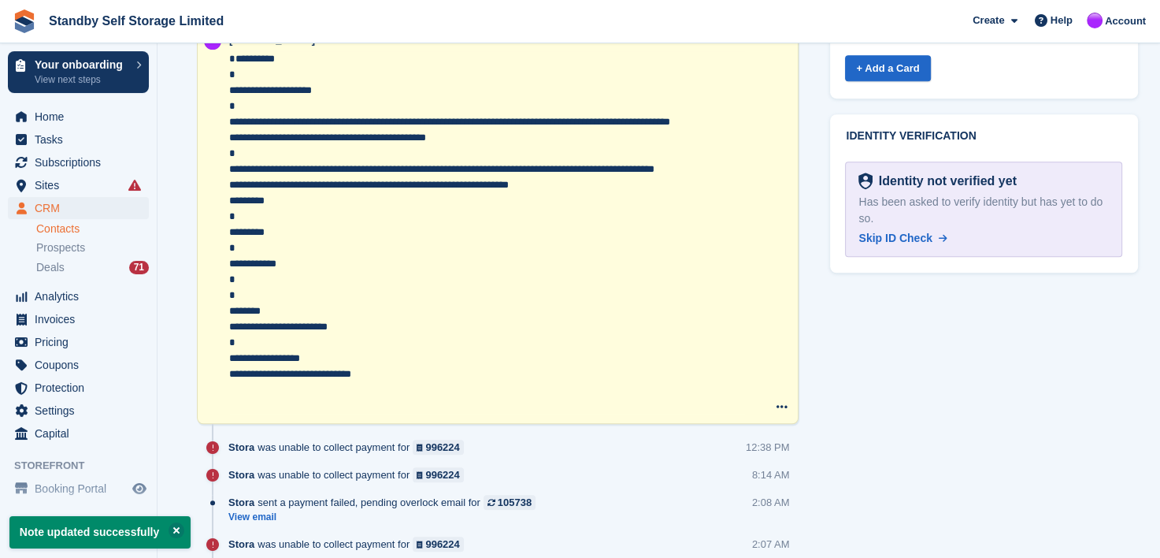
click at [232, 154] on textarea "**********" at bounding box center [487, 232] width 516 height 362
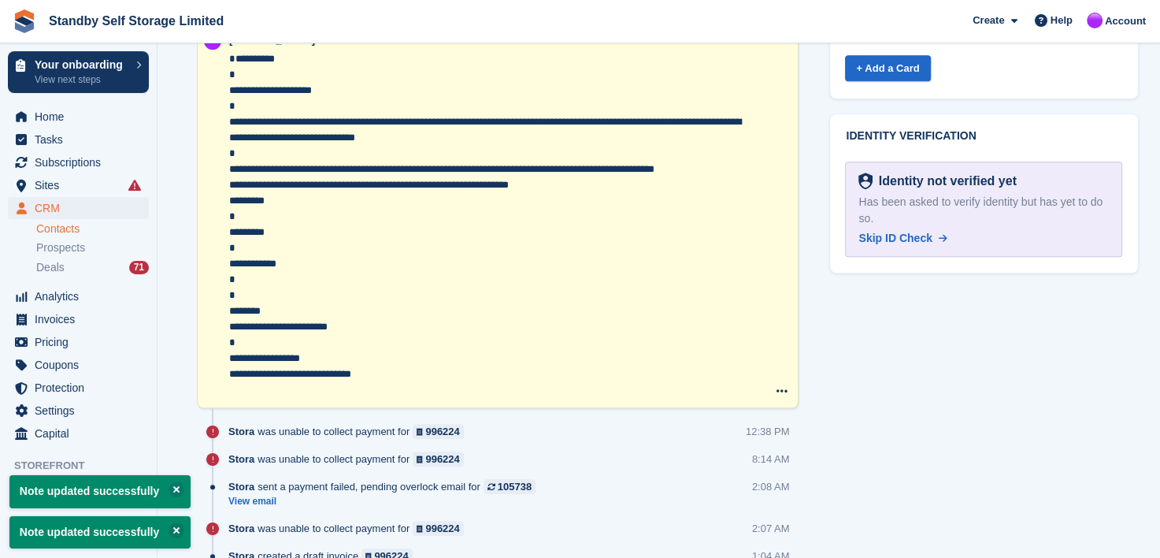
click at [369, 239] on textarea "**********" at bounding box center [487, 224] width 516 height 347
click at [265, 136] on textarea "**********" at bounding box center [487, 224] width 516 height 347
click at [338, 223] on textarea "**********" at bounding box center [487, 224] width 516 height 347
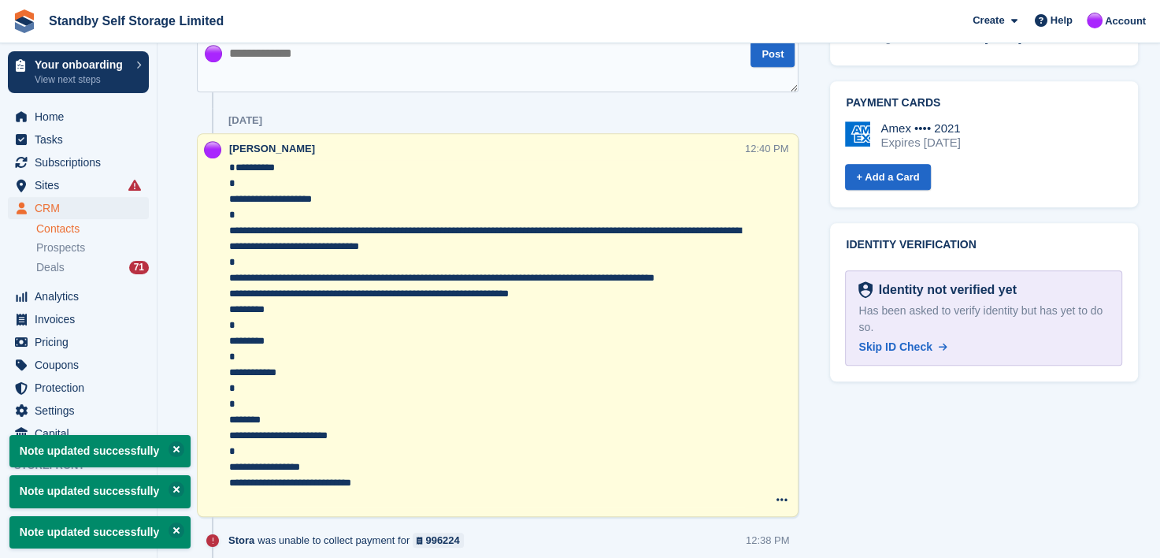
scroll to position [788, 0]
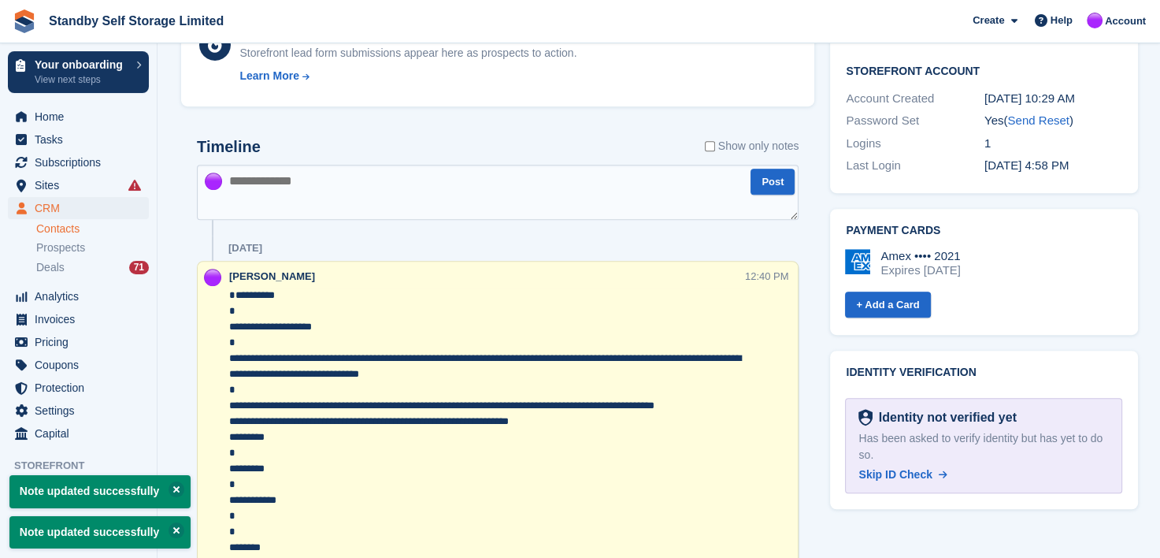
type textarea "**********"
click at [313, 196] on textarea at bounding box center [498, 192] width 602 height 55
click at [60, 317] on span "Invoices" at bounding box center [82, 319] width 95 height 22
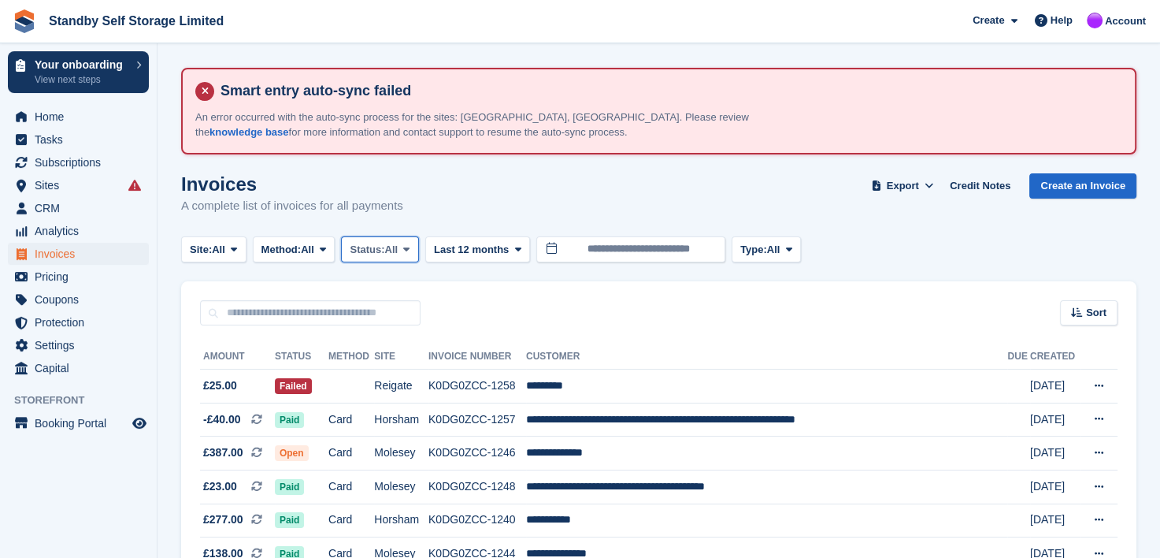
click at [410, 247] on icon at bounding box center [406, 249] width 6 height 10
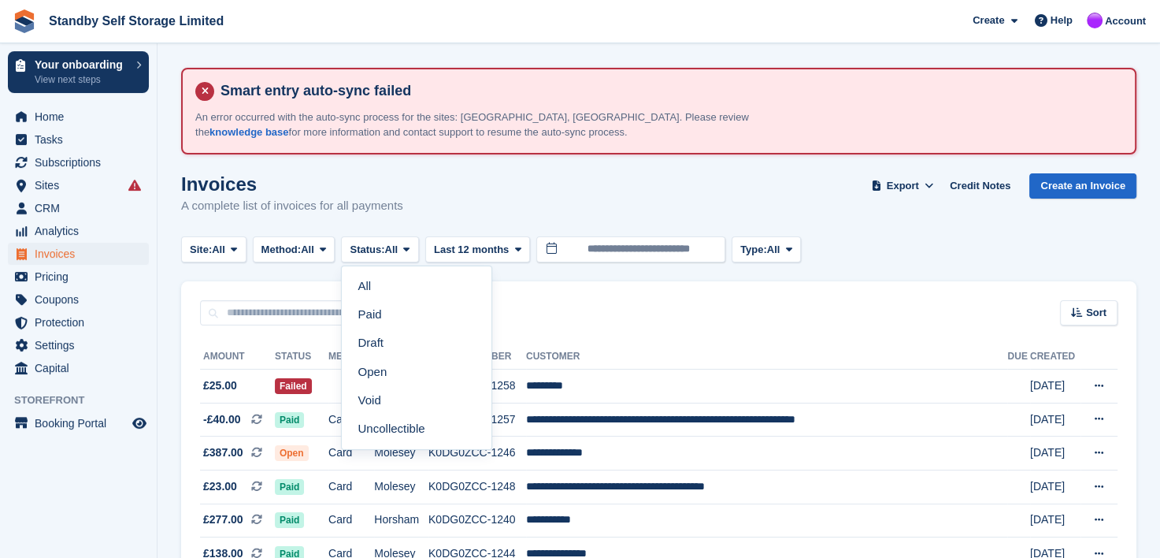
drag, startPoint x: 375, startPoint y: 368, endPoint x: 358, endPoint y: 358, distance: 20.1
click at [375, 368] on link "Open" at bounding box center [416, 372] width 137 height 28
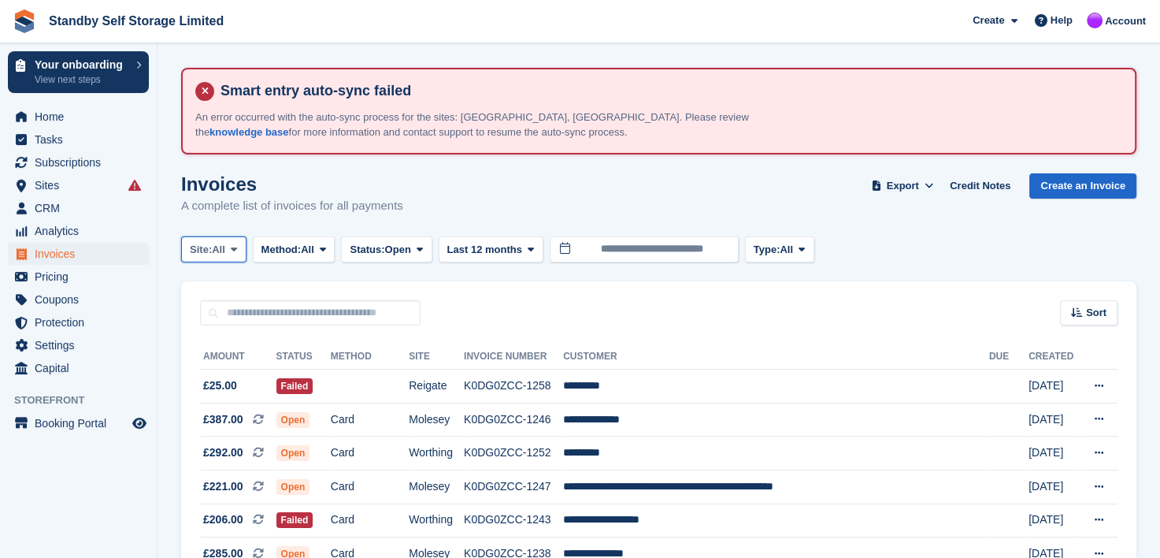
click at [237, 246] on icon at bounding box center [234, 249] width 6 height 10
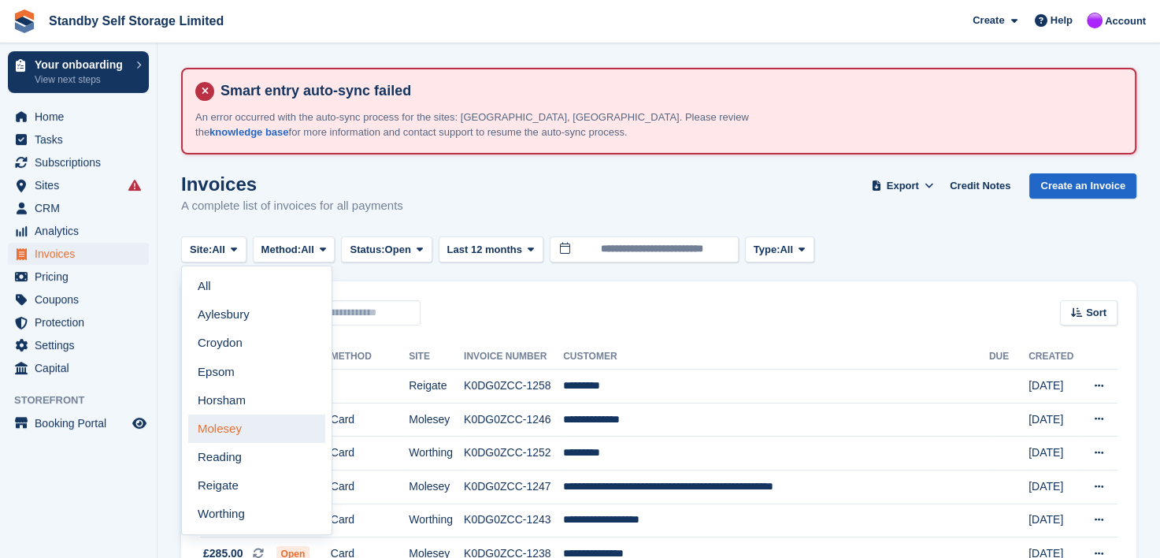
click at [217, 427] on link "Molesey" at bounding box center [256, 428] width 137 height 28
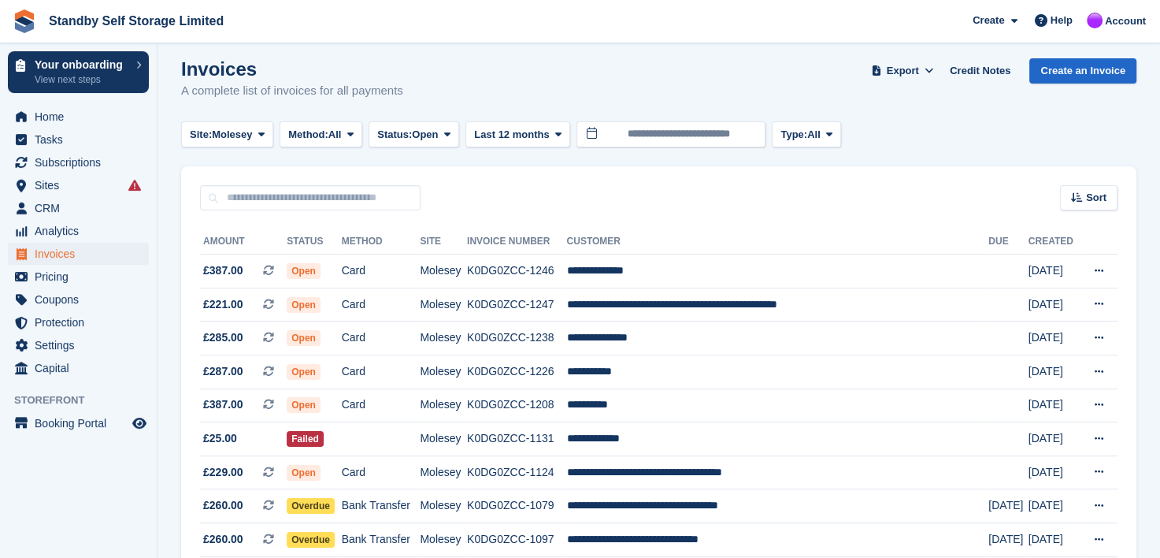
scroll to position [79, 0]
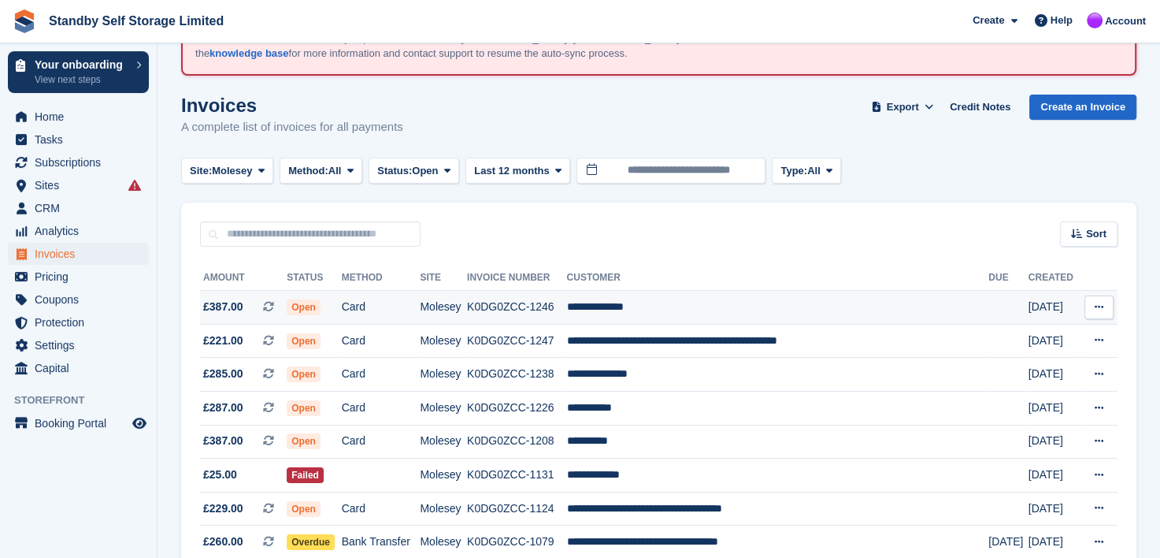
click at [543, 306] on td "K0DG0ZCC-1246" at bounding box center [516, 308] width 99 height 34
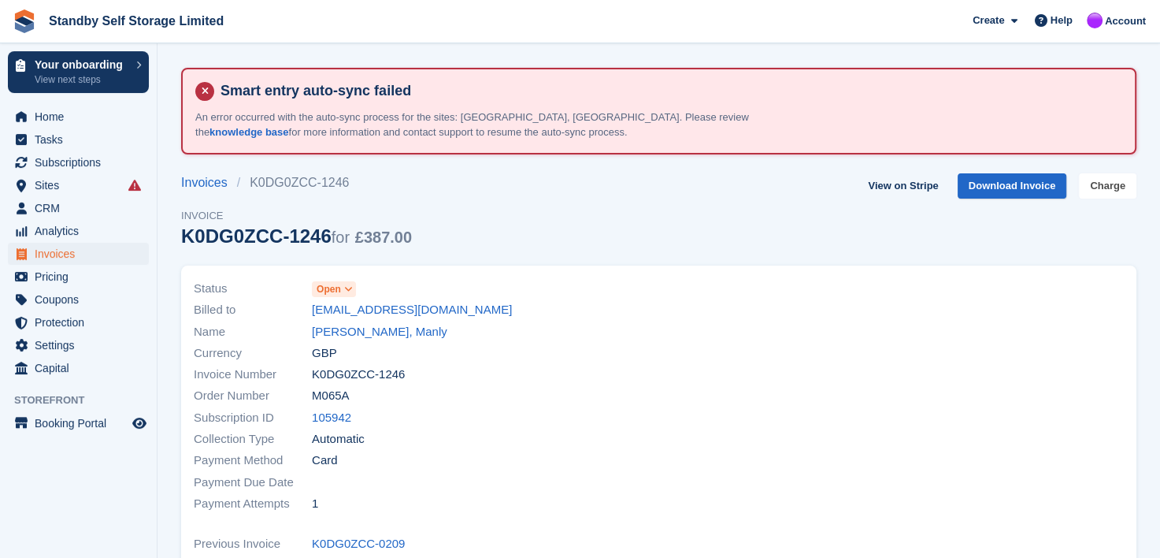
drag, startPoint x: 1116, startPoint y: 180, endPoint x: 1027, endPoint y: 253, distance: 114.8
click at [1117, 180] on link "Charge" at bounding box center [1107, 186] width 57 height 26
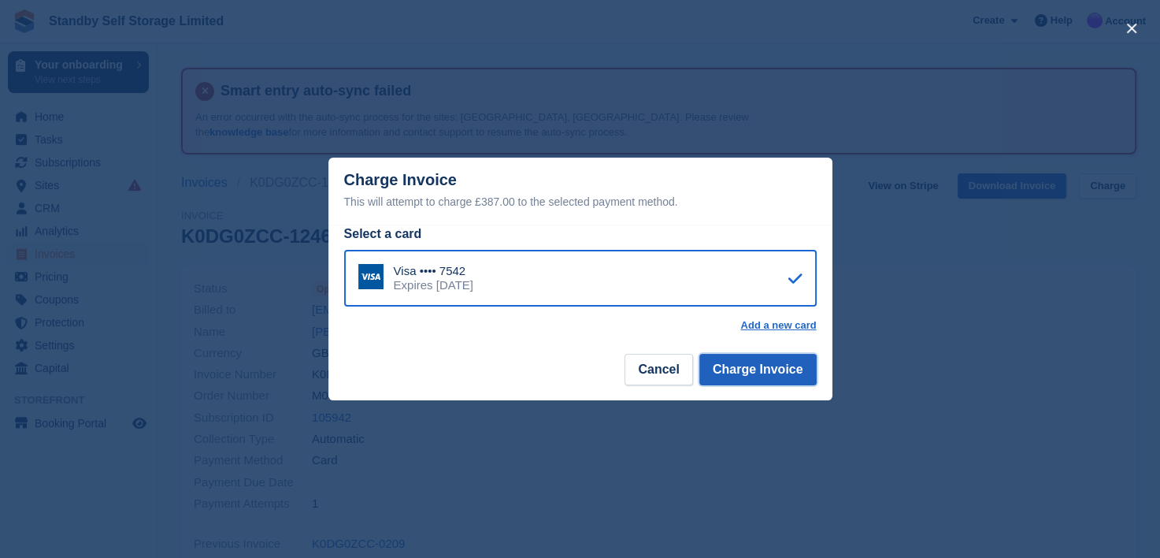
click at [728, 372] on button "Charge Invoice" at bounding box center [757, 370] width 117 height 32
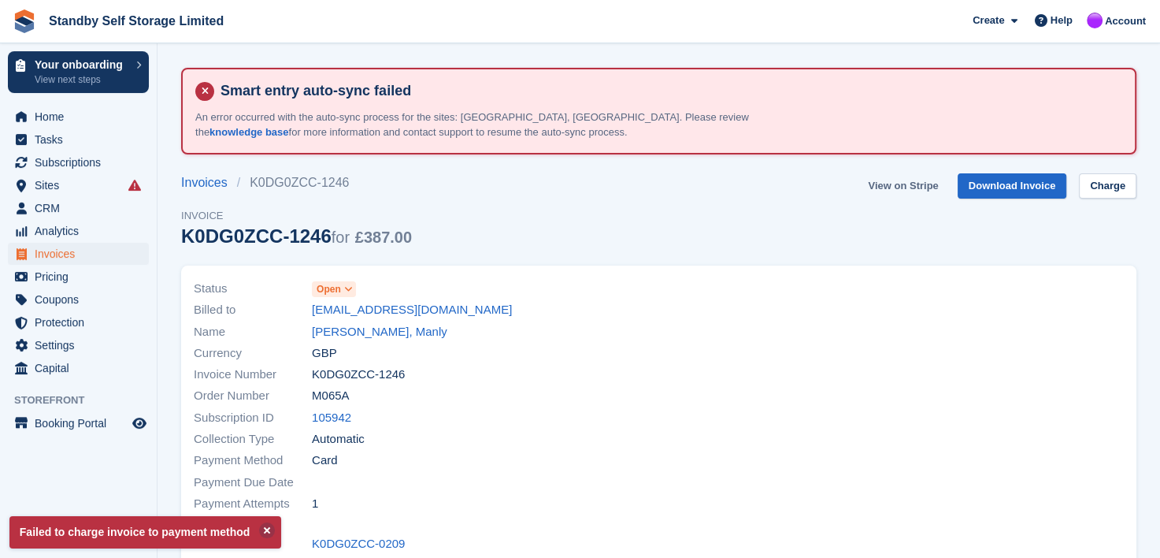
click at [925, 183] on link "View on Stripe" at bounding box center [903, 186] width 83 height 26
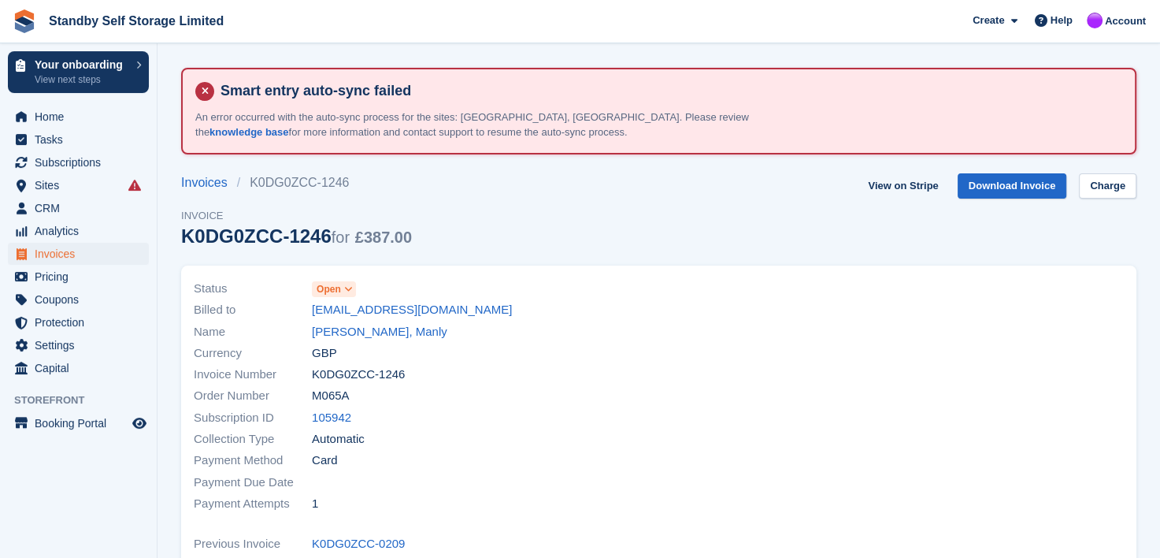
drag, startPoint x: 300, startPoint y: 312, endPoint x: 460, endPoint y: 309, distance: 159.9
click at [460, 309] on div "Billed to daytona2008@live.co.uk" at bounding box center [422, 309] width 456 height 21
copy div "daytona2008@live.co.uk"
click at [324, 325] on link "Matthew, Manly" at bounding box center [379, 332] width 135 height 18
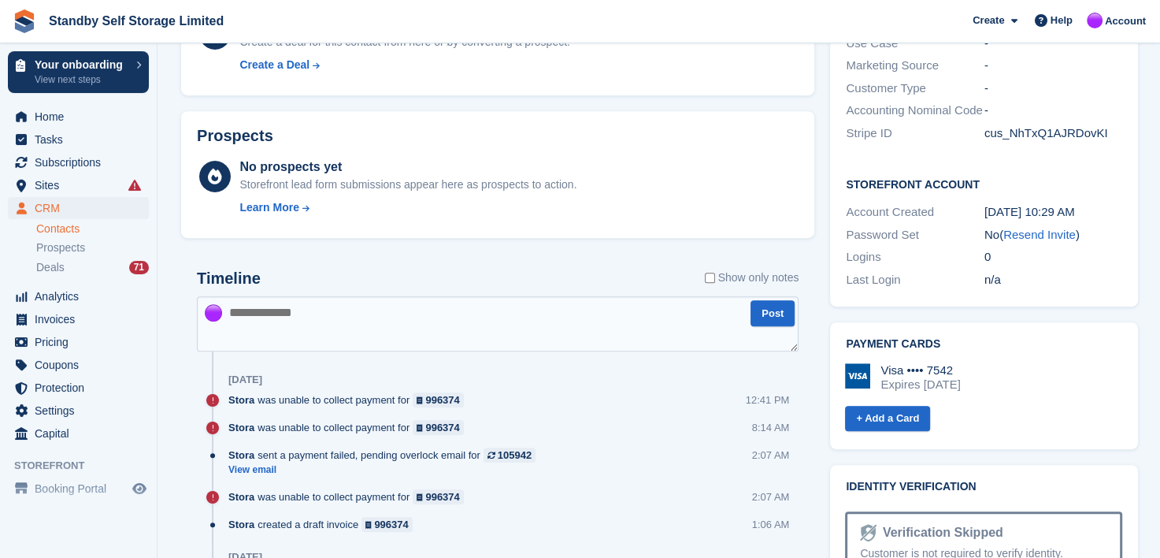
scroll to position [695, 0]
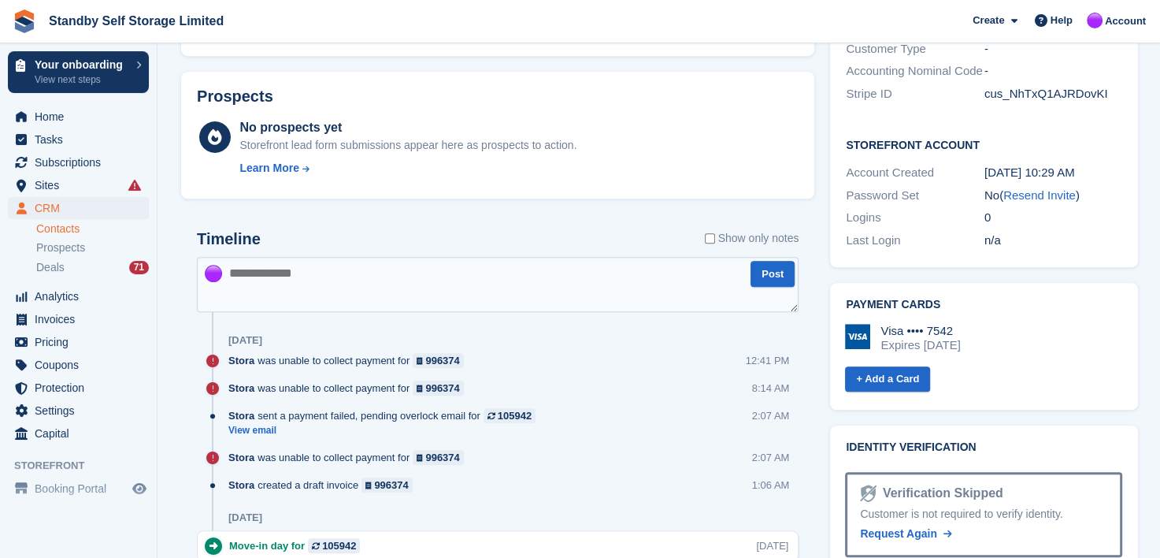
click at [332, 287] on textarea at bounding box center [498, 284] width 602 height 55
paste textarea "**********"
type textarea "**********"
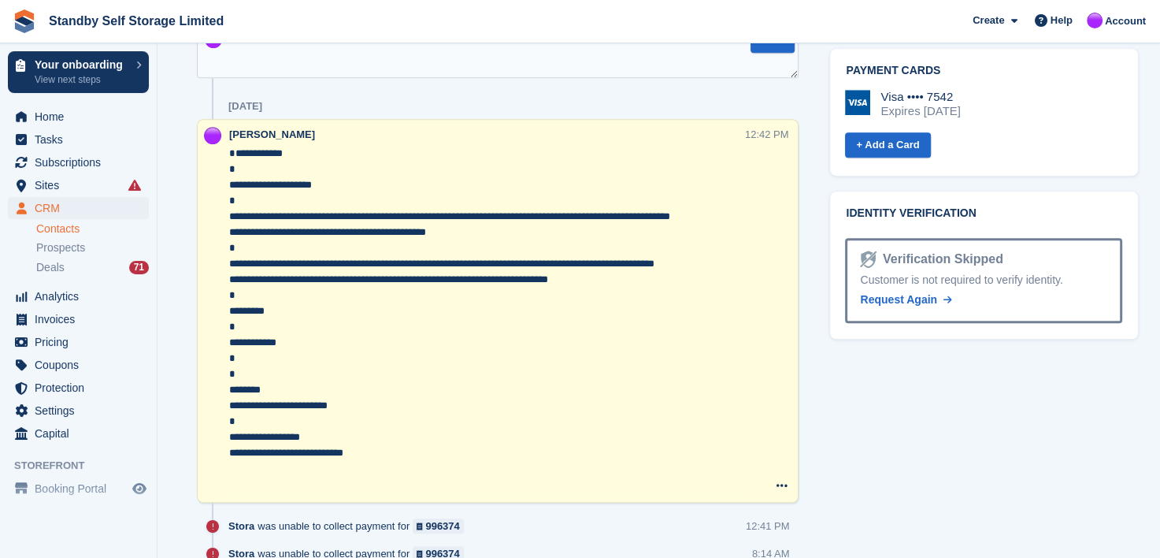
scroll to position [932, 0]
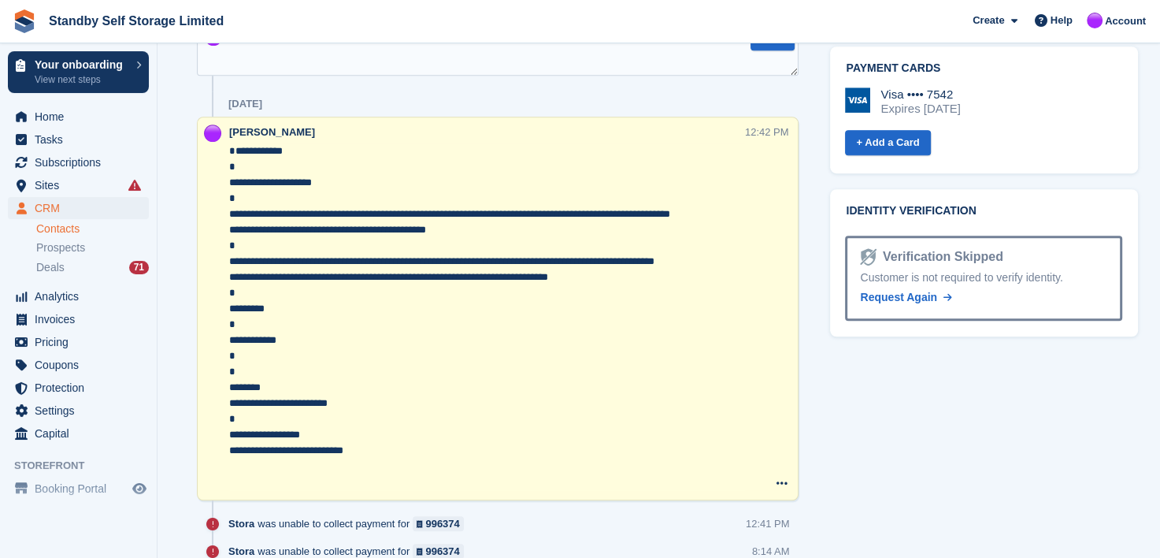
click at [229, 261] on textarea "**********" at bounding box center [487, 316] width 516 height 347
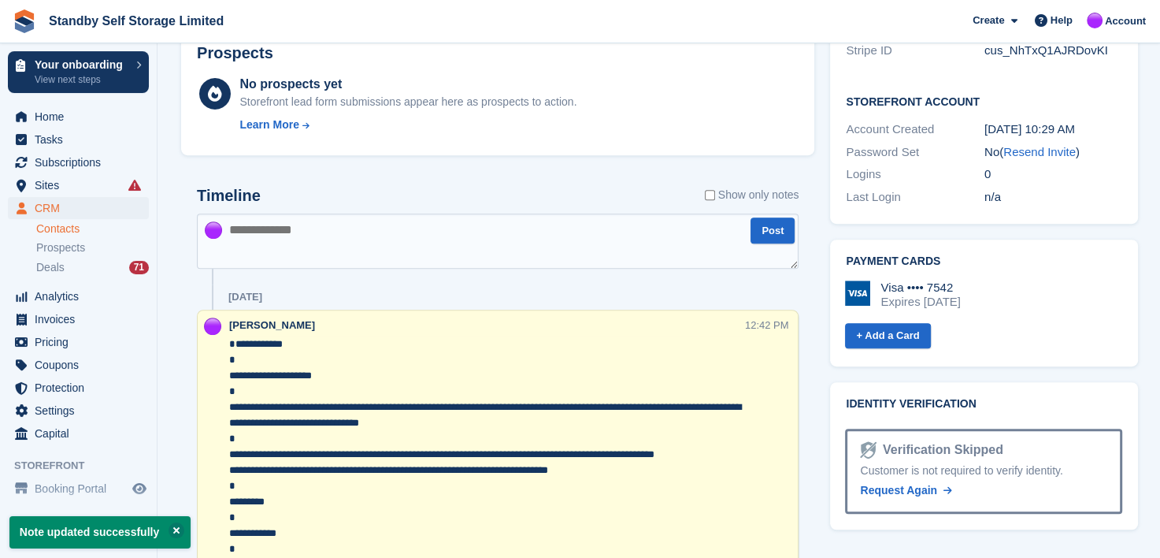
scroll to position [538, 0]
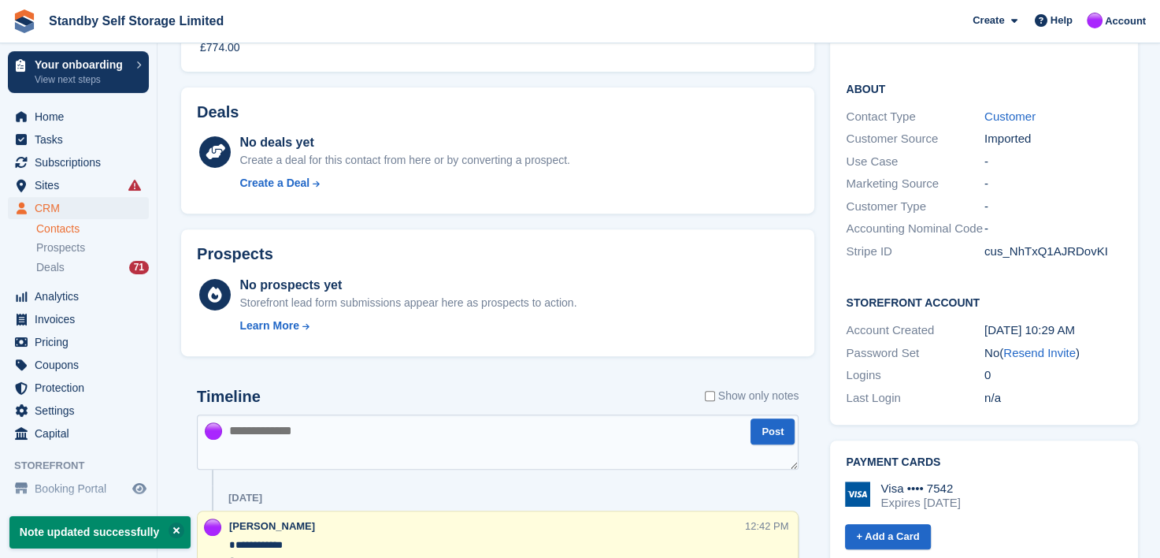
type textarea "**********"
click at [343, 446] on textarea at bounding box center [498, 441] width 602 height 55
click at [68, 327] on span "Invoices" at bounding box center [82, 319] width 95 height 22
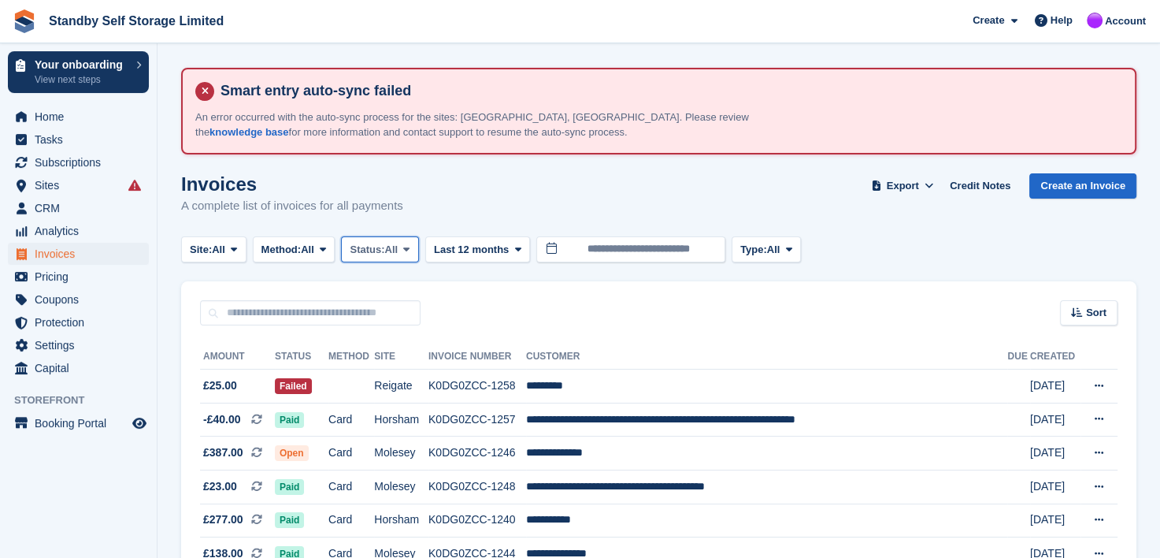
click at [410, 249] on icon at bounding box center [406, 249] width 6 height 10
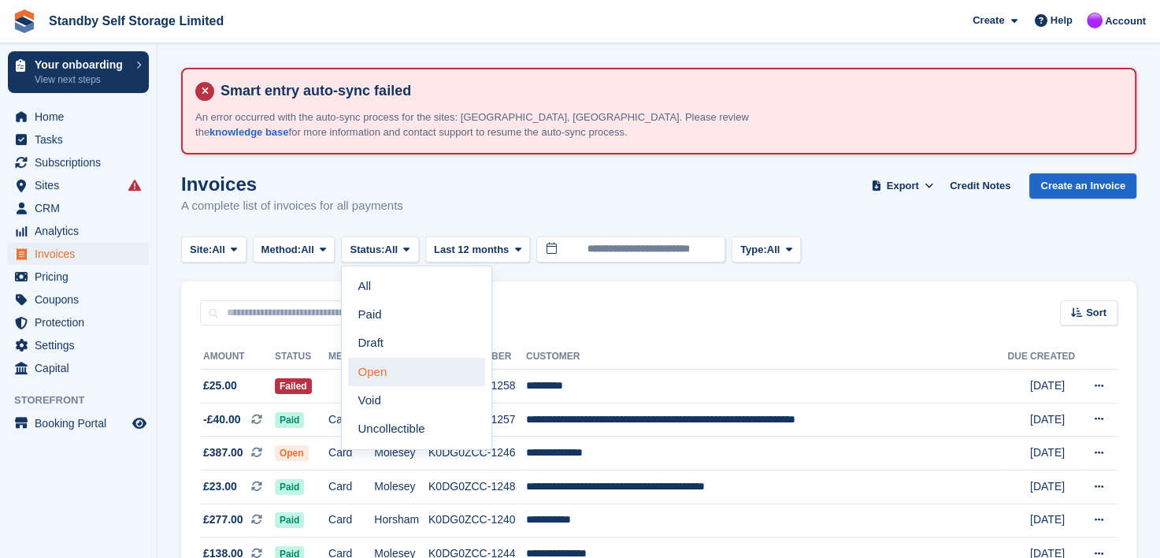
click at [384, 375] on link "Open" at bounding box center [416, 372] width 137 height 28
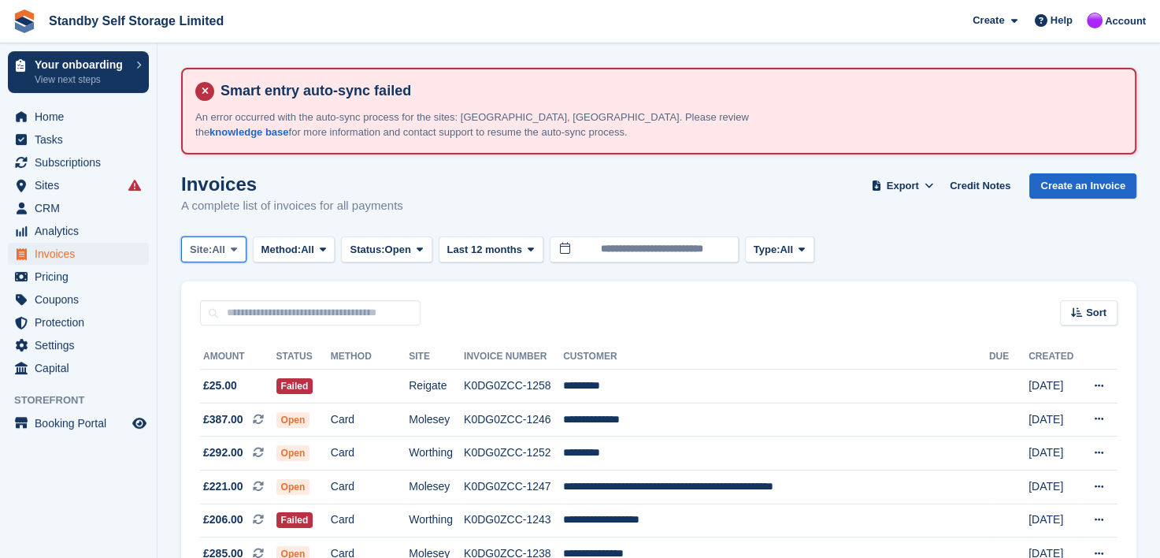
click at [235, 249] on icon at bounding box center [234, 249] width 6 height 10
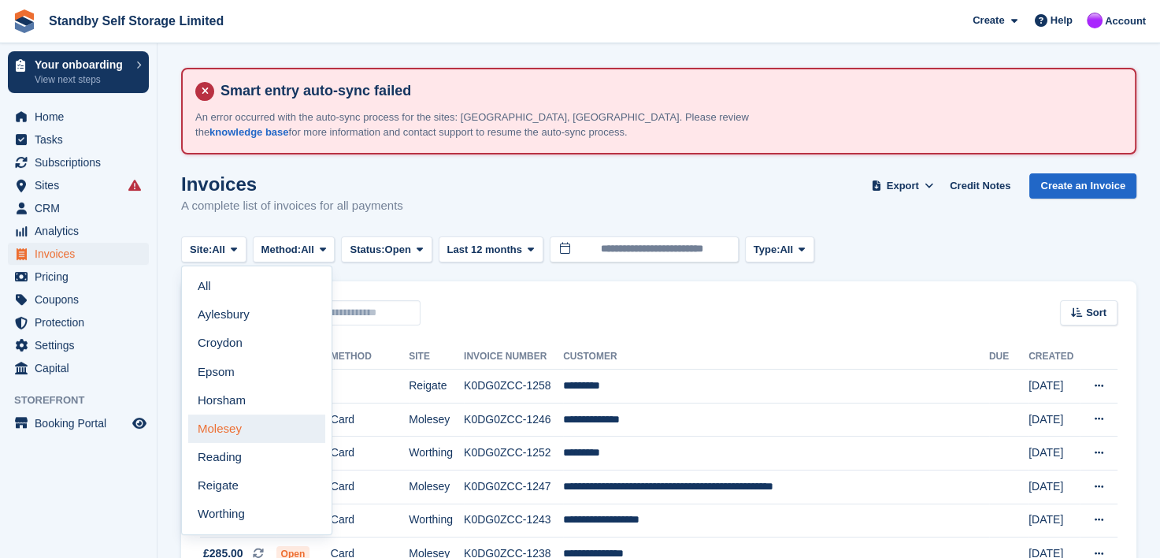
click at [217, 432] on link "Molesey" at bounding box center [256, 428] width 137 height 28
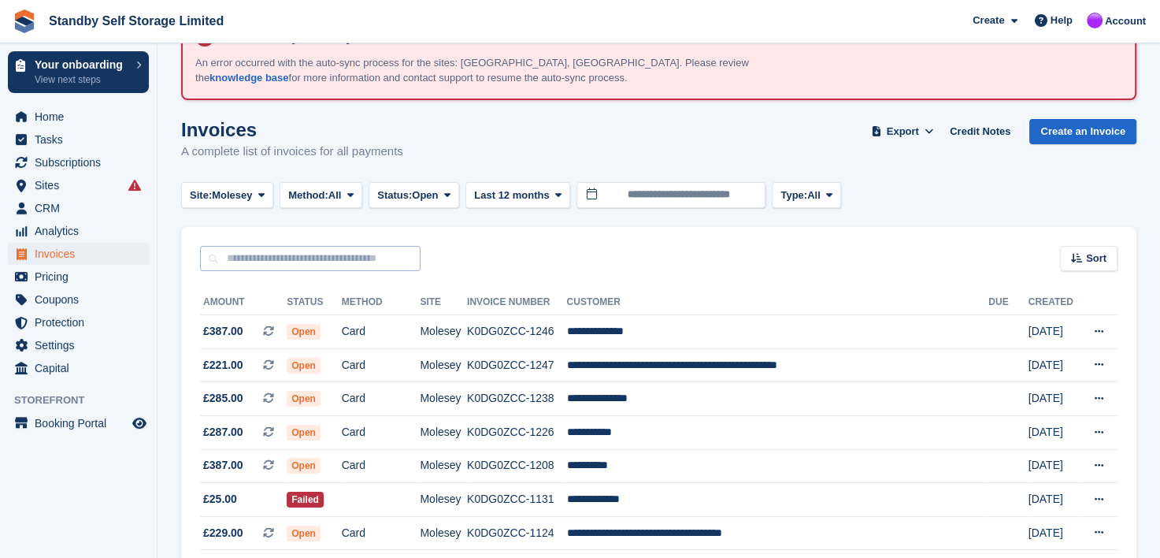
scroll to position [79, 0]
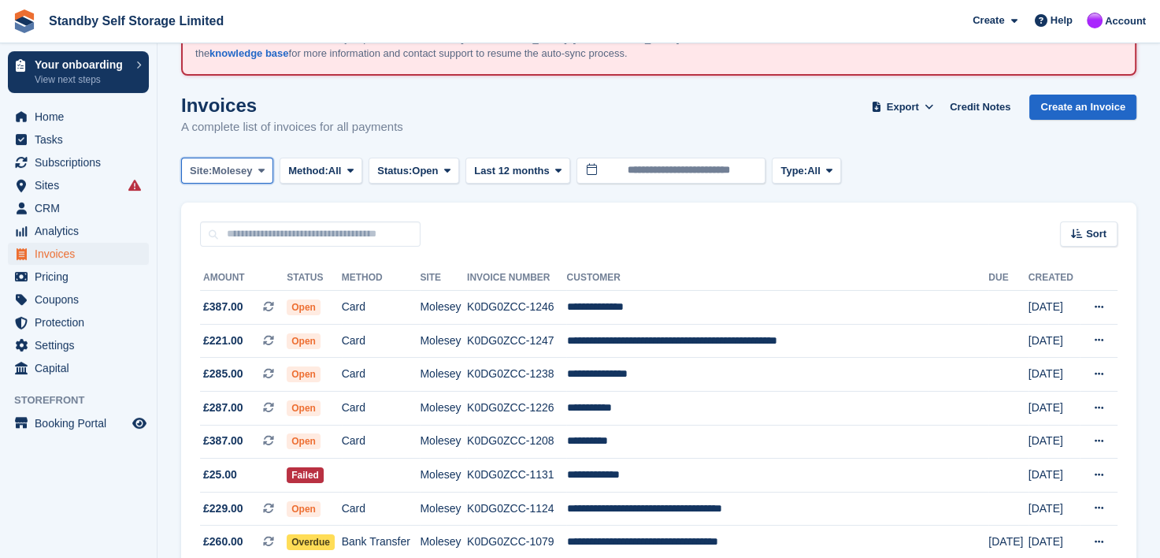
click at [263, 169] on icon at bounding box center [261, 170] width 6 height 10
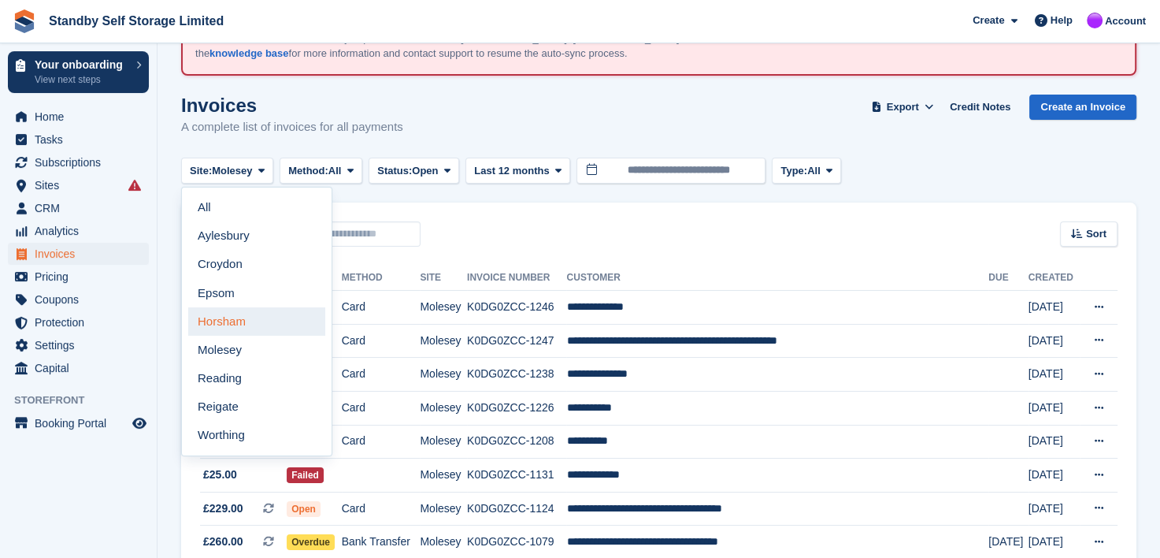
click at [226, 321] on link "Horsham" at bounding box center [256, 321] width 137 height 28
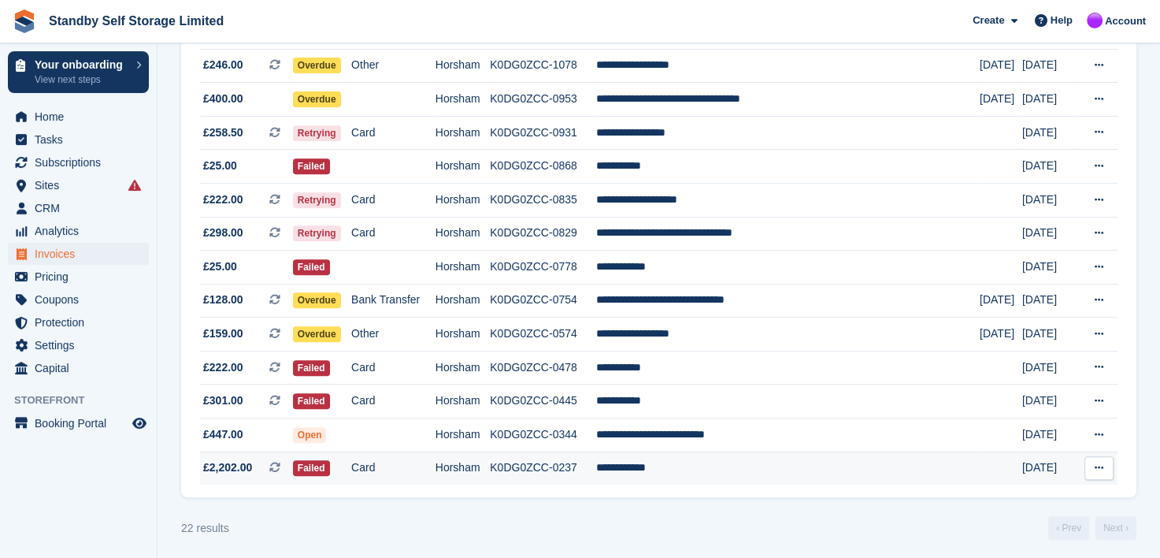
scroll to position [630, 0]
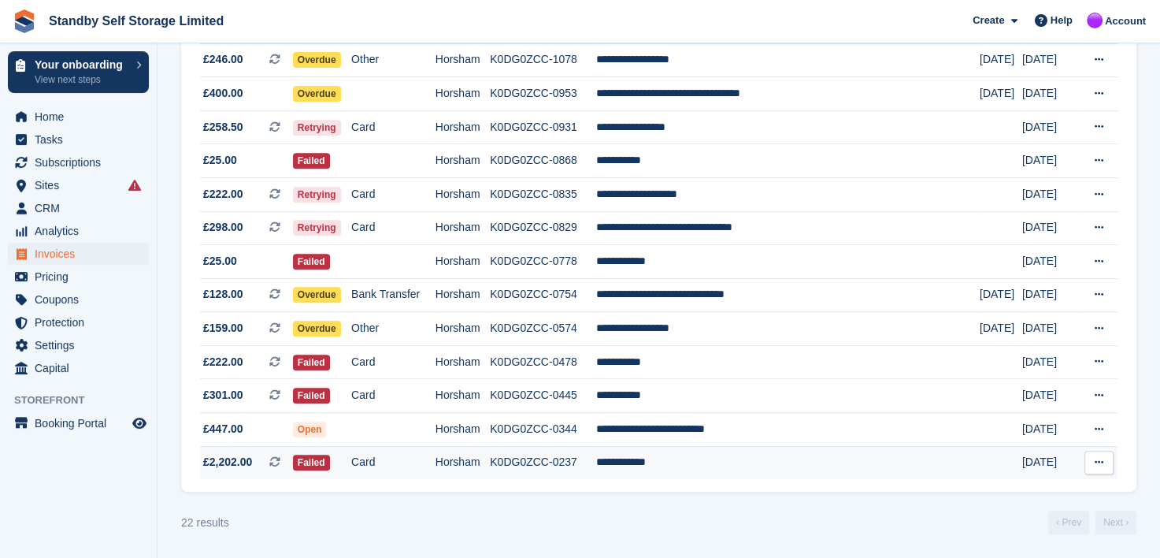
click at [662, 463] on td "**********" at bounding box center [787, 462] width 383 height 33
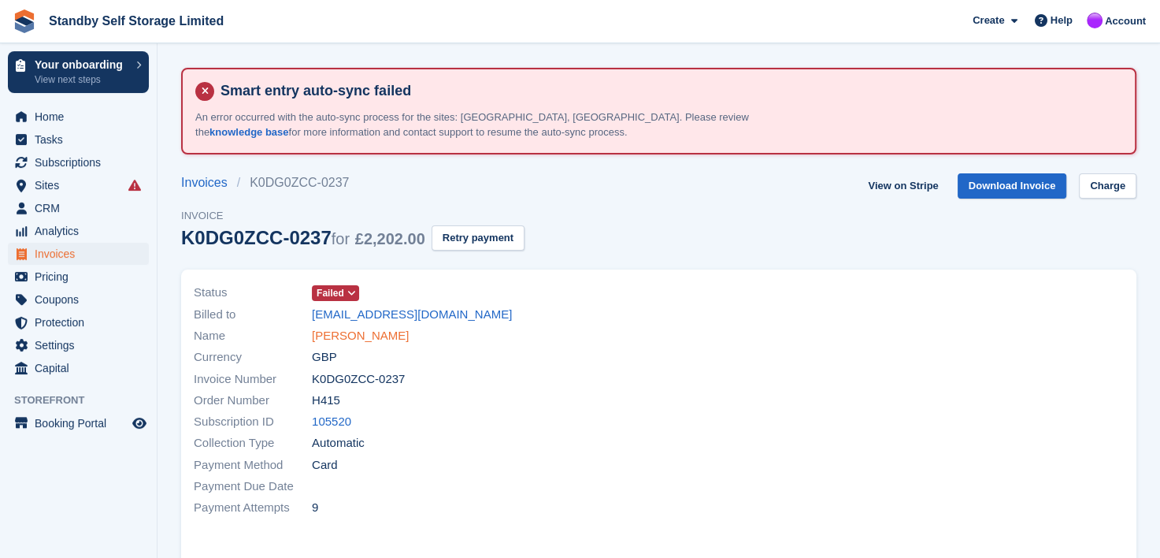
click at [354, 335] on link "[PERSON_NAME]" at bounding box center [360, 336] width 97 height 18
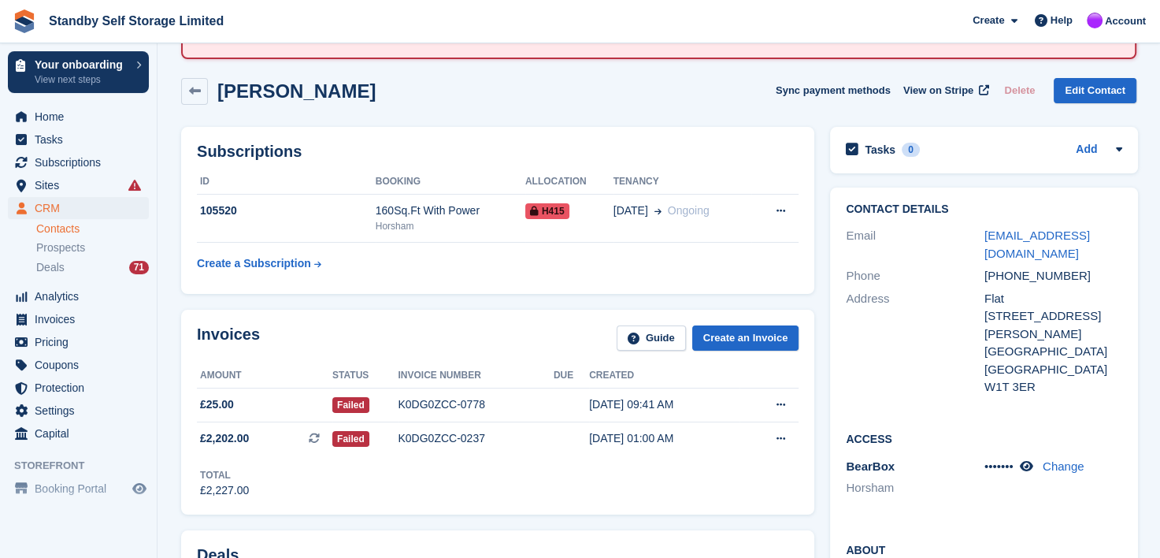
scroll to position [79, 0]
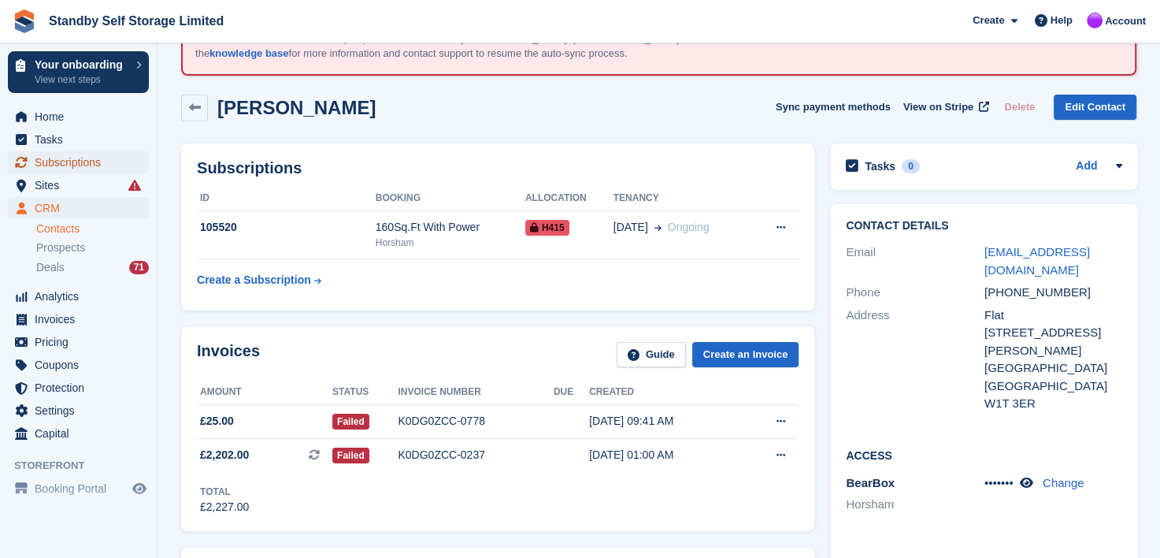
click at [54, 158] on span "Subscriptions" at bounding box center [82, 162] width 95 height 22
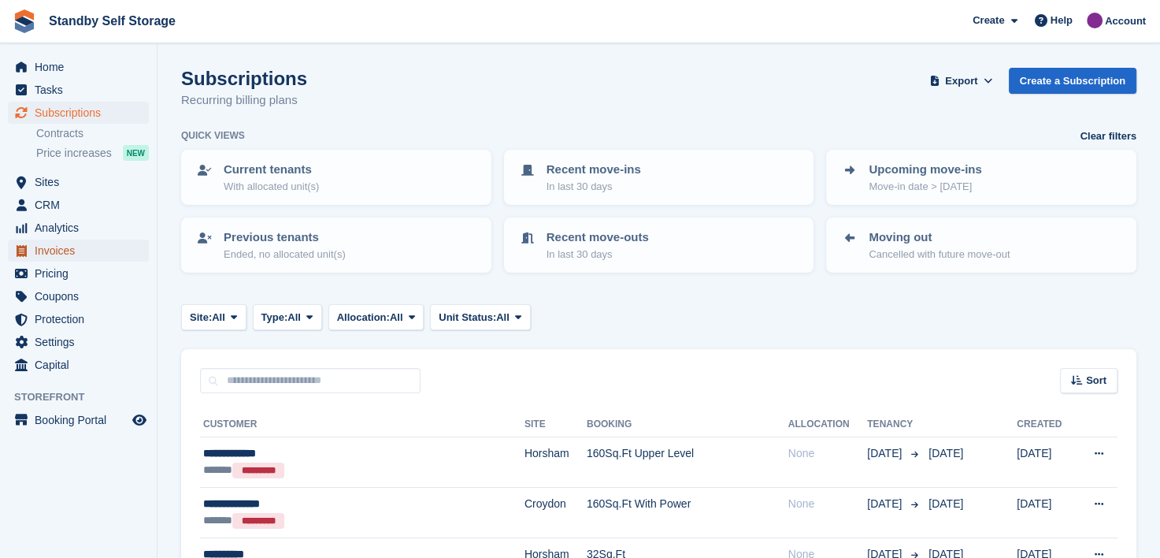
click at [44, 248] on span "Invoices" at bounding box center [82, 250] width 95 height 22
click at [311, 315] on icon at bounding box center [309, 317] width 6 height 10
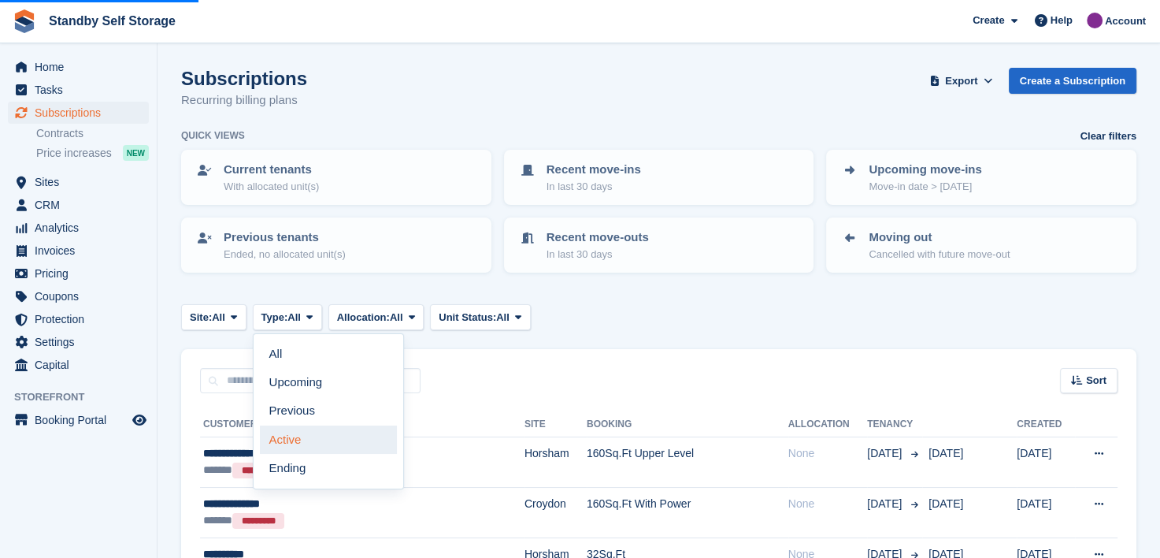
click at [280, 436] on link "Active" at bounding box center [328, 439] width 137 height 28
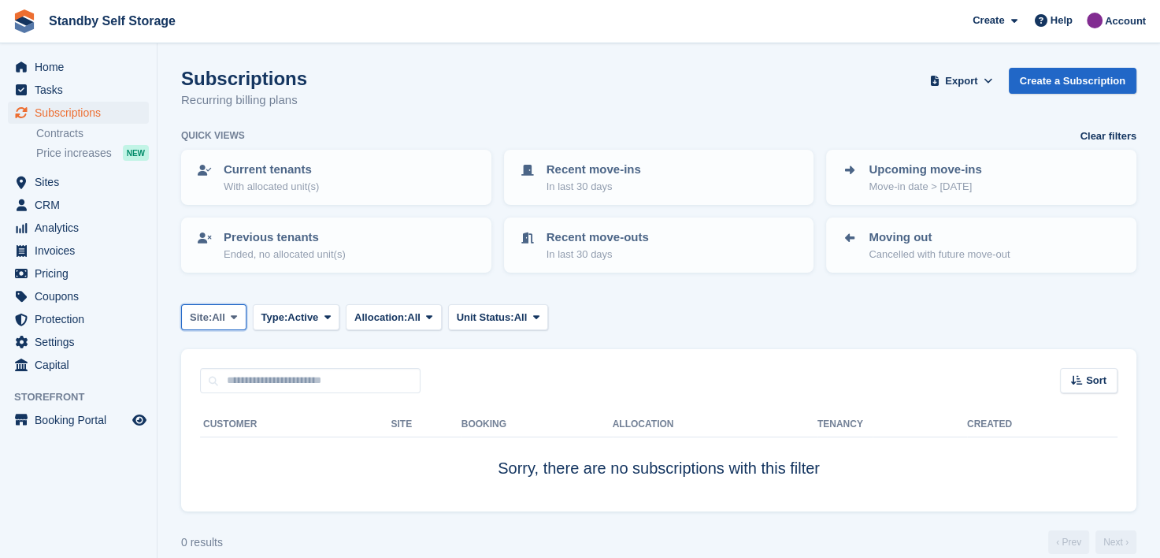
click at [239, 317] on span at bounding box center [234, 316] width 13 height 13
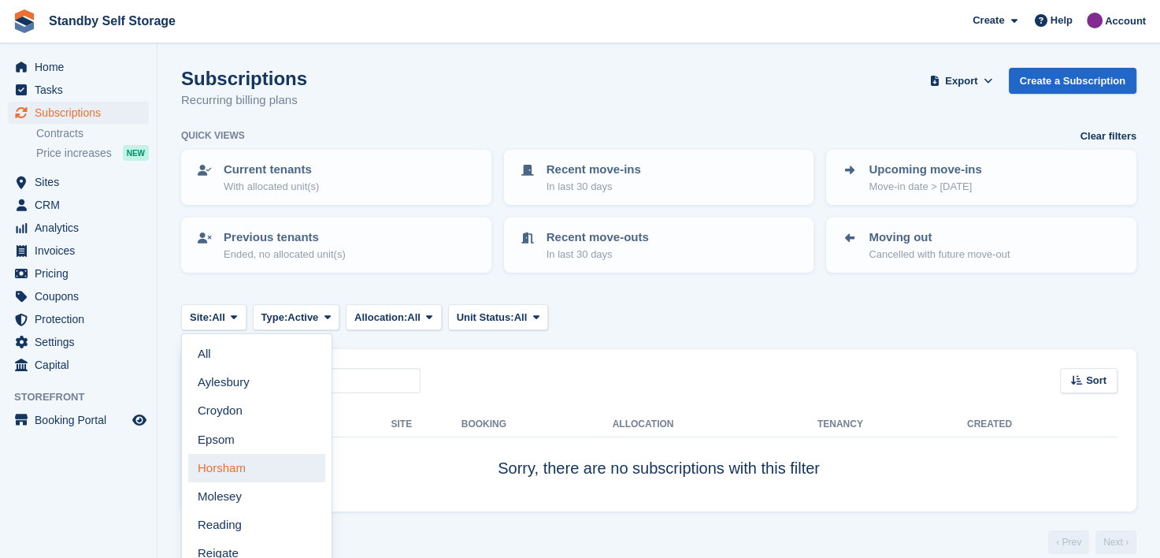
click at [207, 469] on link "Horsham" at bounding box center [256, 468] width 137 height 28
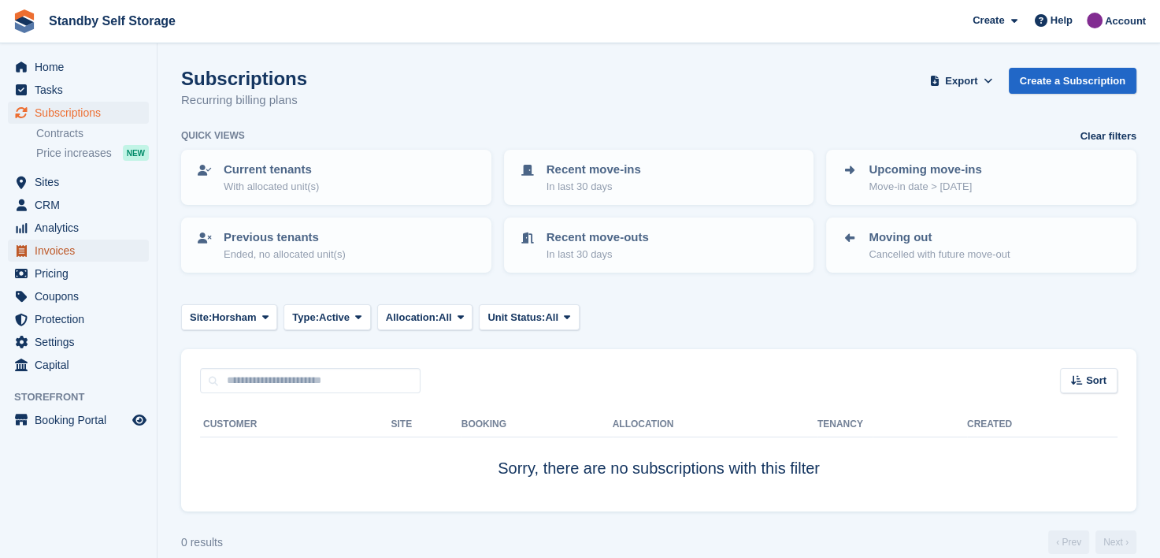
click at [46, 252] on span "Invoices" at bounding box center [82, 250] width 95 height 22
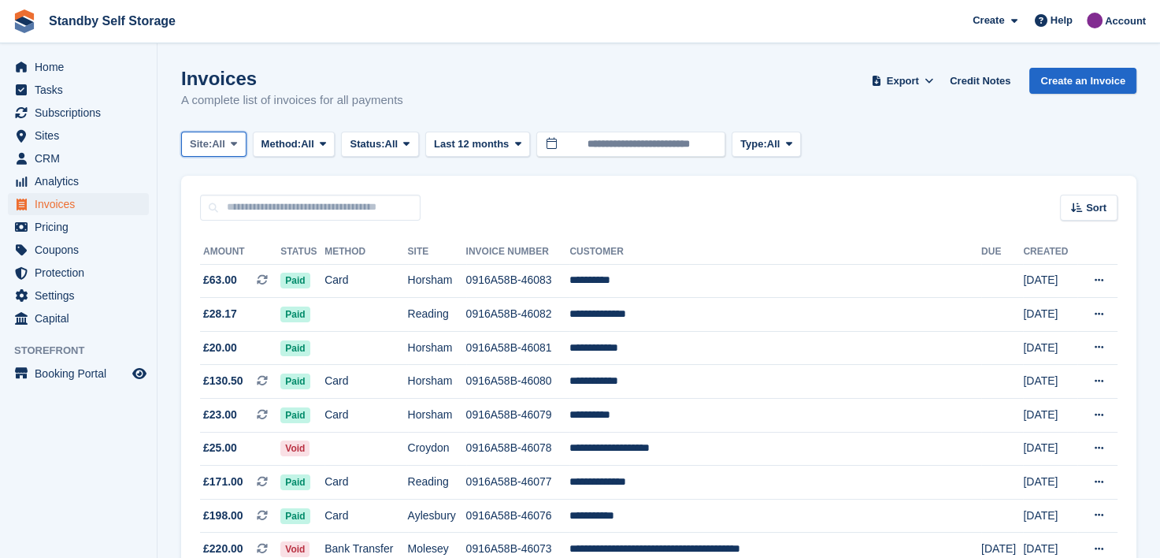
drag, startPoint x: 236, startPoint y: 146, endPoint x: 232, endPoint y: 165, distance: 18.7
click at [236, 147] on icon at bounding box center [234, 144] width 6 height 10
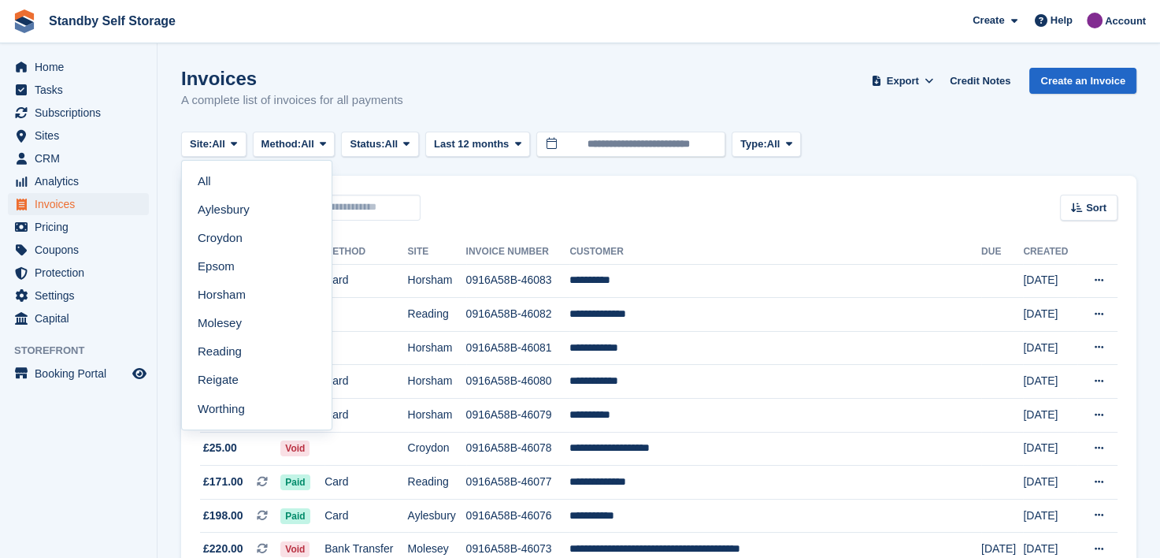
click at [225, 295] on link "Horsham" at bounding box center [256, 294] width 137 height 28
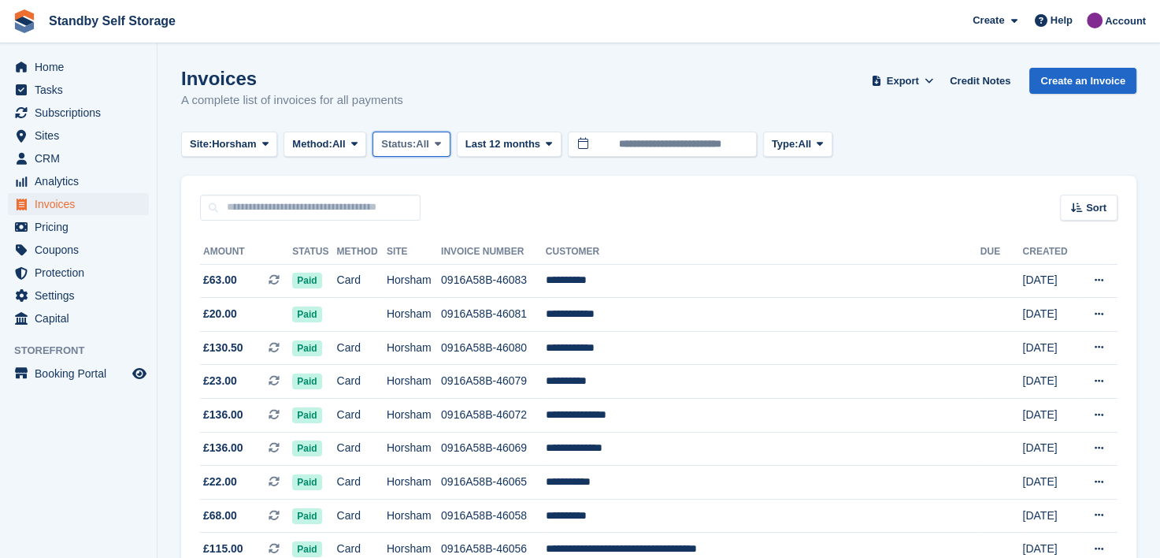
click at [441, 140] on icon at bounding box center [438, 144] width 6 height 10
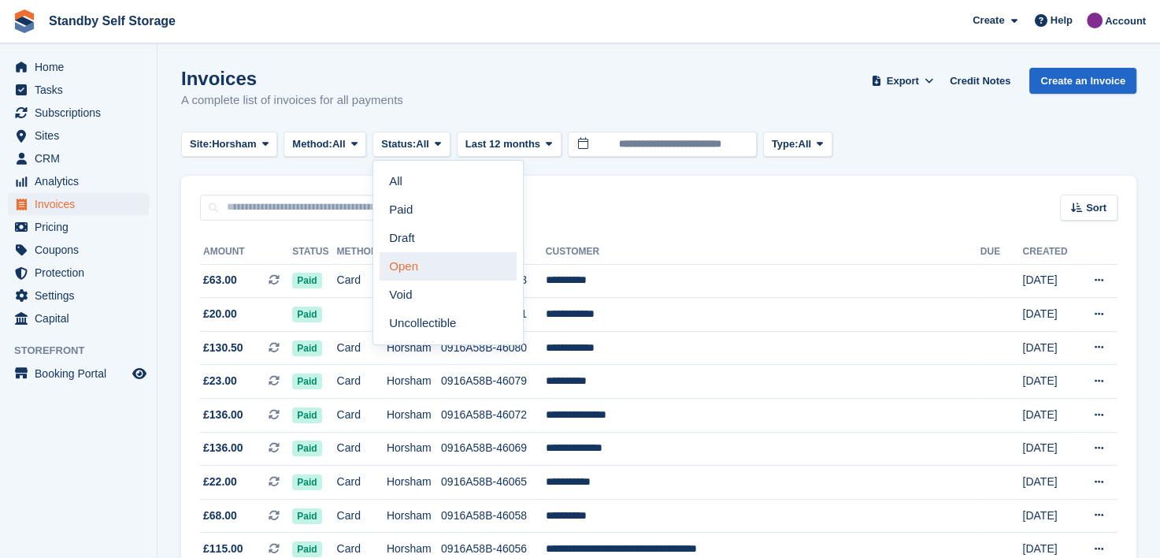
click at [398, 272] on link "Open" at bounding box center [448, 266] width 137 height 28
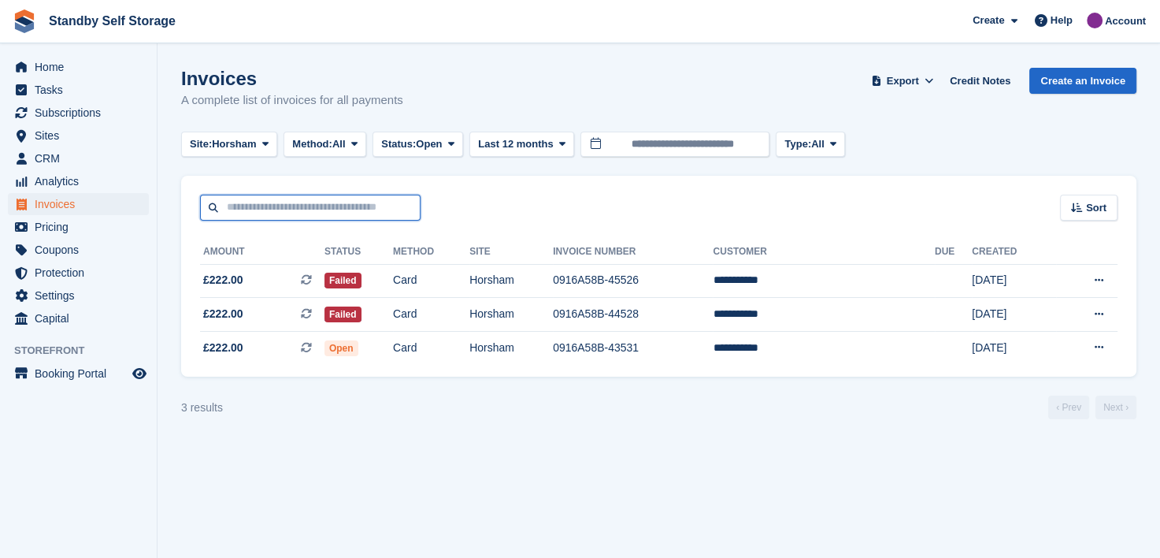
click at [255, 208] on input "text" at bounding box center [310, 208] width 221 height 26
click at [269, 142] on icon at bounding box center [265, 144] width 6 height 10
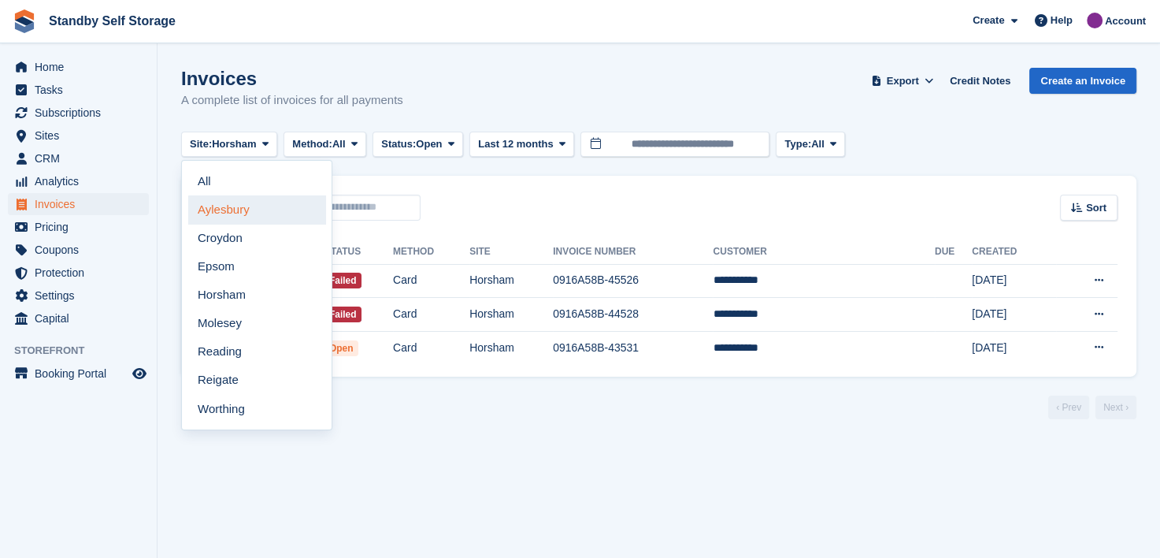
click at [230, 211] on link "Aylesbury" at bounding box center [256, 209] width 137 height 28
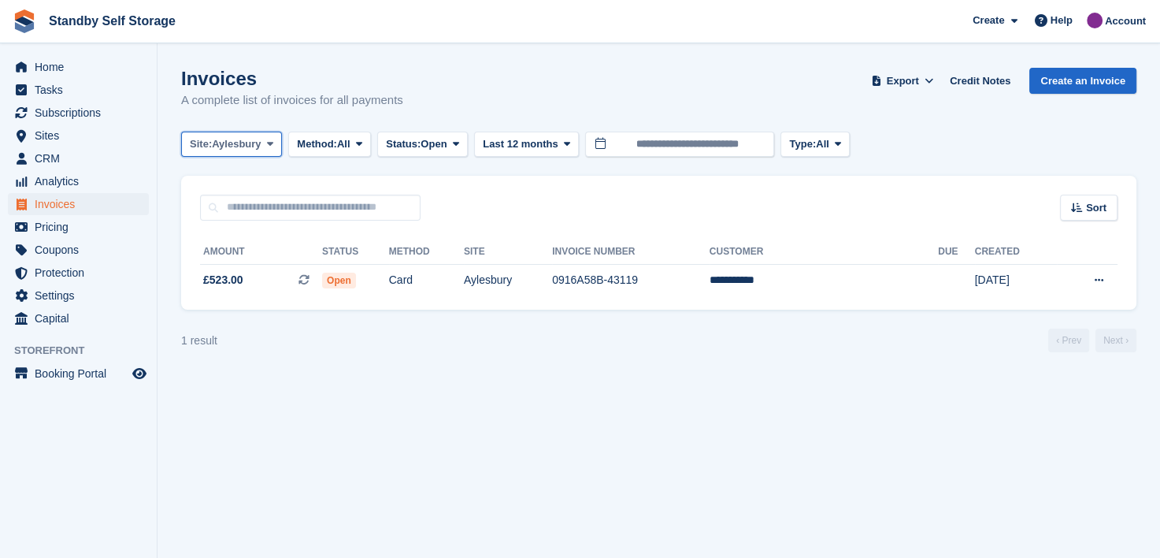
click at [270, 142] on icon at bounding box center [270, 144] width 6 height 10
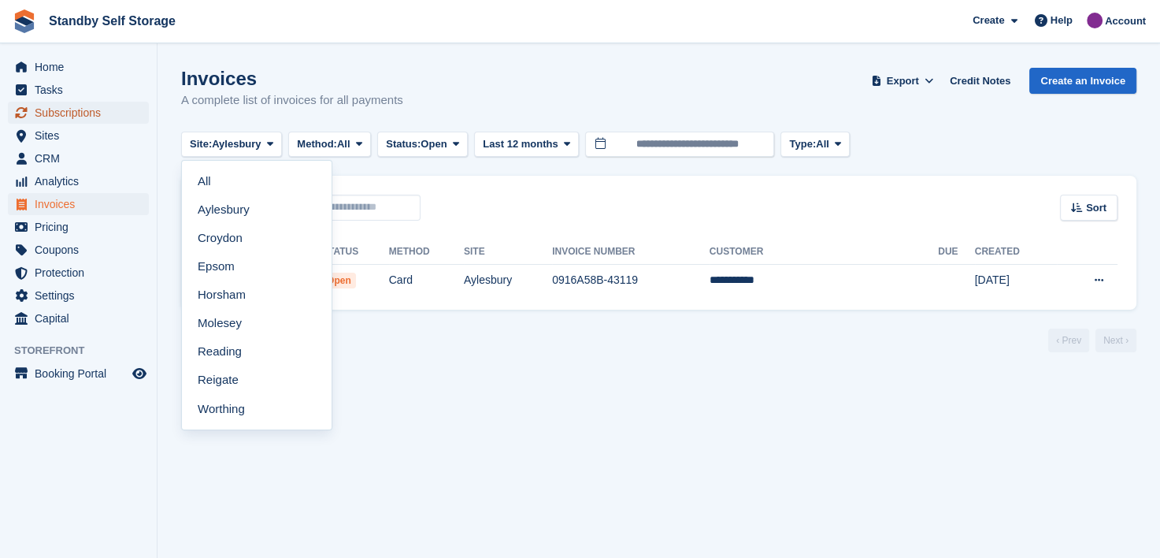
click at [43, 112] on span "Subscriptions" at bounding box center [82, 113] width 95 height 22
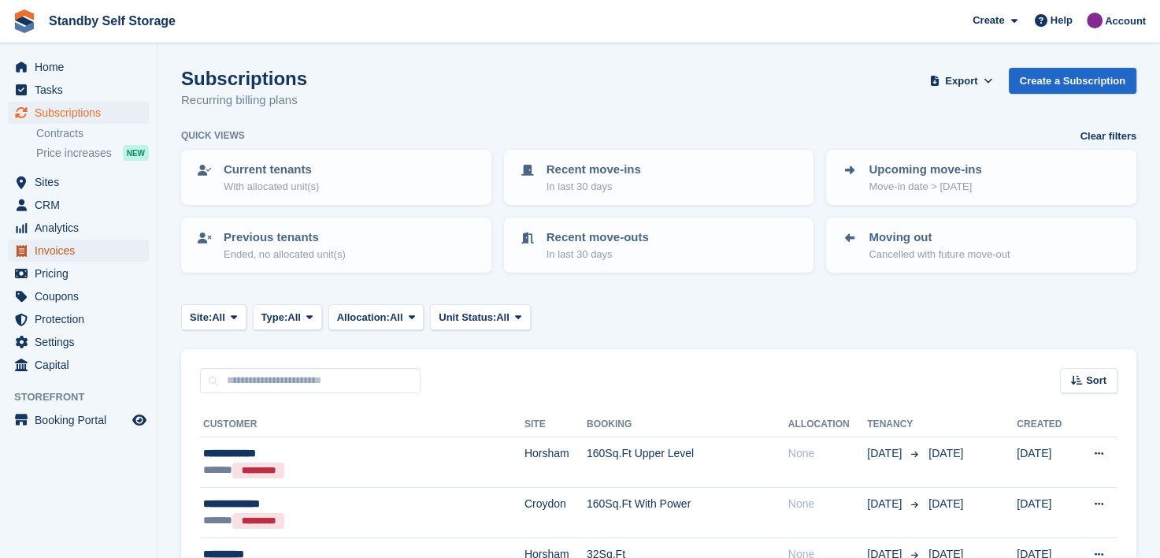
click at [47, 245] on span "Invoices" at bounding box center [82, 250] width 95 height 22
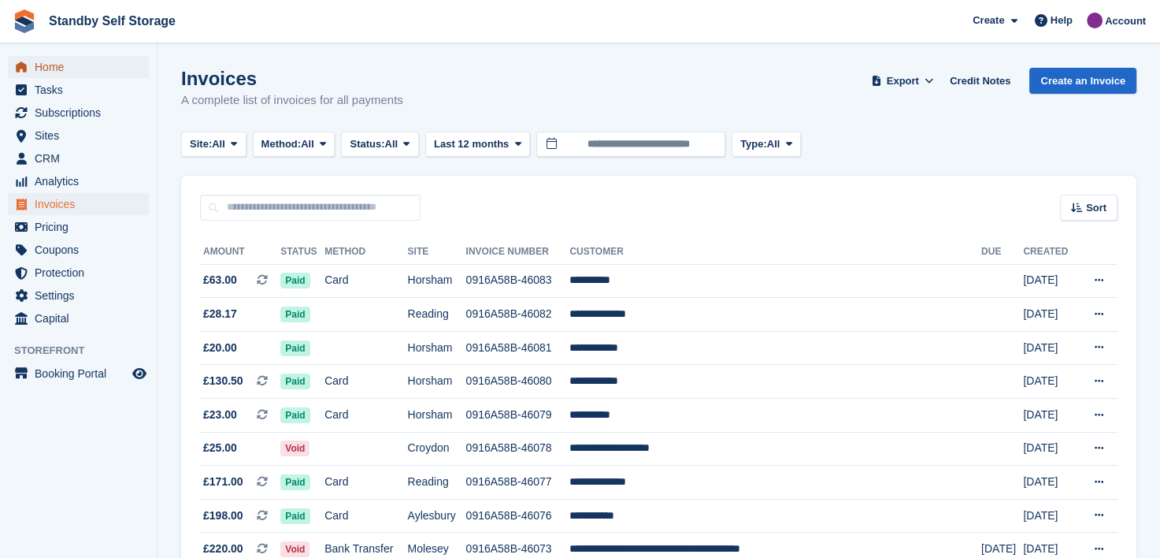
click at [40, 63] on span "Home" at bounding box center [82, 67] width 95 height 22
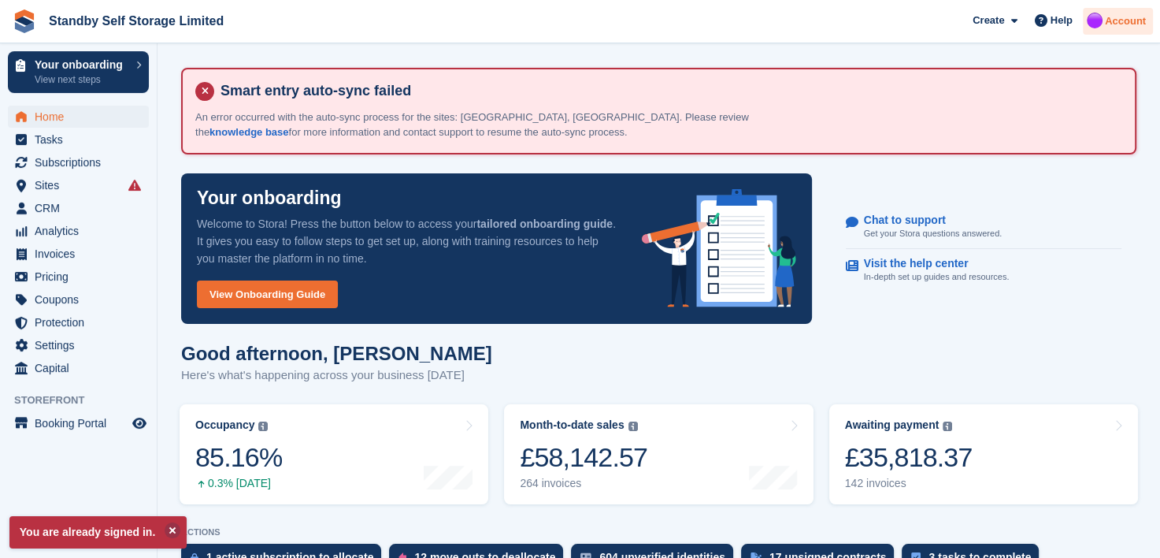
click at [1130, 21] on span "Account" at bounding box center [1125, 21] width 41 height 16
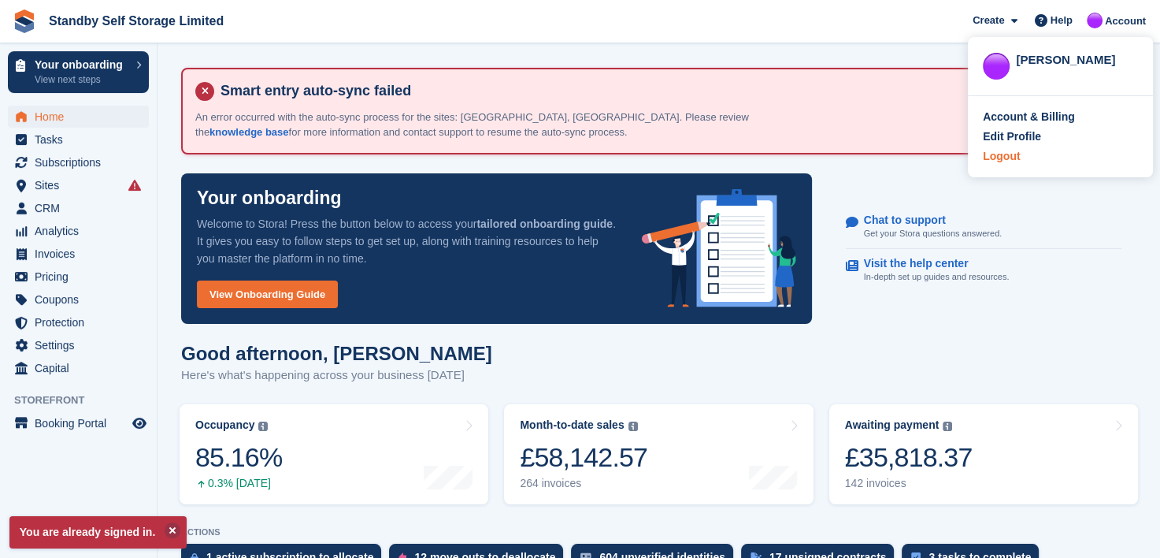
click at [1004, 158] on div "Logout" at bounding box center [1001, 156] width 37 height 17
